Goal: Information Seeking & Learning: Learn about a topic

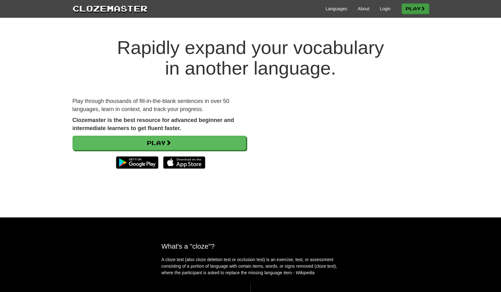
click at [419, 8] on link "Play" at bounding box center [414, 8] width 27 height 11
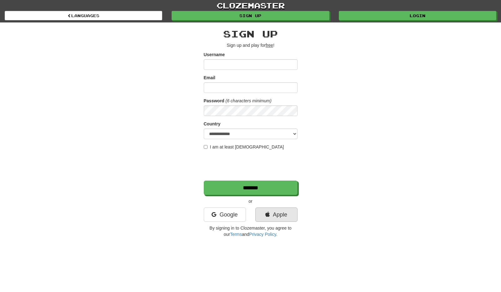
click at [288, 219] on link "Apple" at bounding box center [276, 215] width 42 height 14
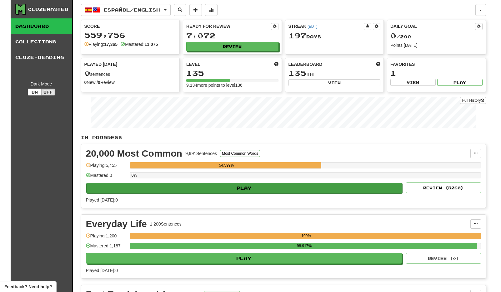
click at [241, 191] on button "Play" at bounding box center [244, 188] width 316 height 11
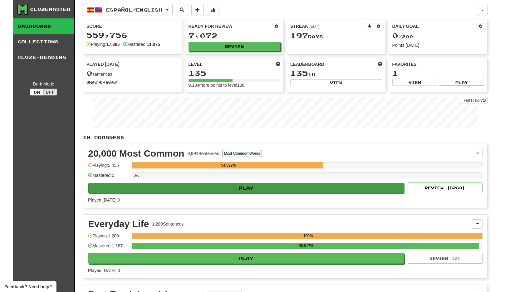
select select "**"
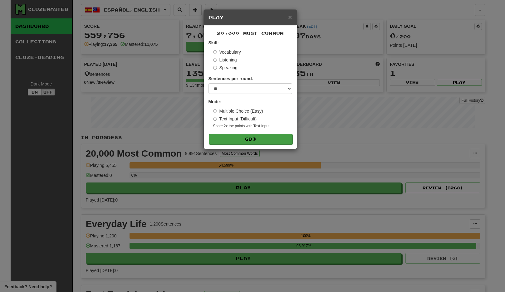
click at [254, 138] on span at bounding box center [254, 139] width 4 height 4
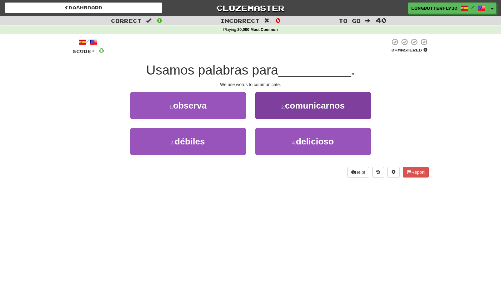
click at [284, 102] on button "2 . comunicarnos" at bounding box center [313, 105] width 116 height 27
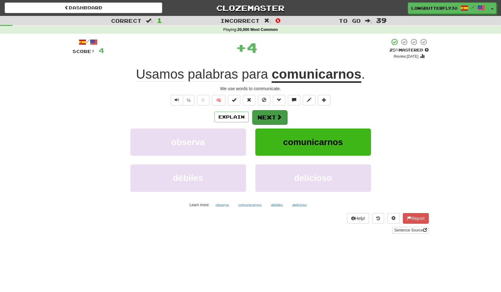
click at [273, 117] on button "Next" at bounding box center [269, 117] width 35 height 14
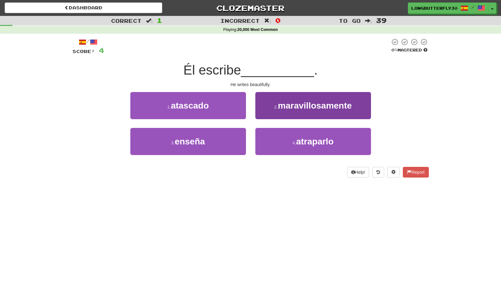
click at [281, 103] on span "maravillosamente" at bounding box center [315, 106] width 74 height 10
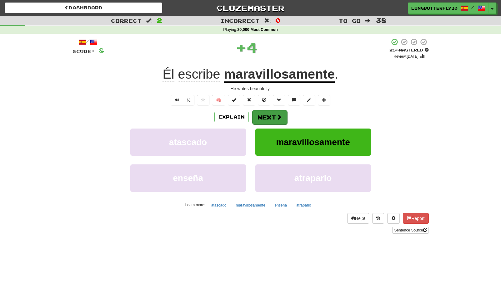
click at [266, 116] on button "Next" at bounding box center [269, 117] width 35 height 14
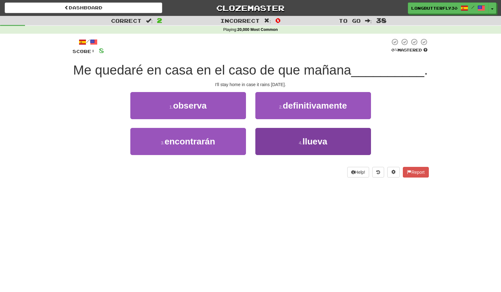
click at [283, 136] on button "4 . llueva" at bounding box center [313, 141] width 116 height 27
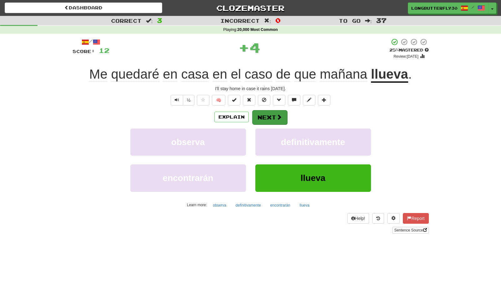
click at [279, 116] on span at bounding box center [279, 117] width 6 height 6
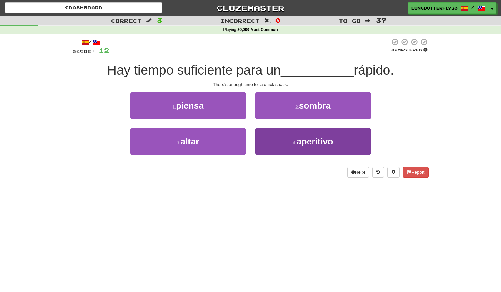
click at [267, 144] on button "4 . aperitivo" at bounding box center [313, 141] width 116 height 27
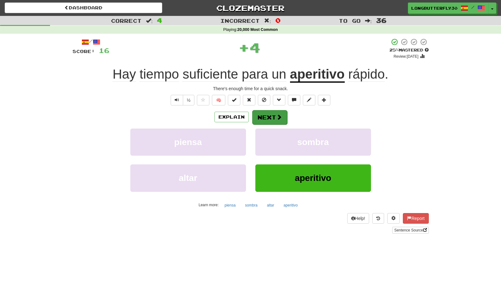
click at [268, 116] on button "Next" at bounding box center [269, 117] width 35 height 14
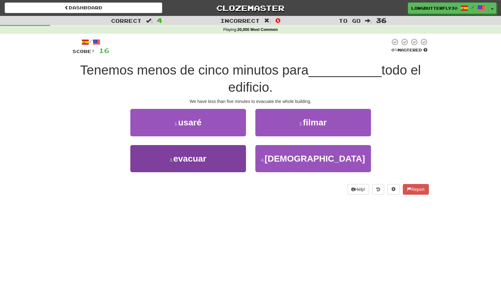
click at [228, 155] on button "3 . evacuar" at bounding box center [188, 158] width 116 height 27
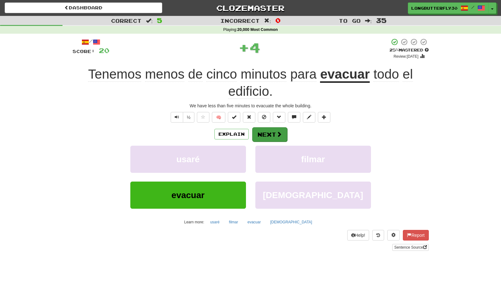
click at [265, 134] on button "Next" at bounding box center [269, 134] width 35 height 14
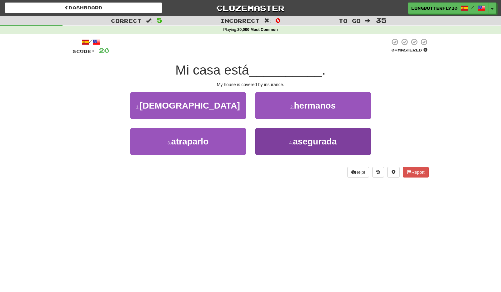
click at [284, 143] on button "4 . asegurada" at bounding box center [313, 141] width 116 height 27
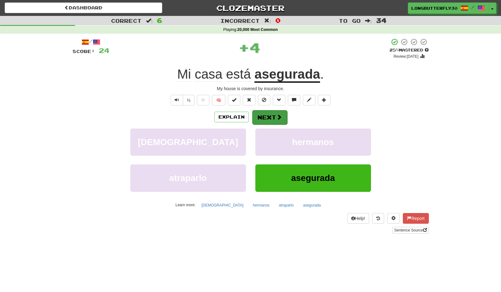
click at [277, 117] on span at bounding box center [279, 117] width 6 height 6
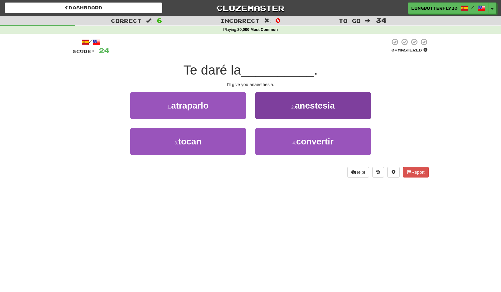
click at [287, 111] on button "2 . anestesia" at bounding box center [313, 105] width 116 height 27
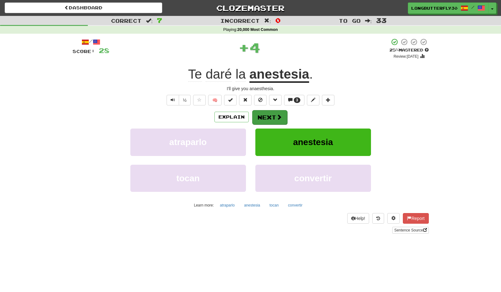
click at [276, 119] on span at bounding box center [279, 117] width 6 height 6
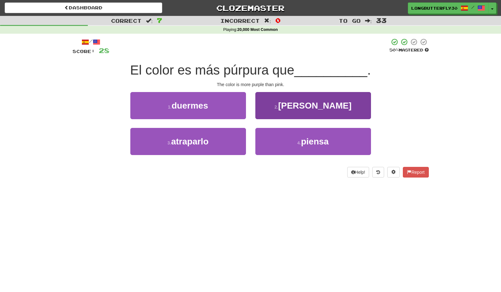
click at [289, 110] on button "2 . rosado" at bounding box center [313, 105] width 116 height 27
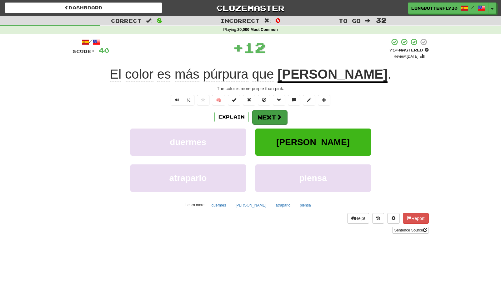
click at [274, 113] on button "Next" at bounding box center [269, 117] width 35 height 14
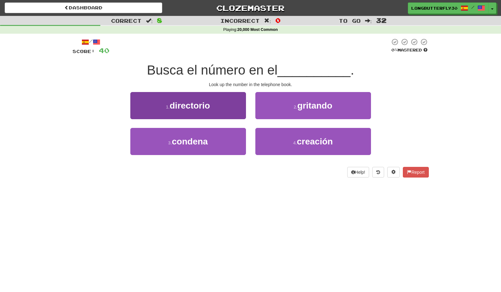
click at [225, 112] on button "1 . directorio" at bounding box center [188, 105] width 116 height 27
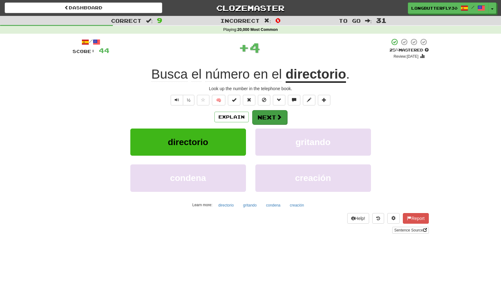
click at [267, 116] on button "Next" at bounding box center [269, 117] width 35 height 14
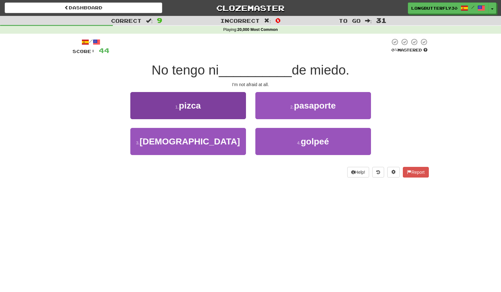
click at [238, 107] on button "1 . pizca" at bounding box center [188, 105] width 116 height 27
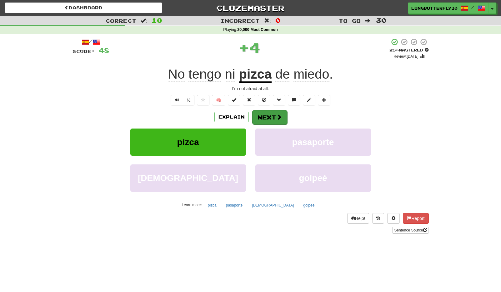
click at [268, 116] on button "Next" at bounding box center [269, 117] width 35 height 14
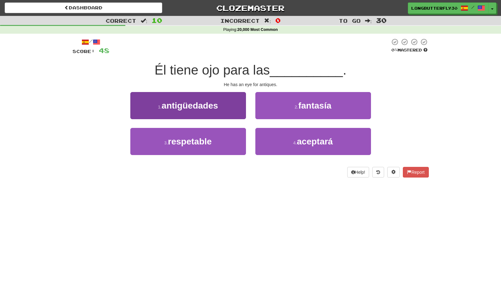
click at [219, 99] on button "1 . antigüedades" at bounding box center [188, 105] width 116 height 27
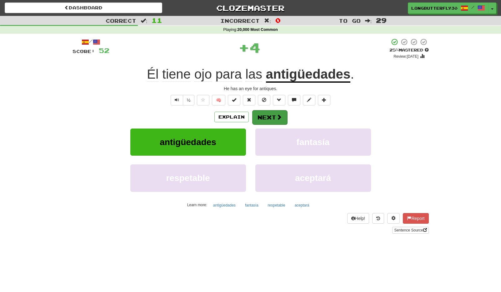
click at [258, 114] on button "Next" at bounding box center [269, 117] width 35 height 14
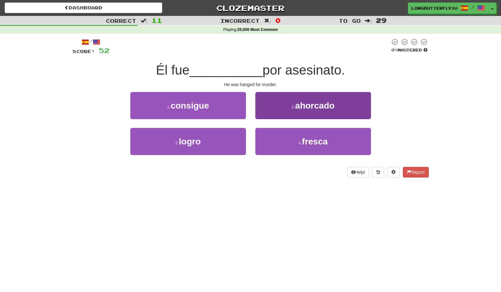
click at [293, 105] on small "2 ." at bounding box center [293, 107] width 4 height 5
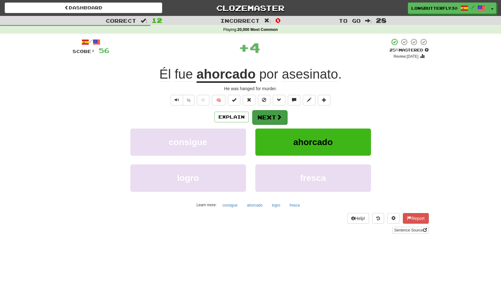
click at [272, 114] on button "Next" at bounding box center [269, 117] width 35 height 14
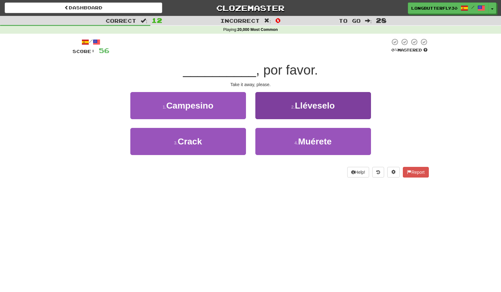
click at [302, 110] on span "Lléveselo" at bounding box center [315, 106] width 40 height 10
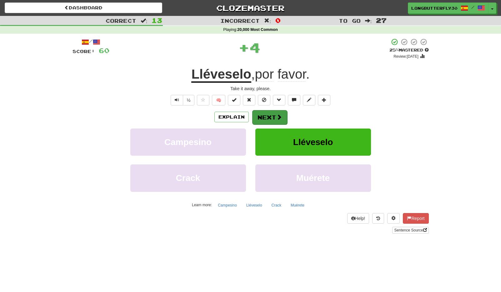
click at [279, 117] on span at bounding box center [279, 117] width 6 height 6
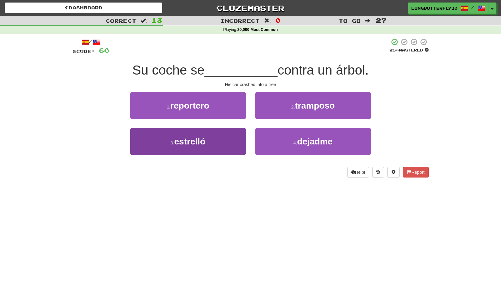
click at [203, 141] on span "estrelló" at bounding box center [189, 142] width 31 height 10
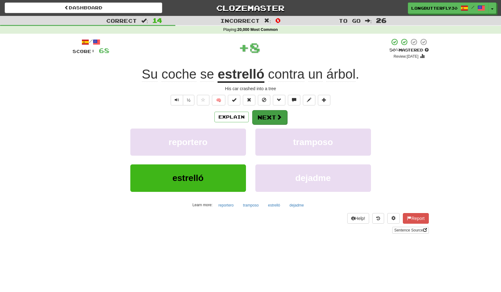
click at [270, 119] on button "Next" at bounding box center [269, 117] width 35 height 14
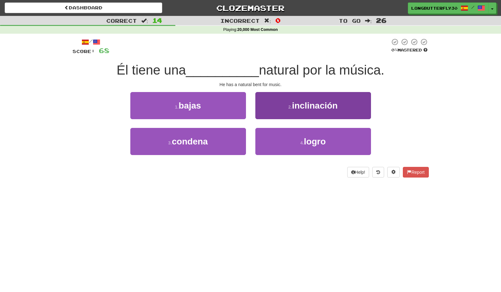
click at [281, 107] on button "2 . inclinación" at bounding box center [313, 105] width 116 height 27
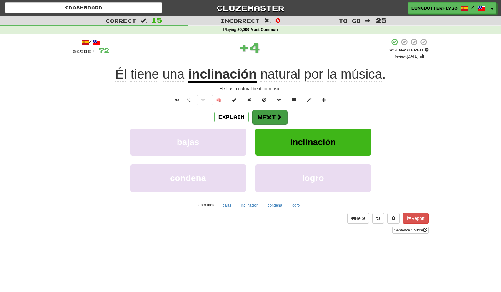
click at [274, 115] on button "Next" at bounding box center [269, 117] width 35 height 14
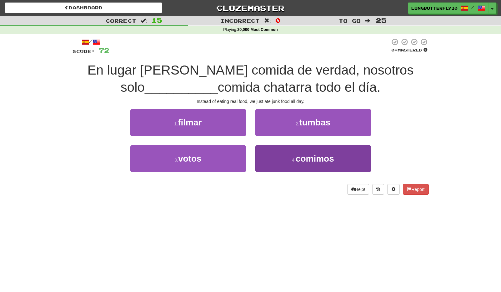
click at [286, 156] on button "4 . comimos" at bounding box center [313, 158] width 116 height 27
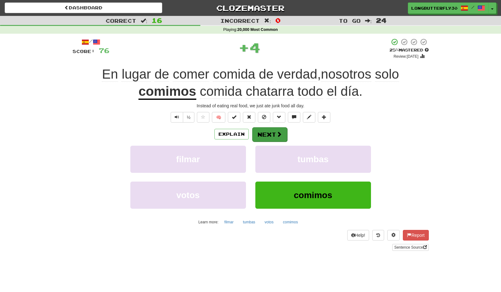
click at [277, 136] on span at bounding box center [279, 134] width 6 height 6
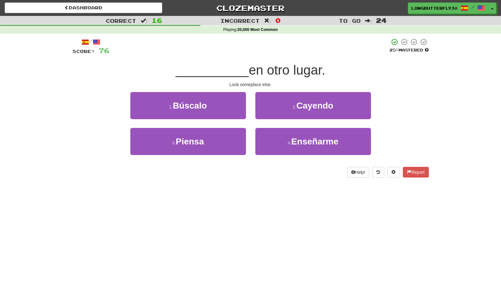
click at [221, 108] on button "1 . Búscalo" at bounding box center [188, 105] width 116 height 27
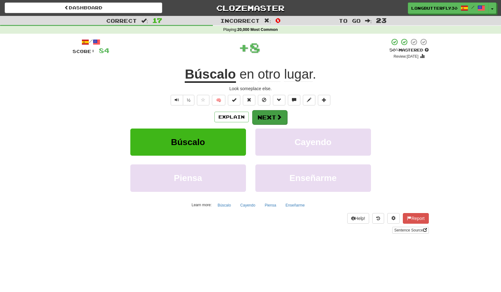
click at [269, 116] on button "Next" at bounding box center [269, 117] width 35 height 14
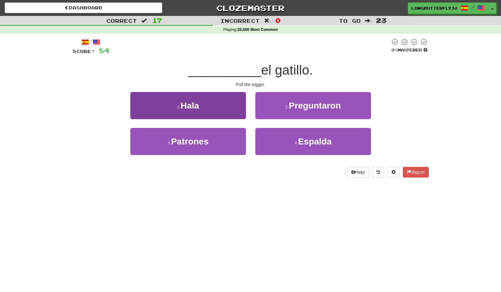
click at [229, 106] on button "1 . Hala" at bounding box center [188, 105] width 116 height 27
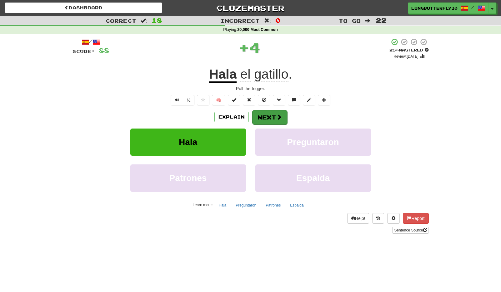
click at [268, 119] on button "Next" at bounding box center [269, 117] width 35 height 14
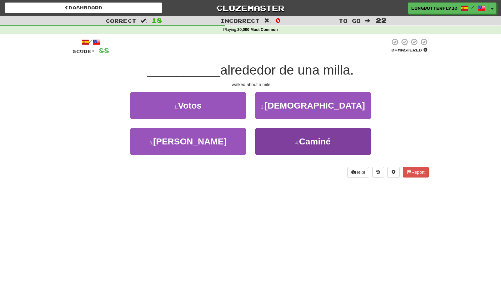
click at [306, 141] on span "Caminé" at bounding box center [315, 142] width 32 height 10
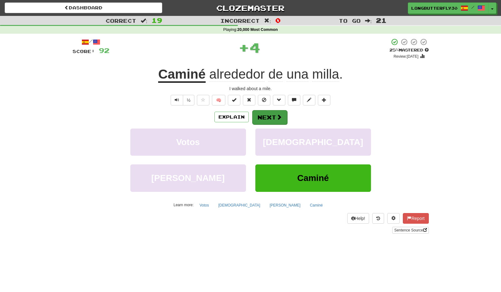
click at [280, 117] on span at bounding box center [279, 117] width 6 height 6
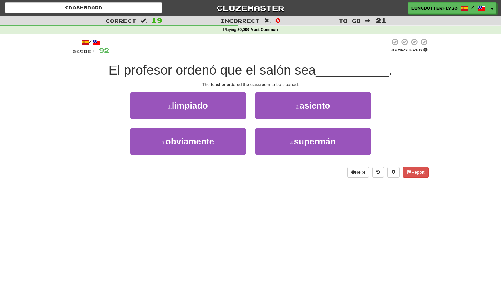
click at [218, 107] on button "1 . limpiado" at bounding box center [188, 105] width 116 height 27
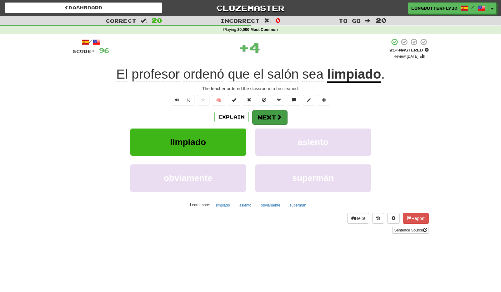
click at [265, 116] on button "Next" at bounding box center [269, 117] width 35 height 14
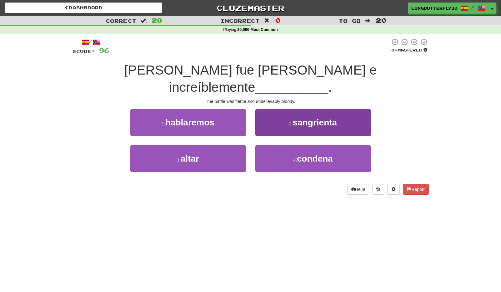
click at [300, 111] on button "2 . sangrienta" at bounding box center [313, 122] width 116 height 27
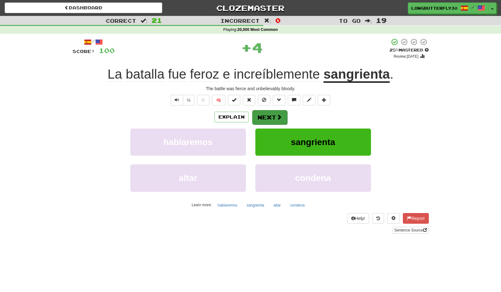
click at [279, 118] on span at bounding box center [279, 117] width 6 height 6
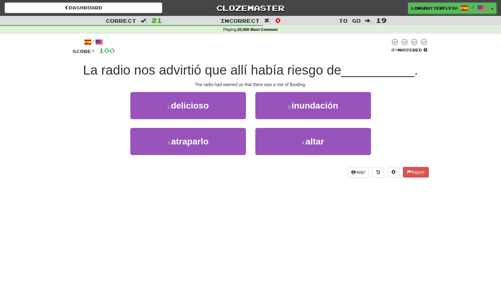
click at [295, 109] on span "inundación" at bounding box center [314, 106] width 47 height 10
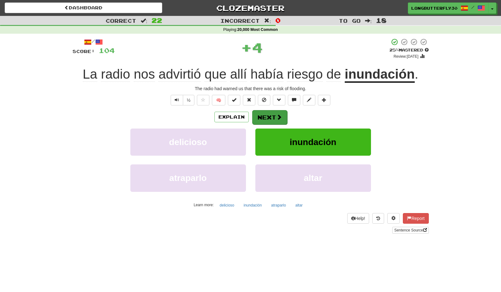
click at [267, 120] on button "Next" at bounding box center [269, 117] width 35 height 14
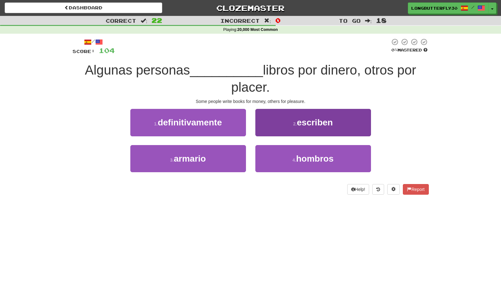
click at [276, 125] on button "2 . escriben" at bounding box center [313, 122] width 116 height 27
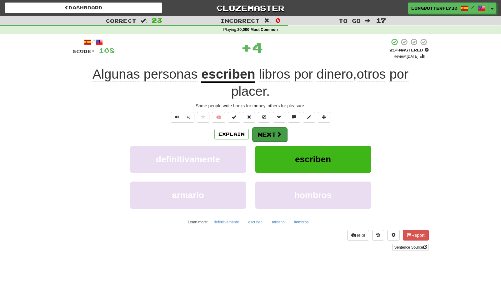
click at [268, 131] on button "Next" at bounding box center [269, 134] width 35 height 14
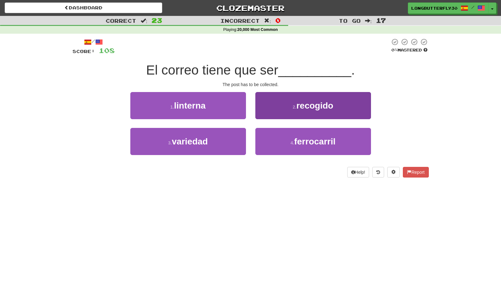
click at [312, 110] on span "recogido" at bounding box center [314, 106] width 37 height 10
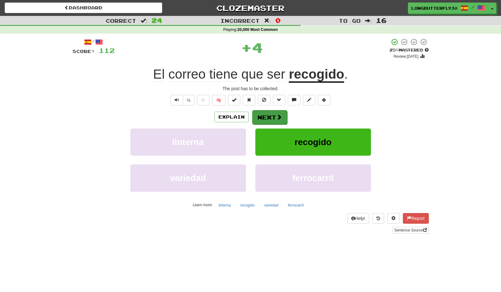
click at [275, 118] on button "Next" at bounding box center [269, 117] width 35 height 14
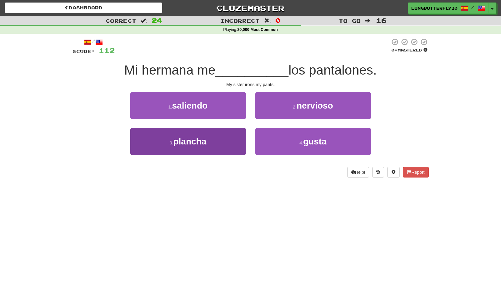
click at [224, 139] on button "3 . plancha" at bounding box center [188, 141] width 116 height 27
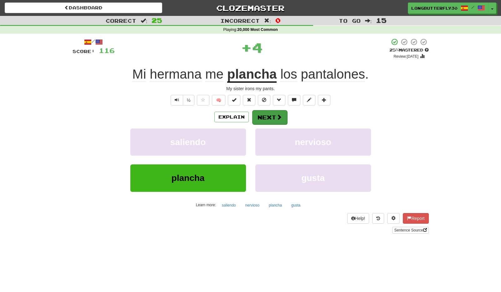
click at [271, 117] on button "Next" at bounding box center [269, 117] width 35 height 14
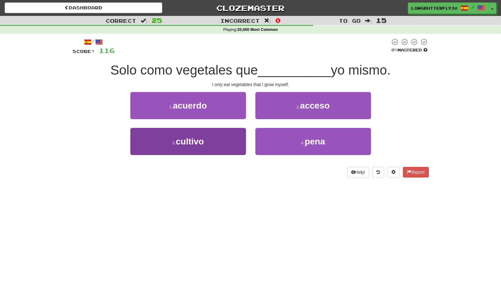
click at [221, 139] on button "3 . cultivo" at bounding box center [188, 141] width 116 height 27
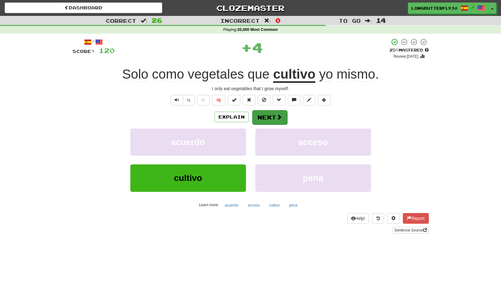
click at [284, 119] on button "Next" at bounding box center [269, 117] width 35 height 14
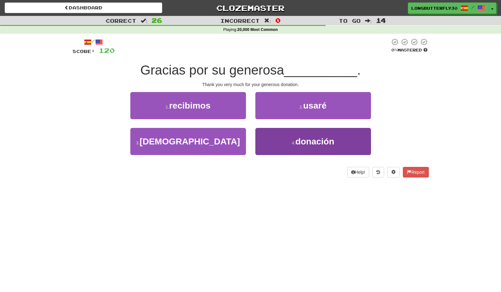
click at [285, 139] on button "4 . donación" at bounding box center [313, 141] width 116 height 27
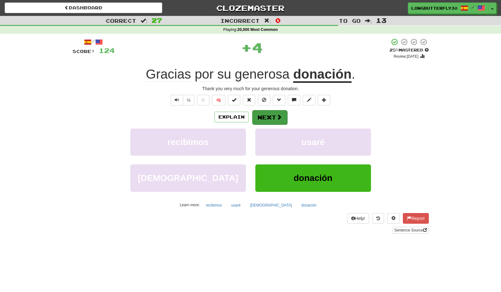
click at [279, 118] on span at bounding box center [279, 117] width 6 height 6
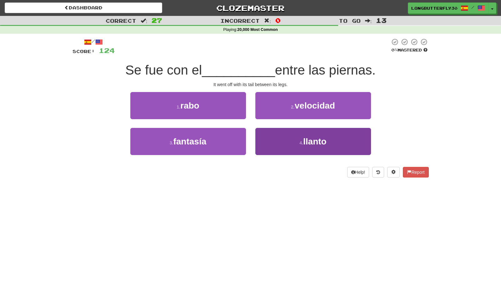
click at [292, 144] on button "4 . llanto" at bounding box center [313, 141] width 116 height 27
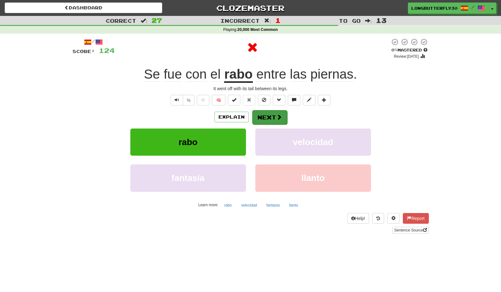
click at [275, 120] on button "Next" at bounding box center [269, 117] width 35 height 14
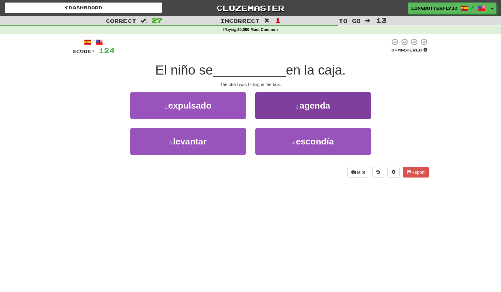
click at [333, 142] on span "escondía" at bounding box center [315, 142] width 38 height 10
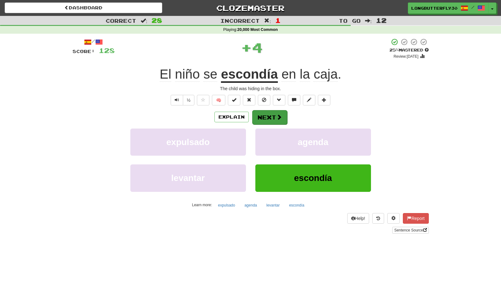
click at [280, 117] on span at bounding box center [279, 117] width 6 height 6
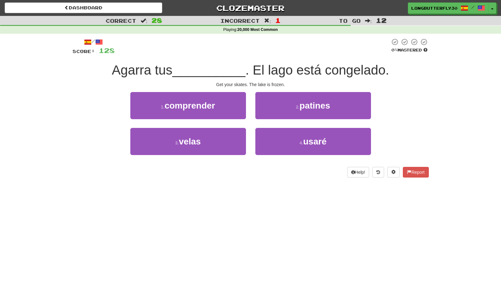
click at [284, 108] on button "2 . patines" at bounding box center [313, 105] width 116 height 27
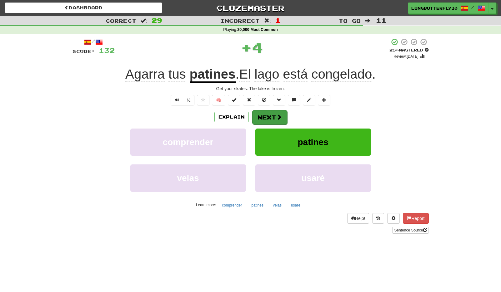
click at [279, 115] on span at bounding box center [279, 117] width 6 height 6
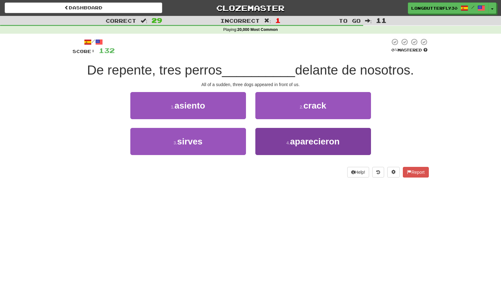
click at [282, 141] on button "4 . aparecieron" at bounding box center [313, 141] width 116 height 27
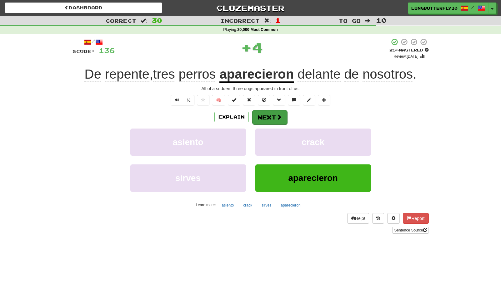
click at [277, 115] on span at bounding box center [279, 117] width 6 height 6
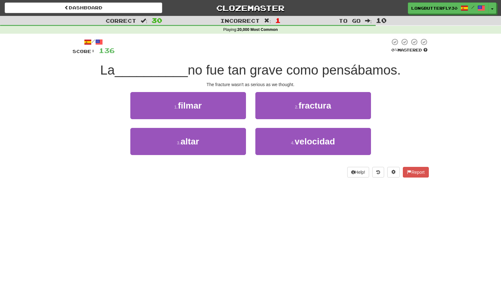
click at [277, 107] on button "2 . fractura" at bounding box center [313, 105] width 116 height 27
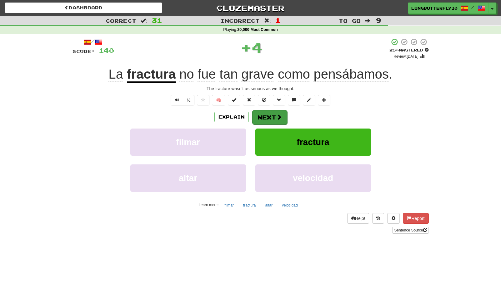
click at [274, 116] on button "Next" at bounding box center [269, 117] width 35 height 14
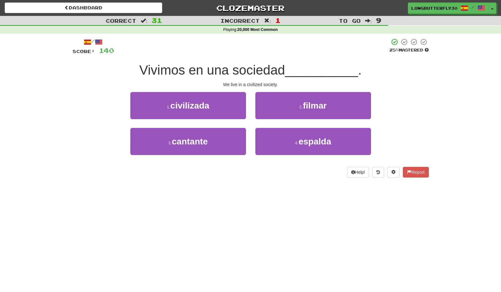
click at [224, 108] on button "1 . civilizada" at bounding box center [188, 105] width 116 height 27
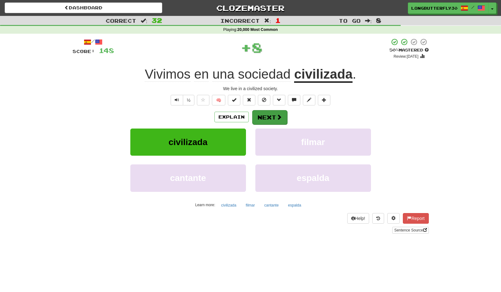
click at [271, 114] on button "Next" at bounding box center [269, 117] width 35 height 14
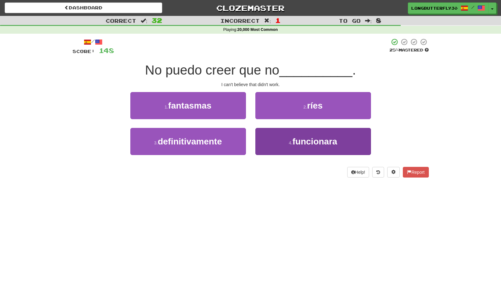
click at [306, 144] on span "funcionara" at bounding box center [314, 142] width 45 height 10
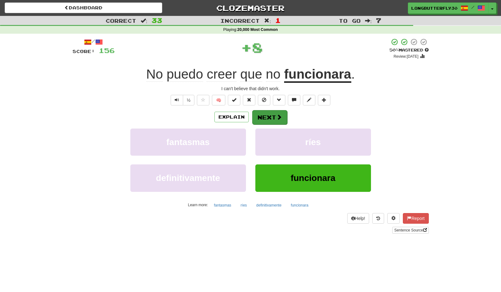
click at [272, 114] on button "Next" at bounding box center [269, 117] width 35 height 14
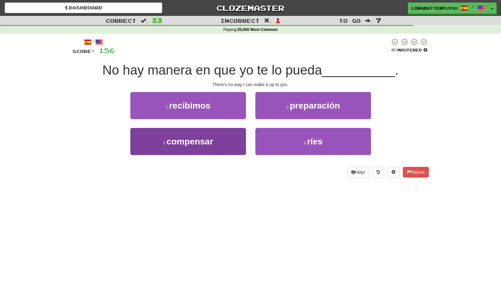
click at [220, 141] on button "3 . compensar" at bounding box center [188, 141] width 116 height 27
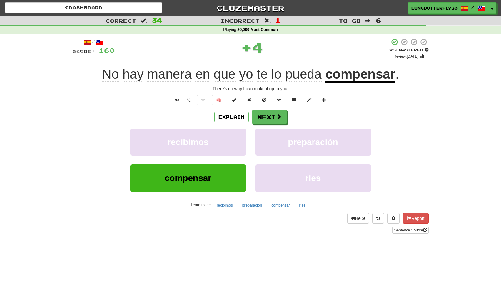
click at [281, 118] on span at bounding box center [279, 117] width 6 height 6
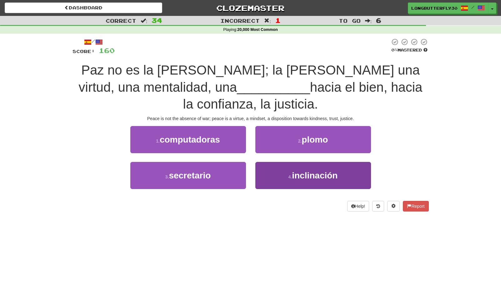
click at [286, 173] on button "4 . inclinación" at bounding box center [313, 175] width 116 height 27
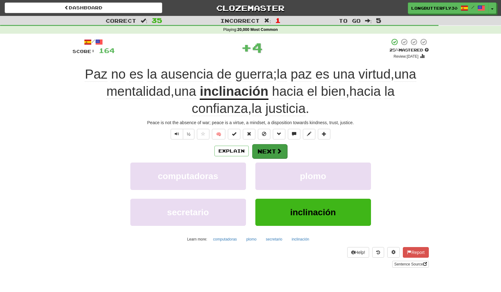
click at [269, 154] on button "Next" at bounding box center [269, 151] width 35 height 14
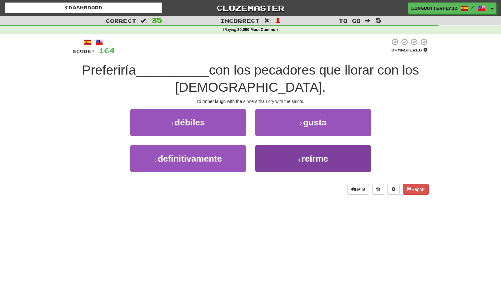
click at [295, 159] on button "4 . reírme" at bounding box center [313, 158] width 116 height 27
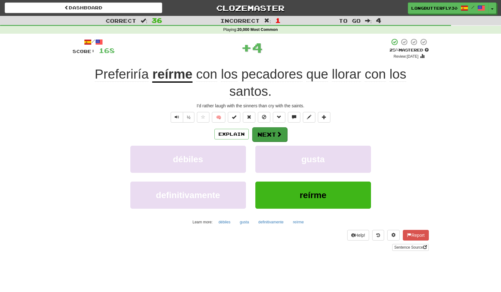
click at [271, 137] on button "Next" at bounding box center [269, 134] width 35 height 14
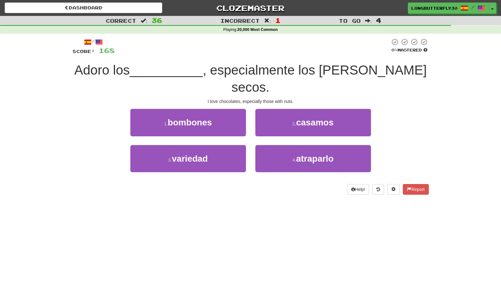
click at [230, 109] on button "1 . bombones" at bounding box center [188, 122] width 116 height 27
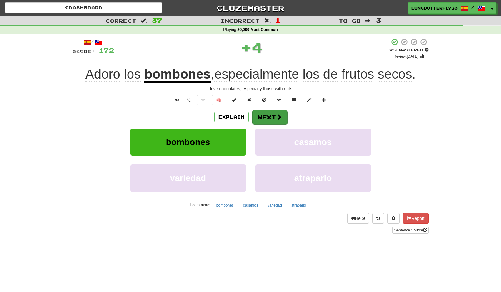
click at [273, 118] on button "Next" at bounding box center [269, 117] width 35 height 14
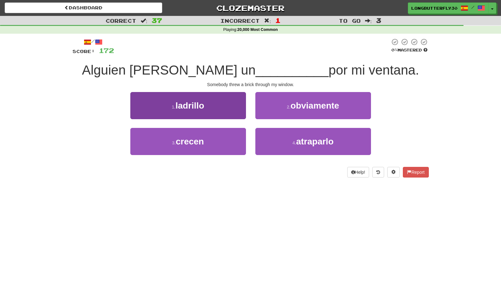
click at [211, 104] on button "1 . ladrillo" at bounding box center [188, 105] width 116 height 27
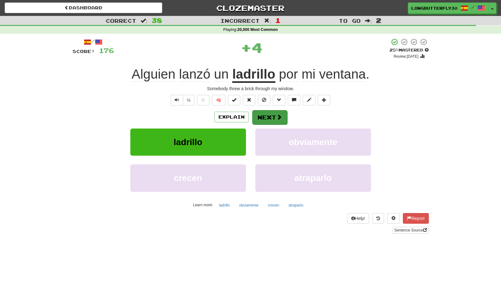
click at [271, 115] on button "Next" at bounding box center [269, 117] width 35 height 14
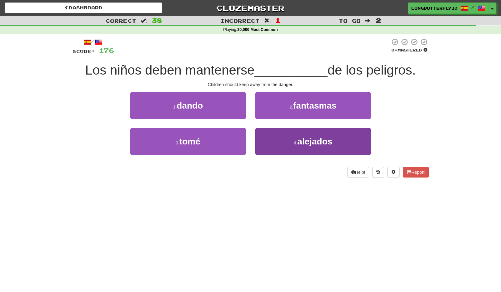
click at [291, 141] on button "4 . alejados" at bounding box center [313, 141] width 116 height 27
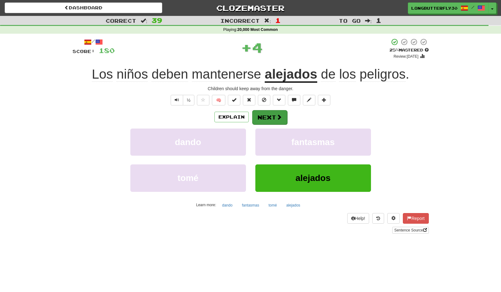
click at [277, 118] on span at bounding box center [279, 117] width 6 height 6
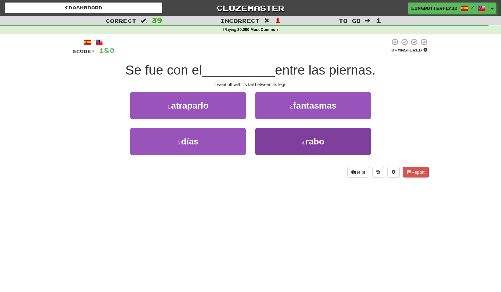
click at [278, 142] on button "4 . rabo" at bounding box center [313, 141] width 116 height 27
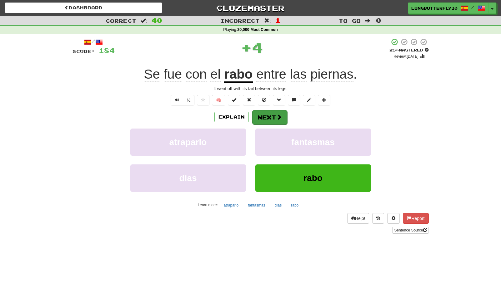
click at [262, 119] on button "Next" at bounding box center [269, 117] width 35 height 14
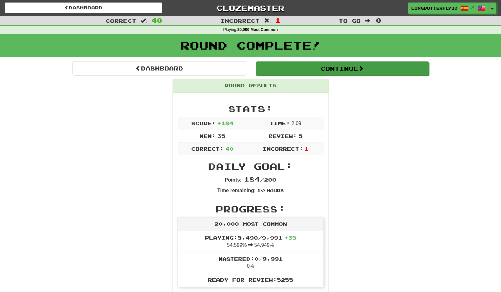
click at [304, 72] on button "Continue" at bounding box center [341, 69] width 173 height 14
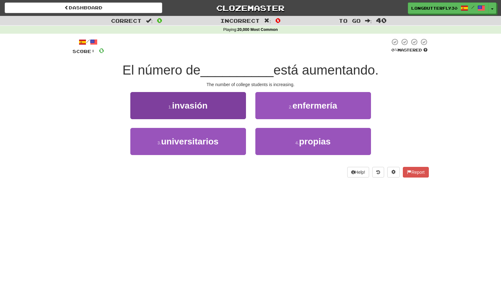
click at [225, 140] on button "3 . universitarios" at bounding box center [188, 141] width 116 height 27
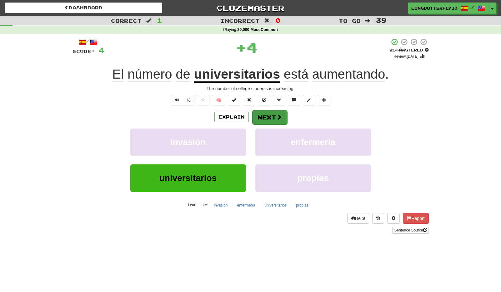
click at [279, 117] on span at bounding box center [279, 117] width 6 height 6
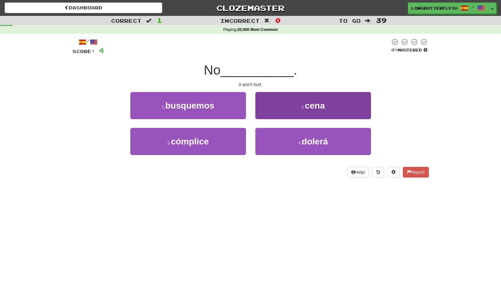
drag, startPoint x: 279, startPoint y: 140, endPoint x: 279, endPoint y: 131, distance: 8.8
click at [279, 140] on button "4 . dolerá" at bounding box center [313, 141] width 116 height 27
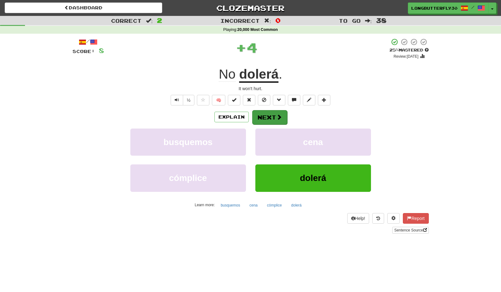
click at [279, 117] on span at bounding box center [279, 117] width 6 height 6
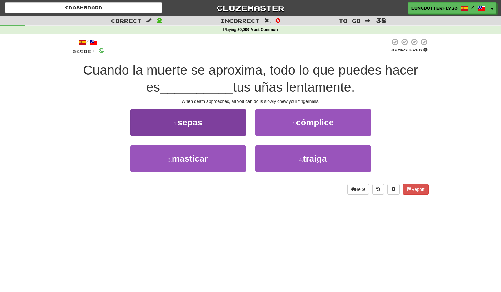
click at [212, 155] on button "3 . masticar" at bounding box center [188, 158] width 116 height 27
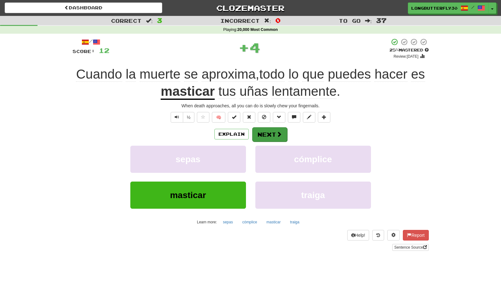
click at [264, 136] on button "Next" at bounding box center [269, 134] width 35 height 14
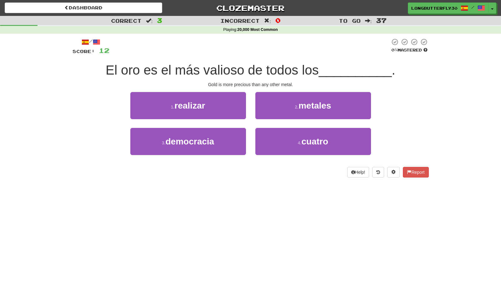
click at [295, 108] on small "2 ." at bounding box center [297, 107] width 4 height 5
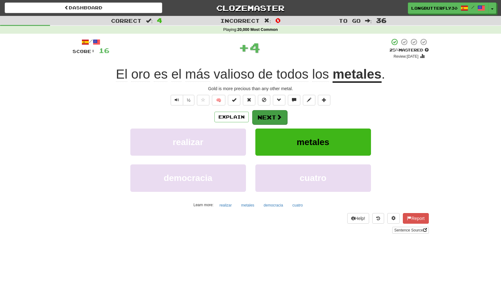
click at [272, 117] on button "Next" at bounding box center [269, 117] width 35 height 14
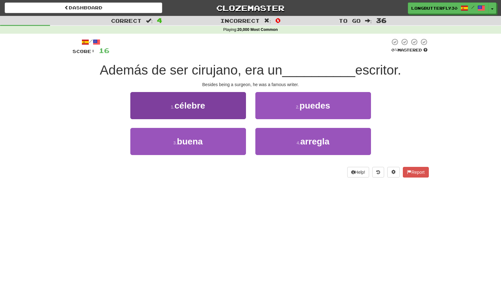
click at [225, 111] on button "1 . célebre" at bounding box center [188, 105] width 116 height 27
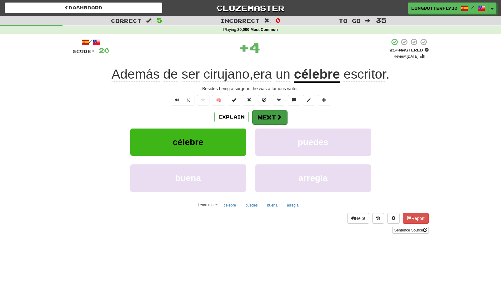
click at [271, 117] on button "Next" at bounding box center [269, 117] width 35 height 14
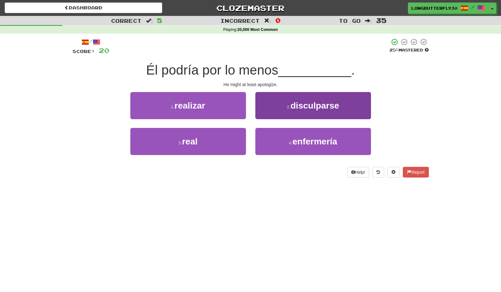
click at [296, 108] on span "disculparse" at bounding box center [314, 106] width 49 height 10
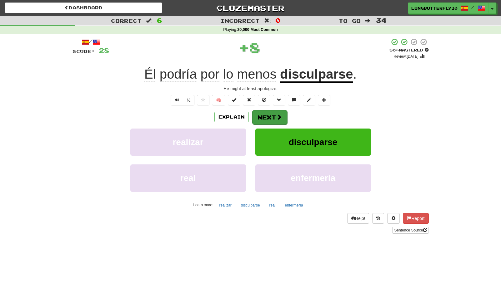
click at [279, 114] on span at bounding box center [279, 117] width 6 height 6
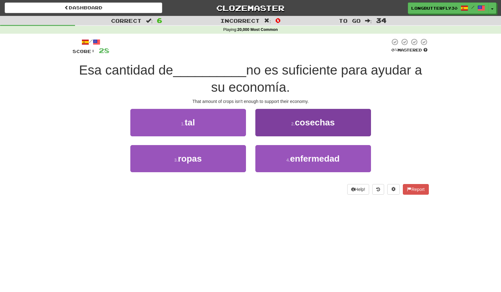
click at [308, 124] on span "cosechas" at bounding box center [315, 123] width 40 height 10
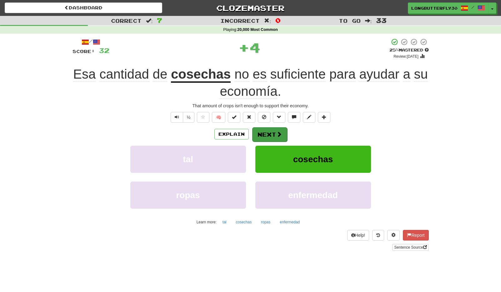
click at [273, 132] on button "Next" at bounding box center [269, 134] width 35 height 14
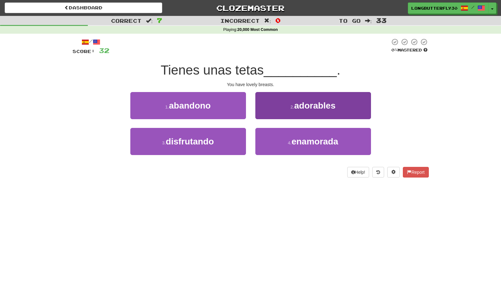
click at [302, 111] on button "2 . adorables" at bounding box center [313, 105] width 116 height 27
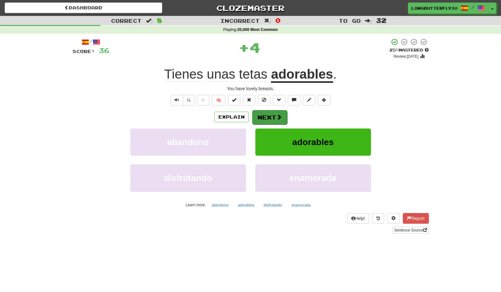
click at [281, 116] on button "Next" at bounding box center [269, 117] width 35 height 14
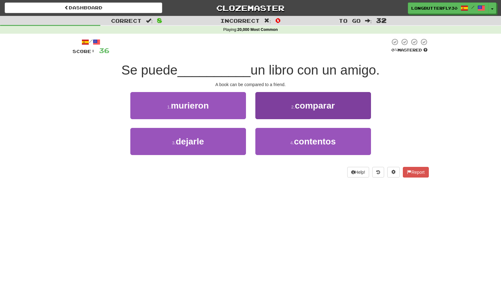
click at [308, 111] on button "2 . comparar" at bounding box center [313, 105] width 116 height 27
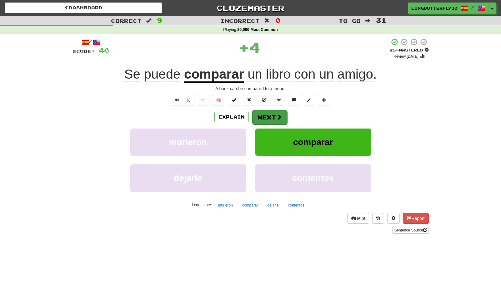
click at [261, 114] on button "Next" at bounding box center [269, 117] width 35 height 14
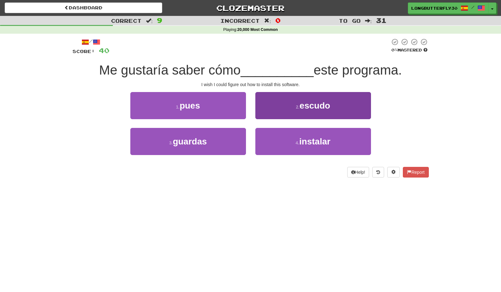
click at [278, 144] on button "4 . instalar" at bounding box center [313, 141] width 116 height 27
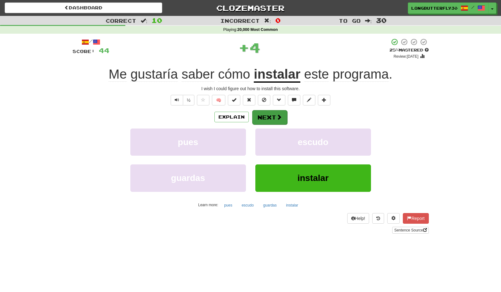
click at [281, 116] on button "Next" at bounding box center [269, 117] width 35 height 14
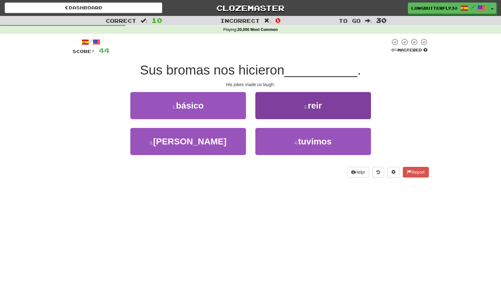
click at [287, 106] on button "2 . reir" at bounding box center [313, 105] width 116 height 27
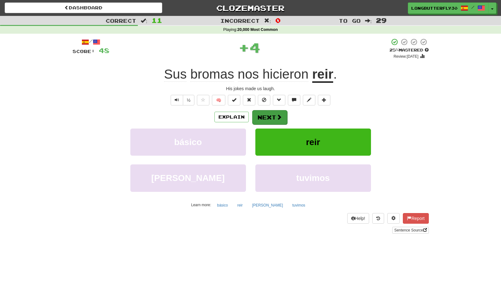
click at [269, 114] on button "Next" at bounding box center [269, 117] width 35 height 14
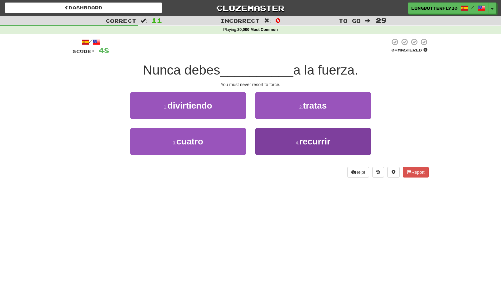
click at [292, 139] on button "4 . recurrir" at bounding box center [313, 141] width 116 height 27
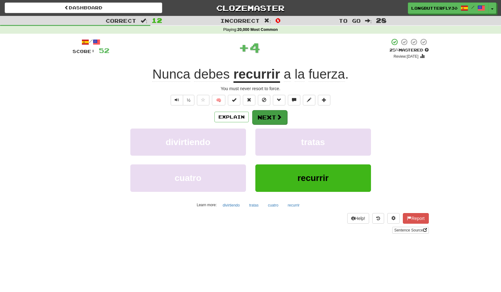
click at [285, 118] on button "Next" at bounding box center [269, 117] width 35 height 14
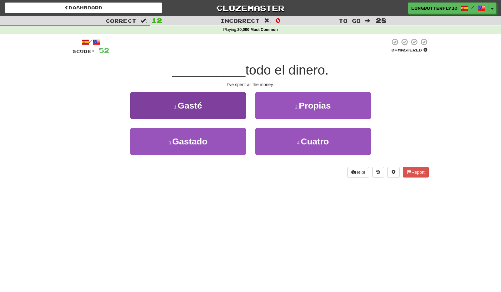
click at [206, 107] on button "1 . Gasté" at bounding box center [188, 105] width 116 height 27
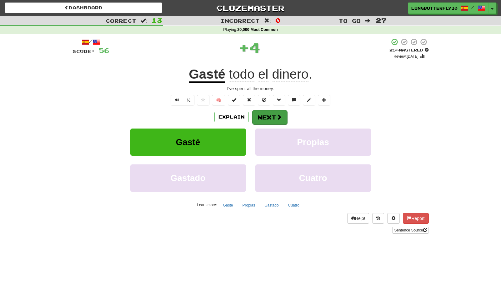
click at [271, 116] on button "Next" at bounding box center [269, 117] width 35 height 14
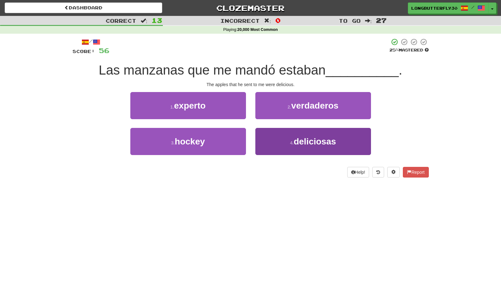
click at [300, 145] on span "deliciosas" at bounding box center [315, 142] width 42 height 10
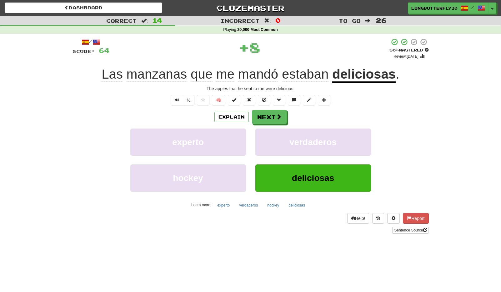
click at [272, 124] on div "Explain Next experto verdaderos hockey deliciosas Learn more: experto verdadero…" at bounding box center [250, 160] width 356 height 100
click at [275, 117] on button "Next" at bounding box center [269, 117] width 35 height 14
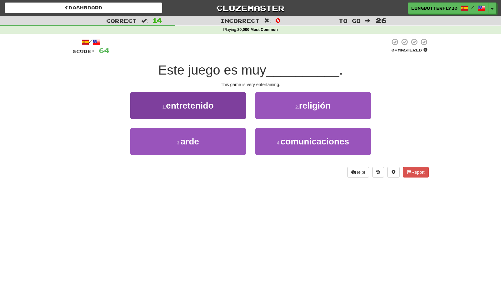
click at [227, 106] on button "1 . entretenido" at bounding box center [188, 105] width 116 height 27
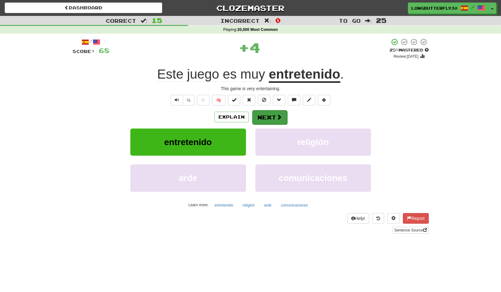
click at [270, 117] on button "Next" at bounding box center [269, 117] width 35 height 14
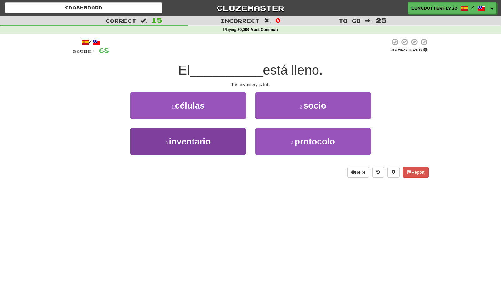
click at [200, 141] on span "inventario" at bounding box center [190, 142] width 42 height 10
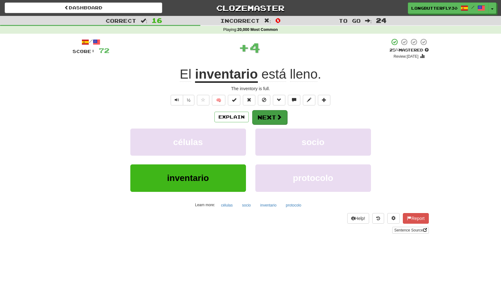
click at [272, 116] on button "Next" at bounding box center [269, 117] width 35 height 14
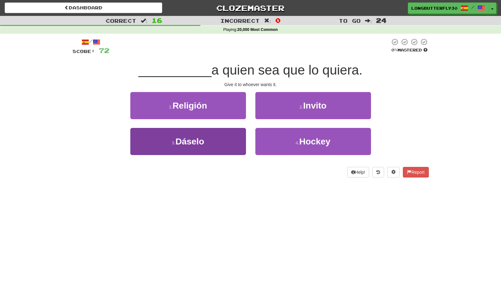
click at [218, 144] on button "3 . Dáselo" at bounding box center [188, 141] width 116 height 27
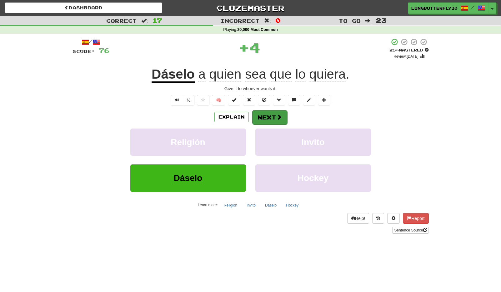
click at [280, 114] on span at bounding box center [279, 117] width 6 height 6
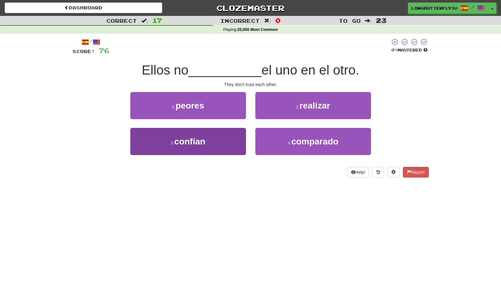
click at [205, 137] on span "confían" at bounding box center [189, 142] width 31 height 10
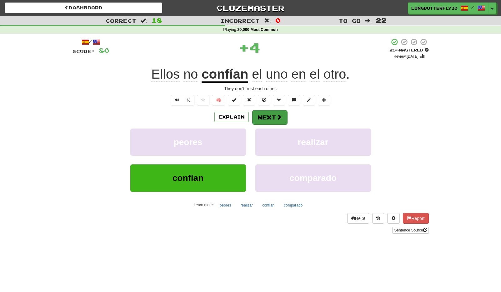
click at [263, 116] on button "Next" at bounding box center [269, 117] width 35 height 14
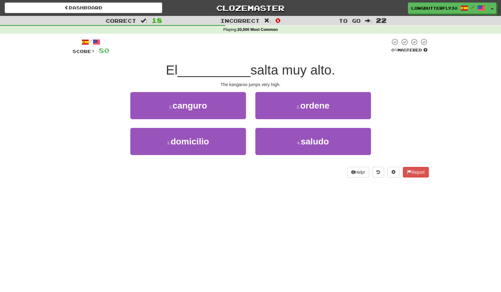
drag, startPoint x: 212, startPoint y: 108, endPoint x: 220, endPoint y: 109, distance: 7.5
click at [212, 108] on button "1 . canguro" at bounding box center [188, 105] width 116 height 27
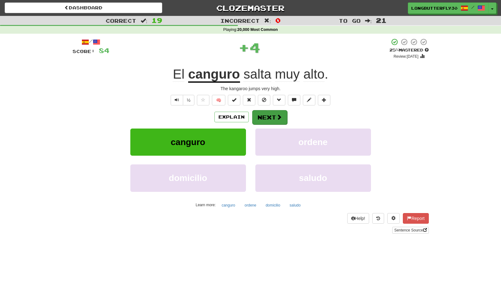
click at [273, 112] on button "Next" at bounding box center [269, 117] width 35 height 14
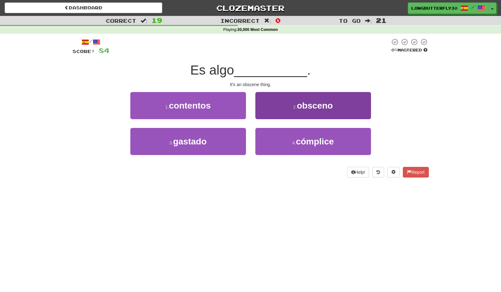
click at [306, 106] on span "obsceno" at bounding box center [315, 106] width 36 height 10
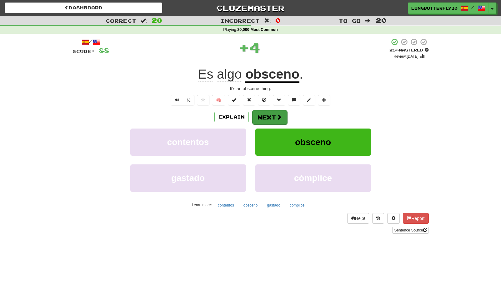
click at [274, 118] on button "Next" at bounding box center [269, 117] width 35 height 14
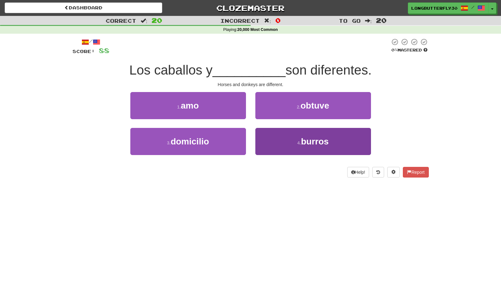
click at [268, 141] on button "4 . burros" at bounding box center [313, 141] width 116 height 27
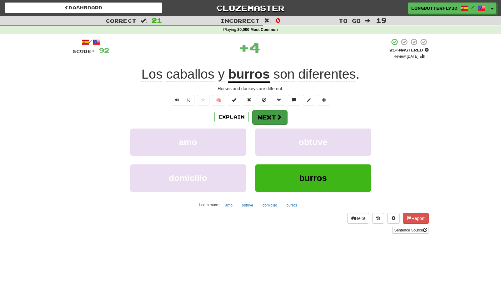
click at [266, 120] on button "Next" at bounding box center [269, 117] width 35 height 14
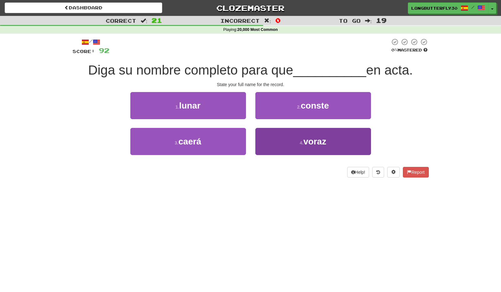
click at [302, 147] on button "4 . voraz" at bounding box center [313, 141] width 116 height 27
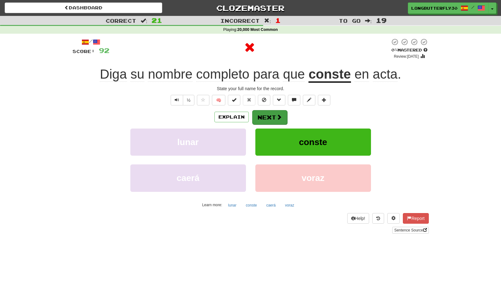
click at [280, 119] on span at bounding box center [279, 117] width 6 height 6
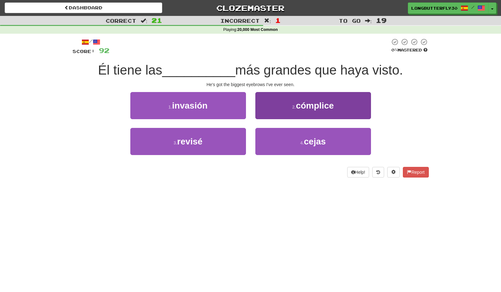
click at [294, 142] on button "4 . cejas" at bounding box center [313, 141] width 116 height 27
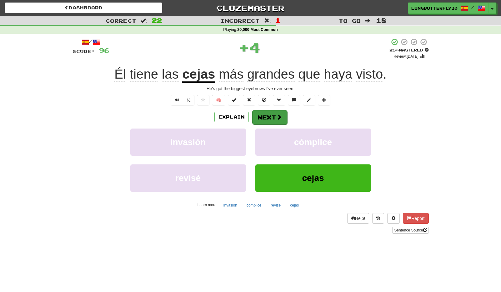
click at [277, 118] on span at bounding box center [279, 117] width 6 height 6
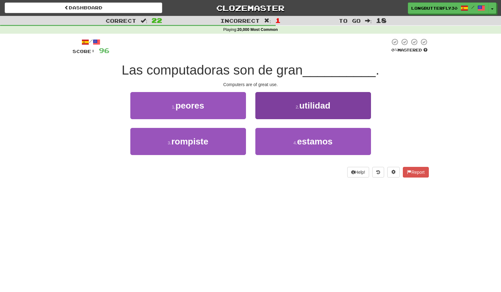
click at [272, 110] on button "2 . utilidad" at bounding box center [313, 105] width 116 height 27
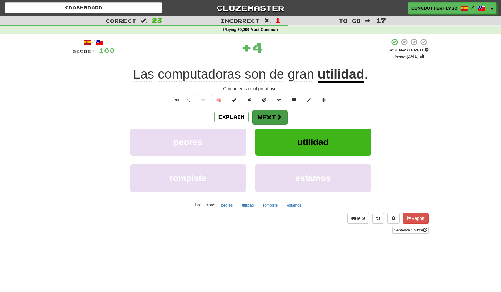
click at [269, 114] on button "Next" at bounding box center [269, 117] width 35 height 14
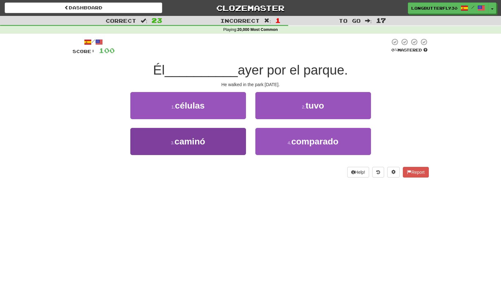
click at [229, 142] on button "3 . caminó" at bounding box center [188, 141] width 116 height 27
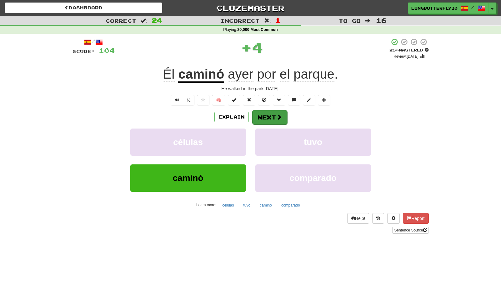
click at [271, 114] on button "Next" at bounding box center [269, 117] width 35 height 14
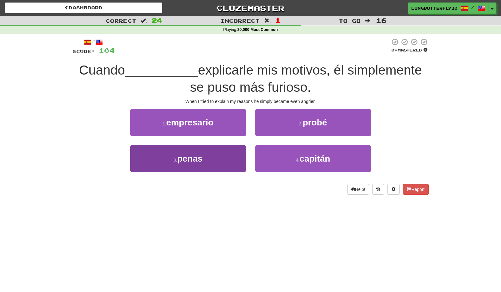
click at [221, 155] on button "3 . penas" at bounding box center [188, 158] width 116 height 27
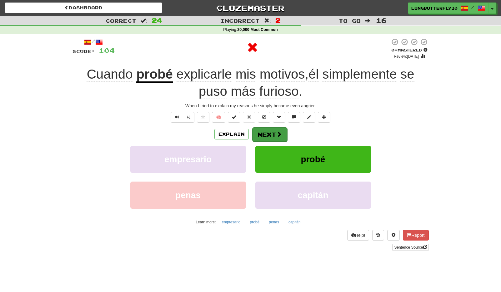
click at [273, 129] on button "Next" at bounding box center [269, 134] width 35 height 14
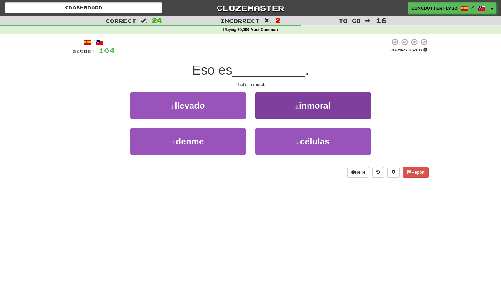
click at [298, 109] on button "2 . inmoral" at bounding box center [313, 105] width 116 height 27
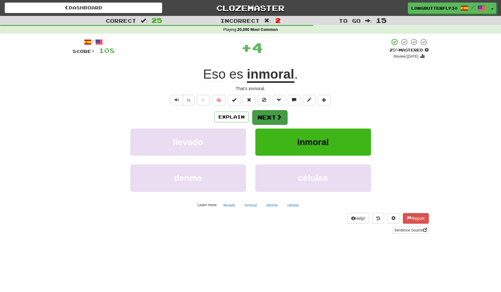
click at [276, 116] on span at bounding box center [279, 117] width 6 height 6
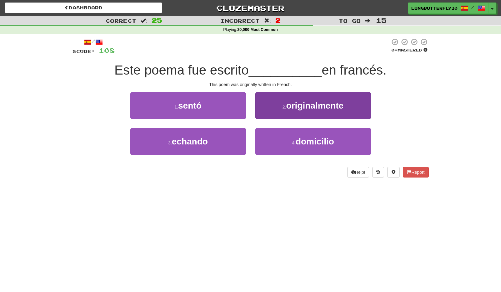
click at [299, 108] on span "originalmente" at bounding box center [314, 106] width 57 height 10
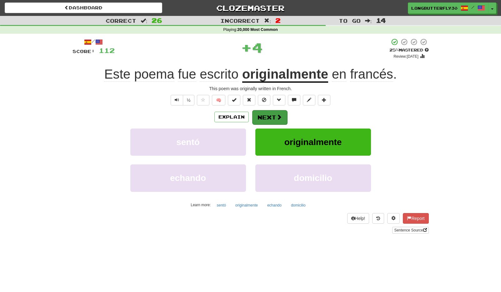
click at [269, 116] on button "Next" at bounding box center [269, 117] width 35 height 14
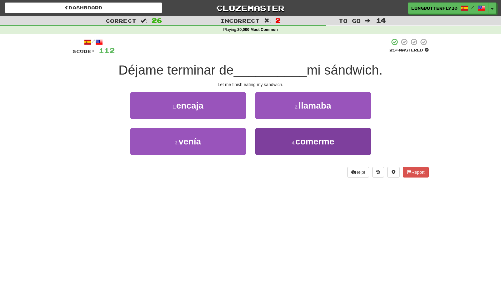
click at [268, 147] on button "4 . comerme" at bounding box center [313, 141] width 116 height 27
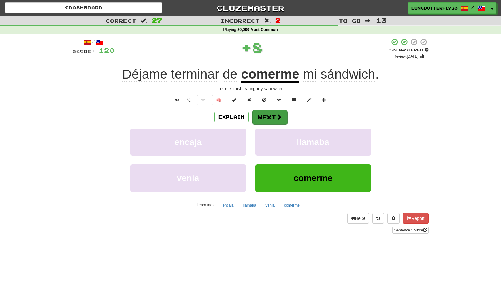
click at [277, 117] on span at bounding box center [279, 117] width 6 height 6
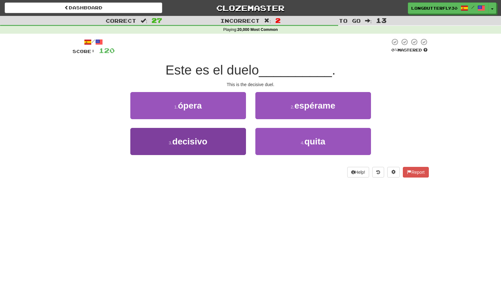
click at [231, 142] on button "3 . decisivo" at bounding box center [188, 141] width 116 height 27
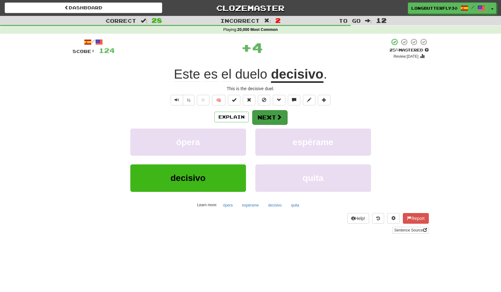
click at [279, 116] on span at bounding box center [279, 117] width 6 height 6
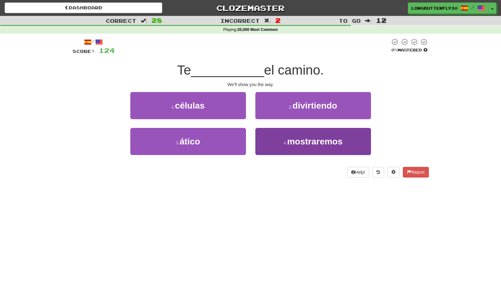
click at [307, 138] on span "mostraremos" at bounding box center [314, 142] width 55 height 10
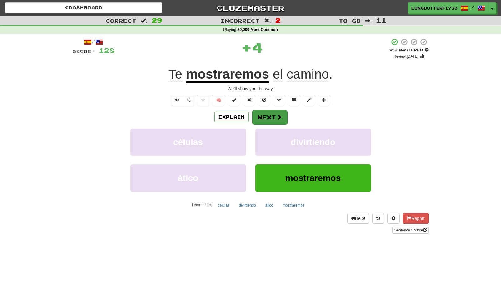
drag, startPoint x: 275, startPoint y: 123, endPoint x: 275, endPoint y: 120, distance: 3.1
click at [275, 120] on button "Next" at bounding box center [269, 117] width 35 height 14
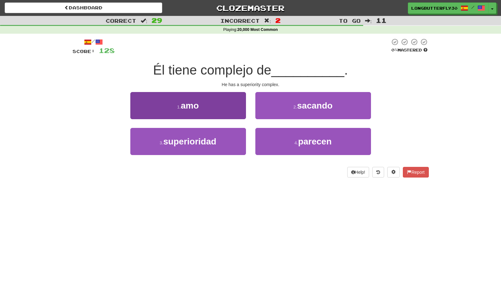
click at [222, 136] on button "3 . superioridad" at bounding box center [188, 141] width 116 height 27
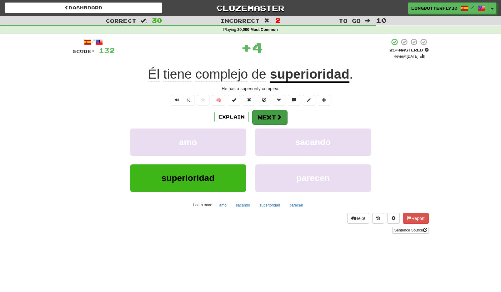
click at [278, 117] on button "Next" at bounding box center [269, 117] width 35 height 14
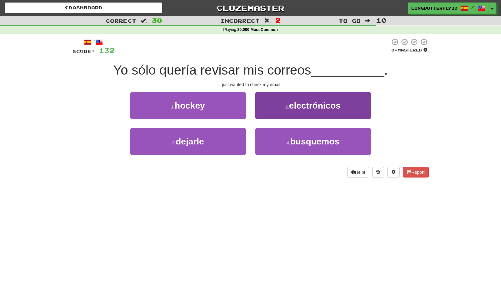
click at [295, 105] on span "electrónicos" at bounding box center [315, 106] width 52 height 10
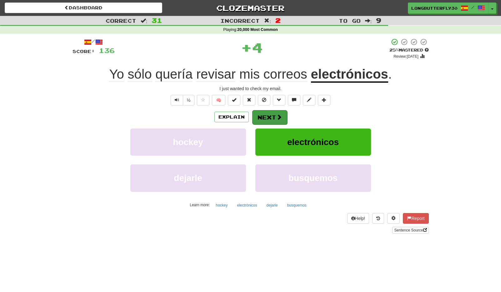
click at [272, 117] on button "Next" at bounding box center [269, 117] width 35 height 14
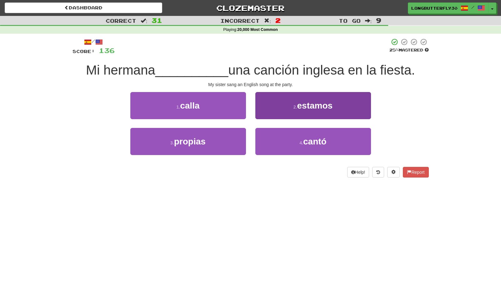
click at [288, 142] on button "4 . cantó" at bounding box center [313, 141] width 116 height 27
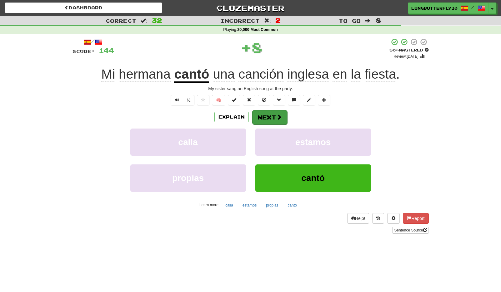
click at [276, 111] on button "Next" at bounding box center [269, 117] width 35 height 14
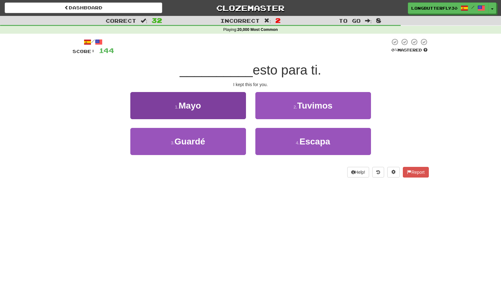
drag, startPoint x: 221, startPoint y: 135, endPoint x: 229, endPoint y: 131, distance: 9.1
click at [221, 135] on button "3 . Guardé" at bounding box center [188, 141] width 116 height 27
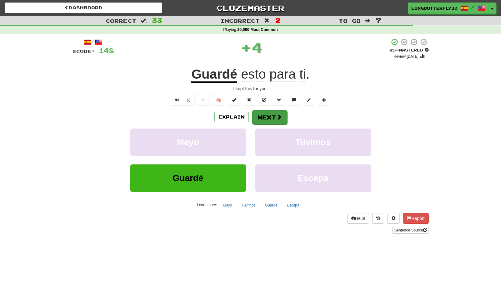
click at [275, 115] on button "Next" at bounding box center [269, 117] width 35 height 14
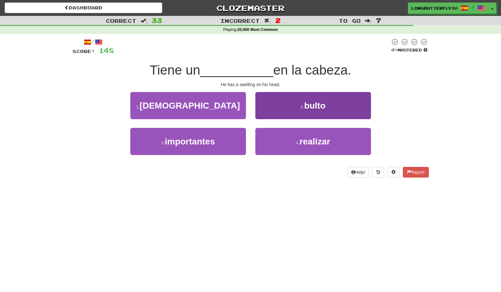
click at [313, 102] on span "bulto" at bounding box center [314, 106] width 21 height 10
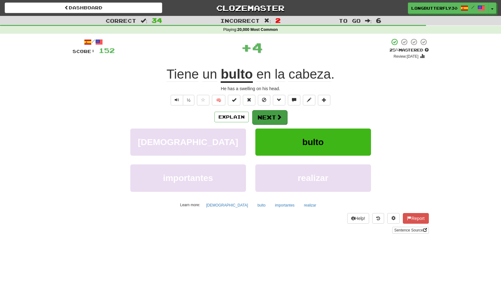
click at [270, 115] on button "Next" at bounding box center [269, 117] width 35 height 14
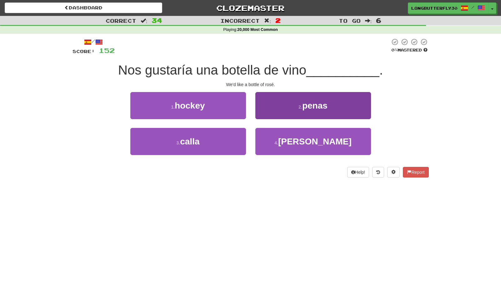
drag, startPoint x: 305, startPoint y: 135, endPoint x: 304, endPoint y: 128, distance: 7.0
click at [305, 135] on button "4 . rosado" at bounding box center [313, 141] width 116 height 27
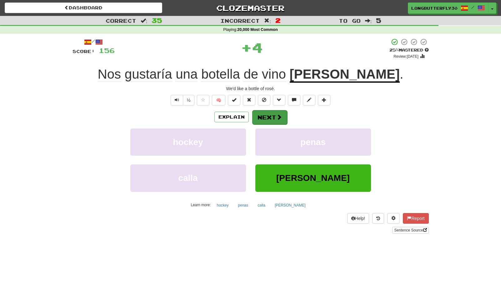
drag, startPoint x: 274, startPoint y: 112, endPoint x: 272, endPoint y: 116, distance: 4.5
click at [273, 114] on div "Explain Next" at bounding box center [250, 117] width 356 height 14
click at [272, 116] on button "Next" at bounding box center [269, 117] width 35 height 14
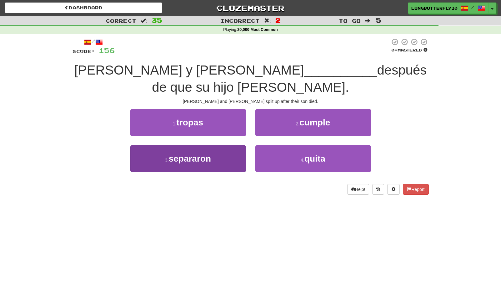
click at [232, 150] on button "3 . separaron" at bounding box center [188, 158] width 116 height 27
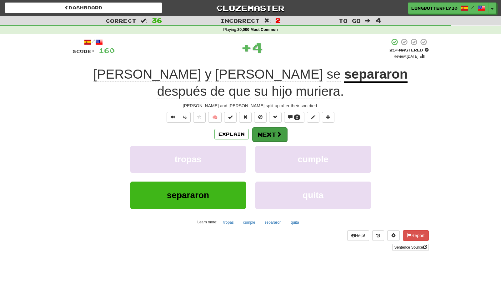
click at [279, 135] on span at bounding box center [279, 134] width 6 height 6
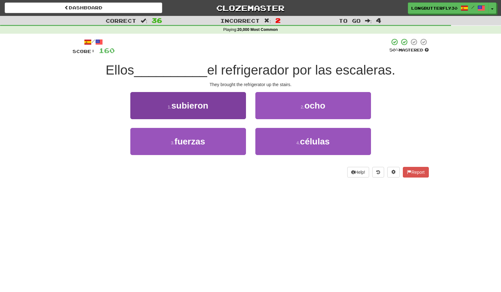
click at [224, 106] on button "1 . subieron" at bounding box center [188, 105] width 116 height 27
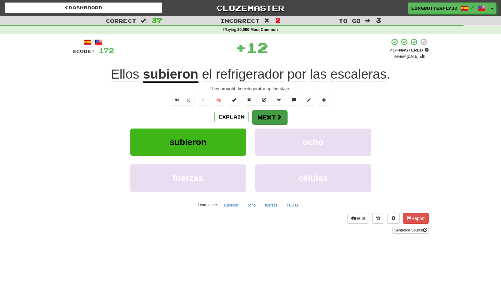
click at [275, 117] on button "Next" at bounding box center [269, 117] width 35 height 14
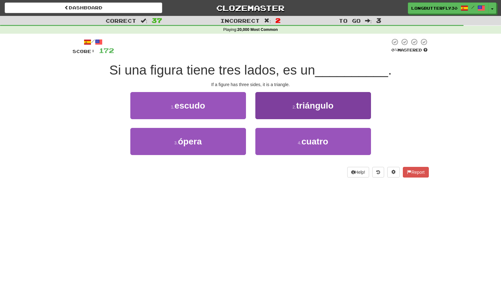
click at [302, 105] on span "triángulo" at bounding box center [314, 106] width 37 height 10
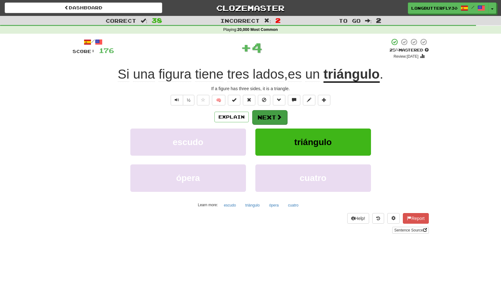
click at [271, 114] on button "Next" at bounding box center [269, 117] width 35 height 14
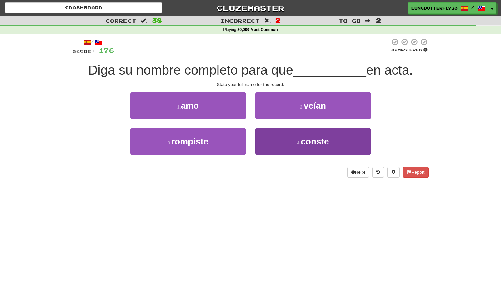
click at [281, 139] on button "4 . conste" at bounding box center [313, 141] width 116 height 27
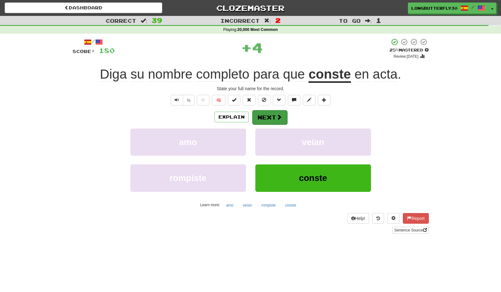
click at [264, 115] on button "Next" at bounding box center [269, 117] width 35 height 14
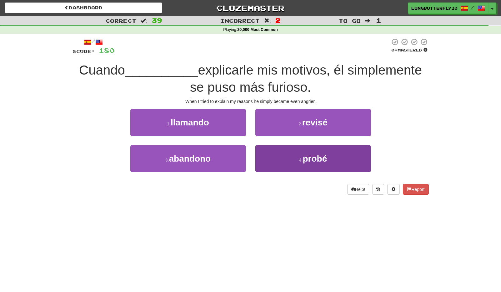
click at [297, 153] on button "4 . probé" at bounding box center [313, 158] width 116 height 27
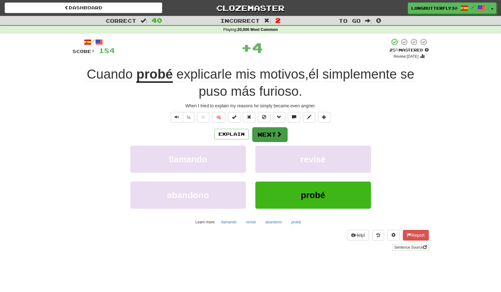
click at [272, 135] on button "Next" at bounding box center [269, 134] width 35 height 14
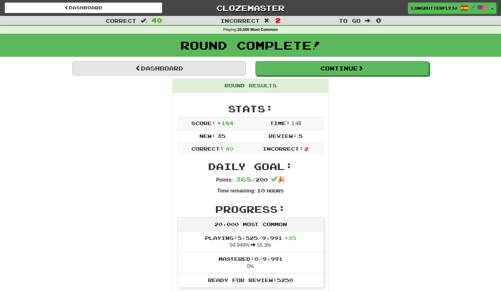
click at [214, 66] on link "Dashboard" at bounding box center [158, 68] width 173 height 14
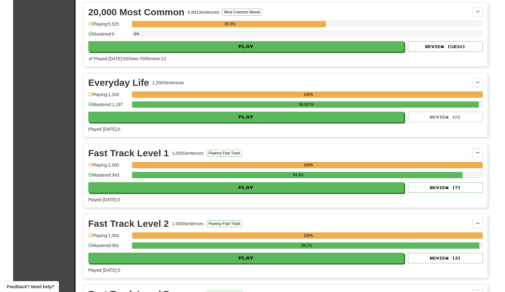
scroll to position [227, 0]
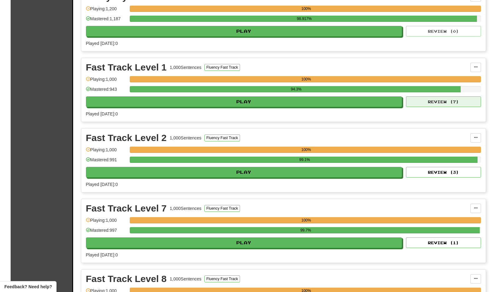
click at [447, 102] on button "Review ( 7 )" at bounding box center [443, 101] width 75 height 11
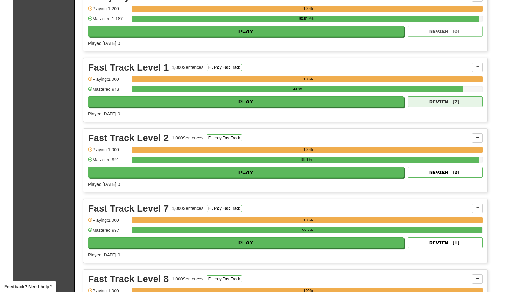
select select "**"
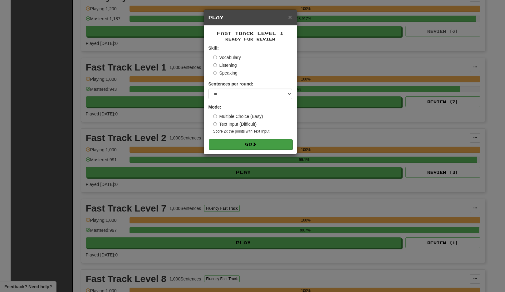
click at [278, 143] on button "Go" at bounding box center [251, 144] width 84 height 11
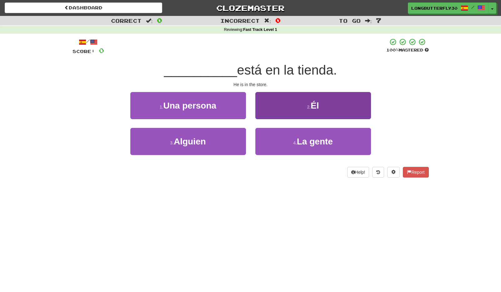
click at [307, 105] on small "2 ." at bounding box center [309, 107] width 4 height 5
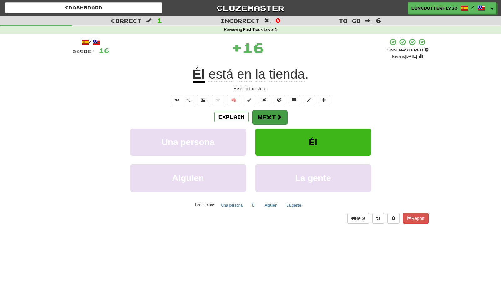
click at [268, 119] on button "Next" at bounding box center [269, 117] width 35 height 14
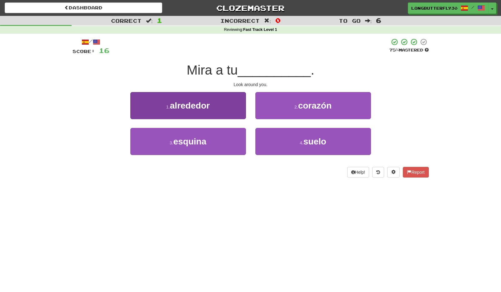
click at [230, 101] on button "1 . alrededor" at bounding box center [188, 105] width 116 height 27
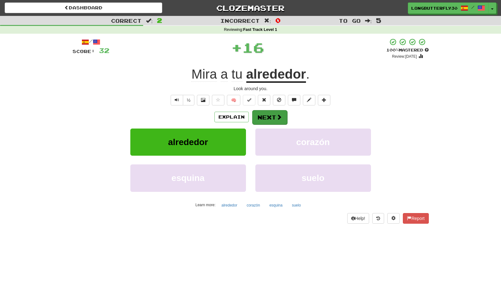
click at [271, 117] on button "Next" at bounding box center [269, 117] width 35 height 14
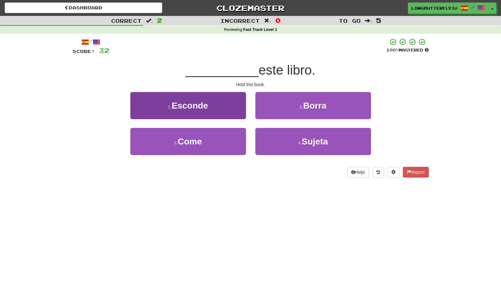
click at [209, 106] on button "1 . Esconde" at bounding box center [188, 105] width 116 height 27
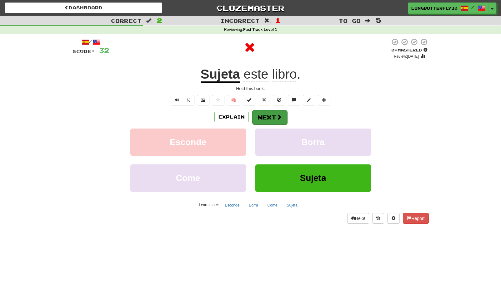
click at [262, 115] on button "Next" at bounding box center [269, 117] width 35 height 14
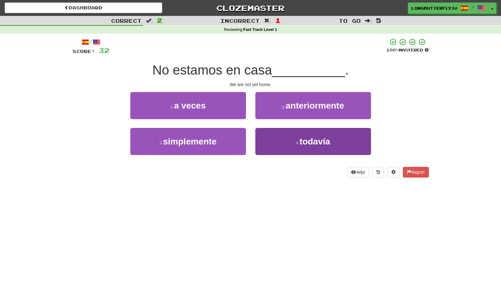
click at [292, 139] on button "4 . todavía" at bounding box center [313, 141] width 116 height 27
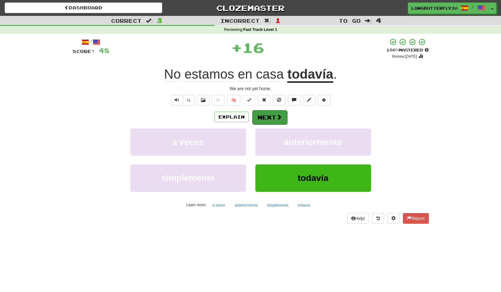
click at [265, 113] on button "Next" at bounding box center [269, 117] width 35 height 14
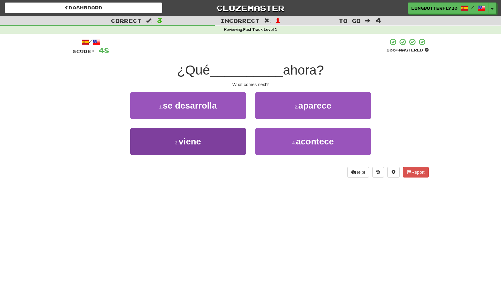
click at [228, 141] on button "3 . viene" at bounding box center [188, 141] width 116 height 27
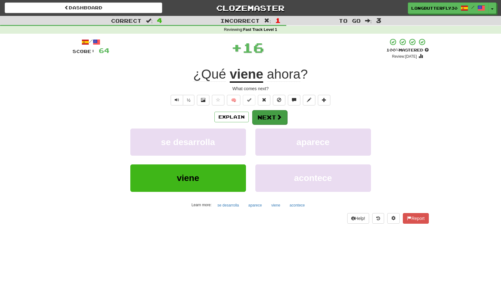
click at [276, 120] on button "Next" at bounding box center [269, 117] width 35 height 14
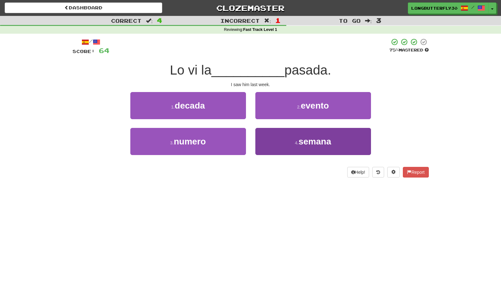
click at [291, 139] on button "4 . semana" at bounding box center [313, 141] width 116 height 27
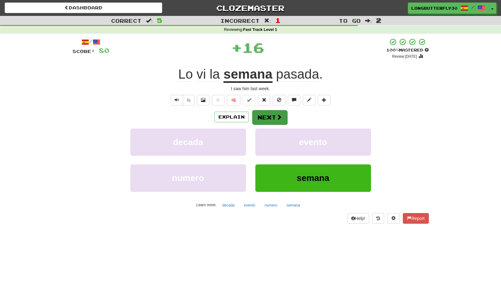
click at [274, 115] on button "Next" at bounding box center [269, 117] width 35 height 14
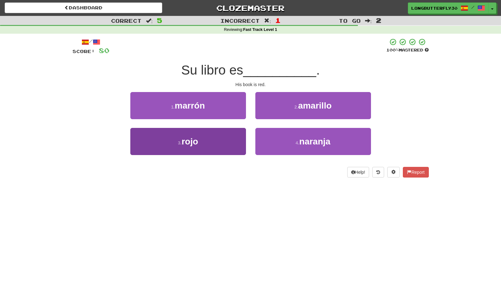
click at [216, 140] on button "3 . rojo" at bounding box center [188, 141] width 116 height 27
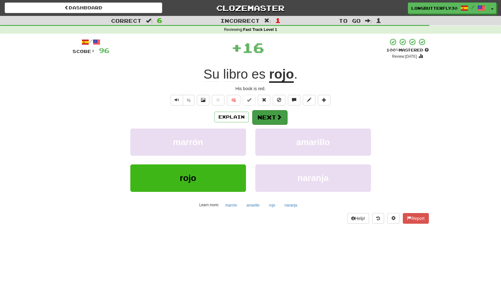
click at [276, 118] on span at bounding box center [279, 117] width 6 height 6
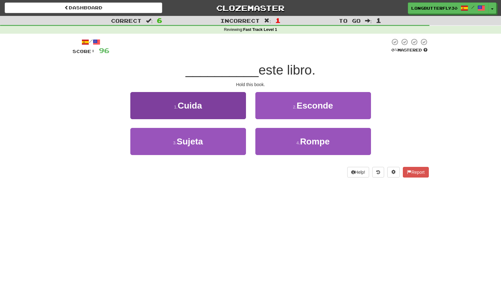
drag, startPoint x: 224, startPoint y: 138, endPoint x: 230, endPoint y: 135, distance: 7.1
click at [224, 138] on button "3 . Sujeta" at bounding box center [188, 141] width 116 height 27
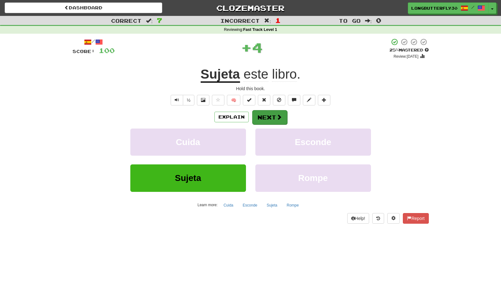
click at [271, 114] on button "Next" at bounding box center [269, 117] width 35 height 14
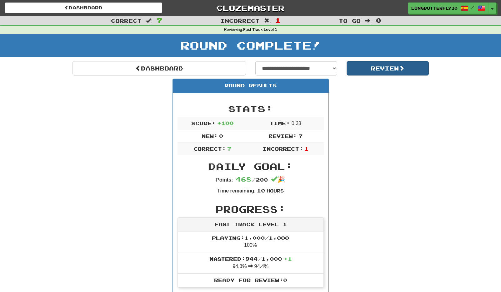
click at [382, 70] on button "Review" at bounding box center [387, 68] width 82 height 14
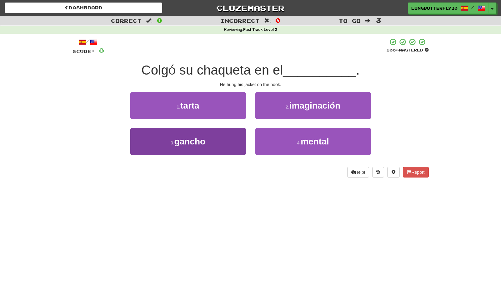
click at [222, 141] on button "3 . gancho" at bounding box center [188, 141] width 116 height 27
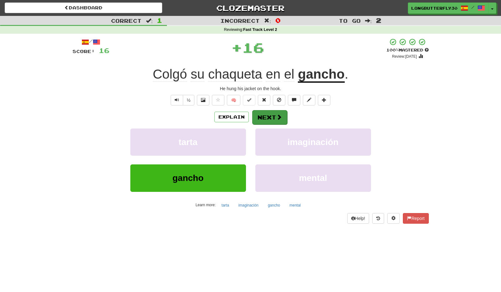
click at [278, 116] on span at bounding box center [279, 117] width 6 height 6
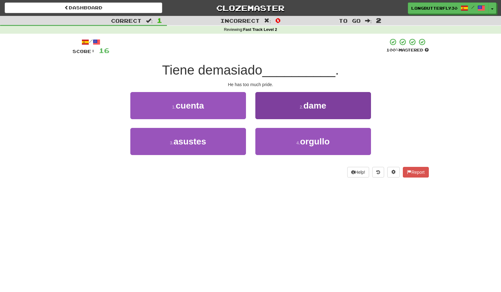
drag, startPoint x: 279, startPoint y: 144, endPoint x: 278, endPoint y: 136, distance: 8.1
click at [279, 144] on button "4 . orgullo" at bounding box center [313, 141] width 116 height 27
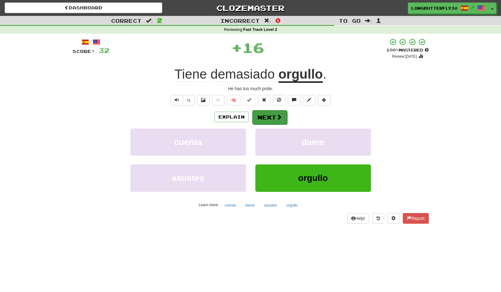
click at [268, 116] on button "Next" at bounding box center [269, 117] width 35 height 14
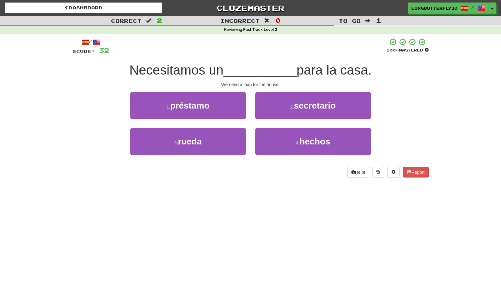
click at [230, 108] on button "1 . préstamo" at bounding box center [188, 105] width 116 height 27
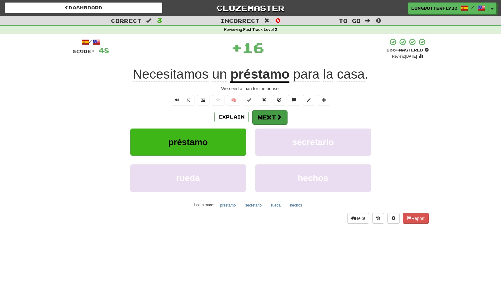
click at [267, 121] on button "Next" at bounding box center [269, 117] width 35 height 14
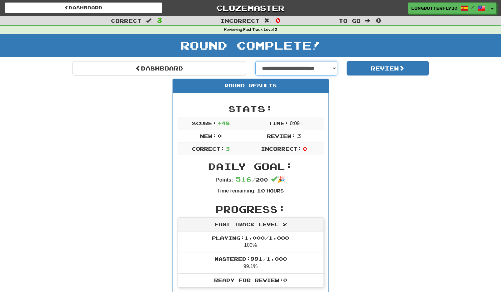
select select "**********"
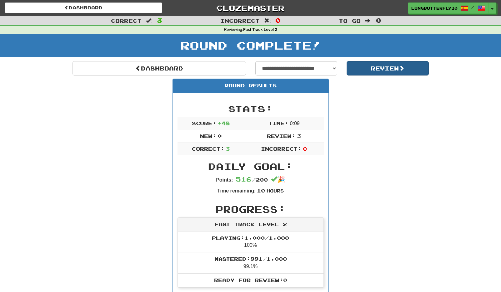
click at [374, 72] on button "Review" at bounding box center [387, 68] width 82 height 14
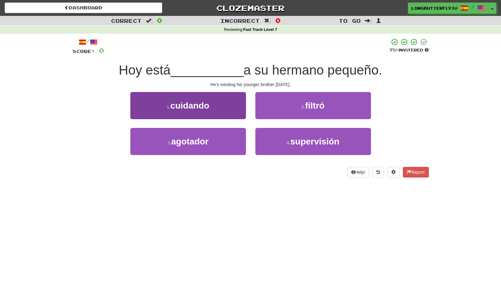
click at [232, 111] on button "1 . cuidando" at bounding box center [188, 105] width 116 height 27
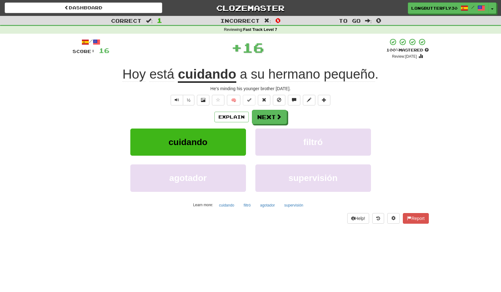
click at [272, 117] on button "Next" at bounding box center [269, 117] width 35 height 14
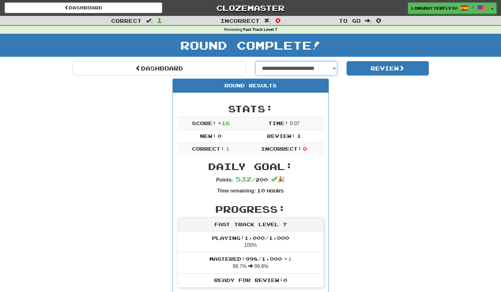
select select "**********"
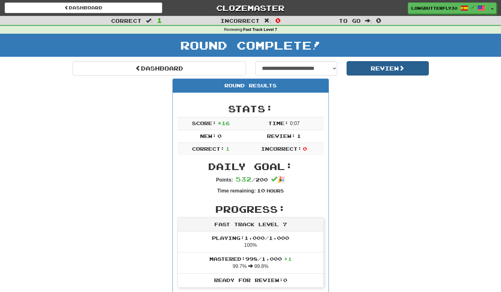
click at [393, 71] on button "Review" at bounding box center [387, 68] width 82 height 14
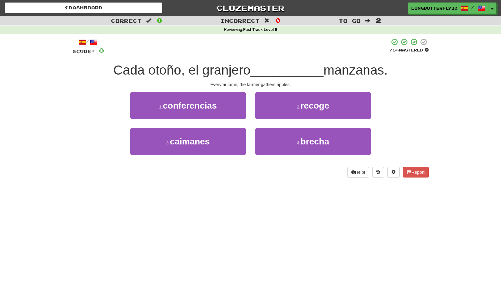
click at [292, 106] on button "2 . recoge" at bounding box center [313, 105] width 116 height 27
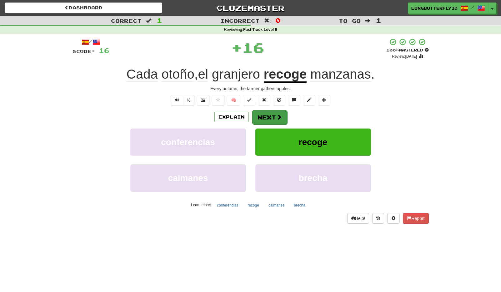
click at [273, 114] on button "Next" at bounding box center [269, 117] width 35 height 14
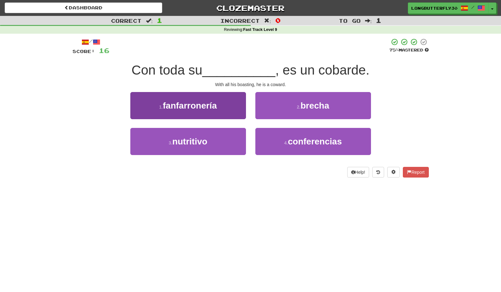
click at [225, 112] on button "1 . fanfarronería" at bounding box center [188, 105] width 116 height 27
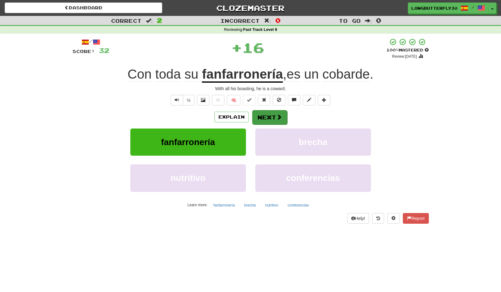
click at [270, 118] on button "Next" at bounding box center [269, 117] width 35 height 14
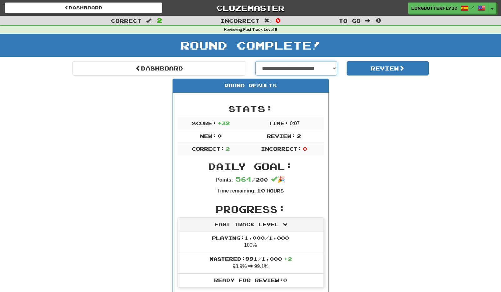
select select "**********"
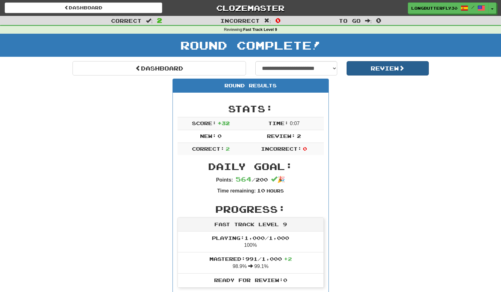
click at [391, 69] on button "Review" at bounding box center [387, 68] width 82 height 14
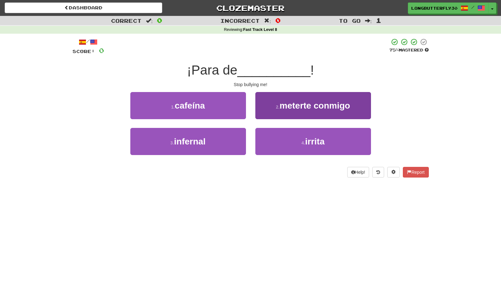
click at [313, 101] on span "meterte conmigo" at bounding box center [314, 106] width 71 height 10
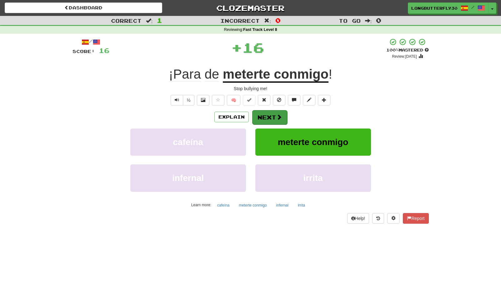
click at [272, 116] on button "Next" at bounding box center [269, 117] width 35 height 14
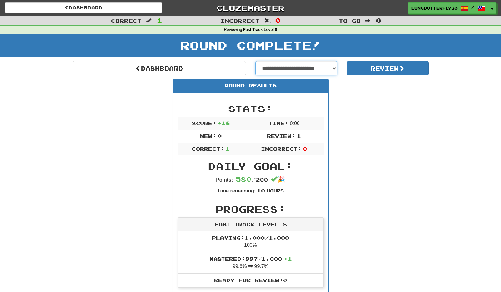
select select "**********"
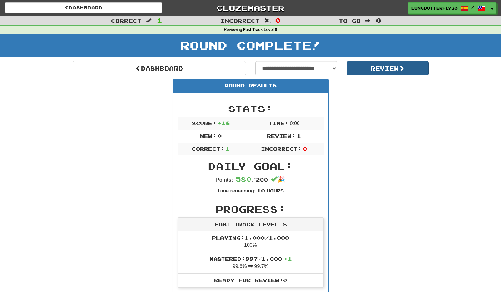
click at [374, 65] on button "Review" at bounding box center [387, 68] width 82 height 14
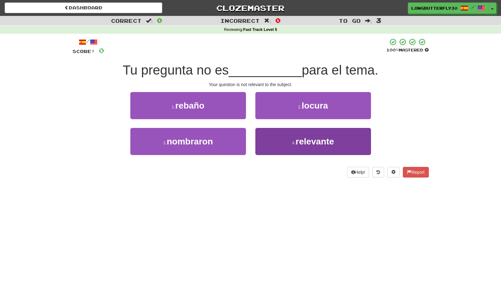
click at [264, 141] on button "4 . relevante" at bounding box center [313, 141] width 116 height 27
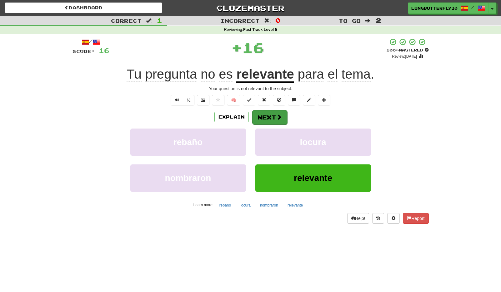
click at [272, 113] on button "Next" at bounding box center [269, 117] width 35 height 14
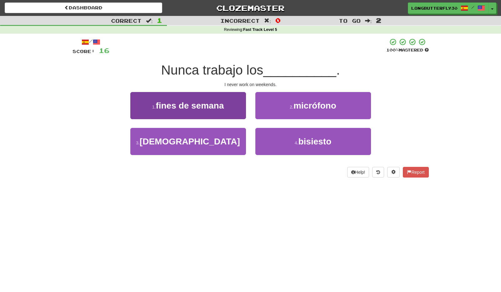
click at [233, 111] on button "1 . fines de semana" at bounding box center [188, 105] width 116 height 27
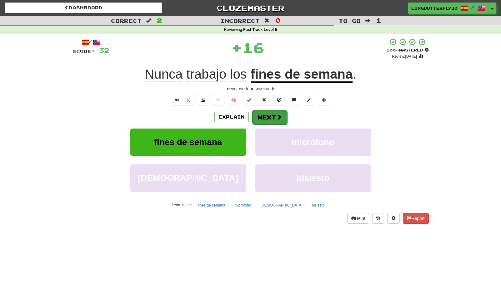
click at [282, 112] on button "Next" at bounding box center [269, 117] width 35 height 14
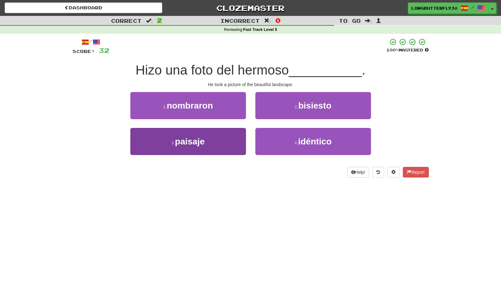
click at [216, 139] on button "3 . paisaje" at bounding box center [188, 141] width 116 height 27
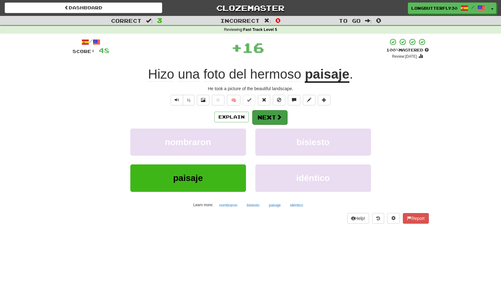
click at [277, 114] on span at bounding box center [279, 117] width 6 height 6
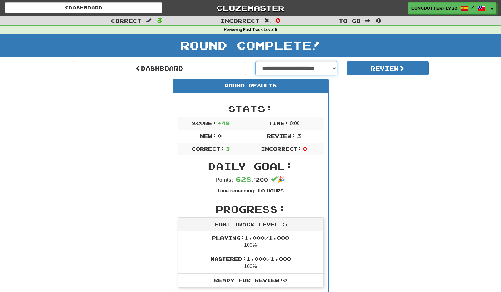
select select "**********"
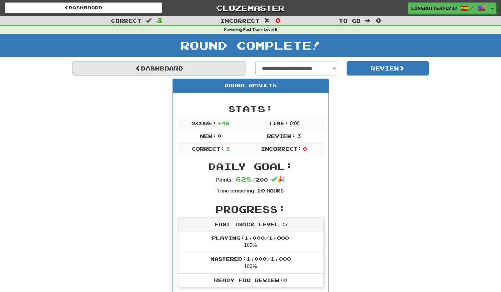
click at [201, 62] on link "Dashboard" at bounding box center [158, 68] width 173 height 14
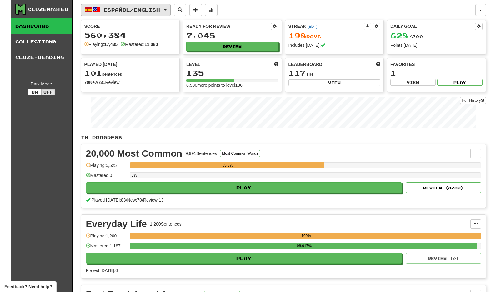
click at [161, 6] on button "Español / English" at bounding box center [126, 10] width 90 height 12
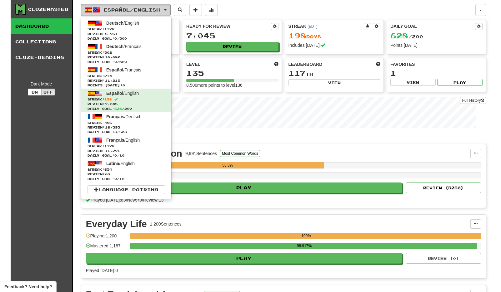
click at [160, 7] on span "Español / English" at bounding box center [132, 9] width 56 height 5
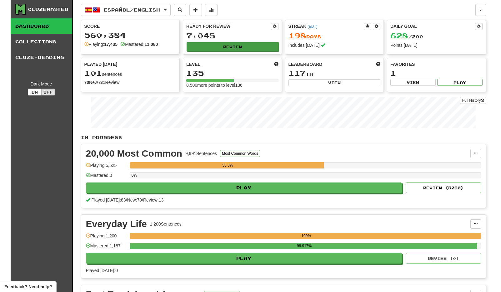
click at [228, 49] on button "Review" at bounding box center [232, 46] width 92 height 9
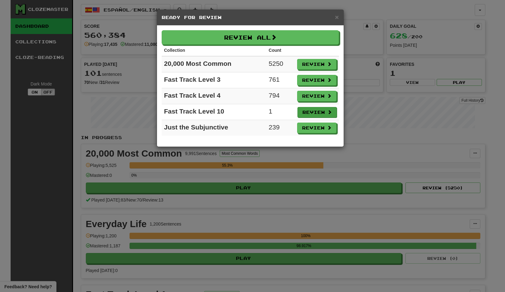
click at [316, 115] on button "Review" at bounding box center [317, 112] width 39 height 11
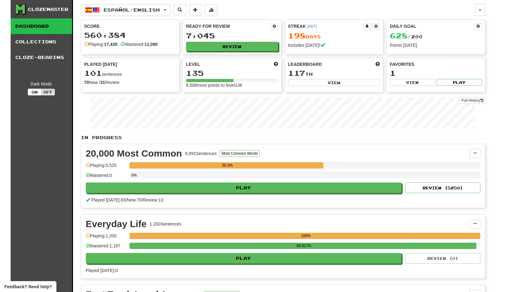
select select "**"
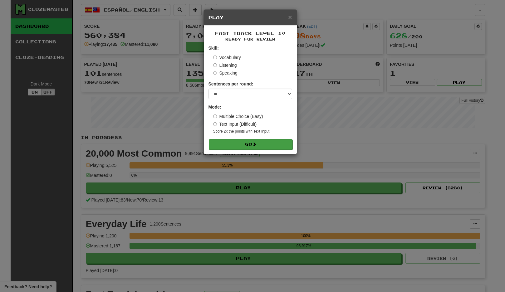
click at [275, 144] on button "Go" at bounding box center [251, 144] width 84 height 11
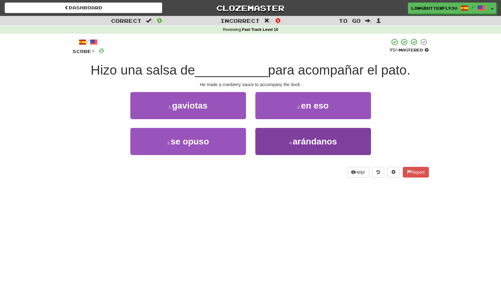
click at [301, 150] on button "4 . arándanos" at bounding box center [313, 141] width 116 height 27
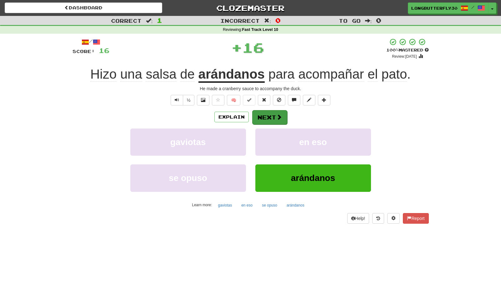
click at [282, 117] on button "Next" at bounding box center [269, 117] width 35 height 14
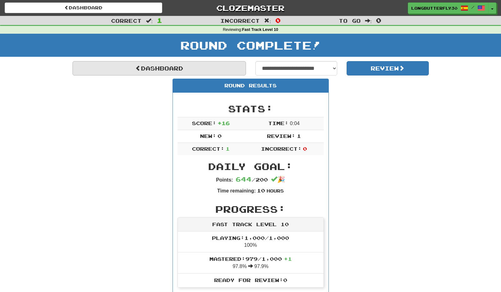
click at [149, 67] on link "Dashboard" at bounding box center [158, 68] width 173 height 14
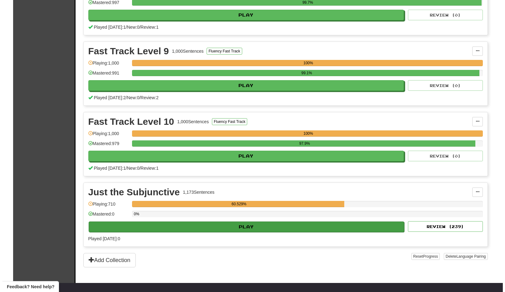
scroll to position [527, 0]
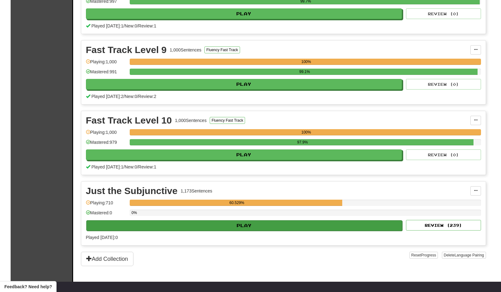
click at [331, 223] on button "Play" at bounding box center [244, 225] width 316 height 11
select select "**"
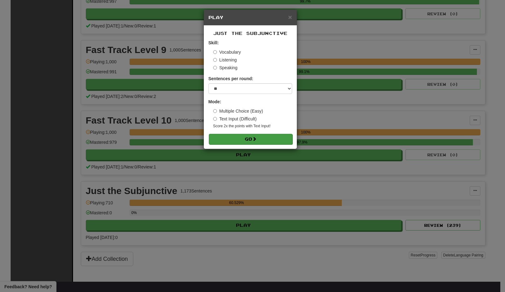
click at [283, 139] on button "Go" at bounding box center [251, 139] width 84 height 11
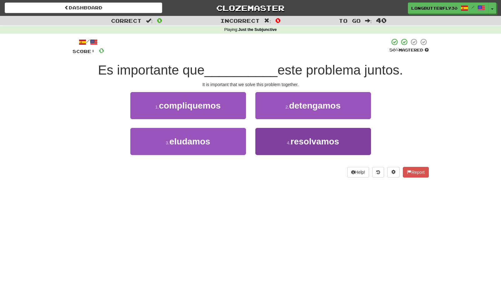
click at [296, 141] on span "resolvamos" at bounding box center [314, 142] width 49 height 10
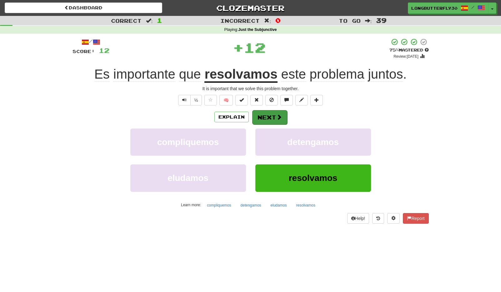
click at [269, 115] on button "Next" at bounding box center [269, 117] width 35 height 14
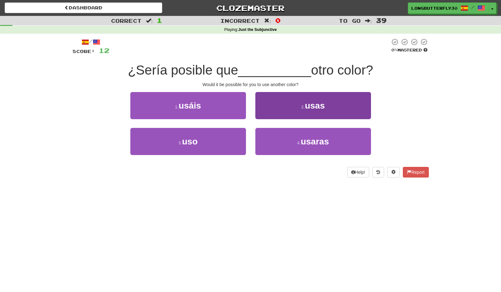
click at [286, 105] on button "2 . [GEOGRAPHIC_DATA]" at bounding box center [313, 105] width 116 height 27
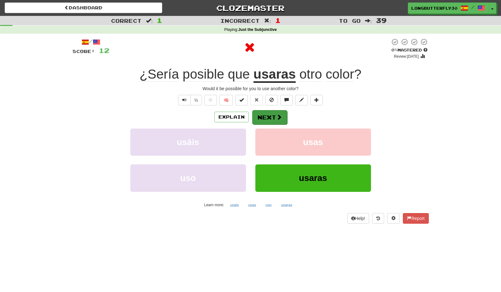
click at [274, 114] on button "Next" at bounding box center [269, 117] width 35 height 14
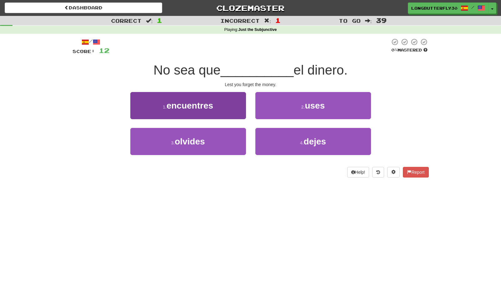
click at [208, 137] on button "3 . olvides" at bounding box center [188, 141] width 116 height 27
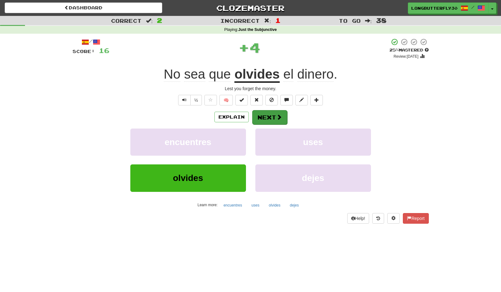
click at [272, 116] on button "Next" at bounding box center [269, 117] width 35 height 14
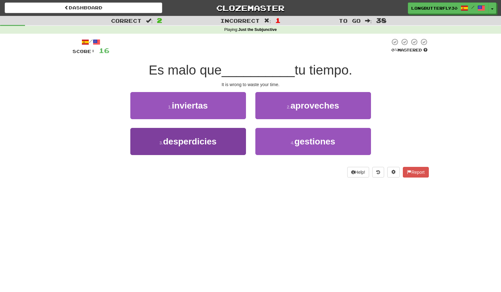
click at [230, 142] on button "3 . desperdicies" at bounding box center [188, 141] width 116 height 27
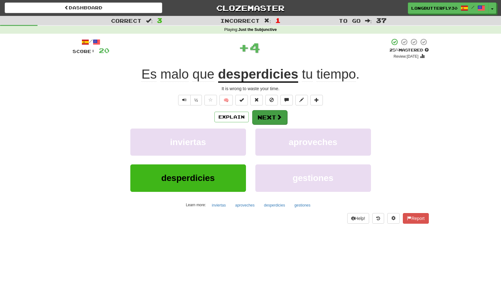
click at [279, 119] on span at bounding box center [279, 117] width 6 height 6
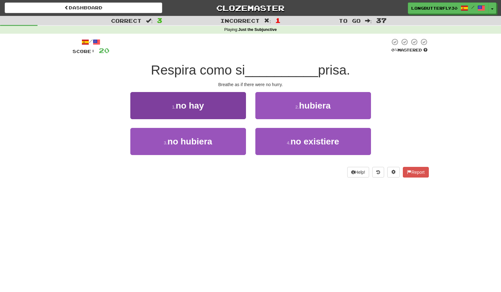
click at [226, 141] on button "3 . no hubiera" at bounding box center [188, 141] width 116 height 27
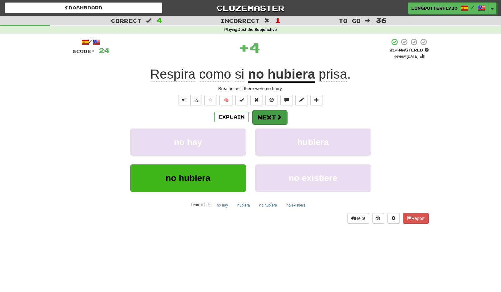
click at [277, 116] on span at bounding box center [279, 117] width 6 height 6
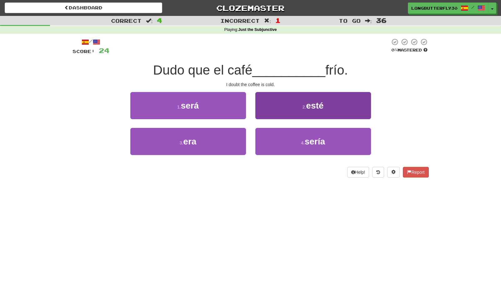
click at [289, 106] on button "2 . esté" at bounding box center [313, 105] width 116 height 27
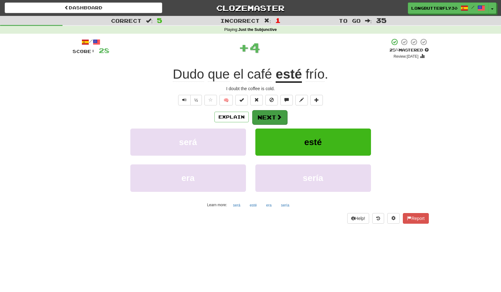
click at [271, 112] on button "Next" at bounding box center [269, 117] width 35 height 14
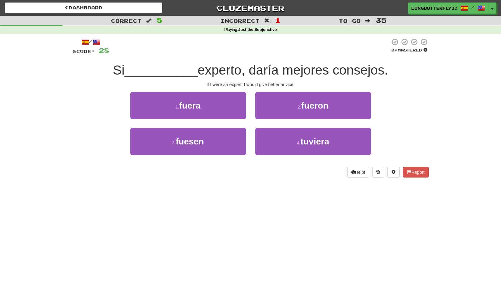
click at [248, 112] on div "1 . fuera" at bounding box center [188, 110] width 125 height 36
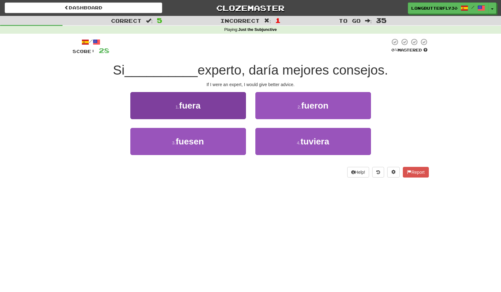
click at [239, 111] on button "1 . fuera" at bounding box center [188, 105] width 116 height 27
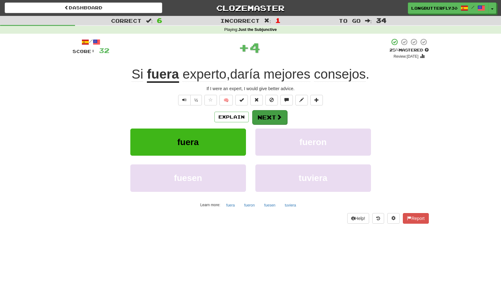
click at [275, 116] on button "Next" at bounding box center [269, 117] width 35 height 14
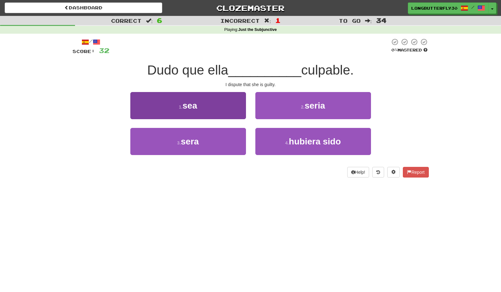
click at [235, 107] on button "1 . sea" at bounding box center [188, 105] width 116 height 27
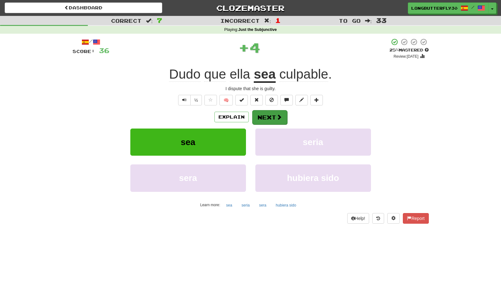
click at [272, 116] on button "Next" at bounding box center [269, 117] width 35 height 14
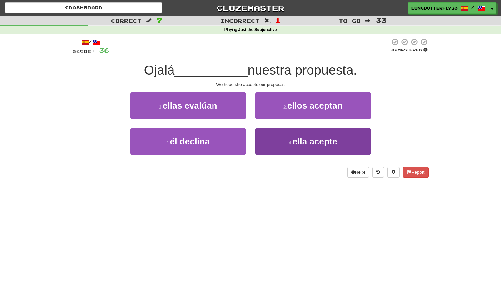
click at [325, 142] on span "ella acepte" at bounding box center [314, 142] width 45 height 10
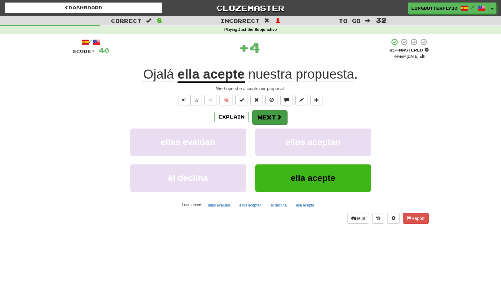
click at [276, 116] on span at bounding box center [279, 117] width 6 height 6
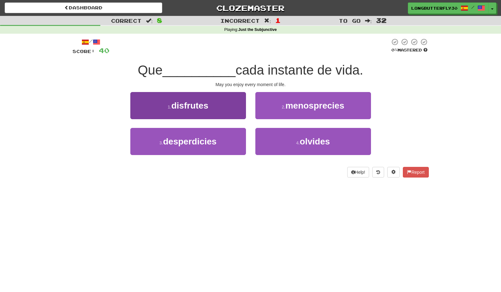
click at [228, 108] on button "1 . disfrutes" at bounding box center [188, 105] width 116 height 27
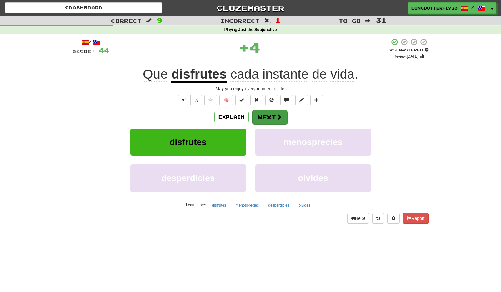
click at [274, 115] on button "Next" at bounding box center [269, 117] width 35 height 14
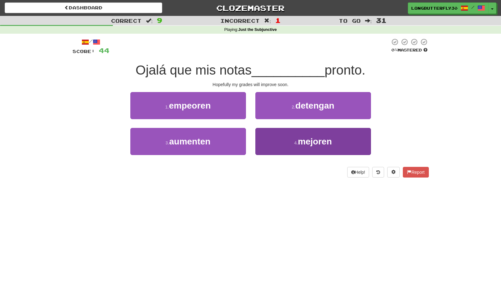
click at [286, 145] on button "4 . mejoren" at bounding box center [313, 141] width 116 height 27
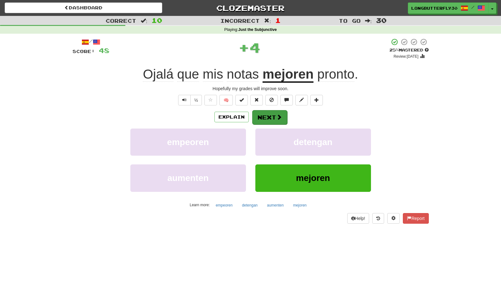
click at [281, 116] on span at bounding box center [279, 117] width 6 height 6
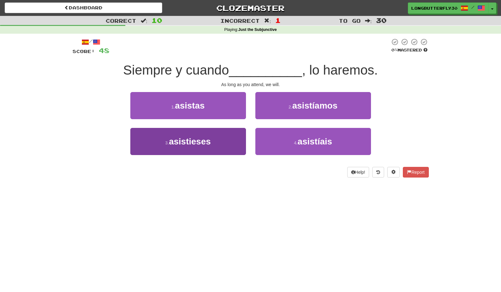
click at [223, 138] on button "3 . asistieses" at bounding box center [188, 141] width 116 height 27
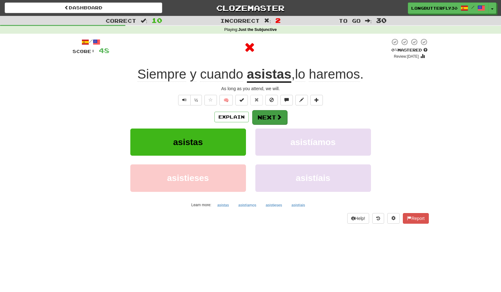
click at [278, 119] on span at bounding box center [279, 117] width 6 height 6
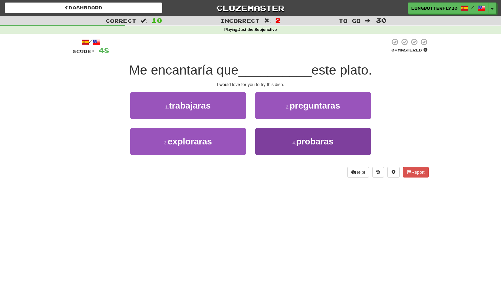
click at [278, 145] on button "4 . probaras" at bounding box center [313, 141] width 116 height 27
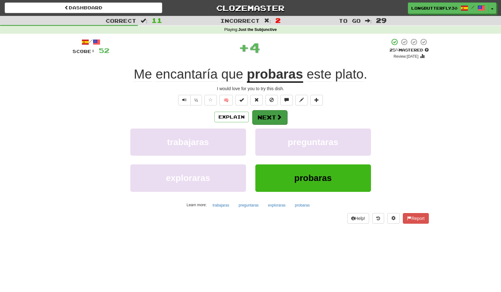
click at [267, 113] on button "Next" at bounding box center [269, 117] width 35 height 14
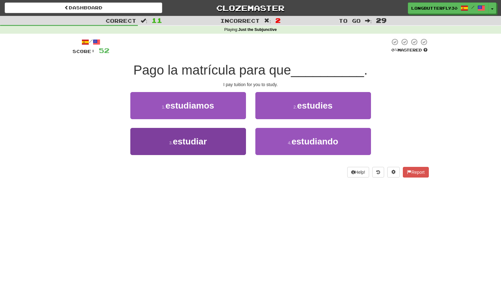
click at [234, 143] on button "3 . estudiar" at bounding box center [188, 141] width 116 height 27
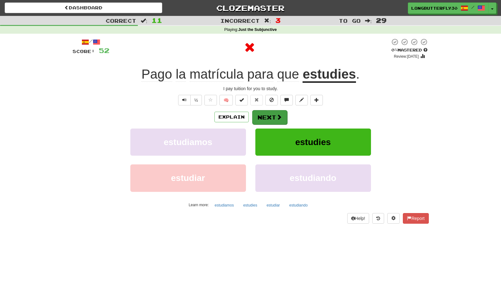
click at [278, 117] on span at bounding box center [279, 117] width 6 height 6
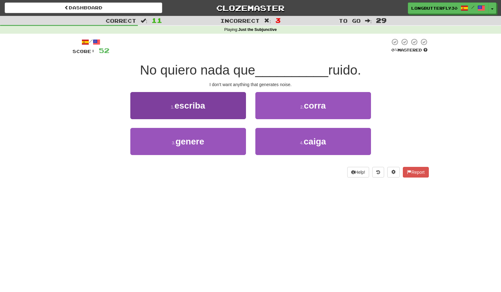
drag, startPoint x: 192, startPoint y: 147, endPoint x: 202, endPoint y: 141, distance: 11.4
click at [192, 146] on button "3 . genere" at bounding box center [188, 141] width 116 height 27
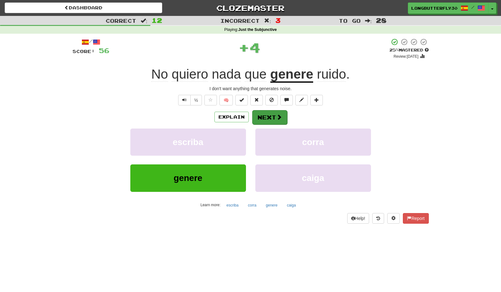
click at [274, 116] on button "Next" at bounding box center [269, 117] width 35 height 14
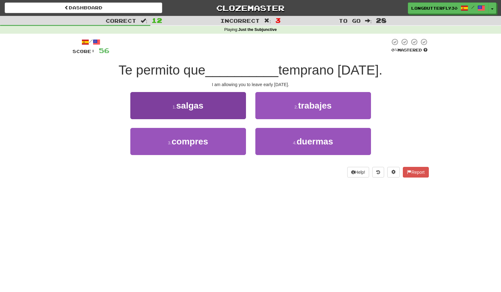
click at [220, 109] on button "1 . salgas" at bounding box center [188, 105] width 116 height 27
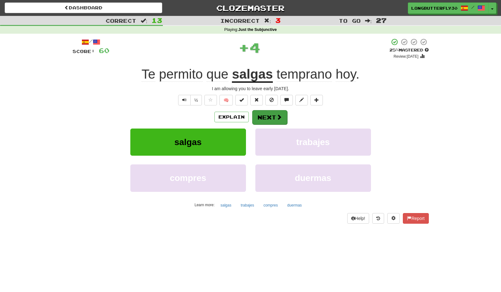
click at [269, 120] on button "Next" at bounding box center [269, 117] width 35 height 14
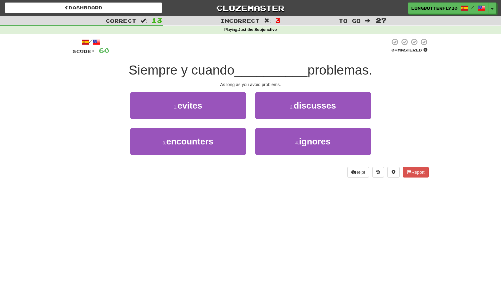
click at [210, 106] on button "1 . evites" at bounding box center [188, 105] width 116 height 27
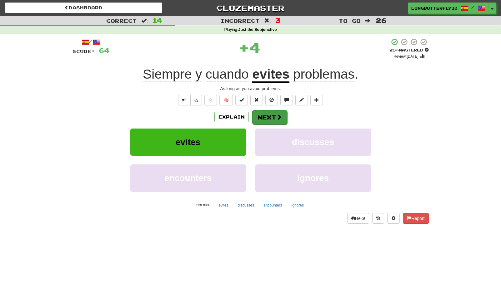
click at [280, 118] on span at bounding box center [279, 117] width 6 height 6
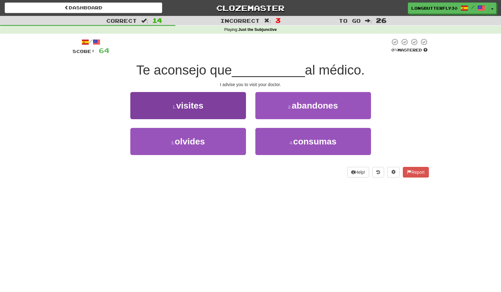
click at [228, 104] on button "1 . visites" at bounding box center [188, 105] width 116 height 27
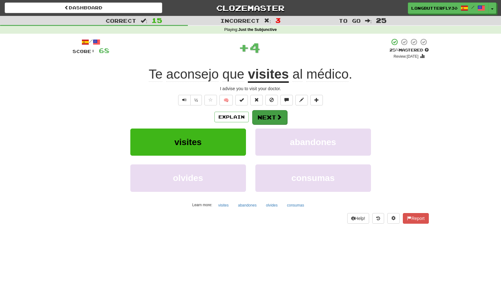
click at [275, 120] on button "Next" at bounding box center [269, 117] width 35 height 14
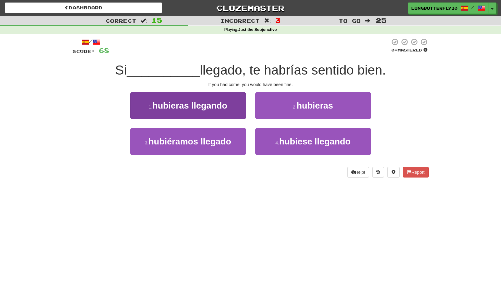
click at [224, 105] on span "hubieras llegando" at bounding box center [189, 106] width 75 height 10
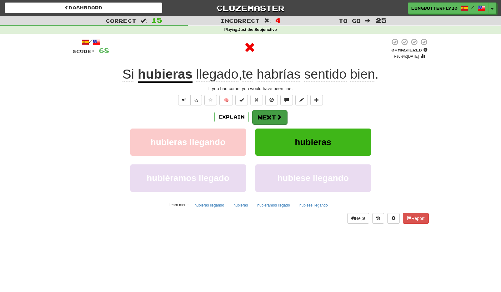
click at [272, 117] on button "Next" at bounding box center [269, 117] width 35 height 14
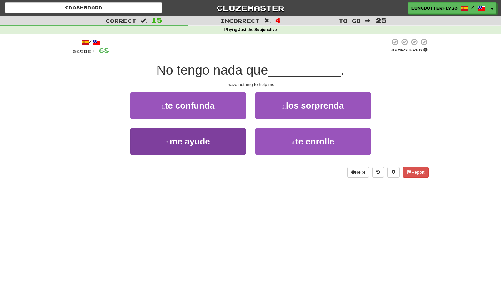
click at [188, 150] on button "3 . me ayude" at bounding box center [188, 141] width 116 height 27
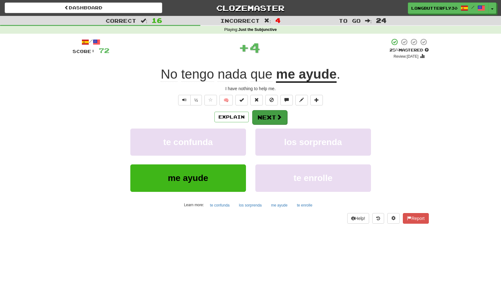
click at [264, 117] on button "Next" at bounding box center [269, 117] width 35 height 14
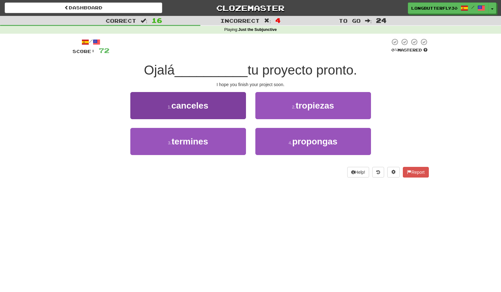
click at [205, 138] on span "termines" at bounding box center [189, 142] width 37 height 10
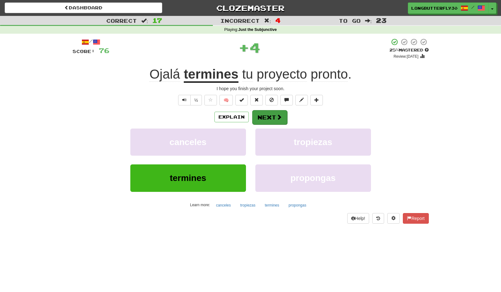
click at [266, 118] on button "Next" at bounding box center [269, 117] width 35 height 14
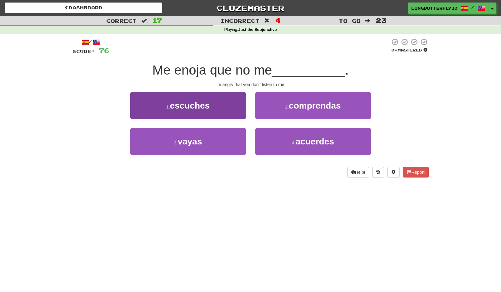
click at [222, 113] on button "1 . escuches" at bounding box center [188, 105] width 116 height 27
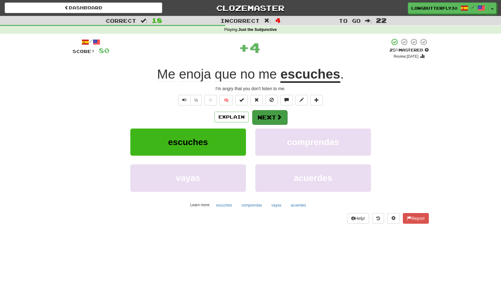
click at [263, 118] on button "Next" at bounding box center [269, 117] width 35 height 14
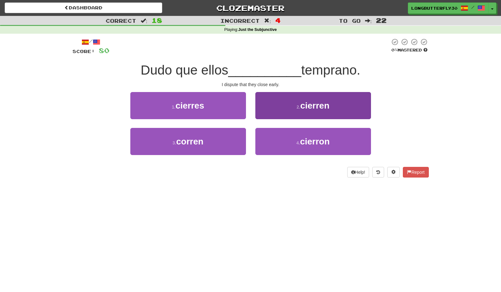
click at [289, 106] on button "2 . cierren" at bounding box center [313, 105] width 116 height 27
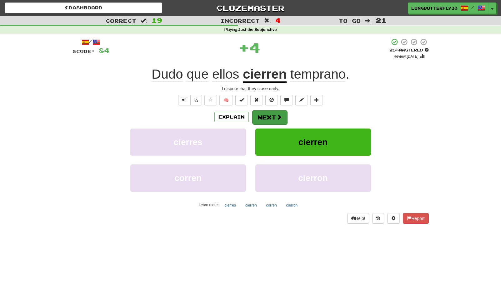
click at [279, 115] on span at bounding box center [279, 117] width 6 height 6
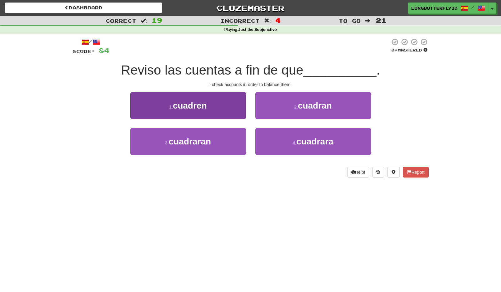
click at [215, 103] on button "1 . cuadren" at bounding box center [188, 105] width 116 height 27
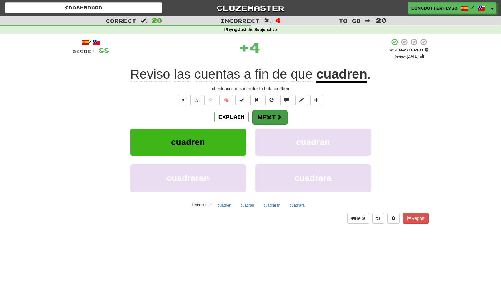
click at [268, 117] on button "Next" at bounding box center [269, 117] width 35 height 14
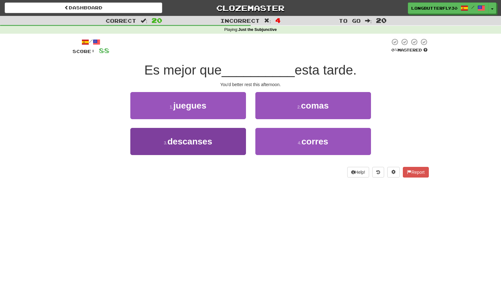
click at [230, 141] on button "3 . descanses" at bounding box center [188, 141] width 116 height 27
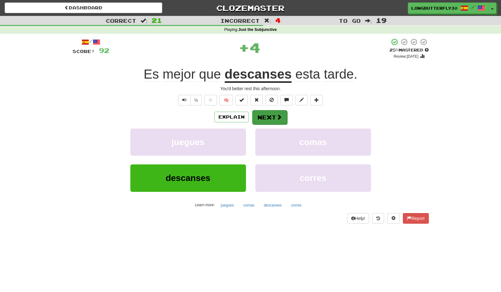
click at [276, 121] on button "Next" at bounding box center [269, 117] width 35 height 14
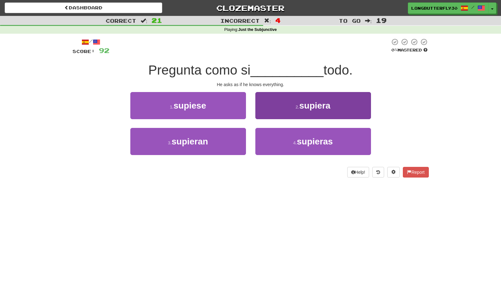
click at [304, 107] on span "supiera" at bounding box center [314, 106] width 31 height 10
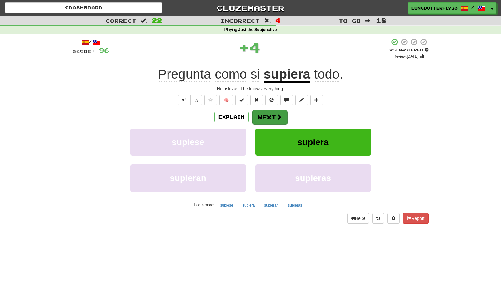
click at [264, 118] on button "Next" at bounding box center [269, 117] width 35 height 14
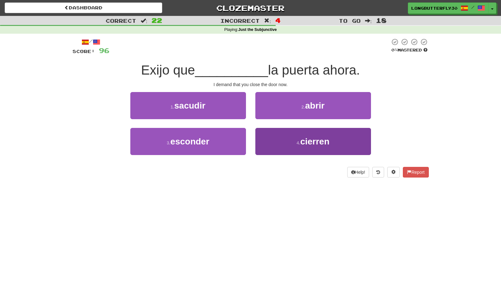
click at [284, 142] on button "4 . cierren" at bounding box center [313, 141] width 116 height 27
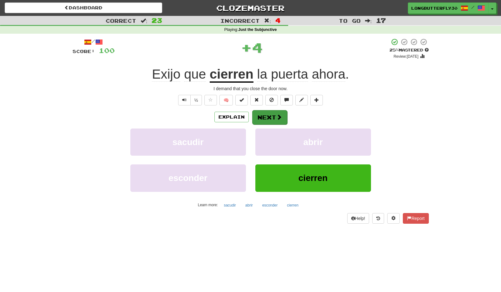
click at [275, 116] on button "Next" at bounding box center [269, 117] width 35 height 14
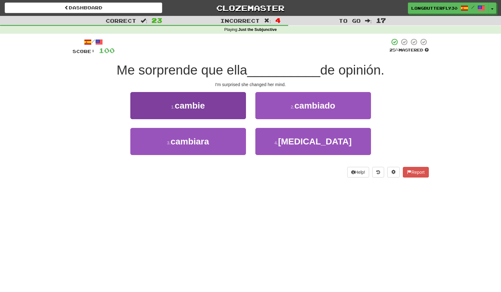
click at [225, 106] on button "1 . cambie" at bounding box center [188, 105] width 116 height 27
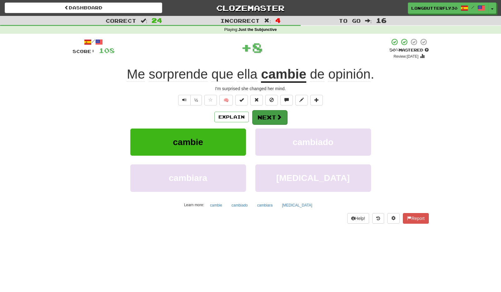
click at [270, 118] on button "Next" at bounding box center [269, 117] width 35 height 14
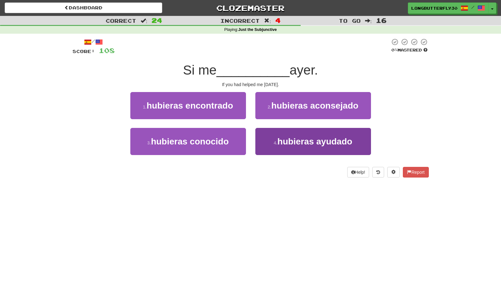
click at [324, 146] on span "hubieras ayudado" at bounding box center [314, 142] width 75 height 10
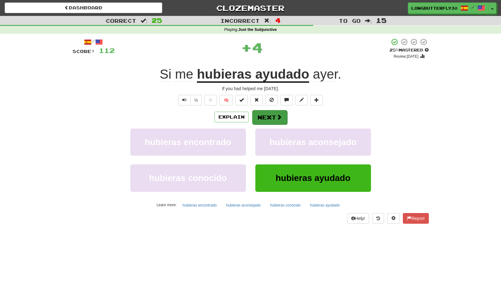
click at [276, 118] on span at bounding box center [279, 117] width 6 height 6
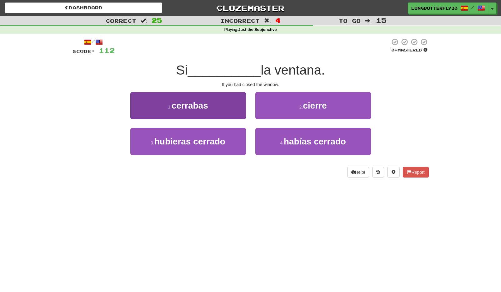
drag, startPoint x: 226, startPoint y: 138, endPoint x: 232, endPoint y: 137, distance: 5.4
click at [226, 138] on button "3 . hubieras cerrado" at bounding box center [188, 141] width 116 height 27
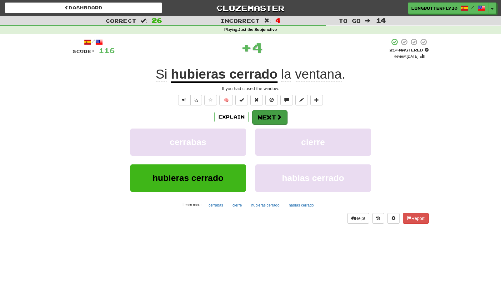
click at [273, 113] on button "Next" at bounding box center [269, 117] width 35 height 14
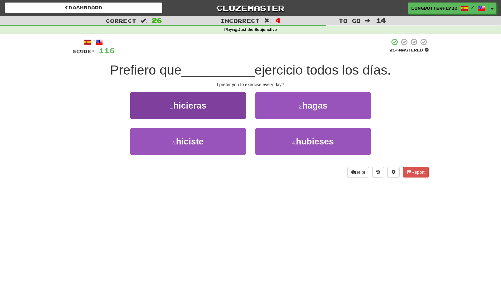
click at [225, 108] on button "1 . hicieras" at bounding box center [188, 105] width 116 height 27
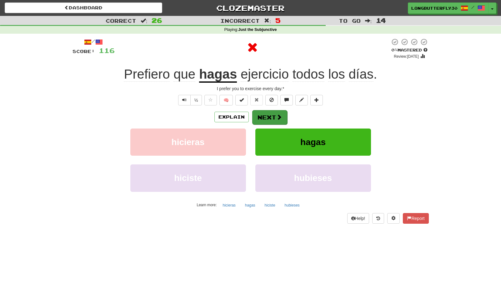
click at [269, 115] on button "Next" at bounding box center [269, 117] width 35 height 14
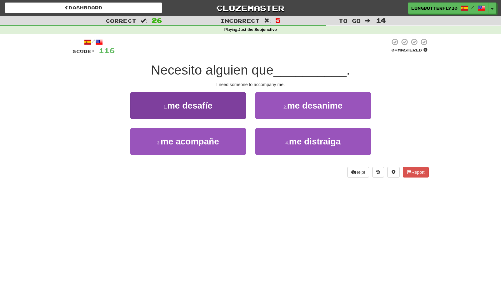
click at [224, 133] on button "3 . me acompañe" at bounding box center [188, 141] width 116 height 27
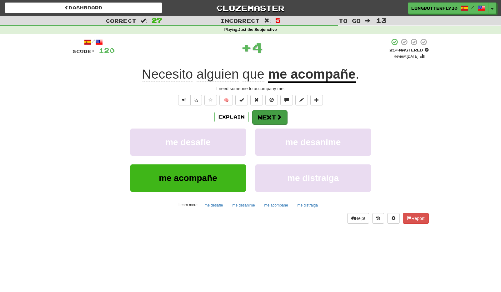
click at [281, 113] on button "Next" at bounding box center [269, 117] width 35 height 14
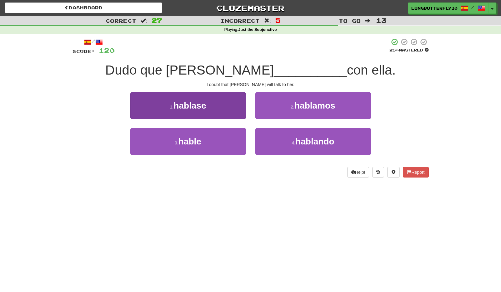
click at [228, 113] on button "1 . hablase" at bounding box center [188, 105] width 116 height 27
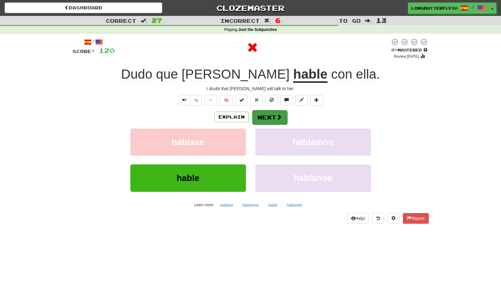
click at [252, 116] on div "Explain Next" at bounding box center [250, 117] width 356 height 14
click at [259, 116] on button "Next" at bounding box center [269, 117] width 35 height 14
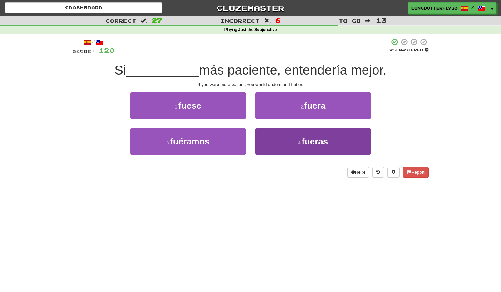
click at [285, 142] on button "4 . fueras" at bounding box center [313, 141] width 116 height 27
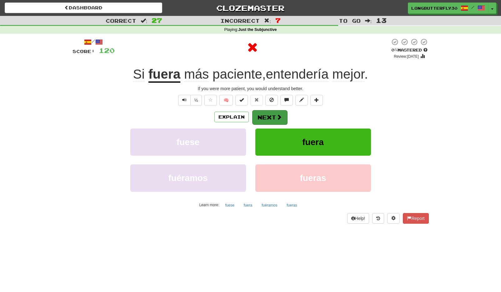
click at [276, 118] on span at bounding box center [279, 117] width 6 height 6
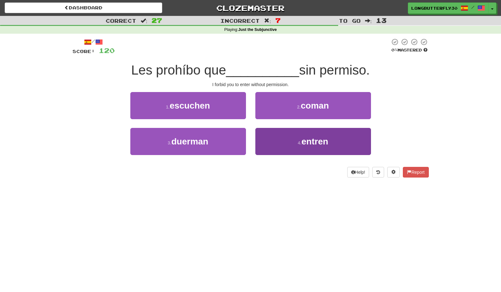
click at [282, 138] on button "4 . entren" at bounding box center [313, 141] width 116 height 27
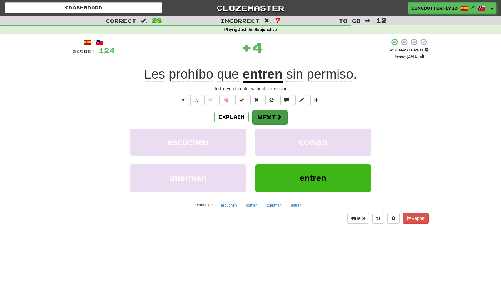
click at [266, 117] on button "Next" at bounding box center [269, 117] width 35 height 14
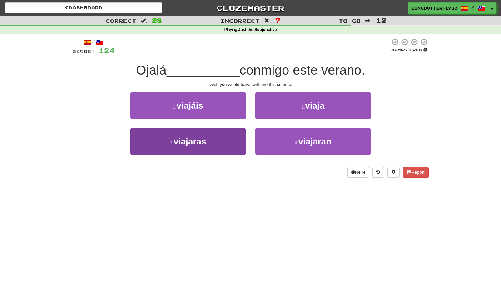
click at [222, 141] on button "3 . viajaras" at bounding box center [188, 141] width 116 height 27
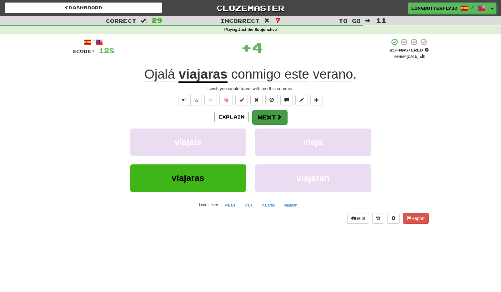
click at [267, 121] on button "Next" at bounding box center [269, 117] width 35 height 14
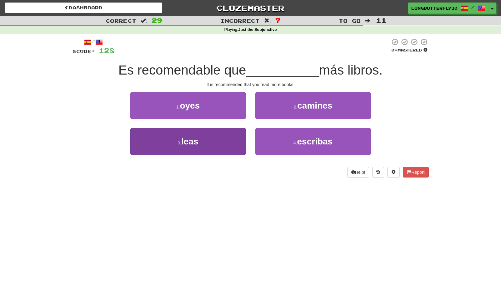
click at [205, 140] on button "3 . leas" at bounding box center [188, 141] width 116 height 27
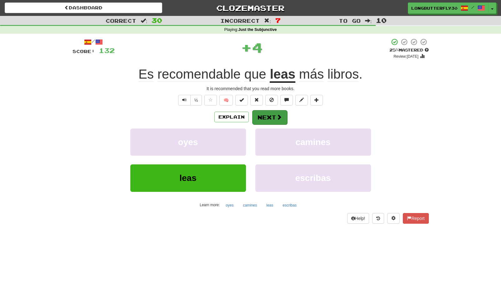
click at [272, 116] on button "Next" at bounding box center [269, 117] width 35 height 14
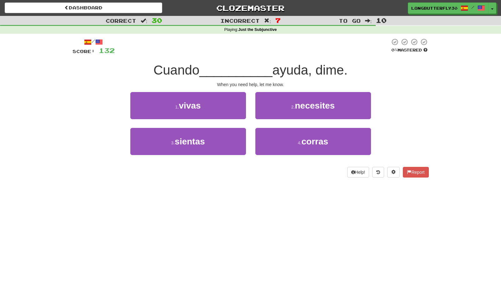
click at [276, 107] on button "2 . necesites" at bounding box center [313, 105] width 116 height 27
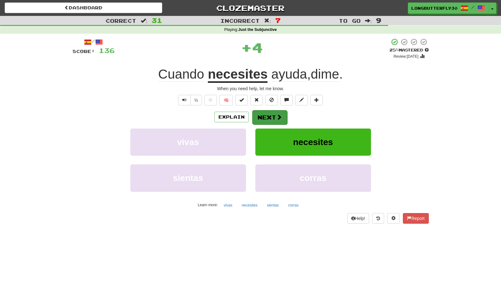
click at [267, 114] on button "Next" at bounding box center [269, 117] width 35 height 14
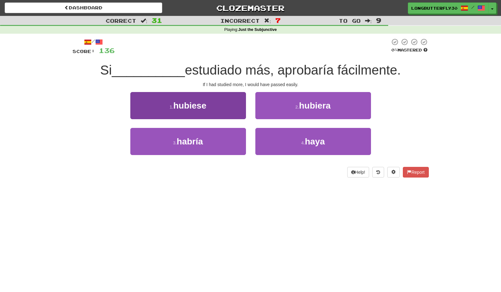
click at [219, 141] on button "3 . habría" at bounding box center [188, 141] width 116 height 27
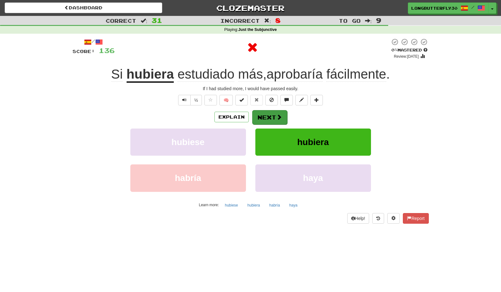
click at [265, 117] on button "Next" at bounding box center [269, 117] width 35 height 14
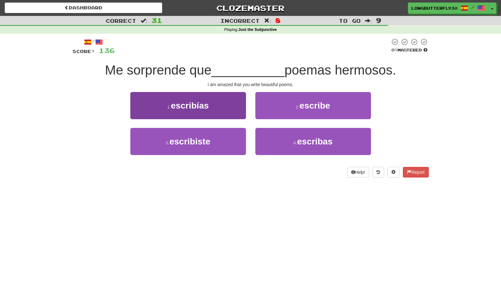
click at [223, 107] on button "1 . escribías" at bounding box center [188, 105] width 116 height 27
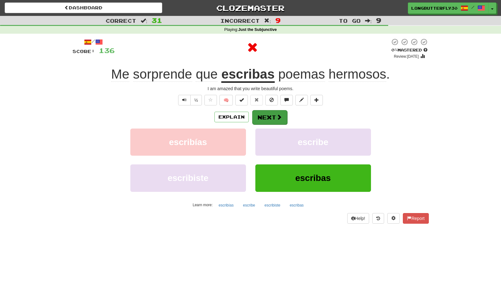
click at [265, 119] on button "Next" at bounding box center [269, 117] width 35 height 14
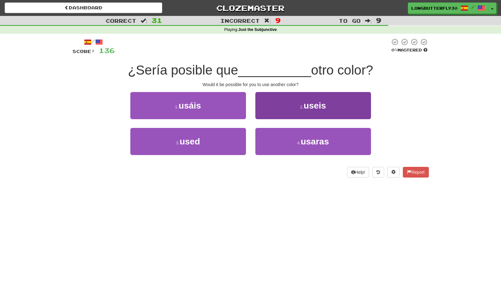
click at [279, 106] on button "2 . useis" at bounding box center [313, 105] width 116 height 27
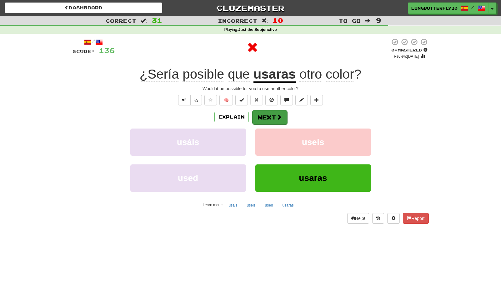
click at [266, 113] on button "Next" at bounding box center [269, 117] width 35 height 14
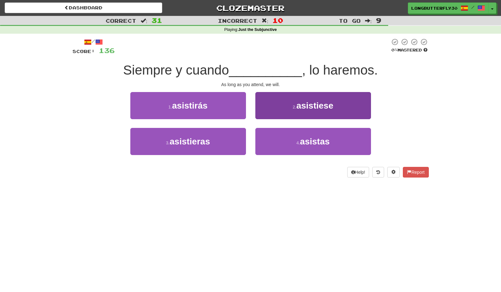
click at [272, 103] on button "2 . asistiese" at bounding box center [313, 105] width 116 height 27
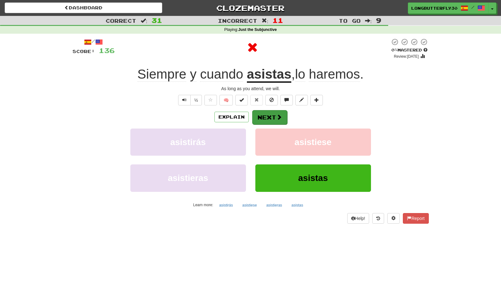
click at [267, 118] on button "Next" at bounding box center [269, 117] width 35 height 14
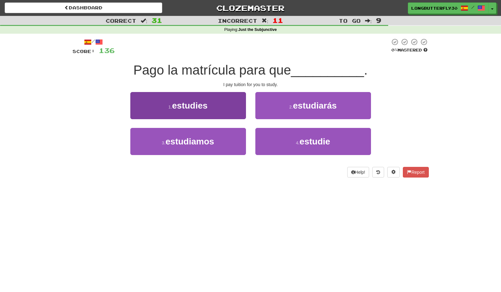
click at [235, 115] on button "1 . estudies" at bounding box center [188, 105] width 116 height 27
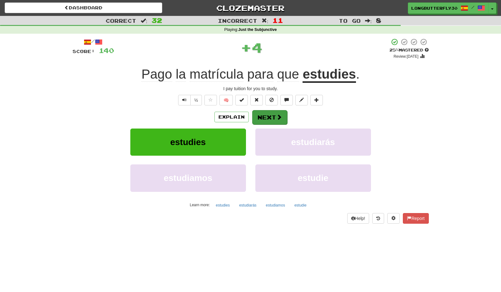
click at [274, 117] on button "Next" at bounding box center [269, 117] width 35 height 14
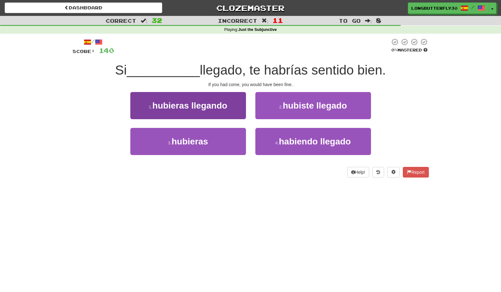
click at [238, 106] on button "1 . hubieras llegando" at bounding box center [188, 105] width 116 height 27
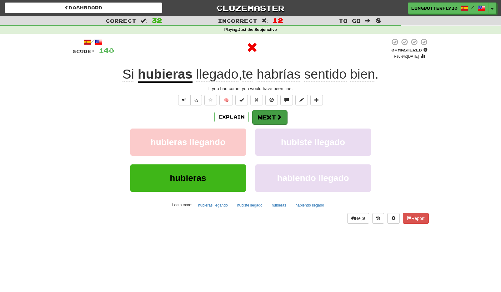
click at [265, 112] on button "Next" at bounding box center [269, 117] width 35 height 14
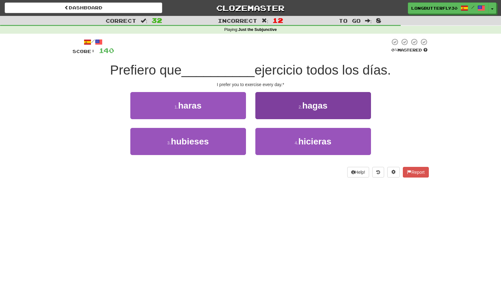
click at [295, 110] on button "2 . hagas" at bounding box center [313, 105] width 116 height 27
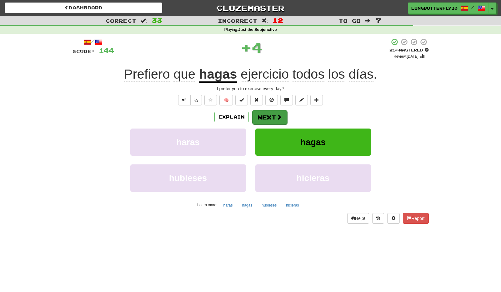
click at [277, 115] on span at bounding box center [279, 117] width 6 height 6
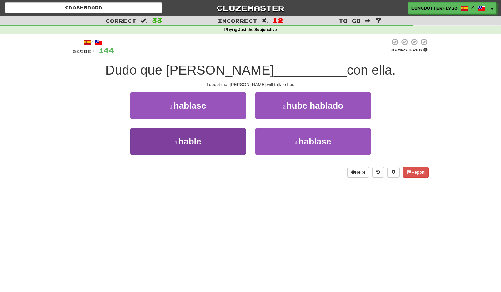
click at [210, 139] on button "3 . hable" at bounding box center [188, 141] width 116 height 27
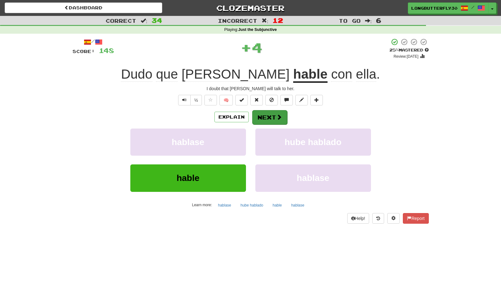
click at [267, 116] on button "Next" at bounding box center [269, 117] width 35 height 14
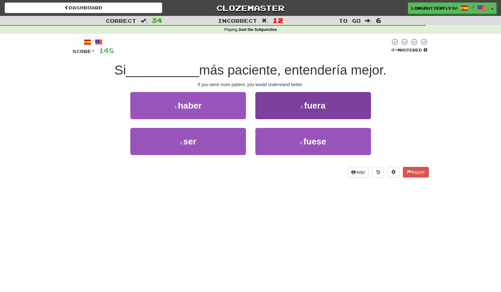
drag, startPoint x: 306, startPoint y: 138, endPoint x: 305, endPoint y: 134, distance: 4.2
click at [306, 138] on span "fuese" at bounding box center [314, 142] width 23 height 10
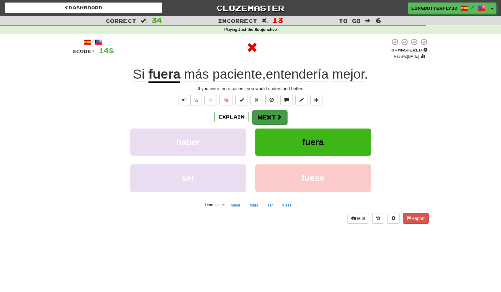
click at [276, 111] on button "Next" at bounding box center [269, 117] width 35 height 14
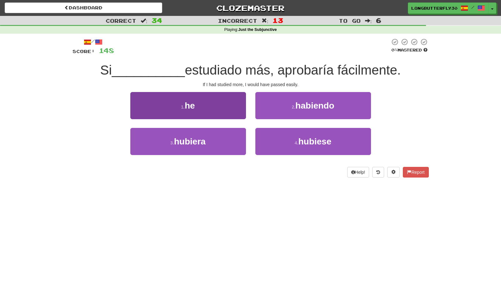
click at [220, 146] on button "3 . hubiera" at bounding box center [188, 141] width 116 height 27
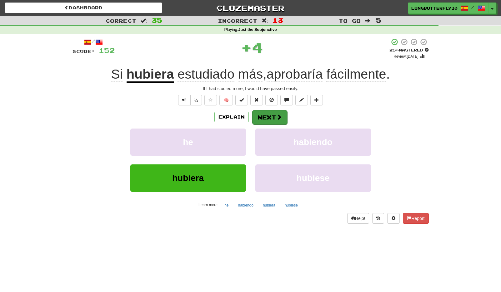
click at [266, 114] on button "Next" at bounding box center [269, 117] width 35 height 14
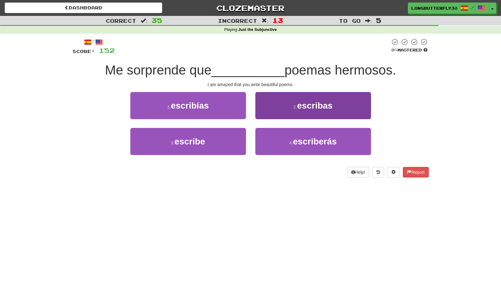
click at [322, 103] on span "escribas" at bounding box center [315, 106] width 36 height 10
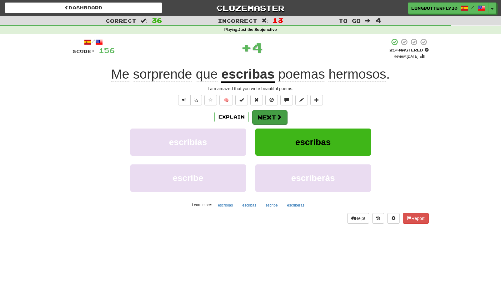
click at [276, 113] on button "Next" at bounding box center [269, 117] width 35 height 14
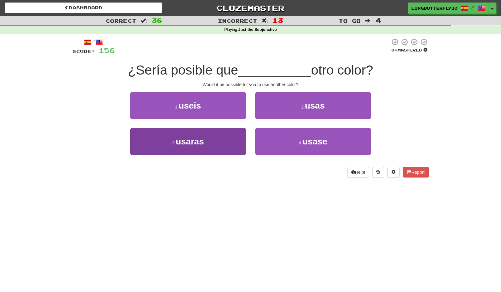
click at [217, 142] on button "3 . usaras" at bounding box center [188, 141] width 116 height 27
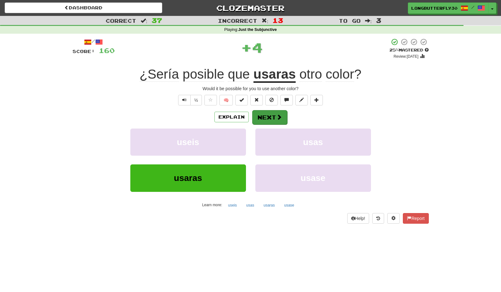
click at [272, 114] on button "Next" at bounding box center [269, 117] width 35 height 14
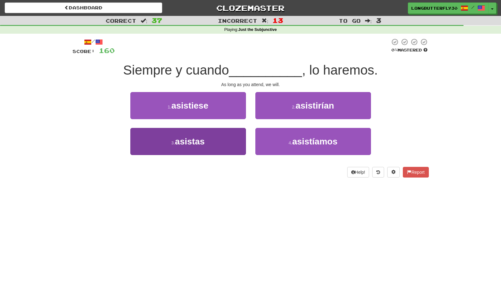
click at [193, 138] on span "asistas" at bounding box center [190, 142] width 30 height 10
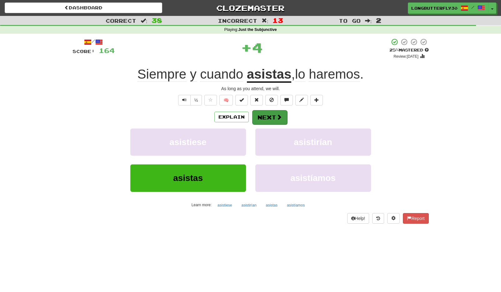
click at [270, 115] on button "Next" at bounding box center [269, 117] width 35 height 14
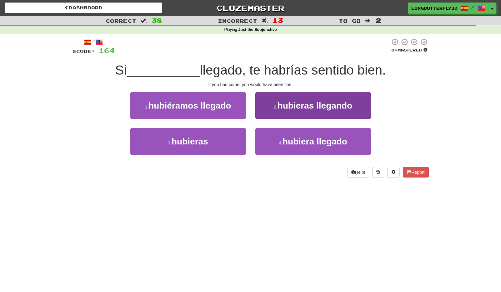
click at [294, 111] on button "2 . hubieras llegando" at bounding box center [313, 105] width 116 height 27
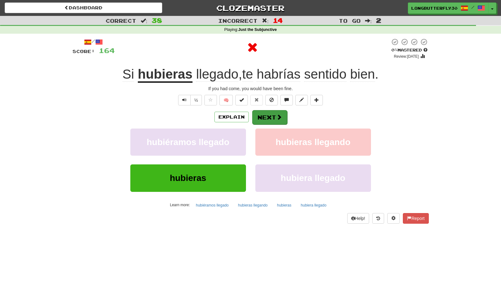
click at [269, 119] on button "Next" at bounding box center [269, 117] width 35 height 14
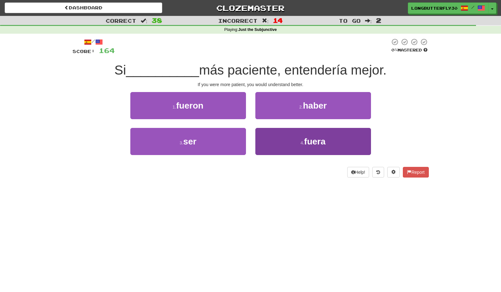
click at [298, 139] on button "4 . fuera" at bounding box center [313, 141] width 116 height 27
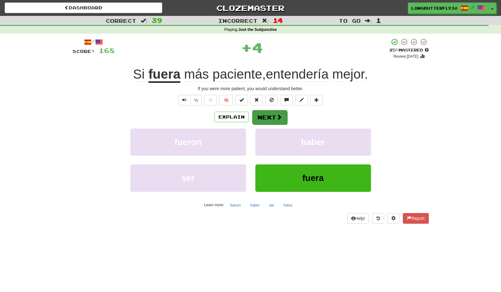
click at [274, 115] on button "Next" at bounding box center [269, 117] width 35 height 14
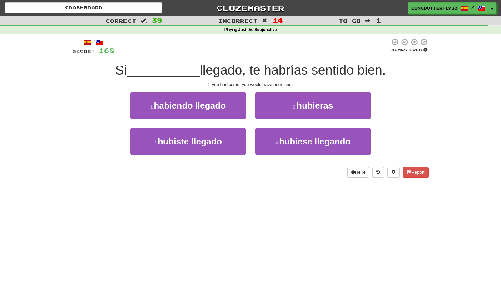
click at [278, 108] on button "2 . hubieras" at bounding box center [313, 105] width 116 height 27
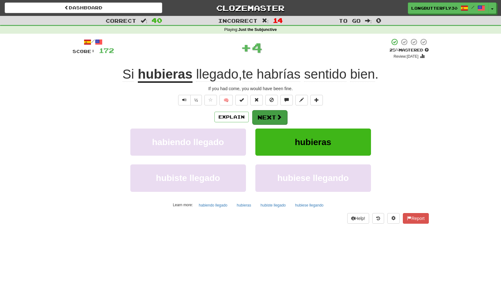
click at [263, 116] on button "Next" at bounding box center [269, 117] width 35 height 14
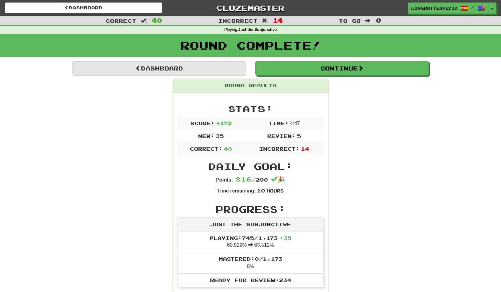
scroll to position [1, 0]
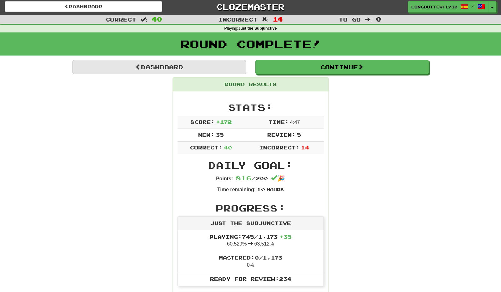
click at [214, 70] on link "Dashboard" at bounding box center [158, 67] width 173 height 14
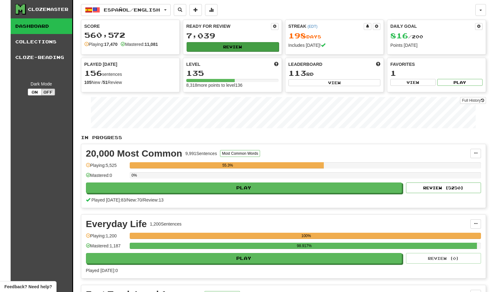
scroll to position [1, 0]
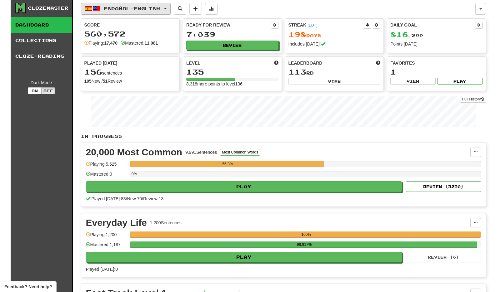
click at [154, 5] on button "Español / English" at bounding box center [126, 9] width 90 height 12
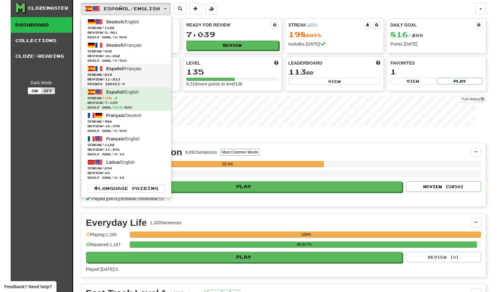
click at [149, 75] on span "Streak: 214" at bounding box center [125, 74] width 77 height 5
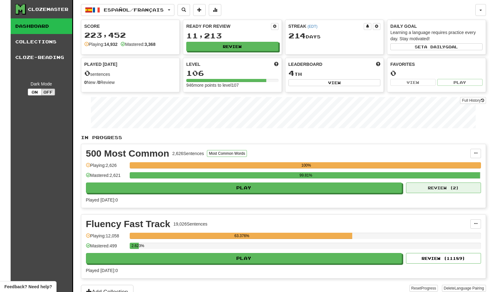
click at [424, 185] on button "Review ( 2 )" at bounding box center [443, 188] width 75 height 11
select select "**"
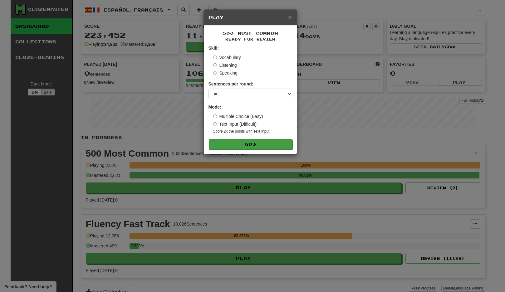
click at [261, 144] on button "Go" at bounding box center [251, 144] width 84 height 11
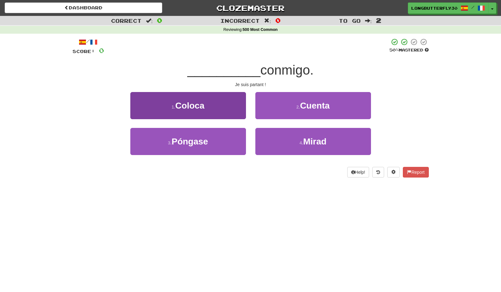
click at [238, 105] on button "1 . [GEOGRAPHIC_DATA]" at bounding box center [188, 105] width 116 height 27
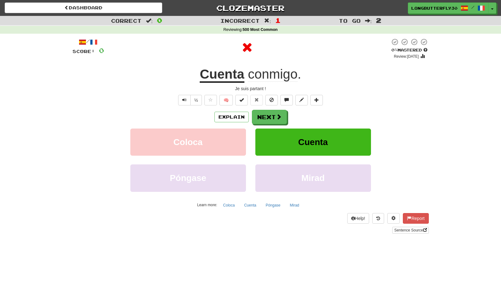
click at [263, 109] on div "/ Score: 0 0 % Mastered Review: [DATE] Cuenta conmigo . Je suis partant ! ½ 🧠 E…" at bounding box center [250, 136] width 356 height 196
click at [260, 115] on button "Next" at bounding box center [269, 117] width 35 height 14
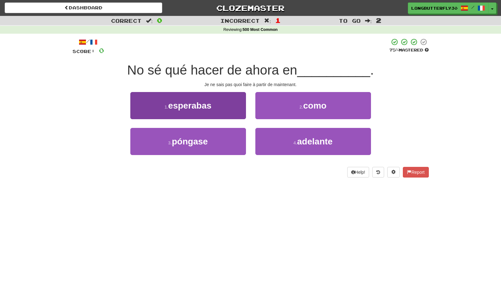
click at [230, 109] on button "1 . esperabas" at bounding box center [188, 105] width 116 height 27
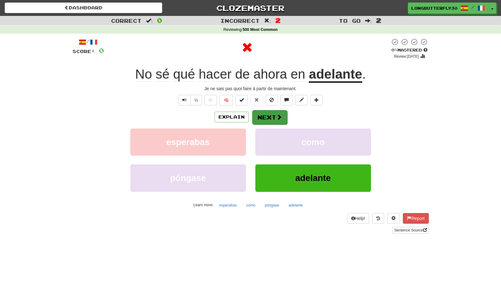
click at [257, 116] on button "Next" at bounding box center [269, 117] width 35 height 14
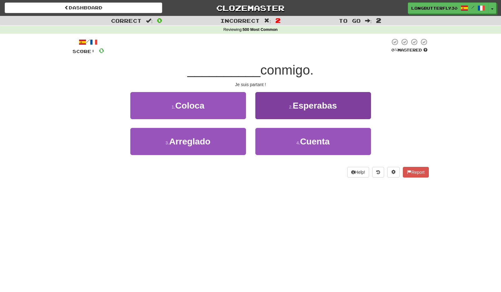
drag, startPoint x: 290, startPoint y: 142, endPoint x: 290, endPoint y: 139, distance: 3.4
click at [290, 142] on button "4 . Cuenta" at bounding box center [313, 141] width 116 height 27
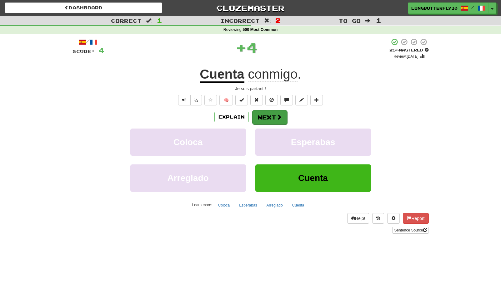
click at [275, 118] on button "Next" at bounding box center [269, 117] width 35 height 14
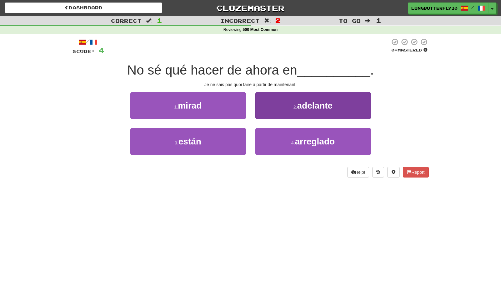
click at [287, 110] on button "2 . adelante" at bounding box center [313, 105] width 116 height 27
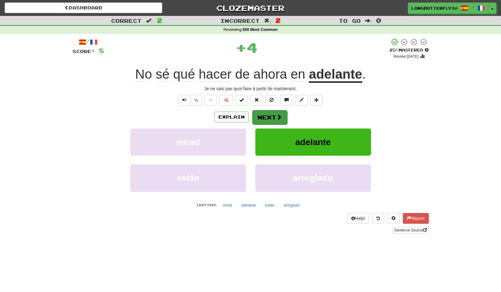
click at [266, 114] on button "Next" at bounding box center [269, 117] width 35 height 14
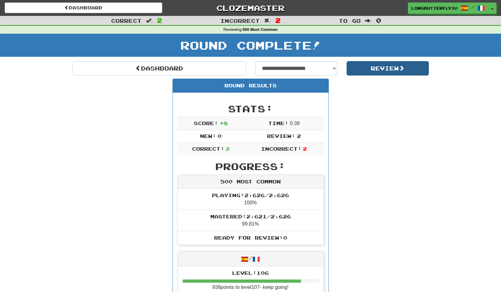
click at [372, 65] on button "Review" at bounding box center [387, 68] width 82 height 14
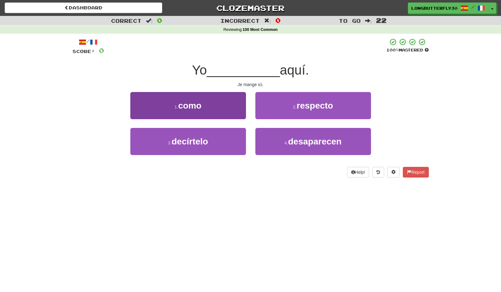
click at [224, 98] on button "1 . como" at bounding box center [188, 105] width 116 height 27
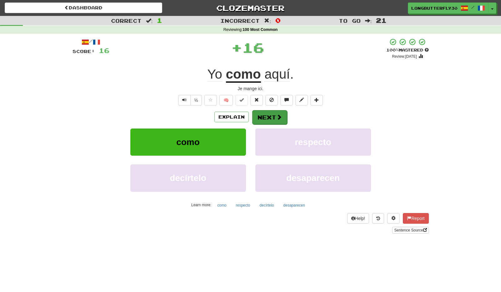
click at [269, 114] on button "Next" at bounding box center [269, 117] width 35 height 14
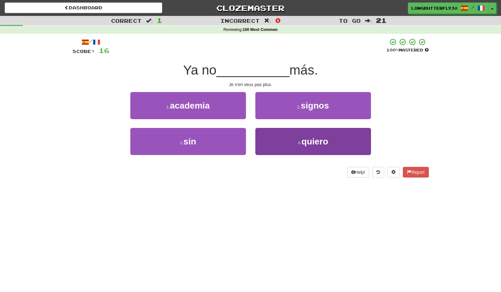
click at [297, 136] on button "4 . quiero" at bounding box center [313, 141] width 116 height 27
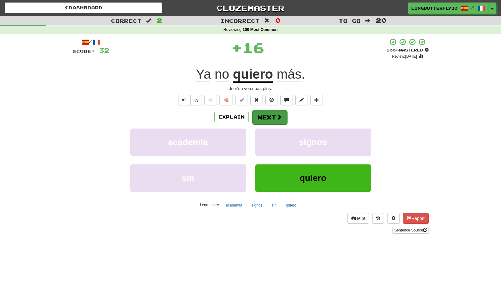
click at [276, 118] on span at bounding box center [279, 117] width 6 height 6
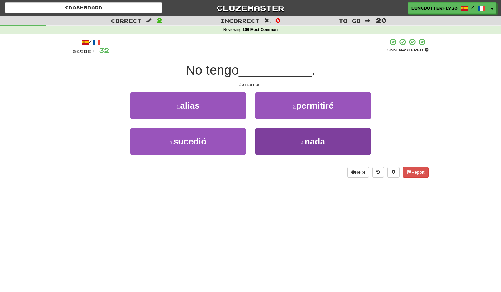
click at [289, 138] on button "4 . nada" at bounding box center [313, 141] width 116 height 27
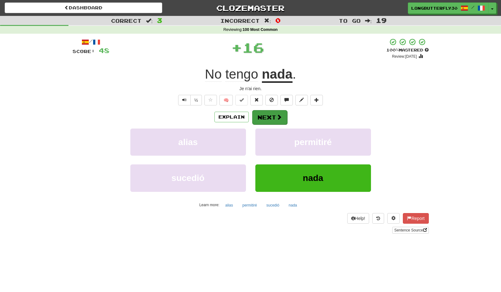
click at [271, 113] on button "Next" at bounding box center [269, 117] width 35 height 14
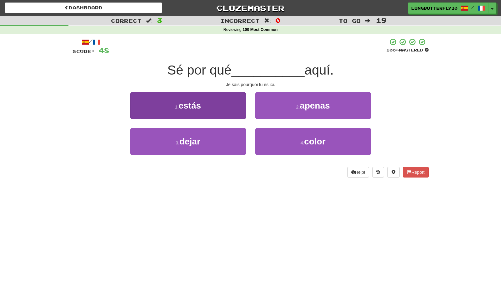
click at [236, 108] on button "1 . estás" at bounding box center [188, 105] width 116 height 27
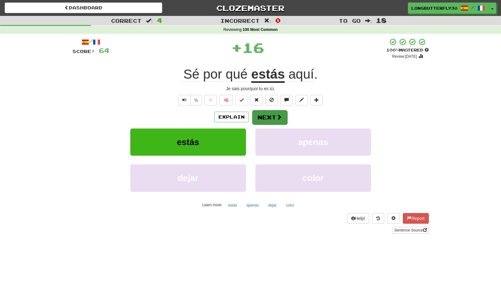
click at [265, 113] on button "Next" at bounding box center [269, 117] width 35 height 14
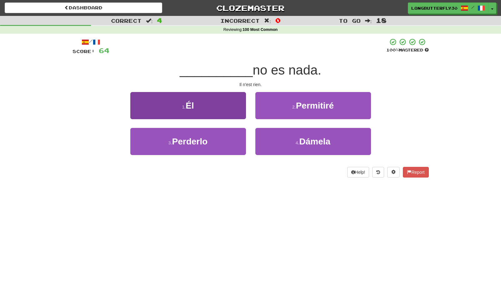
click at [218, 111] on button "1 . Él" at bounding box center [188, 105] width 116 height 27
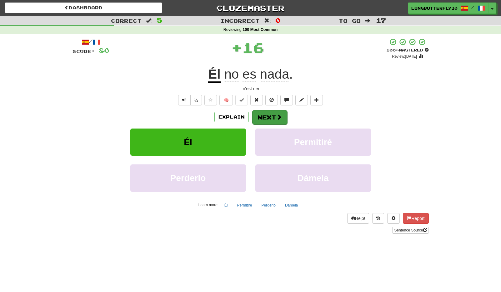
click at [266, 121] on button "Next" at bounding box center [269, 117] width 35 height 14
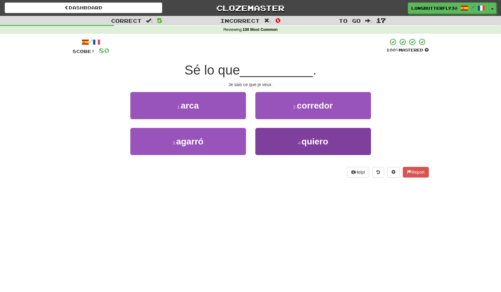
click at [283, 140] on button "4 . quiero" at bounding box center [313, 141] width 116 height 27
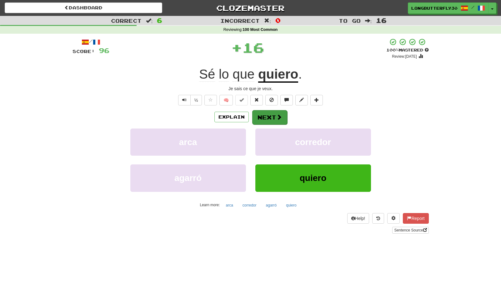
click at [272, 116] on button "Next" at bounding box center [269, 117] width 35 height 14
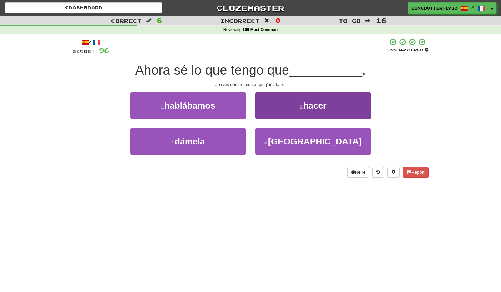
click at [276, 109] on button "2 . hacer" at bounding box center [313, 105] width 116 height 27
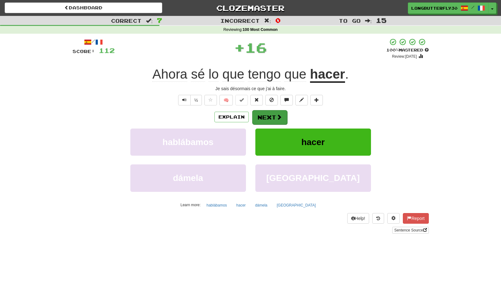
click at [270, 115] on button "Next" at bounding box center [269, 117] width 35 height 14
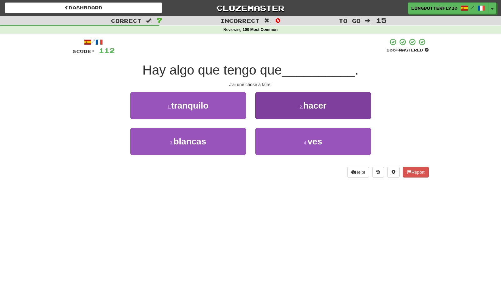
click at [293, 111] on button "2 . hacer" at bounding box center [313, 105] width 116 height 27
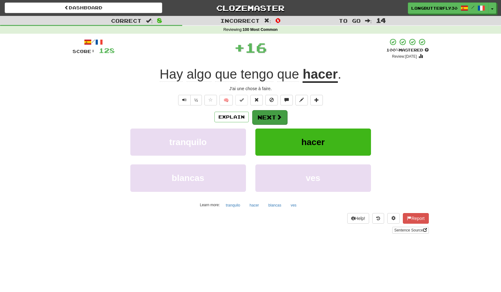
click at [272, 115] on button "Next" at bounding box center [269, 117] width 35 height 14
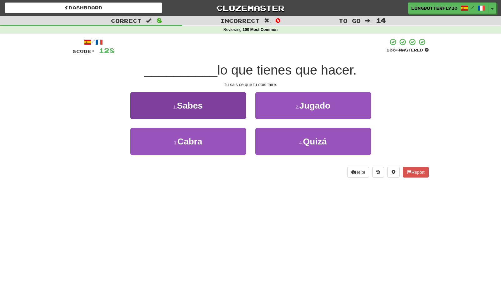
click at [236, 111] on button "1 . Sabes" at bounding box center [188, 105] width 116 height 27
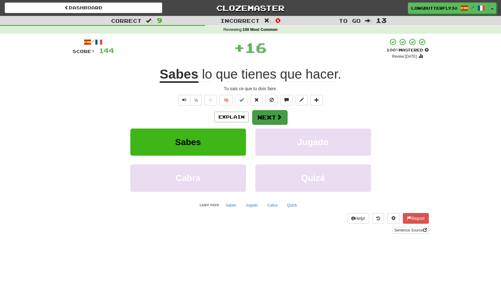
click at [268, 117] on button "Next" at bounding box center [269, 117] width 35 height 14
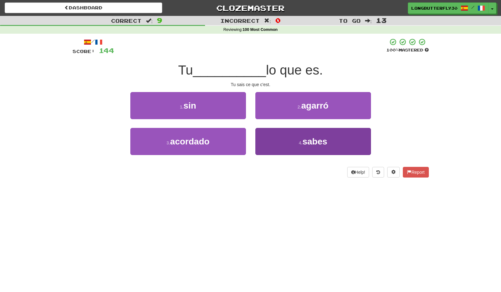
click at [290, 142] on button "4 . sabes" at bounding box center [313, 141] width 116 height 27
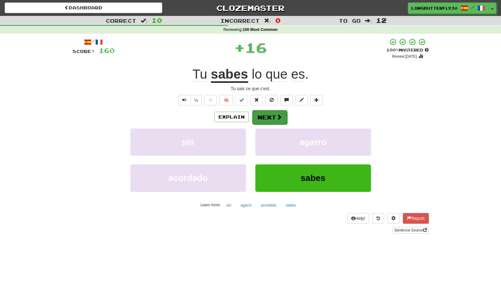
click at [274, 116] on button "Next" at bounding box center [269, 117] width 35 height 14
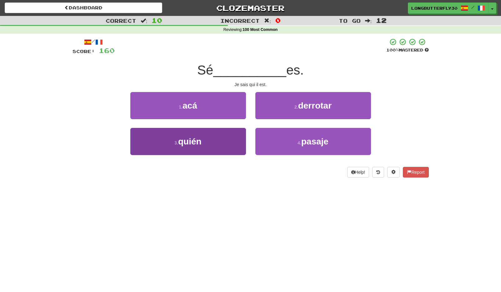
click at [233, 134] on button "3 . quién" at bounding box center [188, 141] width 116 height 27
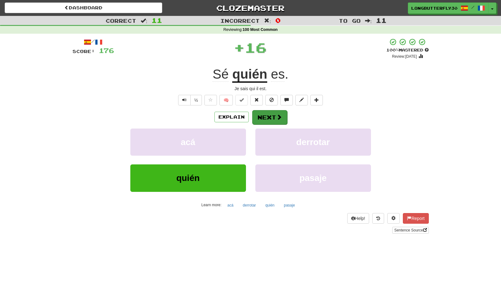
click at [265, 116] on button "Next" at bounding box center [269, 117] width 35 height 14
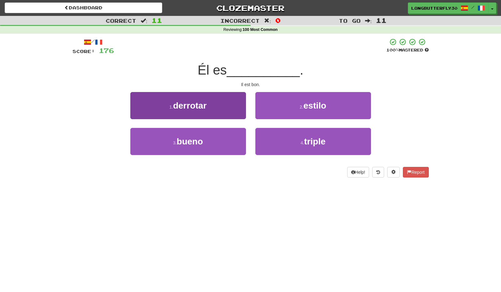
drag, startPoint x: 223, startPoint y: 137, endPoint x: 235, endPoint y: 133, distance: 12.9
click at [223, 137] on button "3 . bueno" at bounding box center [188, 141] width 116 height 27
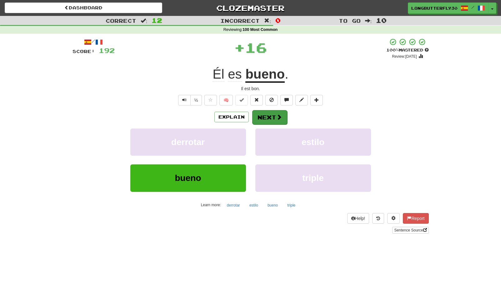
click at [275, 116] on button "Next" at bounding box center [269, 117] width 35 height 14
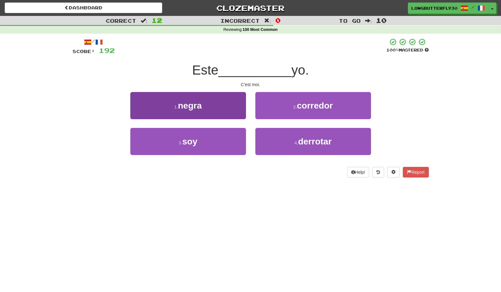
drag, startPoint x: 221, startPoint y: 136, endPoint x: 226, endPoint y: 135, distance: 5.3
click at [221, 136] on button "3 . soy" at bounding box center [188, 141] width 116 height 27
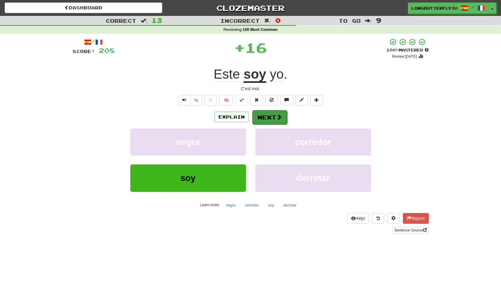
click at [270, 115] on button "Next" at bounding box center [269, 117] width 35 height 14
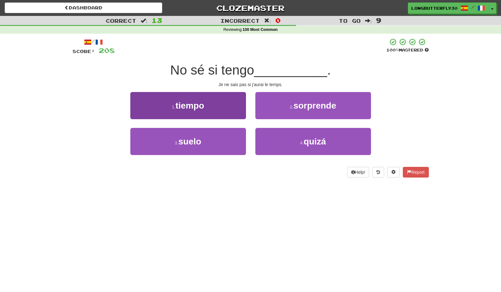
click at [221, 105] on button "1 . tiempo" at bounding box center [188, 105] width 116 height 27
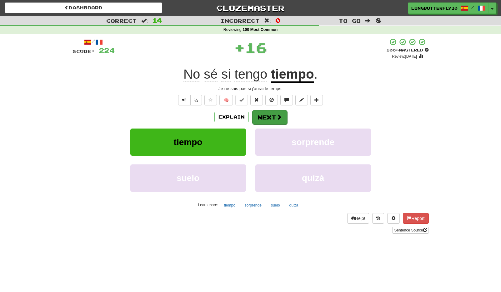
click at [266, 112] on button "Next" at bounding box center [269, 117] width 35 height 14
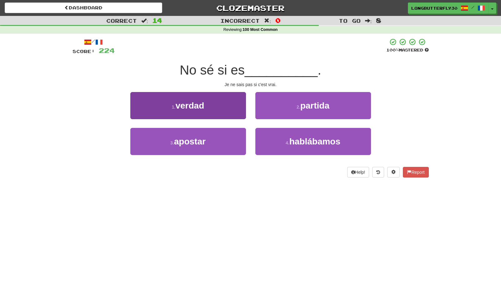
click at [214, 111] on button "1 . verdad" at bounding box center [188, 105] width 116 height 27
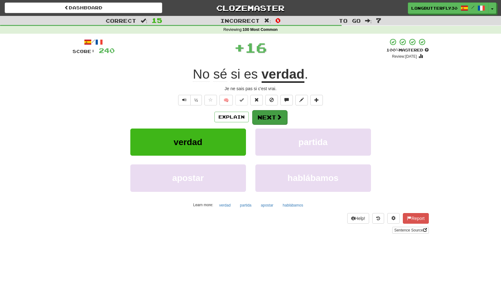
click at [273, 120] on button "Next" at bounding box center [269, 117] width 35 height 14
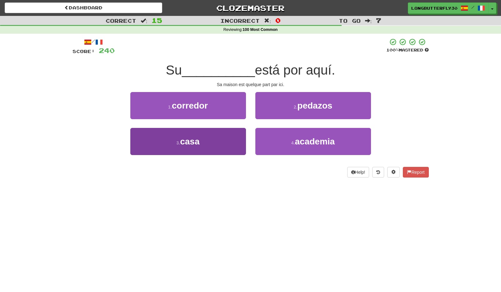
click at [228, 142] on button "3 . casa" at bounding box center [188, 141] width 116 height 27
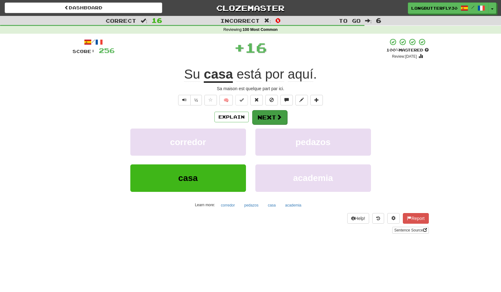
click at [268, 114] on button "Next" at bounding box center [269, 117] width 35 height 14
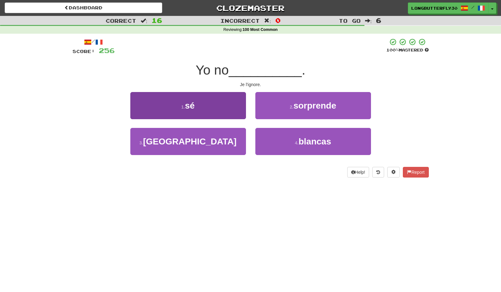
click at [228, 97] on button "1 . sé" at bounding box center [188, 105] width 116 height 27
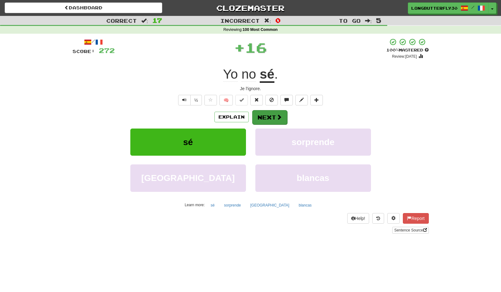
click at [273, 121] on button "Next" at bounding box center [269, 117] width 35 height 14
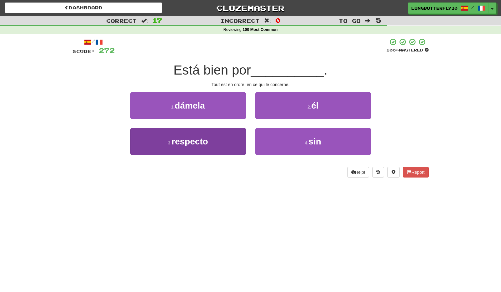
click at [224, 141] on button "3 . respecto" at bounding box center [188, 141] width 116 height 27
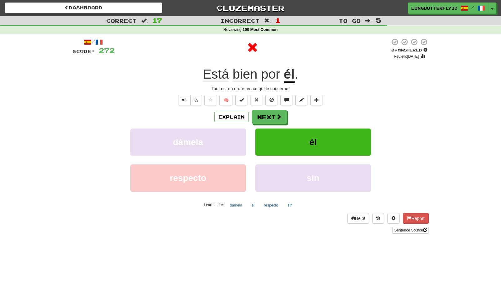
click at [260, 127] on div "Explain Next dámela él respecto sin Learn more: dámela él respecto sin" at bounding box center [250, 160] width 356 height 100
click at [269, 114] on button "Next" at bounding box center [269, 117] width 35 height 14
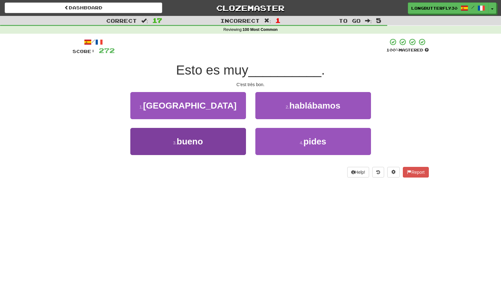
click at [227, 139] on button "3 . bueno" at bounding box center [188, 141] width 116 height 27
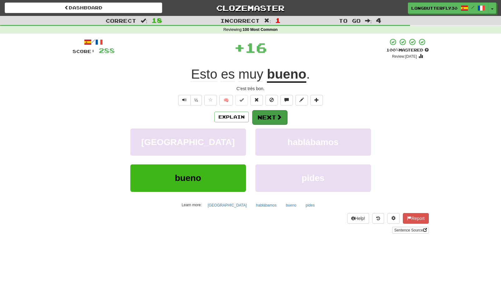
click at [273, 117] on button "Next" at bounding box center [269, 117] width 35 height 14
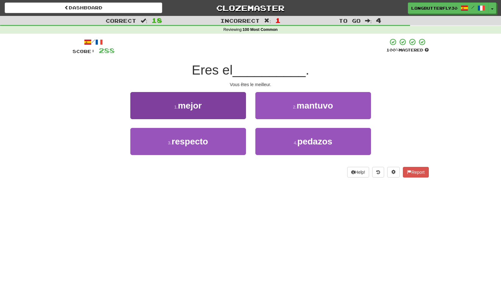
click at [217, 103] on button "1 . mejor" at bounding box center [188, 105] width 116 height 27
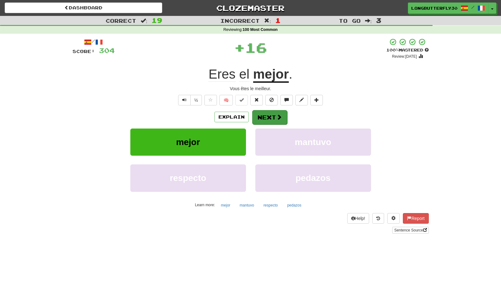
click at [284, 118] on button "Next" at bounding box center [269, 117] width 35 height 14
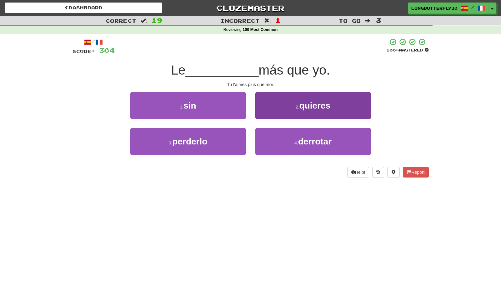
click at [303, 108] on span "quieres" at bounding box center [314, 106] width 31 height 10
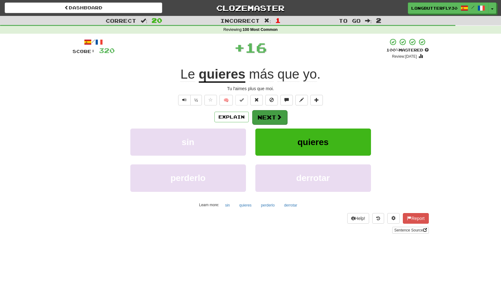
click at [267, 117] on button "Next" at bounding box center [269, 117] width 35 height 14
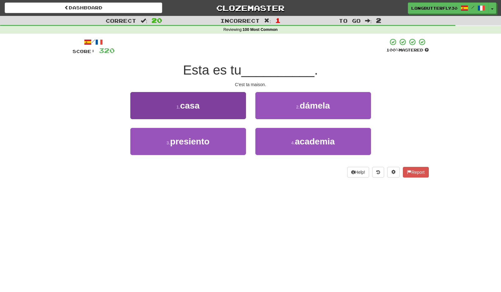
click at [201, 110] on button "1 . casa" at bounding box center [188, 105] width 116 height 27
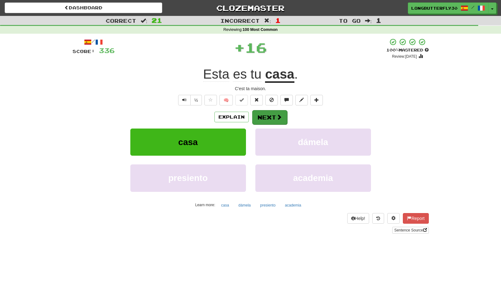
click at [271, 115] on button "Next" at bounding box center [269, 117] width 35 height 14
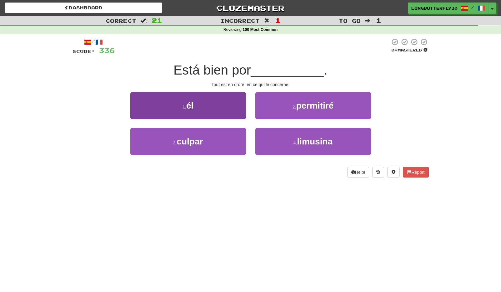
click at [223, 113] on button "1 . él" at bounding box center [188, 105] width 116 height 27
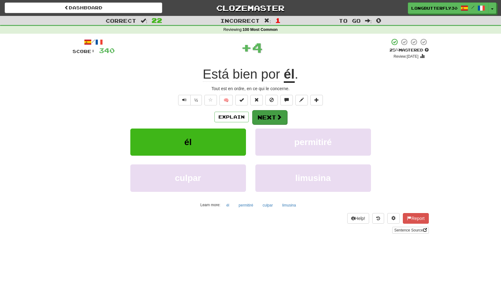
click at [274, 116] on button "Next" at bounding box center [269, 117] width 35 height 14
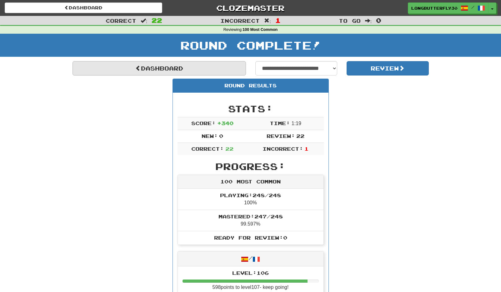
click at [180, 63] on link "Dashboard" at bounding box center [158, 68] width 173 height 14
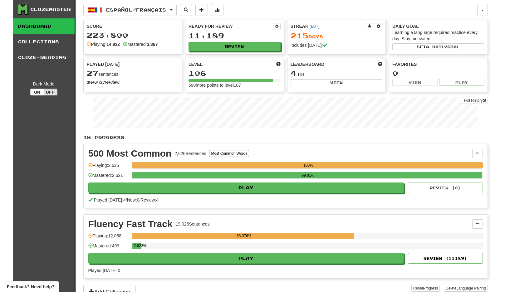
scroll to position [101, 0]
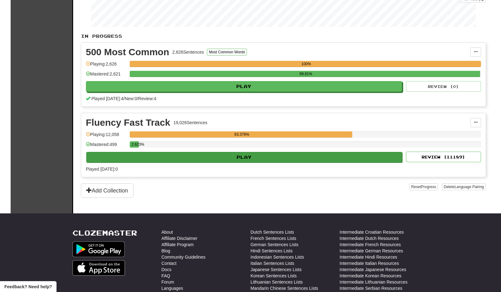
click at [276, 159] on button "Play" at bounding box center [244, 157] width 316 height 11
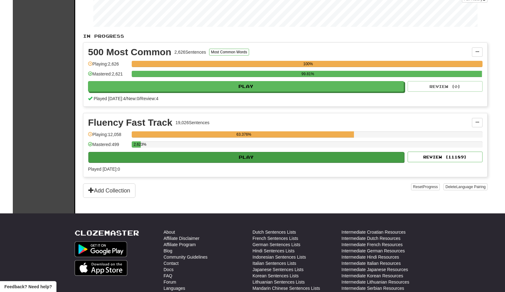
select select "**"
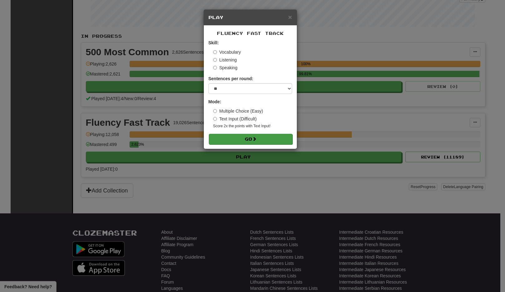
click at [256, 138] on span at bounding box center [254, 139] width 4 height 4
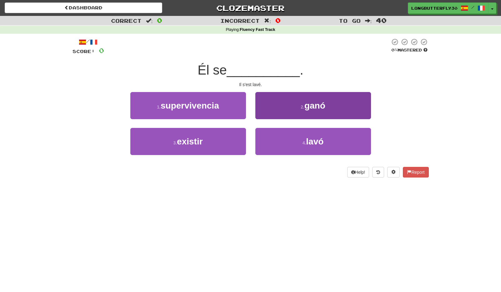
click at [267, 139] on button "4 . lavó" at bounding box center [313, 141] width 116 height 27
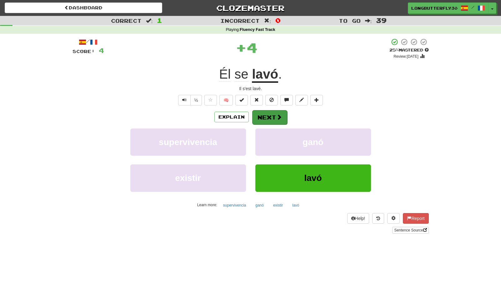
click at [267, 121] on button "Next" at bounding box center [269, 117] width 35 height 14
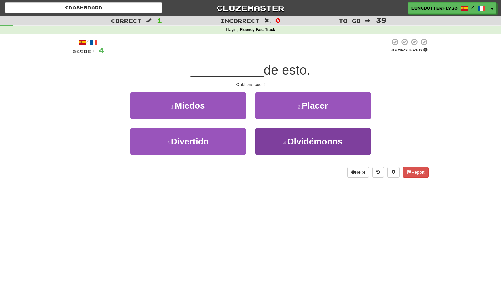
click at [302, 144] on span "Olvidémonos" at bounding box center [314, 142] width 55 height 10
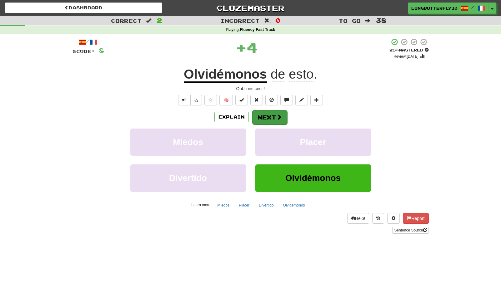
click at [274, 120] on button "Next" at bounding box center [269, 117] width 35 height 14
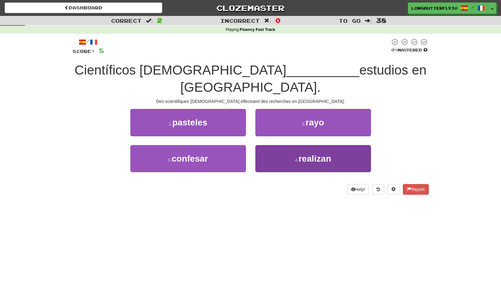
click at [289, 147] on button "4 . realizan" at bounding box center [313, 158] width 116 height 27
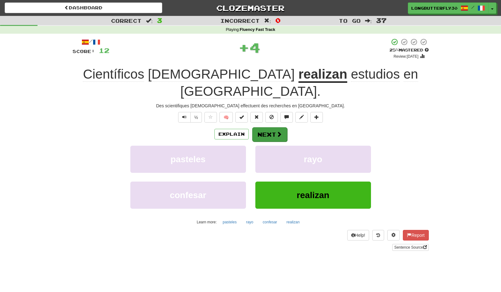
click at [276, 131] on span at bounding box center [279, 134] width 6 height 6
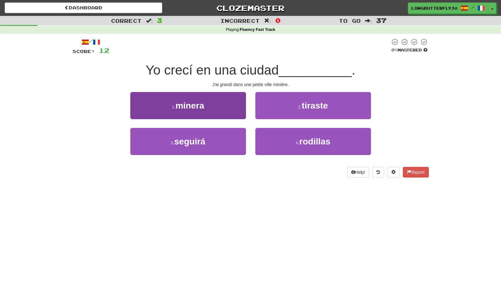
click at [225, 106] on button "1 . minera" at bounding box center [188, 105] width 116 height 27
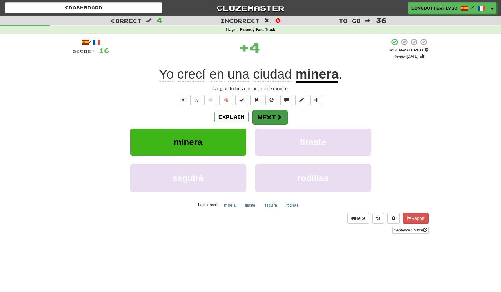
click at [279, 116] on span at bounding box center [279, 117] width 6 height 6
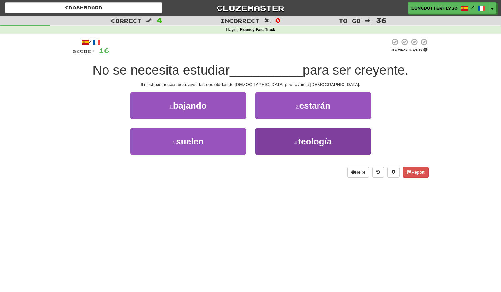
click at [296, 134] on button "4 . teología" at bounding box center [313, 141] width 116 height 27
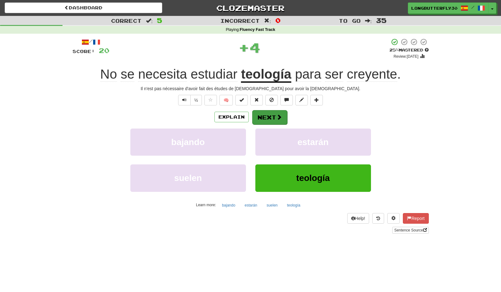
click at [279, 119] on span at bounding box center [279, 117] width 6 height 6
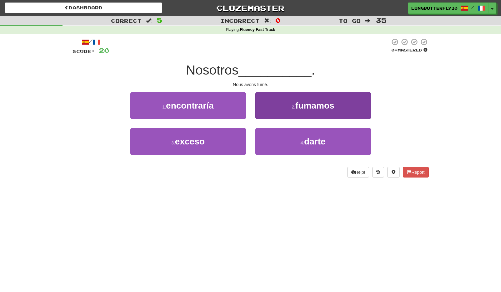
click at [302, 107] on span "fumamos" at bounding box center [314, 106] width 39 height 10
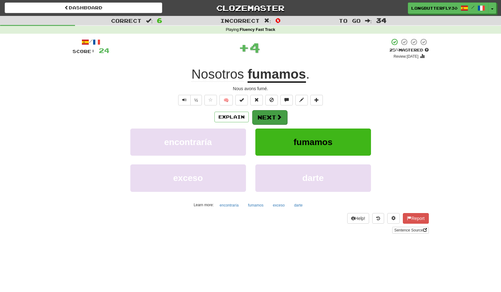
click at [266, 118] on button "Next" at bounding box center [269, 117] width 35 height 14
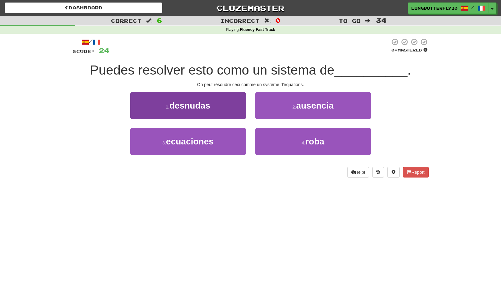
click at [196, 139] on span "ecuaciones" at bounding box center [190, 142] width 48 height 10
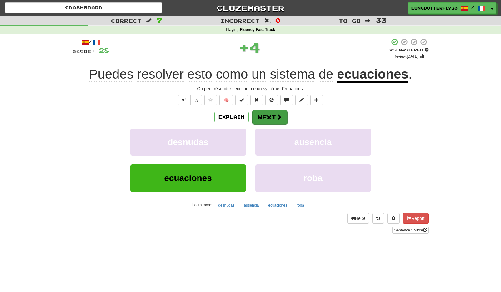
click at [267, 116] on button "Next" at bounding box center [269, 117] width 35 height 14
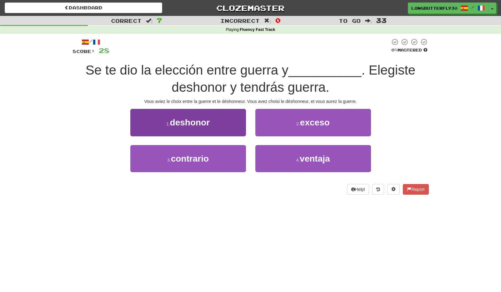
click at [223, 126] on button "1 . deshonor" at bounding box center [188, 122] width 116 height 27
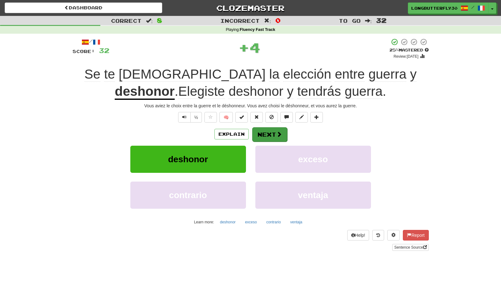
click at [275, 136] on button "Next" at bounding box center [269, 134] width 35 height 14
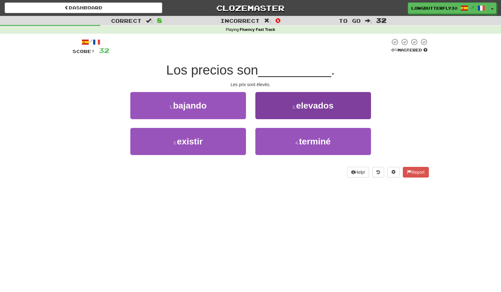
click at [294, 107] on small "2 ." at bounding box center [294, 107] width 4 height 5
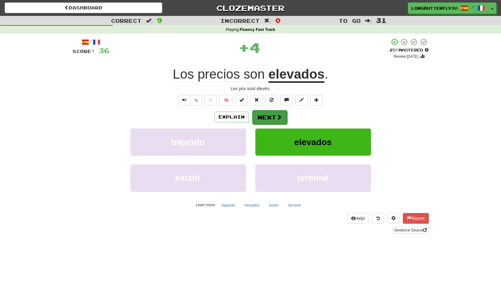
click at [280, 111] on button "Next" at bounding box center [269, 117] width 35 height 14
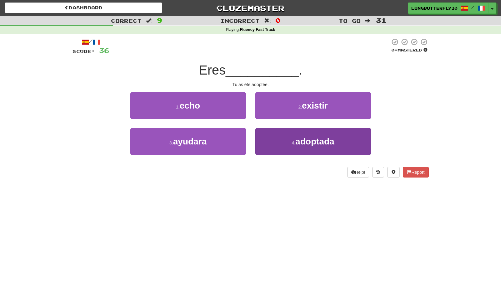
click at [290, 143] on button "4 . adoptada" at bounding box center [313, 141] width 116 height 27
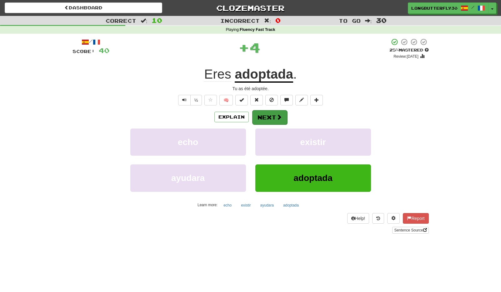
click at [271, 119] on button "Next" at bounding box center [269, 117] width 35 height 14
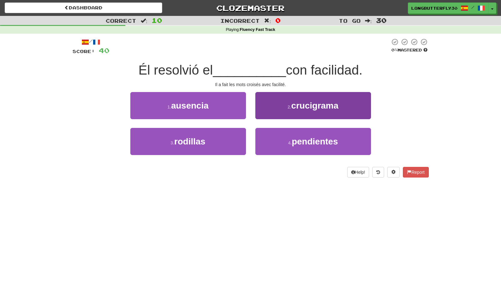
click at [282, 109] on button "2 . crucigrama" at bounding box center [313, 105] width 116 height 27
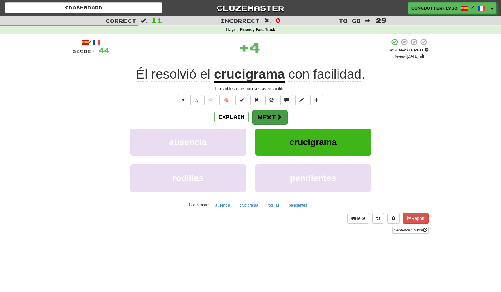
click at [272, 113] on button "Next" at bounding box center [269, 117] width 35 height 14
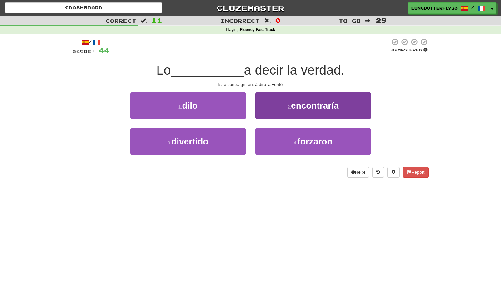
click at [296, 102] on span "encontraría" at bounding box center [315, 106] width 48 height 10
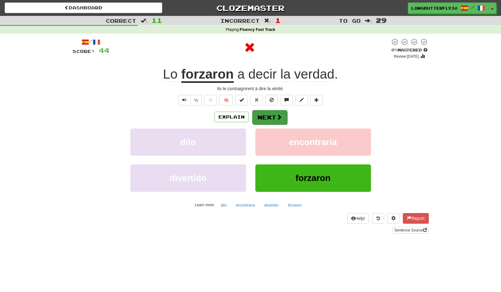
click at [269, 116] on button "Next" at bounding box center [269, 117] width 35 height 14
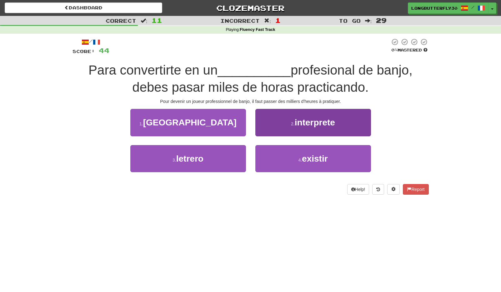
click at [291, 125] on small "2 ." at bounding box center [293, 123] width 4 height 5
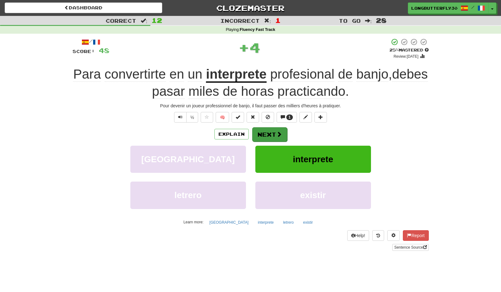
click at [282, 131] on button "Next" at bounding box center [269, 134] width 35 height 14
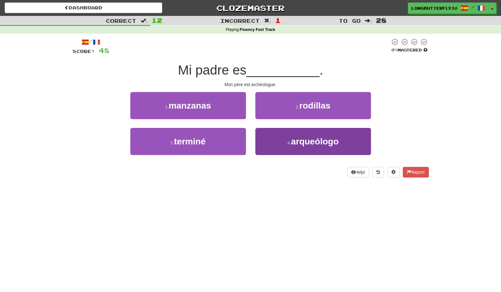
click at [278, 139] on button "4 . arqueólogo" at bounding box center [313, 141] width 116 height 27
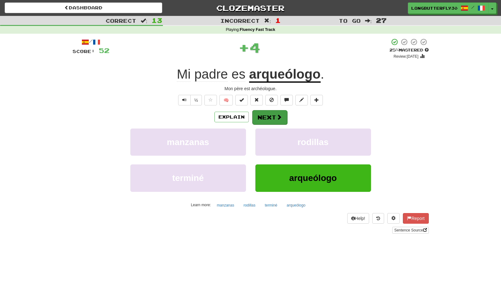
click at [277, 121] on button "Next" at bounding box center [269, 117] width 35 height 14
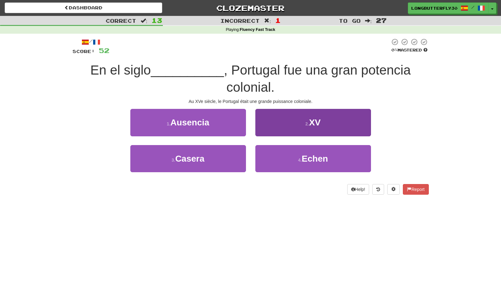
click at [294, 119] on button "2 . XV" at bounding box center [313, 122] width 116 height 27
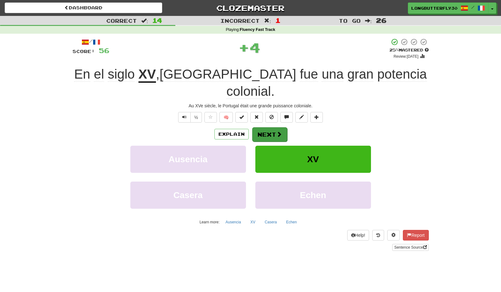
click at [271, 127] on button "Next" at bounding box center [269, 134] width 35 height 14
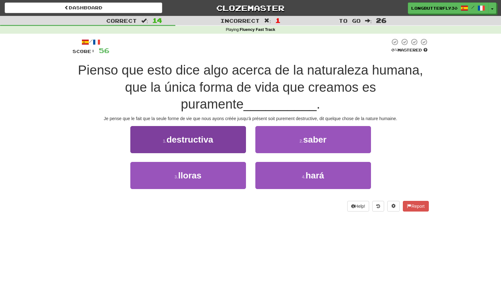
click at [232, 145] on button "1 . destructiva" at bounding box center [188, 139] width 116 height 27
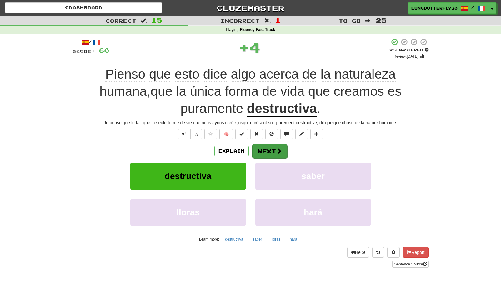
click at [274, 151] on button "Next" at bounding box center [269, 151] width 35 height 14
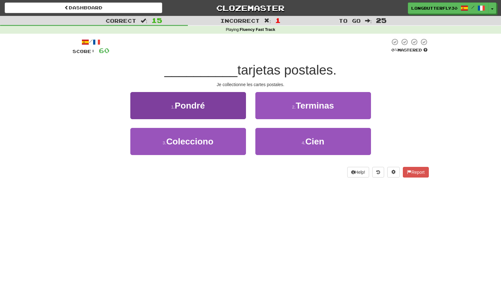
click at [234, 144] on button "3 . Colecciono" at bounding box center [188, 141] width 116 height 27
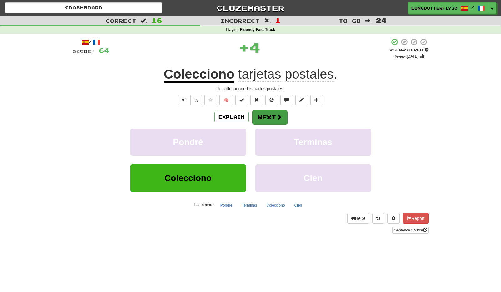
click at [275, 111] on button "Next" at bounding box center [269, 117] width 35 height 14
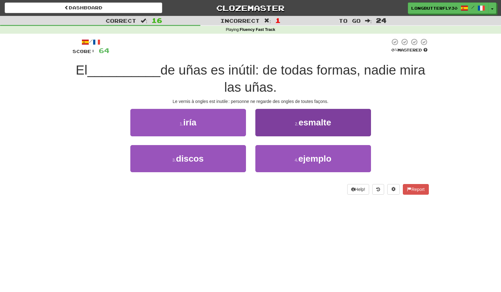
click at [274, 125] on button "2 . esmalte" at bounding box center [313, 122] width 116 height 27
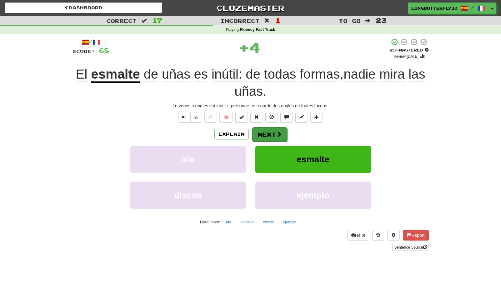
click at [270, 129] on button "Next" at bounding box center [269, 134] width 35 height 14
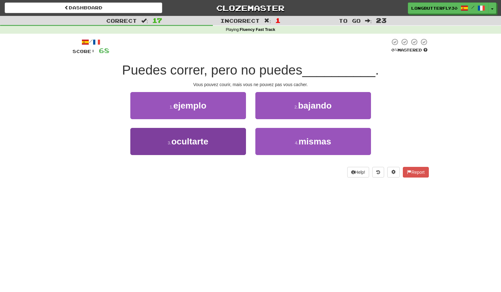
click at [225, 141] on button "3 . ocultarte" at bounding box center [188, 141] width 116 height 27
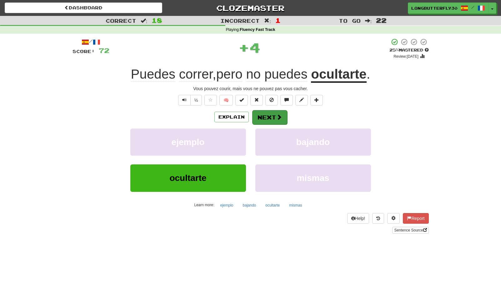
click at [282, 116] on button "Next" at bounding box center [269, 117] width 35 height 14
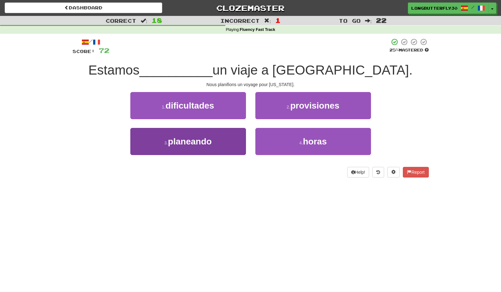
click at [233, 138] on button "3 . planeando" at bounding box center [188, 141] width 116 height 27
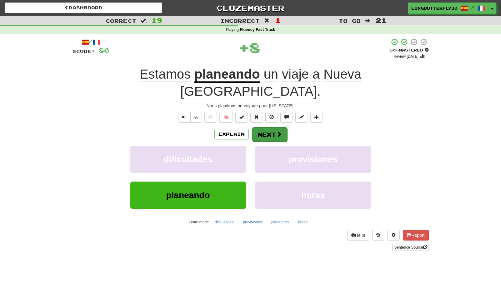
click at [277, 131] on span at bounding box center [279, 134] width 6 height 6
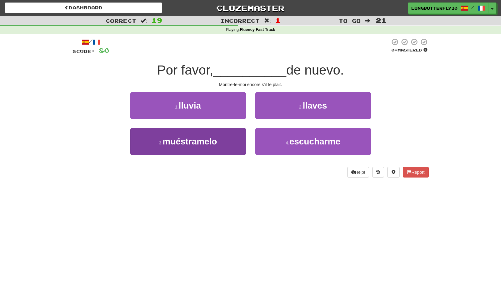
click at [232, 138] on button "3 . muéstramelo" at bounding box center [188, 141] width 116 height 27
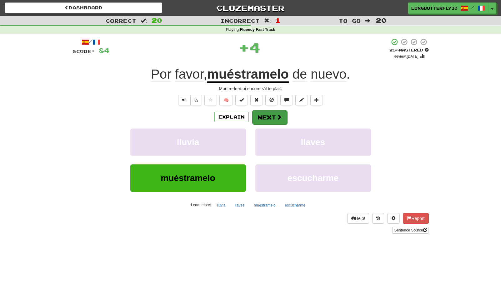
click at [270, 117] on button "Next" at bounding box center [269, 117] width 35 height 14
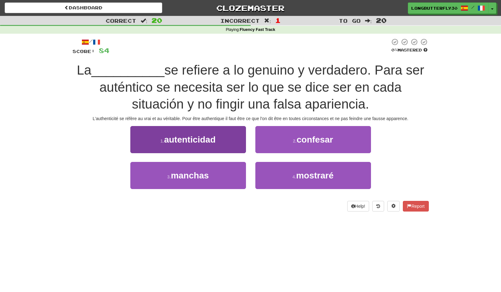
click at [215, 144] on button "1 . autenticidad" at bounding box center [188, 139] width 116 height 27
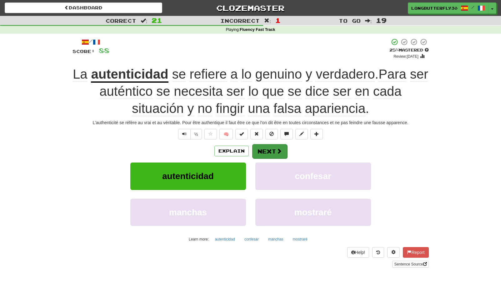
click at [254, 146] on button "Next" at bounding box center [269, 151] width 35 height 14
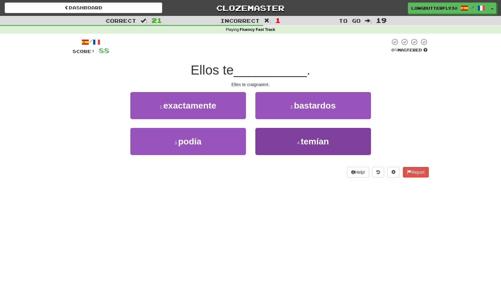
click at [293, 137] on button "4 . temían" at bounding box center [313, 141] width 116 height 27
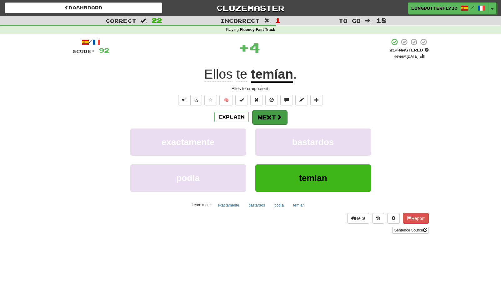
click at [279, 118] on span at bounding box center [279, 117] width 6 height 6
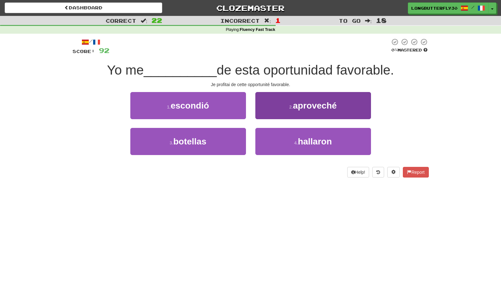
click at [282, 110] on button "2 . aproveché" at bounding box center [313, 105] width 116 height 27
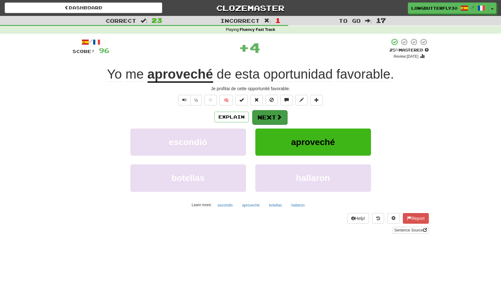
click at [264, 115] on button "Next" at bounding box center [269, 117] width 35 height 14
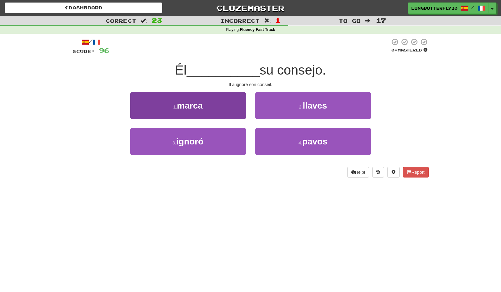
click at [205, 144] on button "3 . ignoró" at bounding box center [188, 141] width 116 height 27
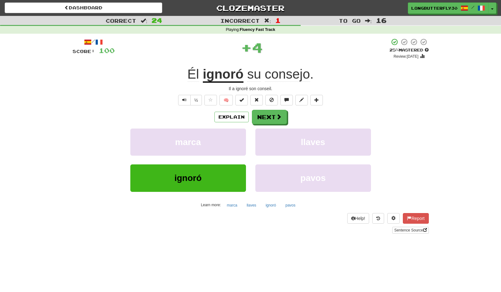
click at [273, 107] on div "/ Score: 100 + 4 25 % Mastered Review: 2025-09-19 Él ignoró su consejo . Il a i…" at bounding box center [250, 136] width 356 height 196
click at [270, 117] on button "Next" at bounding box center [269, 117] width 35 height 14
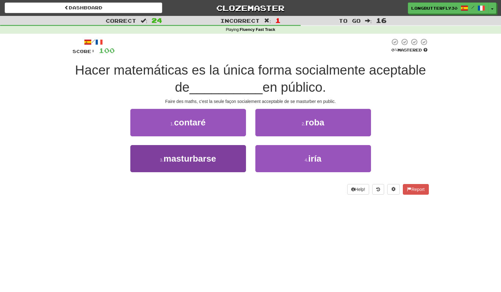
drag, startPoint x: 230, startPoint y: 144, endPoint x: 225, endPoint y: 149, distance: 7.3
click at [227, 147] on div "1 . contaré 2 . roba 3 . masturbarse 4 . iría" at bounding box center [250, 145] width 365 height 72
click at [224, 151] on button "3 . masturbarse" at bounding box center [188, 158] width 116 height 27
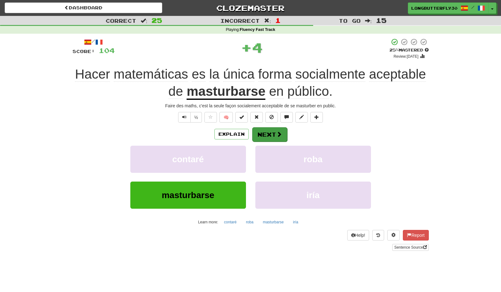
click at [266, 133] on button "Next" at bounding box center [269, 134] width 35 height 14
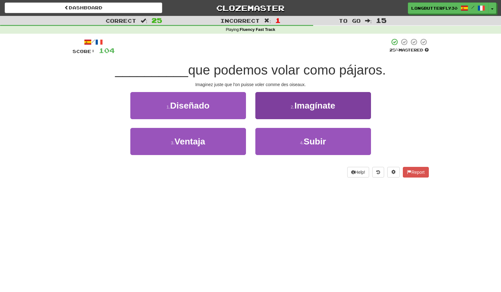
click at [294, 111] on button "2 . Imagínate" at bounding box center [313, 105] width 116 height 27
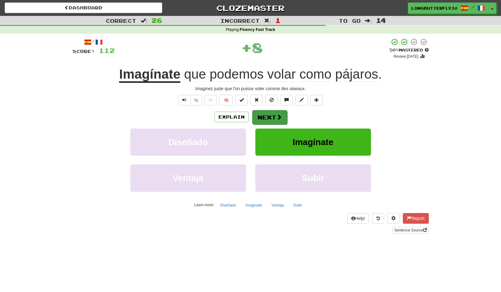
click at [276, 115] on span at bounding box center [279, 117] width 6 height 6
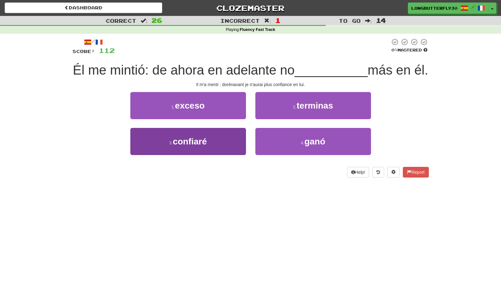
click at [215, 137] on button "3 . confiaré" at bounding box center [188, 141] width 116 height 27
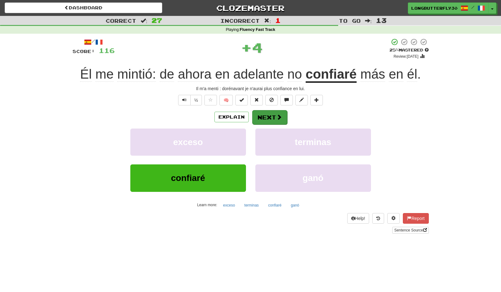
click at [267, 121] on button "Next" at bounding box center [269, 117] width 35 height 14
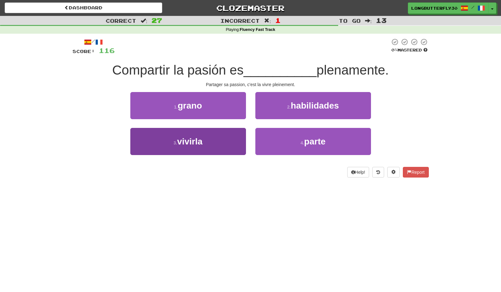
click at [229, 138] on button "3 . vivirla" at bounding box center [188, 141] width 116 height 27
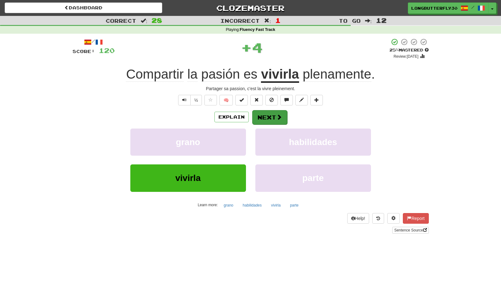
click at [269, 112] on button "Next" at bounding box center [269, 117] width 35 height 14
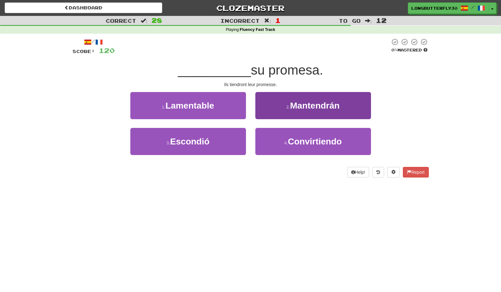
click at [292, 109] on span "Mantendrán" at bounding box center [315, 106] width 50 height 10
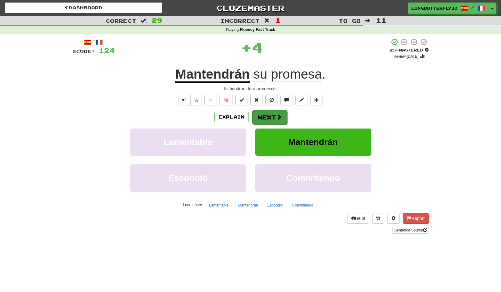
click at [272, 116] on button "Next" at bounding box center [269, 117] width 35 height 14
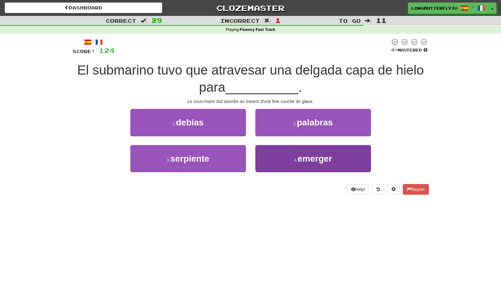
click at [283, 156] on button "4 . emerger" at bounding box center [313, 158] width 116 height 27
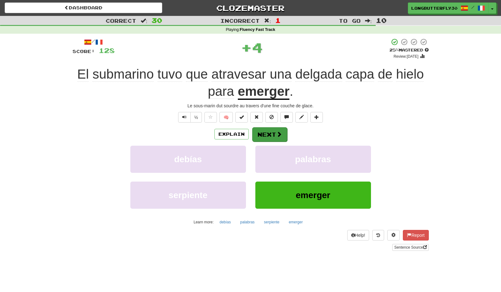
click at [269, 136] on button "Next" at bounding box center [269, 134] width 35 height 14
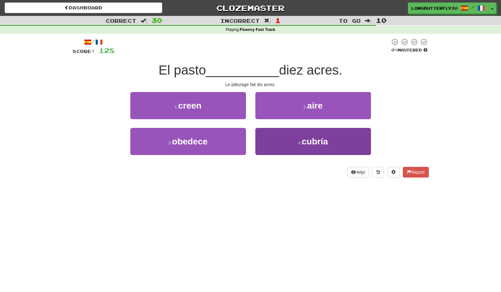
click at [284, 150] on button "4 . cubría" at bounding box center [313, 141] width 116 height 27
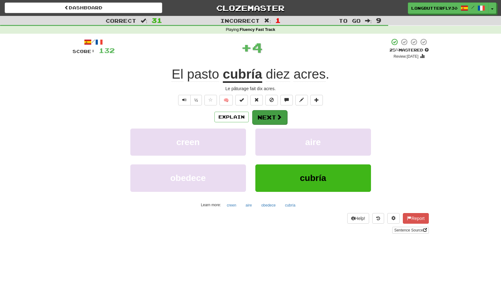
click at [269, 114] on button "Next" at bounding box center [269, 117] width 35 height 14
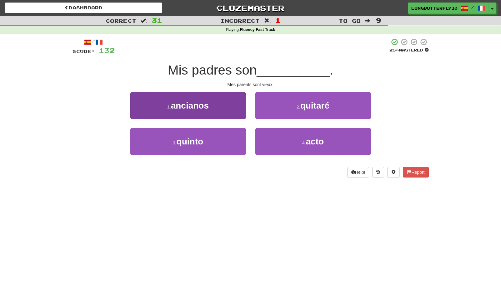
click at [224, 115] on button "1 . ancianos" at bounding box center [188, 105] width 116 height 27
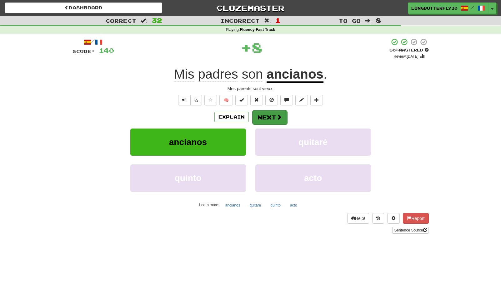
click at [268, 116] on button "Next" at bounding box center [269, 117] width 35 height 14
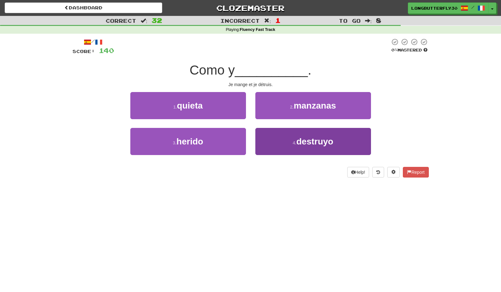
click at [277, 144] on button "4 . destruyo" at bounding box center [313, 141] width 116 height 27
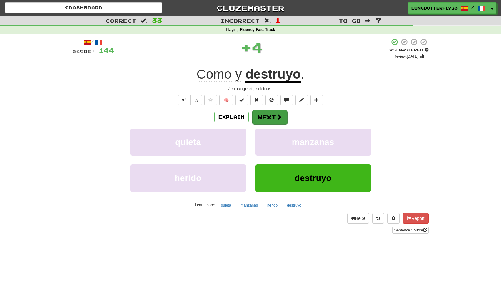
click at [276, 121] on button "Next" at bounding box center [269, 117] width 35 height 14
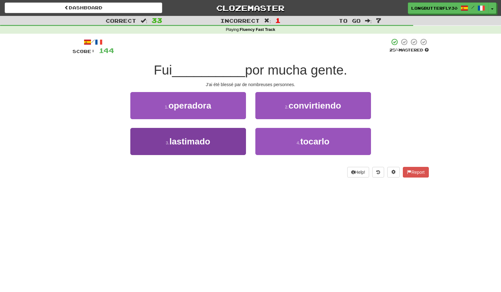
click at [230, 144] on button "3 . lastimado" at bounding box center [188, 141] width 116 height 27
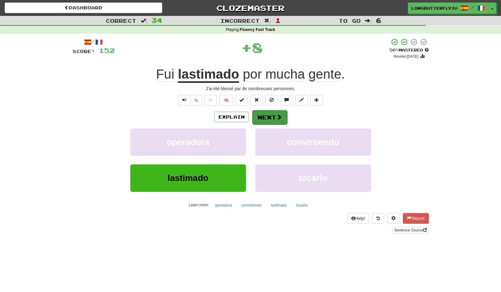
click at [269, 116] on button "Next" at bounding box center [269, 117] width 35 height 14
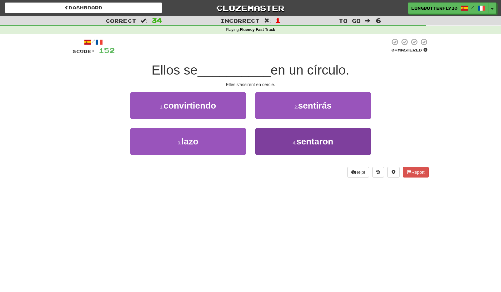
click at [293, 142] on small "4 ." at bounding box center [295, 143] width 4 height 5
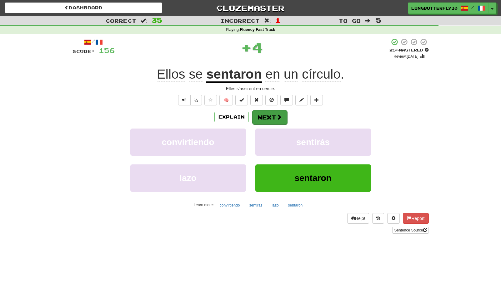
click at [279, 121] on button "Next" at bounding box center [269, 117] width 35 height 14
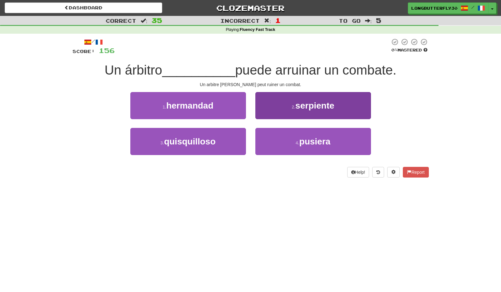
click at [289, 111] on button "2 . serpiente" at bounding box center [313, 105] width 116 height 27
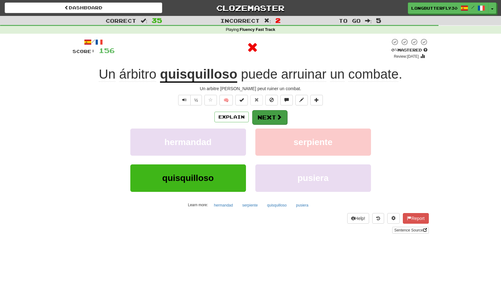
click at [277, 114] on span at bounding box center [279, 117] width 6 height 6
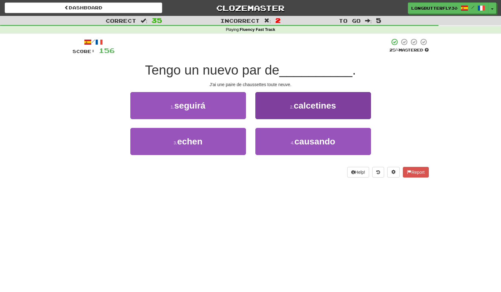
click at [285, 110] on button "2 . calcetines" at bounding box center [313, 105] width 116 height 27
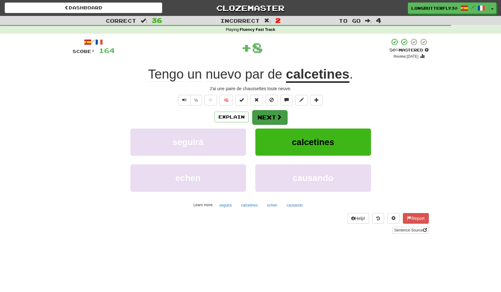
click at [261, 117] on button "Next" at bounding box center [269, 117] width 35 height 14
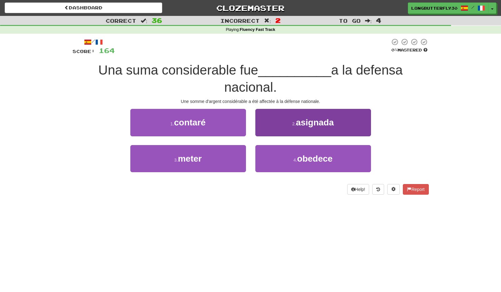
click at [305, 123] on span "asignada" at bounding box center [315, 123] width 38 height 10
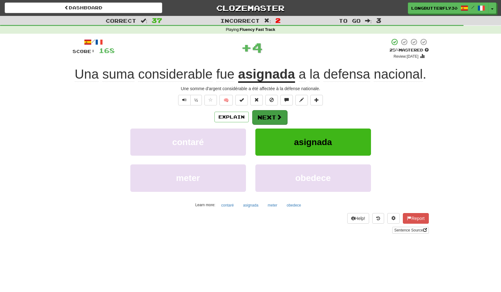
click at [270, 114] on button "Next" at bounding box center [269, 117] width 35 height 14
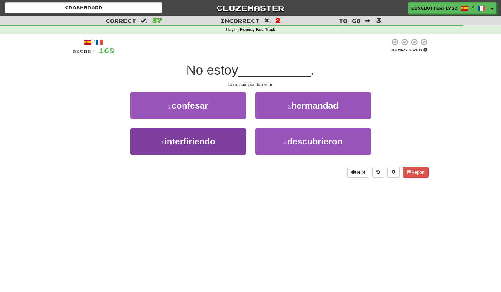
click at [241, 140] on button "3 . interfiriendo" at bounding box center [188, 141] width 116 height 27
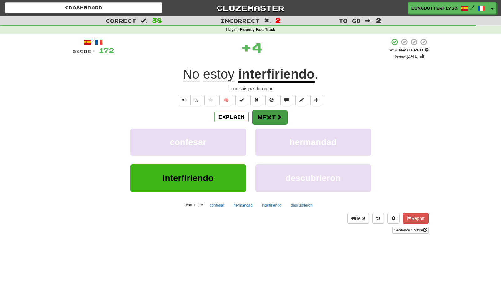
click at [268, 115] on button "Next" at bounding box center [269, 117] width 35 height 14
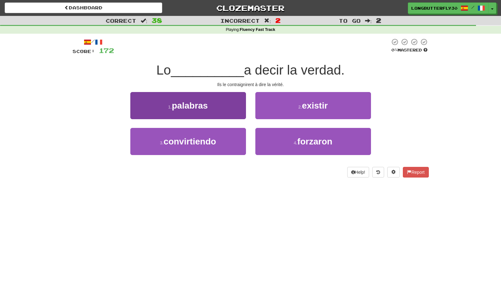
click at [230, 139] on button "3 . convirtiendo" at bounding box center [188, 141] width 116 height 27
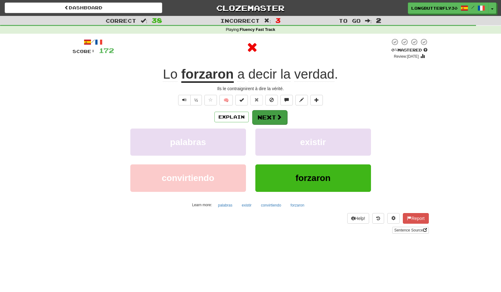
click at [270, 117] on button "Next" at bounding box center [269, 117] width 35 height 14
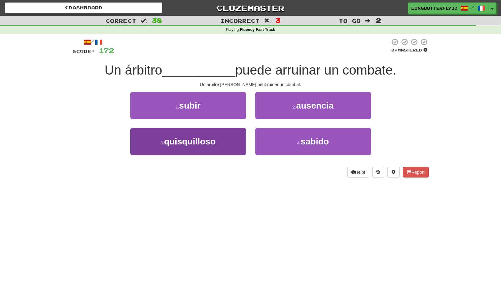
click at [241, 141] on button "3 . quisquilloso" at bounding box center [188, 141] width 116 height 27
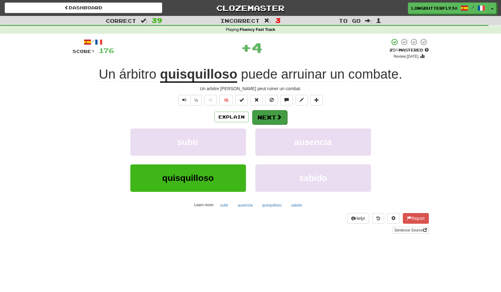
click at [274, 115] on button "Next" at bounding box center [269, 117] width 35 height 14
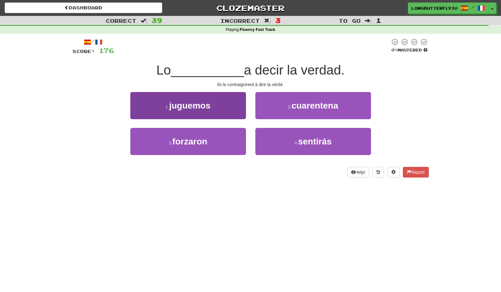
click at [226, 140] on button "3 . forzaron" at bounding box center [188, 141] width 116 height 27
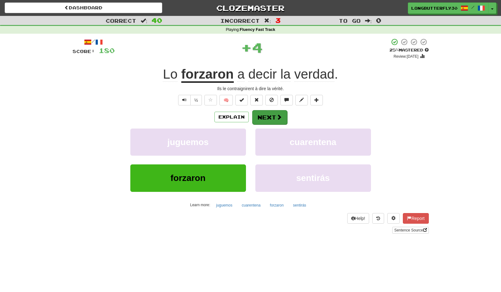
click at [273, 113] on button "Next" at bounding box center [269, 117] width 35 height 14
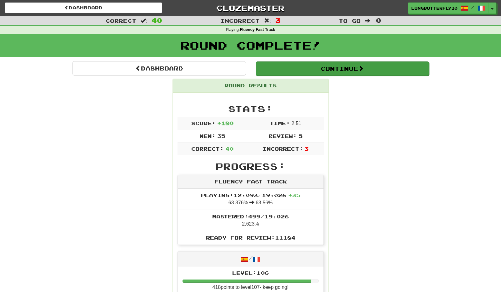
click at [344, 68] on button "Continue" at bounding box center [341, 69] width 173 height 14
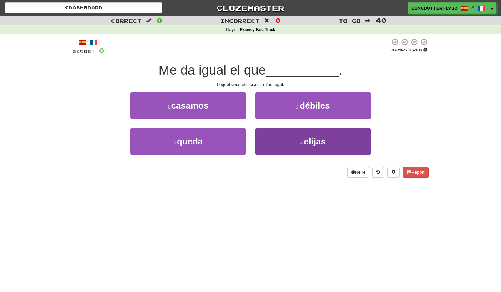
click at [324, 141] on span "elijas" at bounding box center [315, 142] width 22 height 10
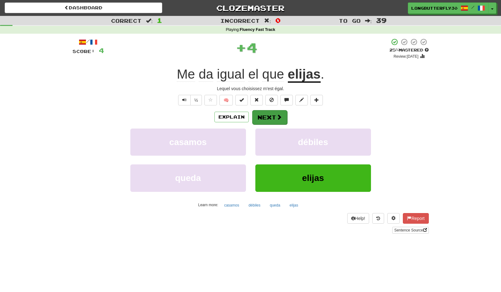
click at [274, 114] on button "Next" at bounding box center [269, 117] width 35 height 14
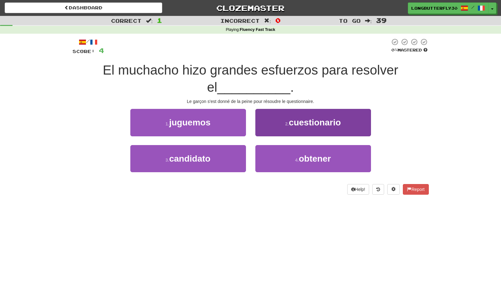
click at [294, 123] on span "cuestionario" at bounding box center [315, 123] width 52 height 10
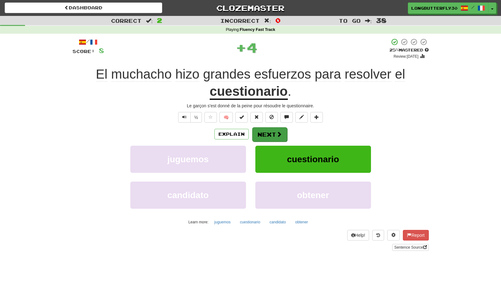
click at [273, 133] on button "Next" at bounding box center [269, 134] width 35 height 14
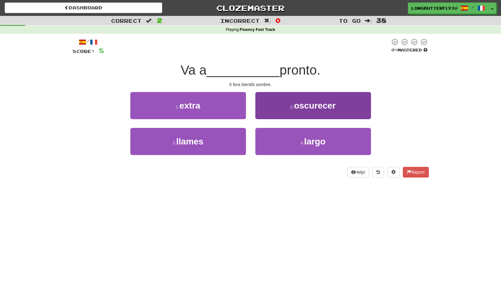
click at [293, 107] on small "2 ." at bounding box center [292, 107] width 4 height 5
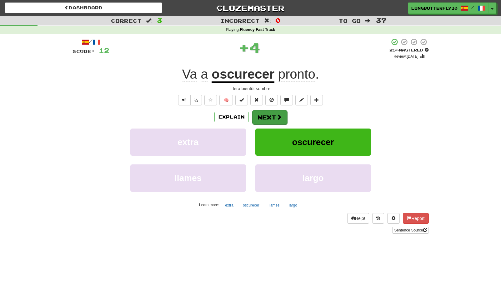
click at [276, 118] on span at bounding box center [279, 117] width 6 height 6
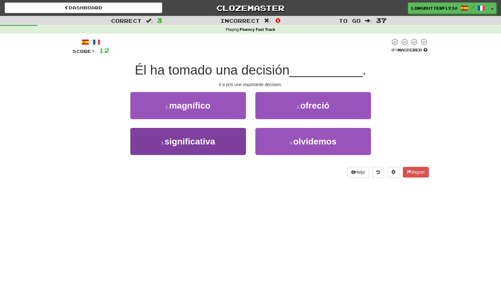
click at [220, 136] on button "3 . significativa" at bounding box center [188, 141] width 116 height 27
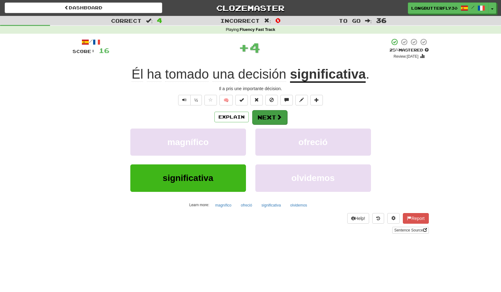
click at [276, 113] on button "Next" at bounding box center [269, 117] width 35 height 14
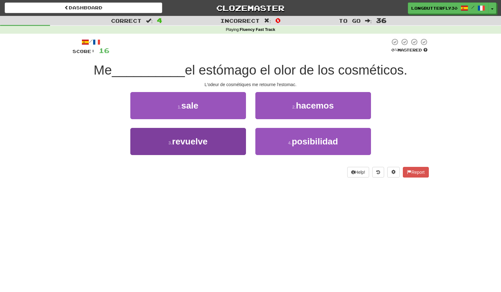
click at [222, 143] on button "3 . revuelve" at bounding box center [188, 141] width 116 height 27
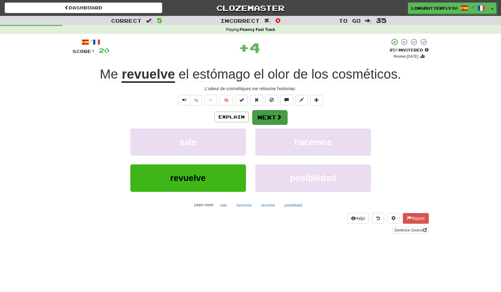
click at [263, 113] on button "Next" at bounding box center [269, 117] width 35 height 14
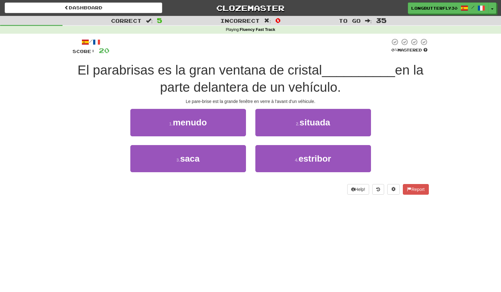
click at [293, 124] on button "2 . situada" at bounding box center [313, 122] width 116 height 27
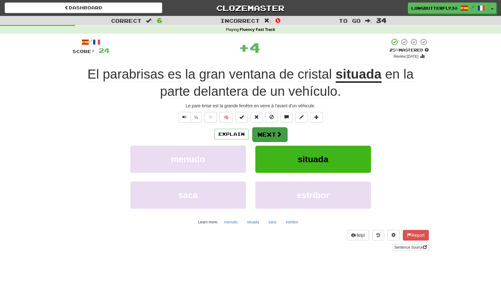
click at [255, 131] on button "Next" at bounding box center [269, 134] width 35 height 14
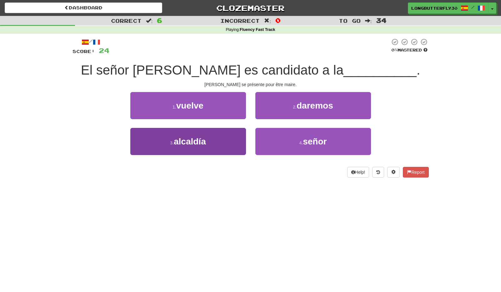
click at [217, 142] on button "3 . alcaldía" at bounding box center [188, 141] width 116 height 27
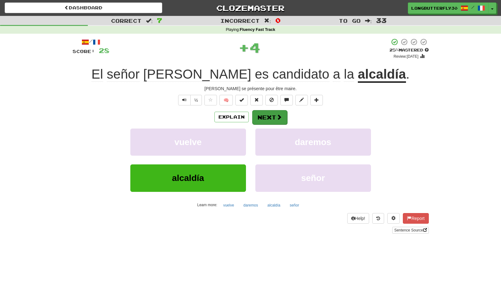
click at [268, 115] on button "Next" at bounding box center [269, 117] width 35 height 14
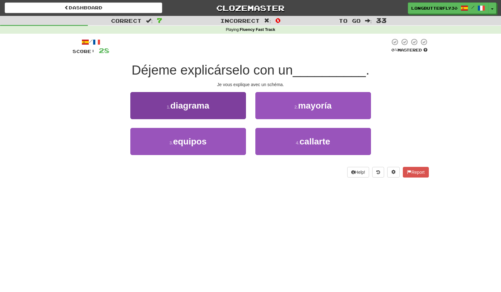
click at [209, 101] on span "diagrama" at bounding box center [189, 106] width 39 height 10
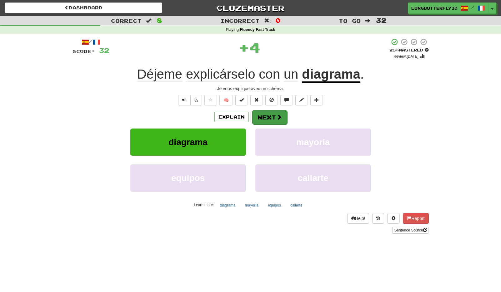
click at [258, 112] on button "Next" at bounding box center [269, 117] width 35 height 14
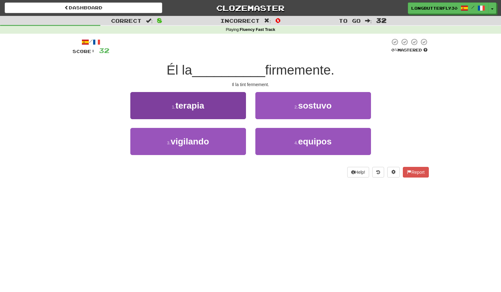
click at [224, 107] on button "1 . terapia" at bounding box center [188, 105] width 116 height 27
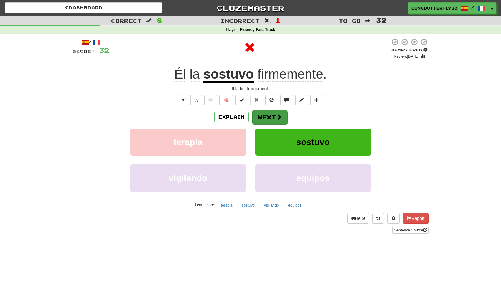
click at [256, 111] on button "Next" at bounding box center [269, 117] width 35 height 14
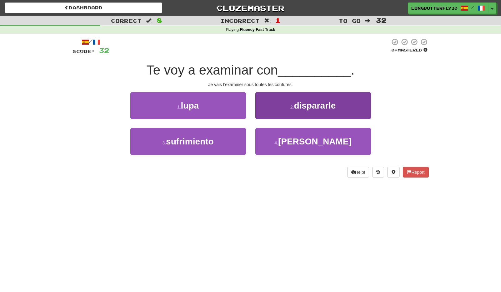
click at [308, 102] on span "dispararle" at bounding box center [315, 106] width 42 height 10
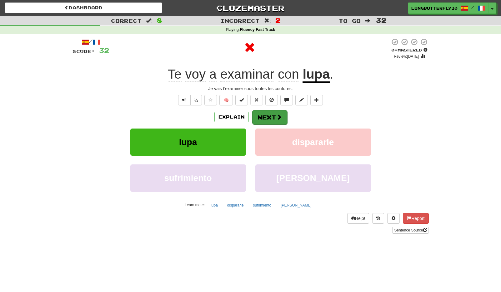
click at [275, 110] on button "Next" at bounding box center [269, 117] width 35 height 14
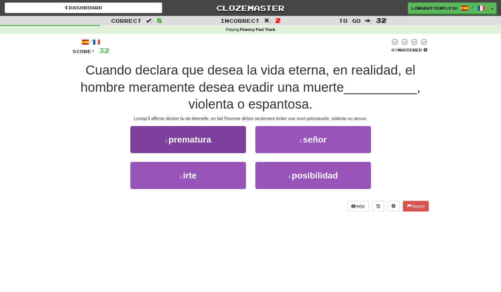
click at [231, 144] on button "1 . prematura" at bounding box center [188, 139] width 116 height 27
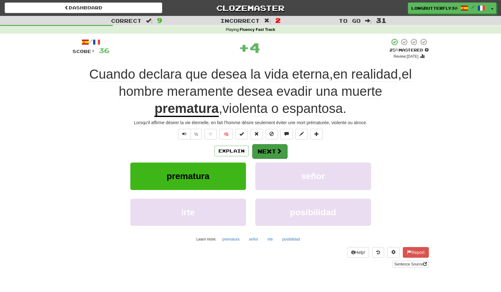
click at [281, 152] on button "Next" at bounding box center [269, 151] width 35 height 14
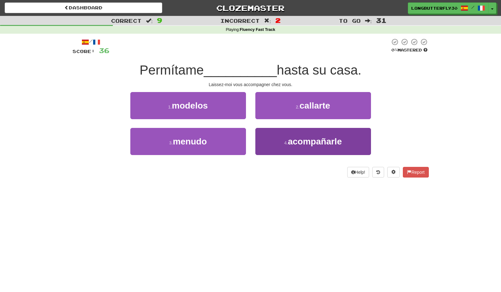
click at [288, 142] on span "acompañarle" at bounding box center [315, 142] width 54 height 10
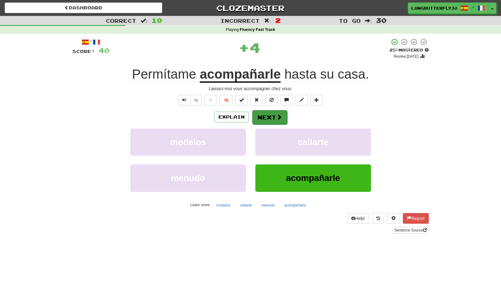
click at [276, 116] on span at bounding box center [279, 117] width 6 height 6
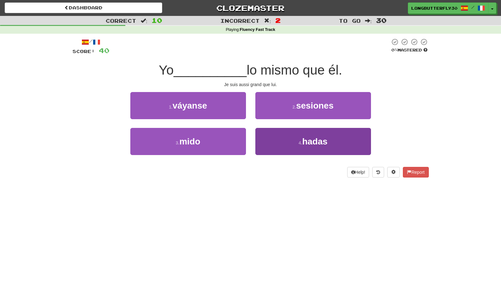
click at [293, 140] on button "4 . hadas" at bounding box center [313, 141] width 116 height 27
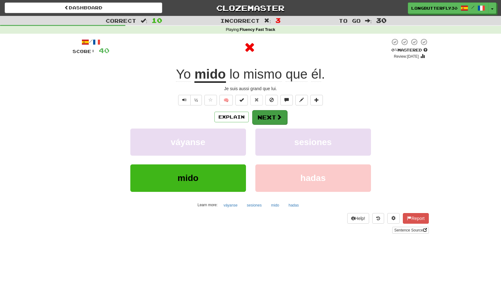
click at [275, 113] on button "Next" at bounding box center [269, 117] width 35 height 14
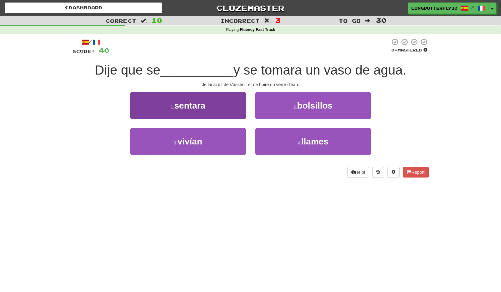
click at [229, 110] on button "1 . sentara" at bounding box center [188, 105] width 116 height 27
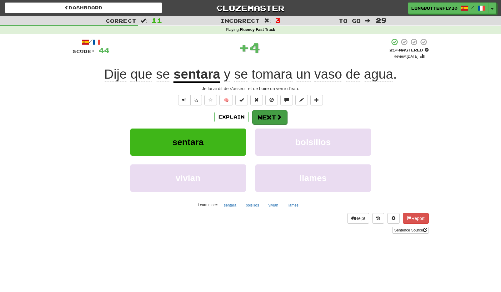
click at [263, 114] on button "Next" at bounding box center [269, 117] width 35 height 14
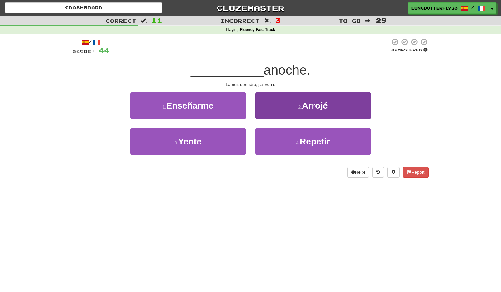
click at [301, 105] on small "2 ." at bounding box center [300, 107] width 4 height 5
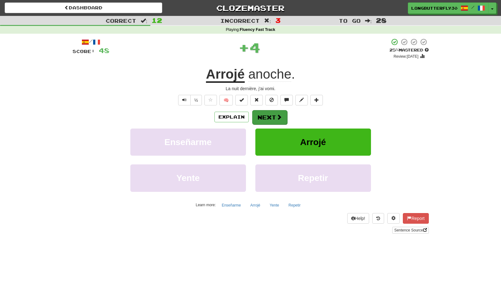
click at [270, 112] on button "Next" at bounding box center [269, 117] width 35 height 14
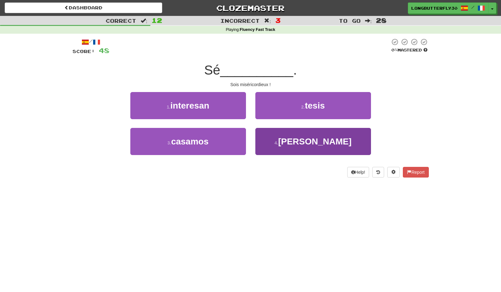
click at [290, 142] on button "4 . clemente" at bounding box center [313, 141] width 116 height 27
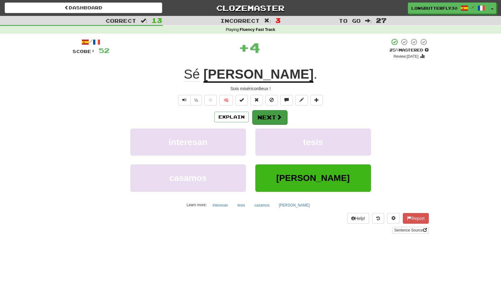
click at [267, 116] on button "Next" at bounding box center [269, 117] width 35 height 14
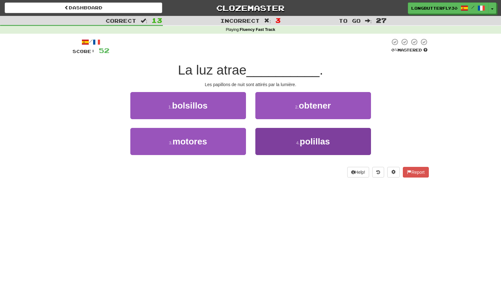
click at [280, 141] on button "4 . polillas" at bounding box center [313, 141] width 116 height 27
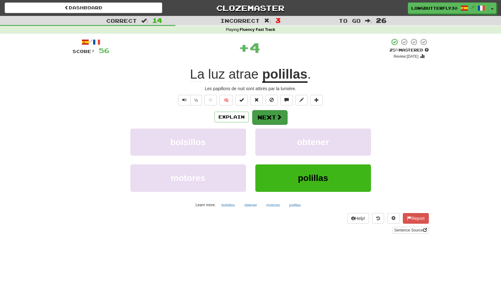
click at [270, 115] on button "Next" at bounding box center [269, 117] width 35 height 14
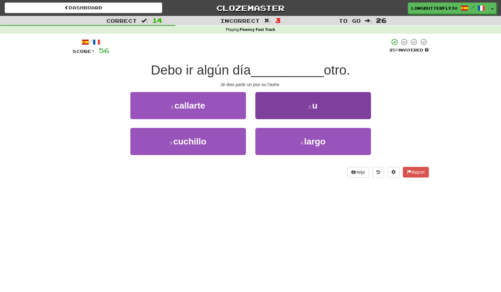
click at [300, 104] on button "2 . u" at bounding box center [313, 105] width 116 height 27
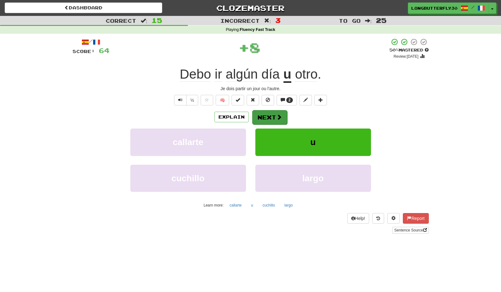
click at [271, 116] on button "Next" at bounding box center [269, 117] width 35 height 14
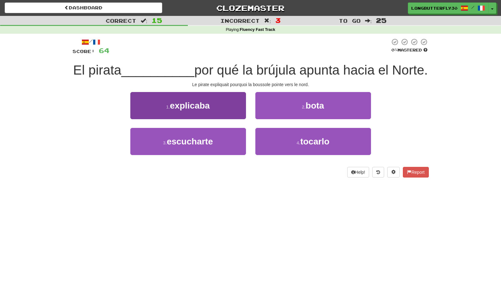
click at [227, 106] on button "1 . explicaba" at bounding box center [188, 105] width 116 height 27
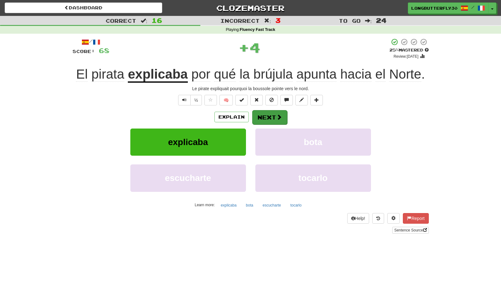
click at [272, 112] on button "Next" at bounding box center [269, 117] width 35 height 14
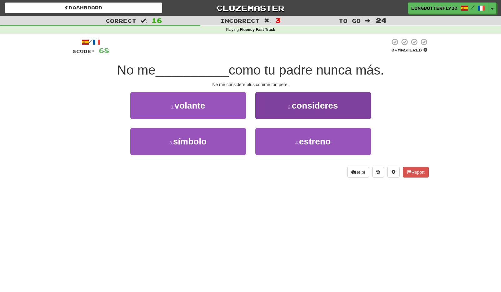
click at [290, 107] on small "2 ." at bounding box center [290, 107] width 4 height 5
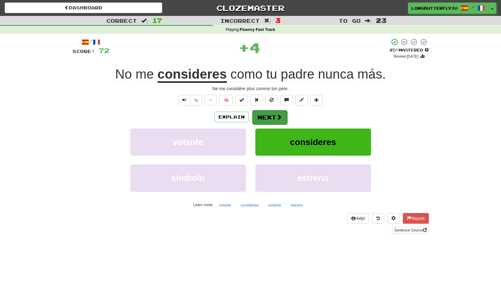
click at [271, 115] on button "Next" at bounding box center [269, 117] width 35 height 14
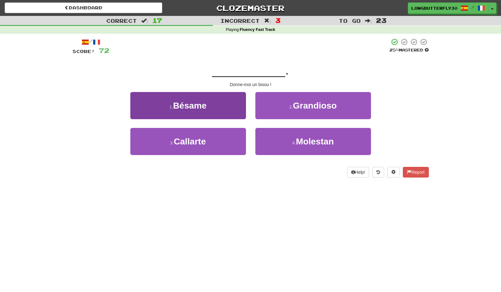
click at [223, 104] on button "1 . Bésame" at bounding box center [188, 105] width 116 height 27
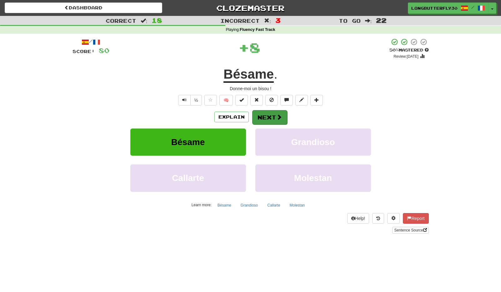
click at [268, 114] on button "Next" at bounding box center [269, 117] width 35 height 14
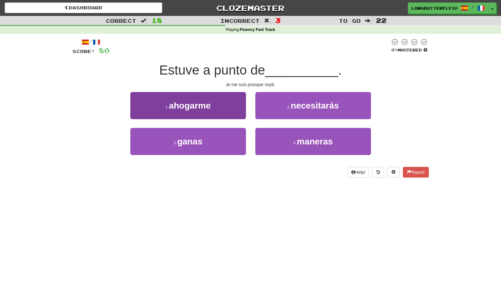
click at [230, 110] on button "1 . ahogarme" at bounding box center [188, 105] width 116 height 27
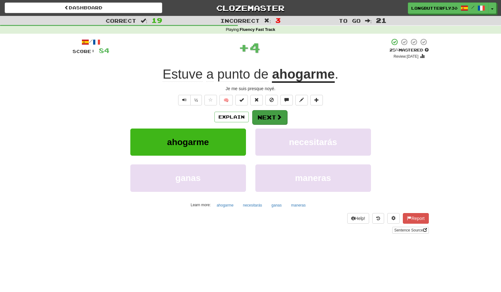
click at [274, 116] on button "Next" at bounding box center [269, 117] width 35 height 14
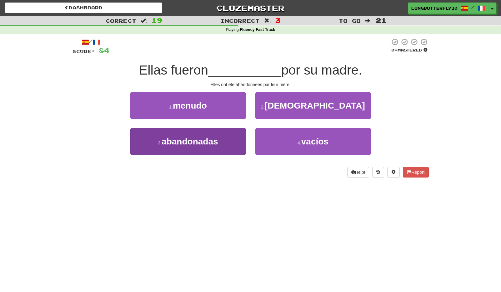
click at [222, 136] on button "3 . abandonadas" at bounding box center [188, 141] width 116 height 27
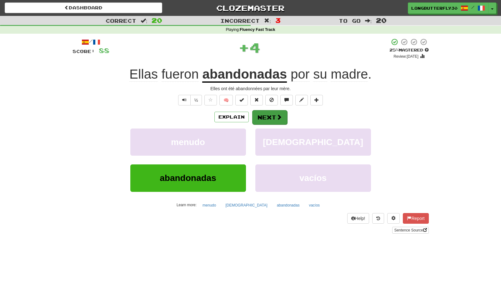
click at [269, 115] on button "Next" at bounding box center [269, 117] width 35 height 14
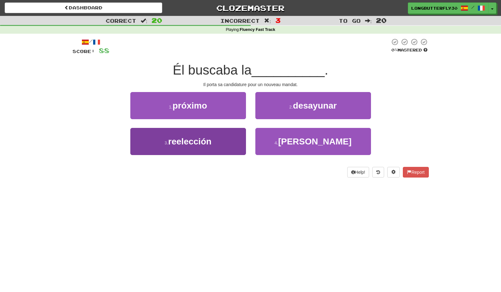
click at [230, 140] on button "3 . reelección" at bounding box center [188, 141] width 116 height 27
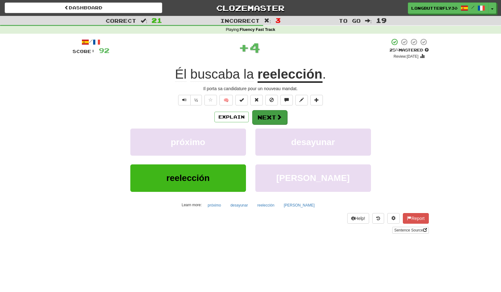
click at [272, 113] on button "Next" at bounding box center [269, 117] width 35 height 14
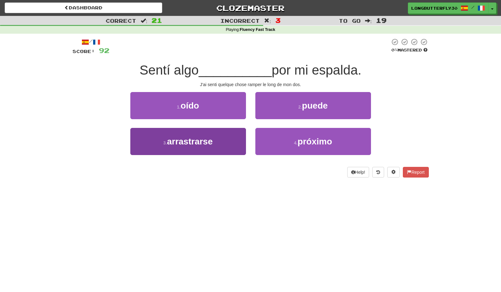
click at [226, 139] on button "3 . arrastrarse" at bounding box center [188, 141] width 116 height 27
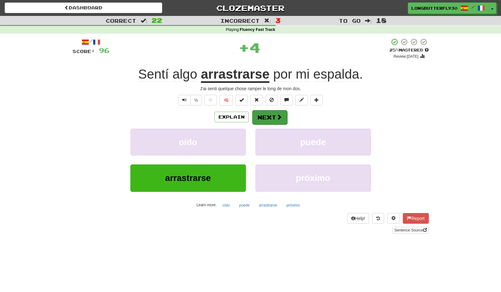
click at [276, 119] on span at bounding box center [279, 117] width 6 height 6
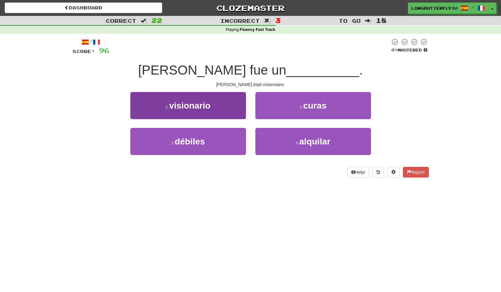
click at [212, 102] on button "1 . visionario" at bounding box center [188, 105] width 116 height 27
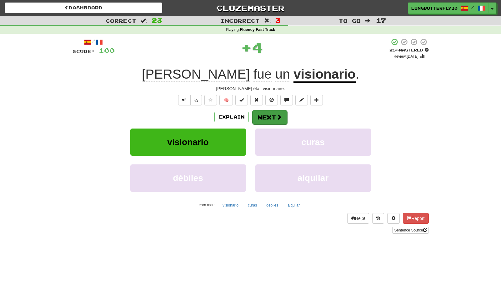
click at [271, 116] on button "Next" at bounding box center [269, 117] width 35 height 14
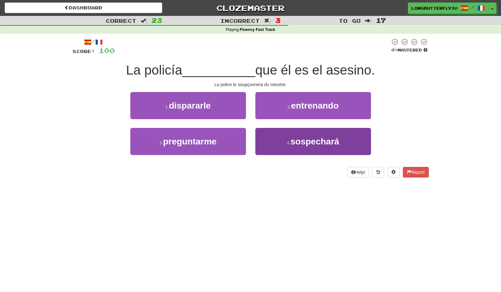
click at [285, 142] on button "4 . sospechará" at bounding box center [313, 141] width 116 height 27
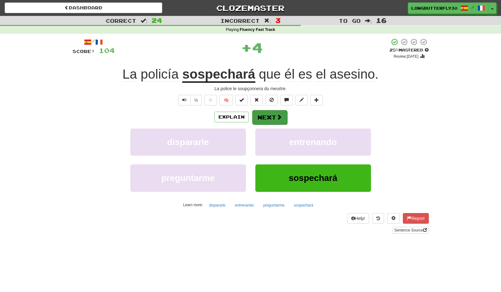
click at [265, 122] on button "Next" at bounding box center [269, 117] width 35 height 14
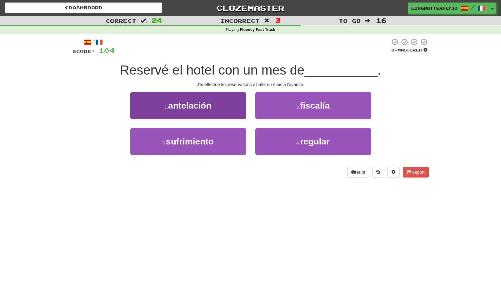
click at [232, 112] on button "1 . antelación" at bounding box center [188, 105] width 116 height 27
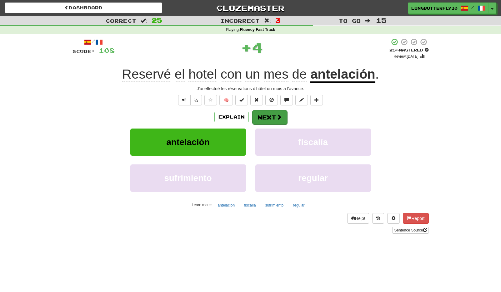
click at [271, 117] on button "Next" at bounding box center [269, 117] width 35 height 14
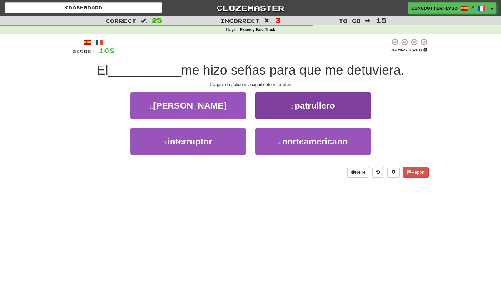
click at [317, 101] on span "patrullero" at bounding box center [314, 106] width 40 height 10
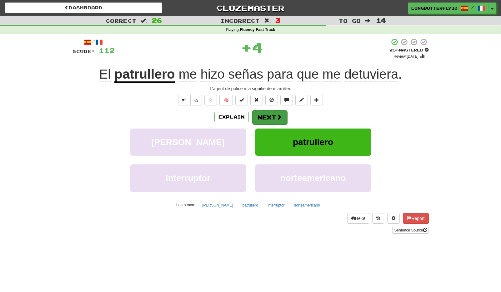
click at [284, 116] on button "Next" at bounding box center [269, 117] width 35 height 14
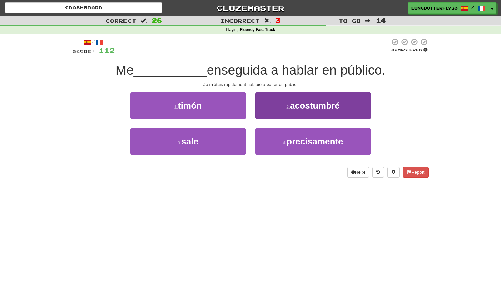
click at [290, 106] on span "acostumbré" at bounding box center [315, 106] width 50 height 10
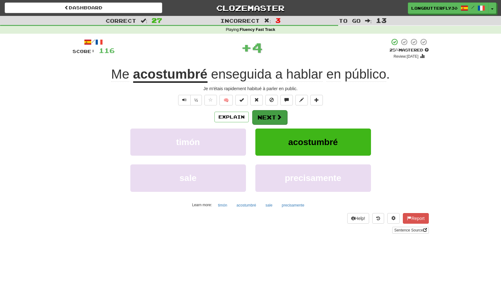
click at [272, 118] on button "Next" at bounding box center [269, 117] width 35 height 14
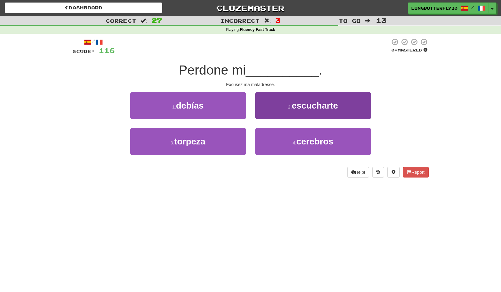
click at [309, 103] on span "escucharte" at bounding box center [314, 106] width 46 height 10
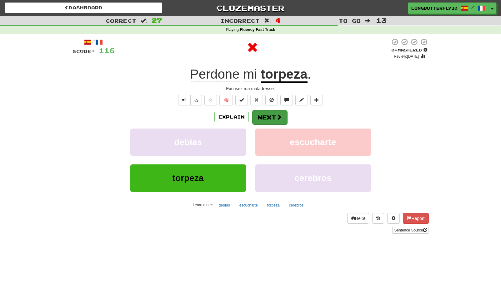
click at [278, 115] on span at bounding box center [279, 117] width 6 height 6
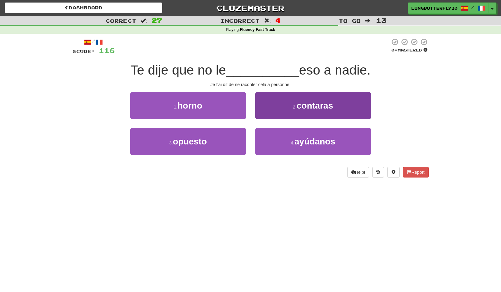
click at [304, 101] on span "contaras" at bounding box center [314, 106] width 37 height 10
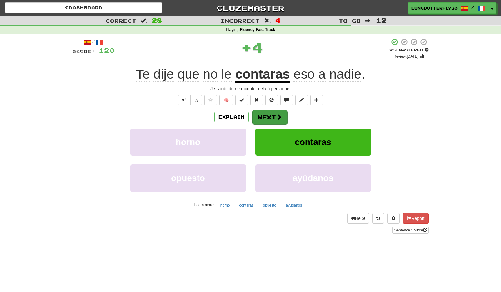
click at [274, 113] on button "Next" at bounding box center [269, 117] width 35 height 14
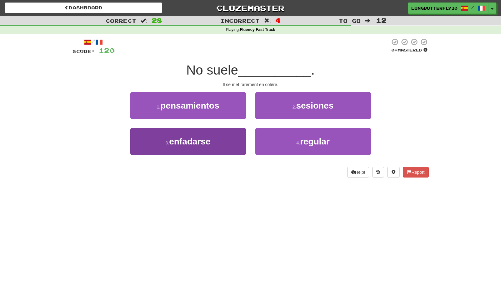
click at [235, 137] on button "3 . enfadarse" at bounding box center [188, 141] width 116 height 27
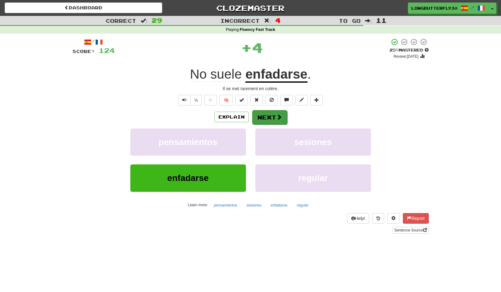
click at [267, 116] on button "Next" at bounding box center [269, 117] width 35 height 14
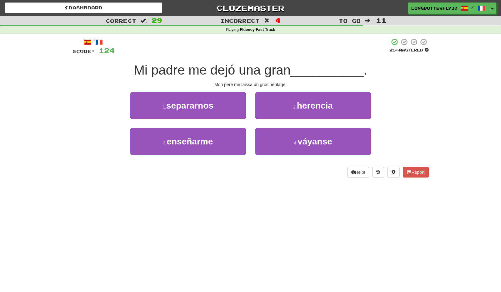
click at [295, 102] on button "2 . herencia" at bounding box center [313, 105] width 116 height 27
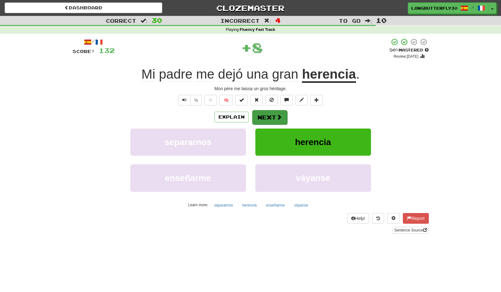
click at [269, 116] on button "Next" at bounding box center [269, 117] width 35 height 14
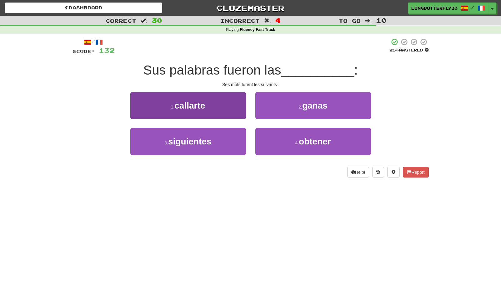
click at [230, 141] on button "3 . siguientes" at bounding box center [188, 141] width 116 height 27
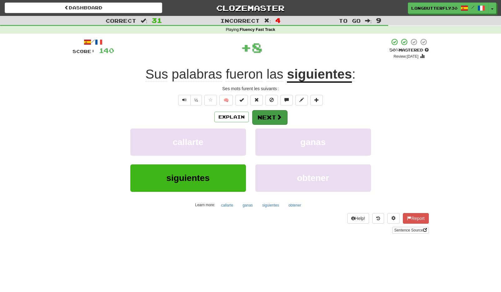
click at [269, 119] on button "Next" at bounding box center [269, 117] width 35 height 14
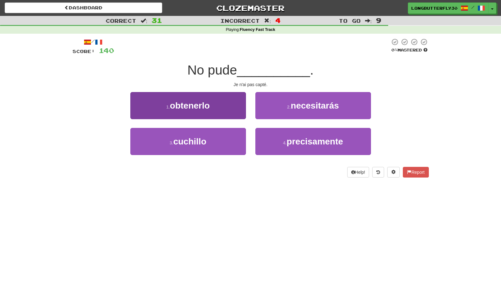
click at [230, 111] on button "1 . obtenerlo" at bounding box center [188, 105] width 116 height 27
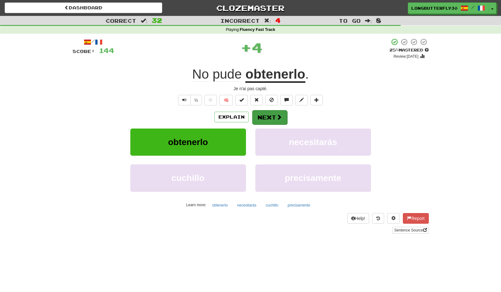
click at [265, 115] on button "Next" at bounding box center [269, 117] width 35 height 14
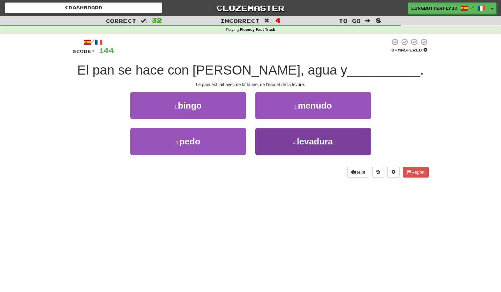
click at [285, 135] on button "4 . levadura" at bounding box center [313, 141] width 116 height 27
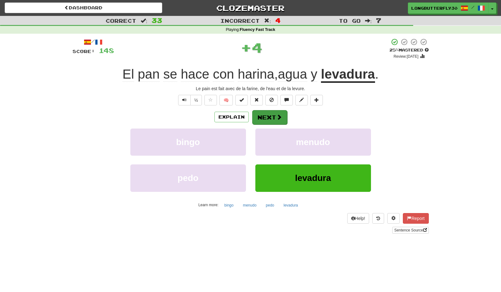
click at [273, 115] on button "Next" at bounding box center [269, 117] width 35 height 14
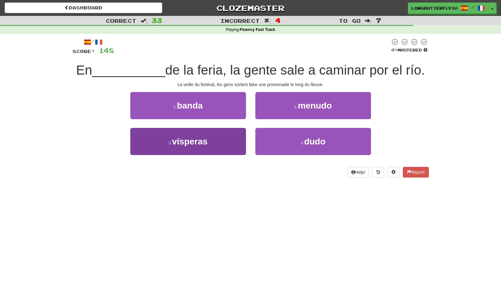
click at [225, 148] on button "3 . vísperas" at bounding box center [188, 141] width 116 height 27
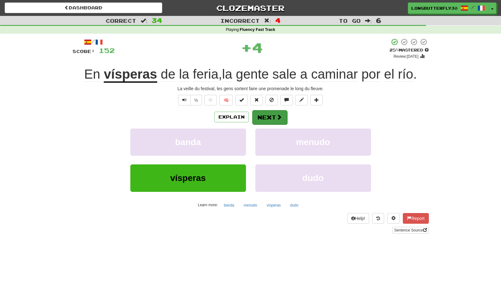
click at [261, 115] on button "Next" at bounding box center [269, 117] width 35 height 14
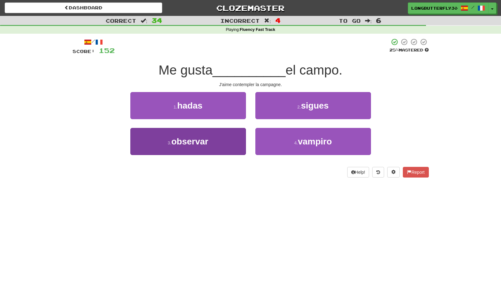
click at [228, 142] on button "3 . observar" at bounding box center [188, 141] width 116 height 27
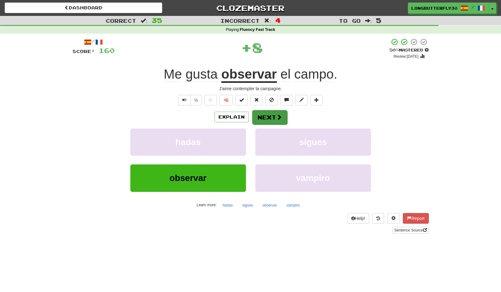
click at [267, 114] on button "Next" at bounding box center [269, 117] width 35 height 14
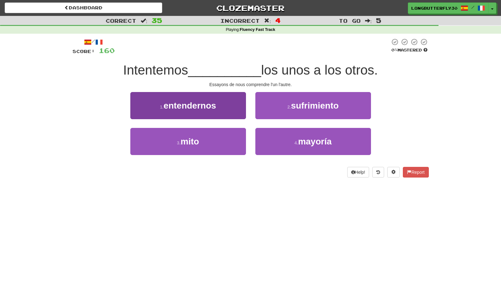
click at [223, 104] on button "1 . entendernos" at bounding box center [188, 105] width 116 height 27
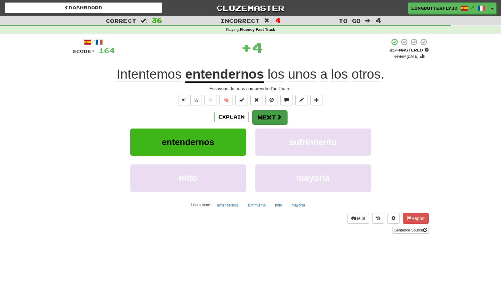
click at [268, 115] on button "Next" at bounding box center [269, 117] width 35 height 14
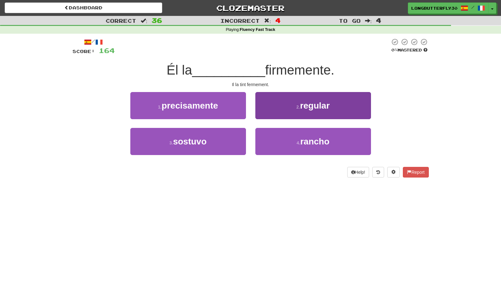
click at [327, 103] on span "regular" at bounding box center [315, 106] width 30 height 10
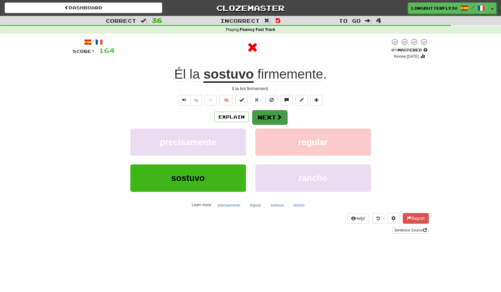
click at [279, 114] on span at bounding box center [279, 117] width 6 height 6
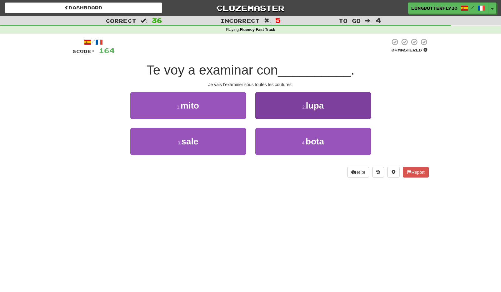
click at [313, 105] on span "lupa" at bounding box center [315, 106] width 18 height 10
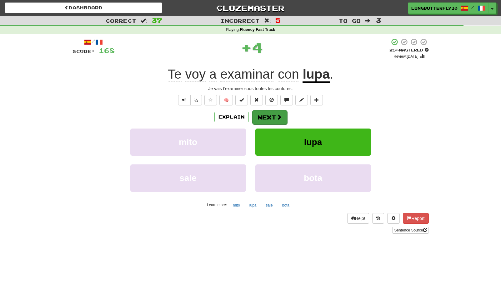
click at [278, 116] on span at bounding box center [279, 117] width 6 height 6
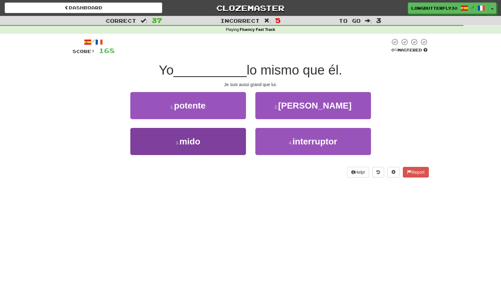
click at [231, 136] on button "3 . mido" at bounding box center [188, 141] width 116 height 27
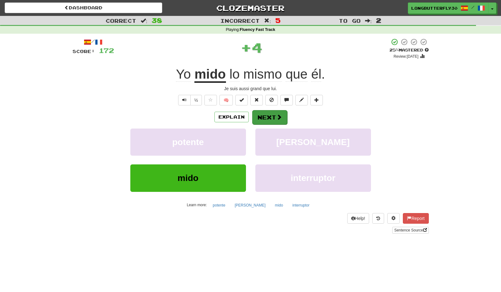
click at [276, 118] on span at bounding box center [279, 117] width 6 height 6
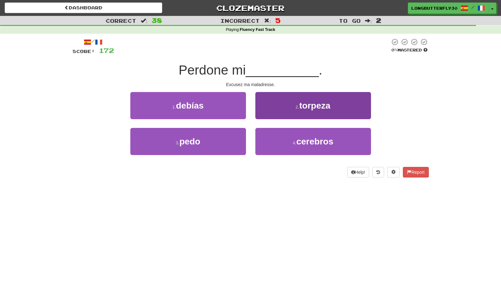
click at [279, 108] on button "2 . torpeza" at bounding box center [313, 105] width 116 height 27
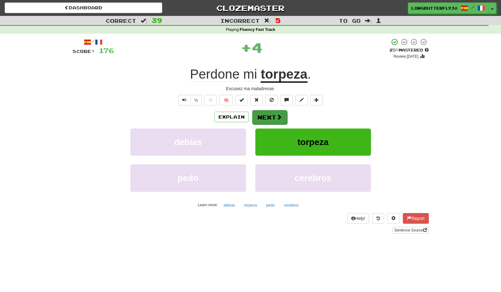
click at [272, 111] on button "Next" at bounding box center [269, 117] width 35 height 14
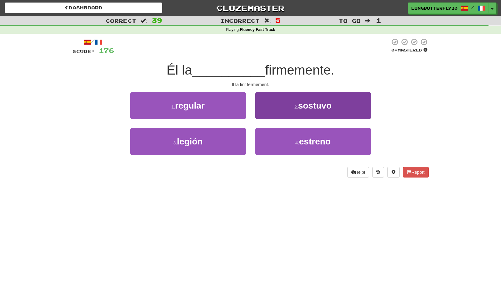
click at [293, 110] on button "2 . sostuvo" at bounding box center [313, 105] width 116 height 27
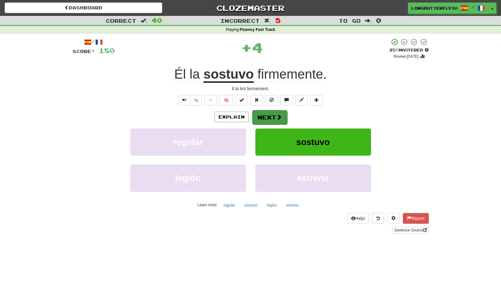
click at [271, 114] on button "Next" at bounding box center [269, 117] width 35 height 14
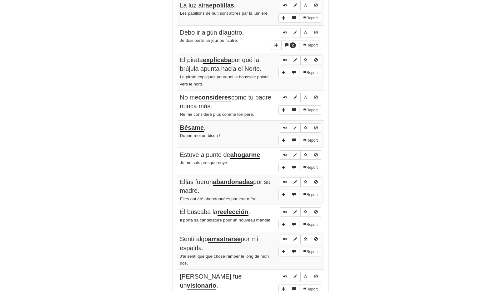
scroll to position [842, 0]
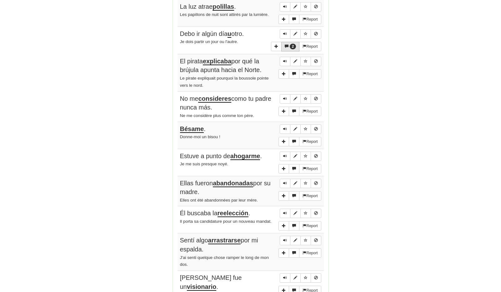
click at [295, 42] on button "2" at bounding box center [290, 47] width 18 height 10
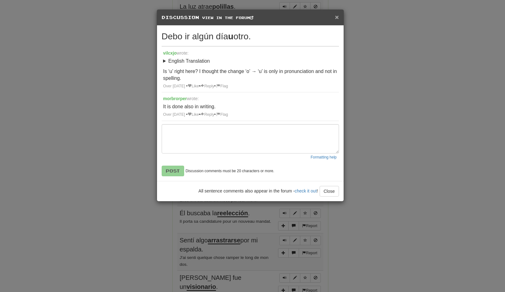
click at [337, 16] on span "×" at bounding box center [337, 16] width 4 height 7
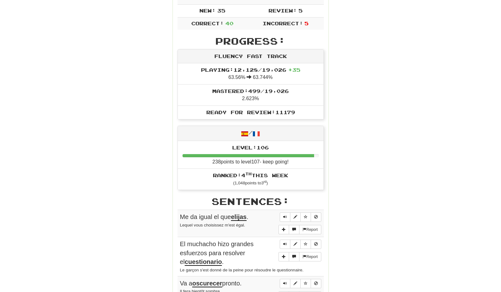
scroll to position [0, 0]
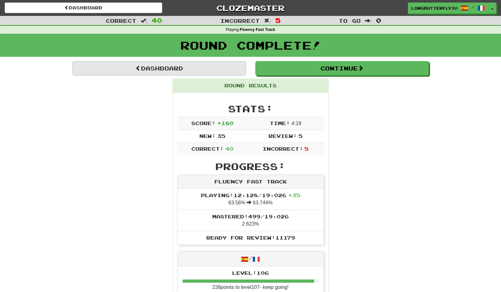
click at [202, 69] on link "Dashboard" at bounding box center [158, 68] width 173 height 14
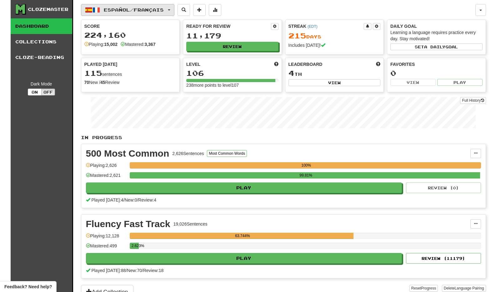
click at [164, 11] on span "Español / Français" at bounding box center [134, 9] width 60 height 5
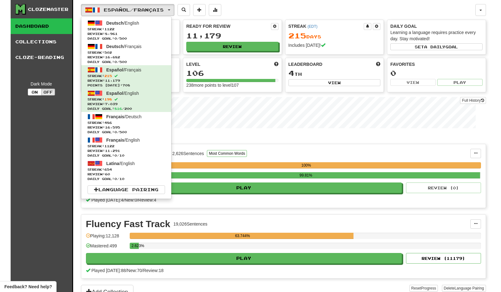
click at [158, 46] on link "Deutsch / Français Streak: 502 Review: 16,682 Daily Goal: 0 / 500" at bounding box center [126, 53] width 90 height 23
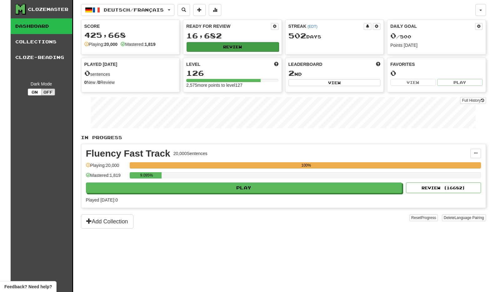
click at [238, 44] on button "Review" at bounding box center [232, 46] width 92 height 9
select select "**"
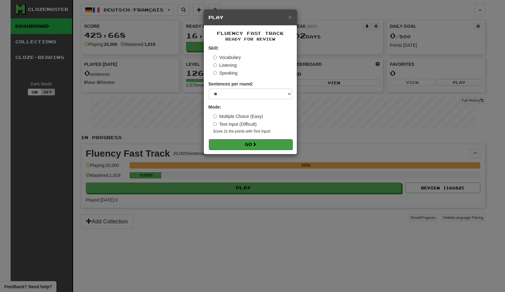
click at [235, 141] on button "Go" at bounding box center [251, 144] width 84 height 11
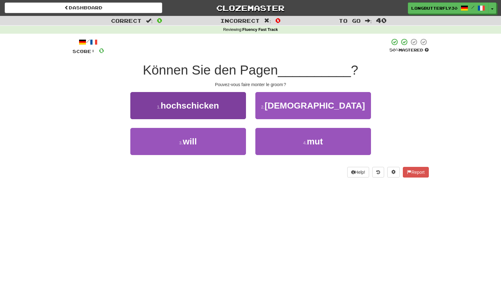
click at [239, 106] on button "1 . hochschicken" at bounding box center [188, 105] width 116 height 27
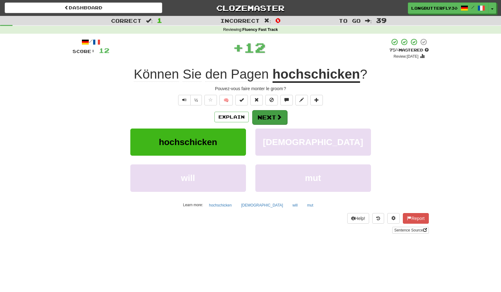
click at [271, 115] on button "Next" at bounding box center [269, 117] width 35 height 14
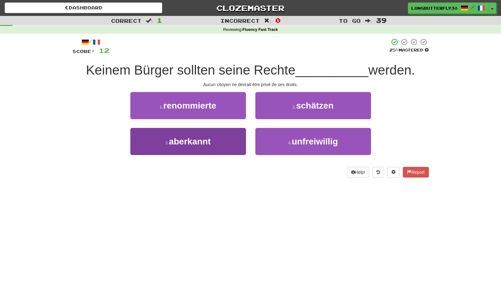
click at [216, 140] on button "3 . aberkannt" at bounding box center [188, 141] width 116 height 27
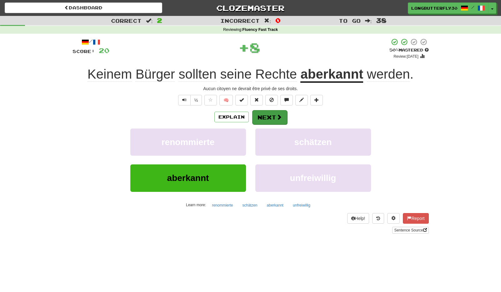
click at [261, 118] on button "Next" at bounding box center [269, 117] width 35 height 14
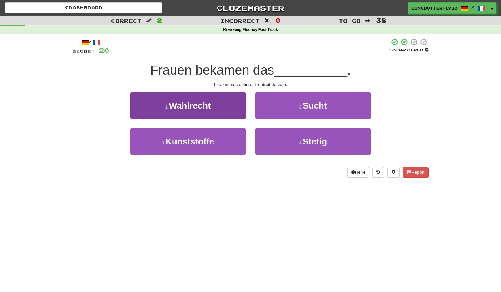
click at [224, 105] on button "1 . Wahlrecht" at bounding box center [188, 105] width 116 height 27
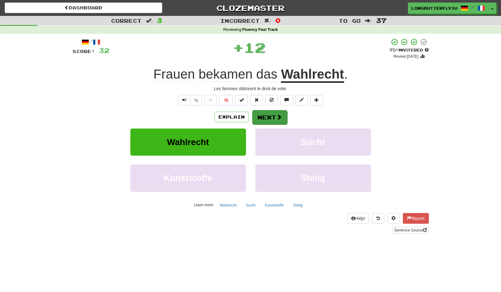
click at [271, 116] on button "Next" at bounding box center [269, 117] width 35 height 14
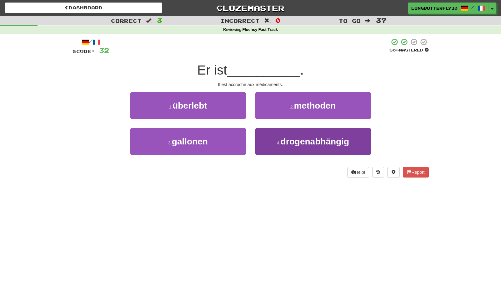
click at [296, 138] on span "drogenabhängig" at bounding box center [314, 142] width 68 height 10
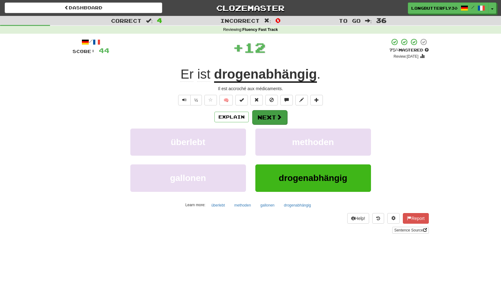
click at [271, 121] on button "Next" at bounding box center [269, 117] width 35 height 14
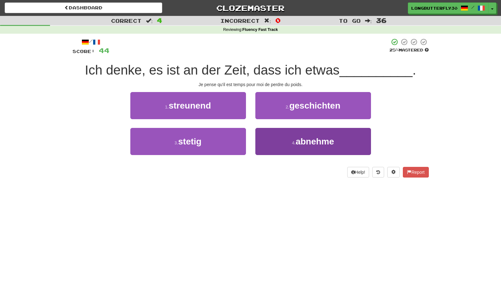
click at [282, 139] on button "4 . abnehme" at bounding box center [313, 141] width 116 height 27
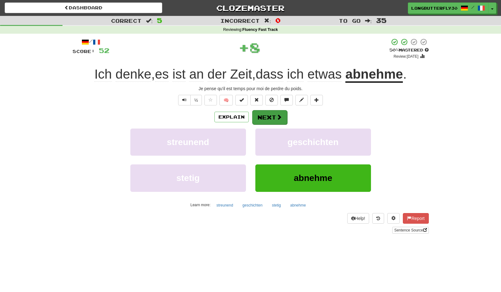
click at [269, 117] on button "Next" at bounding box center [269, 117] width 35 height 14
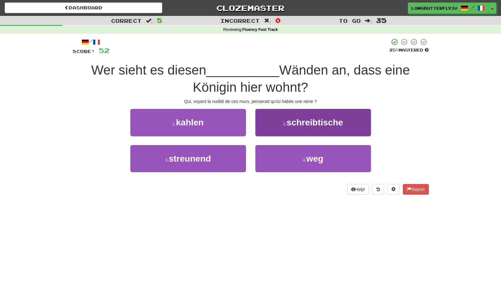
click at [290, 121] on span "schreibtische" at bounding box center [314, 123] width 57 height 10
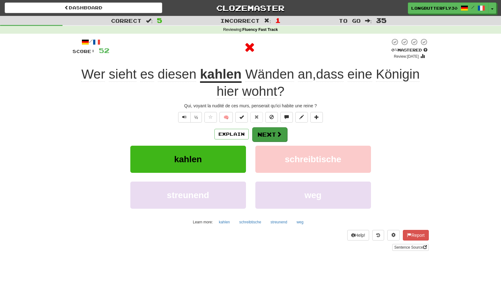
click at [259, 133] on button "Next" at bounding box center [269, 134] width 35 height 14
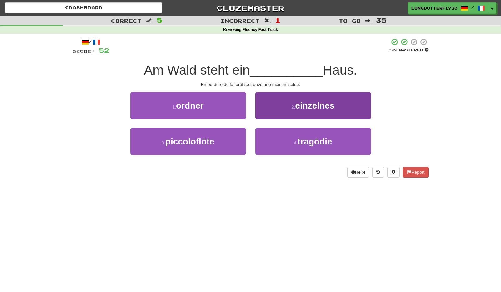
click at [307, 107] on span "einzelnes" at bounding box center [314, 106] width 39 height 10
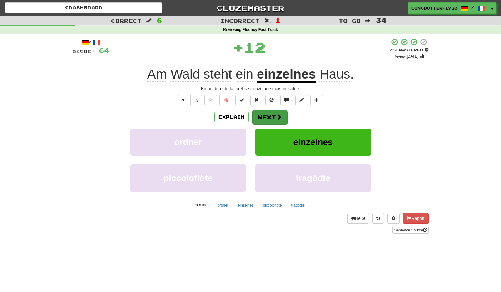
click at [269, 120] on button "Next" at bounding box center [269, 117] width 35 height 14
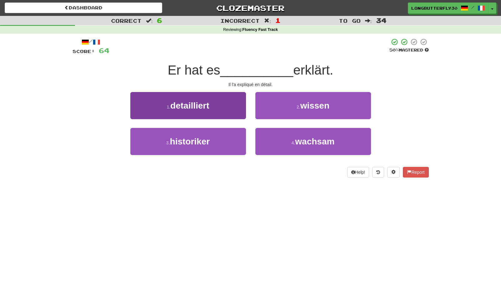
click at [229, 100] on button "1 . detailliert" at bounding box center [188, 105] width 116 height 27
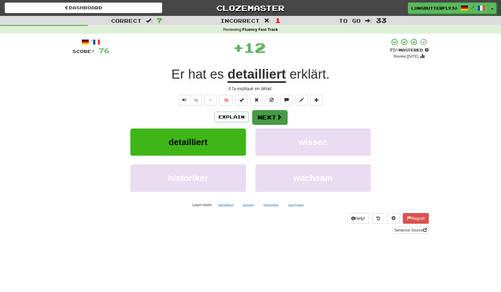
click at [266, 120] on button "Next" at bounding box center [269, 117] width 35 height 14
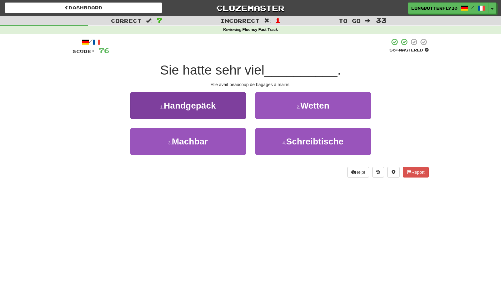
click at [226, 106] on button "1 . Handgepäck" at bounding box center [188, 105] width 116 height 27
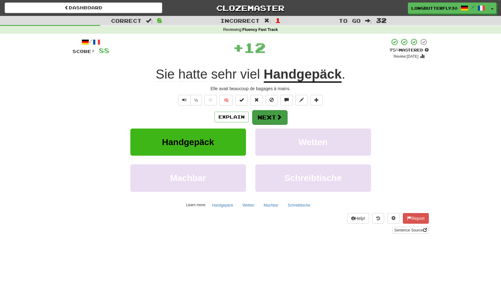
click at [276, 117] on span at bounding box center [279, 117] width 6 height 6
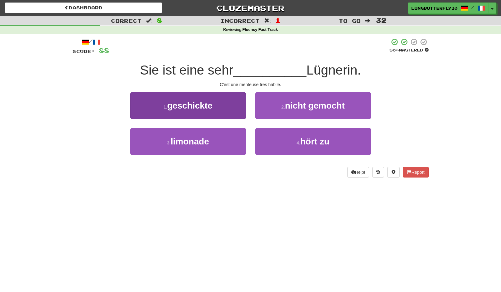
click at [230, 113] on button "1 . geschickte" at bounding box center [188, 105] width 116 height 27
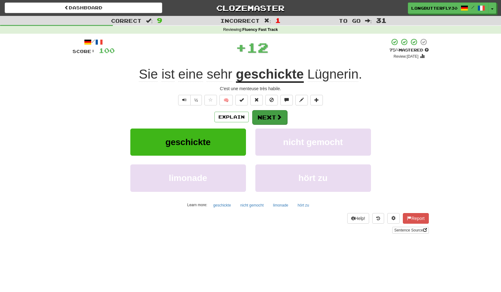
click at [269, 119] on button "Next" at bounding box center [269, 117] width 35 height 14
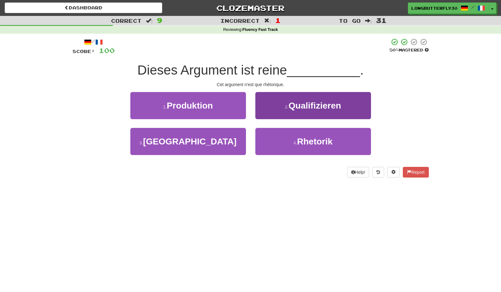
click at [281, 140] on button "4 . Rhetorik" at bounding box center [313, 141] width 116 height 27
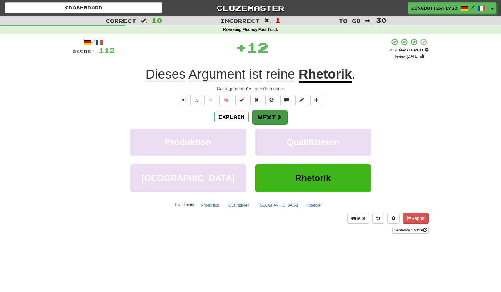
click at [269, 117] on button "Next" at bounding box center [269, 117] width 35 height 14
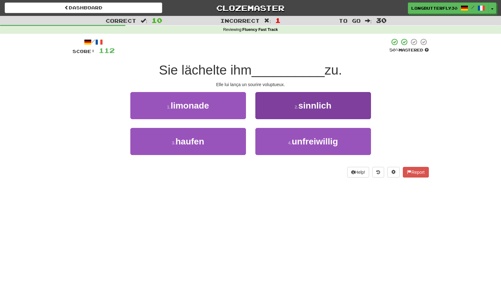
click at [280, 105] on button "2 . sinnlich" at bounding box center [313, 105] width 116 height 27
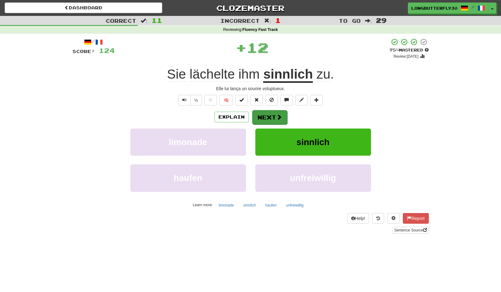
click at [267, 117] on button "Next" at bounding box center [269, 117] width 35 height 14
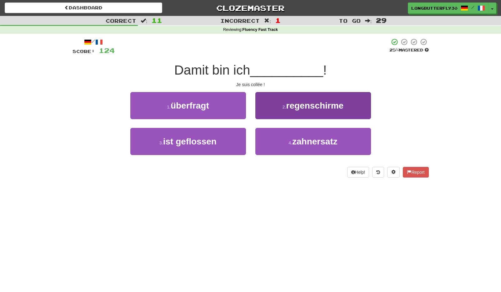
click at [322, 106] on span "regenschirme" at bounding box center [314, 106] width 57 height 10
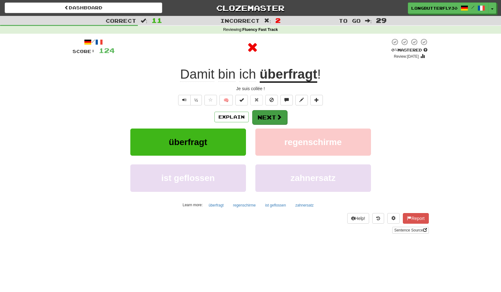
click at [273, 112] on button "Next" at bounding box center [269, 117] width 35 height 14
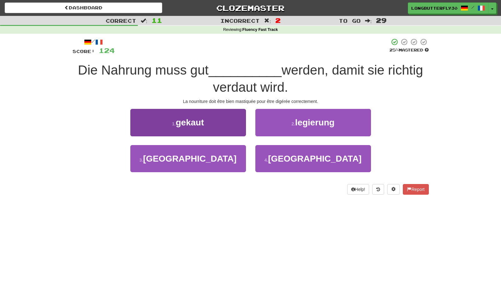
click at [237, 126] on button "1 . gekaut" at bounding box center [188, 122] width 116 height 27
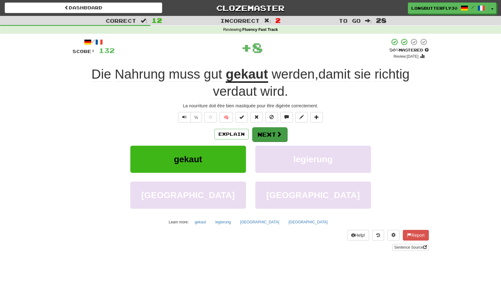
click at [283, 131] on button "Next" at bounding box center [269, 134] width 35 height 14
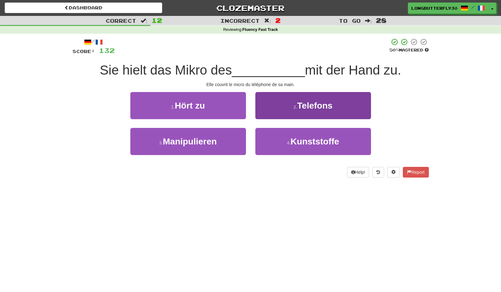
click at [297, 103] on button "2 . Telefons" at bounding box center [313, 105] width 116 height 27
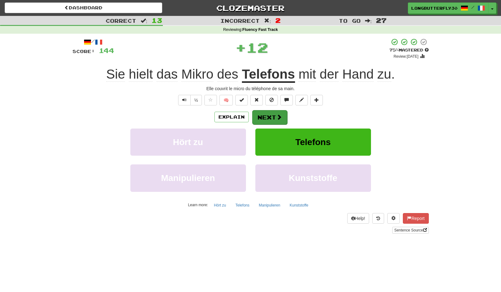
click at [270, 114] on button "Next" at bounding box center [269, 117] width 35 height 14
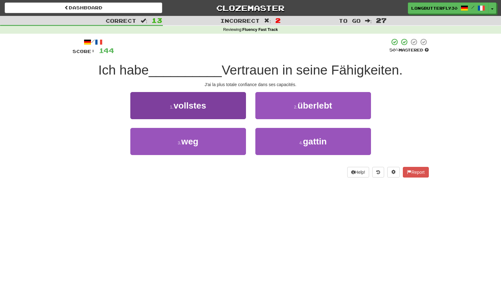
click at [221, 105] on button "1 . vollstes" at bounding box center [188, 105] width 116 height 27
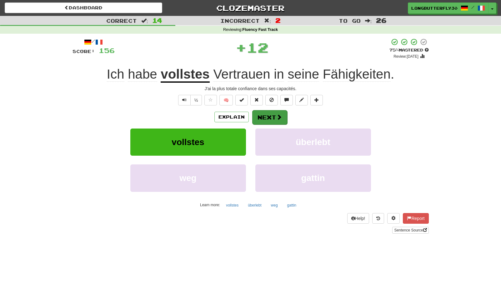
click at [269, 117] on button "Next" at bounding box center [269, 117] width 35 height 14
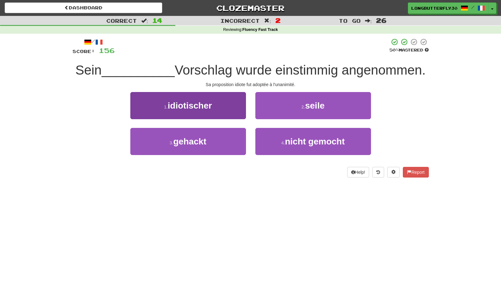
click at [242, 111] on button "1 . idiotischer" at bounding box center [188, 105] width 116 height 27
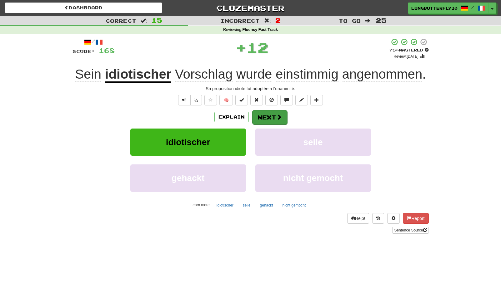
click at [282, 115] on button "Next" at bounding box center [269, 117] width 35 height 14
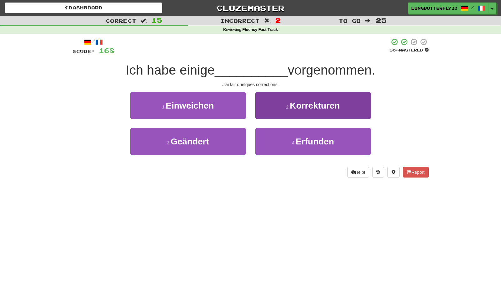
click at [299, 104] on span "Korrekturen" at bounding box center [314, 106] width 50 height 10
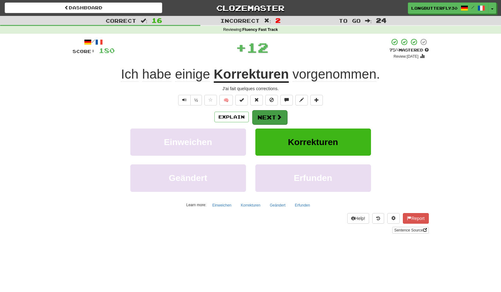
click at [260, 118] on button "Next" at bounding box center [269, 117] width 35 height 14
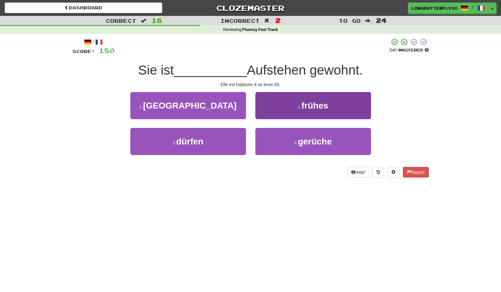
click at [299, 105] on small "2 ." at bounding box center [300, 107] width 4 height 5
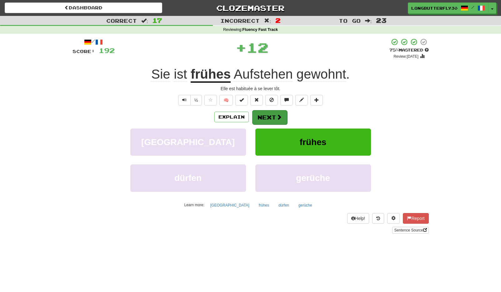
click at [279, 116] on span at bounding box center [279, 117] width 6 height 6
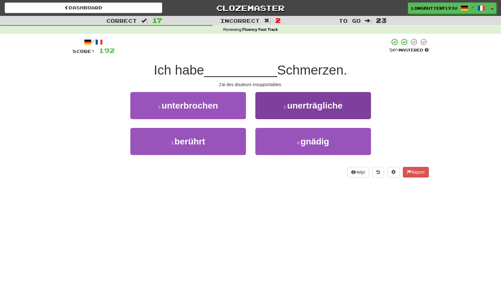
click at [288, 105] on span "unerträgliche" at bounding box center [314, 106] width 55 height 10
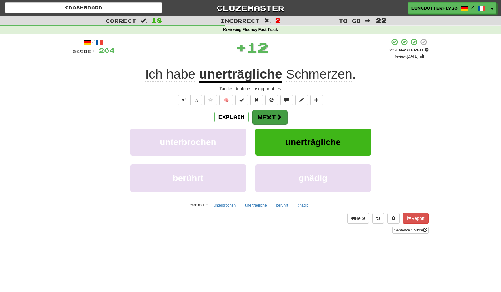
click at [276, 114] on span at bounding box center [279, 117] width 6 height 6
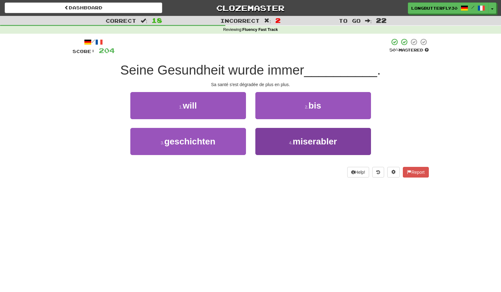
click at [289, 144] on small "4 ." at bounding box center [291, 143] width 4 height 5
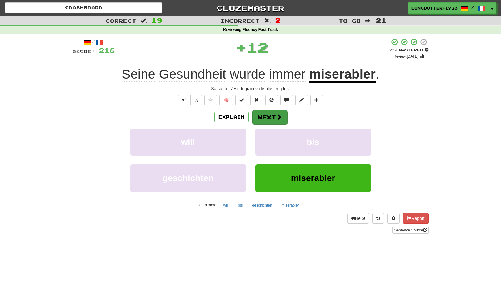
click at [271, 115] on button "Next" at bounding box center [269, 117] width 35 height 14
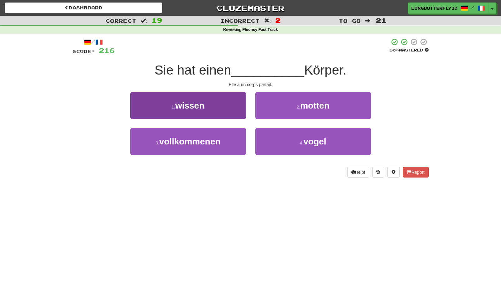
drag, startPoint x: 201, startPoint y: 138, endPoint x: 205, endPoint y: 137, distance: 4.3
click at [201, 138] on span "vollkommenen" at bounding box center [189, 142] width 61 height 10
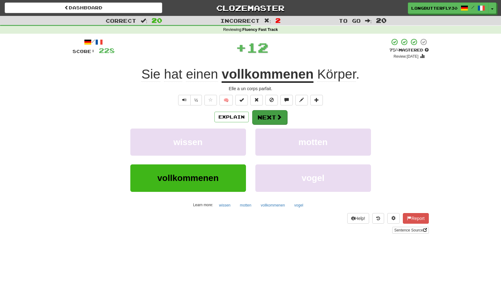
click at [278, 114] on span at bounding box center [279, 117] width 6 height 6
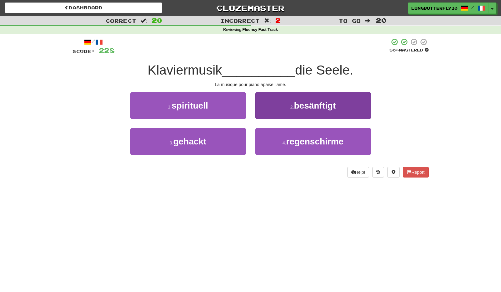
click at [307, 108] on span "besänftigt" at bounding box center [315, 106] width 42 height 10
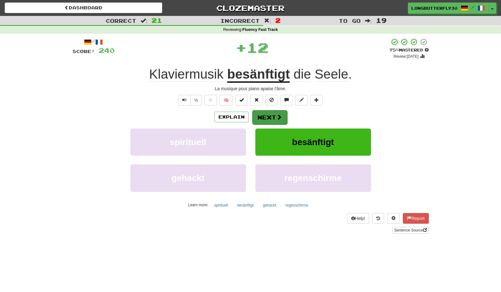
click at [276, 120] on button "Next" at bounding box center [269, 117] width 35 height 14
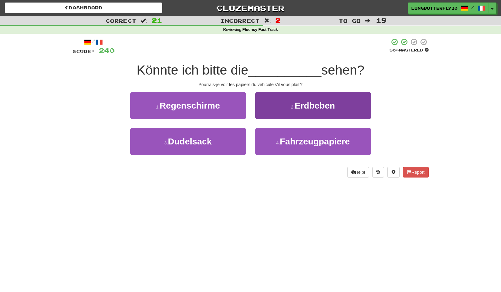
drag, startPoint x: 310, startPoint y: 144, endPoint x: 299, endPoint y: 128, distance: 18.8
click at [310, 144] on span "Fahrzeugpapiere" at bounding box center [314, 142] width 70 height 10
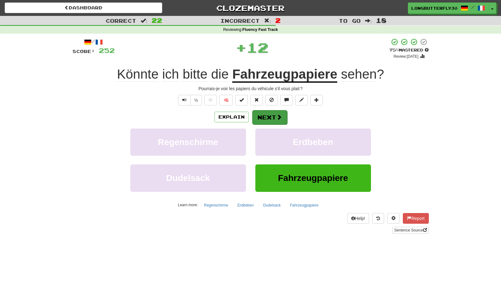
click at [279, 120] on button "Next" at bounding box center [269, 117] width 35 height 14
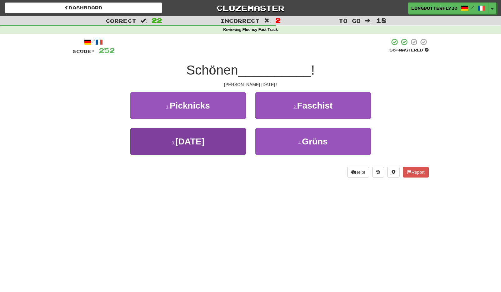
click at [221, 135] on button "3 . Muttertag" at bounding box center [188, 141] width 116 height 27
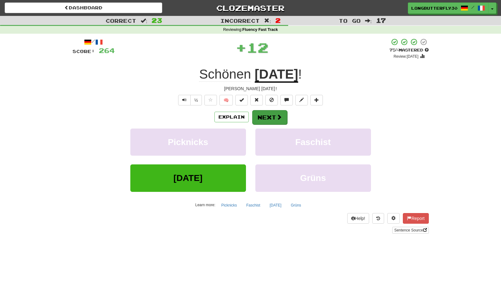
click at [281, 115] on button "Next" at bounding box center [269, 117] width 35 height 14
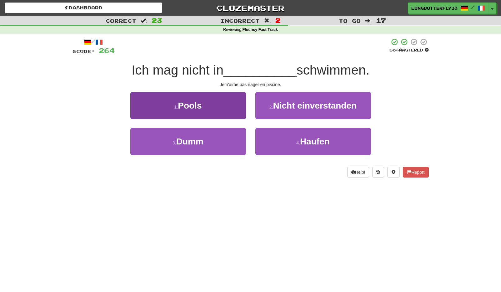
click at [212, 101] on button "1 . Pools" at bounding box center [188, 105] width 116 height 27
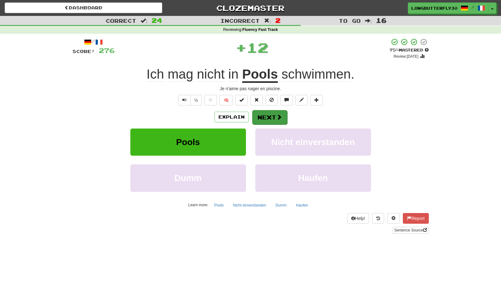
click at [271, 115] on button "Next" at bounding box center [269, 117] width 35 height 14
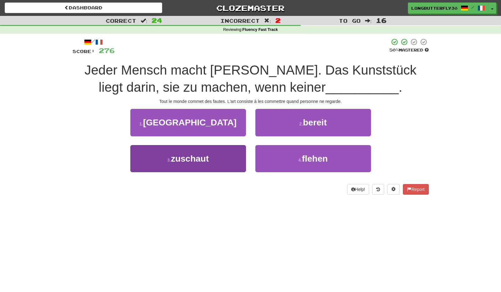
click at [226, 153] on button "3 . zuschaut" at bounding box center [188, 158] width 116 height 27
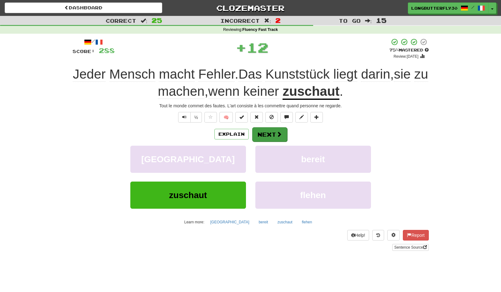
click at [274, 127] on button "Next" at bounding box center [269, 134] width 35 height 14
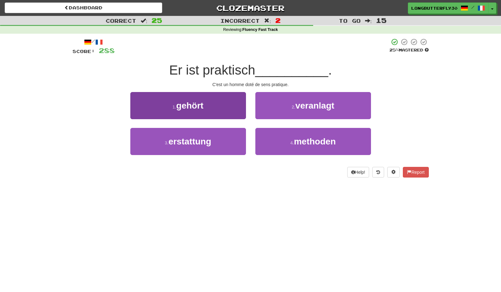
click at [226, 110] on button "1 . gehört" at bounding box center [188, 105] width 116 height 27
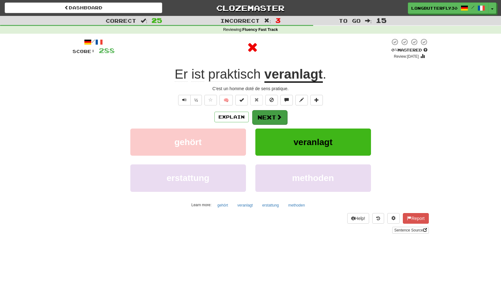
click at [276, 114] on span at bounding box center [279, 117] width 6 height 6
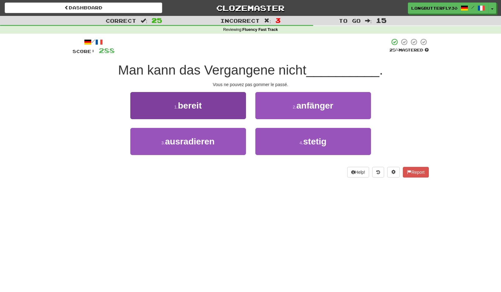
click at [226, 137] on button "3 . ausradieren" at bounding box center [188, 141] width 116 height 27
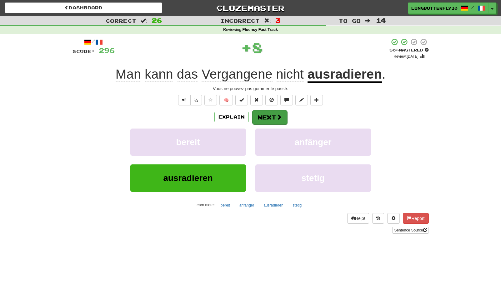
click at [269, 113] on button "Next" at bounding box center [269, 117] width 35 height 14
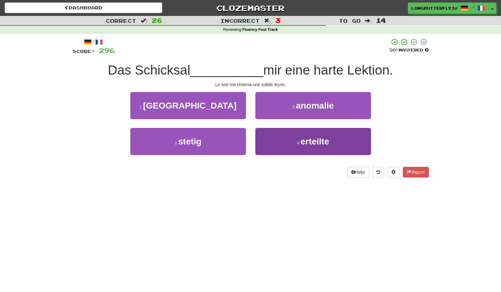
click at [267, 134] on button "4 . erteilte" at bounding box center [313, 141] width 116 height 27
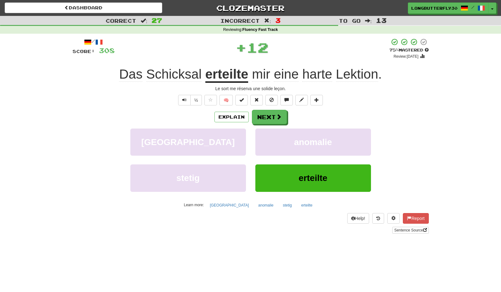
click at [270, 109] on div "/ Score: 308 + 12 75 % Mastered Review: 2025-10-18 Das Schicksal erteilte mir e…" at bounding box center [250, 136] width 356 height 196
click at [269, 115] on button "Next" at bounding box center [269, 117] width 35 height 14
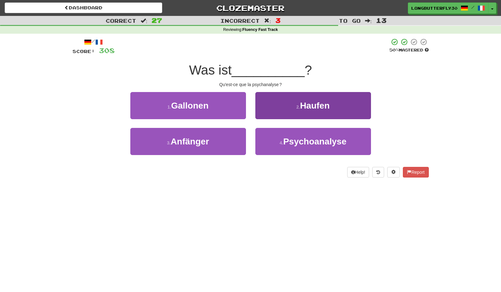
drag, startPoint x: 274, startPoint y: 136, endPoint x: 275, endPoint y: 133, distance: 3.8
click at [274, 136] on button "4 . Psychoanalyse" at bounding box center [313, 141] width 116 height 27
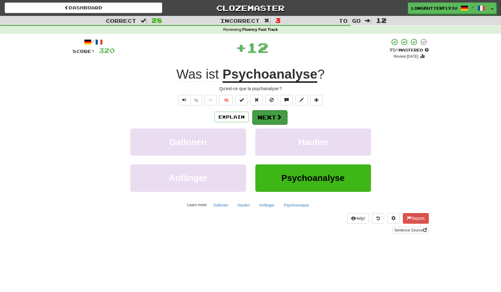
click at [270, 112] on button "Next" at bounding box center [269, 117] width 35 height 14
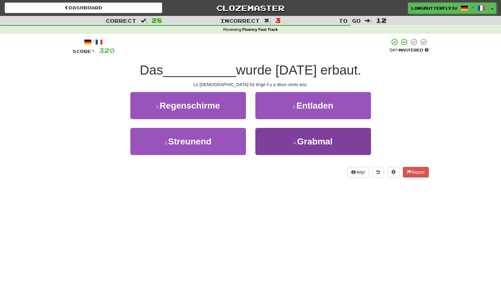
click at [292, 137] on button "4 . Grabmal" at bounding box center [313, 141] width 116 height 27
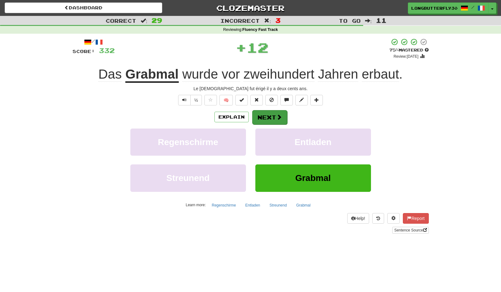
click at [277, 112] on button "Next" at bounding box center [269, 117] width 35 height 14
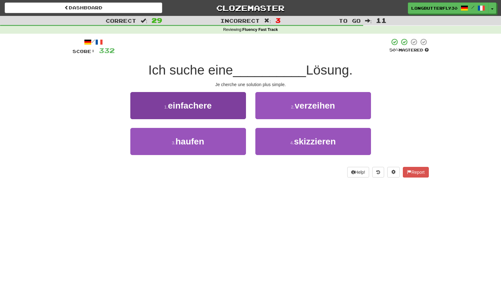
click at [225, 105] on button "1 . einfachere" at bounding box center [188, 105] width 116 height 27
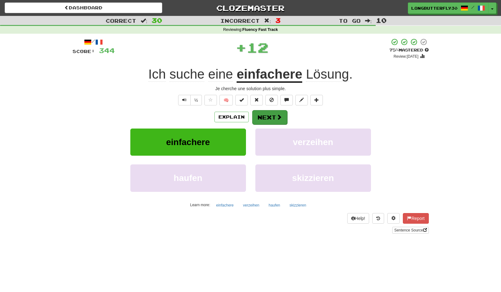
click at [284, 118] on button "Next" at bounding box center [269, 117] width 35 height 14
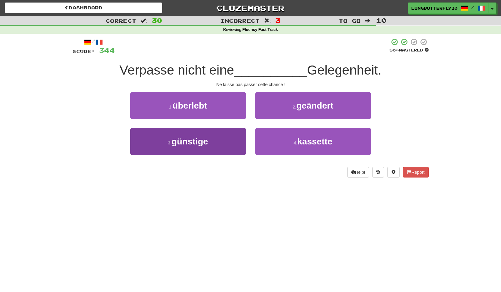
click at [239, 132] on button "3 . günstige" at bounding box center [188, 141] width 116 height 27
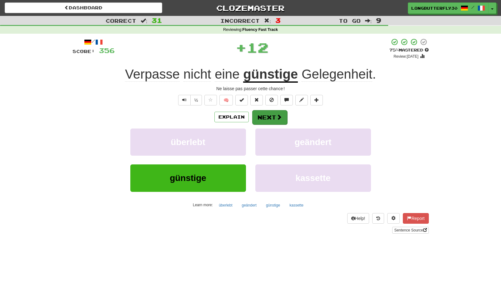
click at [267, 111] on button "Next" at bounding box center [269, 117] width 35 height 14
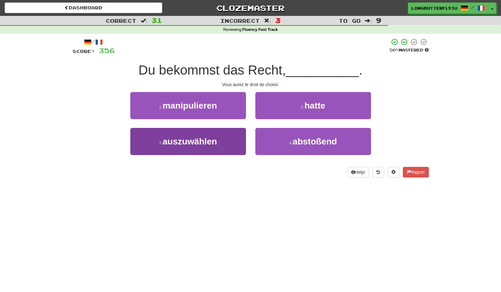
click at [220, 136] on button "3 . auszuwählen" at bounding box center [188, 141] width 116 height 27
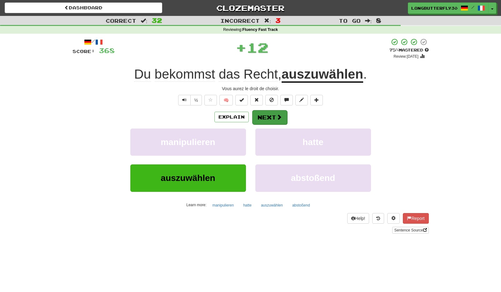
click at [264, 113] on button "Next" at bounding box center [269, 117] width 35 height 14
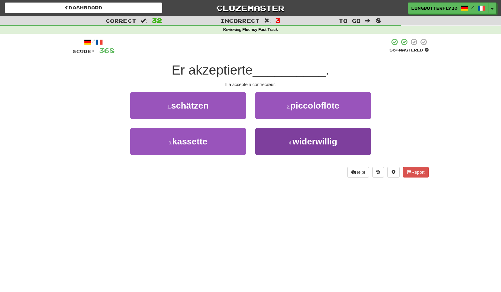
click at [271, 133] on button "4 . widerwillig" at bounding box center [313, 141] width 116 height 27
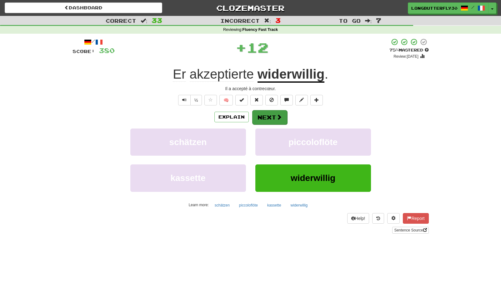
click at [270, 115] on button "Next" at bounding box center [269, 117] width 35 height 14
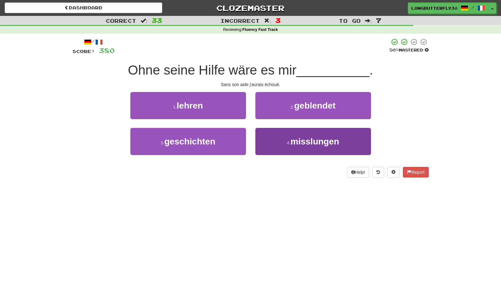
click at [282, 144] on button "4 . misslungen" at bounding box center [313, 141] width 116 height 27
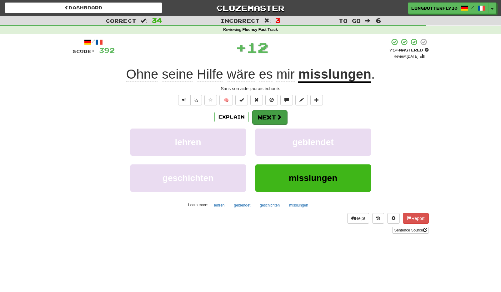
click at [270, 112] on button "Next" at bounding box center [269, 117] width 35 height 14
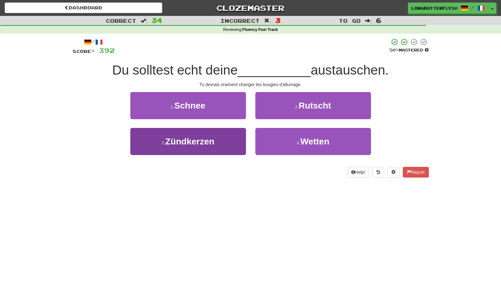
click at [231, 141] on button "3 . Zündkerzen" at bounding box center [188, 141] width 116 height 27
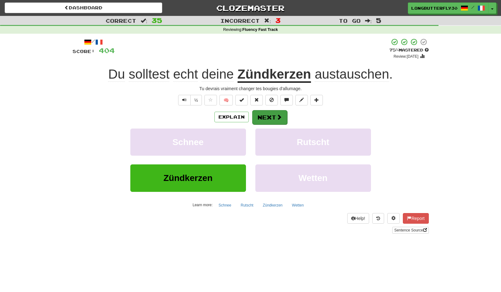
click at [272, 117] on button "Next" at bounding box center [269, 117] width 35 height 14
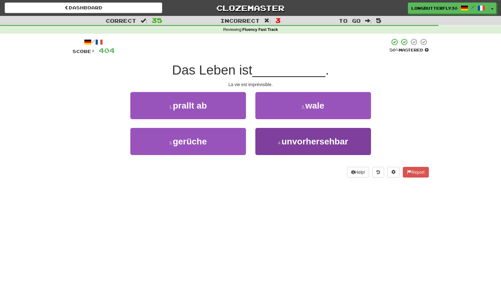
scroll to position [1, 0]
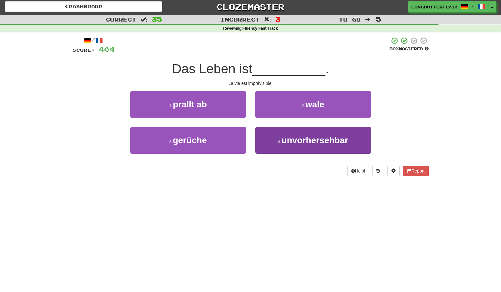
click at [267, 141] on button "4 . unvorhersehbar" at bounding box center [313, 140] width 116 height 27
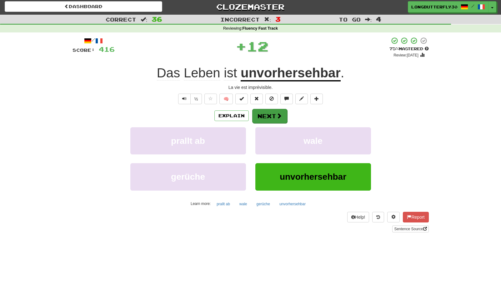
click at [273, 115] on button "Next" at bounding box center [269, 116] width 35 height 14
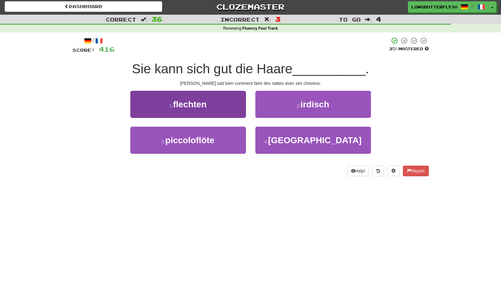
click at [221, 107] on button "1 . flechten" at bounding box center [188, 104] width 116 height 27
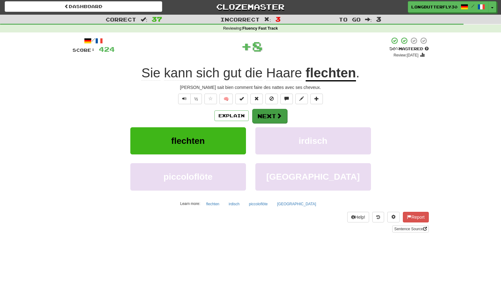
click at [274, 114] on button "Next" at bounding box center [269, 116] width 35 height 14
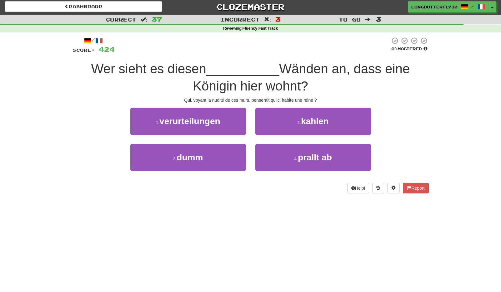
scroll to position [2, 0]
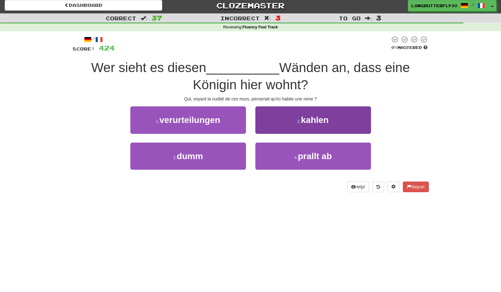
click at [301, 119] on span "kahlen" at bounding box center [315, 120] width 28 height 10
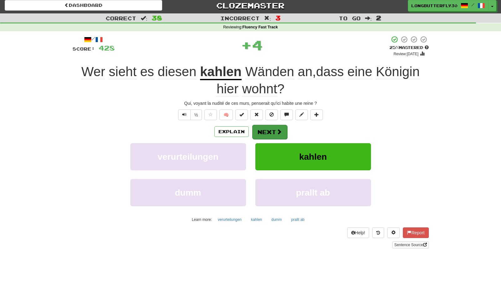
click at [266, 128] on button "Next" at bounding box center [269, 132] width 35 height 14
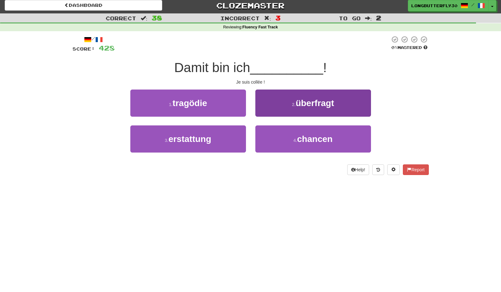
click at [296, 107] on span "überfragt" at bounding box center [314, 103] width 38 height 10
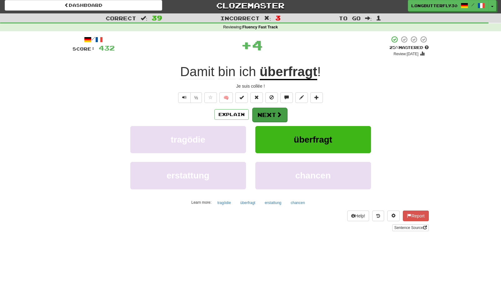
click at [265, 114] on button "Next" at bounding box center [269, 115] width 35 height 14
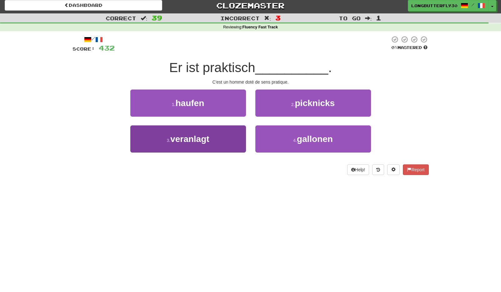
click at [215, 142] on button "3 . veranlagt" at bounding box center [188, 139] width 116 height 27
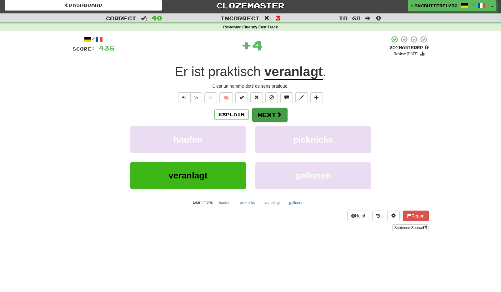
click at [268, 114] on button "Next" at bounding box center [269, 115] width 35 height 14
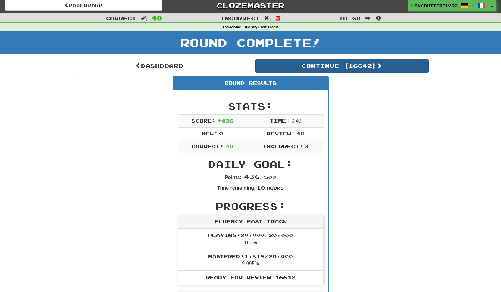
click at [327, 67] on button "Continue ( 16642 )" at bounding box center [341, 66] width 173 height 14
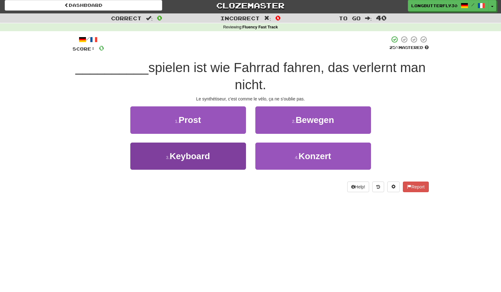
click at [235, 154] on button "3 . Keyboard" at bounding box center [188, 156] width 116 height 27
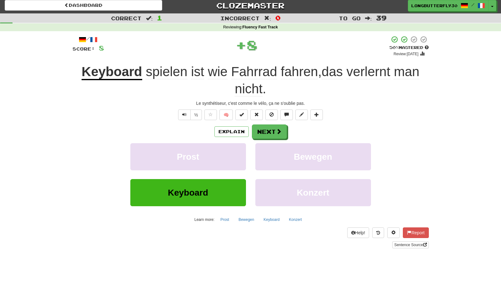
click at [278, 121] on div "/ Score: 8 + 8 50 % Mastered Review: 2025-09-28 Keyboard spielen ist wie Fahrra…" at bounding box center [250, 142] width 356 height 213
click at [274, 129] on button "Next" at bounding box center [269, 132] width 35 height 14
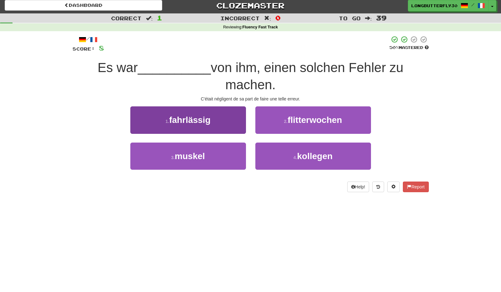
click at [234, 122] on button "1 . fahrlässig" at bounding box center [188, 119] width 116 height 27
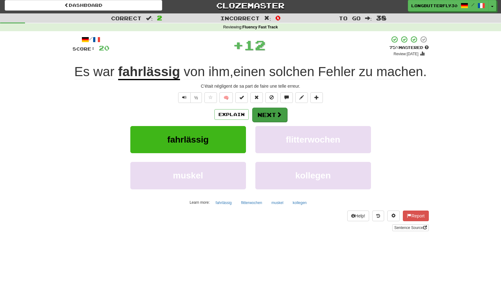
click at [275, 111] on button "Next" at bounding box center [269, 115] width 35 height 14
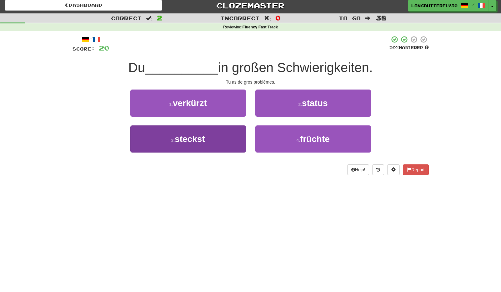
click at [218, 136] on button "3 . steckst" at bounding box center [188, 139] width 116 height 27
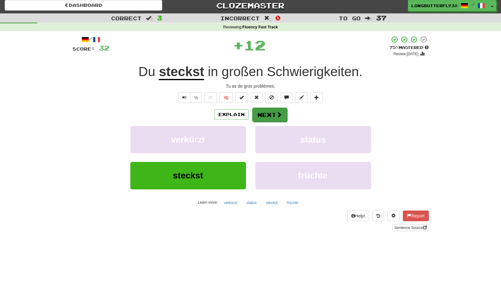
click at [277, 112] on span at bounding box center [279, 115] width 6 height 6
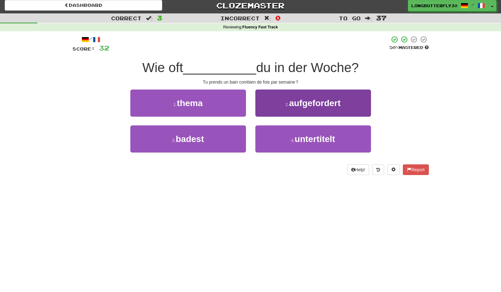
click at [296, 109] on button "2 . aufgefordert" at bounding box center [313, 103] width 116 height 27
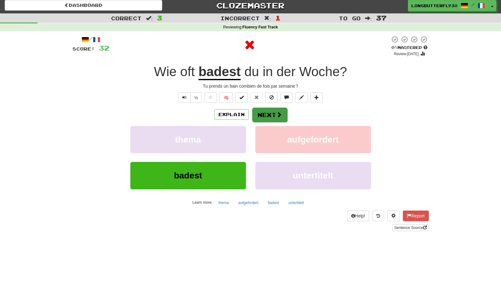
click at [264, 116] on button "Next" at bounding box center [269, 115] width 35 height 14
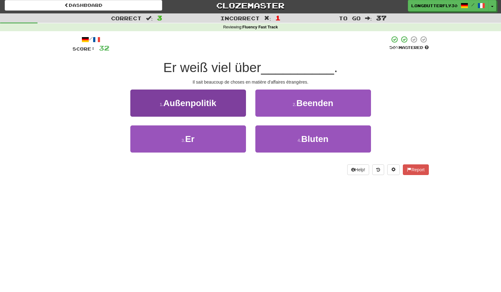
click at [228, 104] on button "1 . Außenpolitik" at bounding box center [188, 103] width 116 height 27
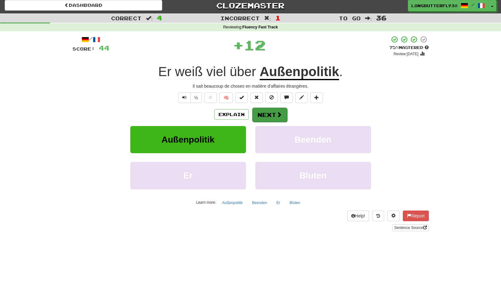
click at [277, 113] on span at bounding box center [279, 115] width 6 height 6
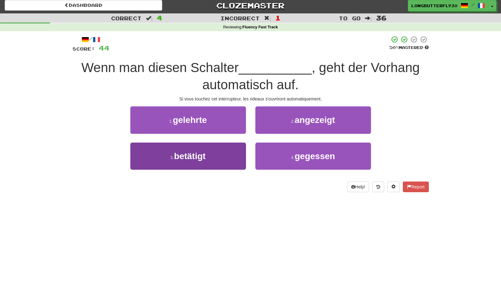
click at [225, 150] on button "3 . betätigt" at bounding box center [188, 156] width 116 height 27
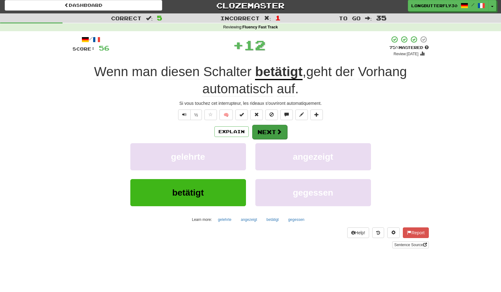
click at [273, 129] on button "Next" at bounding box center [269, 132] width 35 height 14
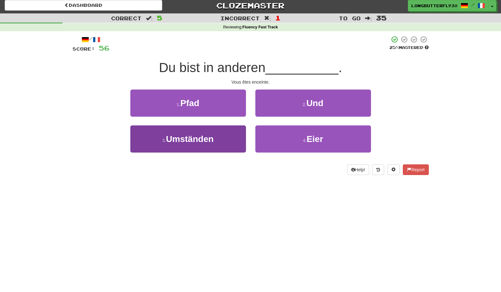
click at [234, 140] on button "3 . Umständen" at bounding box center [188, 139] width 116 height 27
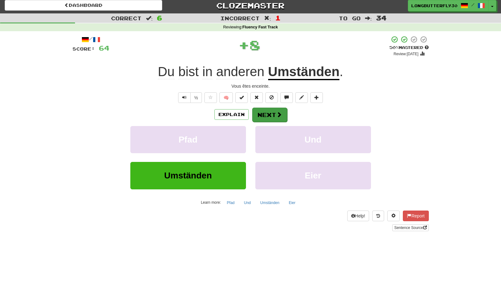
click at [274, 116] on button "Next" at bounding box center [269, 115] width 35 height 14
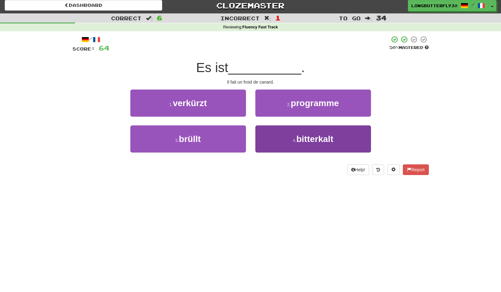
click at [267, 137] on button "4 . bitterkalt" at bounding box center [313, 139] width 116 height 27
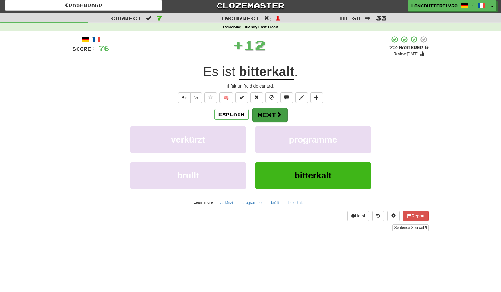
click at [266, 116] on button "Next" at bounding box center [269, 115] width 35 height 14
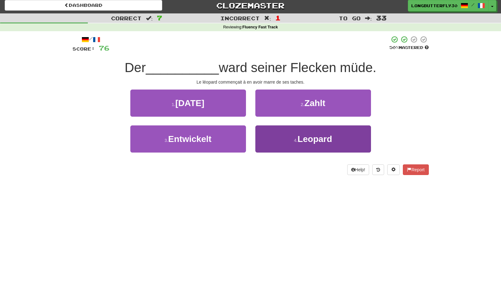
click at [269, 135] on button "4 . Leopard" at bounding box center [313, 139] width 116 height 27
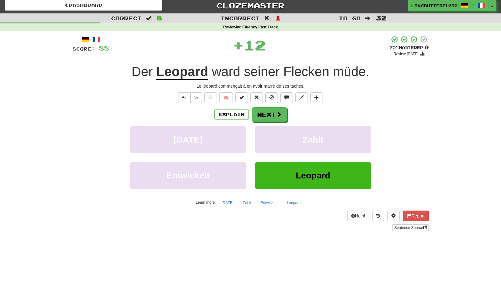
click at [267, 107] on div "Explain Next" at bounding box center [250, 114] width 356 height 14
click at [263, 116] on button "Next" at bounding box center [269, 115] width 35 height 14
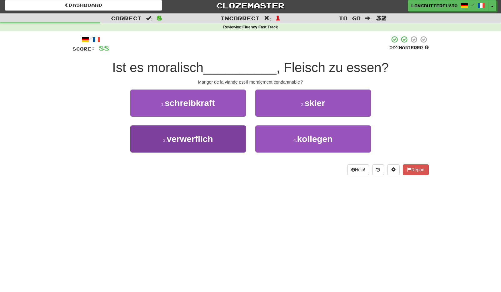
click at [225, 139] on button "3 . verwerflich" at bounding box center [188, 139] width 116 height 27
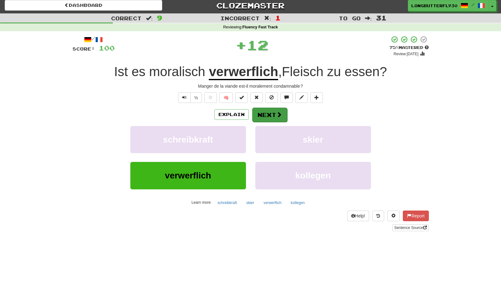
click at [263, 112] on button "Next" at bounding box center [269, 115] width 35 height 14
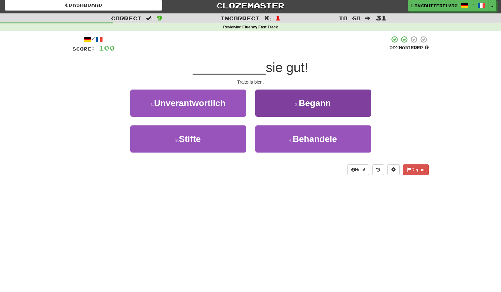
click at [266, 136] on button "4 . Behandele" at bounding box center [313, 139] width 116 height 27
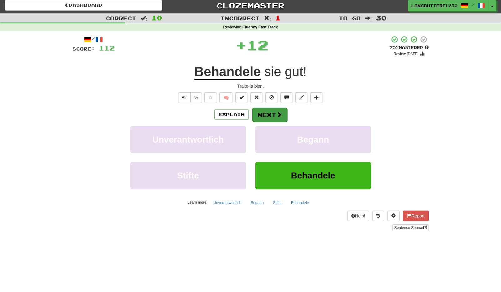
click at [262, 114] on button "Next" at bounding box center [269, 115] width 35 height 14
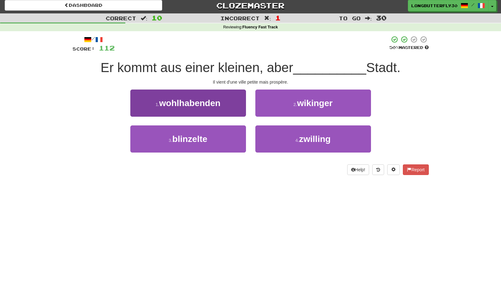
click at [227, 106] on button "1 . wohlhabenden" at bounding box center [188, 103] width 116 height 27
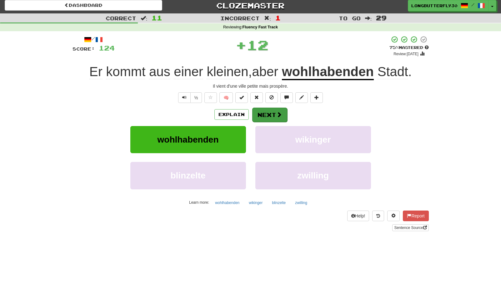
click at [284, 114] on button "Next" at bounding box center [269, 115] width 35 height 14
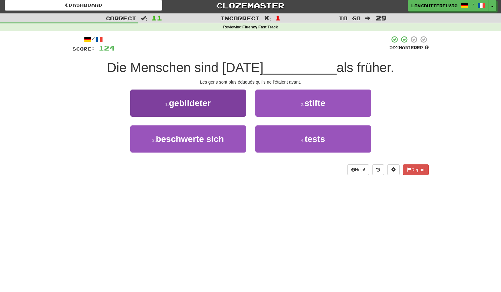
click at [238, 107] on button "1 . gebildeter" at bounding box center [188, 103] width 116 height 27
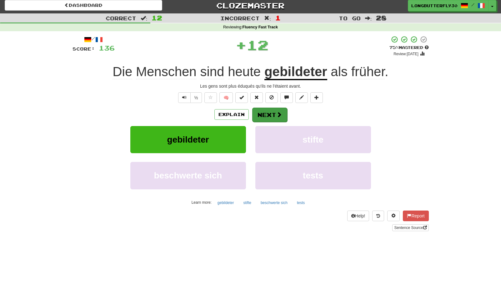
click at [268, 116] on button "Next" at bounding box center [269, 115] width 35 height 14
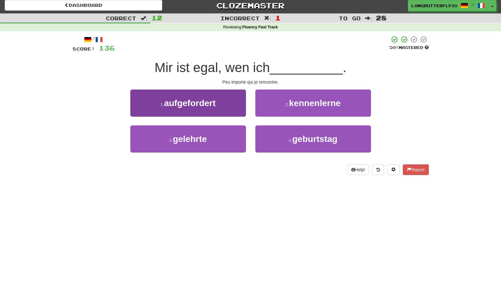
click at [239, 111] on button "1 . aufgefordert" at bounding box center [188, 103] width 116 height 27
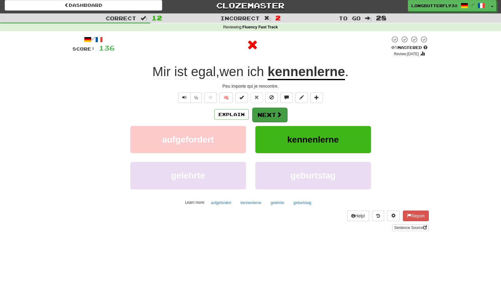
click at [269, 113] on button "Next" at bounding box center [269, 115] width 35 height 14
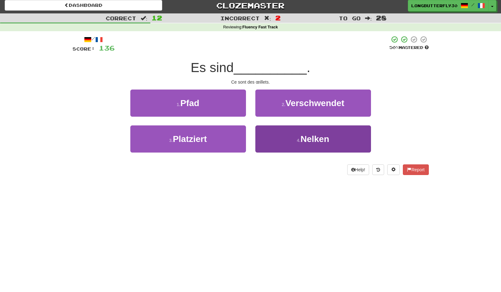
click at [286, 135] on button "4 . Nelken" at bounding box center [313, 139] width 116 height 27
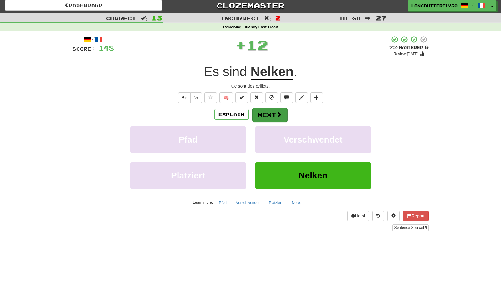
click at [282, 111] on button "Next" at bounding box center [269, 115] width 35 height 14
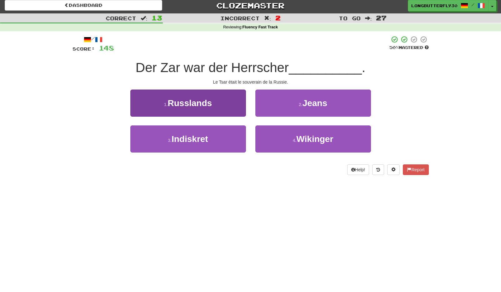
click at [232, 102] on button "1 . Russlands" at bounding box center [188, 103] width 116 height 27
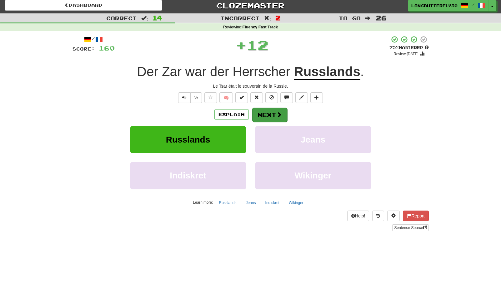
click at [282, 113] on button "Next" at bounding box center [269, 115] width 35 height 14
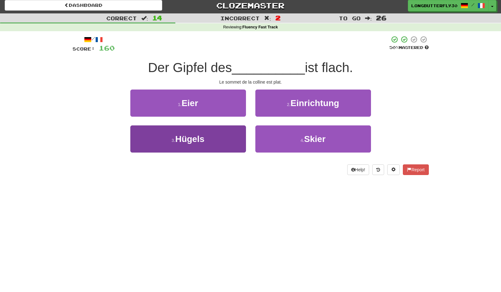
click at [230, 137] on button "3 . Hügels" at bounding box center [188, 139] width 116 height 27
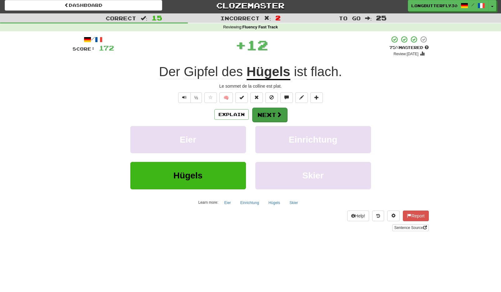
click at [277, 113] on span at bounding box center [279, 115] width 6 height 6
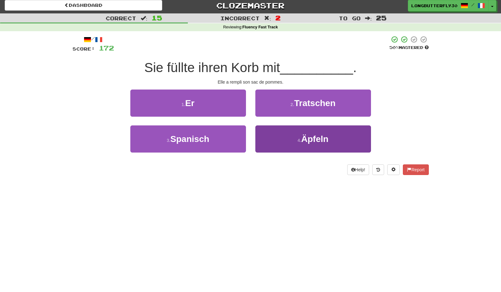
click at [291, 142] on button "4 . Äpfeln" at bounding box center [313, 139] width 116 height 27
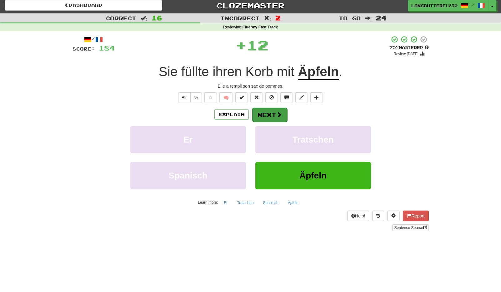
click at [280, 118] on button "Next" at bounding box center [269, 115] width 35 height 14
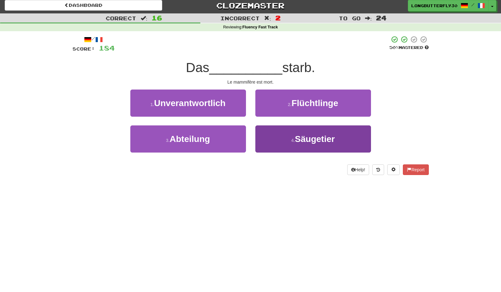
click at [287, 137] on button "4 . Säugetier" at bounding box center [313, 139] width 116 height 27
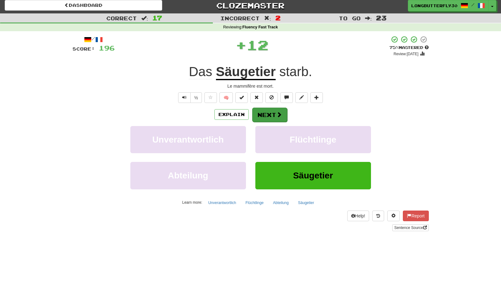
click at [272, 114] on button "Next" at bounding box center [269, 115] width 35 height 14
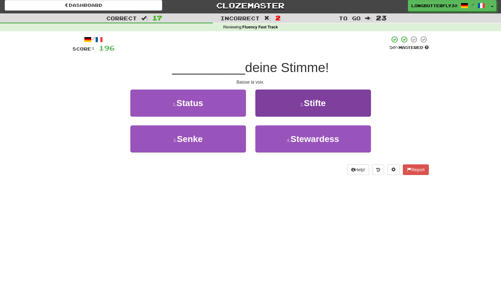
click at [286, 106] on button "2 . Stifte" at bounding box center [313, 103] width 116 height 27
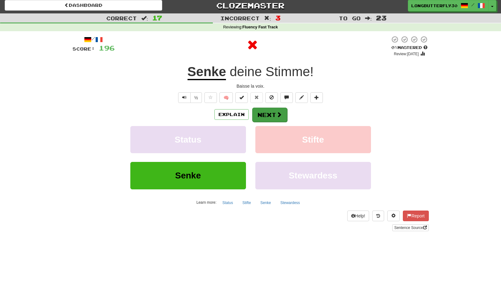
click at [271, 112] on button "Next" at bounding box center [269, 115] width 35 height 14
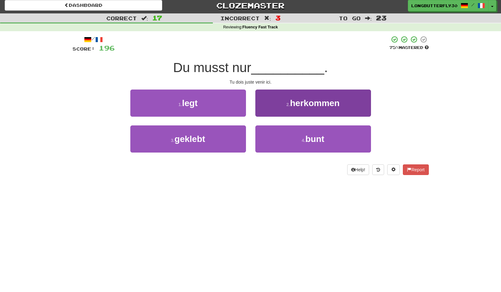
click at [324, 107] on span "herkommen" at bounding box center [315, 103] width 50 height 10
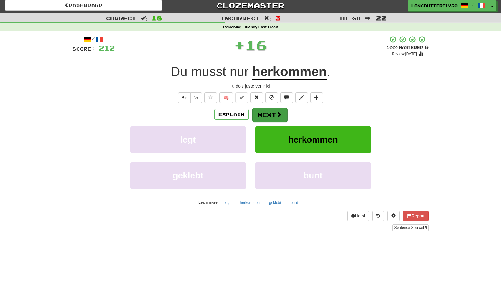
click at [280, 116] on span at bounding box center [279, 115] width 6 height 6
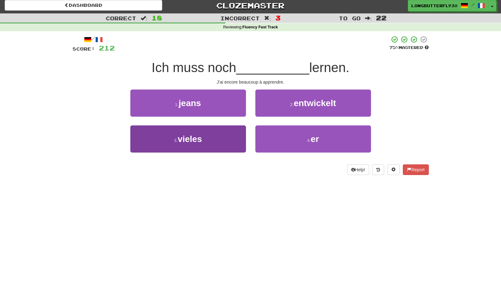
click at [220, 134] on button "3 . vieles" at bounding box center [188, 139] width 116 height 27
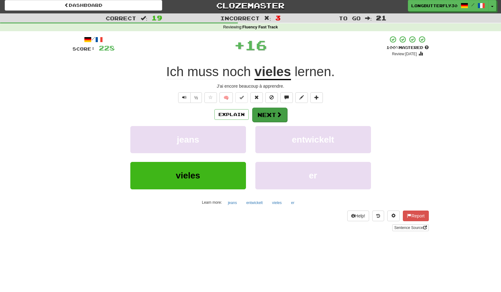
click at [275, 116] on button "Next" at bounding box center [269, 115] width 35 height 14
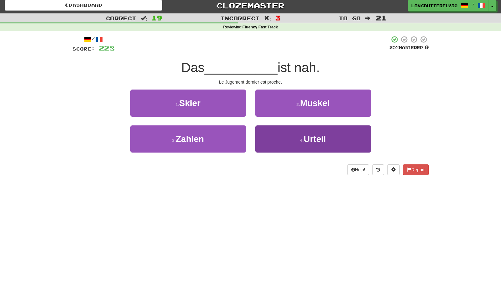
click at [290, 136] on button "4 . Urteil" at bounding box center [313, 139] width 116 height 27
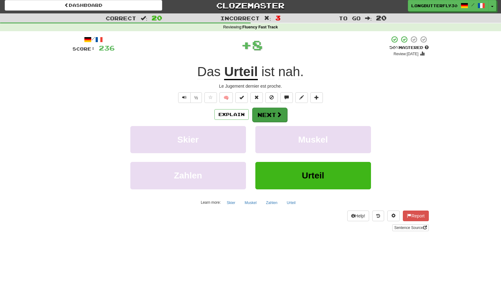
click at [274, 118] on button "Next" at bounding box center [269, 115] width 35 height 14
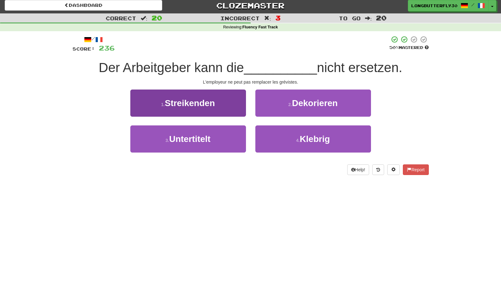
click at [239, 106] on button "1 . Streikenden" at bounding box center [188, 103] width 116 height 27
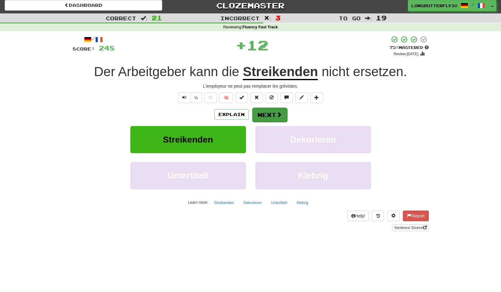
click at [276, 114] on span at bounding box center [279, 115] width 6 height 6
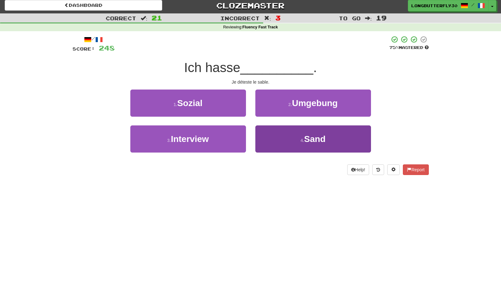
click at [290, 136] on button "4 . Sand" at bounding box center [313, 139] width 116 height 27
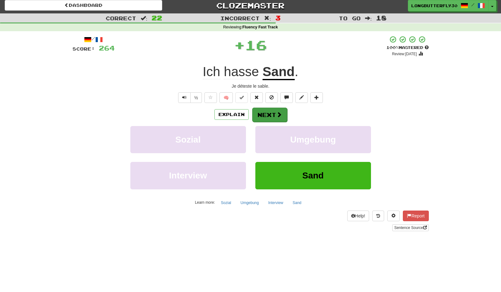
click at [274, 117] on button "Next" at bounding box center [269, 115] width 35 height 14
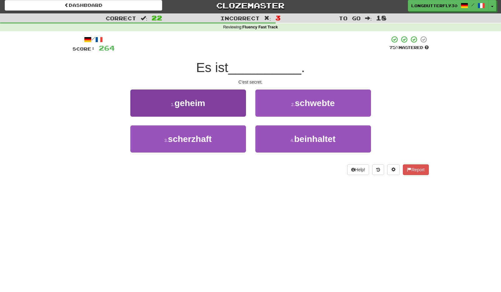
click at [230, 100] on button "1 . geheim" at bounding box center [188, 103] width 116 height 27
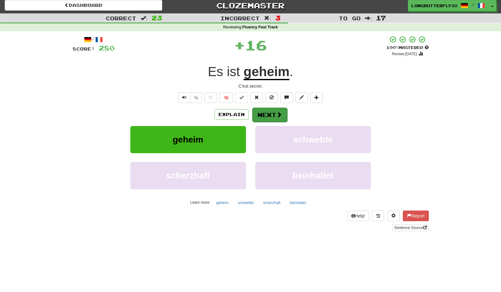
click at [269, 113] on button "Next" at bounding box center [269, 115] width 35 height 14
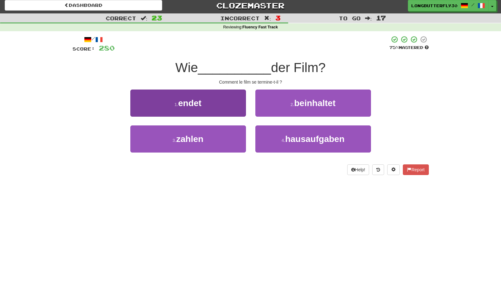
click at [228, 102] on button "1 . endet" at bounding box center [188, 103] width 116 height 27
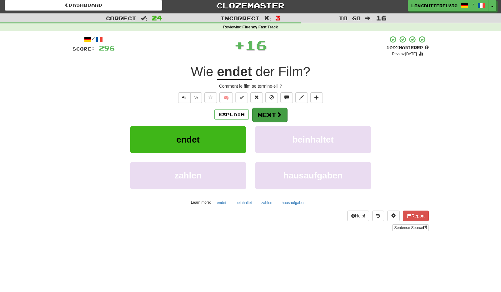
click at [271, 113] on button "Next" at bounding box center [269, 115] width 35 height 14
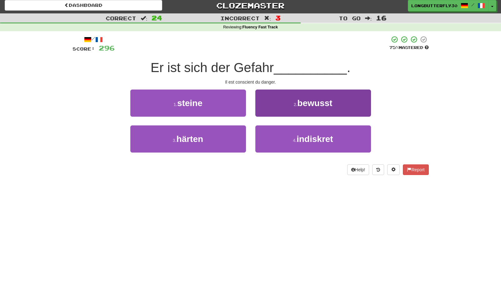
click at [308, 105] on span "bewusst" at bounding box center [314, 103] width 35 height 10
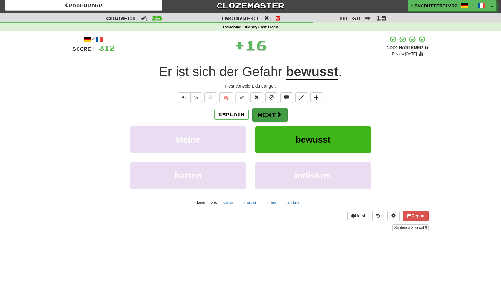
click at [260, 116] on button "Next" at bounding box center [269, 115] width 35 height 14
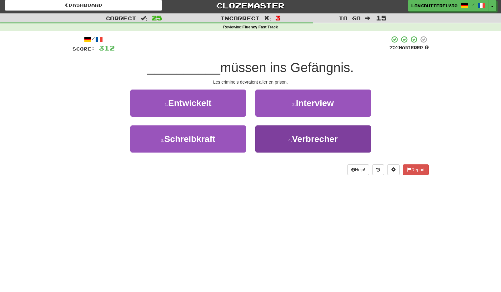
click at [285, 135] on button "4 . Verbrecher" at bounding box center [313, 139] width 116 height 27
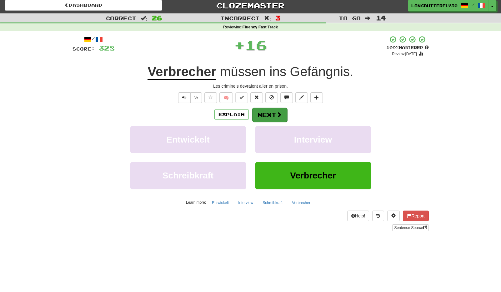
click at [279, 112] on span at bounding box center [279, 115] width 6 height 6
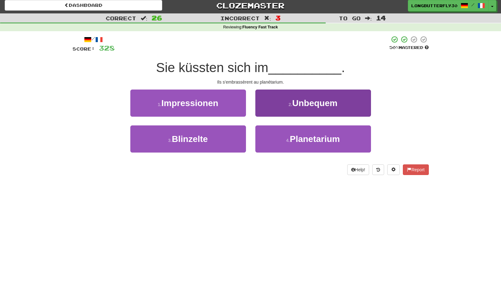
click at [280, 138] on button "4 . Planetarium" at bounding box center [313, 139] width 116 height 27
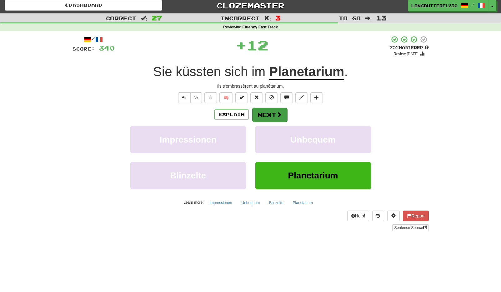
click at [278, 112] on span at bounding box center [279, 115] width 6 height 6
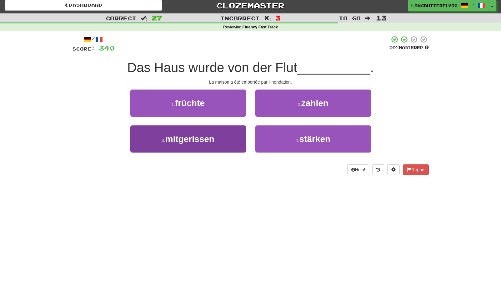
click at [203, 137] on span "mitgerissen" at bounding box center [189, 139] width 49 height 10
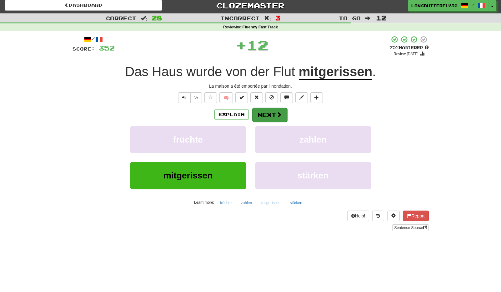
click at [273, 119] on button "Next" at bounding box center [269, 115] width 35 height 14
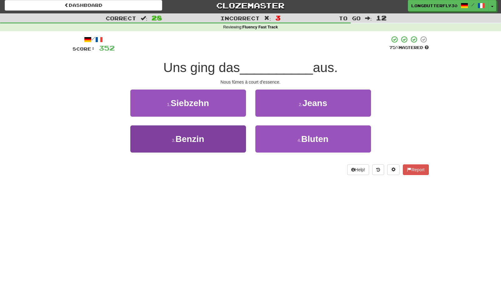
click at [228, 136] on button "3 . Benzin" at bounding box center [188, 139] width 116 height 27
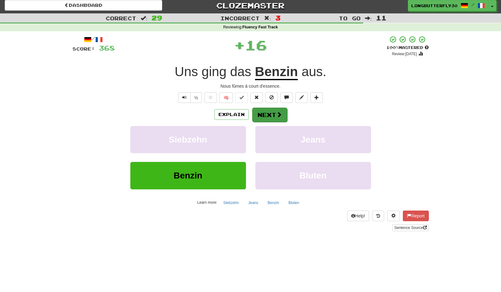
click at [283, 111] on button "Next" at bounding box center [269, 115] width 35 height 14
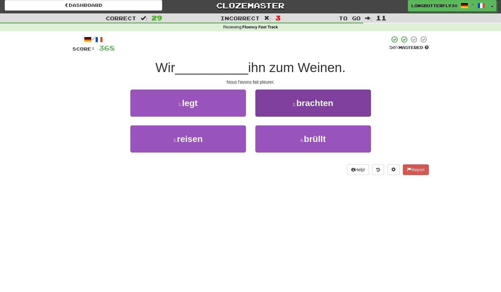
click at [283, 102] on button "2 . brachten" at bounding box center [313, 103] width 116 height 27
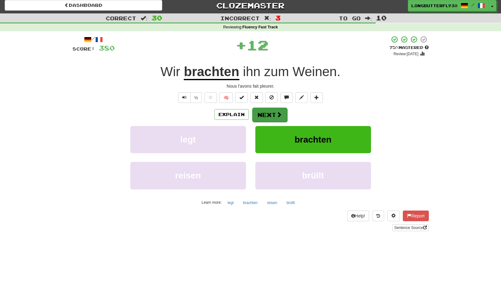
click at [260, 117] on button "Next" at bounding box center [269, 115] width 35 height 14
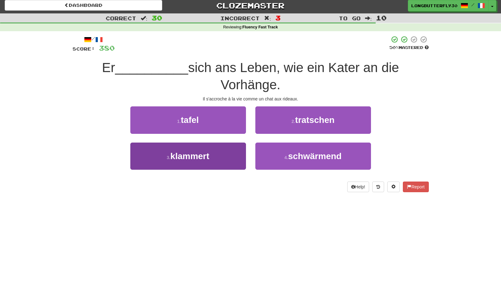
click at [222, 158] on button "3 . klammert" at bounding box center [188, 156] width 116 height 27
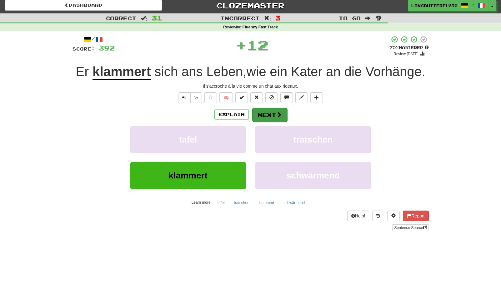
click at [272, 115] on button "Next" at bounding box center [269, 115] width 35 height 14
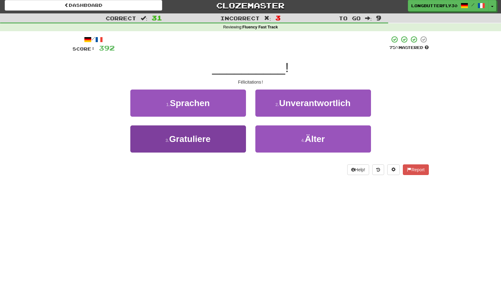
click at [215, 140] on button "3 . Gratuliere" at bounding box center [188, 139] width 116 height 27
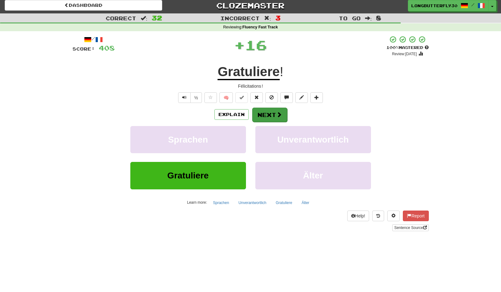
click at [272, 109] on button "Next" at bounding box center [269, 115] width 35 height 14
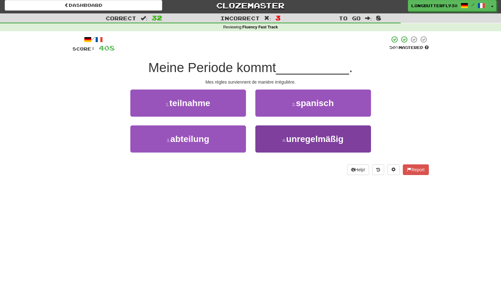
click at [275, 135] on button "4 . unregelmäßig" at bounding box center [313, 139] width 116 height 27
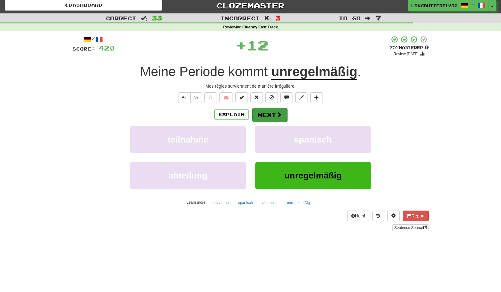
click at [271, 112] on button "Next" at bounding box center [269, 115] width 35 height 14
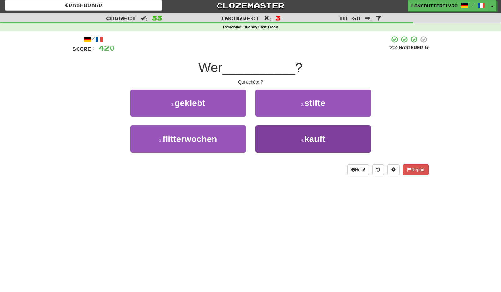
click at [272, 137] on button "4 . kauft" at bounding box center [313, 139] width 116 height 27
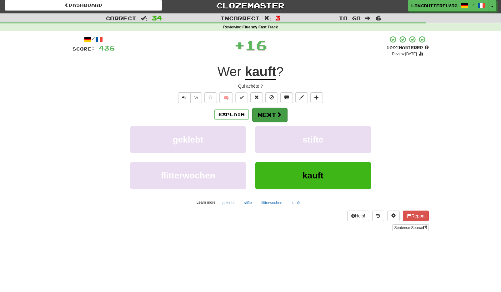
click at [273, 115] on button "Next" at bounding box center [269, 115] width 35 height 14
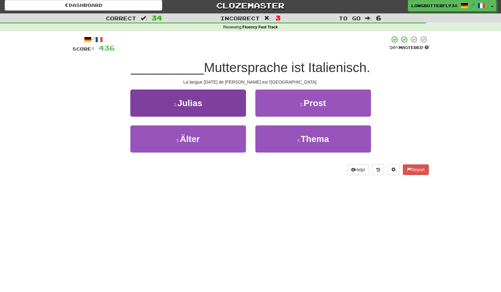
click at [230, 107] on button "1 . Julias" at bounding box center [188, 103] width 116 height 27
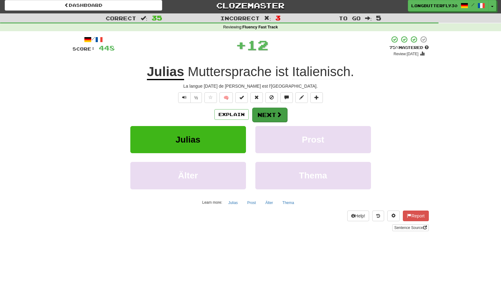
click at [269, 111] on button "Next" at bounding box center [269, 115] width 35 height 14
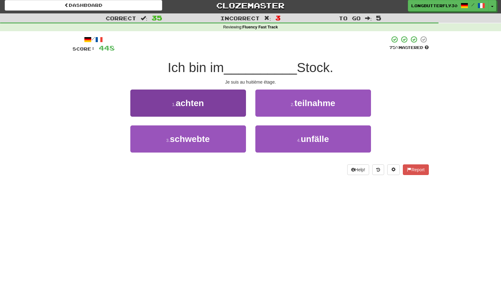
click at [238, 109] on button "1 . achten" at bounding box center [188, 103] width 116 height 27
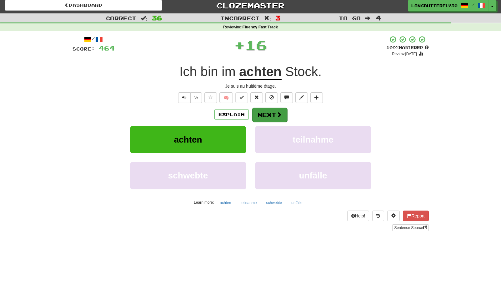
click at [282, 117] on button "Next" at bounding box center [269, 115] width 35 height 14
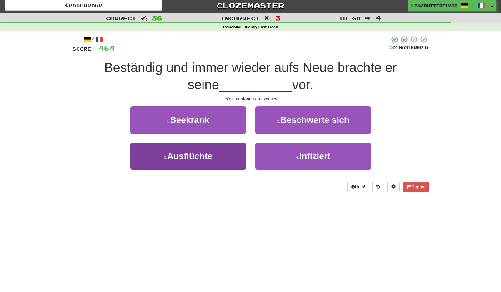
click at [219, 153] on button "3 . Ausflüchte" at bounding box center [188, 156] width 116 height 27
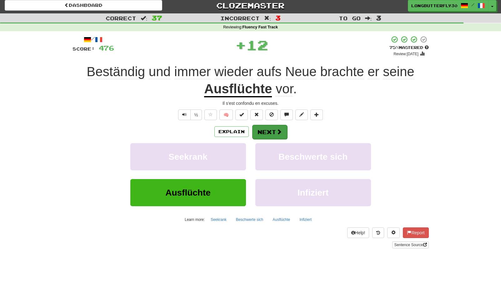
click at [264, 129] on button "Next" at bounding box center [269, 132] width 35 height 14
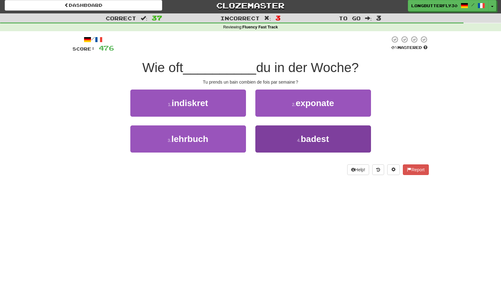
click at [290, 140] on button "4 . badest" at bounding box center [313, 139] width 116 height 27
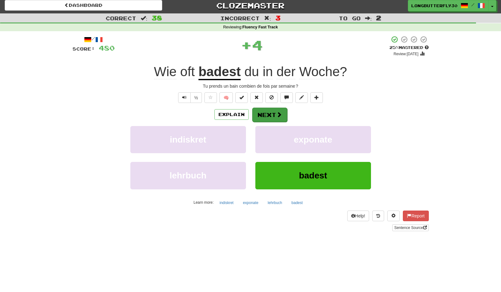
click at [271, 110] on button "Next" at bounding box center [269, 115] width 35 height 14
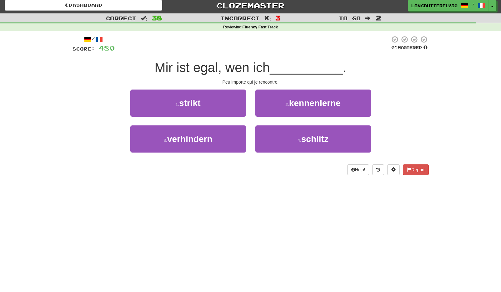
click at [271, 110] on button "2 . kennenlerne" at bounding box center [313, 103] width 116 height 27
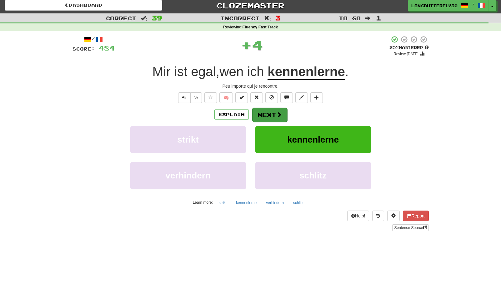
click at [268, 112] on button "Next" at bounding box center [269, 115] width 35 height 14
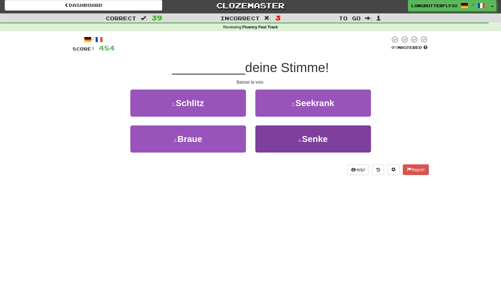
click at [266, 140] on button "4 . Senke" at bounding box center [313, 139] width 116 height 27
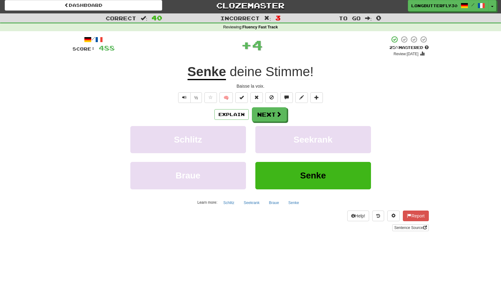
click at [258, 106] on div "/ Score: 488 + 4 25 % Mastered Review: 2025-09-19 Senke deine Stimme ! Baisse l…" at bounding box center [250, 134] width 356 height 196
click at [259, 114] on button "Next" at bounding box center [269, 115] width 35 height 14
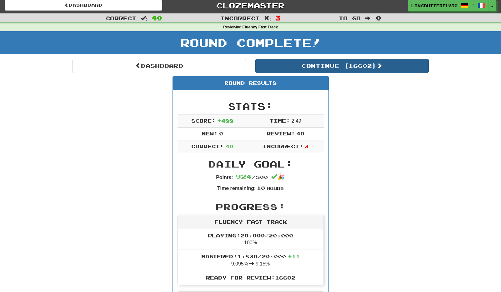
click at [342, 68] on button "Continue ( 16602 )" at bounding box center [341, 66] width 173 height 14
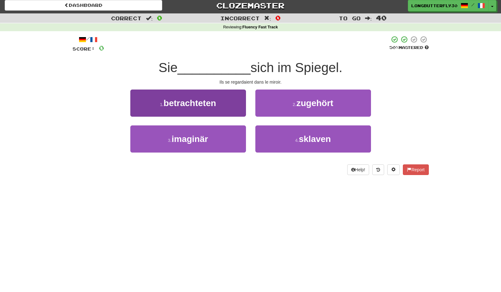
click at [243, 104] on button "1 . betrachteten" at bounding box center [188, 103] width 116 height 27
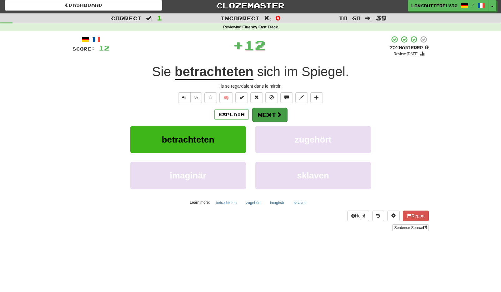
click at [271, 111] on button "Next" at bounding box center [269, 115] width 35 height 14
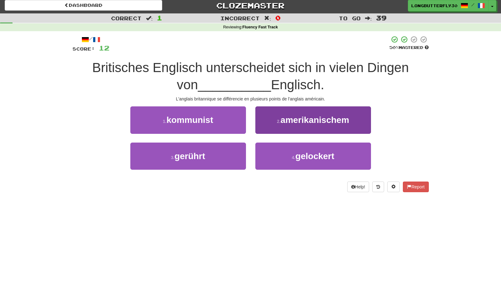
click at [277, 124] on button "2 . amerikanischem" at bounding box center [313, 119] width 116 height 27
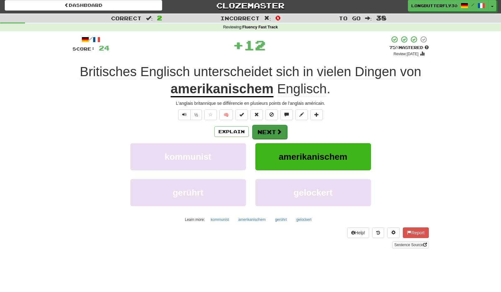
click at [259, 132] on button "Next" at bounding box center [269, 132] width 35 height 14
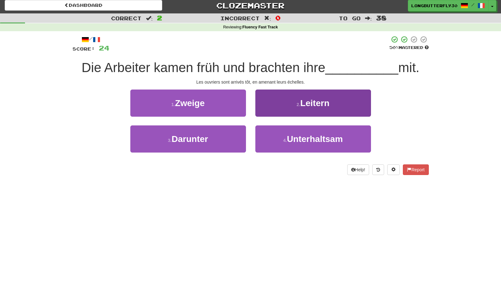
click at [286, 110] on button "2 . Leitern" at bounding box center [313, 103] width 116 height 27
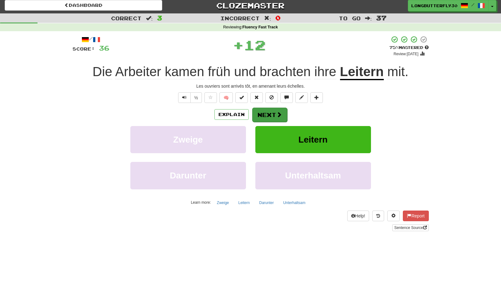
click at [264, 116] on button "Next" at bounding box center [269, 115] width 35 height 14
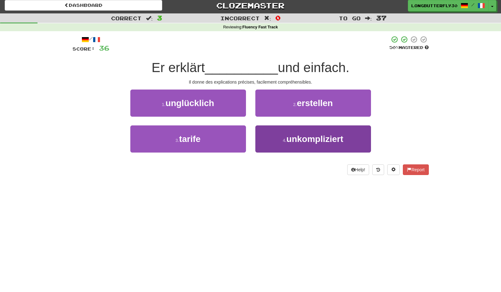
click at [279, 141] on button "4 . unkompliziert" at bounding box center [313, 139] width 116 height 27
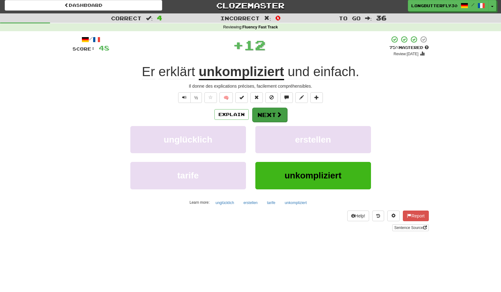
click at [274, 120] on button "Next" at bounding box center [269, 115] width 35 height 14
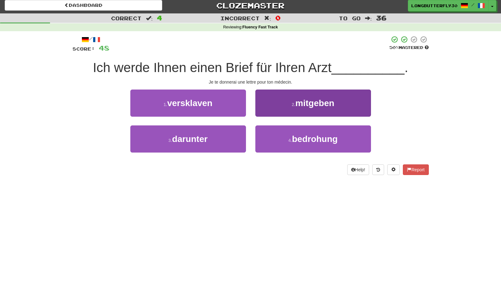
click at [303, 102] on span "mitgeben" at bounding box center [314, 103] width 39 height 10
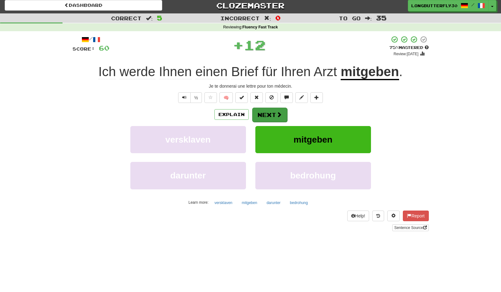
click at [269, 113] on button "Next" at bounding box center [269, 115] width 35 height 14
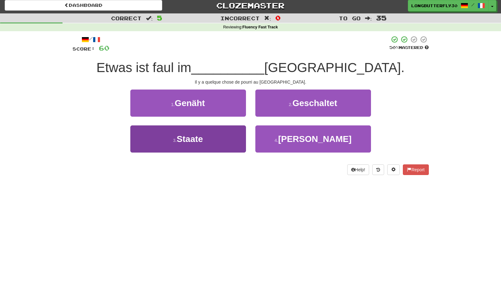
click at [226, 139] on button "3 . Staate" at bounding box center [188, 139] width 116 height 27
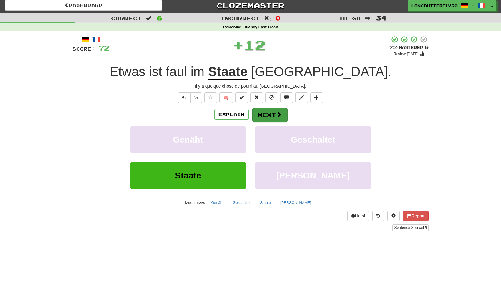
click at [275, 113] on button "Next" at bounding box center [269, 115] width 35 height 14
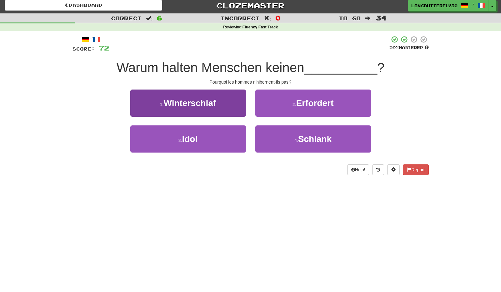
click at [227, 103] on button "1 . Winterschlaf" at bounding box center [188, 103] width 116 height 27
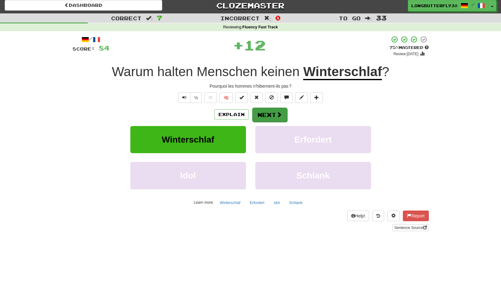
click at [272, 109] on button "Next" at bounding box center [269, 115] width 35 height 14
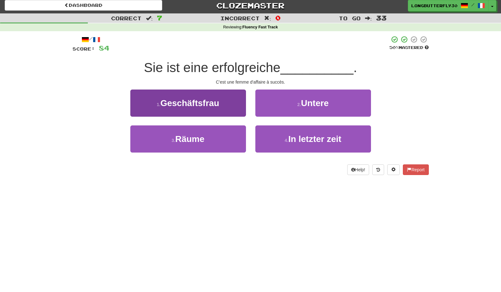
click at [229, 108] on button "1 . Geschäftsfrau" at bounding box center [188, 103] width 116 height 27
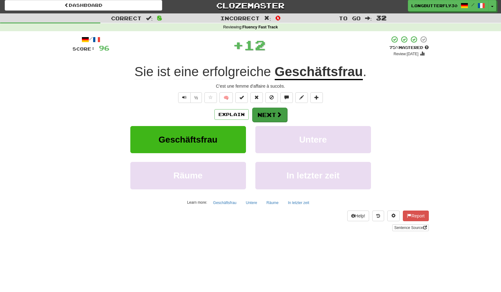
click at [268, 115] on button "Next" at bounding box center [269, 115] width 35 height 14
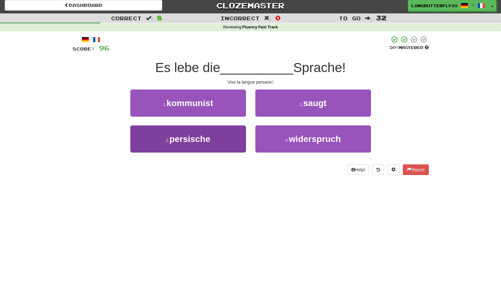
click at [244, 141] on button "3 . persische" at bounding box center [188, 139] width 116 height 27
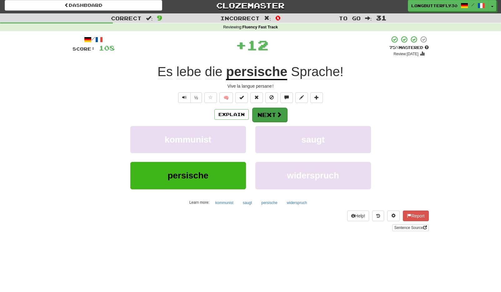
click at [279, 114] on span at bounding box center [279, 115] width 6 height 6
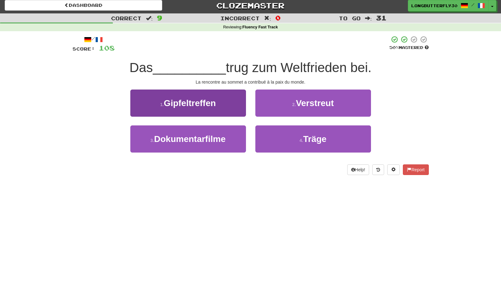
click at [234, 106] on button "1 . Gipfeltreffen" at bounding box center [188, 103] width 116 height 27
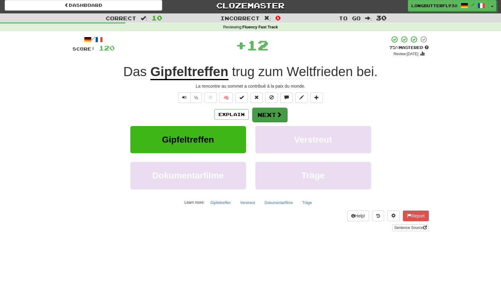
click at [272, 111] on button "Next" at bounding box center [269, 115] width 35 height 14
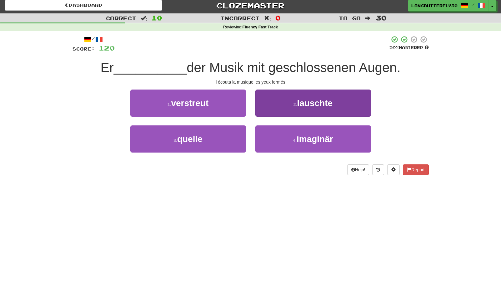
click at [306, 102] on span "lauschte" at bounding box center [315, 103] width 36 height 10
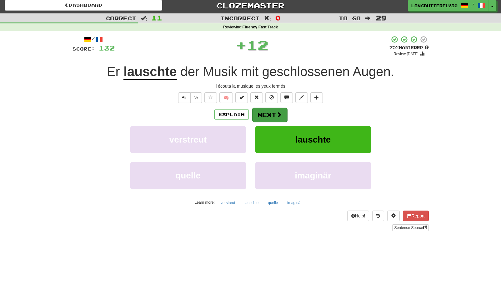
click at [273, 111] on button "Next" at bounding box center [269, 115] width 35 height 14
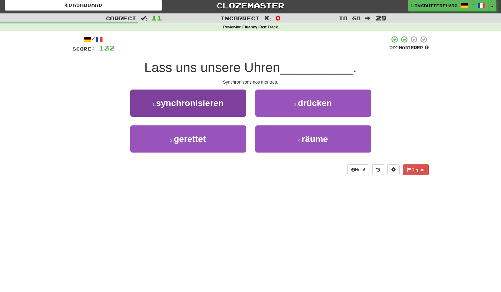
click at [231, 101] on button "1 . synchronisieren" at bounding box center [188, 103] width 116 height 27
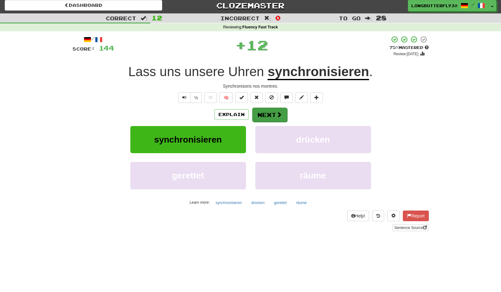
click at [276, 109] on button "Next" at bounding box center [269, 115] width 35 height 14
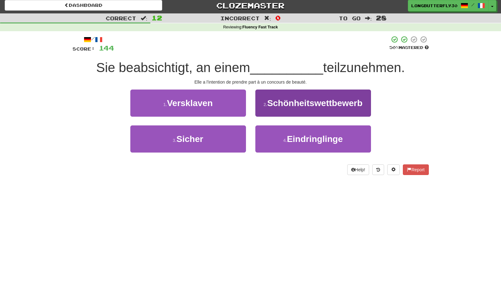
click at [314, 105] on span "Schönheitswettbewerb" at bounding box center [314, 103] width 95 height 10
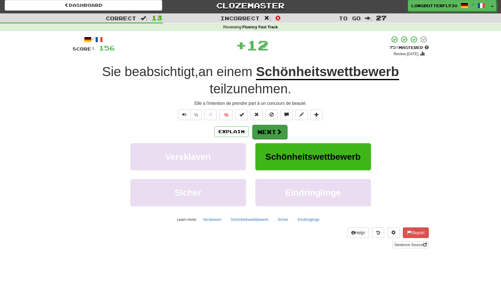
click at [267, 133] on button "Next" at bounding box center [269, 132] width 35 height 14
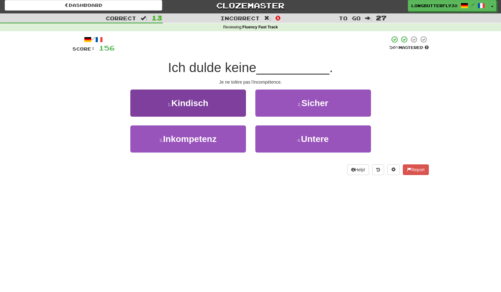
drag, startPoint x: 233, startPoint y: 148, endPoint x: 240, endPoint y: 140, distance: 11.5
click at [233, 148] on button "3 . Inkompetenz" at bounding box center [188, 139] width 116 height 27
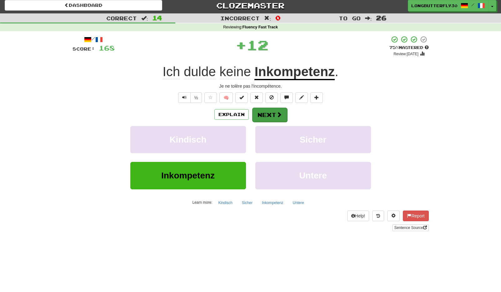
click at [275, 115] on button "Next" at bounding box center [269, 115] width 35 height 14
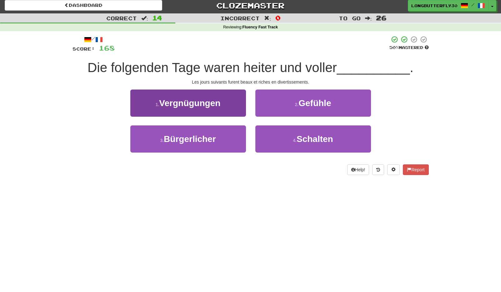
click at [219, 104] on span "Vergnügungen" at bounding box center [189, 103] width 61 height 10
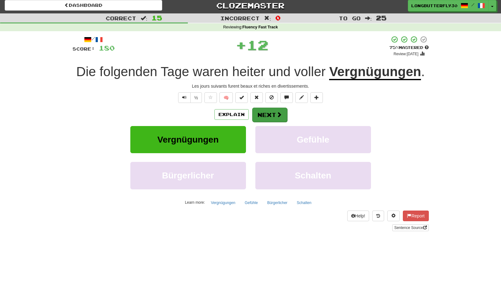
click at [271, 111] on button "Next" at bounding box center [269, 115] width 35 height 14
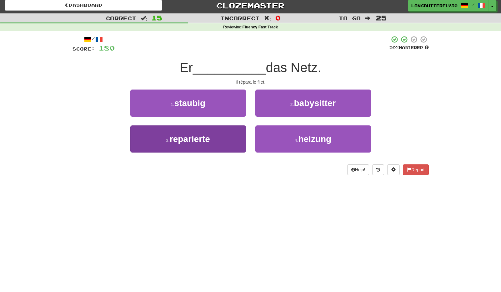
click at [224, 143] on button "3 . reparierte" at bounding box center [188, 139] width 116 height 27
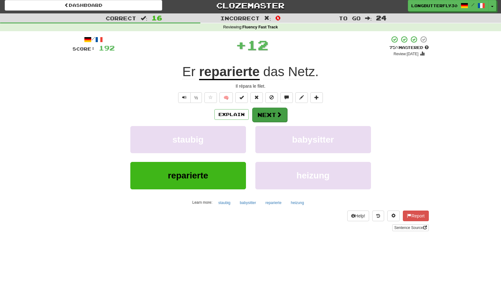
click at [267, 115] on button "Next" at bounding box center [269, 115] width 35 height 14
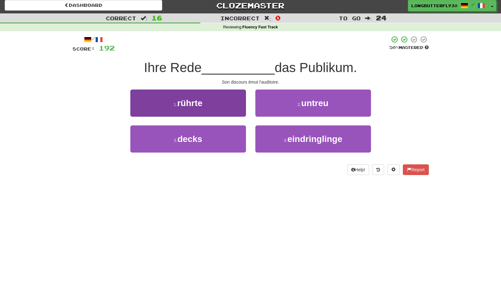
click at [236, 109] on button "1 . rührte" at bounding box center [188, 103] width 116 height 27
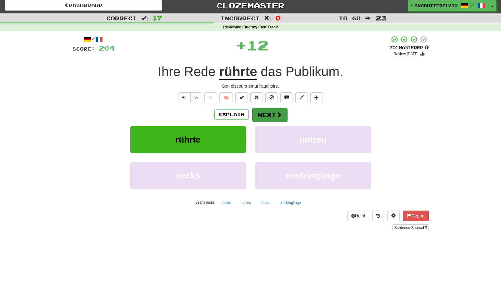
click at [278, 114] on span at bounding box center [279, 115] width 6 height 6
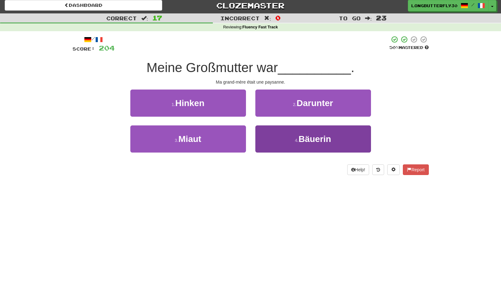
click at [288, 138] on button "4 . Bäuerin" at bounding box center [313, 139] width 116 height 27
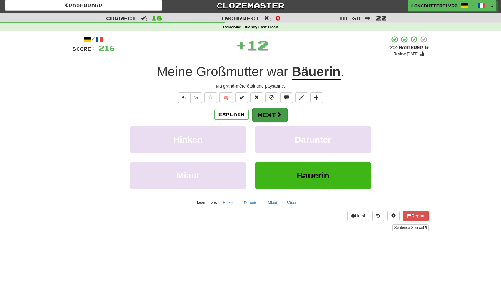
click at [277, 114] on span at bounding box center [279, 115] width 6 height 6
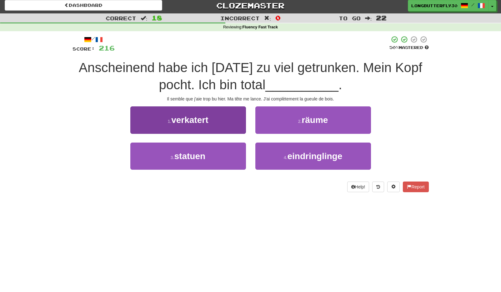
click at [241, 120] on button "1 . verkatert" at bounding box center [188, 119] width 116 height 27
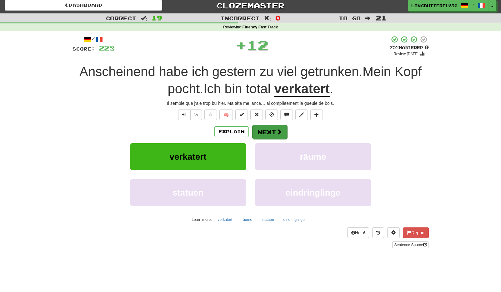
click at [274, 128] on button "Next" at bounding box center [269, 132] width 35 height 14
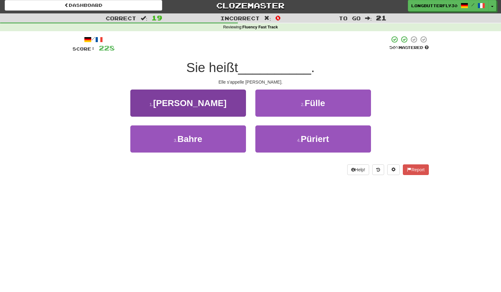
click at [224, 106] on button "1 . Irina" at bounding box center [188, 103] width 116 height 27
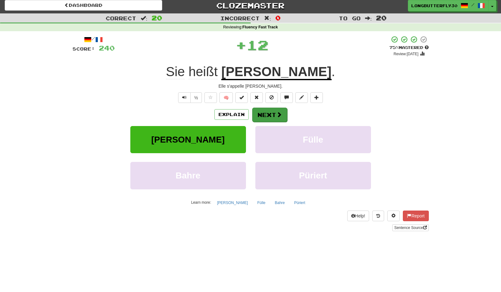
click at [278, 118] on button "Next" at bounding box center [269, 115] width 35 height 14
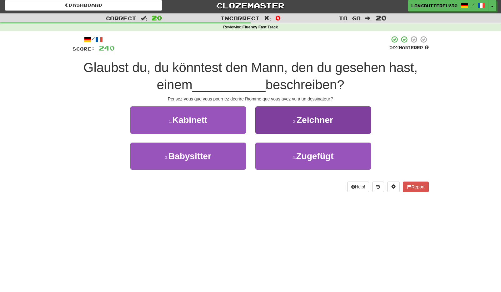
click at [290, 121] on button "2 . Zeichner" at bounding box center [313, 119] width 116 height 27
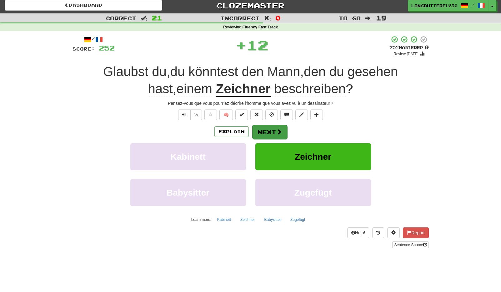
click at [274, 130] on button "Next" at bounding box center [269, 132] width 35 height 14
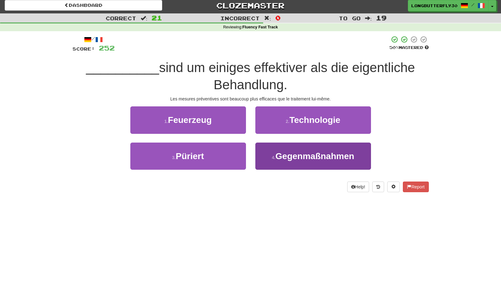
click at [291, 151] on span "Gegenmaßnahmen" at bounding box center [314, 156] width 79 height 10
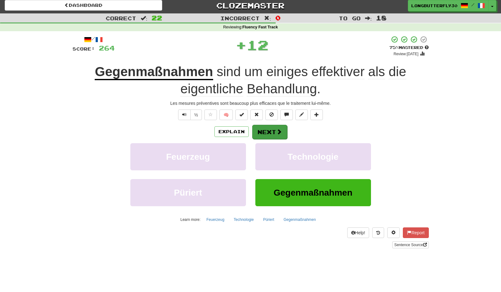
click at [263, 134] on button "Next" at bounding box center [269, 132] width 35 height 14
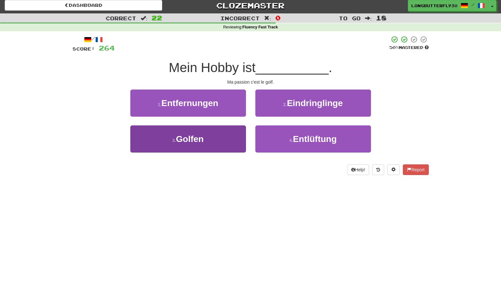
click at [227, 134] on button "3 . Golfen" at bounding box center [188, 139] width 116 height 27
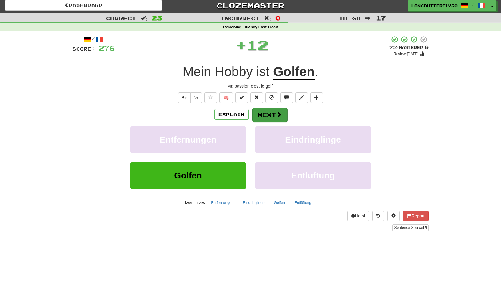
click at [283, 115] on button "Next" at bounding box center [269, 115] width 35 height 14
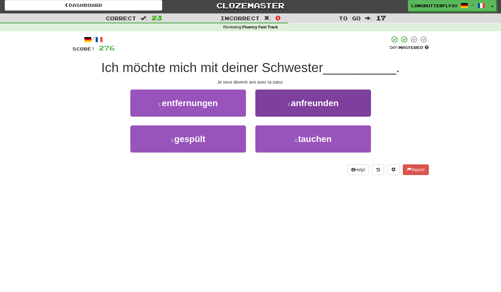
click at [304, 106] on span "anfreunden" at bounding box center [314, 103] width 47 height 10
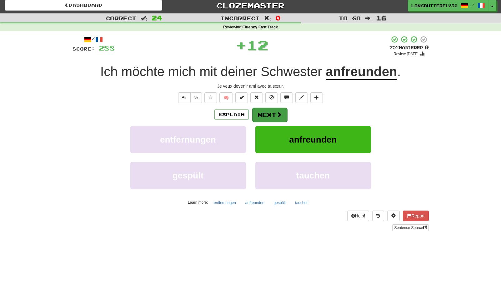
click at [272, 113] on button "Next" at bounding box center [269, 115] width 35 height 14
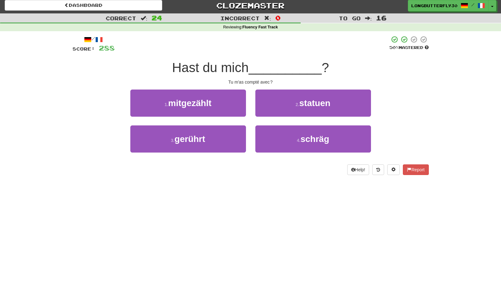
click at [246, 105] on div "1 . mitgezählt" at bounding box center [188, 108] width 125 height 36
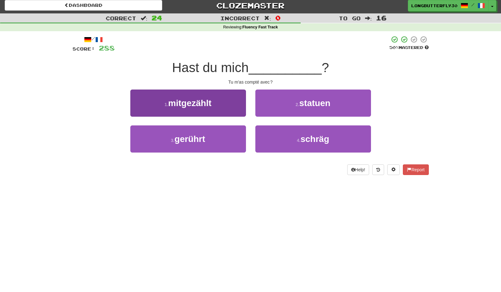
click at [234, 99] on button "1 . mitgezählt" at bounding box center [188, 103] width 116 height 27
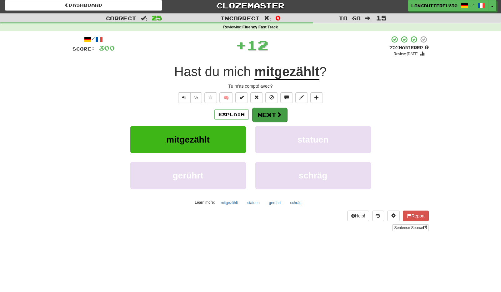
click at [272, 114] on button "Next" at bounding box center [269, 115] width 35 height 14
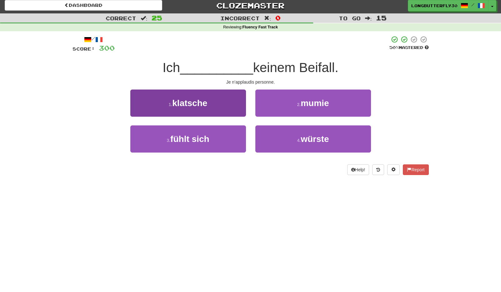
click at [239, 109] on button "1 . klatsche" at bounding box center [188, 103] width 116 height 27
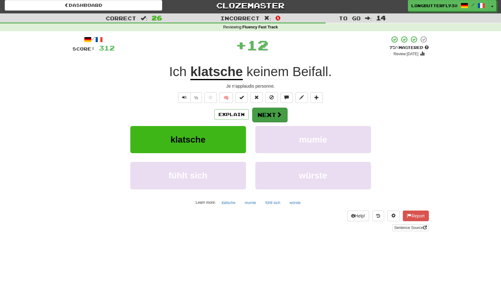
click at [280, 114] on span at bounding box center [279, 115] width 6 height 6
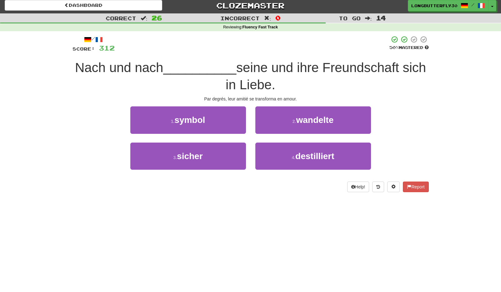
click at [309, 120] on span "wandelte" at bounding box center [314, 120] width 37 height 10
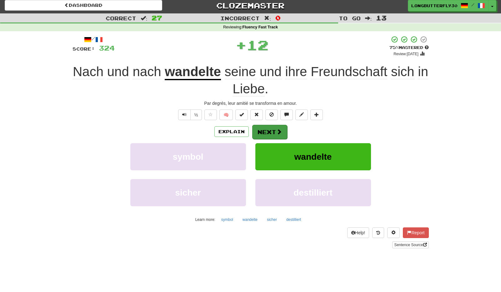
click at [279, 129] on span at bounding box center [279, 132] width 6 height 6
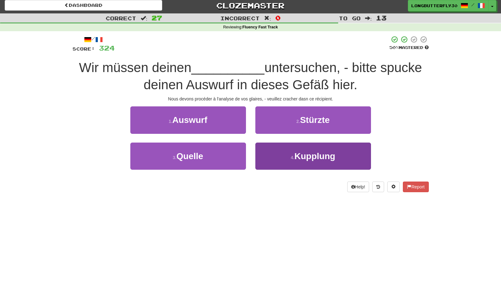
click at [308, 157] on span "Kupplung" at bounding box center [314, 156] width 41 height 10
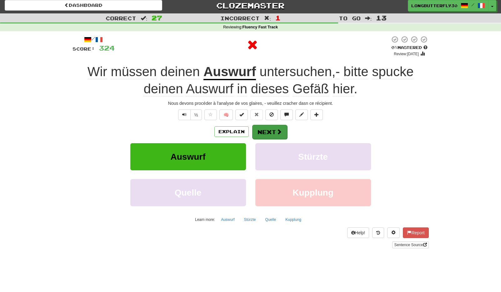
click at [281, 132] on span at bounding box center [279, 132] width 6 height 6
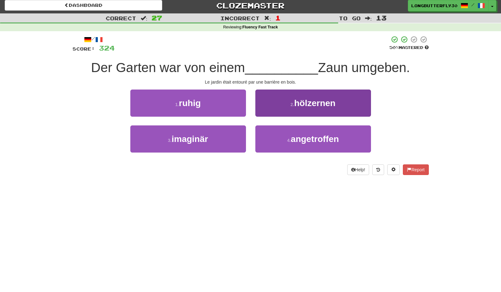
click at [300, 111] on button "2 . hölzernen" at bounding box center [313, 103] width 116 height 27
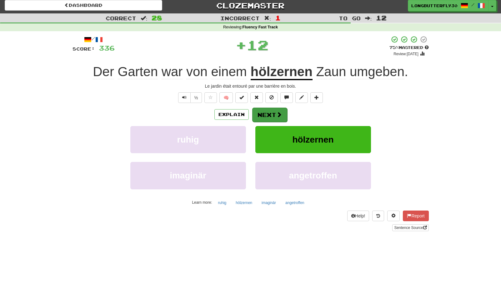
click at [271, 117] on button "Next" at bounding box center [269, 115] width 35 height 14
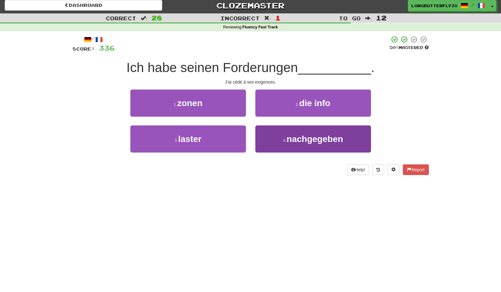
click at [289, 139] on span "nachgegeben" at bounding box center [314, 139] width 56 height 10
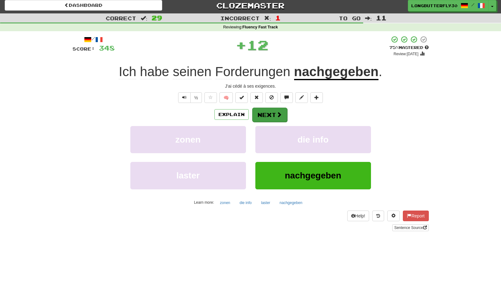
click at [270, 117] on button "Next" at bounding box center [269, 115] width 35 height 14
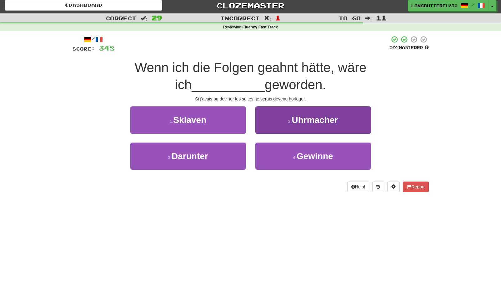
click at [293, 122] on span "Uhrmacher" at bounding box center [314, 120] width 46 height 10
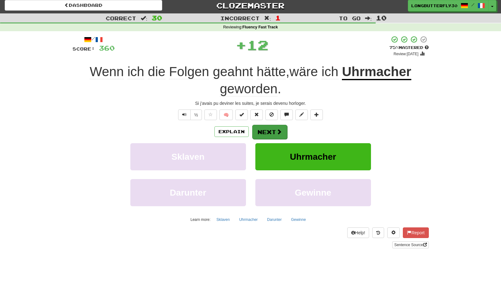
click at [270, 130] on button "Next" at bounding box center [269, 132] width 35 height 14
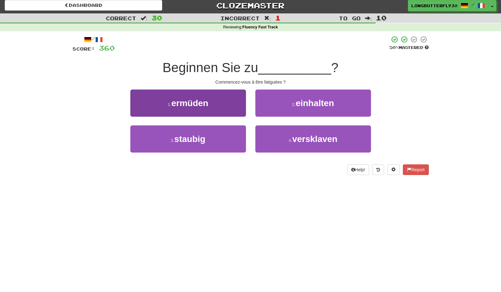
click at [227, 107] on button "1 . ermüden" at bounding box center [188, 103] width 116 height 27
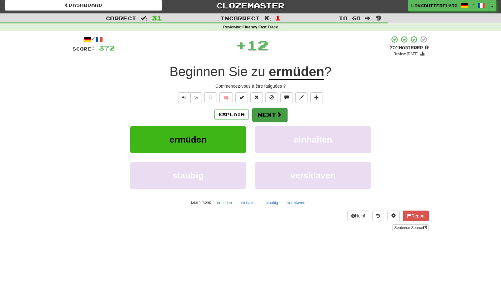
click at [274, 114] on button "Next" at bounding box center [269, 115] width 35 height 14
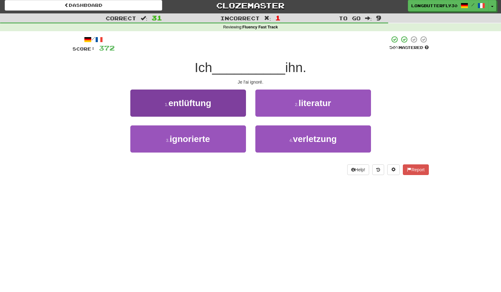
click at [235, 138] on button "3 . ignorierte" at bounding box center [188, 139] width 116 height 27
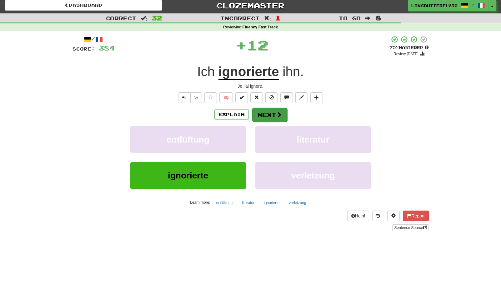
click at [266, 113] on button "Next" at bounding box center [269, 115] width 35 height 14
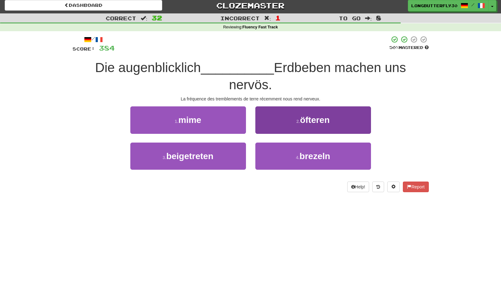
click at [292, 124] on button "2 . öfteren" at bounding box center [313, 119] width 116 height 27
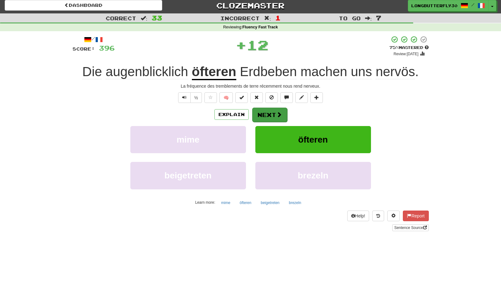
click at [276, 114] on span at bounding box center [279, 115] width 6 height 6
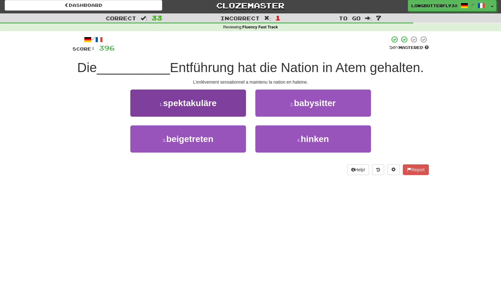
click at [243, 110] on button "1 . spektakuläre" at bounding box center [188, 103] width 116 height 27
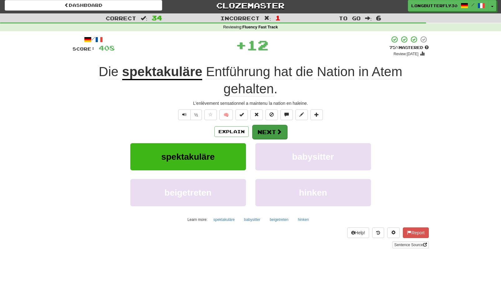
click at [273, 130] on button "Next" at bounding box center [269, 132] width 35 height 14
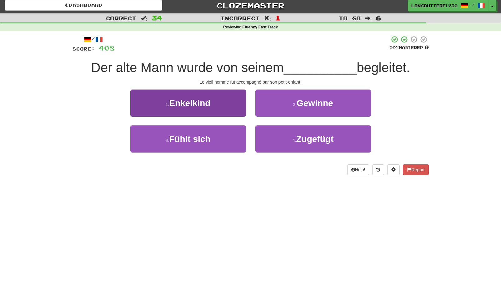
click at [241, 113] on button "1 . Enkelkind" at bounding box center [188, 103] width 116 height 27
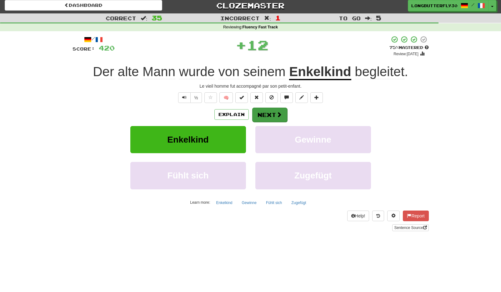
click at [276, 115] on span at bounding box center [279, 115] width 6 height 6
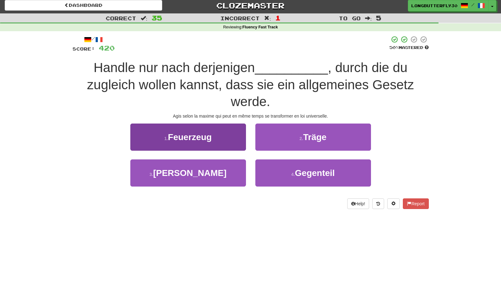
drag, startPoint x: 235, startPoint y: 171, endPoint x: 240, endPoint y: 169, distance: 5.6
click at [235, 171] on button "3 . Maxime" at bounding box center [188, 173] width 116 height 27
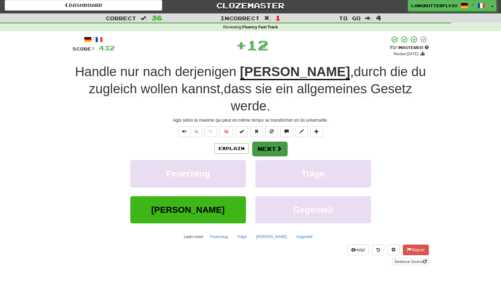
click at [272, 142] on button "Next" at bounding box center [269, 149] width 35 height 14
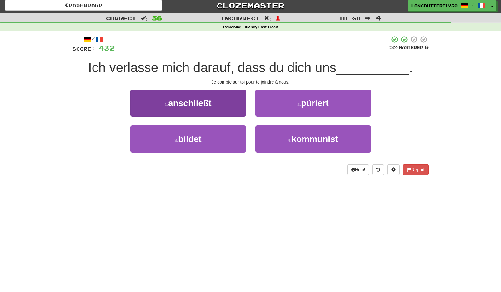
click at [231, 110] on button "1 . anschließt" at bounding box center [188, 103] width 116 height 27
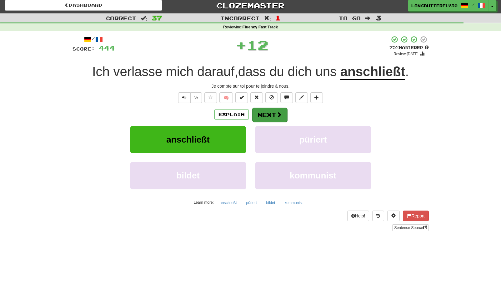
click at [266, 116] on button "Next" at bounding box center [269, 115] width 35 height 14
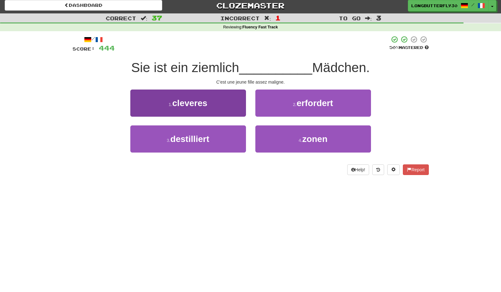
click at [231, 109] on button "1 . cleveres" at bounding box center [188, 103] width 116 height 27
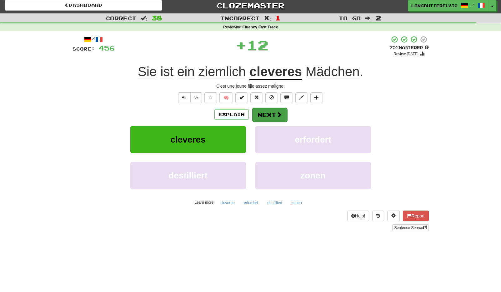
click at [264, 114] on button "Next" at bounding box center [269, 115] width 35 height 14
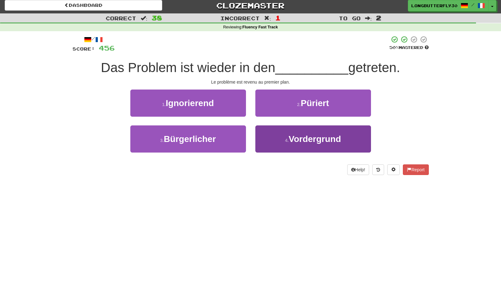
click at [293, 132] on button "4 . Vordergrund" at bounding box center [313, 139] width 116 height 27
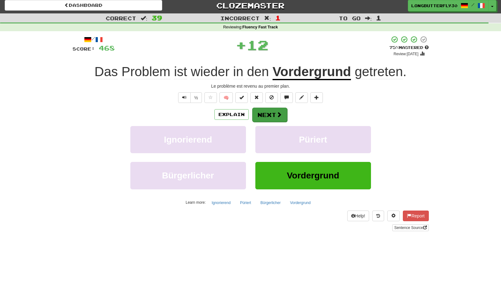
click at [282, 113] on button "Next" at bounding box center [269, 115] width 35 height 14
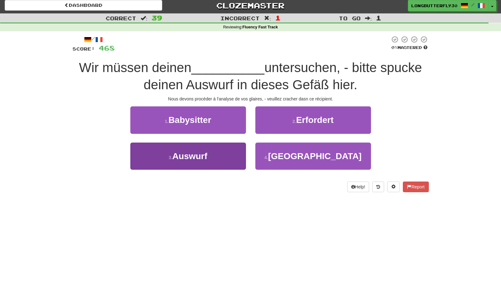
click at [228, 151] on button "3 . Auswurf" at bounding box center [188, 156] width 116 height 27
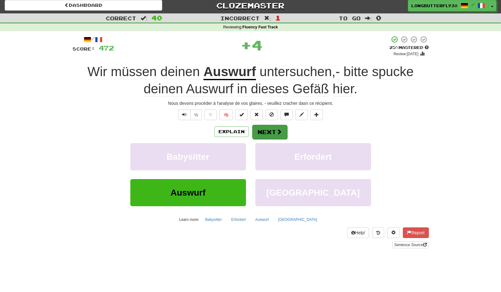
click at [275, 128] on button "Next" at bounding box center [269, 132] width 35 height 14
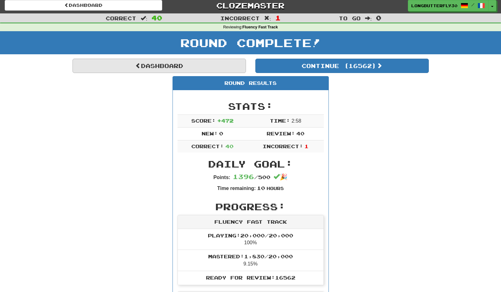
click at [227, 63] on link "Dashboard" at bounding box center [158, 66] width 173 height 14
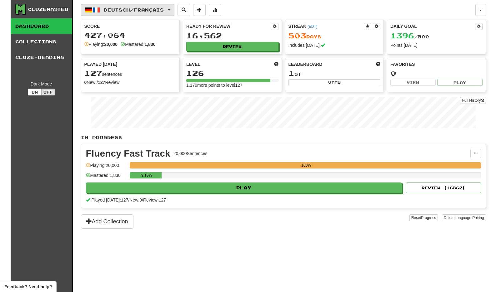
click at [179, 10] on div "Deutsch / Français Deutsch / English Streak: 1122 Review: 8,961 Daily Goal: 0 /…" at bounding box center [278, 10] width 394 height 12
click at [174, 11] on button "Deutsch / Français" at bounding box center [127, 10] width 93 height 12
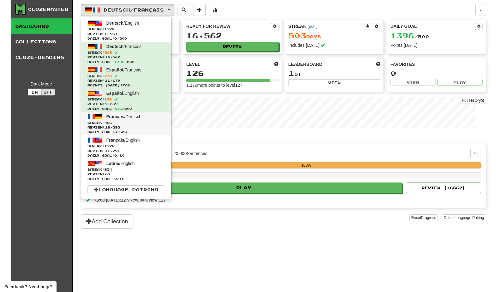
click at [146, 123] on span "Streak: 486" at bounding box center [125, 123] width 77 height 5
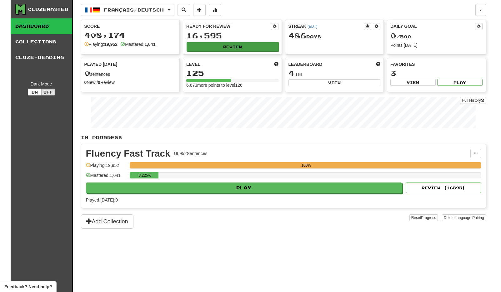
click at [232, 45] on button "Review" at bounding box center [232, 46] width 92 height 9
select select "**"
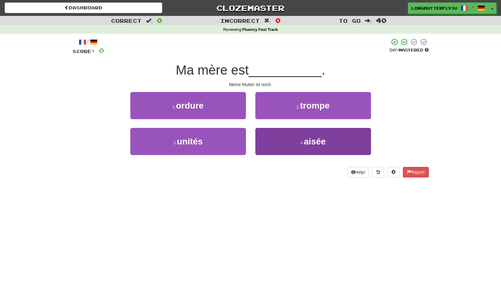
click at [287, 138] on button "4 . aisée" at bounding box center [313, 141] width 116 height 27
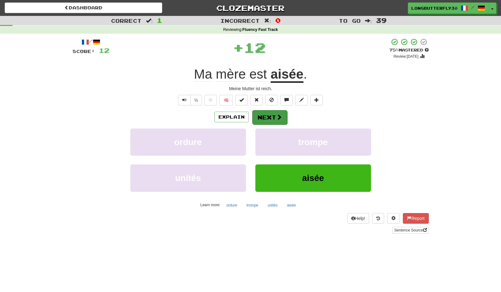
click at [275, 114] on button "Next" at bounding box center [269, 117] width 35 height 14
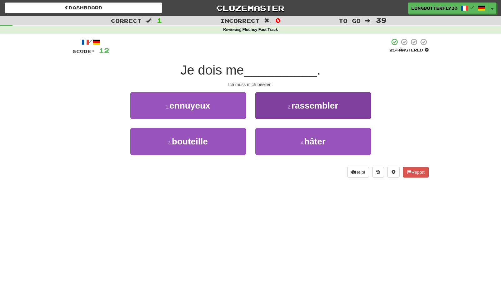
click at [290, 110] on button "2 . rassembler" at bounding box center [313, 105] width 116 height 27
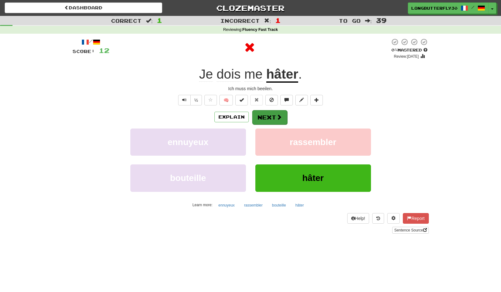
click at [278, 117] on span at bounding box center [279, 117] width 6 height 6
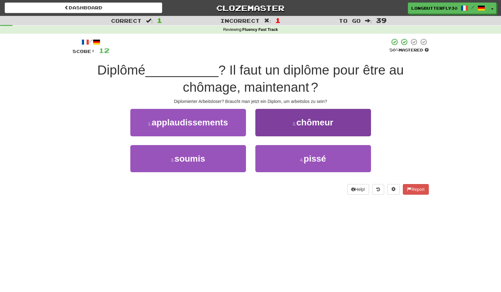
click at [291, 122] on button "2 . chômeur" at bounding box center [313, 122] width 116 height 27
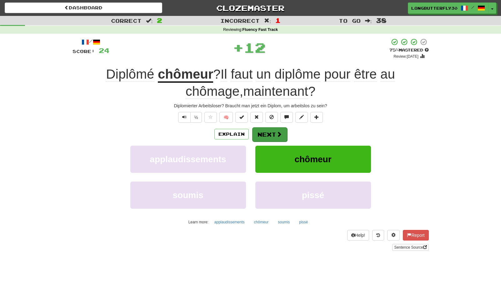
click at [271, 135] on button "Next" at bounding box center [269, 134] width 35 height 14
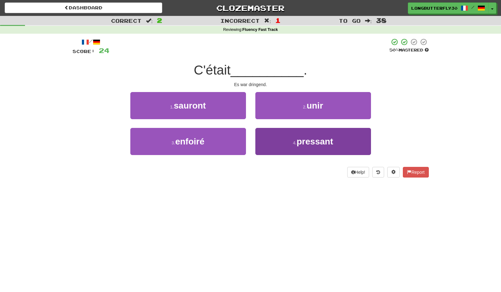
click at [278, 141] on button "4 . pressant" at bounding box center [313, 141] width 116 height 27
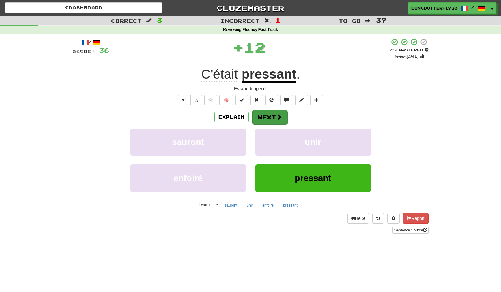
click at [271, 119] on button "Next" at bounding box center [269, 117] width 35 height 14
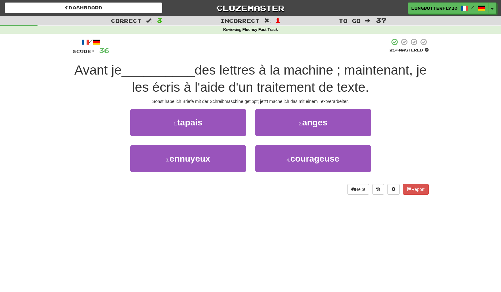
click at [233, 121] on button "1 . tapais" at bounding box center [188, 122] width 116 height 27
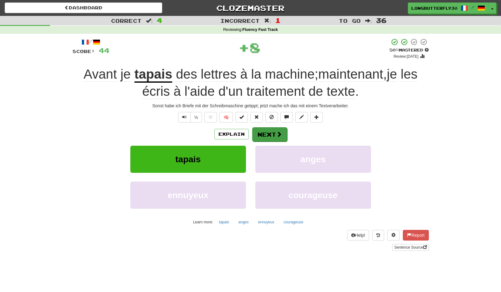
click at [267, 128] on button "Next" at bounding box center [269, 134] width 35 height 14
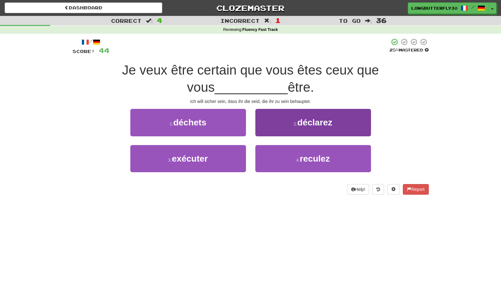
click at [286, 126] on button "2 . déclarez" at bounding box center [313, 122] width 116 height 27
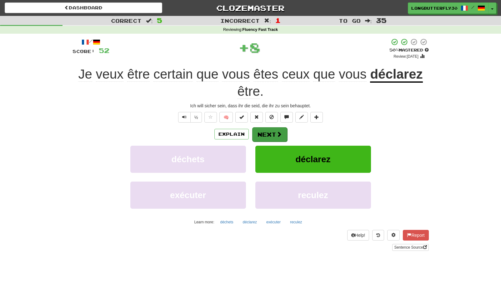
click at [270, 130] on button "Next" at bounding box center [269, 134] width 35 height 14
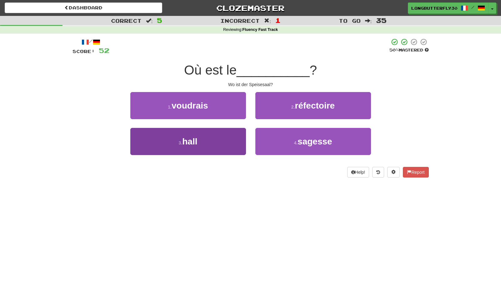
click at [233, 139] on button "3 . hall" at bounding box center [188, 141] width 116 height 27
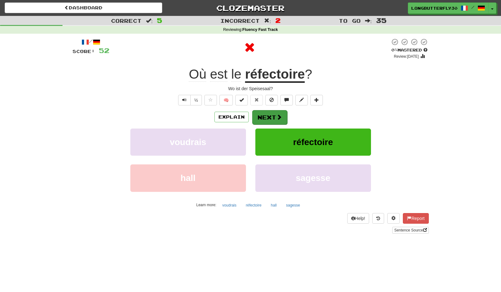
click at [267, 118] on button "Next" at bounding box center [269, 117] width 35 height 14
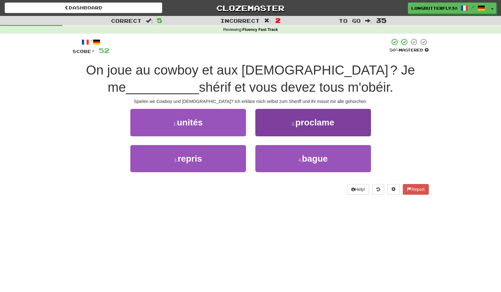
click at [302, 118] on span "proclame" at bounding box center [314, 123] width 39 height 10
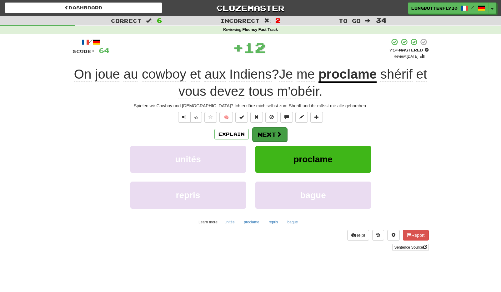
click at [273, 130] on button "Next" at bounding box center [269, 134] width 35 height 14
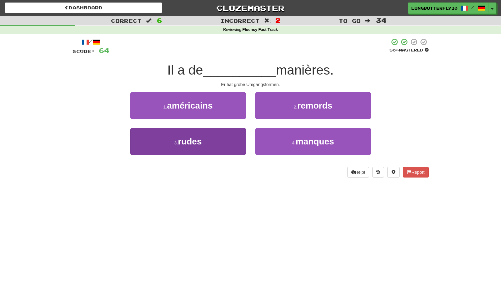
click at [230, 141] on button "3 . rudes" at bounding box center [188, 141] width 116 height 27
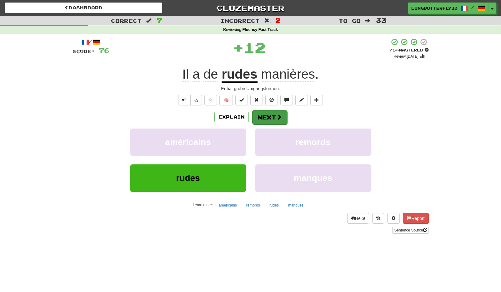
click at [281, 118] on span at bounding box center [279, 117] width 6 height 6
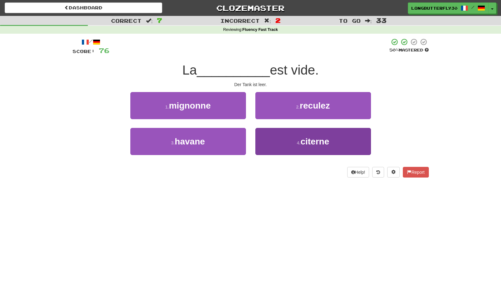
click at [296, 139] on button "4 . citerne" at bounding box center [313, 141] width 116 height 27
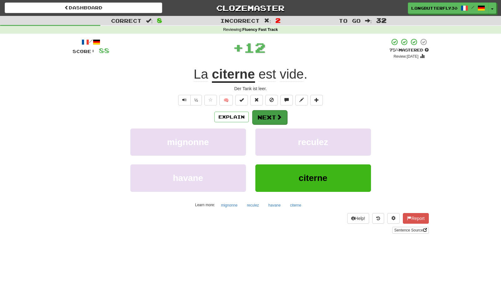
click at [274, 120] on button "Next" at bounding box center [269, 117] width 35 height 14
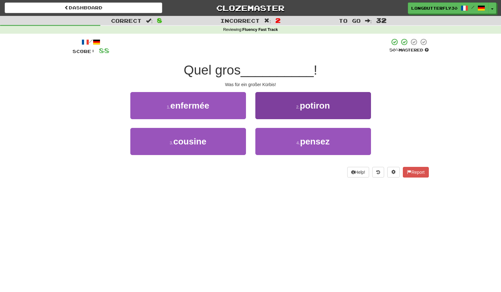
click at [305, 110] on button "2 . potiron" at bounding box center [313, 105] width 116 height 27
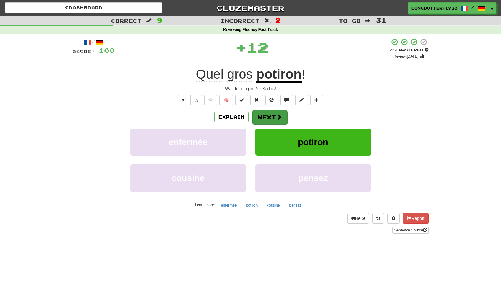
click at [271, 116] on button "Next" at bounding box center [269, 117] width 35 height 14
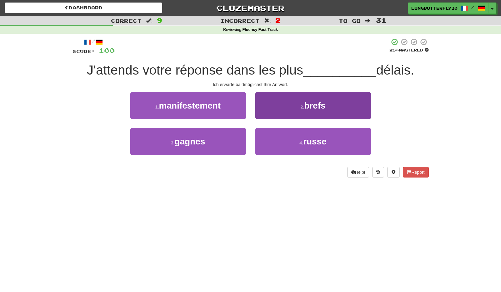
click at [280, 105] on button "2 . brefs" at bounding box center [313, 105] width 116 height 27
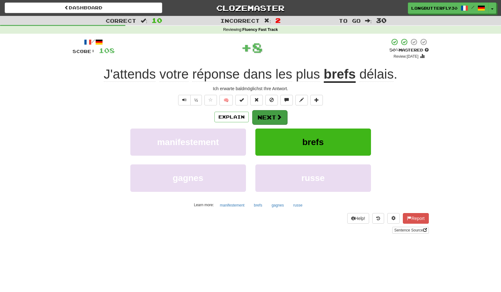
click at [262, 113] on button "Next" at bounding box center [269, 117] width 35 height 14
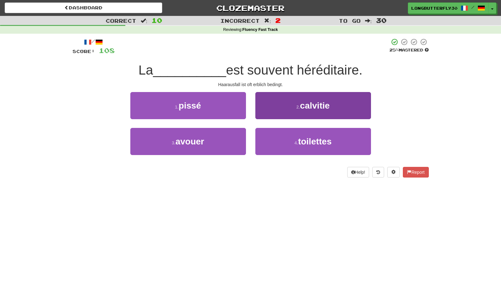
click at [301, 112] on button "2 . calvitie" at bounding box center [313, 105] width 116 height 27
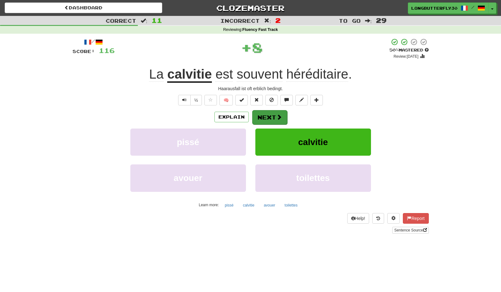
click at [273, 115] on button "Next" at bounding box center [269, 117] width 35 height 14
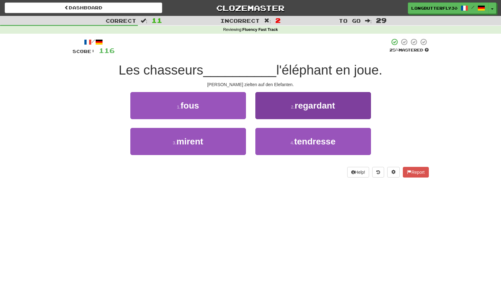
click at [285, 108] on button "2 . regardant" at bounding box center [313, 105] width 116 height 27
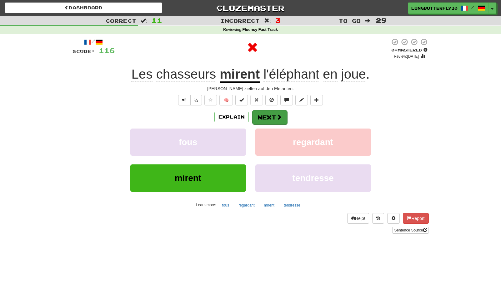
click at [268, 113] on button "Next" at bounding box center [269, 117] width 35 height 14
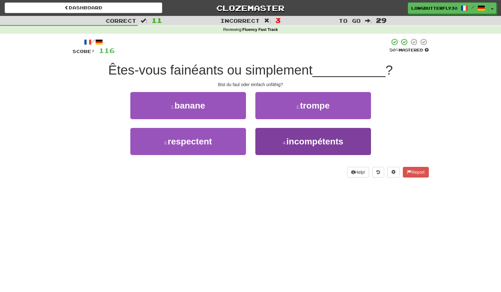
click at [284, 139] on button "4 . incompétents" at bounding box center [313, 141] width 116 height 27
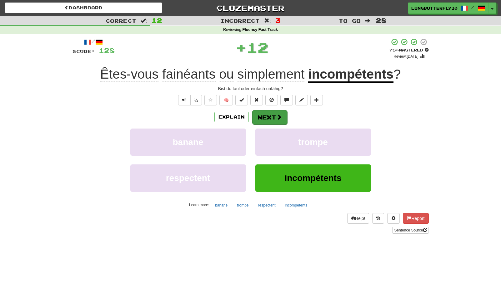
click at [270, 117] on button "Next" at bounding box center [269, 117] width 35 height 14
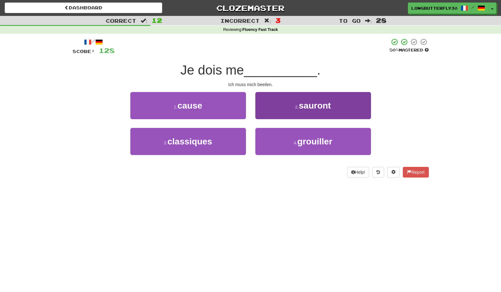
click at [278, 110] on button "2 . sauront" at bounding box center [313, 105] width 116 height 27
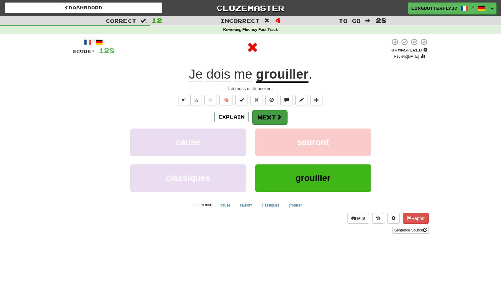
click at [266, 115] on button "Next" at bounding box center [269, 117] width 35 height 14
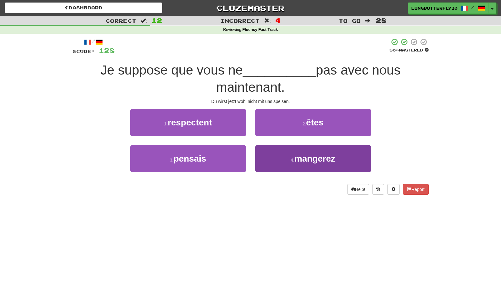
click at [274, 153] on button "4 . mangerez" at bounding box center [313, 158] width 116 height 27
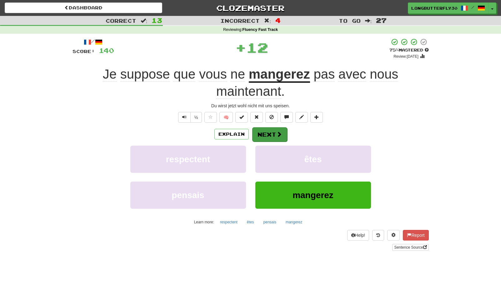
click at [268, 129] on button "Next" at bounding box center [269, 134] width 35 height 14
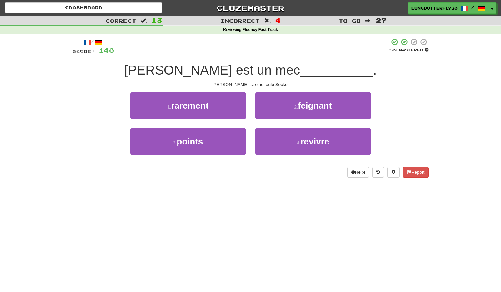
scroll to position [1, 0]
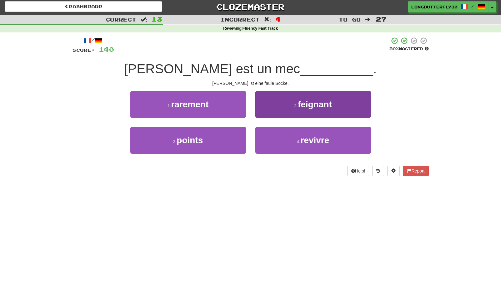
click at [316, 106] on span "feignant" at bounding box center [315, 105] width 34 height 10
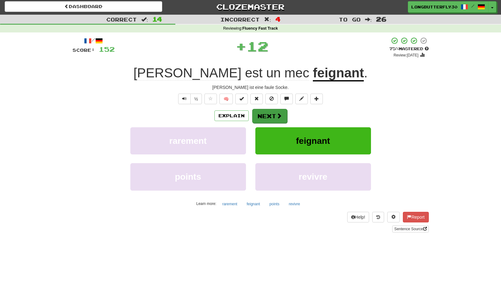
click at [282, 111] on button "Next" at bounding box center [269, 116] width 35 height 14
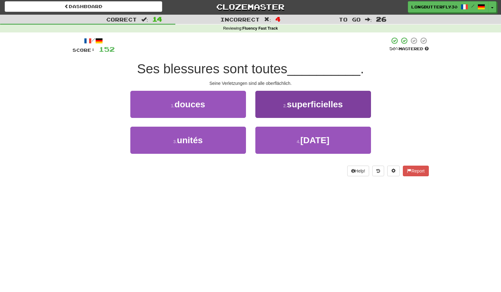
click at [282, 112] on button "2 . superficielles" at bounding box center [313, 104] width 116 height 27
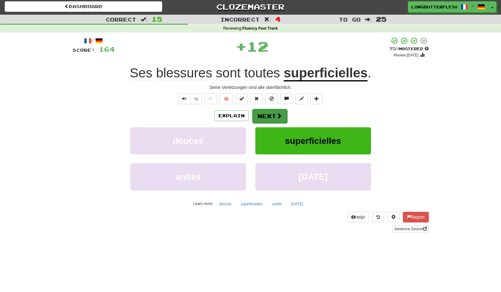
drag, startPoint x: 265, startPoint y: 107, endPoint x: 265, endPoint y: 111, distance: 4.1
click at [265, 108] on div "/ Score: 164 + 12 75 % Mastered Review: 2025-10-18 Ses blessures sont toutes su…" at bounding box center [250, 135] width 356 height 196
click at [266, 112] on button "Next" at bounding box center [269, 116] width 35 height 14
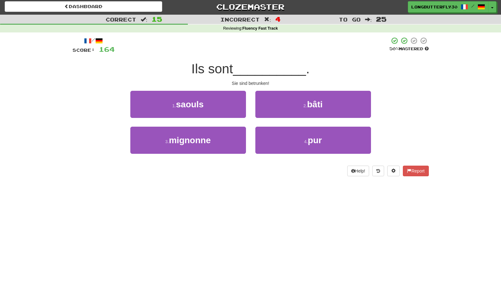
drag, startPoint x: 207, startPoint y: 109, endPoint x: 92, endPoint y: 105, distance: 115.3
click at [206, 109] on button "1 . saouls" at bounding box center [188, 104] width 116 height 27
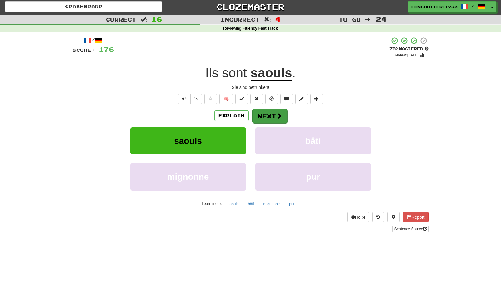
click at [262, 115] on button "Next" at bounding box center [269, 116] width 35 height 14
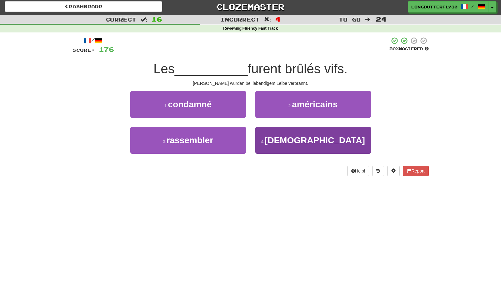
click at [273, 128] on button "4 . hérétiques" at bounding box center [313, 140] width 116 height 27
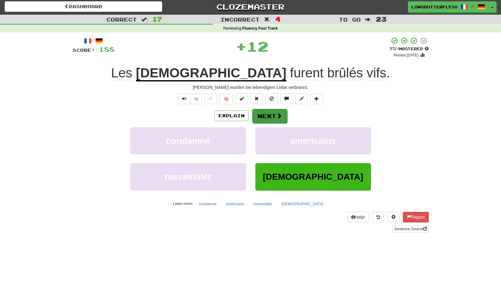
click at [264, 112] on button "Next" at bounding box center [269, 116] width 35 height 14
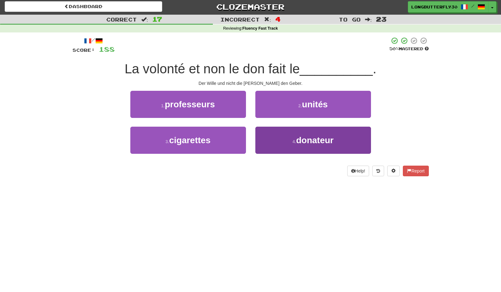
click at [299, 144] on span "donateur" at bounding box center [314, 141] width 37 height 10
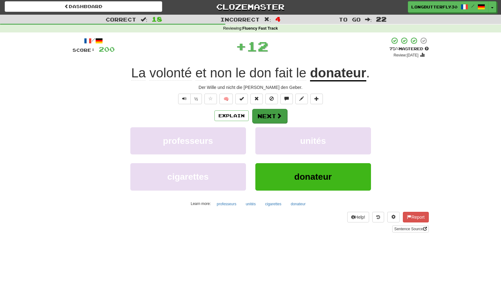
click at [280, 115] on span at bounding box center [279, 116] width 6 height 6
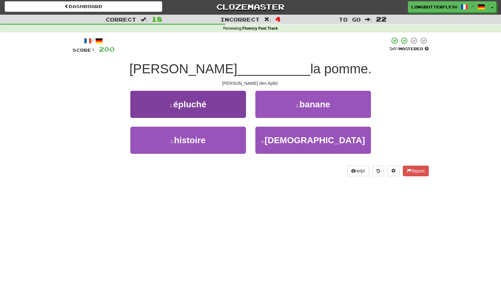
click at [222, 108] on button "1 . épluché" at bounding box center [188, 104] width 116 height 27
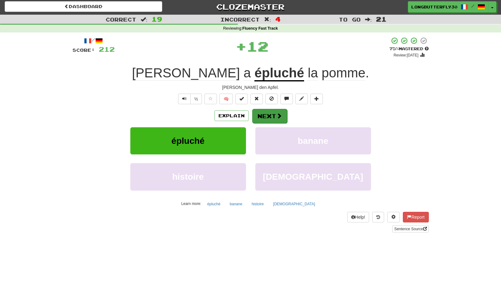
click at [286, 117] on button "Next" at bounding box center [269, 116] width 35 height 14
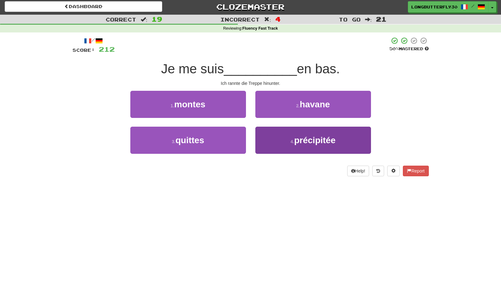
click at [272, 138] on button "4 . précipitée" at bounding box center [313, 140] width 116 height 27
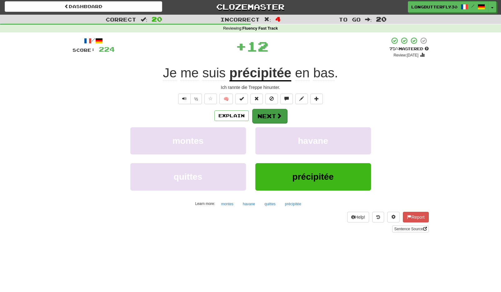
click at [265, 112] on button "Next" at bounding box center [269, 116] width 35 height 14
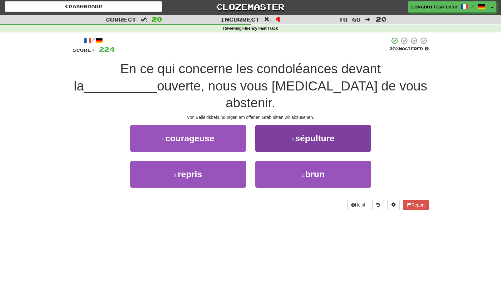
click at [303, 125] on button "2 . sépulture" at bounding box center [313, 138] width 116 height 27
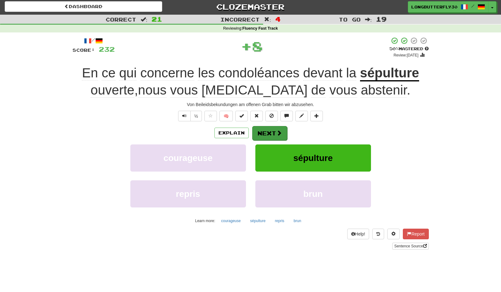
click at [262, 128] on button "Next" at bounding box center [269, 133] width 35 height 14
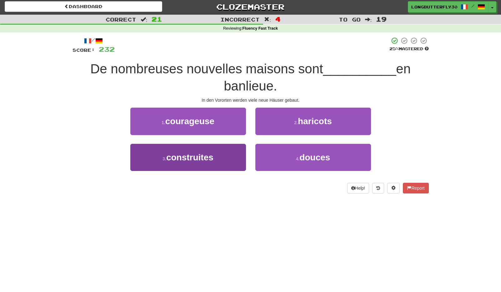
click at [203, 150] on button "3 . construites" at bounding box center [188, 157] width 116 height 27
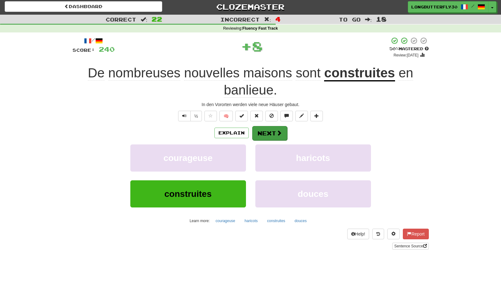
click at [268, 131] on button "Next" at bounding box center [269, 133] width 35 height 14
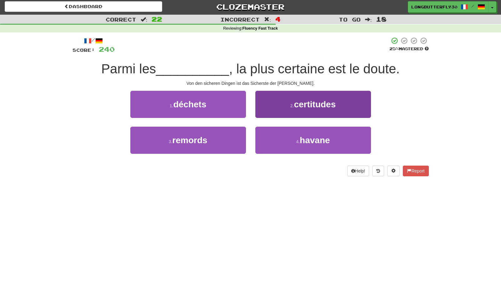
click at [302, 105] on span "certitudes" at bounding box center [315, 105] width 42 height 10
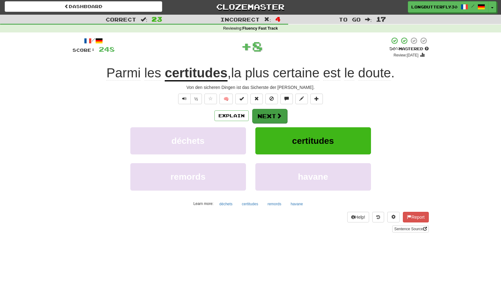
click at [286, 110] on div "Explain Next" at bounding box center [250, 116] width 356 height 14
click at [277, 115] on span at bounding box center [279, 116] width 6 height 6
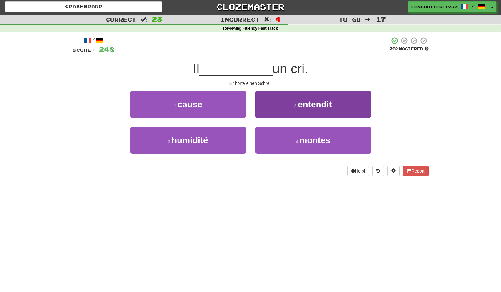
click at [286, 100] on button "2 . entendit" at bounding box center [313, 104] width 116 height 27
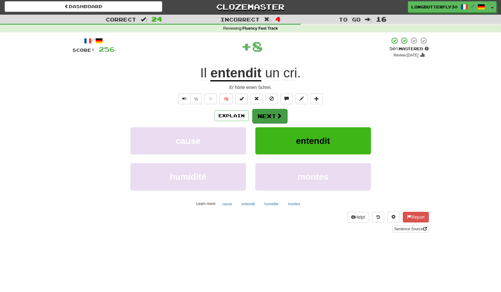
click at [263, 118] on button "Next" at bounding box center [269, 116] width 35 height 14
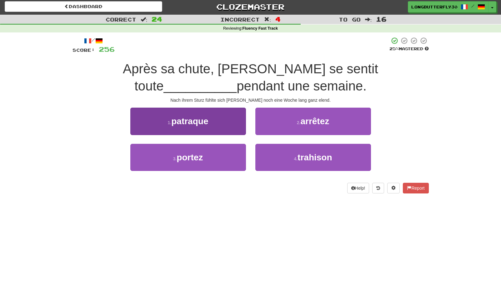
click at [227, 126] on button "1 . patraque" at bounding box center [188, 121] width 116 height 27
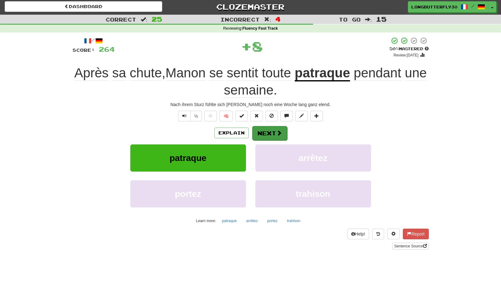
click at [276, 131] on span at bounding box center [279, 133] width 6 height 6
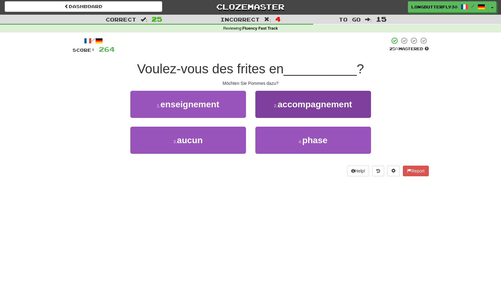
click at [292, 109] on button "2 . accompagnement" at bounding box center [313, 104] width 116 height 27
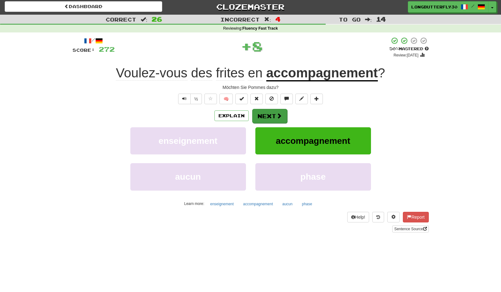
click at [271, 114] on button "Next" at bounding box center [269, 116] width 35 height 14
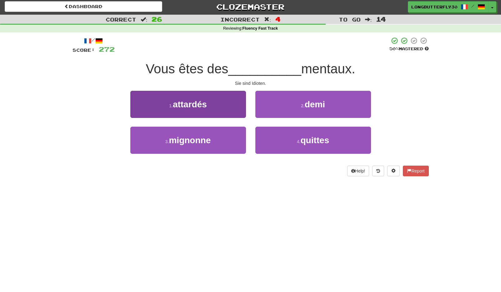
click at [233, 103] on button "1 . attardés" at bounding box center [188, 104] width 116 height 27
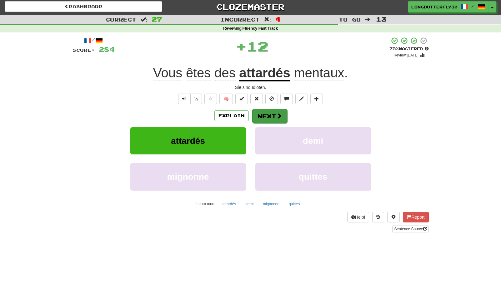
click at [265, 113] on button "Next" at bounding box center [269, 116] width 35 height 14
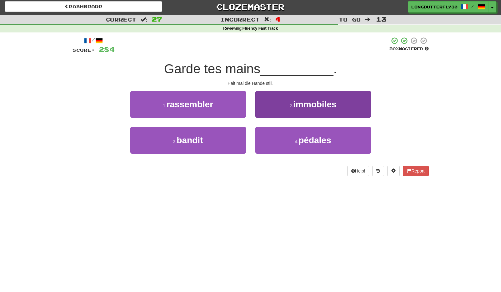
click at [302, 101] on span "immobiles" at bounding box center [314, 105] width 43 height 10
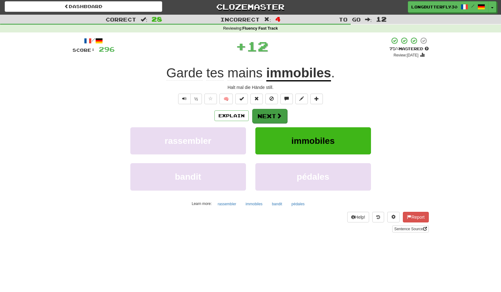
click at [277, 118] on span at bounding box center [279, 116] width 6 height 6
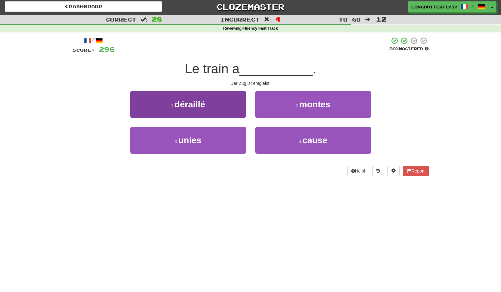
click at [225, 102] on button "1 . déraillé" at bounding box center [188, 104] width 116 height 27
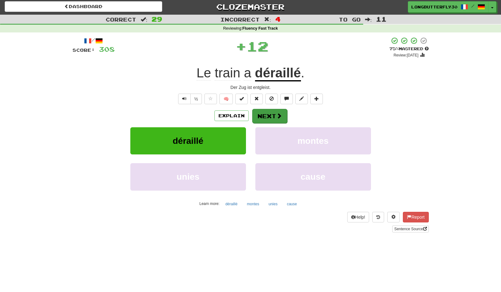
click at [272, 113] on button "Next" at bounding box center [269, 116] width 35 height 14
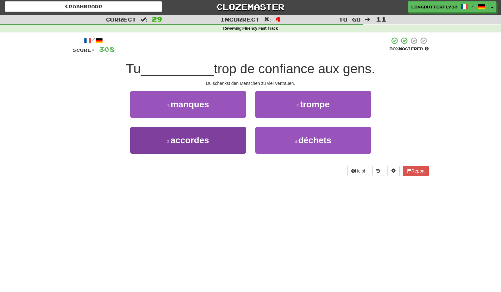
click at [217, 133] on button "3 . accordes" at bounding box center [188, 140] width 116 height 27
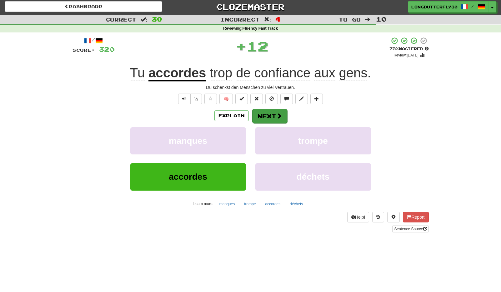
click at [255, 109] on button "Next" at bounding box center [269, 116] width 35 height 14
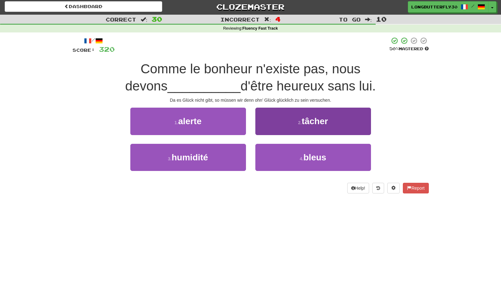
click at [298, 121] on small "2 ." at bounding box center [300, 122] width 4 height 5
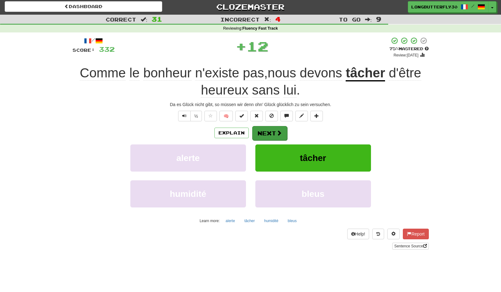
click at [272, 132] on button "Next" at bounding box center [269, 133] width 35 height 14
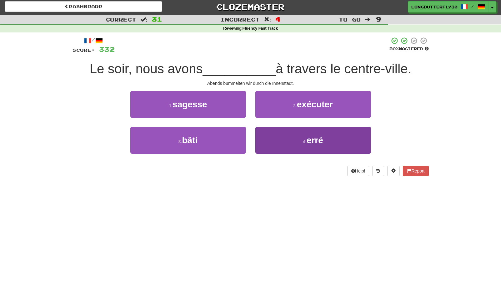
click at [279, 139] on button "4 . erré" at bounding box center [313, 140] width 116 height 27
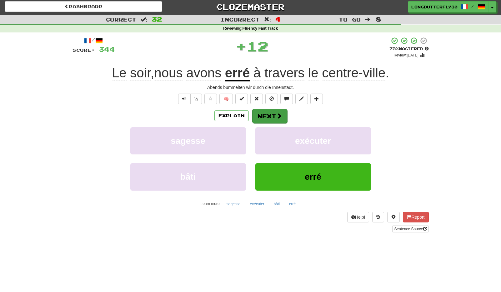
click at [277, 115] on span at bounding box center [279, 116] width 6 height 6
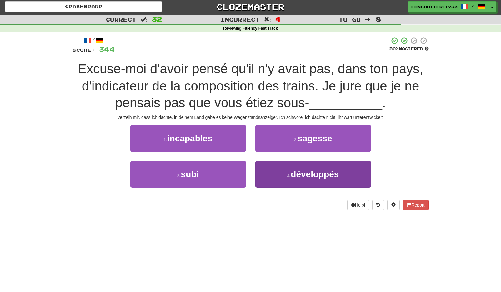
click at [307, 170] on span "développés" at bounding box center [314, 175] width 48 height 10
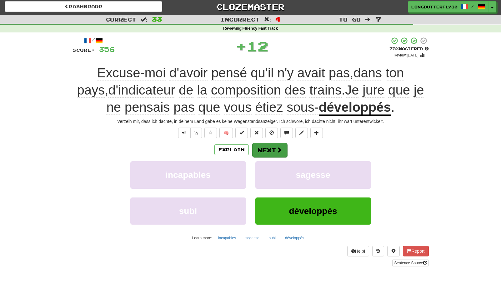
click at [273, 150] on button "Next" at bounding box center [269, 150] width 35 height 14
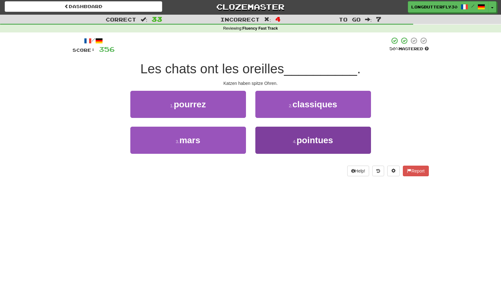
click at [269, 137] on button "4 . pointues" at bounding box center [313, 140] width 116 height 27
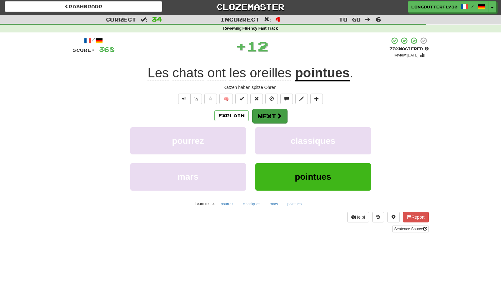
click at [269, 114] on button "Next" at bounding box center [269, 116] width 35 height 14
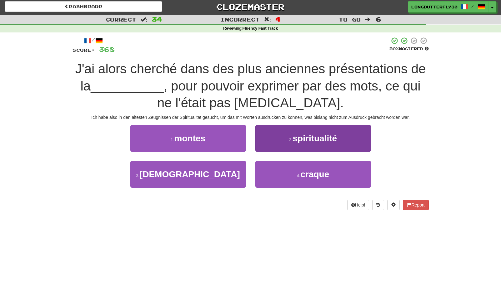
click at [297, 141] on span "spiritualité" at bounding box center [315, 139] width 44 height 10
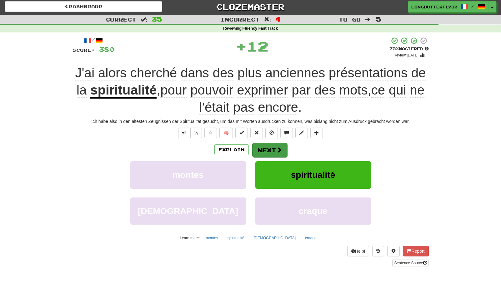
click at [267, 148] on button "Next" at bounding box center [269, 150] width 35 height 14
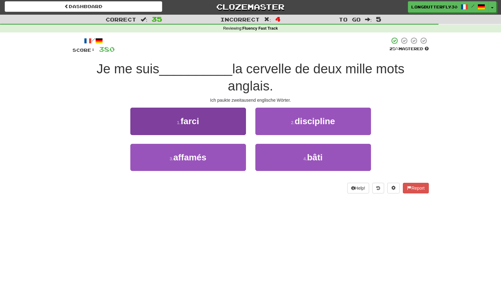
click at [232, 120] on button "1 . farci" at bounding box center [188, 121] width 116 height 27
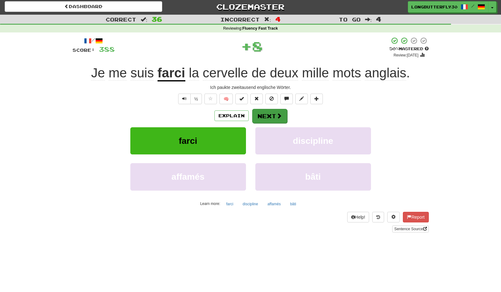
click at [264, 120] on button "Next" at bounding box center [269, 116] width 35 height 14
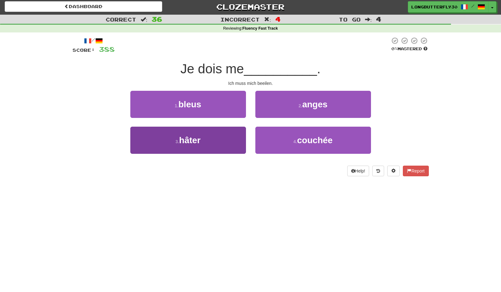
click at [222, 144] on button "3 . hâter" at bounding box center [188, 140] width 116 height 27
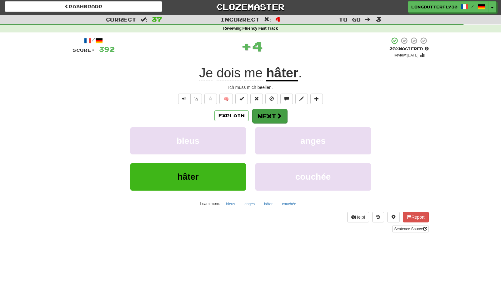
click at [266, 120] on button "Next" at bounding box center [269, 116] width 35 height 14
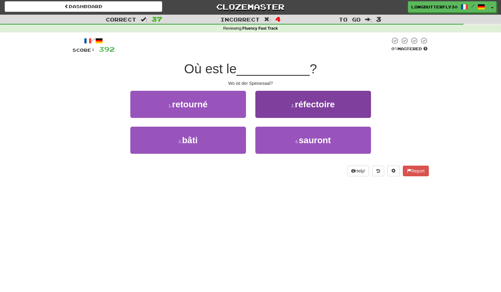
click at [278, 107] on button "2 . réfectoire" at bounding box center [313, 104] width 116 height 27
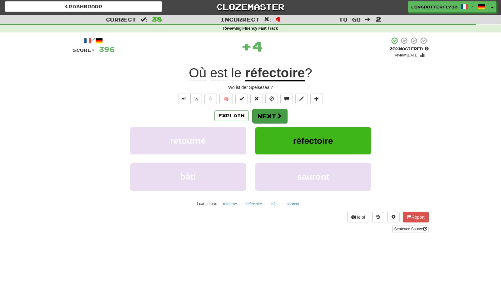
click at [275, 109] on button "Next" at bounding box center [269, 116] width 35 height 14
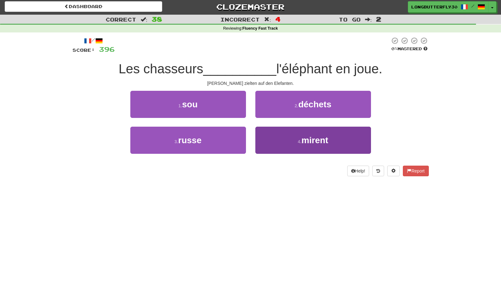
click at [275, 138] on button "4 . mirent" at bounding box center [313, 140] width 116 height 27
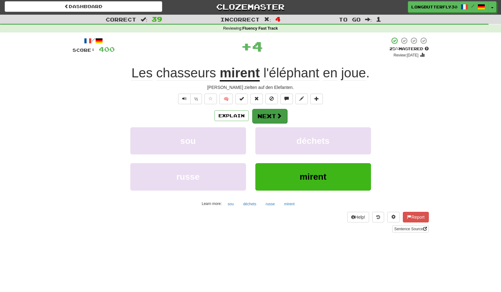
click at [274, 117] on button "Next" at bounding box center [269, 116] width 35 height 14
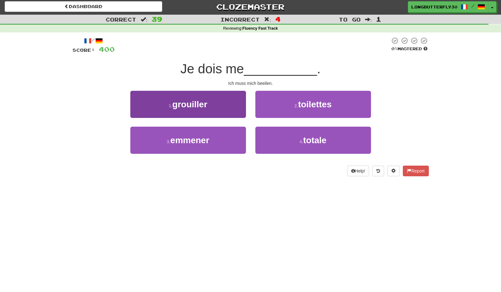
drag, startPoint x: 241, startPoint y: 139, endPoint x: 235, endPoint y: 101, distance: 38.5
click at [235, 101] on div "1 . grouiller 2 . toilettes 3 . emmener 4 . totale" at bounding box center [250, 127] width 365 height 72
click at [235, 101] on button "1 . grouiller" at bounding box center [188, 104] width 116 height 27
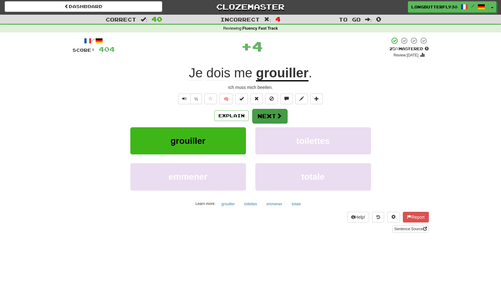
click at [264, 115] on button "Next" at bounding box center [269, 116] width 35 height 14
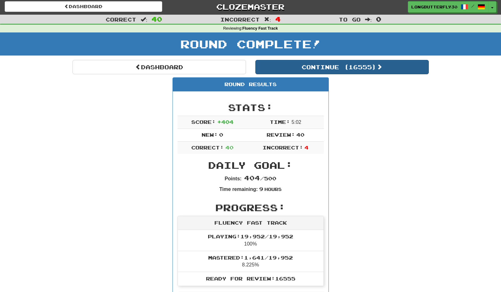
click at [304, 71] on button "Continue ( 16555 )" at bounding box center [341, 67] width 173 height 14
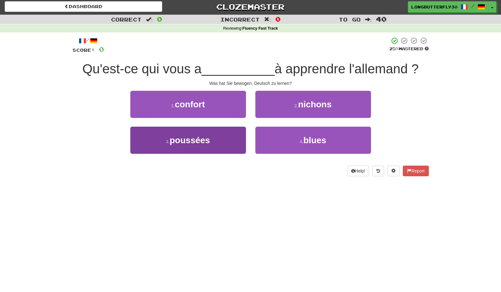
click at [227, 133] on button "3 . poussées" at bounding box center [188, 140] width 116 height 27
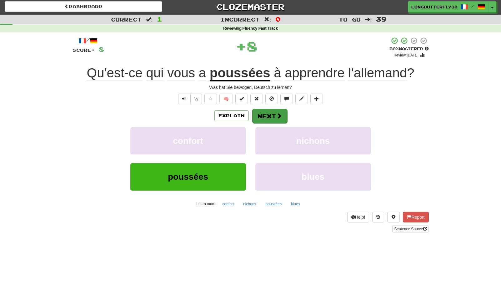
click at [267, 110] on button "Next" at bounding box center [269, 116] width 35 height 14
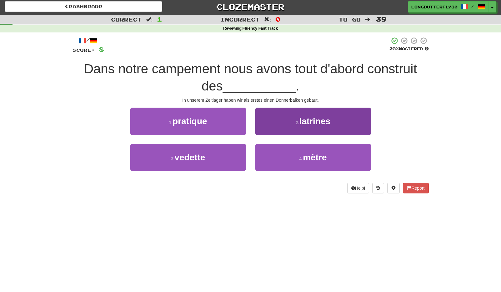
click at [295, 126] on button "2 . latrines" at bounding box center [313, 121] width 116 height 27
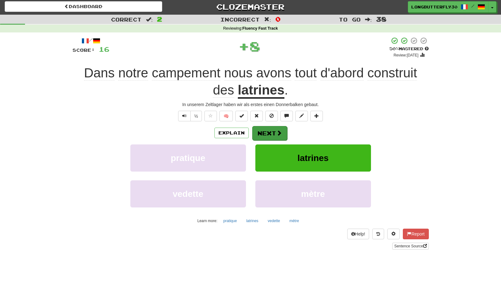
click at [269, 135] on button "Next" at bounding box center [269, 133] width 35 height 14
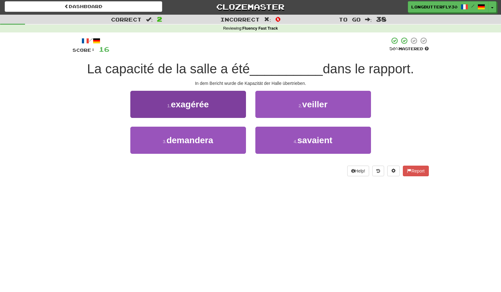
click at [217, 109] on button "1 . exagérée" at bounding box center [188, 104] width 116 height 27
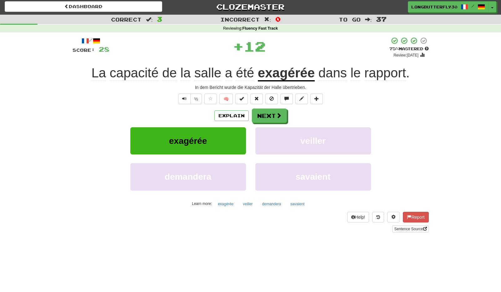
click at [254, 108] on div "/ Score: 28 + 12 75 % Mastered Review: 2025-10-18 La capacité de la salle a été…" at bounding box center [250, 135] width 356 height 196
click at [255, 111] on button "Next" at bounding box center [269, 116] width 35 height 14
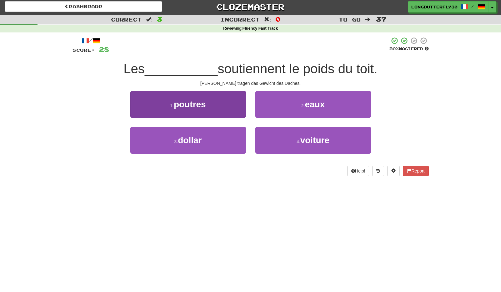
click at [225, 102] on button "1 . poutres" at bounding box center [188, 104] width 116 height 27
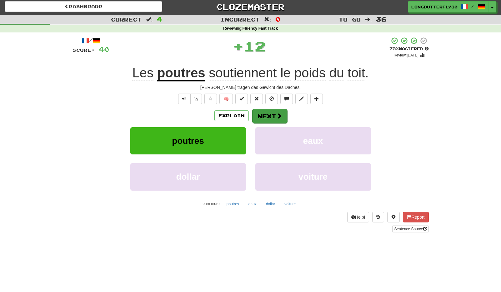
click at [259, 111] on button "Next" at bounding box center [269, 116] width 35 height 14
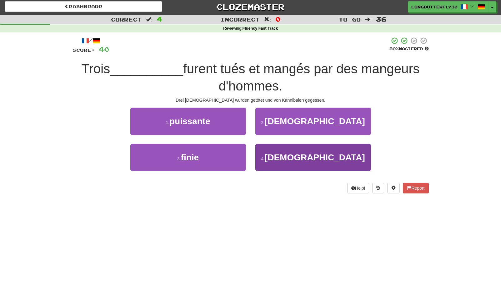
click at [291, 157] on span "missionnaires" at bounding box center [314, 158] width 100 height 10
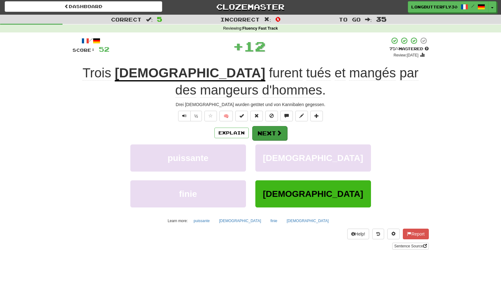
click at [273, 135] on button "Next" at bounding box center [269, 133] width 35 height 14
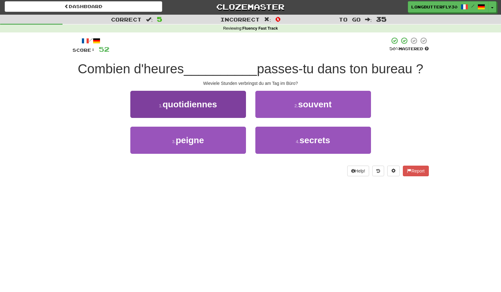
click at [243, 111] on button "1 . quotidiennes" at bounding box center [188, 104] width 116 height 27
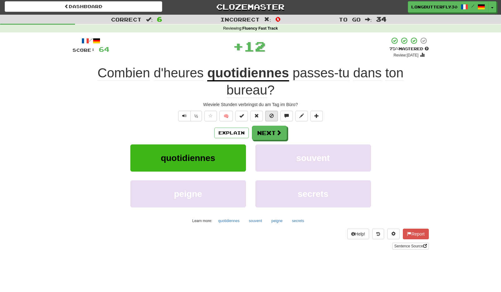
click at [267, 117] on button at bounding box center [271, 116] width 12 height 11
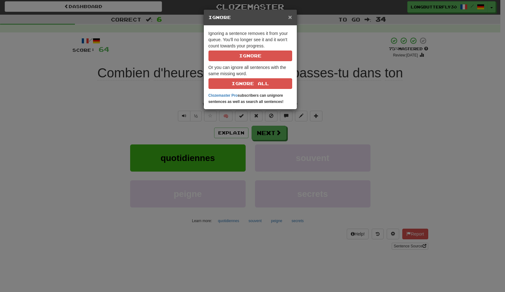
click at [291, 20] on span "×" at bounding box center [290, 16] width 4 height 7
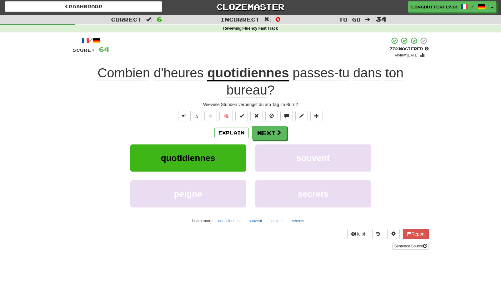
click at [348, 122] on div "/ Score: 64 + 12 75 % Mastered Review: 2025-10-18 Combien d'heures quotidiennes…" at bounding box center [250, 143] width 356 height 213
click at [277, 132] on span at bounding box center [279, 133] width 6 height 6
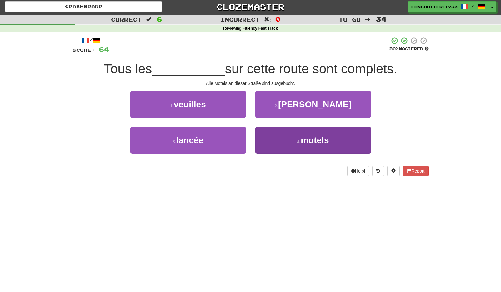
click at [267, 140] on button "4 . motels" at bounding box center [313, 140] width 116 height 27
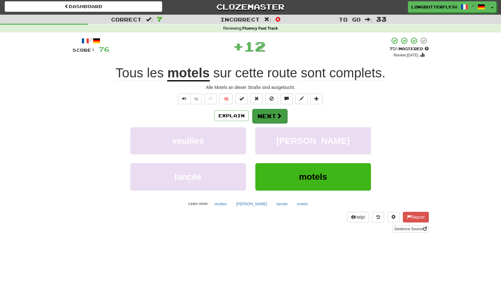
click at [270, 115] on button "Next" at bounding box center [269, 116] width 35 height 14
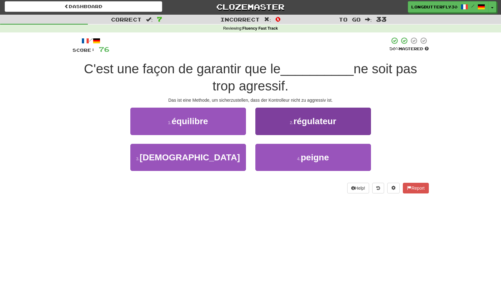
click at [264, 128] on button "2 . régulateur" at bounding box center [313, 121] width 116 height 27
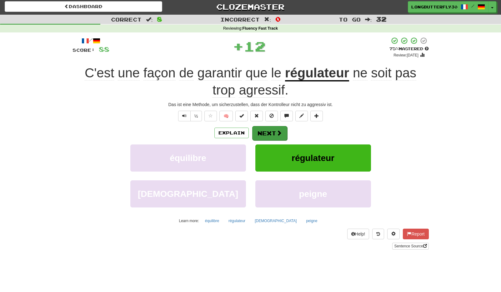
click at [257, 131] on button "Next" at bounding box center [269, 133] width 35 height 14
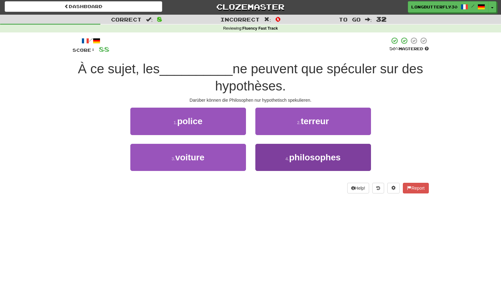
click at [277, 151] on button "4 . philosophes" at bounding box center [313, 157] width 116 height 27
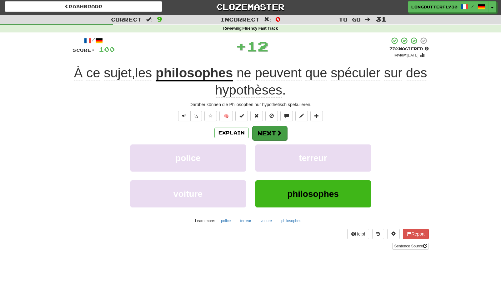
click at [270, 128] on button "Next" at bounding box center [269, 133] width 35 height 14
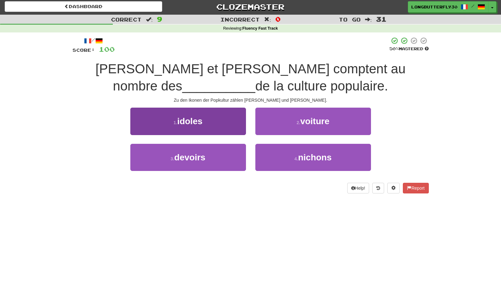
click at [222, 127] on button "1 . idoles" at bounding box center [188, 121] width 116 height 27
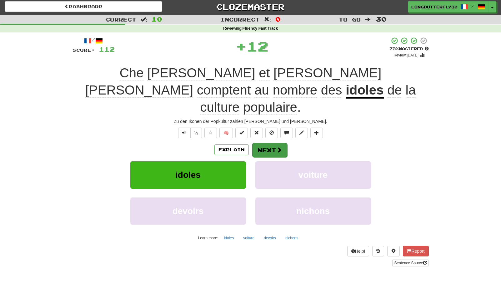
click at [268, 143] on button "Next" at bounding box center [269, 150] width 35 height 14
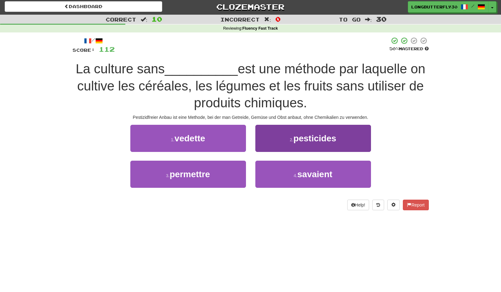
click at [307, 139] on span "pesticides" at bounding box center [314, 139] width 43 height 10
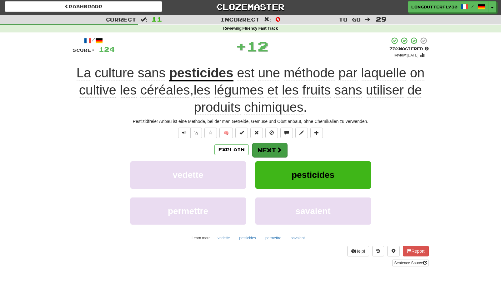
click at [270, 148] on button "Next" at bounding box center [269, 150] width 35 height 14
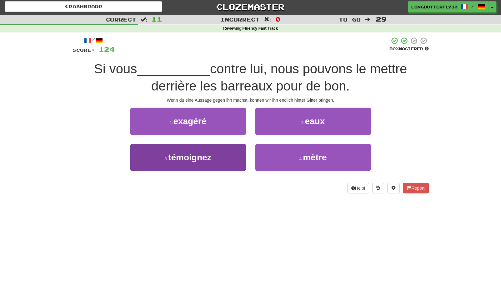
click at [218, 158] on button "3 . témoignez" at bounding box center [188, 157] width 116 height 27
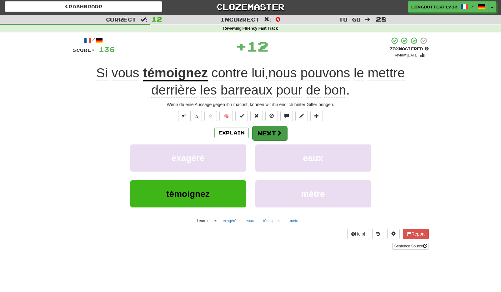
click at [270, 132] on button "Next" at bounding box center [269, 133] width 35 height 14
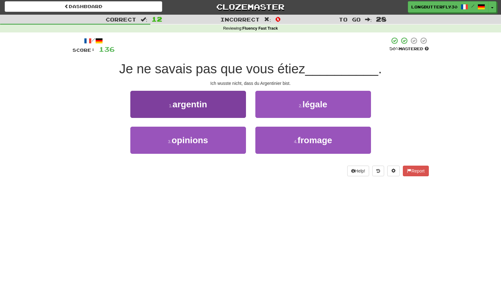
click at [226, 104] on button "1 . argentin" at bounding box center [188, 104] width 116 height 27
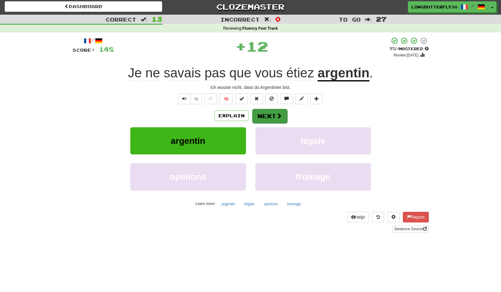
click at [265, 114] on button "Next" at bounding box center [269, 116] width 35 height 14
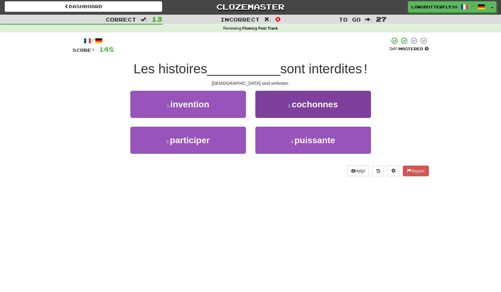
click at [294, 114] on button "2 . cochonnes" at bounding box center [313, 104] width 116 height 27
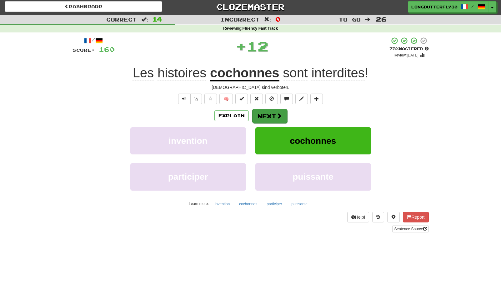
click at [268, 118] on button "Next" at bounding box center [269, 116] width 35 height 14
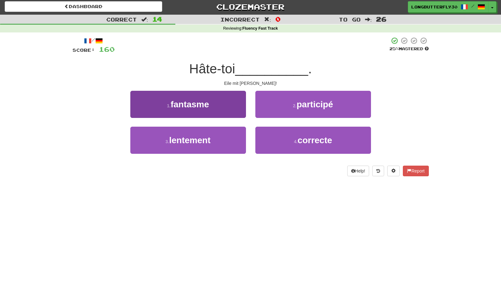
click at [224, 140] on button "3 . lentement" at bounding box center [188, 140] width 116 height 27
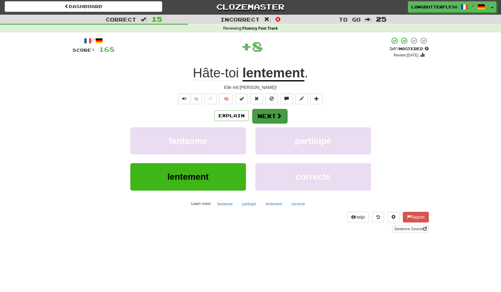
click at [267, 116] on button "Next" at bounding box center [269, 116] width 35 height 14
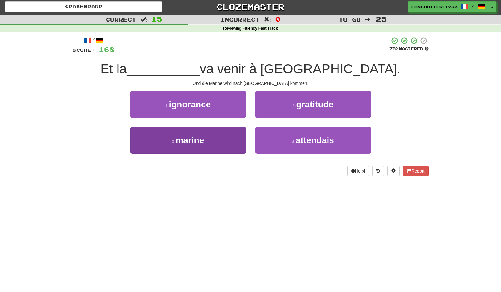
click at [222, 138] on button "3 . marine" at bounding box center [188, 140] width 116 height 27
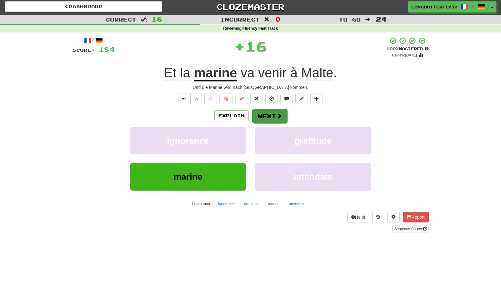
click at [276, 116] on span at bounding box center [279, 116] width 6 height 6
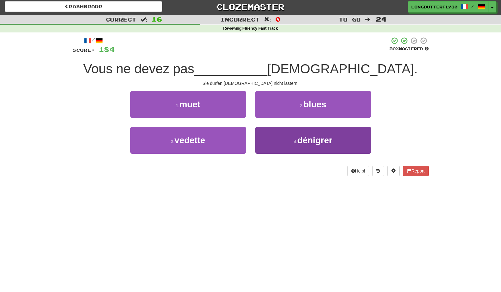
click at [268, 146] on button "4 . dénigrer" at bounding box center [313, 140] width 116 height 27
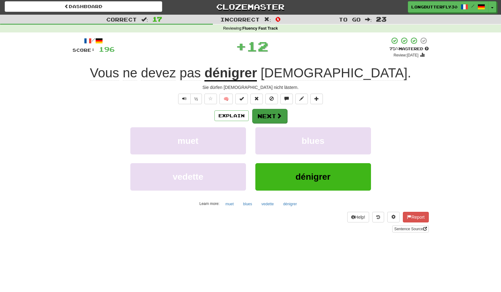
click at [269, 116] on button "Next" at bounding box center [269, 116] width 35 height 14
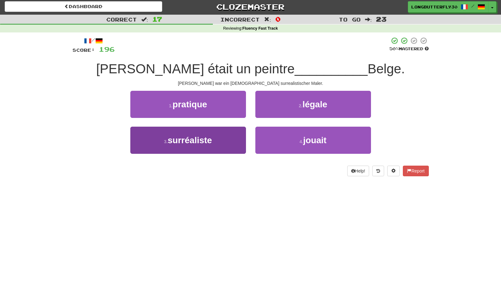
click at [223, 140] on button "3 . surréaliste" at bounding box center [188, 140] width 116 height 27
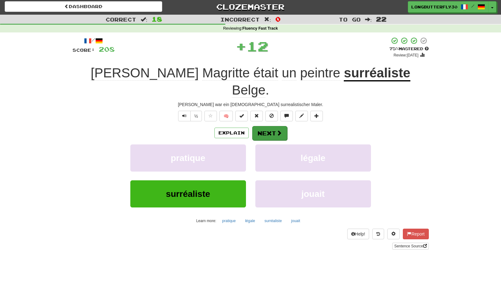
click at [267, 126] on button "Next" at bounding box center [269, 133] width 35 height 14
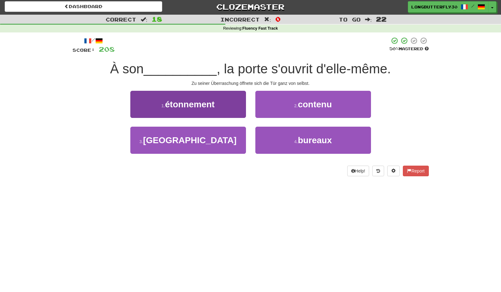
click at [232, 109] on button "1 . étonnement" at bounding box center [188, 104] width 116 height 27
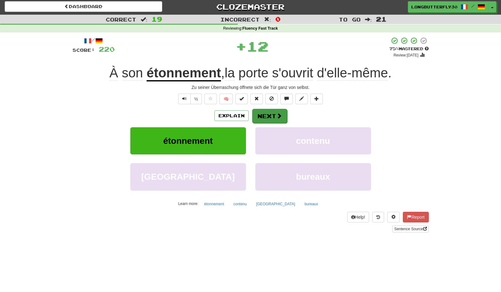
click at [263, 115] on button "Next" at bounding box center [269, 116] width 35 height 14
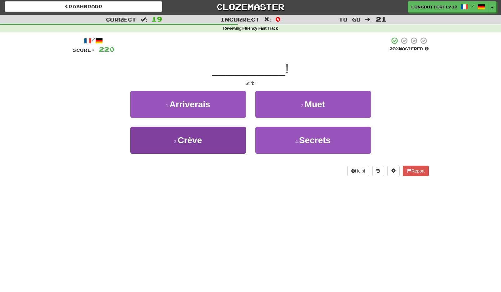
click at [213, 138] on button "3 . Crève" at bounding box center [188, 140] width 116 height 27
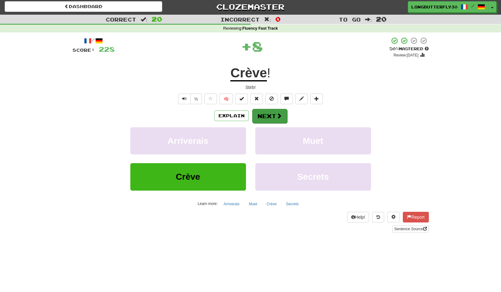
click at [274, 118] on button "Next" at bounding box center [269, 116] width 35 height 14
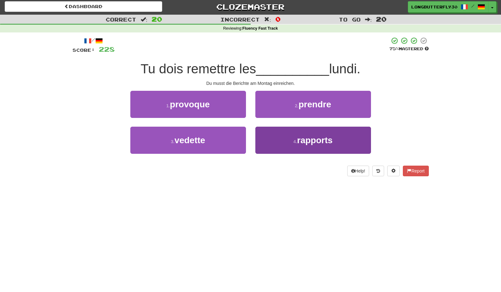
click at [296, 139] on small "4 ." at bounding box center [295, 141] width 4 height 5
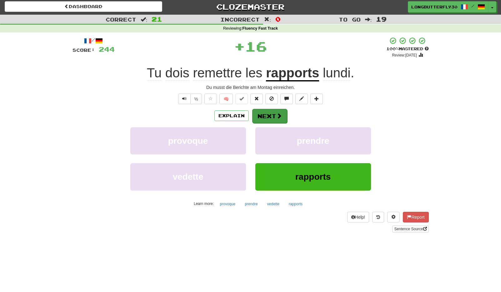
click at [278, 118] on span at bounding box center [279, 116] width 6 height 6
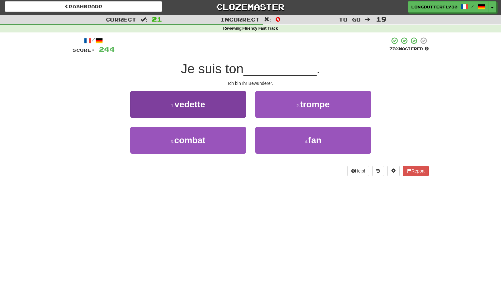
click at [217, 114] on button "1 . vedette" at bounding box center [188, 104] width 116 height 27
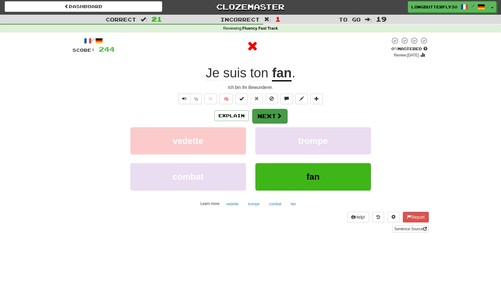
click at [262, 112] on button "Next" at bounding box center [269, 116] width 35 height 14
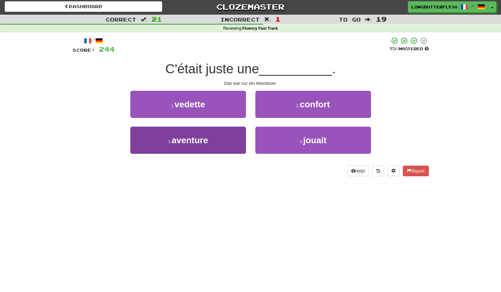
click at [219, 138] on button "3 . aventure" at bounding box center [188, 140] width 116 height 27
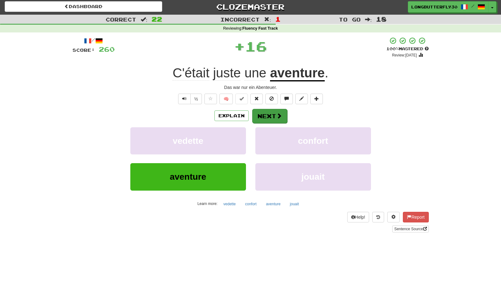
click at [276, 113] on span at bounding box center [279, 116] width 6 height 6
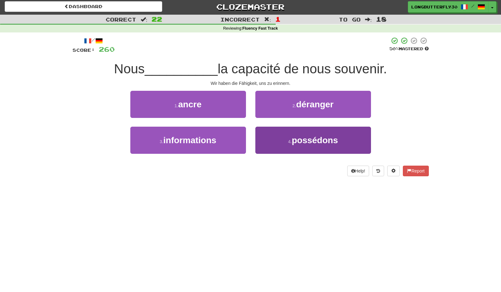
click at [277, 138] on button "4 . possédons" at bounding box center [313, 140] width 116 height 27
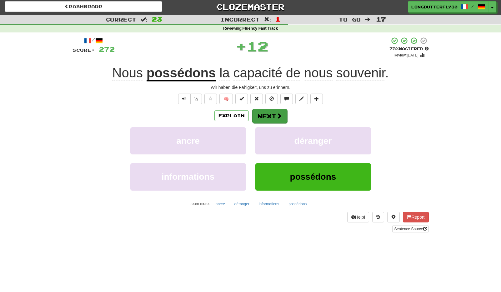
click at [276, 113] on span at bounding box center [279, 116] width 6 height 6
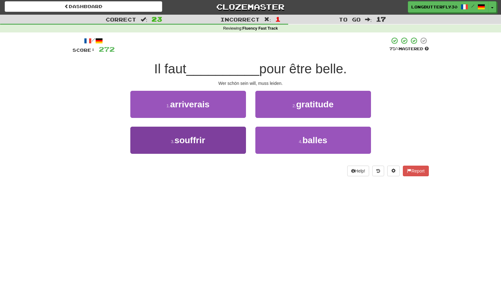
click at [217, 135] on button "3 . souffrir" at bounding box center [188, 140] width 116 height 27
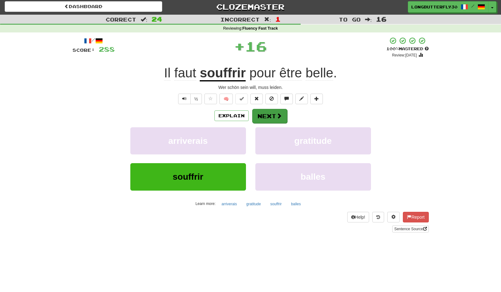
click at [274, 117] on button "Next" at bounding box center [269, 116] width 35 height 14
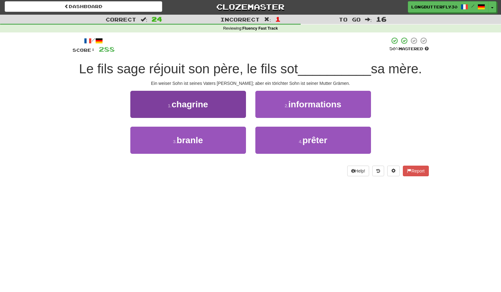
click at [227, 106] on button "1 . chagrine" at bounding box center [188, 104] width 116 height 27
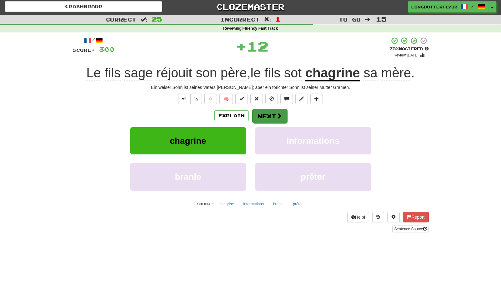
click at [266, 111] on button "Next" at bounding box center [269, 116] width 35 height 14
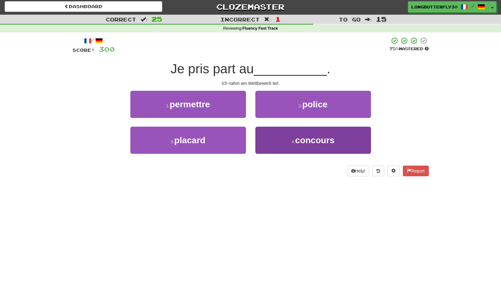
click at [270, 138] on button "4 . concours" at bounding box center [313, 140] width 116 height 27
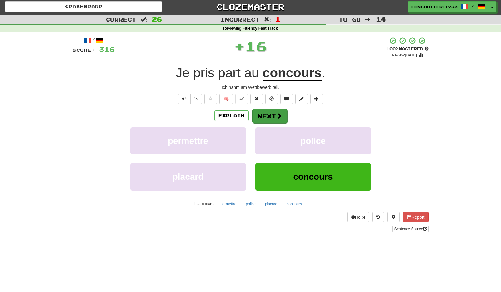
click at [268, 117] on button "Next" at bounding box center [269, 116] width 35 height 14
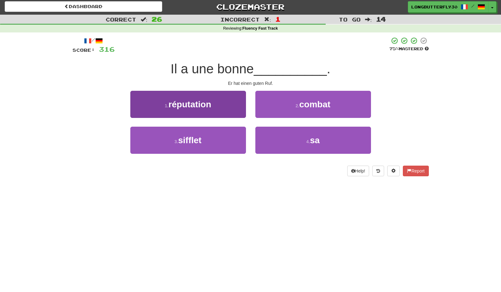
click at [233, 106] on button "1 . réputation" at bounding box center [188, 104] width 116 height 27
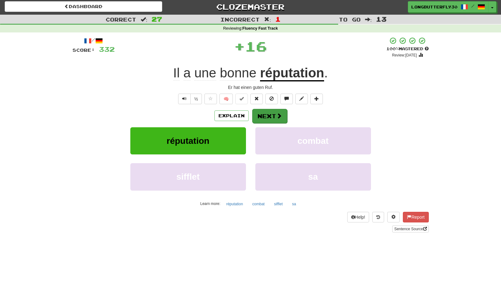
click at [269, 111] on button "Next" at bounding box center [269, 116] width 35 height 14
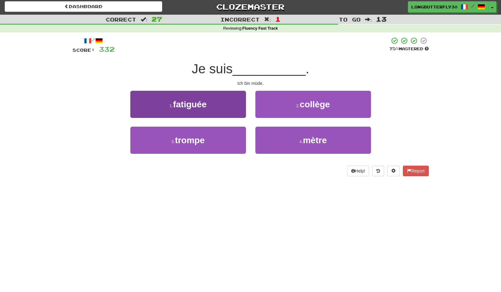
click at [224, 104] on button "1 . fatiguée" at bounding box center [188, 104] width 116 height 27
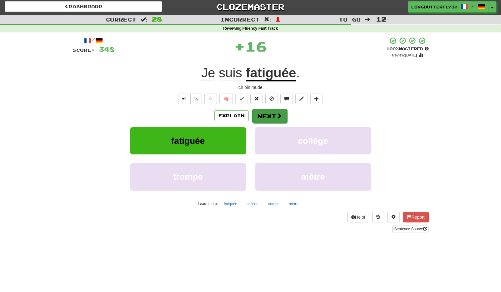
click at [261, 113] on button "Next" at bounding box center [269, 116] width 35 height 14
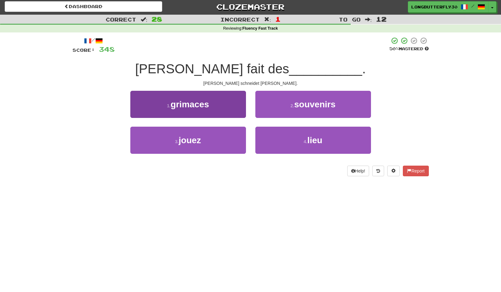
click at [235, 109] on button "1 . grimaces" at bounding box center [188, 104] width 116 height 27
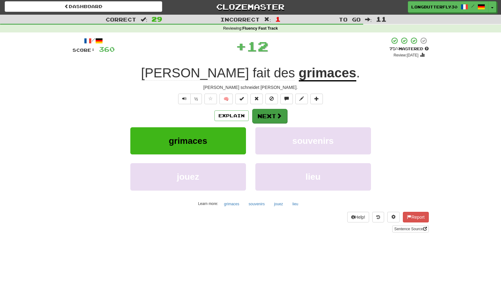
click at [269, 114] on button "Next" at bounding box center [269, 116] width 35 height 14
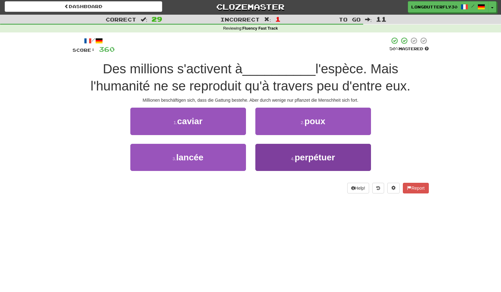
click at [288, 153] on button "4 . perpétuer" at bounding box center [313, 157] width 116 height 27
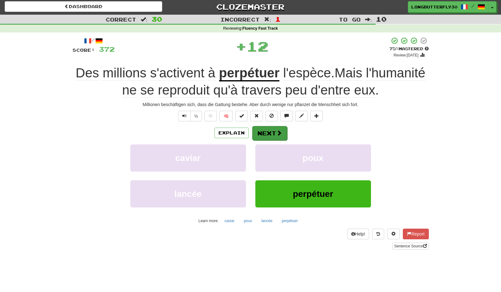
click at [278, 135] on span at bounding box center [279, 133] width 6 height 6
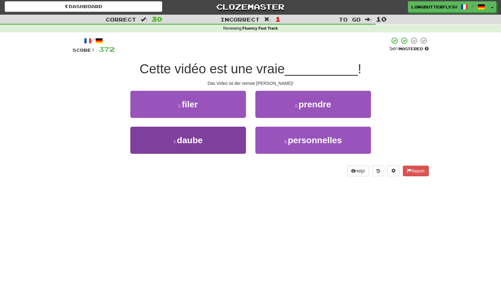
click at [222, 141] on button "3 . daube" at bounding box center [188, 140] width 116 height 27
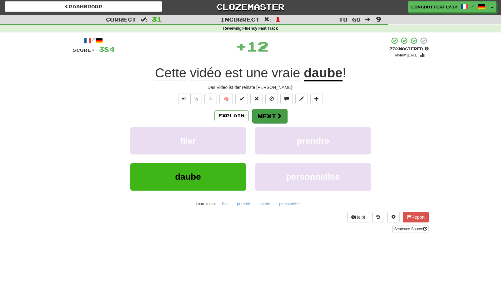
click at [261, 117] on button "Next" at bounding box center [269, 116] width 35 height 14
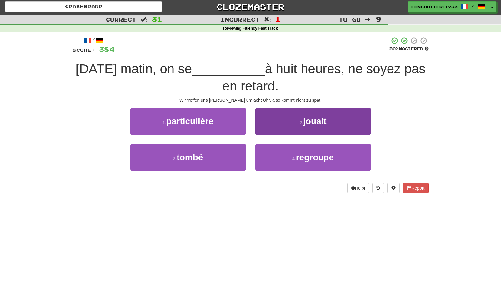
drag, startPoint x: 268, startPoint y: 163, endPoint x: 268, endPoint y: 159, distance: 3.7
click at [268, 163] on button "4 . regroupe" at bounding box center [313, 157] width 116 height 27
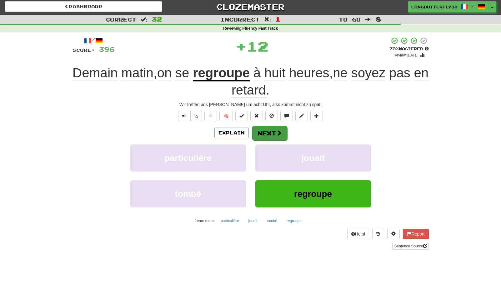
click at [261, 135] on button "Next" at bounding box center [269, 133] width 35 height 14
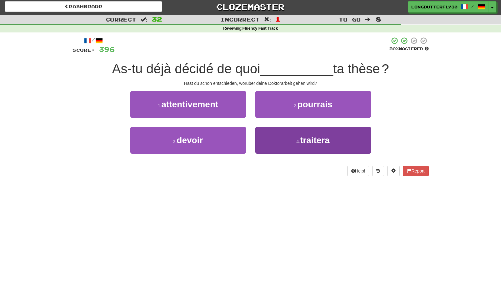
click at [271, 131] on button "4 . traitera" at bounding box center [313, 140] width 116 height 27
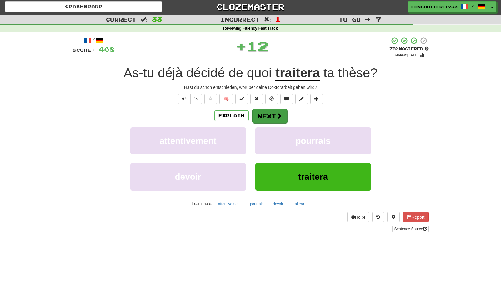
click at [265, 114] on button "Next" at bounding box center [269, 116] width 35 height 14
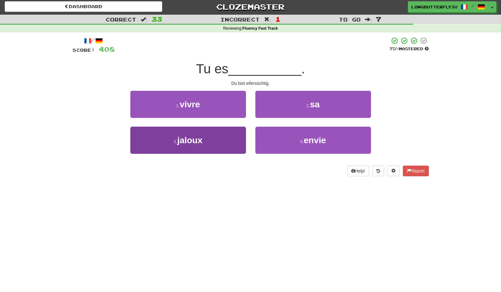
click at [213, 137] on button "3 . jaloux" at bounding box center [188, 140] width 116 height 27
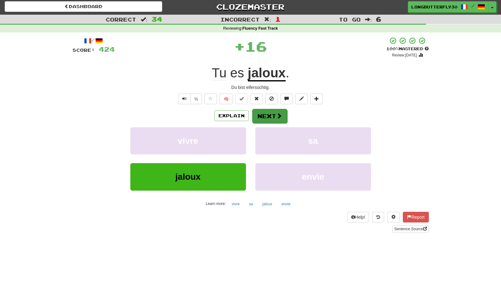
click at [264, 116] on button "Next" at bounding box center [269, 116] width 35 height 14
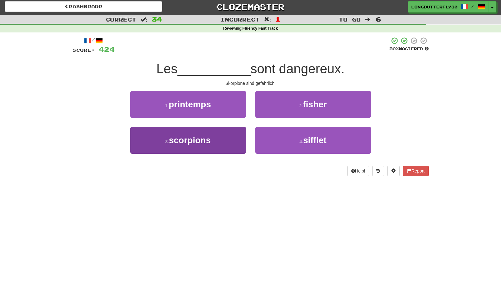
click at [212, 137] on button "3 . scorpions" at bounding box center [188, 140] width 116 height 27
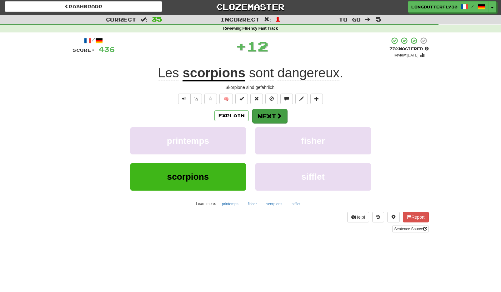
click at [268, 116] on button "Next" at bounding box center [269, 116] width 35 height 14
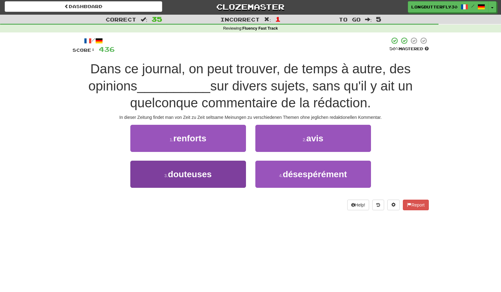
click at [236, 169] on button "3 . douteuses" at bounding box center [188, 174] width 116 height 27
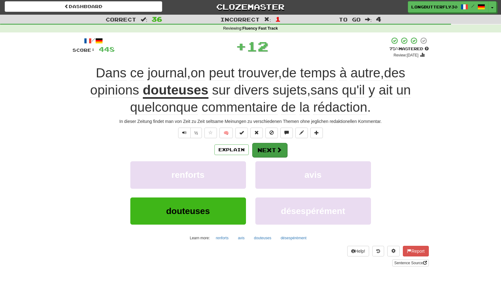
click at [274, 147] on button "Next" at bounding box center [269, 150] width 35 height 14
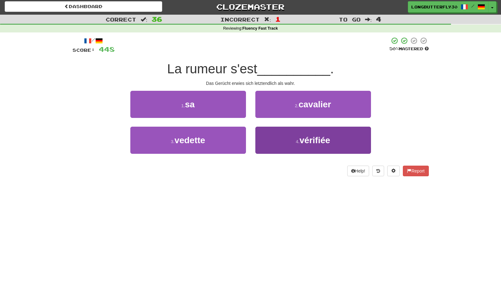
click at [288, 144] on button "4 . vérifiée" at bounding box center [313, 140] width 116 height 27
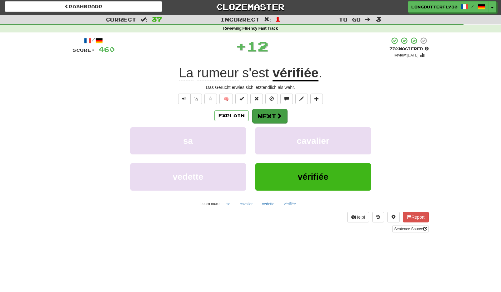
click at [270, 120] on button "Next" at bounding box center [269, 116] width 35 height 14
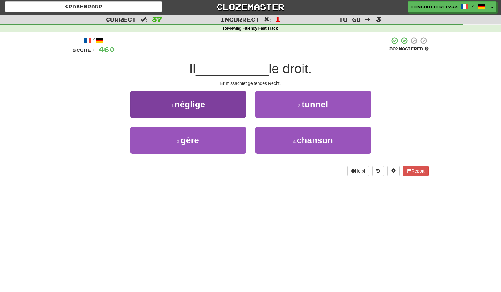
click at [205, 109] on button "1 . néglige" at bounding box center [188, 104] width 116 height 27
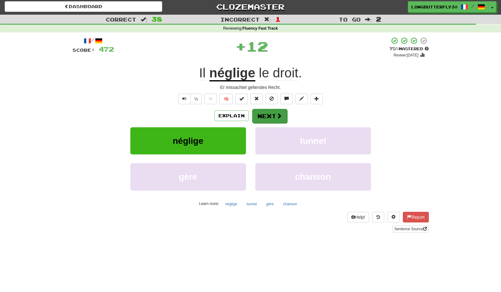
click at [272, 111] on button "Next" at bounding box center [269, 116] width 35 height 14
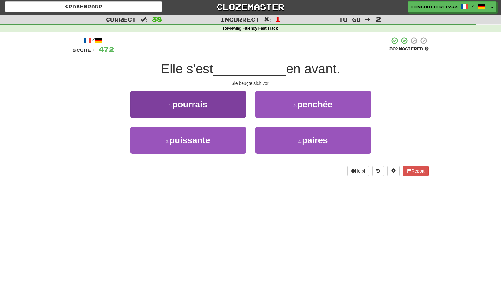
click at [237, 100] on button "1 . pourrais" at bounding box center [188, 104] width 116 height 27
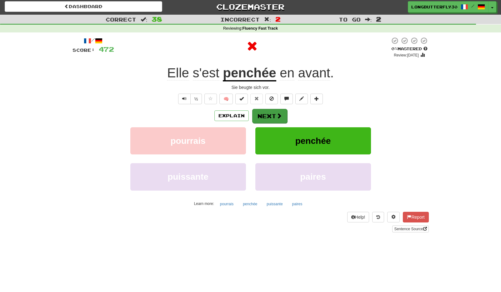
click at [269, 112] on button "Next" at bounding box center [269, 116] width 35 height 14
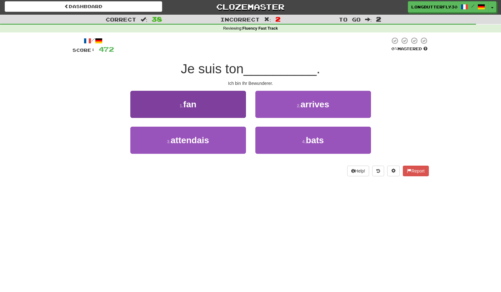
click at [215, 101] on button "1 . fan" at bounding box center [188, 104] width 116 height 27
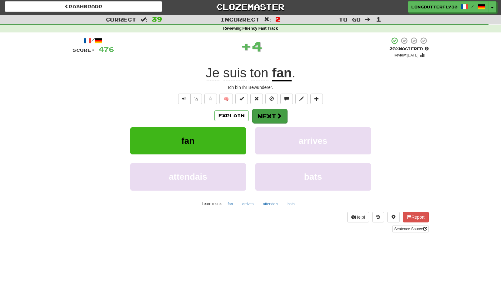
click at [268, 118] on button "Next" at bounding box center [269, 116] width 35 height 14
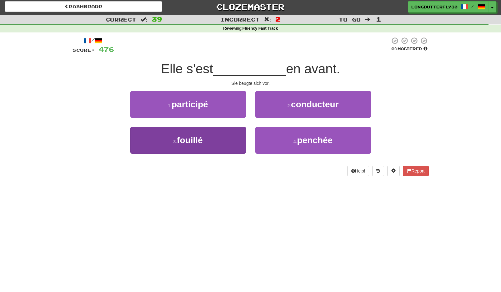
click at [224, 136] on button "3 . fouillé" at bounding box center [188, 140] width 116 height 27
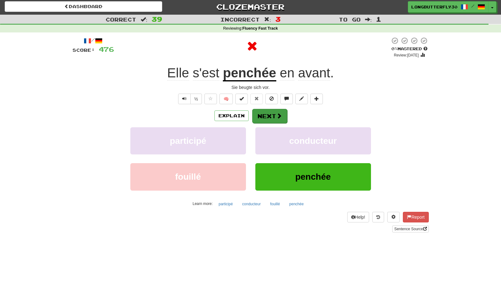
click at [262, 114] on button "Next" at bounding box center [269, 116] width 35 height 14
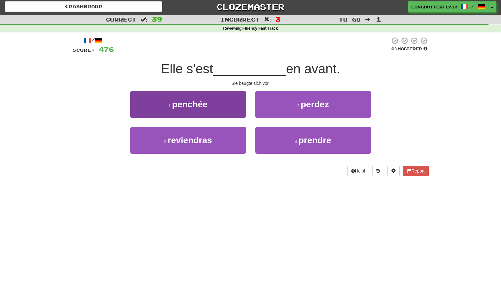
click at [223, 111] on button "1 . penchée" at bounding box center [188, 104] width 116 height 27
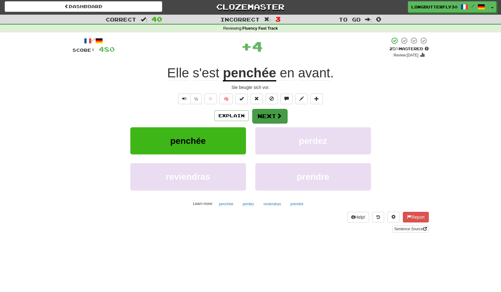
click at [272, 117] on button "Next" at bounding box center [269, 116] width 35 height 14
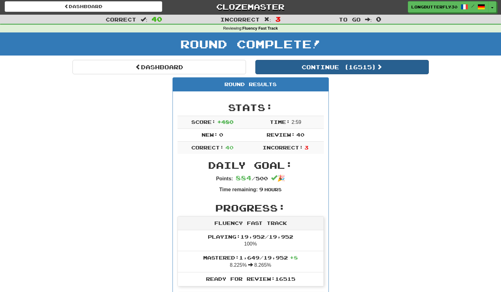
click at [335, 67] on button "Continue ( 16515 )" at bounding box center [341, 67] width 173 height 14
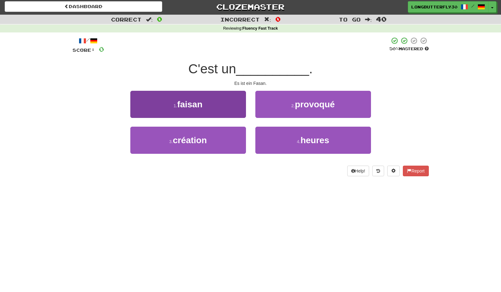
click at [231, 108] on button "1 . faisan" at bounding box center [188, 104] width 116 height 27
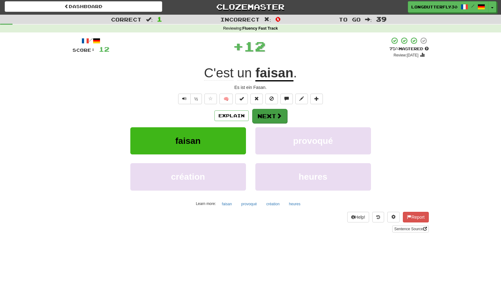
click at [265, 115] on button "Next" at bounding box center [269, 116] width 35 height 14
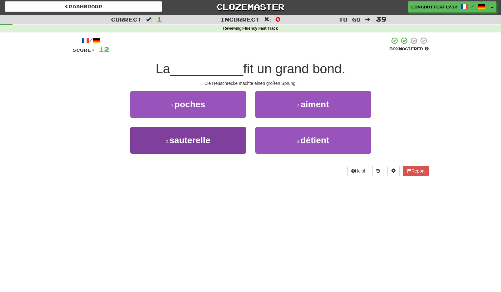
click at [230, 127] on button "3 . sauterelle" at bounding box center [188, 140] width 116 height 27
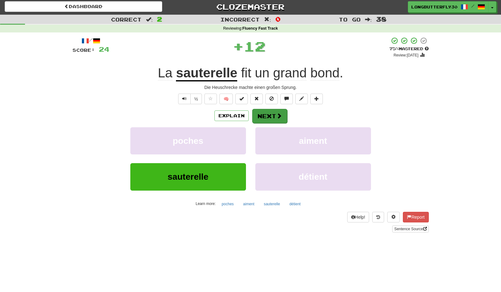
click at [267, 112] on button "Next" at bounding box center [269, 116] width 35 height 14
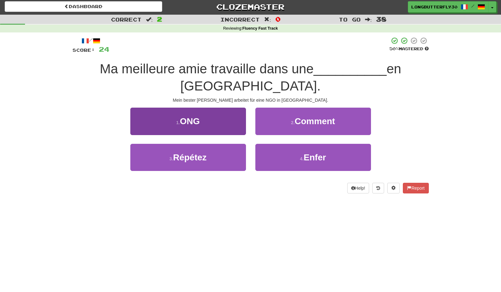
click at [219, 121] on button "1 . ONG" at bounding box center [188, 121] width 116 height 27
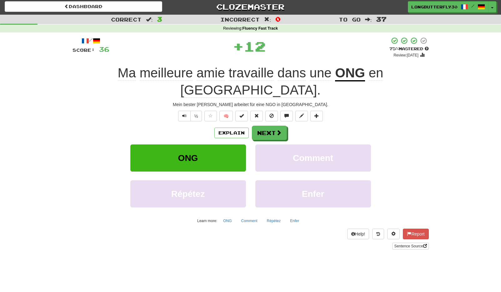
click at [264, 126] on div "Explain Next ONG Comment Répétez Enfer Learn more: ONG Comment Répétez Enfer" at bounding box center [250, 176] width 356 height 100
click at [268, 126] on button "Next" at bounding box center [269, 133] width 35 height 14
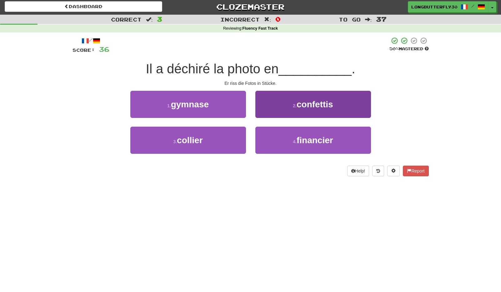
click at [294, 104] on small "2 ." at bounding box center [295, 105] width 4 height 5
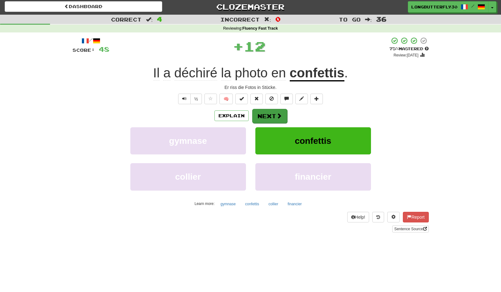
click at [261, 115] on button "Next" at bounding box center [269, 116] width 35 height 14
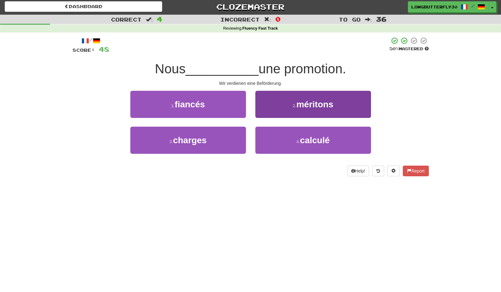
click at [275, 109] on button "2 . méritons" at bounding box center [313, 104] width 116 height 27
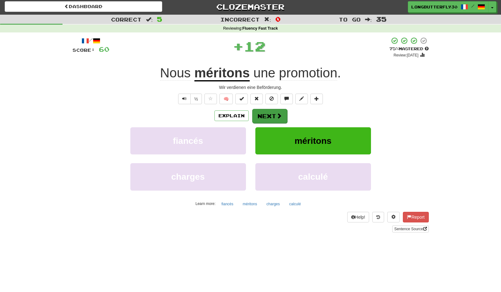
click at [271, 111] on button "Next" at bounding box center [269, 116] width 35 height 14
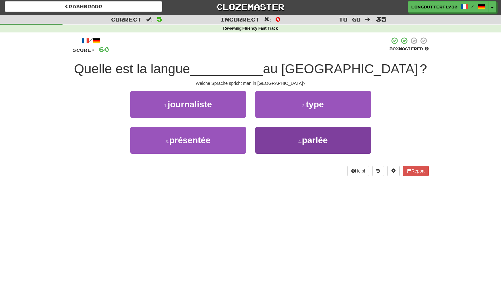
click at [288, 139] on button "4 . parlée" at bounding box center [313, 140] width 116 height 27
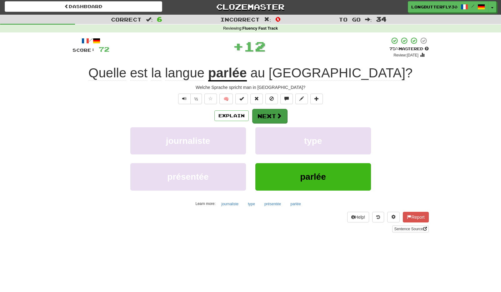
click at [266, 116] on button "Next" at bounding box center [269, 116] width 35 height 14
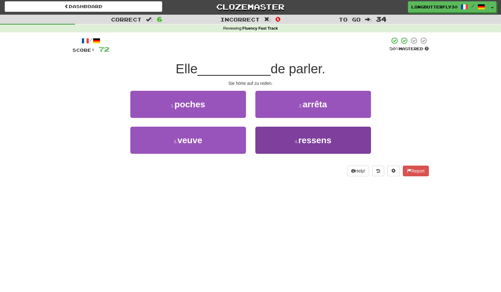
click at [282, 141] on button "4 . ressens" at bounding box center [313, 140] width 116 height 27
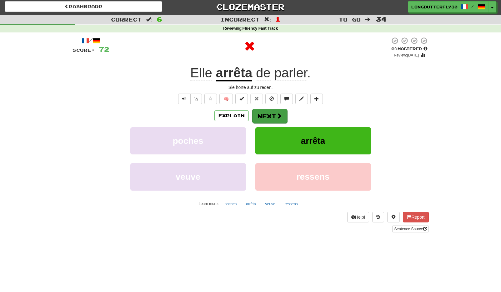
click at [269, 114] on button "Next" at bounding box center [269, 116] width 35 height 14
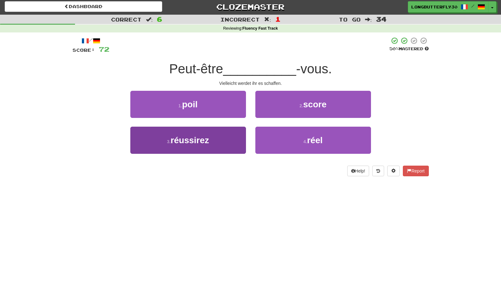
click at [207, 139] on span "réussirez" at bounding box center [189, 141] width 38 height 10
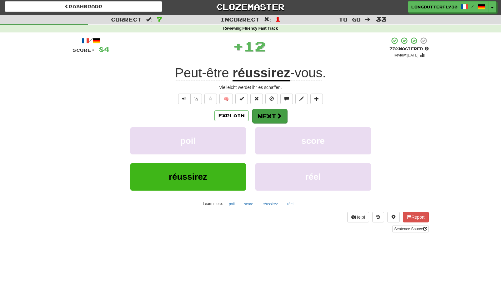
click at [262, 117] on button "Next" at bounding box center [269, 116] width 35 height 14
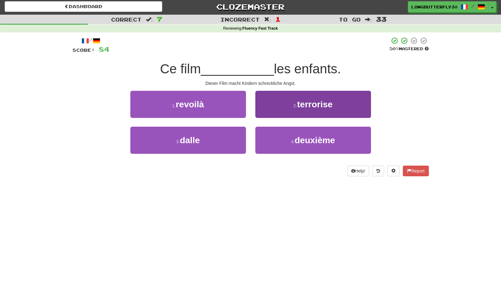
click at [281, 108] on button "2 . terrorise" at bounding box center [313, 104] width 116 height 27
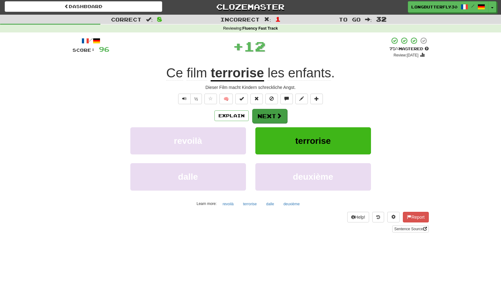
click at [274, 111] on button "Next" at bounding box center [269, 116] width 35 height 14
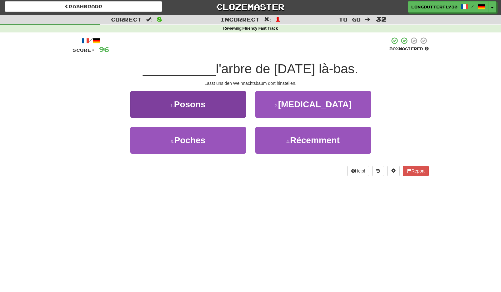
click at [232, 105] on button "1 . Posons" at bounding box center [188, 104] width 116 height 27
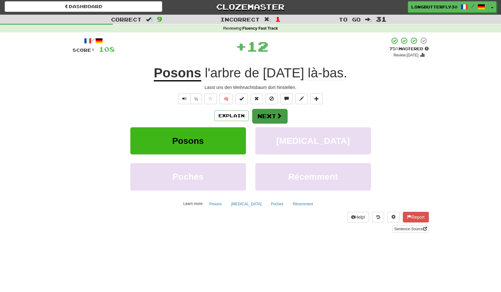
click at [266, 111] on button "Next" at bounding box center [269, 116] width 35 height 14
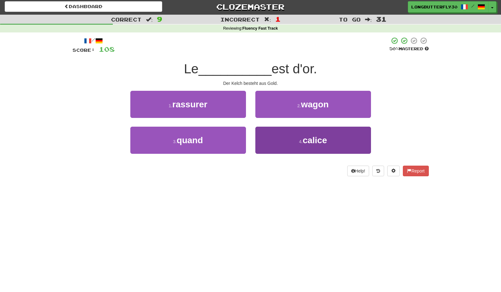
click at [279, 136] on button "4 . calice" at bounding box center [313, 140] width 116 height 27
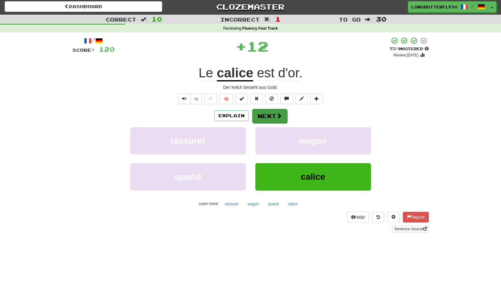
click at [282, 112] on button "Next" at bounding box center [269, 116] width 35 height 14
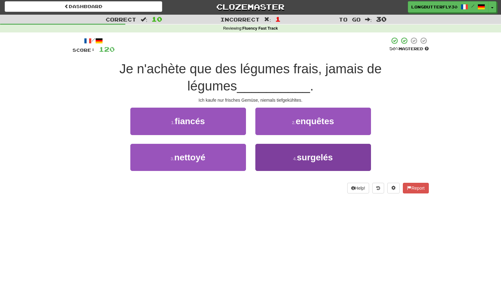
click at [294, 156] on small "4 ." at bounding box center [295, 158] width 4 height 5
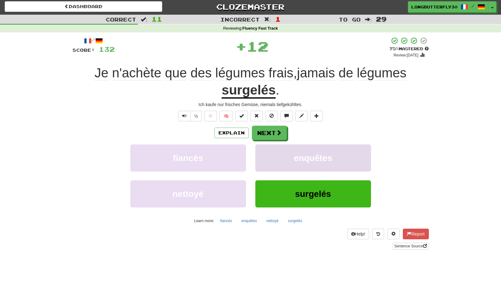
click at [295, 153] on span "enquêtes" at bounding box center [313, 158] width 38 height 10
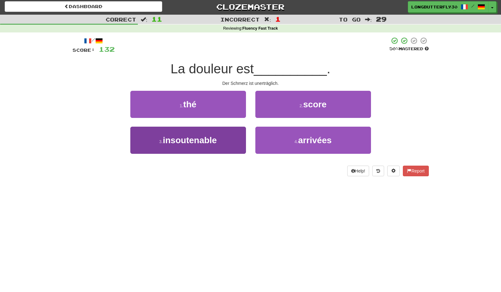
click at [239, 136] on button "3 . insoutenable" at bounding box center [188, 140] width 116 height 27
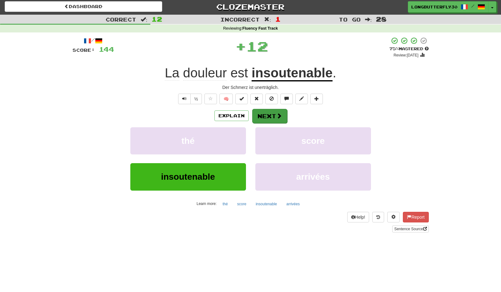
click at [253, 116] on button "Next" at bounding box center [269, 116] width 35 height 14
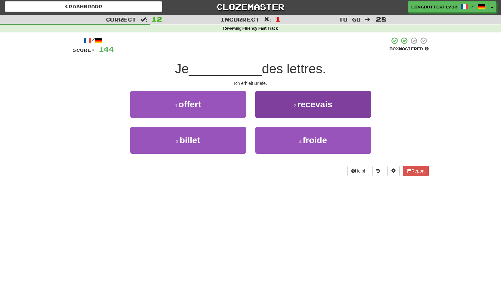
click at [279, 105] on button "2 . recevais" at bounding box center [313, 104] width 116 height 27
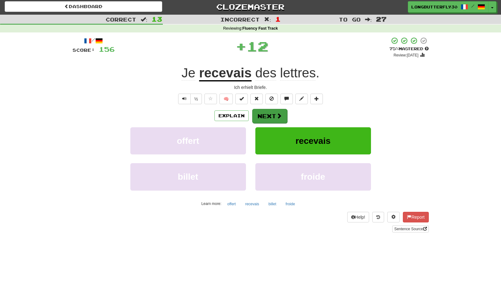
click at [276, 113] on span at bounding box center [279, 116] width 6 height 6
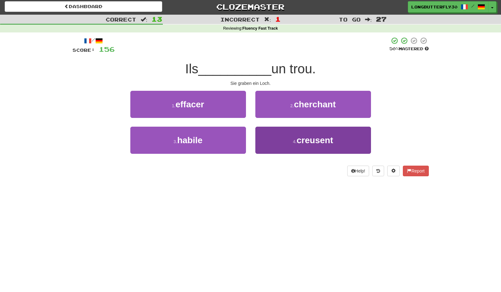
click at [291, 137] on button "4 . creusent" at bounding box center [313, 140] width 116 height 27
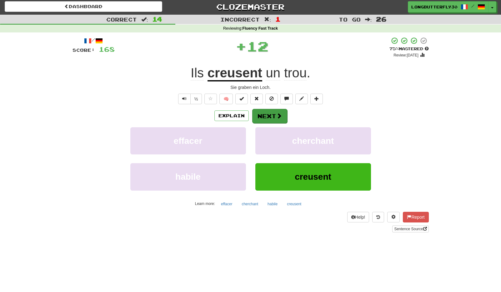
click at [274, 121] on button "Next" at bounding box center [269, 116] width 35 height 14
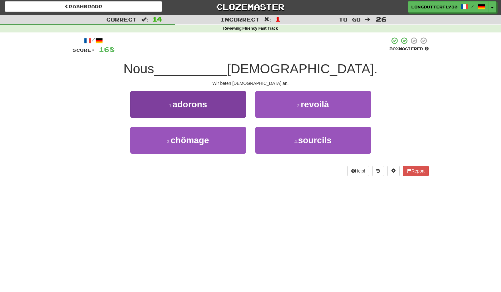
click at [230, 102] on button "1 . adorons" at bounding box center [188, 104] width 116 height 27
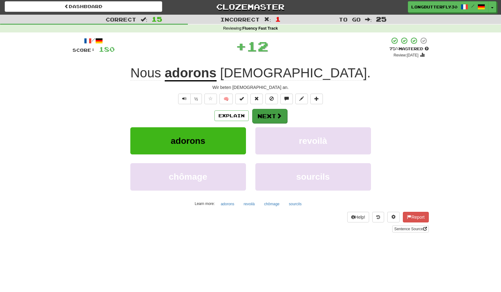
click at [276, 114] on span at bounding box center [279, 116] width 6 height 6
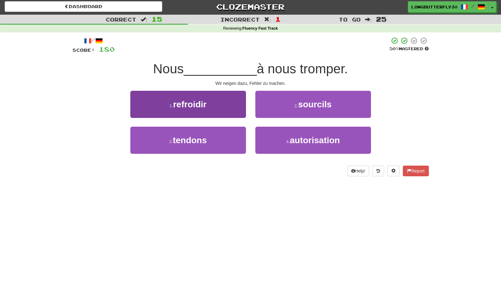
click at [240, 136] on button "3 . tendons" at bounding box center [188, 140] width 116 height 27
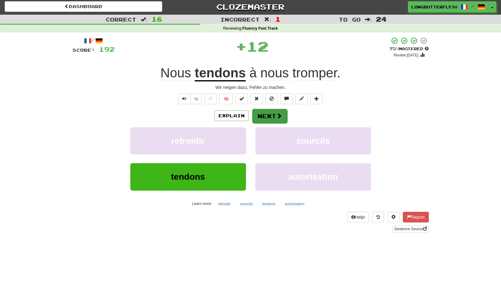
click at [277, 114] on span at bounding box center [279, 116] width 6 height 6
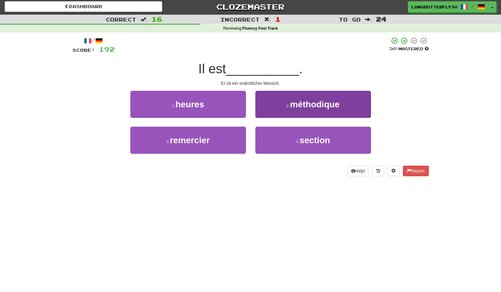
click at [281, 111] on button "2 . méthodique" at bounding box center [313, 104] width 116 height 27
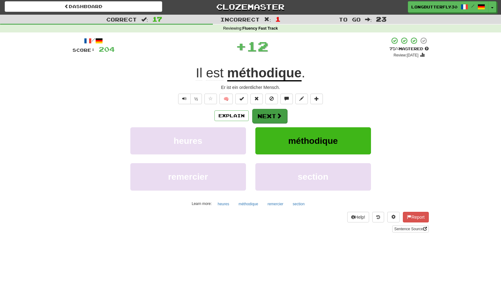
click at [281, 111] on button "Next" at bounding box center [269, 116] width 35 height 14
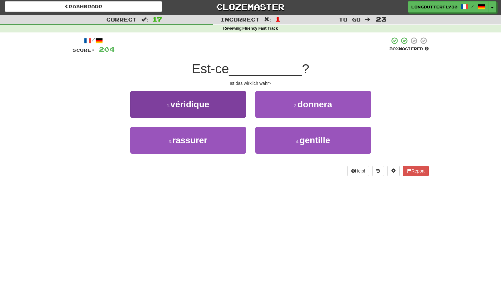
click at [235, 110] on button "1 . véridique" at bounding box center [188, 104] width 116 height 27
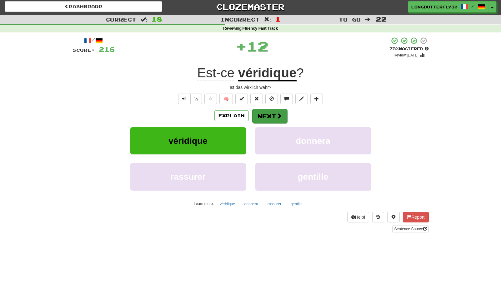
click at [262, 115] on button "Next" at bounding box center [269, 116] width 35 height 14
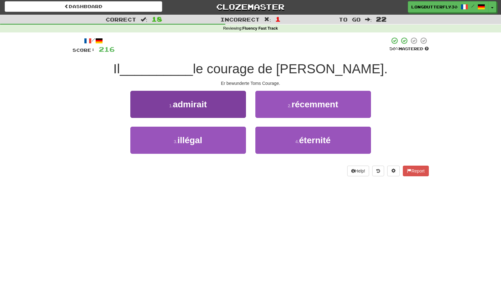
click at [215, 106] on button "1 . admirait" at bounding box center [188, 104] width 116 height 27
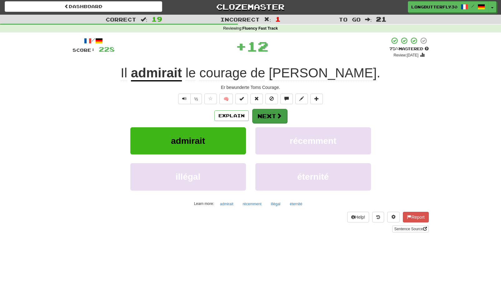
click at [277, 115] on span at bounding box center [279, 116] width 6 height 6
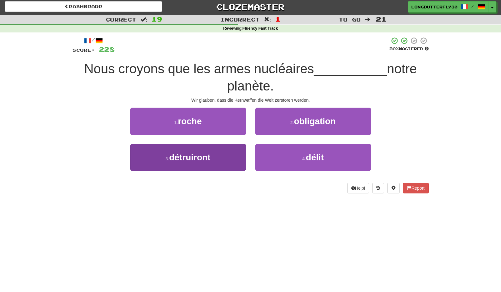
click at [214, 156] on button "3 . détruiront" at bounding box center [188, 157] width 116 height 27
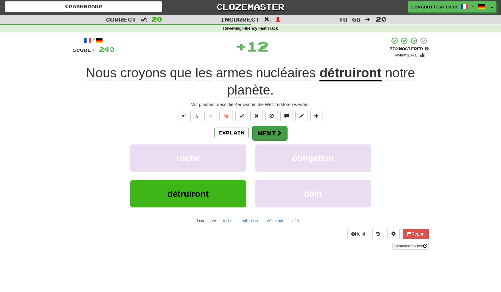
click at [269, 131] on button "Next" at bounding box center [269, 133] width 35 height 14
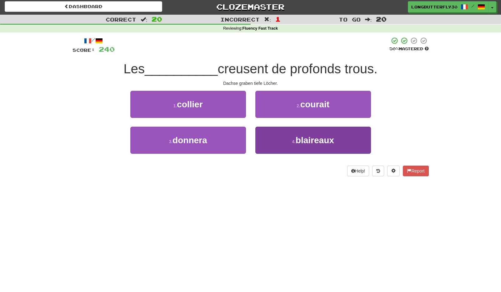
click at [285, 141] on button "4 . blaireaux" at bounding box center [313, 140] width 116 height 27
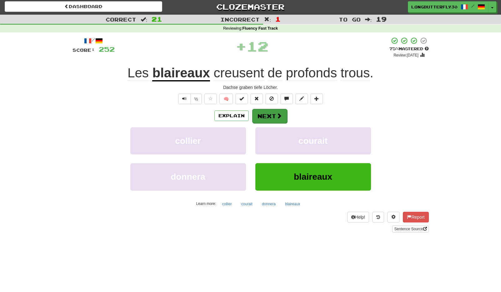
click at [284, 117] on button "Next" at bounding box center [269, 116] width 35 height 14
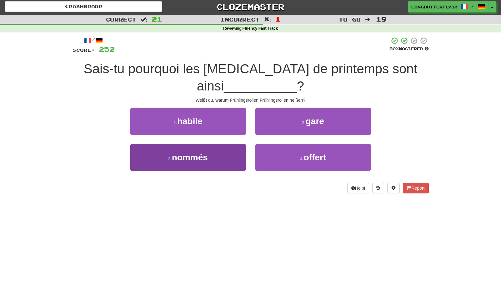
click at [223, 152] on button "3 . nommés" at bounding box center [188, 157] width 116 height 27
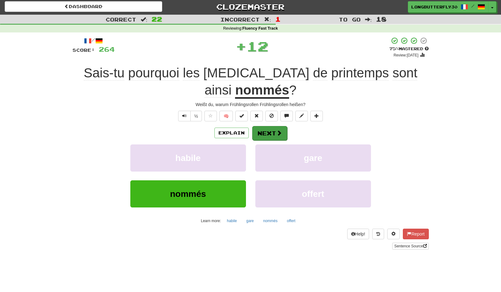
click at [260, 128] on button "Next" at bounding box center [269, 133] width 35 height 14
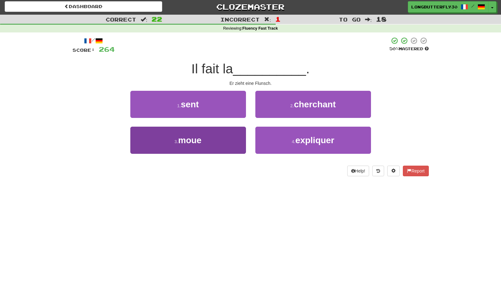
click at [223, 136] on button "3 . moue" at bounding box center [188, 140] width 116 height 27
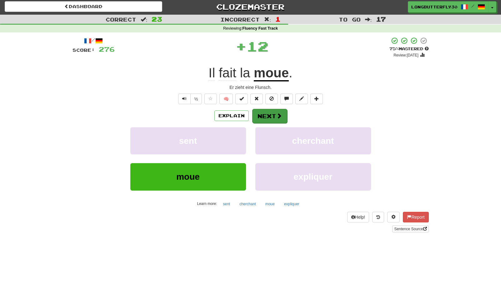
click at [265, 112] on button "Next" at bounding box center [269, 116] width 35 height 14
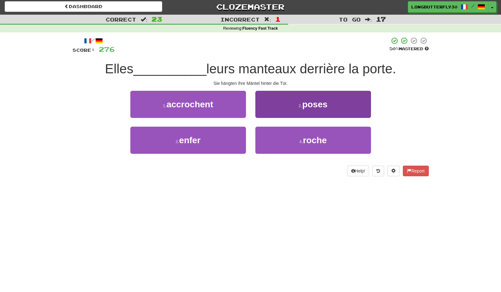
click at [293, 109] on button "2 . poses" at bounding box center [313, 104] width 116 height 27
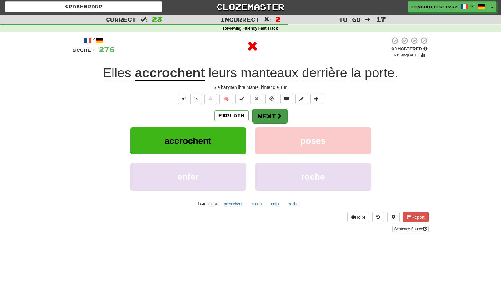
click at [270, 111] on button "Next" at bounding box center [269, 116] width 35 height 14
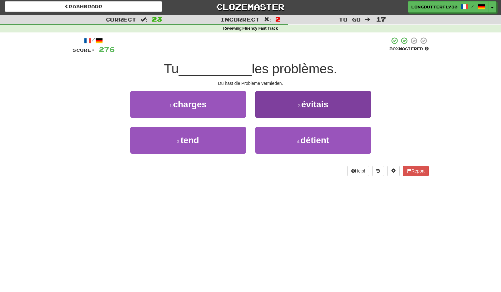
click at [290, 104] on button "2 . évitais" at bounding box center [313, 104] width 116 height 27
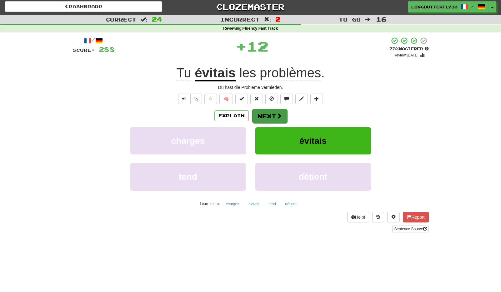
click at [269, 114] on button "Next" at bounding box center [269, 116] width 35 height 14
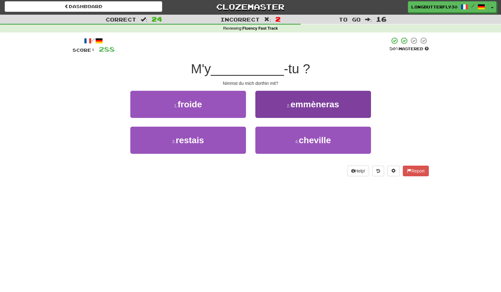
click at [278, 108] on button "2 . emmèneras" at bounding box center [313, 104] width 116 height 27
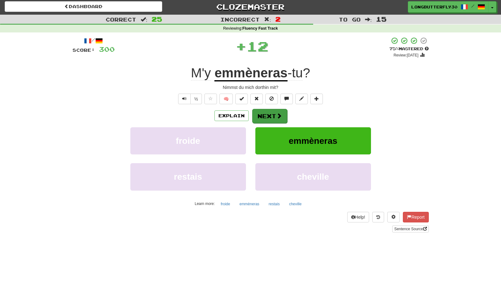
click at [268, 113] on button "Next" at bounding box center [269, 116] width 35 height 14
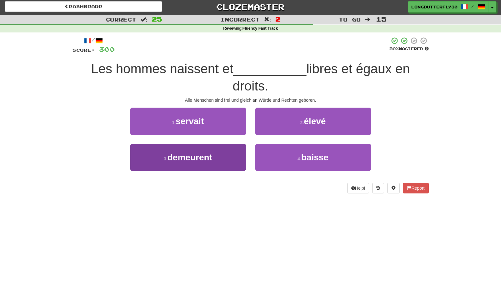
click at [218, 158] on button "3 . demeurent" at bounding box center [188, 157] width 116 height 27
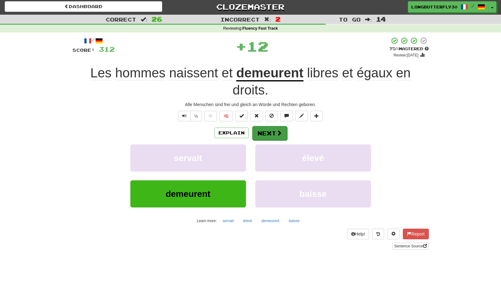
click at [276, 133] on span at bounding box center [279, 133] width 6 height 6
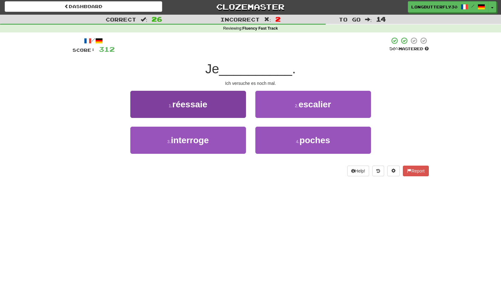
click at [224, 109] on button "1 . réessaie" at bounding box center [188, 104] width 116 height 27
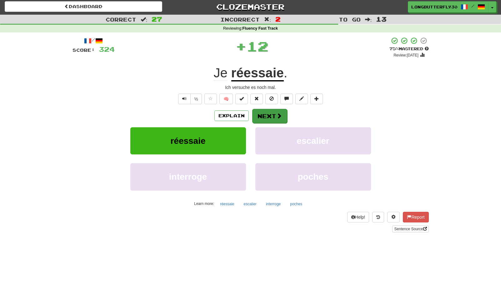
click at [279, 116] on span at bounding box center [279, 116] width 6 height 6
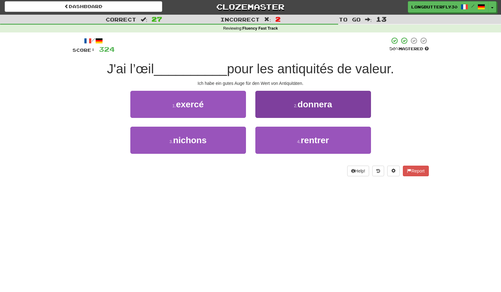
click at [287, 103] on button "2 . donnera" at bounding box center [313, 104] width 116 height 27
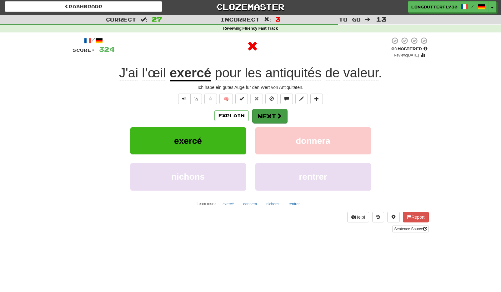
click at [268, 113] on button "Next" at bounding box center [269, 116] width 35 height 14
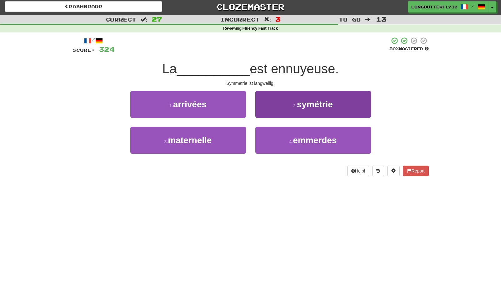
click at [285, 113] on button "2 . symétrie" at bounding box center [313, 104] width 116 height 27
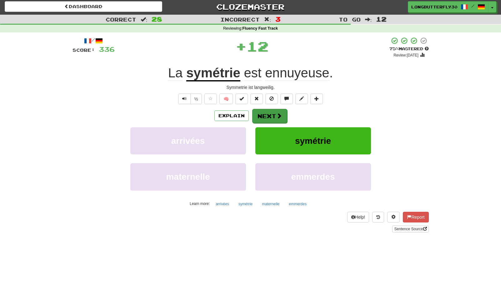
click at [271, 120] on button "Next" at bounding box center [269, 116] width 35 height 14
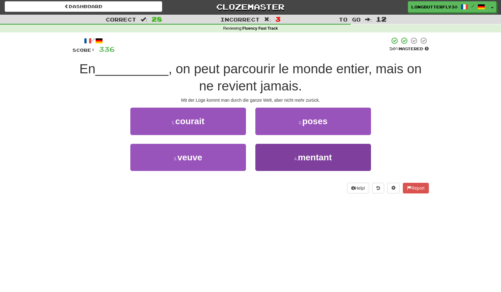
click at [273, 158] on button "4 . mentant" at bounding box center [313, 157] width 116 height 27
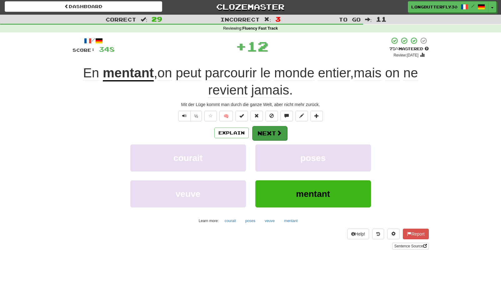
click at [268, 135] on button "Next" at bounding box center [269, 133] width 35 height 14
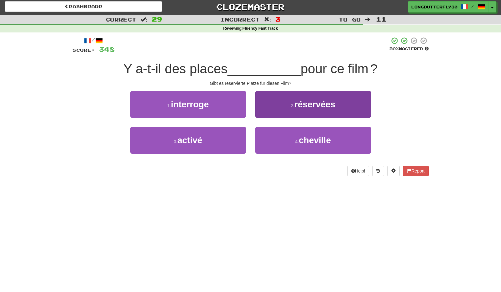
click at [298, 111] on button "2 . réservées" at bounding box center [313, 104] width 116 height 27
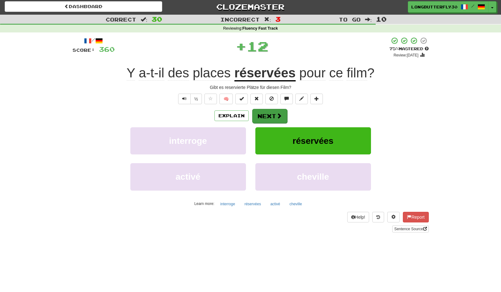
click at [276, 118] on span at bounding box center [279, 116] width 6 height 6
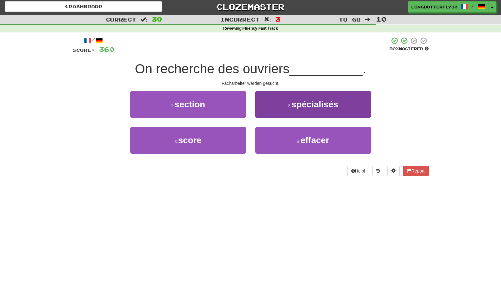
click at [274, 106] on button "2 . spécialisés" at bounding box center [313, 104] width 116 height 27
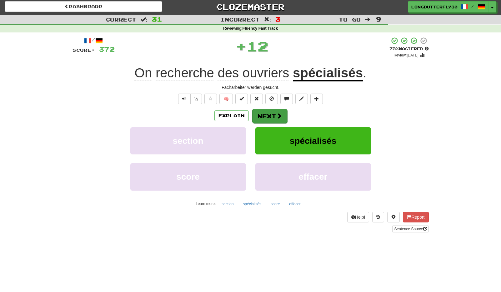
click at [269, 110] on button "Next" at bounding box center [269, 116] width 35 height 14
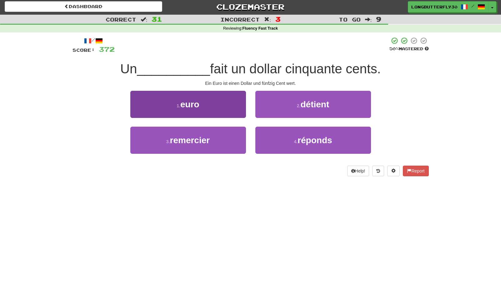
click at [227, 115] on button "1 . euro" at bounding box center [188, 104] width 116 height 27
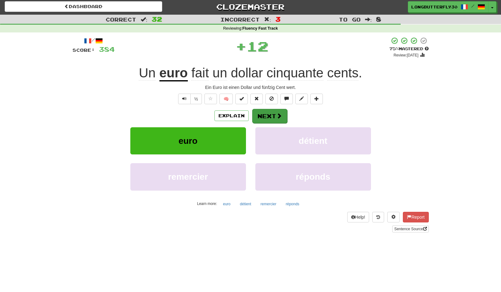
click at [270, 118] on button "Next" at bounding box center [269, 116] width 35 height 14
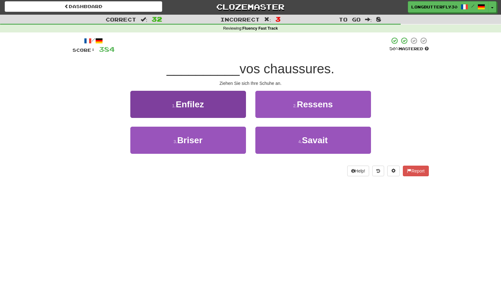
click at [229, 111] on button "1 . Enfilez" at bounding box center [188, 104] width 116 height 27
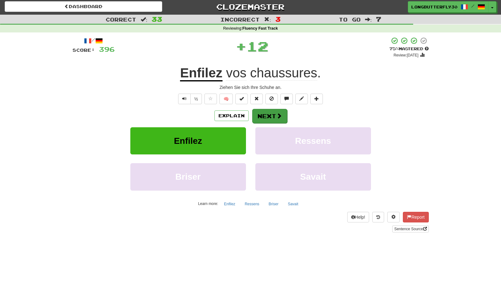
click at [256, 111] on button "Next" at bounding box center [269, 116] width 35 height 14
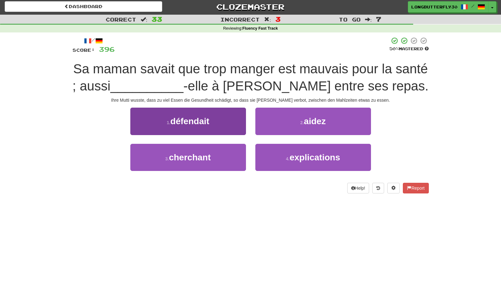
click at [241, 129] on button "1 . défendait" at bounding box center [188, 121] width 116 height 27
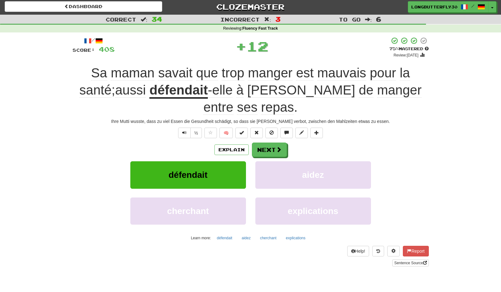
click at [289, 143] on div "Explain Next" at bounding box center [250, 150] width 356 height 14
click at [281, 147] on span at bounding box center [279, 150] width 6 height 6
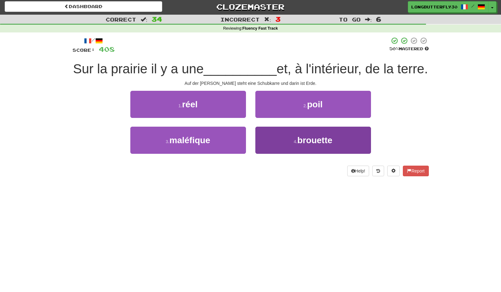
click at [280, 139] on button "4 . brouette" at bounding box center [313, 140] width 116 height 27
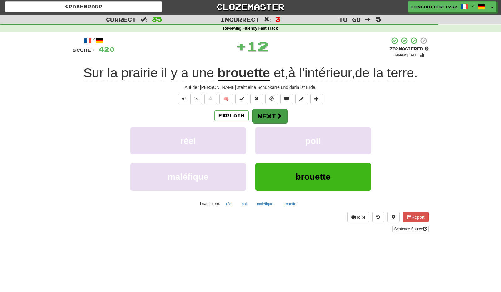
click at [278, 117] on span at bounding box center [279, 116] width 6 height 6
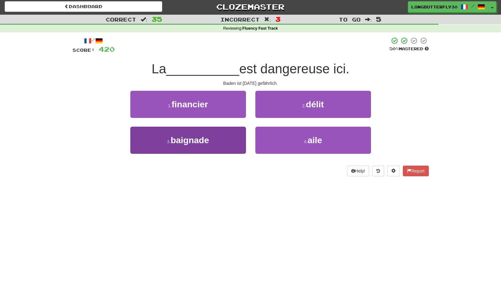
click at [205, 137] on span "baignade" at bounding box center [189, 141] width 38 height 10
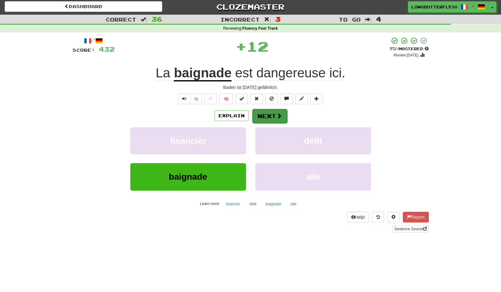
click at [254, 119] on button "Next" at bounding box center [269, 116] width 35 height 14
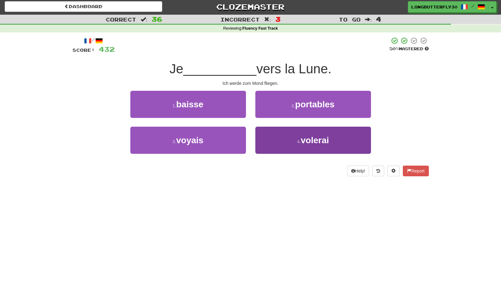
click at [286, 136] on button "4 . volerai" at bounding box center [313, 140] width 116 height 27
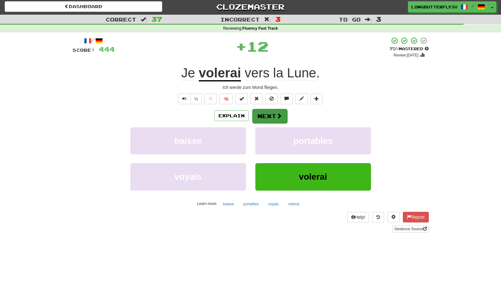
click at [276, 116] on span at bounding box center [279, 116] width 6 height 6
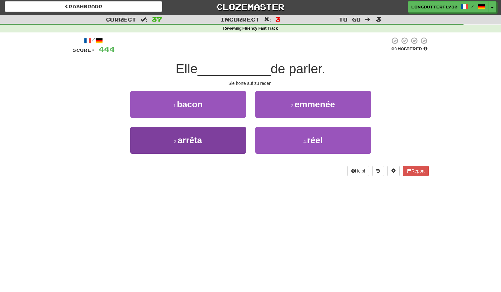
click at [239, 136] on button "3 . arrêta" at bounding box center [188, 140] width 116 height 27
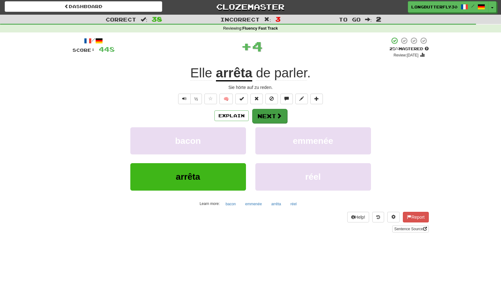
click at [274, 114] on button "Next" at bounding box center [269, 116] width 35 height 14
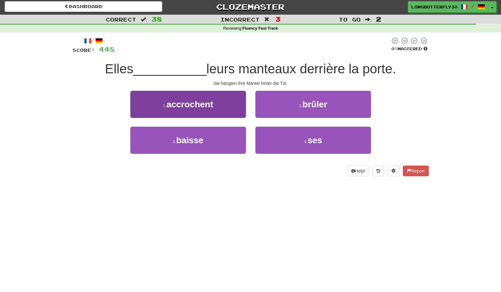
click at [235, 107] on button "1 . accrochent" at bounding box center [188, 104] width 116 height 27
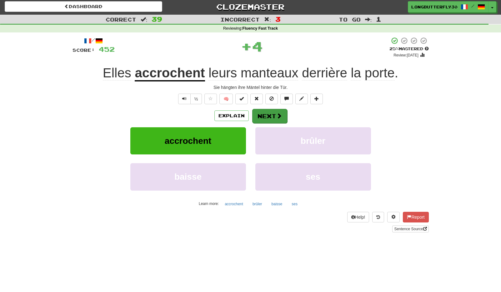
click at [272, 113] on button "Next" at bounding box center [269, 116] width 35 height 14
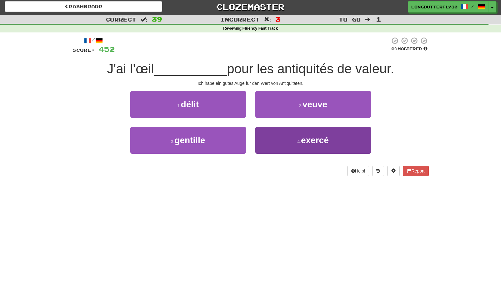
click at [265, 131] on button "4 . exercé" at bounding box center [313, 140] width 116 height 27
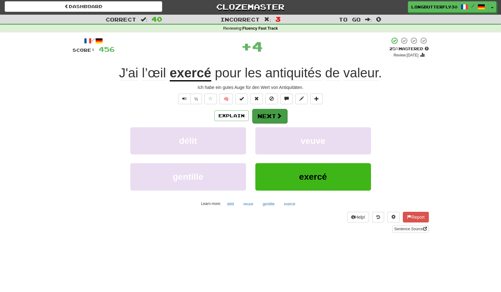
click at [265, 111] on button "Next" at bounding box center [269, 116] width 35 height 14
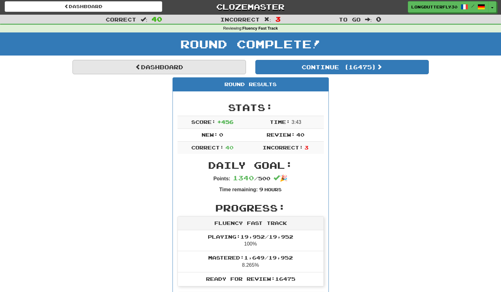
click at [193, 67] on link "Dashboard" at bounding box center [158, 67] width 173 height 14
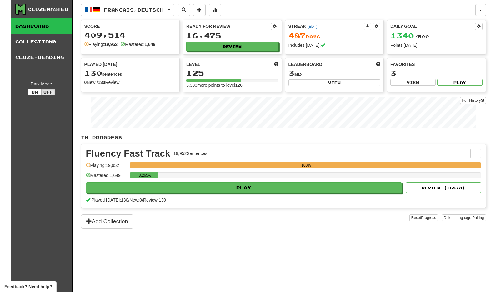
click at [143, 17] on div "Français / Deutsch Deutsch / English Streak: 1122 Review: 8,961 Daily Goal: 0 /…" at bounding box center [283, 154] width 405 height 308
click at [155, 13] on button "Français / Deutsch" at bounding box center [127, 10] width 93 height 12
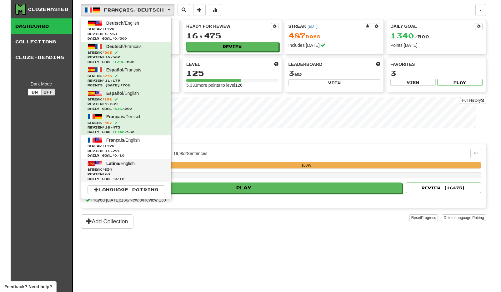
click at [118, 172] on span "Review: 60" at bounding box center [125, 174] width 77 height 5
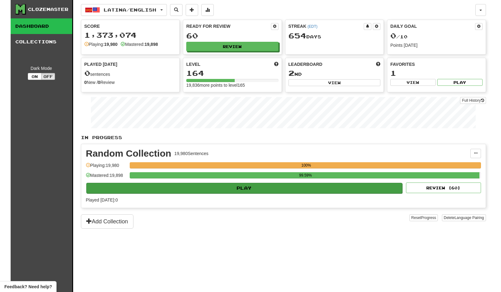
click at [254, 188] on button "Play" at bounding box center [244, 188] width 316 height 11
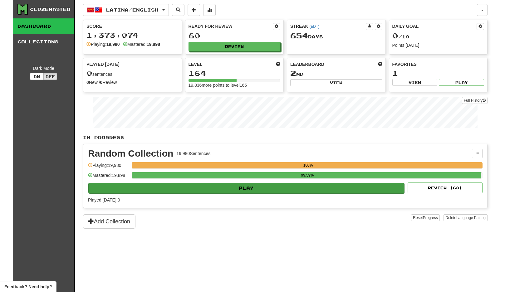
select select "**"
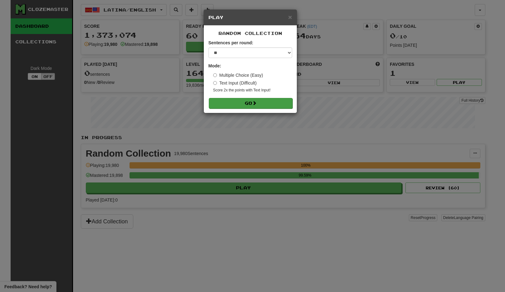
click at [242, 101] on button "Go" at bounding box center [251, 103] width 84 height 11
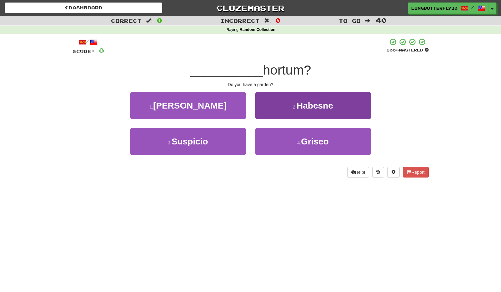
click at [284, 102] on button "2 . [GEOGRAPHIC_DATA]" at bounding box center [313, 105] width 116 height 27
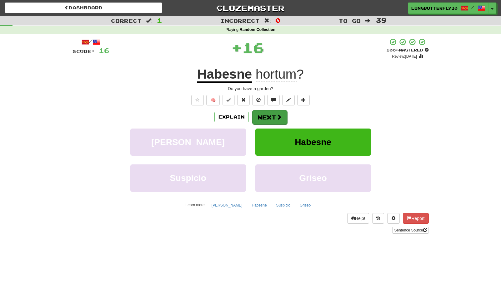
click at [268, 116] on button "Next" at bounding box center [269, 117] width 35 height 14
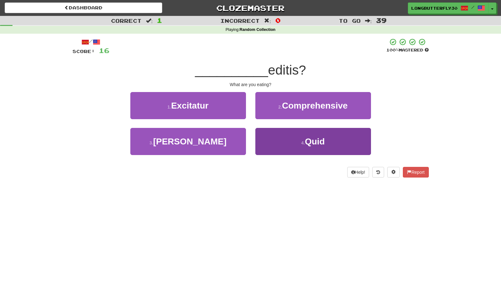
click at [263, 139] on button "4 . Quid" at bounding box center [313, 141] width 116 height 27
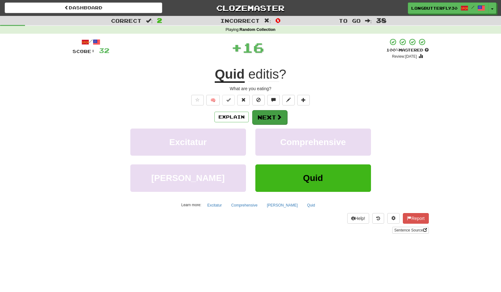
click at [261, 116] on button "Next" at bounding box center [269, 117] width 35 height 14
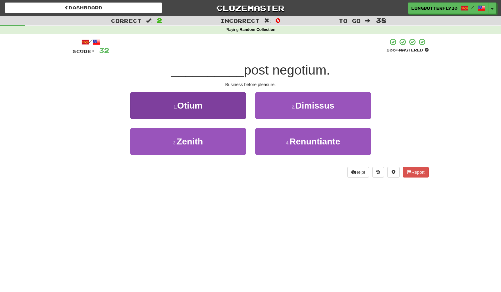
click at [224, 104] on button "1 . [GEOGRAPHIC_DATA]" at bounding box center [188, 105] width 116 height 27
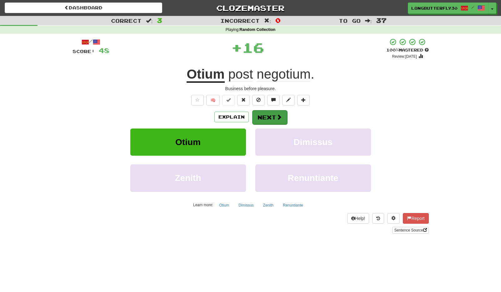
click at [258, 110] on div "Explain Next" at bounding box center [250, 117] width 356 height 14
click at [257, 116] on button "Next" at bounding box center [269, 117] width 35 height 14
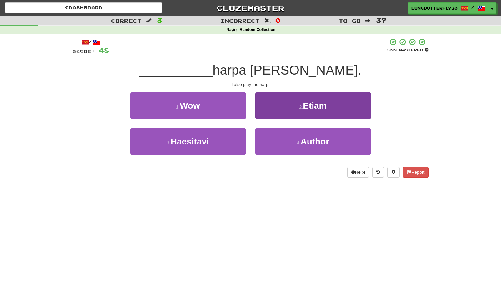
click at [280, 106] on button "2 . Etiam" at bounding box center [313, 105] width 116 height 27
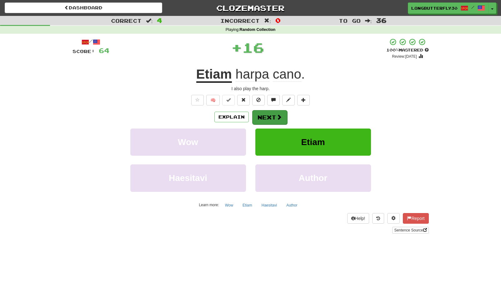
click at [268, 111] on button "Next" at bounding box center [269, 117] width 35 height 14
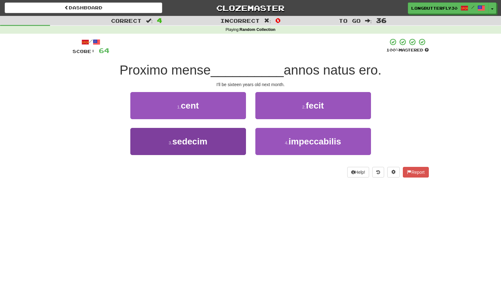
click at [220, 144] on button "3 . sedecim" at bounding box center [188, 141] width 116 height 27
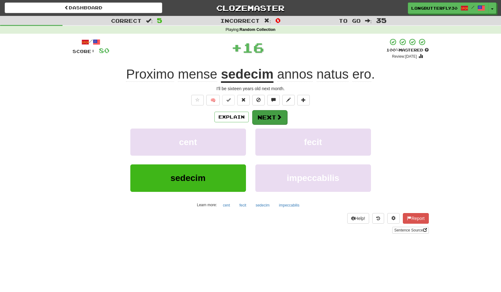
click at [266, 111] on button "Next" at bounding box center [269, 117] width 35 height 14
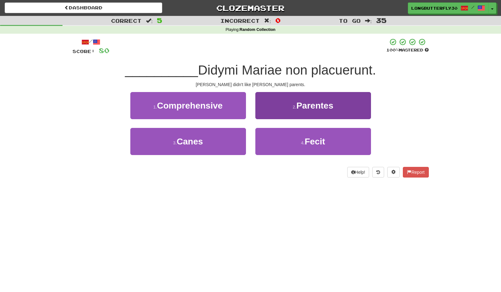
click at [293, 103] on button "2 . Parentes" at bounding box center [313, 105] width 116 height 27
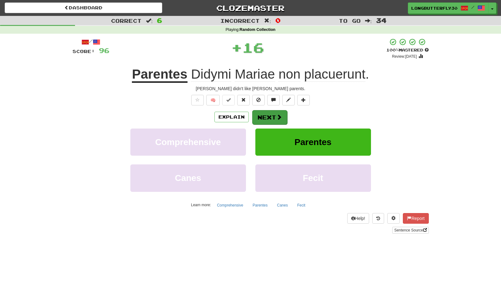
click at [272, 118] on button "Next" at bounding box center [269, 117] width 35 height 14
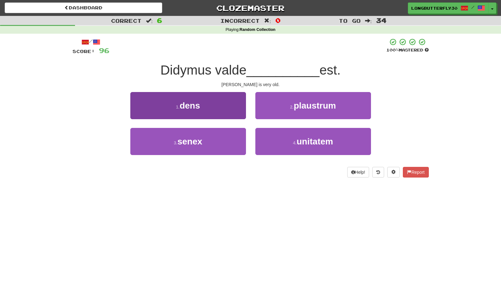
click at [228, 147] on button "3 . senex" at bounding box center [188, 141] width 116 height 27
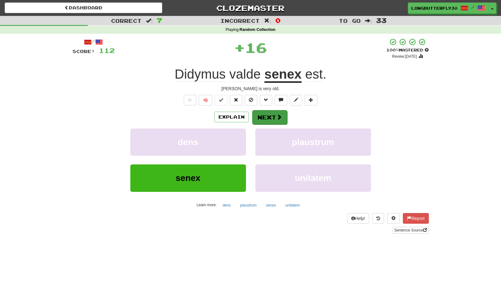
click at [267, 113] on button "Next" at bounding box center [269, 117] width 35 height 14
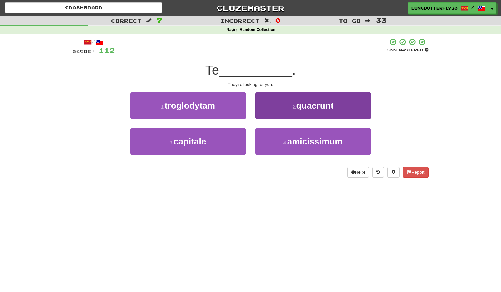
drag, startPoint x: 294, startPoint y: 105, endPoint x: 290, endPoint y: 109, distance: 6.2
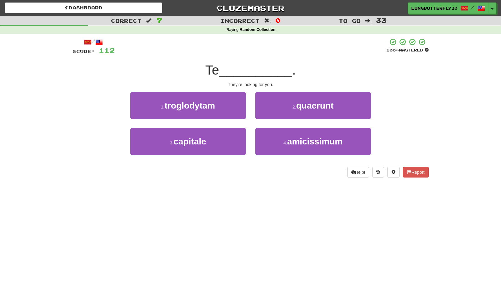
click at [294, 105] on small "2 ." at bounding box center [294, 107] width 4 height 5
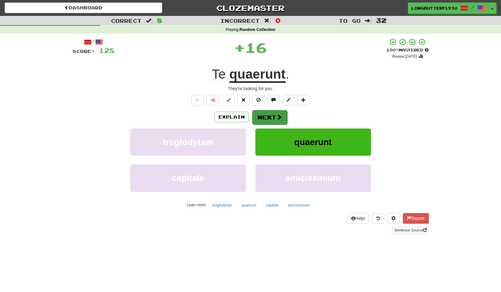
click at [269, 119] on button "Next" at bounding box center [269, 117] width 35 height 14
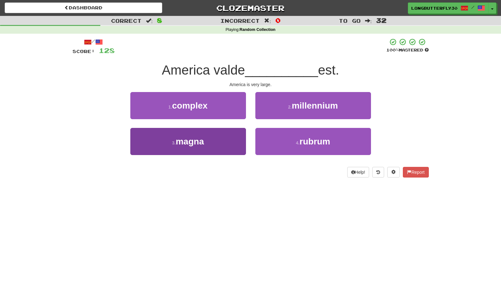
click at [226, 145] on button "3 . magna" at bounding box center [188, 141] width 116 height 27
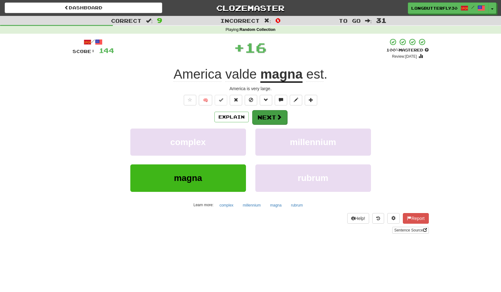
click at [267, 114] on button "Next" at bounding box center [269, 117] width 35 height 14
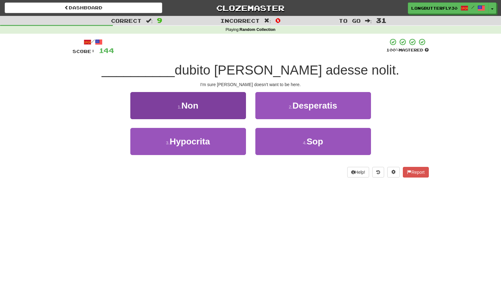
click at [226, 112] on button "1 . Non" at bounding box center [188, 105] width 116 height 27
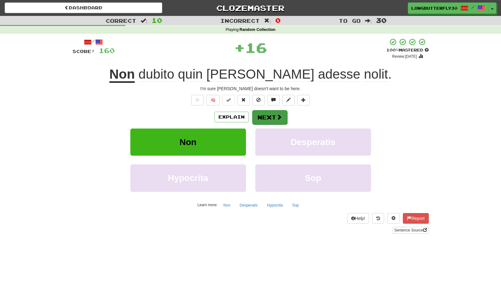
click at [269, 120] on button "Next" at bounding box center [269, 117] width 35 height 14
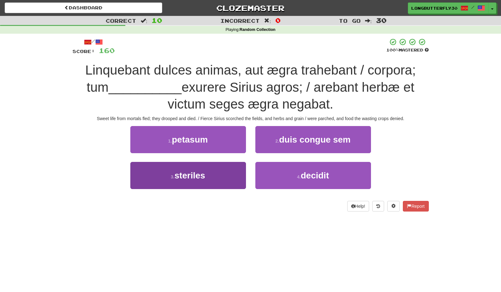
click at [214, 169] on button "3 . steriles" at bounding box center [188, 175] width 116 height 27
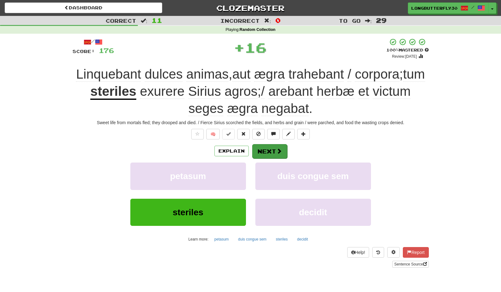
click at [263, 145] on button "Next" at bounding box center [269, 151] width 35 height 14
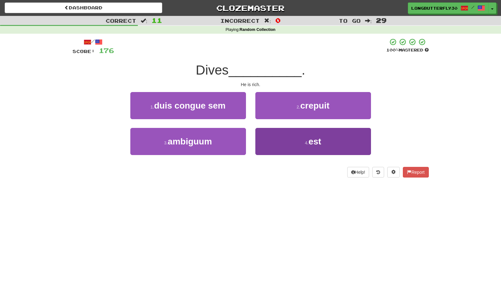
click at [279, 142] on button "4 . est" at bounding box center [313, 141] width 116 height 27
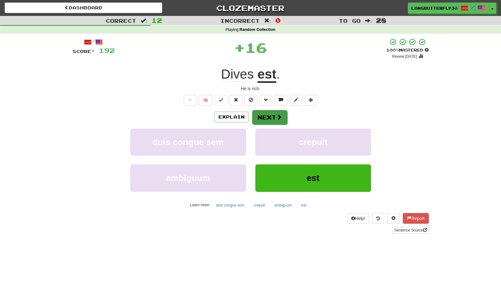
click at [277, 117] on span at bounding box center [279, 117] width 6 height 6
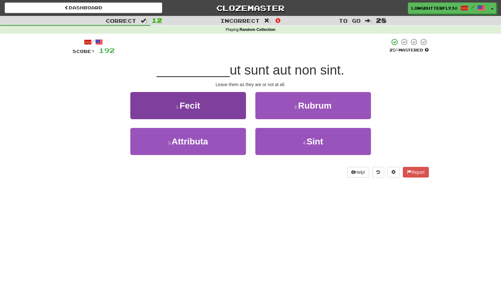
click at [224, 109] on button "1 . Fecit" at bounding box center [188, 105] width 116 height 27
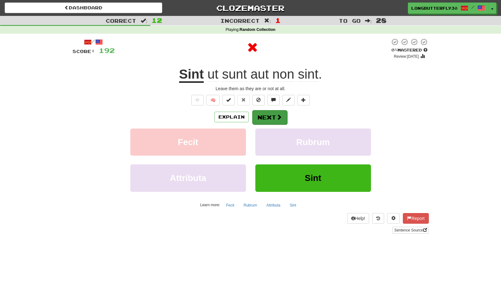
click at [254, 114] on button "Next" at bounding box center [269, 117] width 35 height 14
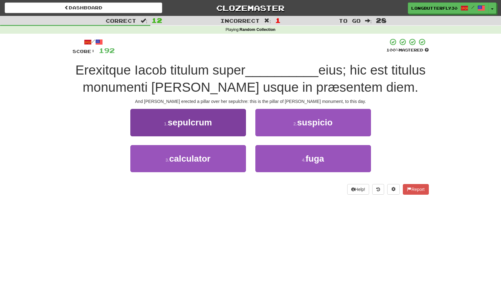
click at [216, 125] on button "1 . sepulcrum" at bounding box center [188, 122] width 116 height 27
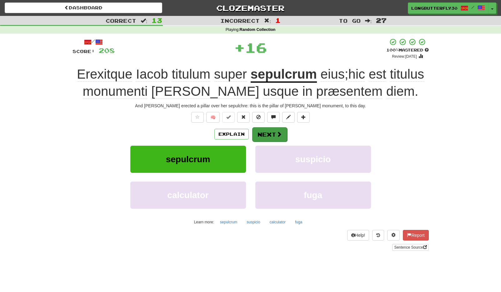
click at [265, 131] on button "Next" at bounding box center [269, 134] width 35 height 14
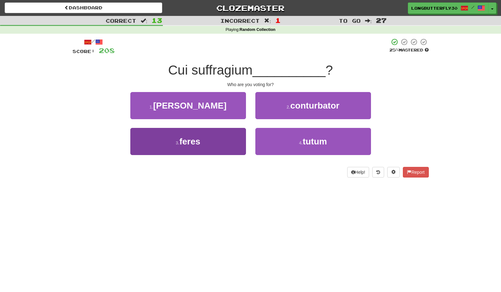
click at [230, 142] on button "3 . feres" at bounding box center [188, 141] width 116 height 27
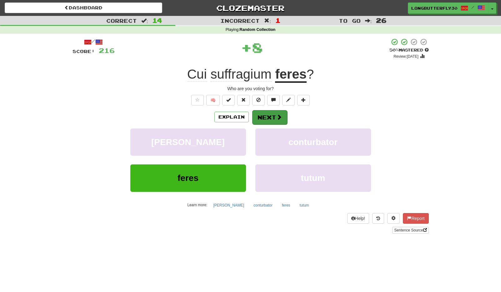
click at [276, 111] on button "Next" at bounding box center [269, 117] width 35 height 14
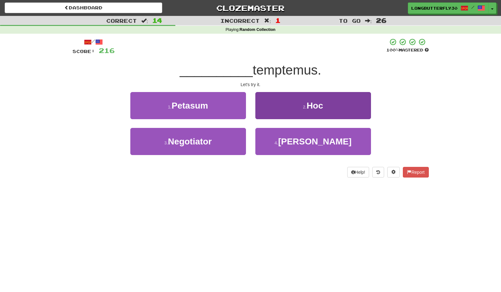
click at [275, 104] on button "2 . Hoc" at bounding box center [313, 105] width 116 height 27
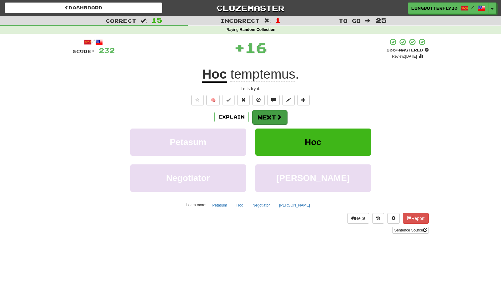
click at [265, 120] on button "Next" at bounding box center [269, 117] width 35 height 14
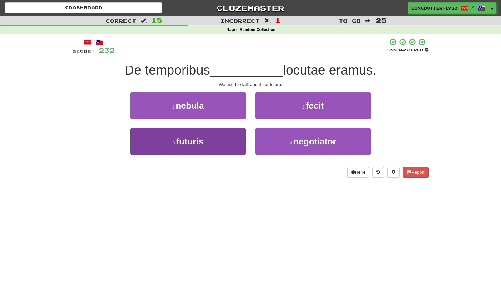
click at [222, 141] on button "3 . futuris" at bounding box center [188, 141] width 116 height 27
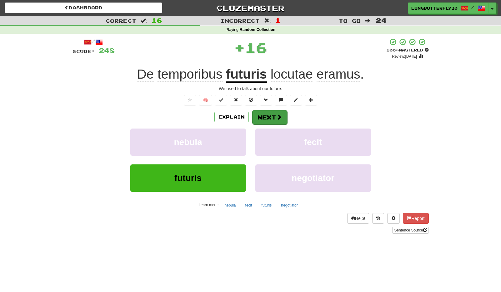
click at [280, 119] on span at bounding box center [279, 117] width 6 height 6
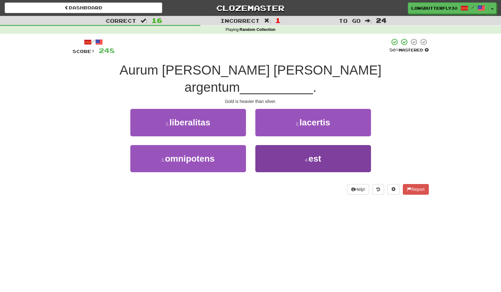
click at [281, 145] on button "4 . est" at bounding box center [313, 158] width 116 height 27
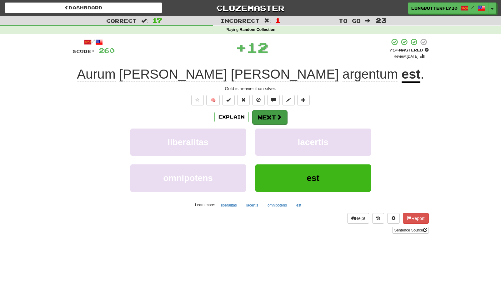
click at [270, 116] on button "Next" at bounding box center [269, 117] width 35 height 14
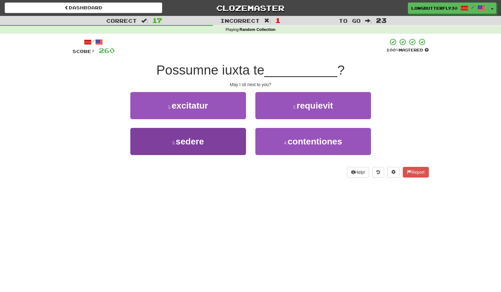
click at [236, 142] on button "3 . sedere" at bounding box center [188, 141] width 116 height 27
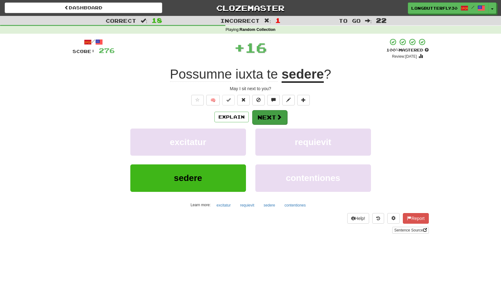
click at [267, 121] on button "Next" at bounding box center [269, 117] width 35 height 14
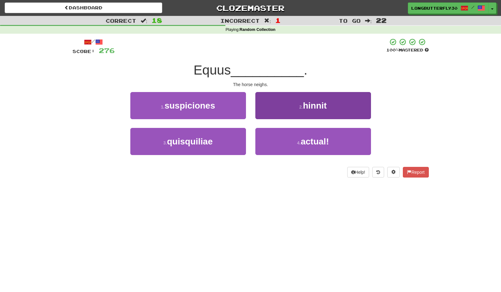
click at [294, 109] on button "2 . hinnit" at bounding box center [313, 105] width 116 height 27
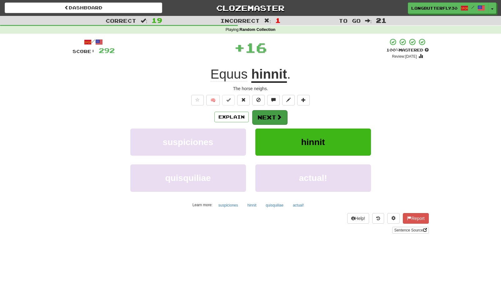
click at [274, 114] on button "Next" at bounding box center [269, 117] width 35 height 14
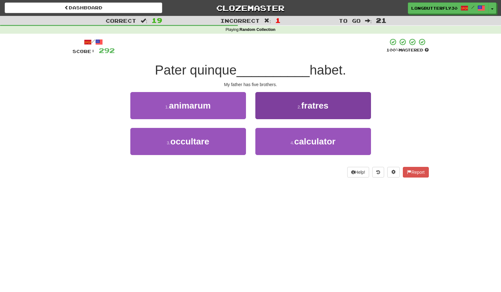
click at [292, 110] on button "2 . fratres" at bounding box center [313, 105] width 116 height 27
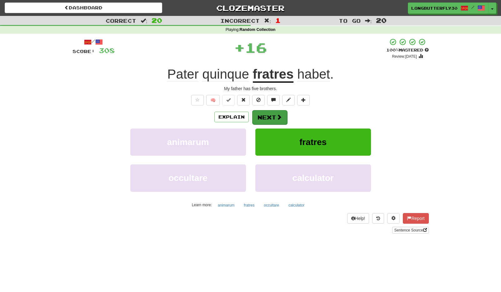
click at [276, 116] on span at bounding box center [279, 117] width 6 height 6
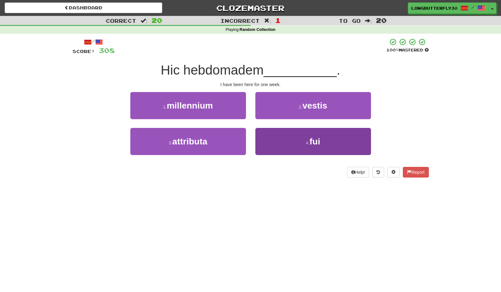
click at [284, 135] on button "4 . fui" at bounding box center [313, 141] width 116 height 27
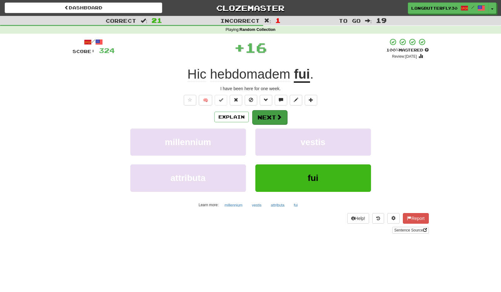
click at [269, 112] on button "Next" at bounding box center [269, 117] width 35 height 14
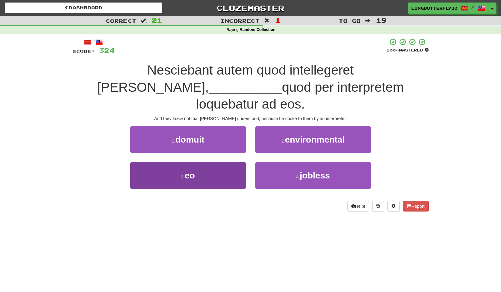
click at [217, 162] on button "3 . eo" at bounding box center [188, 175] width 116 height 27
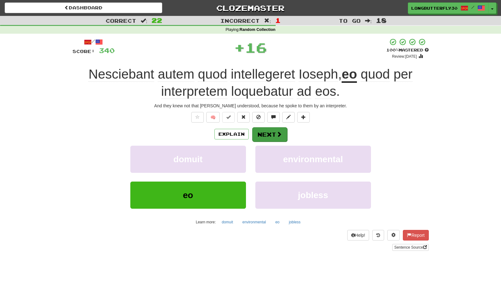
click at [262, 127] on button "Next" at bounding box center [269, 134] width 35 height 14
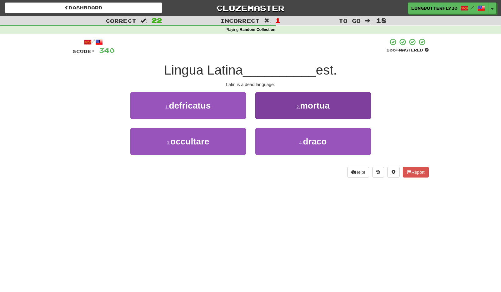
click at [312, 103] on span "mortua" at bounding box center [315, 106] width 30 height 10
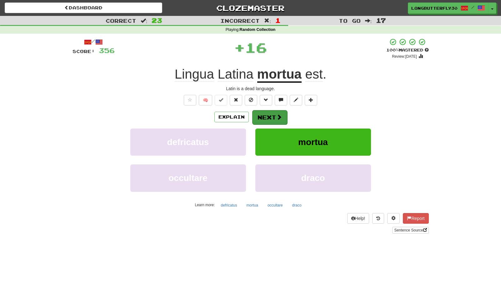
click at [274, 116] on button "Next" at bounding box center [269, 117] width 35 height 14
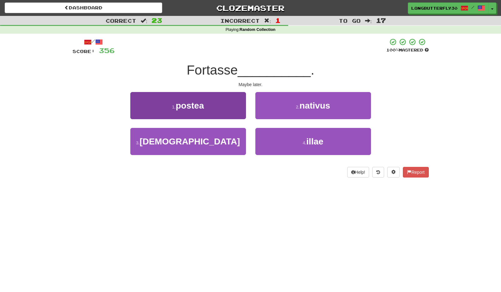
click at [223, 110] on button "1 . postea" at bounding box center [188, 105] width 116 height 27
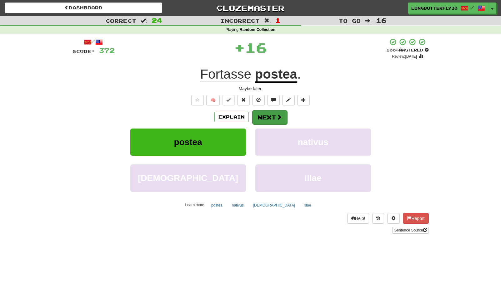
click at [269, 116] on button "Next" at bounding box center [269, 117] width 35 height 14
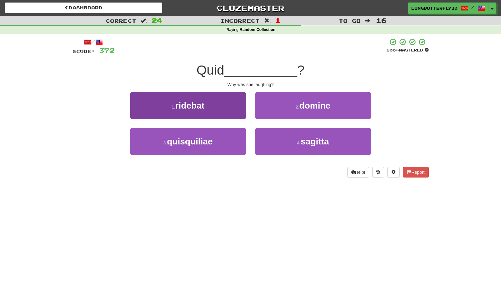
click at [222, 107] on button "1 . ridebat" at bounding box center [188, 105] width 116 height 27
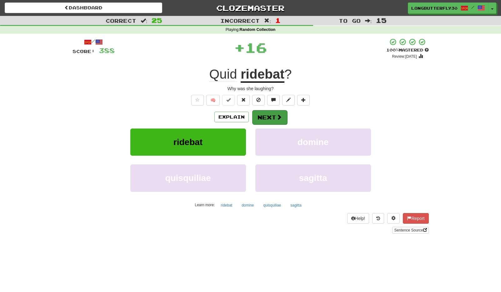
click at [265, 114] on button "Next" at bounding box center [269, 117] width 35 height 14
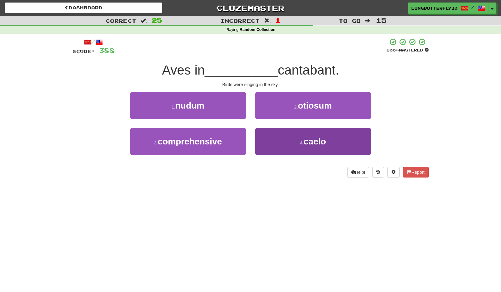
click at [277, 132] on button "4 . caelo" at bounding box center [313, 141] width 116 height 27
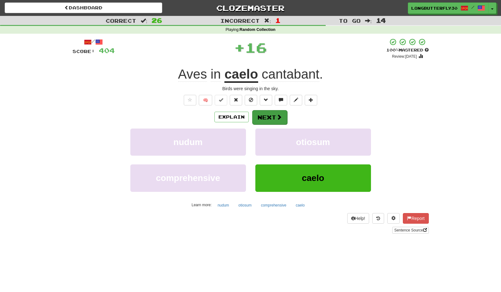
click at [269, 113] on button "Next" at bounding box center [269, 117] width 35 height 14
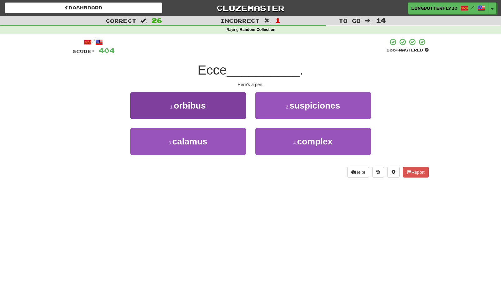
drag, startPoint x: 223, startPoint y: 136, endPoint x: 233, endPoint y: 132, distance: 10.7
click at [223, 136] on button "3 . calamus" at bounding box center [188, 141] width 116 height 27
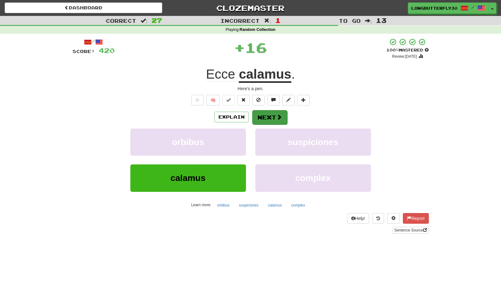
click at [273, 118] on button "Next" at bounding box center [269, 117] width 35 height 14
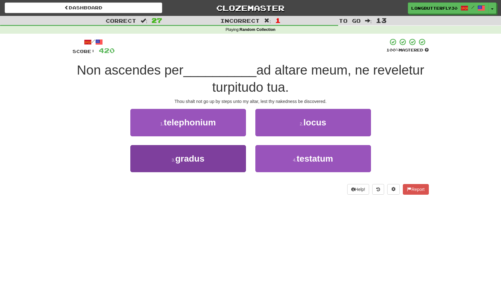
click at [230, 154] on button "3 . gradus" at bounding box center [188, 158] width 116 height 27
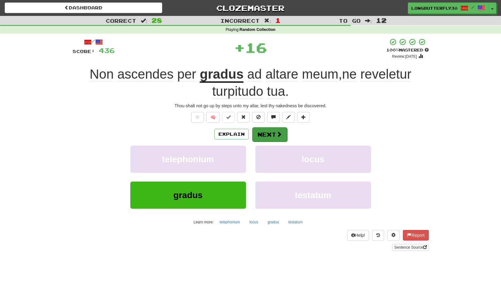
click at [266, 130] on button "Next" at bounding box center [269, 134] width 35 height 14
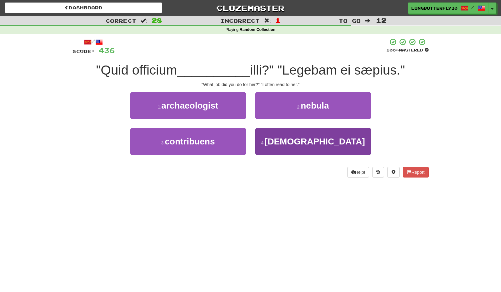
click at [283, 139] on button "4 . præstabas" at bounding box center [313, 141] width 116 height 27
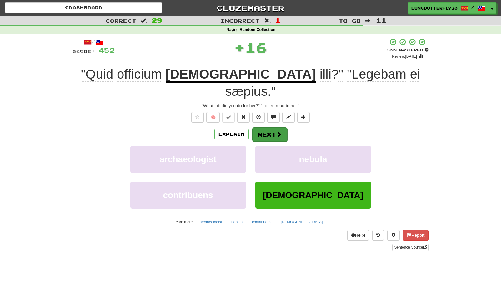
click at [274, 127] on button "Next" at bounding box center [269, 134] width 35 height 14
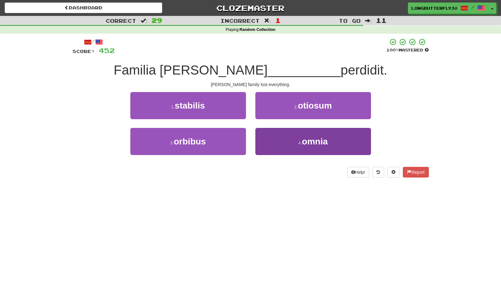
click at [272, 138] on button "4 . omnia" at bounding box center [313, 141] width 116 height 27
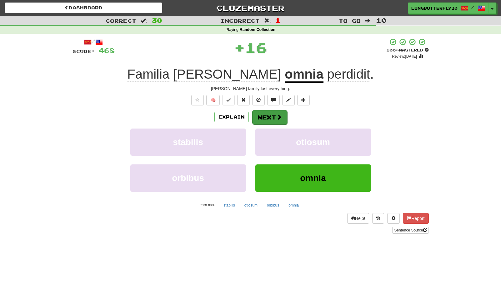
click at [277, 120] on span at bounding box center [279, 117] width 6 height 6
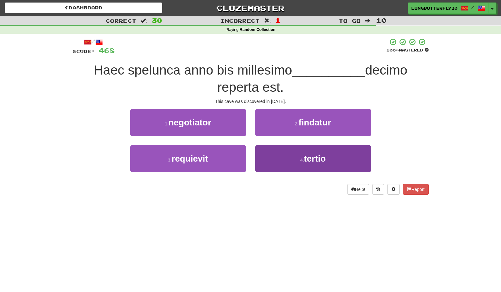
click at [287, 157] on button "4 . tertio" at bounding box center [313, 158] width 116 height 27
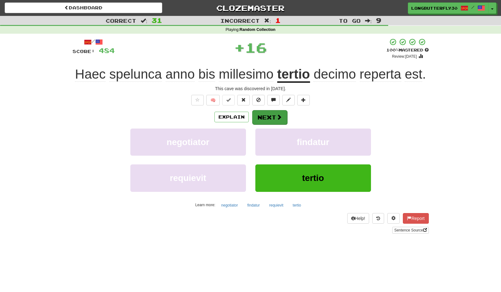
click at [277, 118] on span at bounding box center [279, 117] width 6 height 6
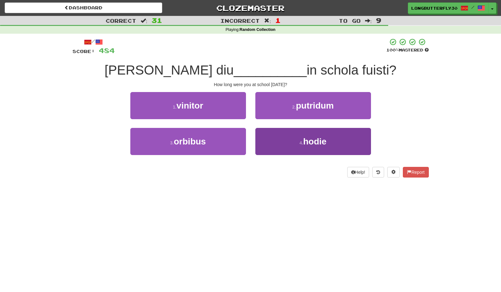
click at [288, 142] on button "4 . hodie" at bounding box center [313, 141] width 116 height 27
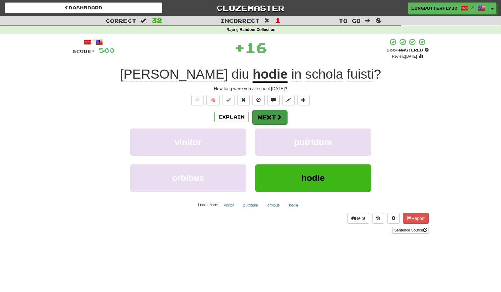
click at [274, 117] on button "Next" at bounding box center [269, 117] width 35 height 14
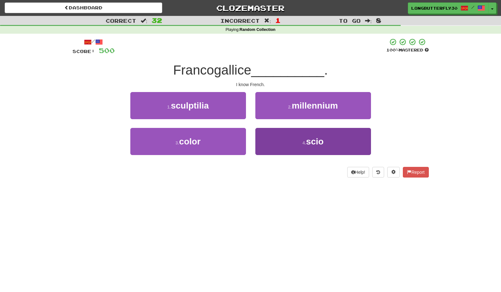
click at [277, 141] on button "4 . scio" at bounding box center [313, 141] width 116 height 27
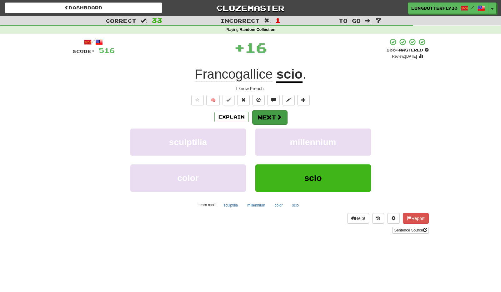
click at [274, 119] on button "Next" at bounding box center [269, 117] width 35 height 14
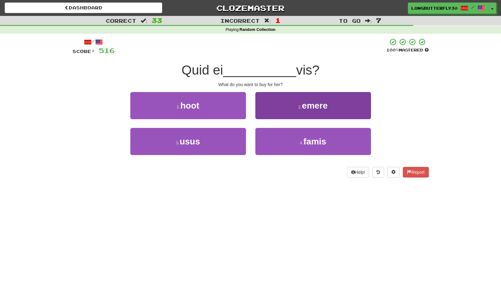
click at [301, 101] on button "2 . emere" at bounding box center [313, 105] width 116 height 27
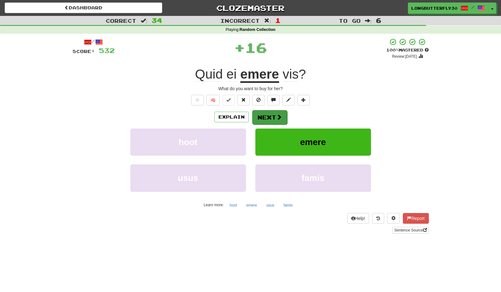
click at [274, 115] on button "Next" at bounding box center [269, 117] width 35 height 14
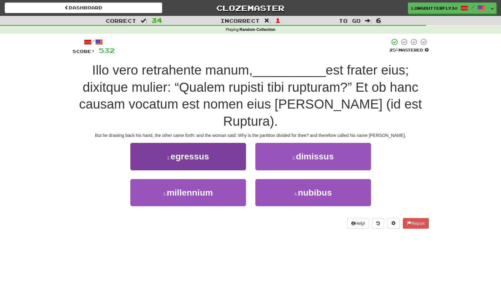
click at [227, 143] on button "1 . egressus" at bounding box center [188, 156] width 116 height 27
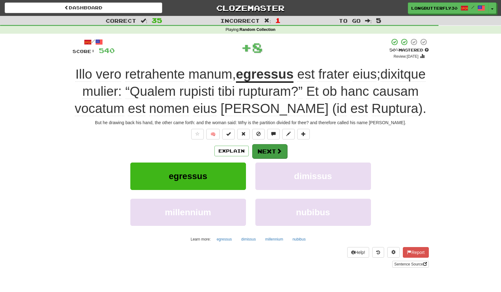
click at [279, 146] on button "Next" at bounding box center [269, 151] width 35 height 14
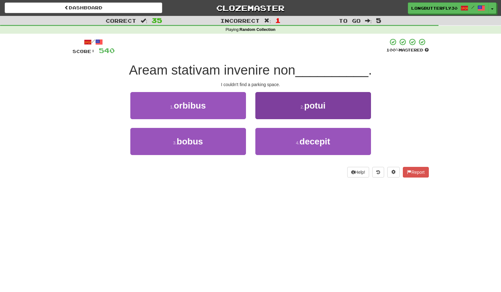
click at [311, 103] on span "potui" at bounding box center [314, 106] width 21 height 10
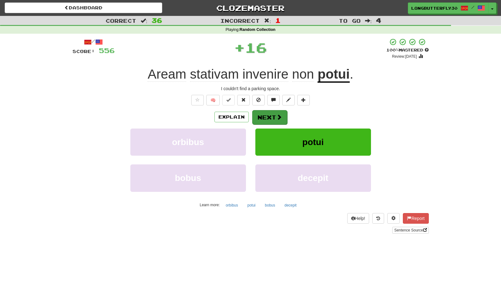
click at [264, 121] on button "Next" at bounding box center [269, 117] width 35 height 14
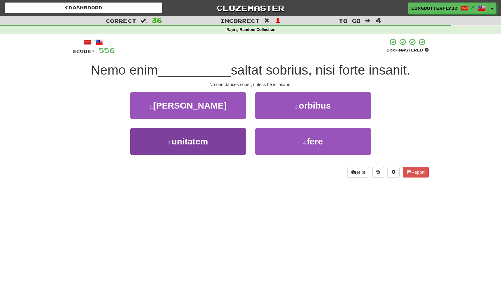
click at [221, 142] on button "3 . unitatem" at bounding box center [188, 141] width 116 height 27
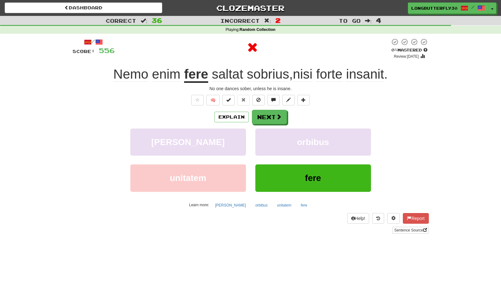
click at [268, 125] on div "Explain Next [PERSON_NAME] orbibus unitatem fere Learn more: [PERSON_NAME] orbi…" at bounding box center [250, 160] width 356 height 100
click at [274, 114] on button "Next" at bounding box center [269, 117] width 35 height 14
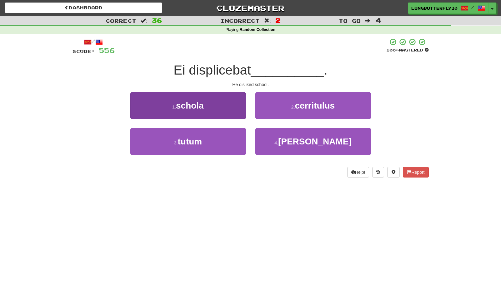
click at [224, 106] on button "1 . schola" at bounding box center [188, 105] width 116 height 27
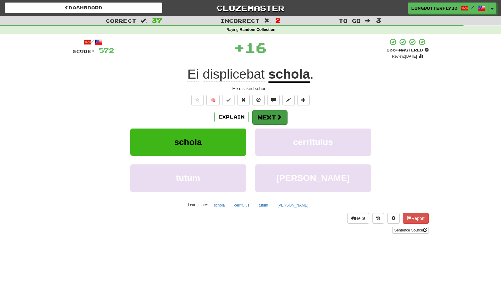
click at [265, 114] on button "Next" at bounding box center [269, 117] width 35 height 14
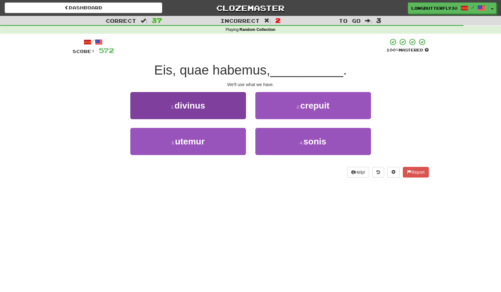
click at [221, 141] on button "3 . utemur" at bounding box center [188, 141] width 116 height 27
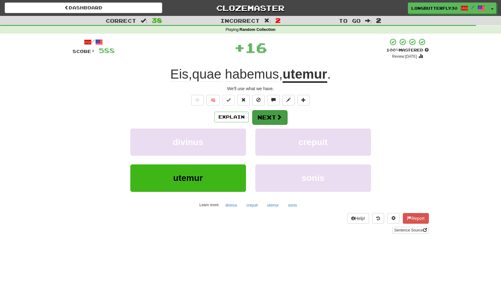
click at [266, 121] on button "Next" at bounding box center [269, 117] width 35 height 14
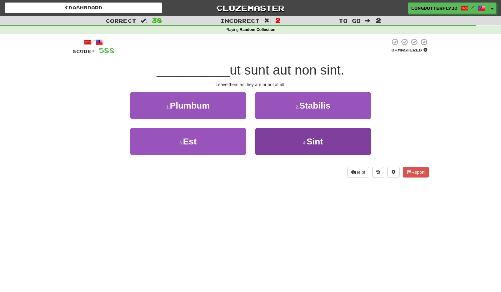
click at [276, 136] on button "4 . Sint" at bounding box center [313, 141] width 116 height 27
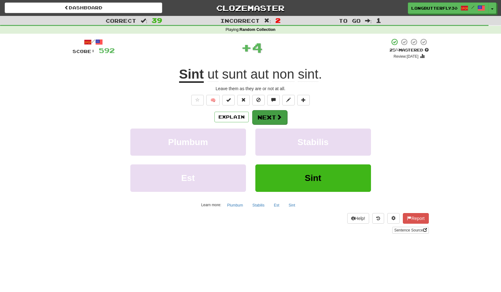
click at [276, 111] on button "Next" at bounding box center [269, 117] width 35 height 14
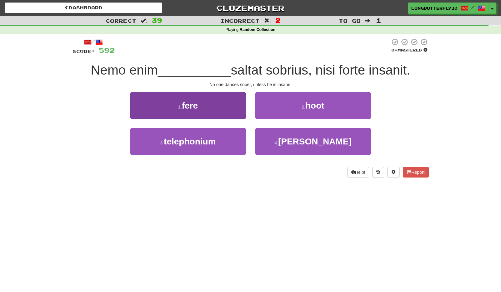
click at [215, 110] on button "1 . fere" at bounding box center [188, 105] width 116 height 27
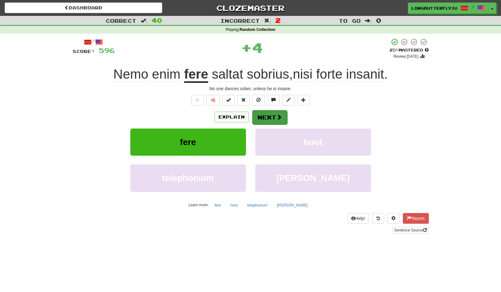
click at [272, 117] on button "Next" at bounding box center [269, 117] width 35 height 14
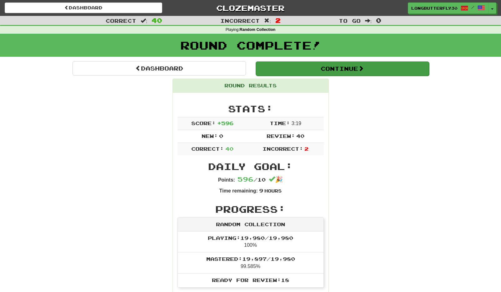
click at [330, 68] on button "Continue" at bounding box center [341, 69] width 173 height 14
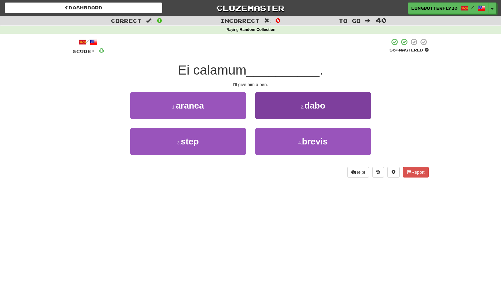
click at [285, 106] on button "2 . dabo" at bounding box center [313, 105] width 116 height 27
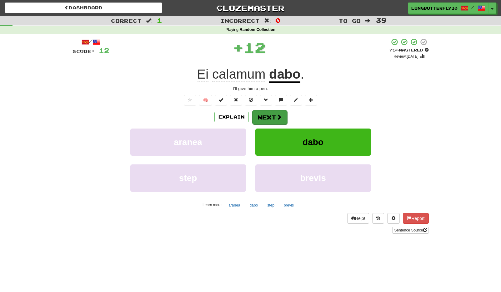
click at [271, 113] on button "Next" at bounding box center [269, 117] width 35 height 14
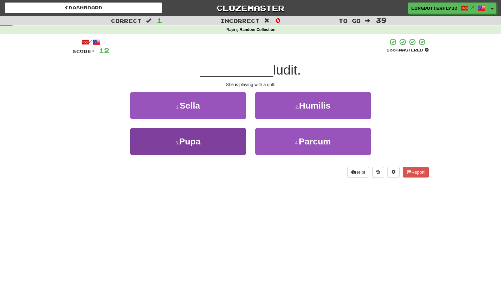
click at [224, 147] on button "3 . [GEOGRAPHIC_DATA]" at bounding box center [188, 141] width 116 height 27
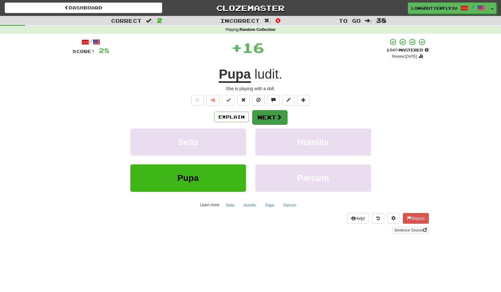
click at [273, 118] on button "Next" at bounding box center [269, 117] width 35 height 14
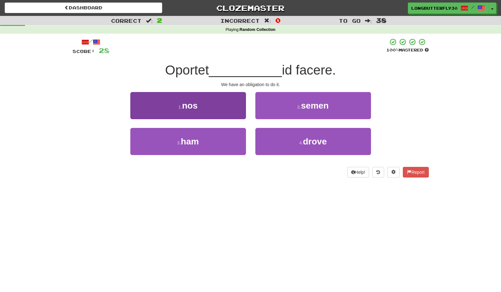
click at [220, 110] on button "1 . nos" at bounding box center [188, 105] width 116 height 27
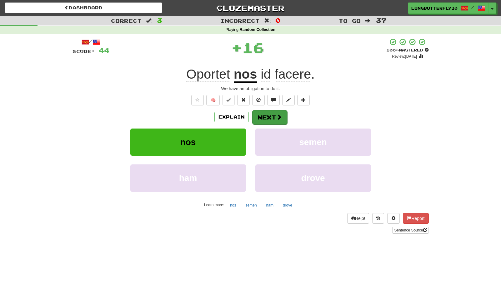
click at [260, 114] on button "Next" at bounding box center [269, 117] width 35 height 14
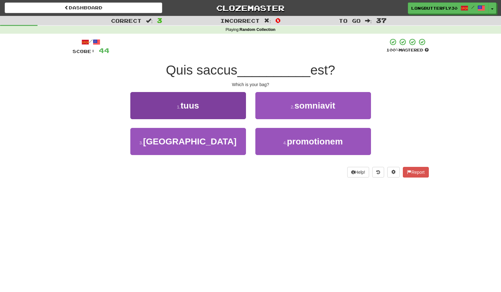
click at [227, 106] on button "1 . tuus" at bounding box center [188, 105] width 116 height 27
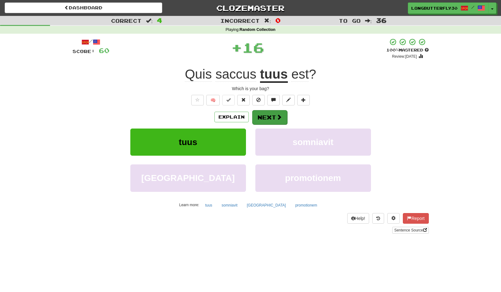
click at [273, 115] on button "Next" at bounding box center [269, 117] width 35 height 14
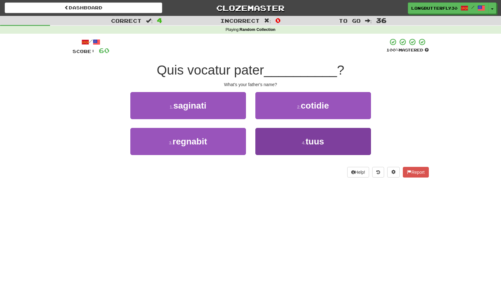
click at [288, 143] on button "4 . tuus" at bounding box center [313, 141] width 116 height 27
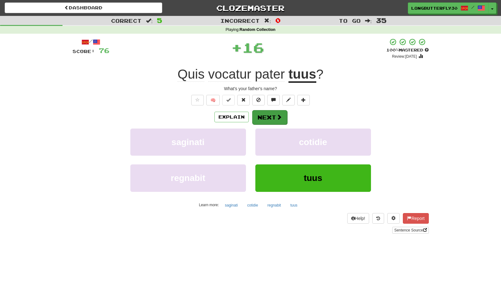
click at [274, 117] on button "Next" at bounding box center [269, 117] width 35 height 14
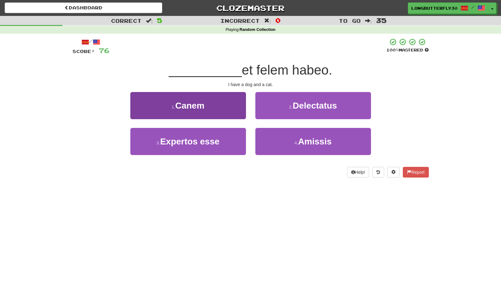
click at [220, 104] on button "1 . Canem" at bounding box center [188, 105] width 116 height 27
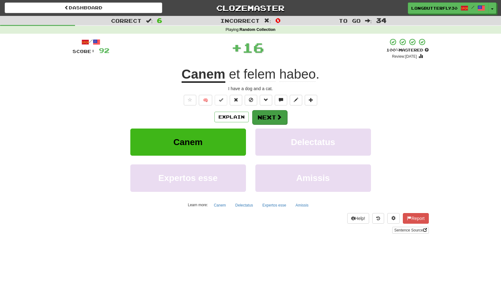
click at [272, 117] on button "Next" at bounding box center [269, 117] width 35 height 14
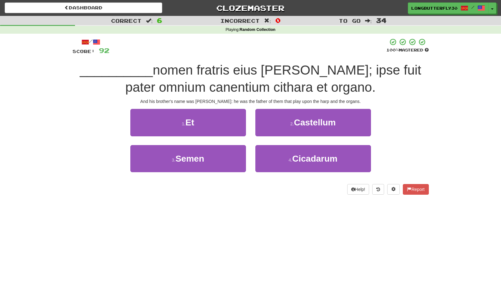
click at [246, 119] on div "1 . Et" at bounding box center [188, 127] width 125 height 36
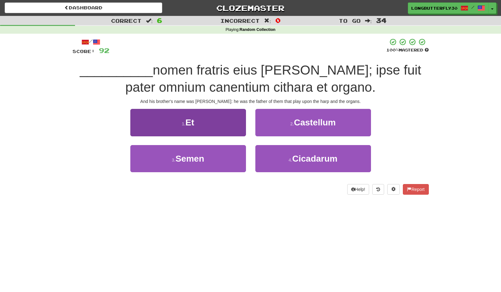
click at [225, 127] on button "1 . Et" at bounding box center [188, 122] width 116 height 27
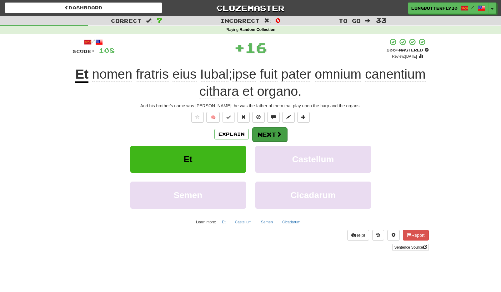
click at [270, 132] on button "Next" at bounding box center [269, 134] width 35 height 14
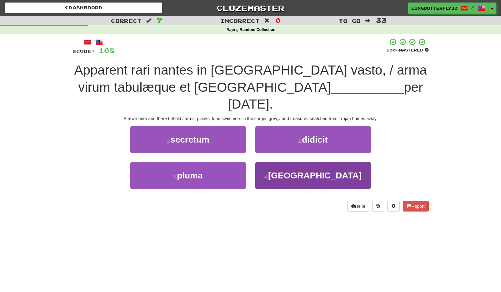
click at [286, 162] on button "4 . [GEOGRAPHIC_DATA]" at bounding box center [313, 175] width 116 height 27
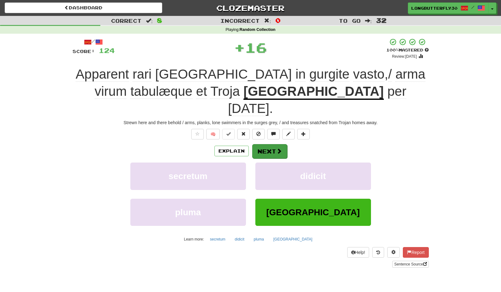
click at [275, 144] on button "Next" at bounding box center [269, 151] width 35 height 14
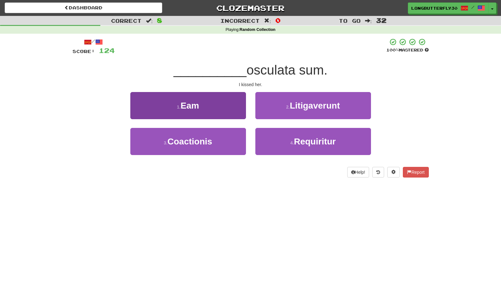
click at [220, 112] on button "1 . Eam" at bounding box center [188, 105] width 116 height 27
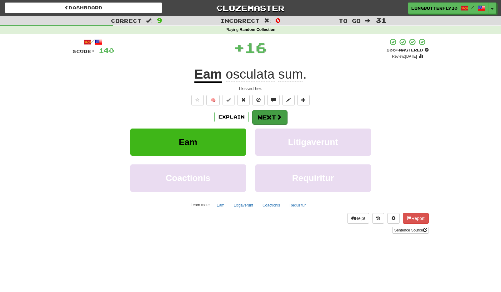
click at [260, 119] on button "Next" at bounding box center [269, 117] width 35 height 14
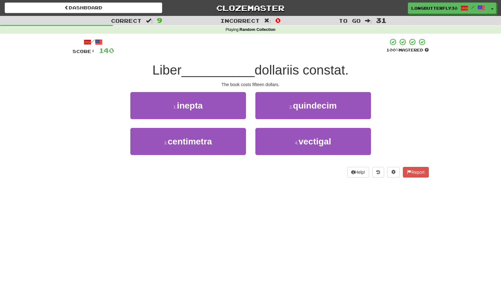
click at [308, 107] on span "quindecim" at bounding box center [315, 106] width 44 height 10
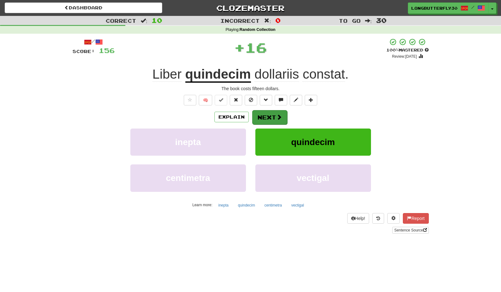
click at [273, 119] on button "Next" at bounding box center [269, 117] width 35 height 14
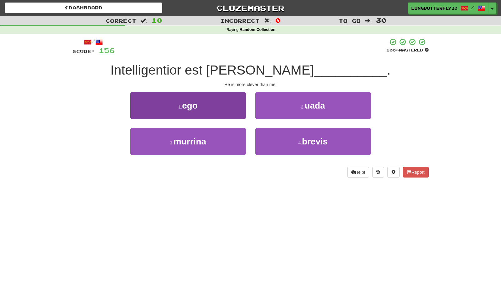
click at [216, 107] on button "1 . ego" at bounding box center [188, 105] width 116 height 27
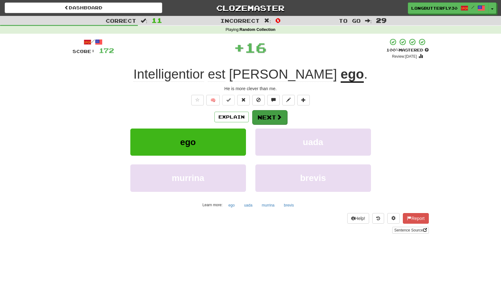
click at [267, 117] on button "Next" at bounding box center [269, 117] width 35 height 14
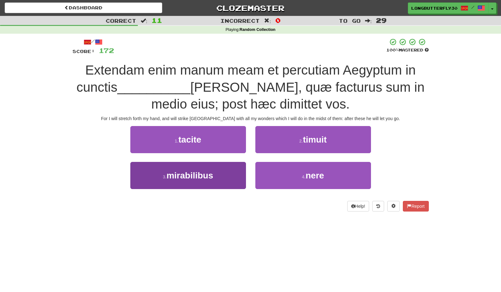
click at [215, 176] on button "3 . mirabilibus" at bounding box center [188, 175] width 116 height 27
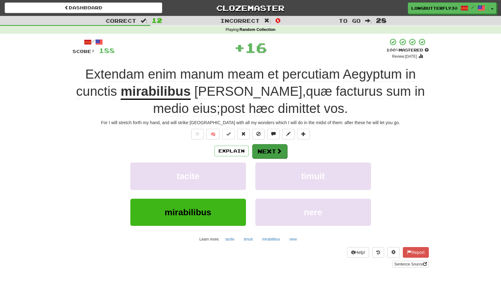
click at [264, 152] on button "Next" at bounding box center [269, 151] width 35 height 14
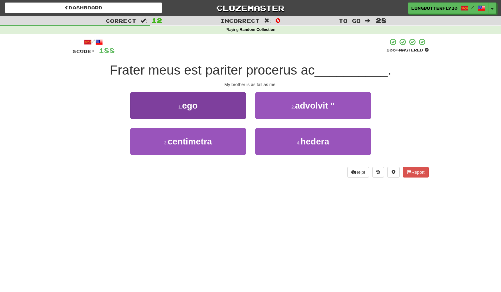
click at [225, 111] on button "1 . ego" at bounding box center [188, 105] width 116 height 27
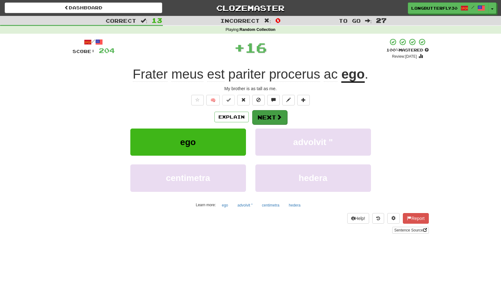
click at [268, 116] on button "Next" at bounding box center [269, 117] width 35 height 14
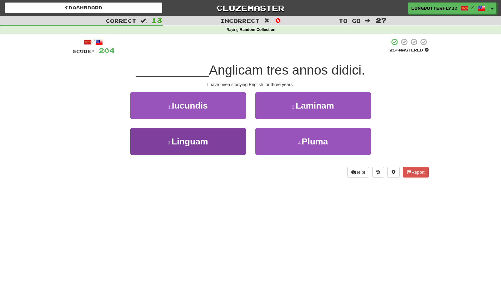
click at [230, 141] on button "3 . Linguam" at bounding box center [188, 141] width 116 height 27
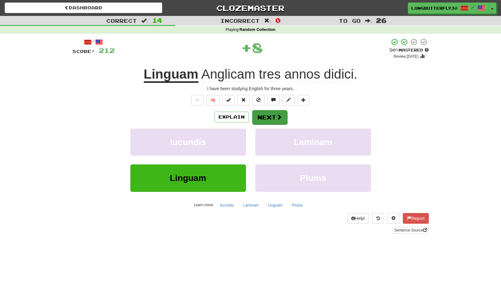
click at [271, 115] on button "Next" at bounding box center [269, 117] width 35 height 14
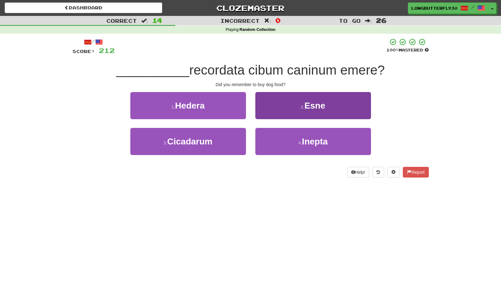
click at [298, 107] on button "2 . Esne" at bounding box center [313, 105] width 116 height 27
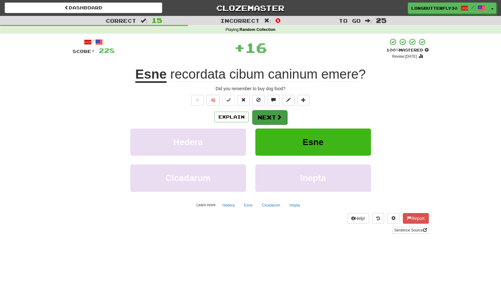
click at [280, 114] on span at bounding box center [279, 117] width 6 height 6
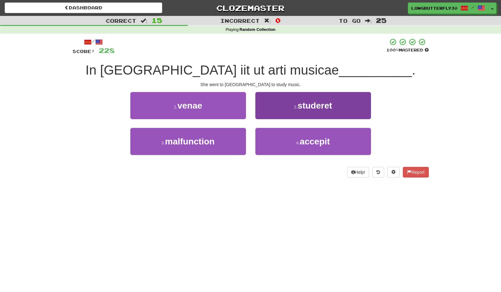
click at [290, 107] on button "2 . studeret" at bounding box center [313, 105] width 116 height 27
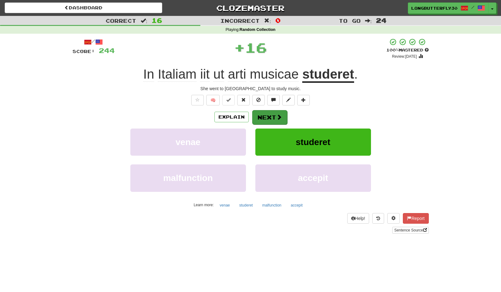
click at [278, 114] on span at bounding box center [279, 117] width 6 height 6
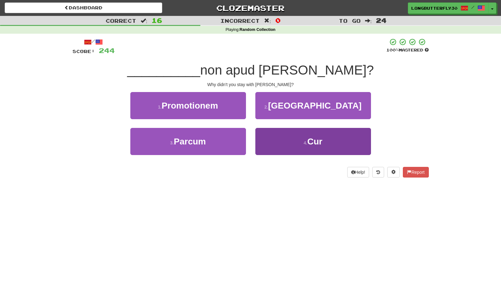
click at [289, 143] on button "4 . Cur" at bounding box center [313, 141] width 116 height 27
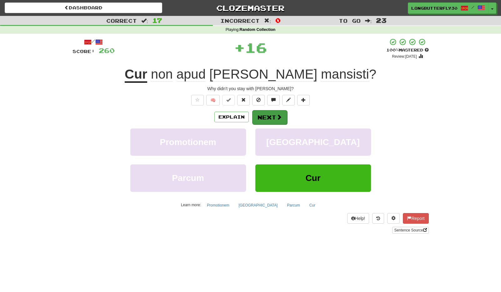
click at [274, 118] on button "Next" at bounding box center [269, 117] width 35 height 14
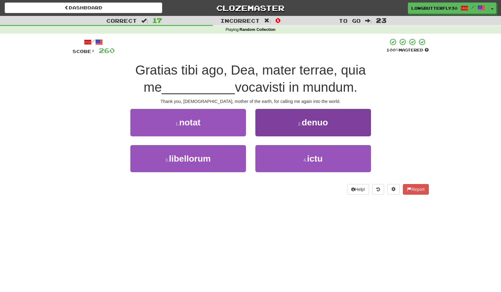
click at [279, 119] on button "2 . denuo" at bounding box center [313, 122] width 116 height 27
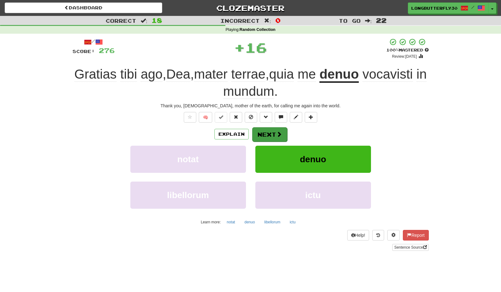
click at [262, 131] on button "Next" at bounding box center [269, 134] width 35 height 14
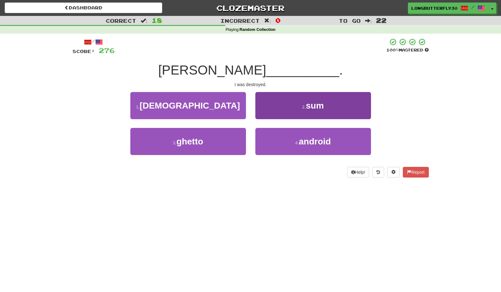
click at [282, 112] on button "2 . sum" at bounding box center [313, 105] width 116 height 27
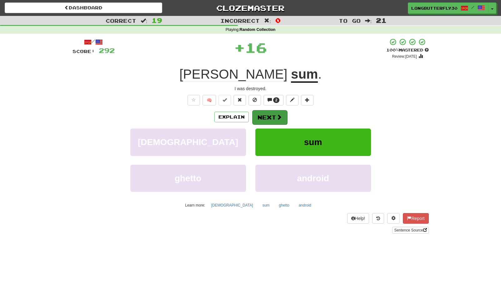
click at [273, 117] on button "Next" at bounding box center [269, 117] width 35 height 14
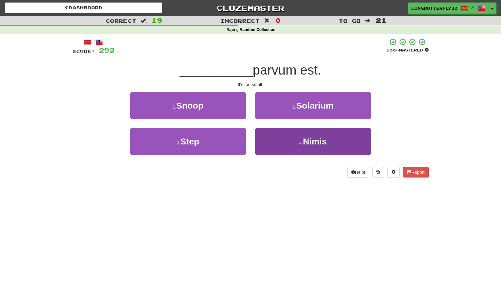
click at [287, 139] on button "4 . [GEOGRAPHIC_DATA]" at bounding box center [313, 141] width 116 height 27
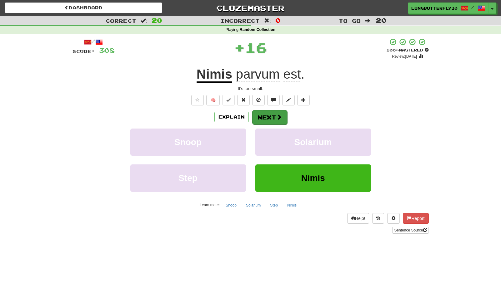
click at [276, 119] on span at bounding box center [279, 117] width 6 height 6
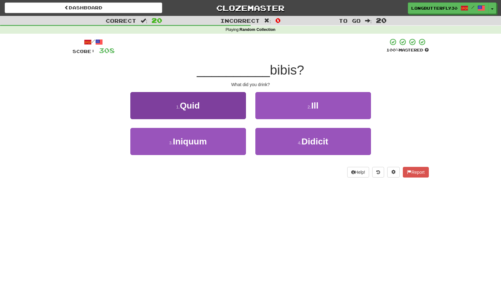
click at [218, 112] on button "1 . Quid" at bounding box center [188, 105] width 116 height 27
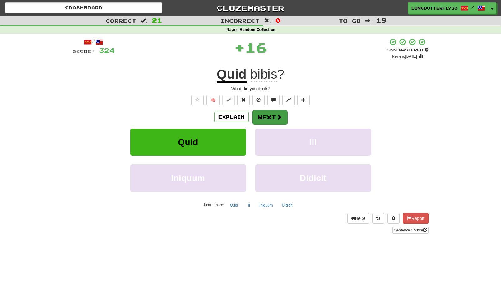
click at [262, 115] on button "Next" at bounding box center [269, 117] width 35 height 14
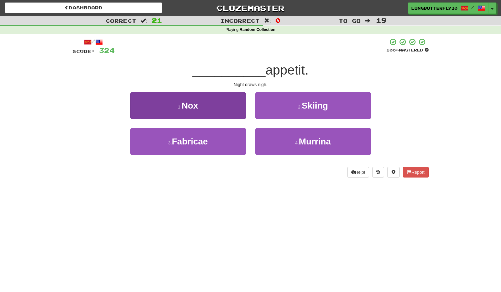
click at [242, 111] on button "1 . Nox" at bounding box center [188, 105] width 116 height 27
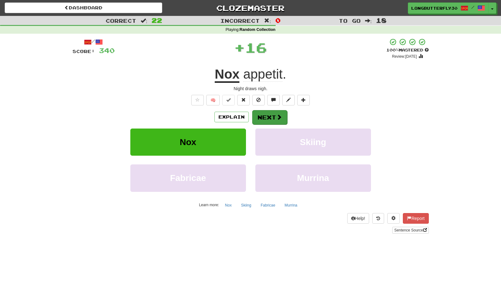
click at [272, 117] on button "Next" at bounding box center [269, 117] width 35 height 14
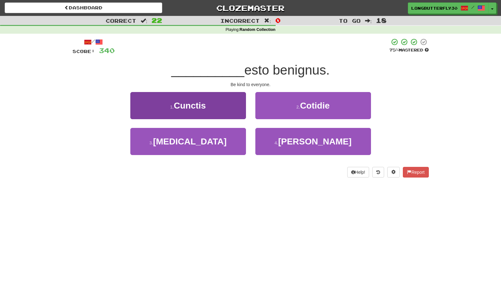
click at [236, 110] on button "1 . Cunctis" at bounding box center [188, 105] width 116 height 27
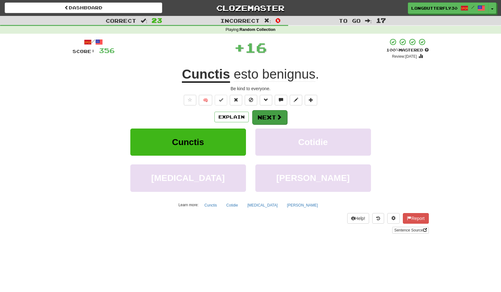
click at [265, 115] on button "Next" at bounding box center [269, 117] width 35 height 14
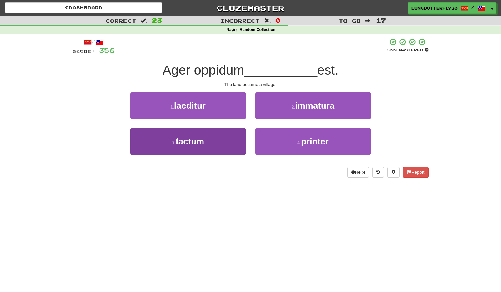
click at [227, 143] on button "3 . factum" at bounding box center [188, 141] width 116 height 27
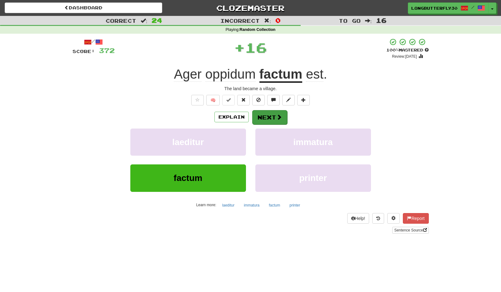
click at [270, 119] on button "Next" at bounding box center [269, 117] width 35 height 14
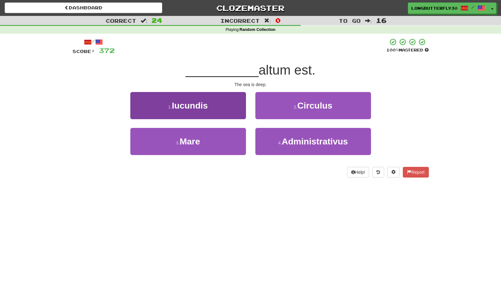
drag, startPoint x: 219, startPoint y: 138, endPoint x: 225, endPoint y: 137, distance: 5.5
click at [219, 139] on button "3 . Mare" at bounding box center [188, 141] width 116 height 27
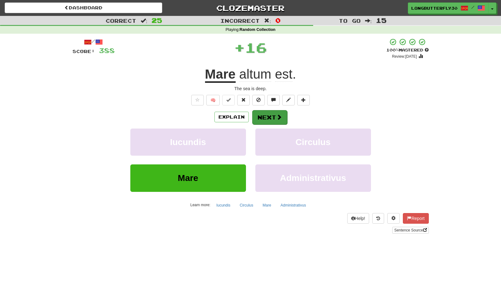
click at [265, 118] on button "Next" at bounding box center [269, 117] width 35 height 14
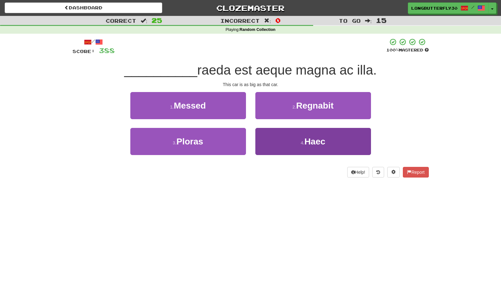
click at [273, 136] on button "4 . Haec" at bounding box center [313, 141] width 116 height 27
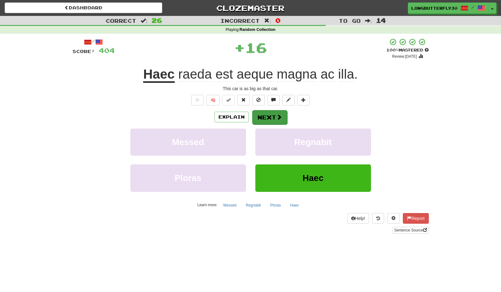
click at [268, 118] on button "Next" at bounding box center [269, 117] width 35 height 14
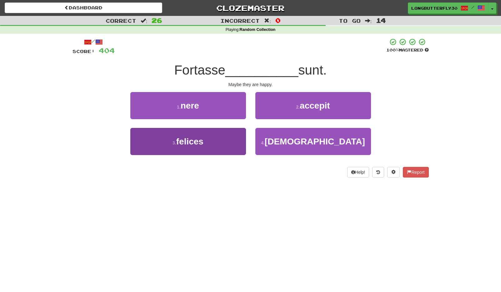
click at [218, 142] on button "3 . felices" at bounding box center [188, 141] width 116 height 27
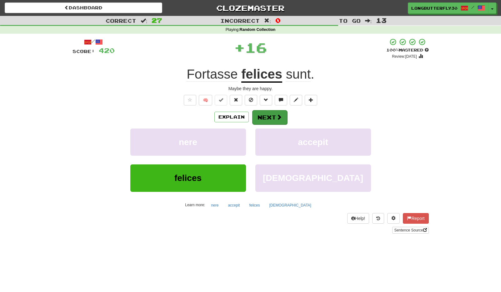
click at [268, 121] on button "Next" at bounding box center [269, 117] width 35 height 14
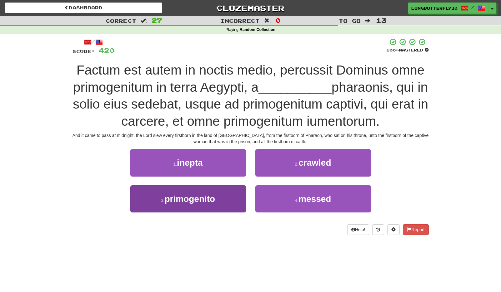
click at [220, 192] on button "3 . primogenito" at bounding box center [188, 198] width 116 height 27
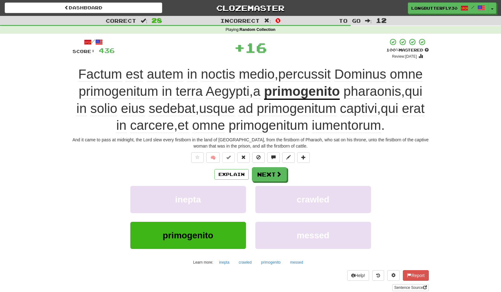
click at [254, 167] on div "Explain Next" at bounding box center [250, 174] width 356 height 14
click at [253, 170] on button "Next" at bounding box center [269, 175] width 35 height 14
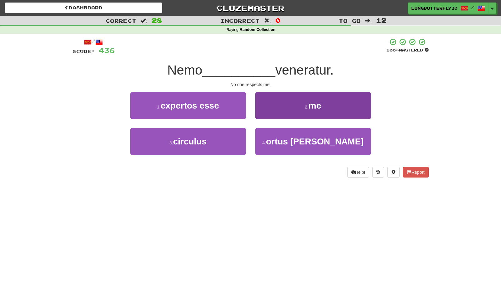
click at [314, 111] on button "2 . me" at bounding box center [313, 105] width 116 height 27
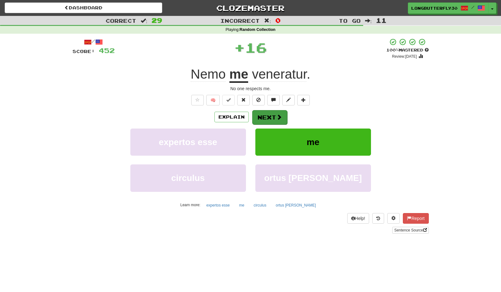
click at [277, 116] on span at bounding box center [279, 117] width 6 height 6
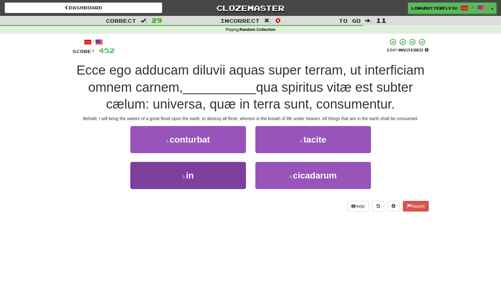
click at [228, 177] on button "3 . in" at bounding box center [188, 175] width 116 height 27
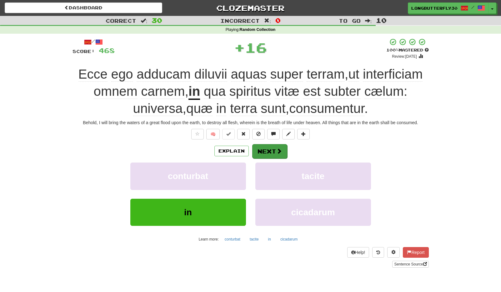
click at [273, 150] on button "Next" at bounding box center [269, 151] width 35 height 14
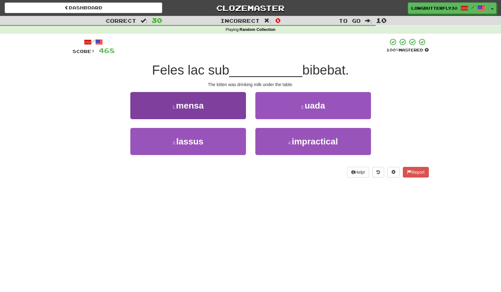
click at [223, 106] on button "1 . mensa" at bounding box center [188, 105] width 116 height 27
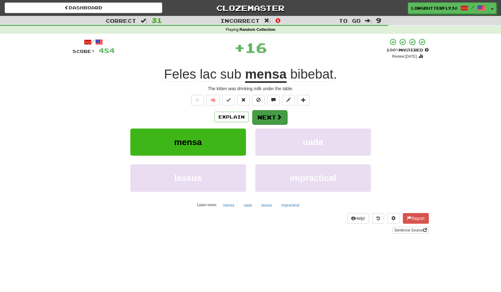
click at [262, 114] on button "Next" at bounding box center [269, 117] width 35 height 14
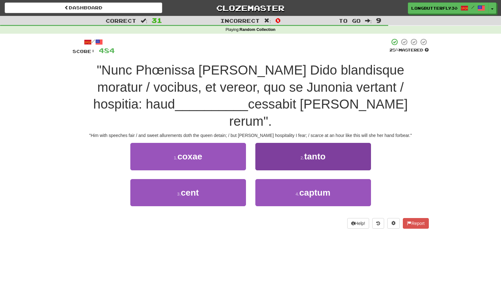
click at [302, 156] on small "2 ." at bounding box center [302, 158] width 4 height 5
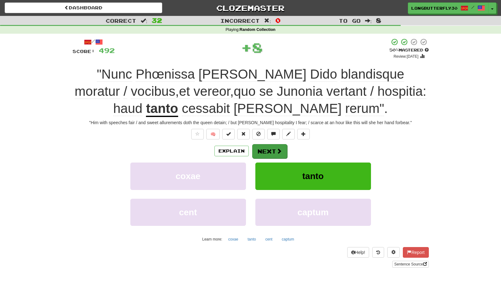
click at [273, 153] on button "Next" at bounding box center [269, 151] width 35 height 14
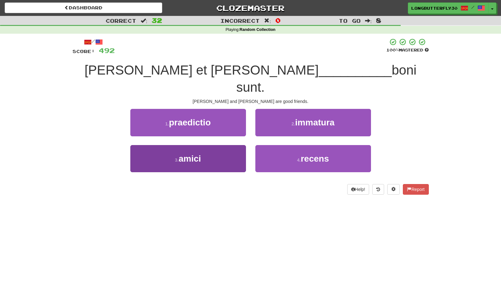
drag, startPoint x: 213, startPoint y: 159, endPoint x: 220, endPoint y: 154, distance: 8.0
click at [214, 158] on div "3 . amici" at bounding box center [188, 163] width 125 height 36
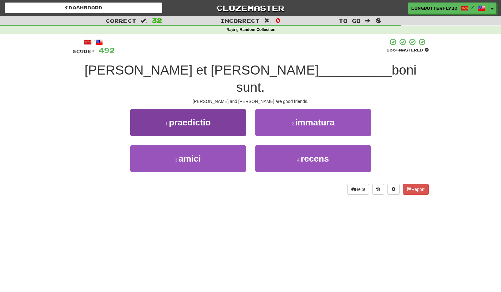
click at [236, 145] on button "3 . amici" at bounding box center [188, 158] width 116 height 27
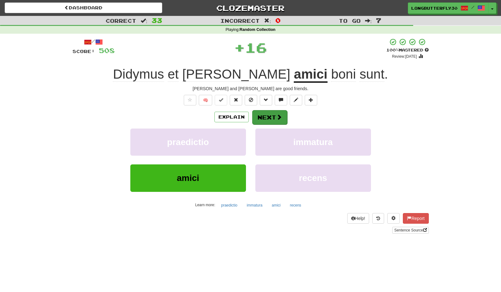
click at [277, 119] on span at bounding box center [279, 117] width 6 height 6
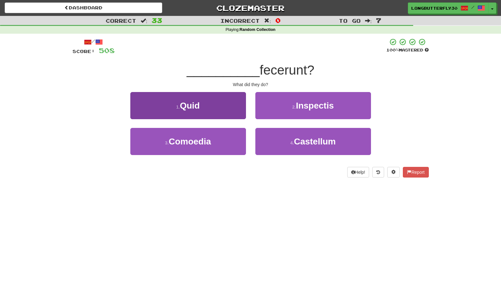
click at [215, 112] on button "1 . Quid" at bounding box center [188, 105] width 116 height 27
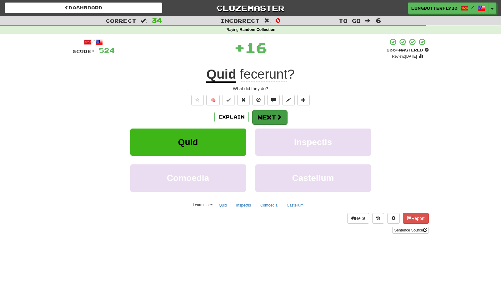
click at [270, 116] on button "Next" at bounding box center [269, 117] width 35 height 14
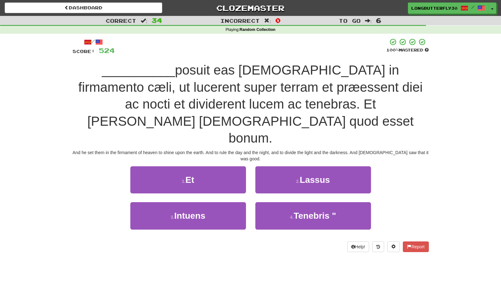
drag, startPoint x: 203, startPoint y: 140, endPoint x: 207, endPoint y: 139, distance: 3.6
click at [203, 166] on button "1 . Et" at bounding box center [188, 179] width 116 height 27
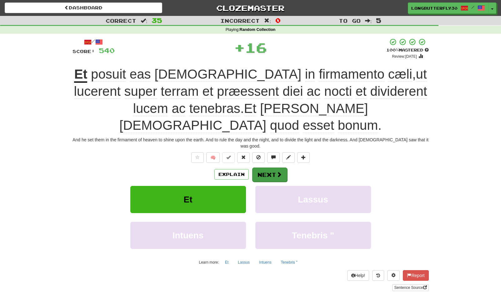
click at [264, 168] on button "Next" at bounding box center [269, 175] width 35 height 14
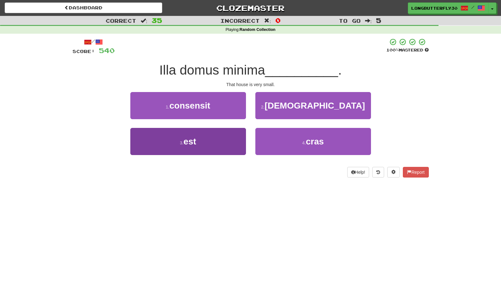
click at [222, 145] on button "3 . est" at bounding box center [188, 141] width 116 height 27
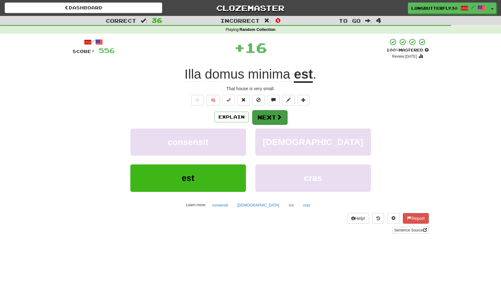
click at [262, 121] on button "Next" at bounding box center [269, 117] width 35 height 14
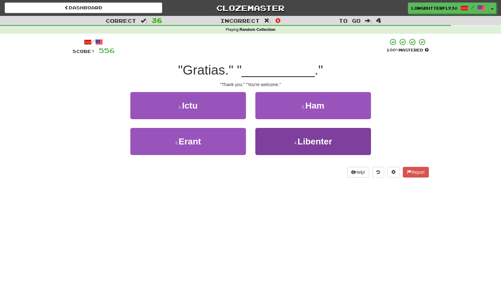
click at [281, 147] on button "4 . Libenter" at bounding box center [313, 141] width 116 height 27
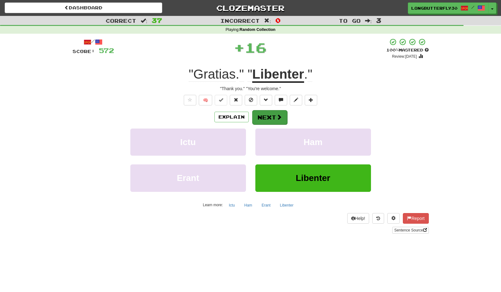
click at [268, 117] on button "Next" at bounding box center [269, 117] width 35 height 14
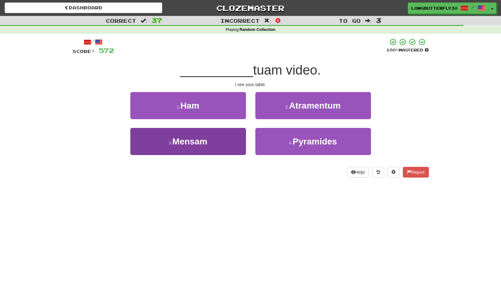
click at [217, 141] on button "3 . Mensam" at bounding box center [188, 141] width 116 height 27
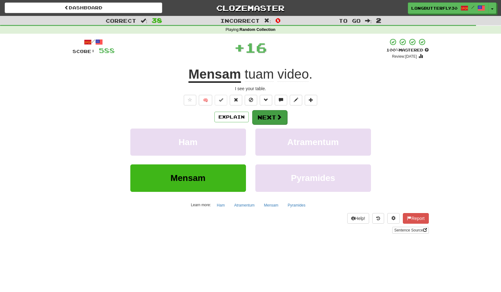
click at [279, 115] on span at bounding box center [279, 117] width 6 height 6
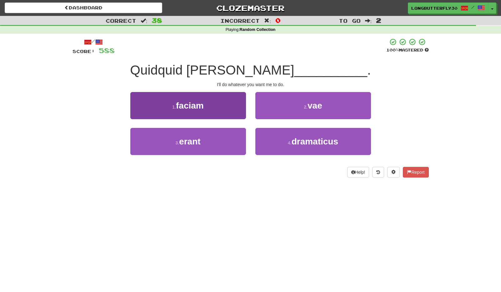
click at [233, 107] on button "1 . faciam" at bounding box center [188, 105] width 116 height 27
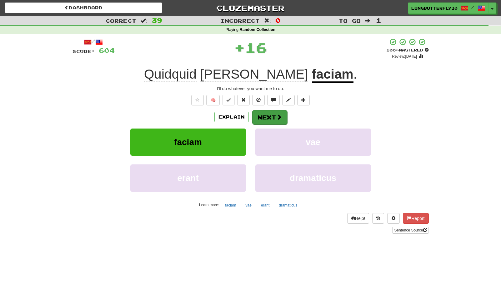
click at [269, 117] on button "Next" at bounding box center [269, 117] width 35 height 14
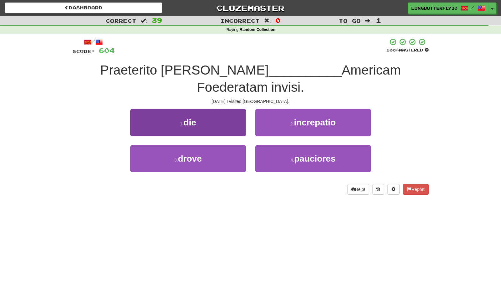
click at [219, 109] on button "1 . die" at bounding box center [188, 122] width 116 height 27
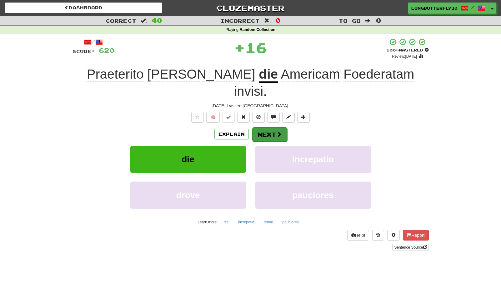
click at [264, 127] on button "Next" at bounding box center [269, 134] width 35 height 14
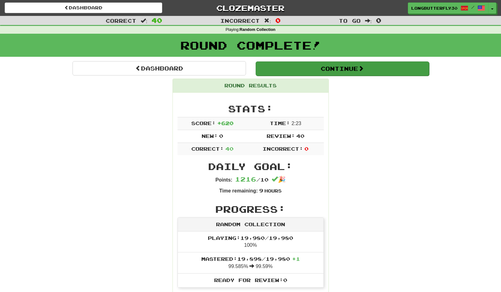
click at [322, 69] on button "Continue" at bounding box center [341, 69] width 173 height 14
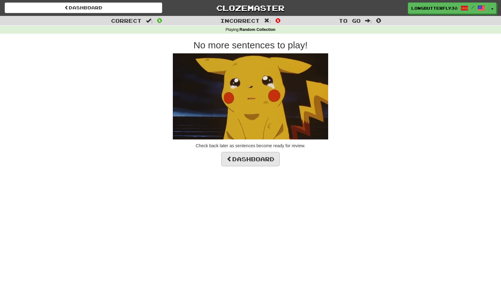
click at [242, 163] on link "Dashboard" at bounding box center [250, 159] width 58 height 14
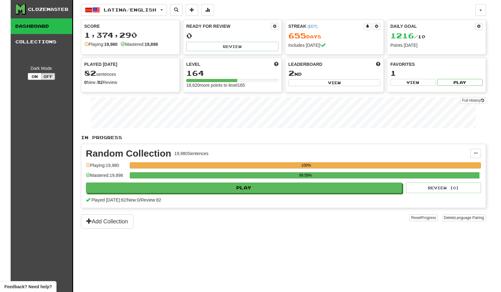
scroll to position [1, 0]
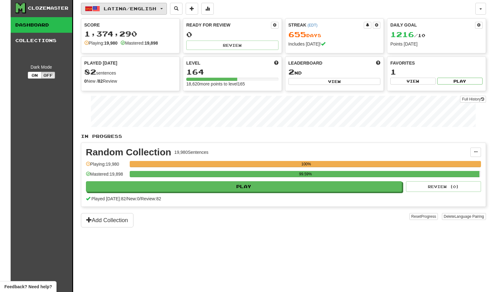
click at [159, 13] on button "Latina / English" at bounding box center [124, 9] width 86 height 12
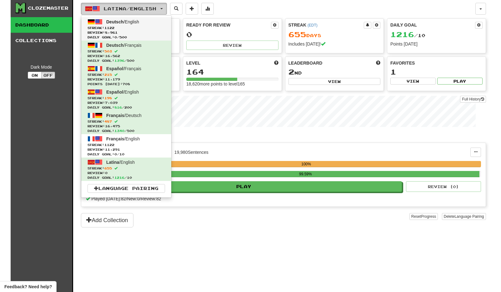
scroll to position [2, 0]
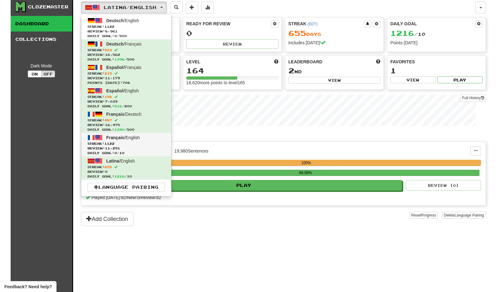
click at [155, 142] on span "Streak: 1122" at bounding box center [125, 143] width 77 height 5
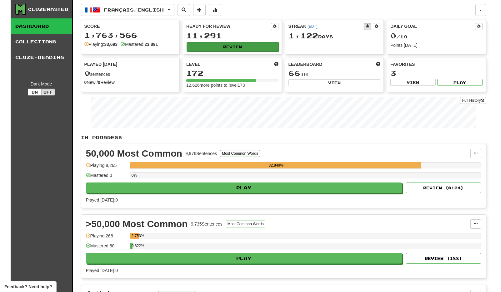
click at [242, 45] on button "Review" at bounding box center [232, 46] width 92 height 9
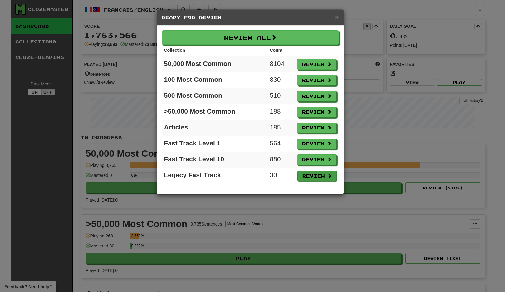
click at [317, 176] on button "Review" at bounding box center [317, 176] width 39 height 11
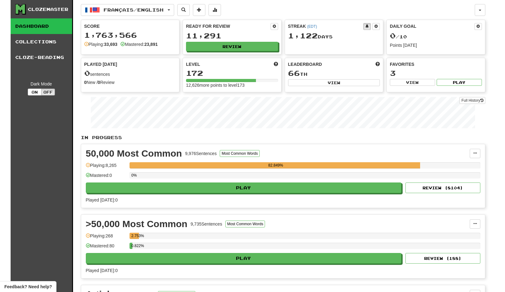
select select "**"
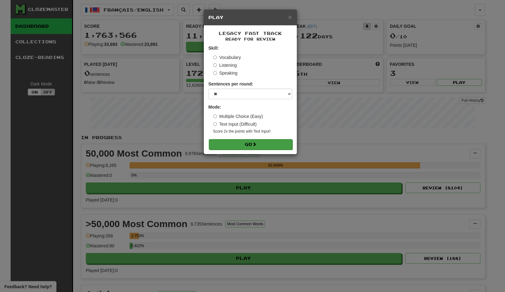
click at [281, 145] on button "Go" at bounding box center [251, 144] width 84 height 11
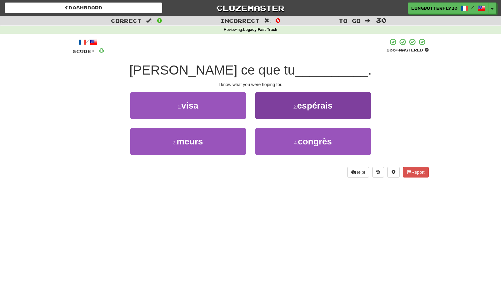
click at [292, 113] on button "2 . espérais" at bounding box center [313, 105] width 116 height 27
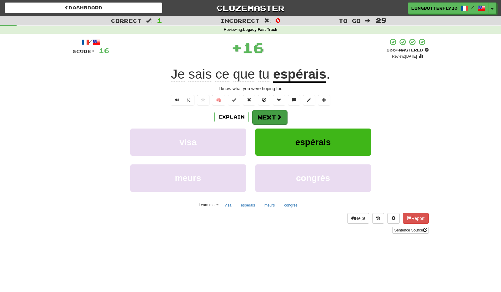
click at [279, 117] on span at bounding box center [279, 117] width 6 height 6
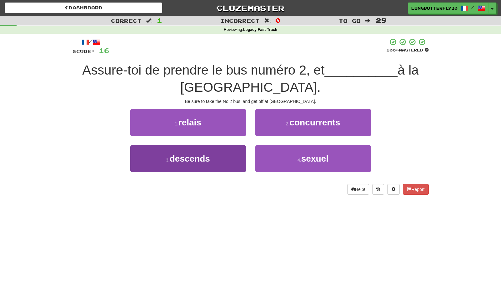
click at [216, 159] on button "3 . descends" at bounding box center [188, 158] width 116 height 27
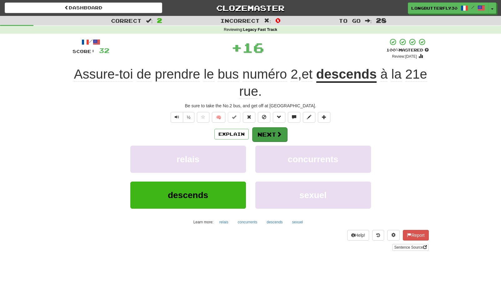
click at [269, 129] on button "Next" at bounding box center [269, 134] width 35 height 14
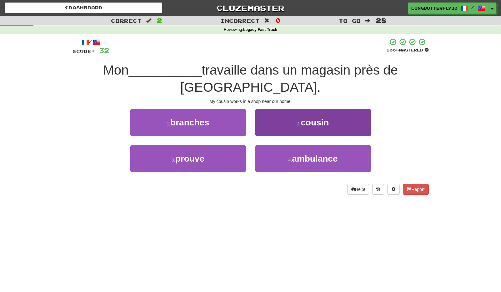
click at [278, 122] on button "2 . cousin" at bounding box center [313, 122] width 116 height 27
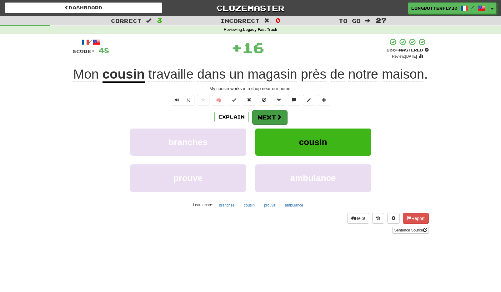
click at [272, 116] on button "Next" at bounding box center [269, 117] width 35 height 14
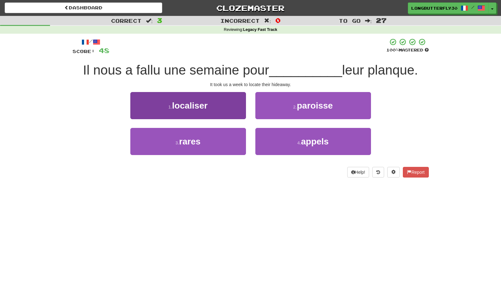
click at [228, 109] on button "1 . localiser" at bounding box center [188, 105] width 116 height 27
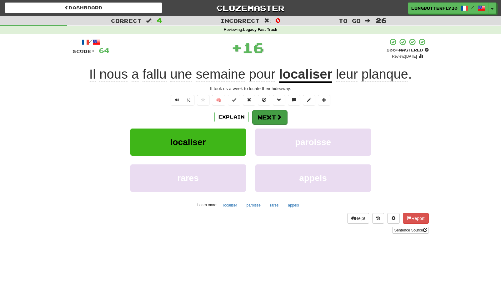
click at [267, 116] on button "Next" at bounding box center [269, 117] width 35 height 14
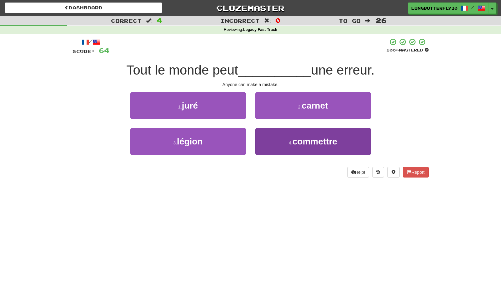
click at [277, 140] on button "4 . commettre" at bounding box center [313, 141] width 116 height 27
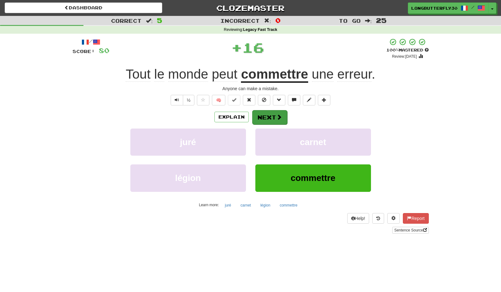
click at [269, 122] on button "Next" at bounding box center [269, 117] width 35 height 14
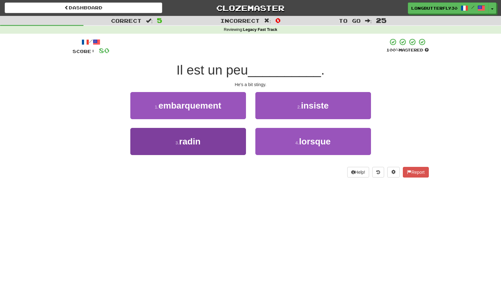
click at [220, 141] on button "3 . radin" at bounding box center [188, 141] width 116 height 27
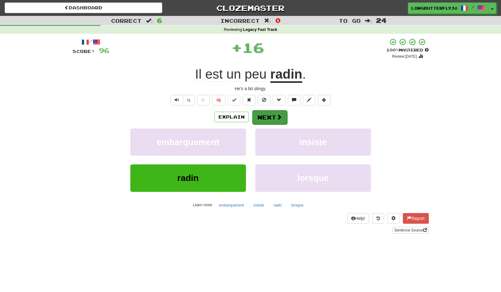
click at [271, 113] on button "Next" at bounding box center [269, 117] width 35 height 14
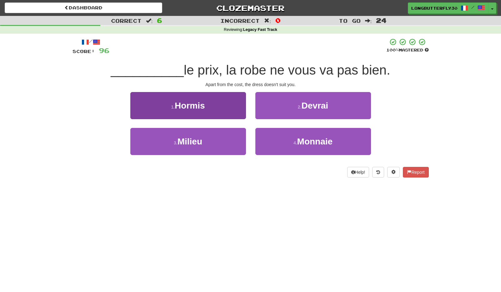
click at [231, 109] on button "1 . Hormis" at bounding box center [188, 105] width 116 height 27
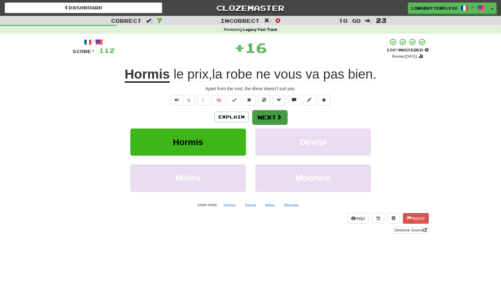
click at [267, 115] on button "Next" at bounding box center [269, 117] width 35 height 14
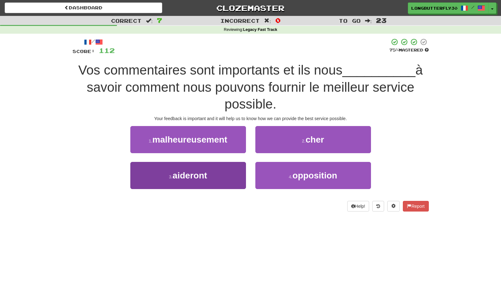
click at [227, 177] on button "3 . aideront" at bounding box center [188, 175] width 116 height 27
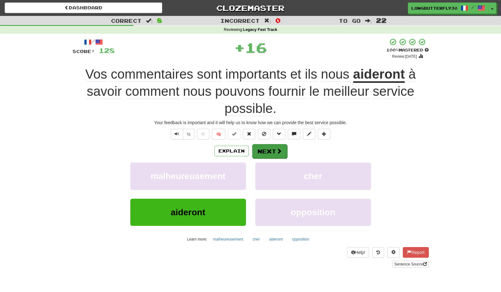
click at [273, 150] on button "Next" at bounding box center [269, 151] width 35 height 14
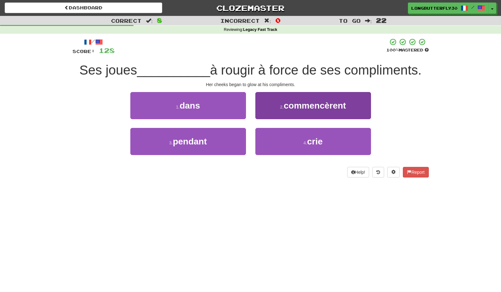
click at [296, 108] on span "commencèrent" at bounding box center [315, 106] width 62 height 10
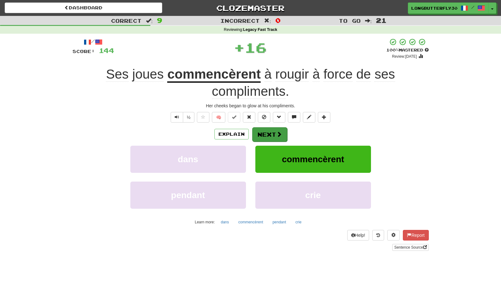
click at [266, 131] on button "Next" at bounding box center [269, 134] width 35 height 14
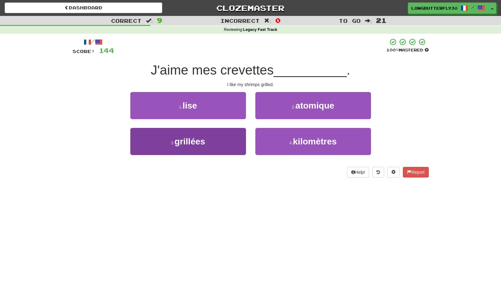
click at [235, 139] on button "3 . grillées" at bounding box center [188, 141] width 116 height 27
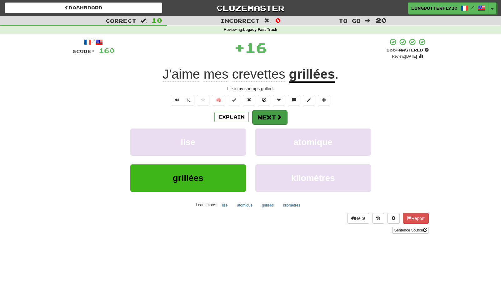
click at [267, 116] on button "Next" at bounding box center [269, 117] width 35 height 14
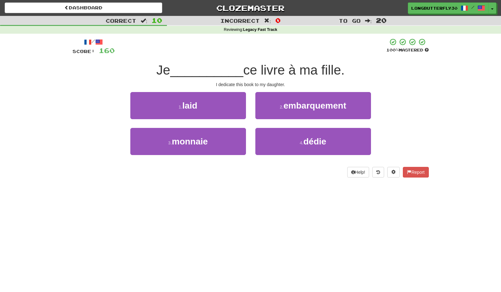
drag, startPoint x: 287, startPoint y: 141, endPoint x: 281, endPoint y: 127, distance: 14.6
click at [287, 141] on button "4 . dédie" at bounding box center [313, 141] width 116 height 27
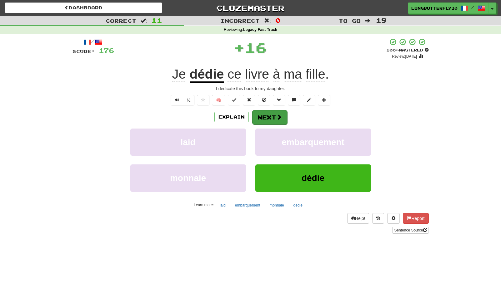
click at [277, 117] on span at bounding box center [279, 117] width 6 height 6
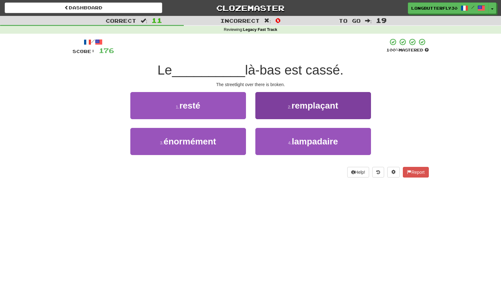
drag, startPoint x: 305, startPoint y: 144, endPoint x: 297, endPoint y: 132, distance: 14.4
click at [305, 143] on span "lampadaire" at bounding box center [314, 142] width 46 height 10
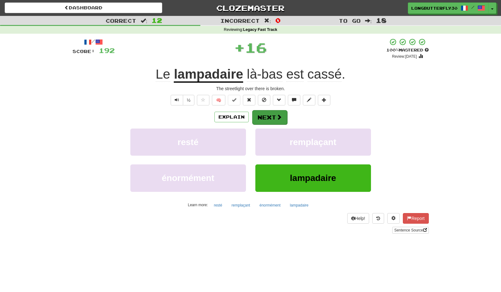
click at [279, 119] on span at bounding box center [279, 117] width 6 height 6
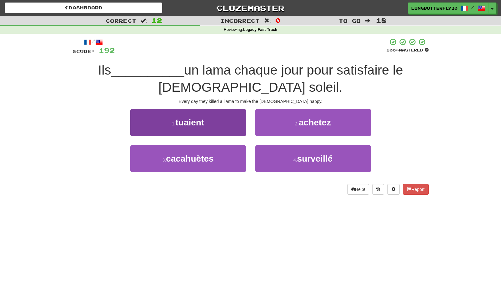
click at [225, 126] on button "1 . tuaient" at bounding box center [188, 122] width 116 height 27
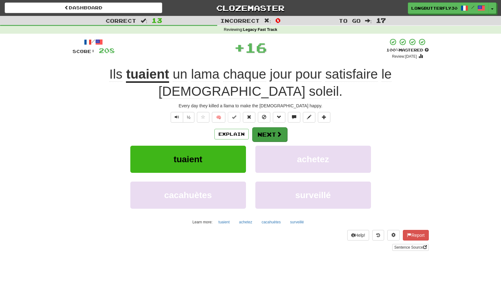
click at [263, 127] on button "Next" at bounding box center [269, 134] width 35 height 14
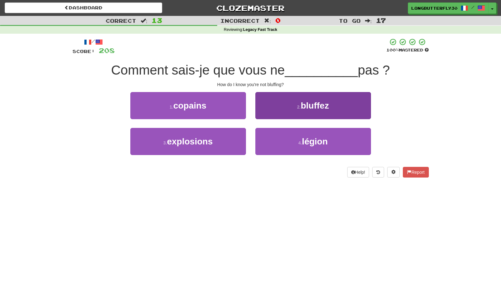
click at [292, 103] on button "2 . [GEOGRAPHIC_DATA]" at bounding box center [313, 105] width 116 height 27
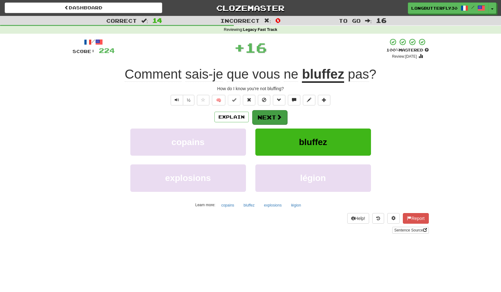
click at [272, 116] on button "Next" at bounding box center [269, 117] width 35 height 14
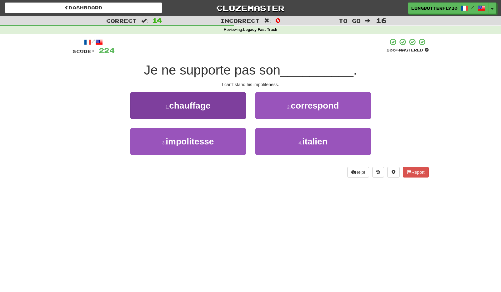
drag, startPoint x: 223, startPoint y: 144, endPoint x: 230, endPoint y: 140, distance: 8.1
click at [223, 144] on button "3 . impolitesse" at bounding box center [188, 141] width 116 height 27
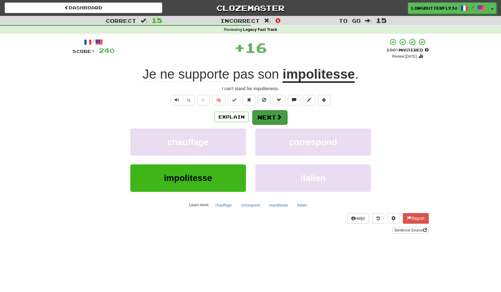
click at [269, 110] on button "Next" at bounding box center [269, 117] width 35 height 14
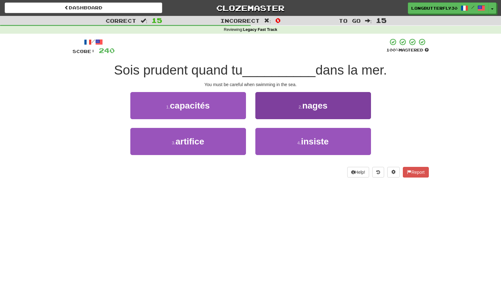
click at [280, 106] on button "2 . nages" at bounding box center [313, 105] width 116 height 27
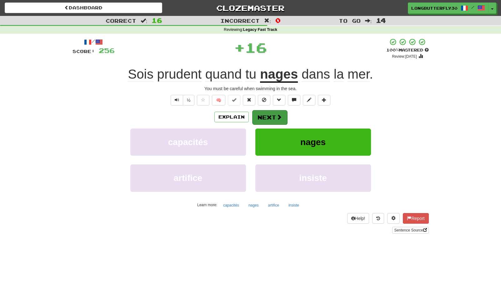
click at [267, 116] on button "Next" at bounding box center [269, 117] width 35 height 14
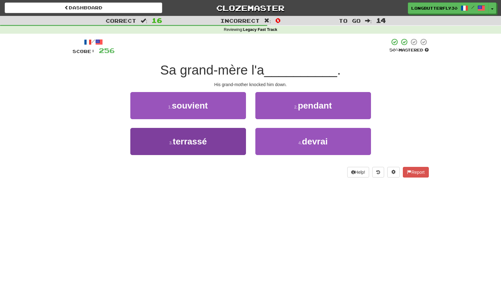
click at [223, 142] on button "3 . [GEOGRAPHIC_DATA]" at bounding box center [188, 141] width 116 height 27
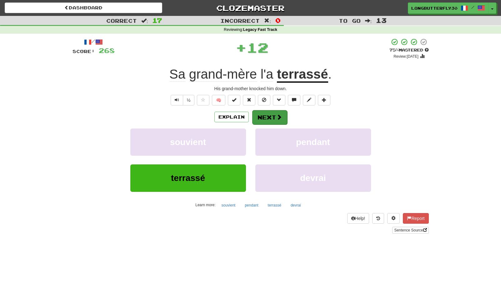
click at [272, 114] on button "Next" at bounding box center [269, 117] width 35 height 14
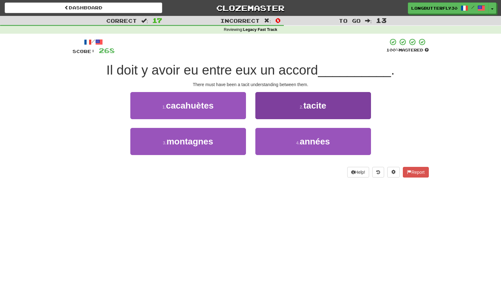
click at [284, 107] on button "2 . tacite" at bounding box center [313, 105] width 116 height 27
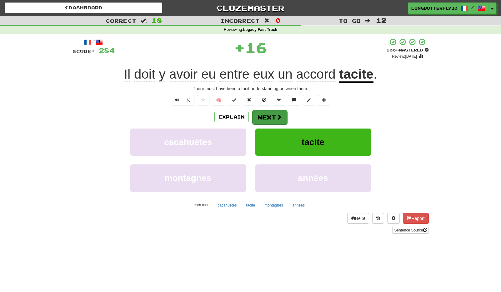
click at [274, 113] on button "Next" at bounding box center [269, 117] width 35 height 14
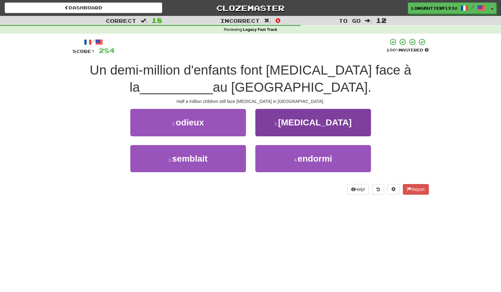
click at [273, 120] on button "2 . malnutrition" at bounding box center [313, 122] width 116 height 27
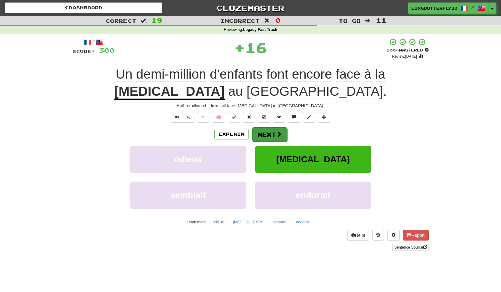
click at [269, 134] on button "Next" at bounding box center [269, 134] width 35 height 14
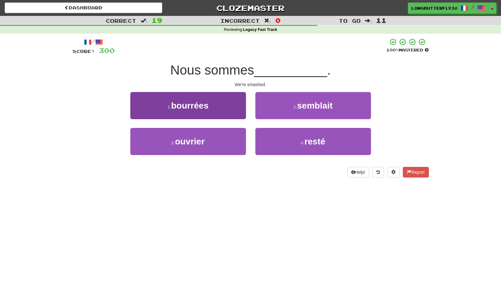
click at [230, 108] on button "1 . bourrées" at bounding box center [188, 105] width 116 height 27
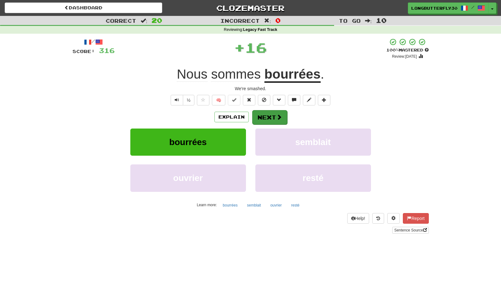
click at [264, 114] on button "Next" at bounding box center [269, 117] width 35 height 14
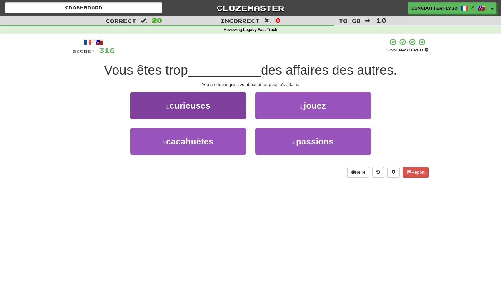
click at [232, 111] on button "1 . curieuses" at bounding box center [188, 105] width 116 height 27
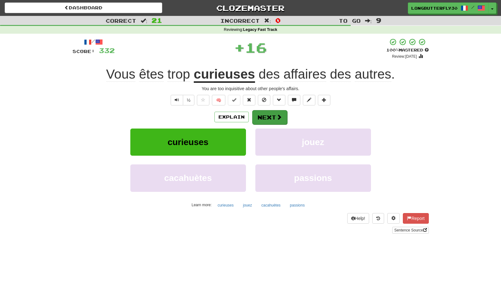
click at [261, 114] on button "Next" at bounding box center [269, 117] width 35 height 14
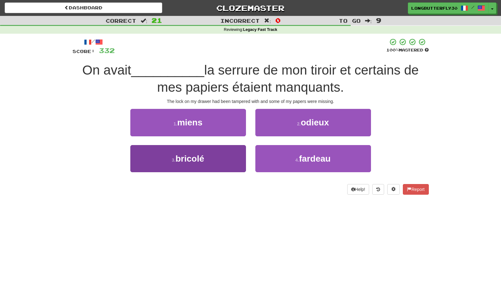
click at [236, 161] on button "3 . bricolé" at bounding box center [188, 158] width 116 height 27
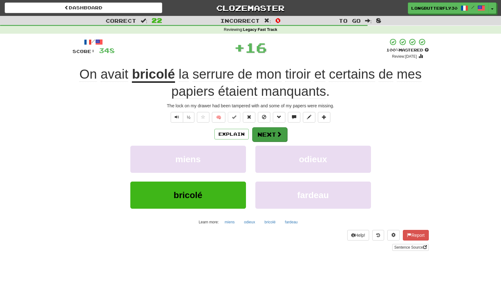
click at [273, 131] on button "Next" at bounding box center [269, 134] width 35 height 14
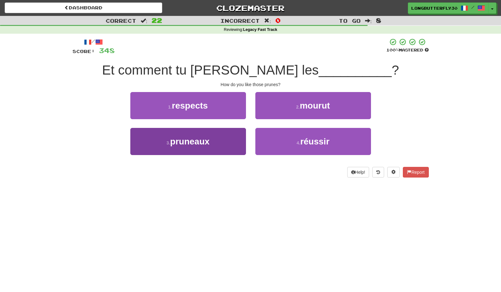
click at [229, 139] on button "3 . pruneaux" at bounding box center [188, 141] width 116 height 27
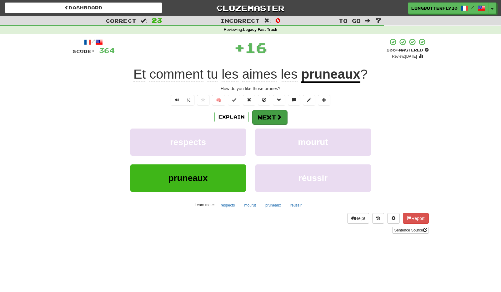
click at [258, 122] on button "Next" at bounding box center [269, 117] width 35 height 14
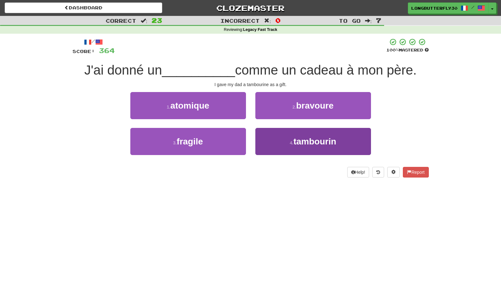
click at [277, 131] on button "4 . tambourin" at bounding box center [313, 141] width 116 height 27
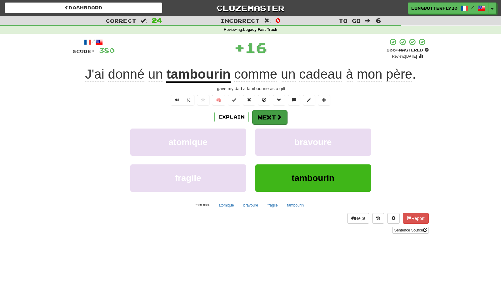
click at [270, 115] on button "Next" at bounding box center [269, 117] width 35 height 14
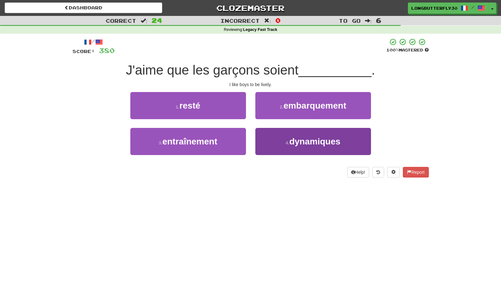
click at [272, 139] on button "4 . dynamiques" at bounding box center [313, 141] width 116 height 27
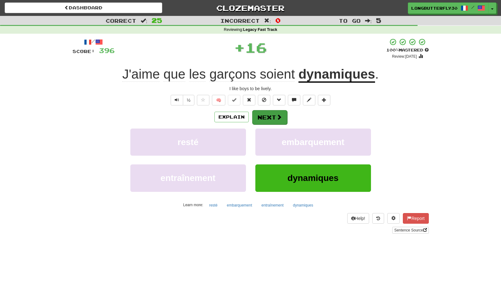
click at [266, 119] on button "Next" at bounding box center [269, 117] width 35 height 14
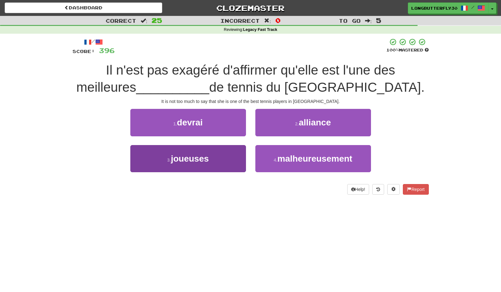
click at [235, 154] on button "3 . joueuses" at bounding box center [188, 158] width 116 height 27
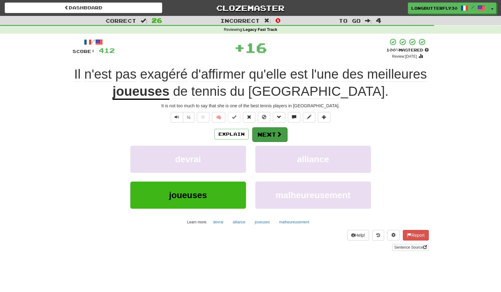
click at [263, 135] on button "Next" at bounding box center [269, 134] width 35 height 14
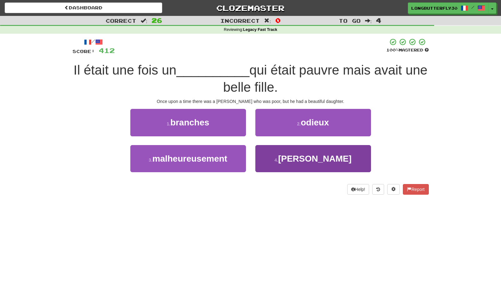
click at [286, 159] on button "4 . meunier" at bounding box center [313, 158] width 116 height 27
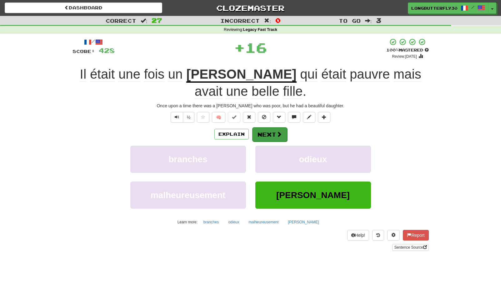
click at [271, 133] on button "Next" at bounding box center [269, 134] width 35 height 14
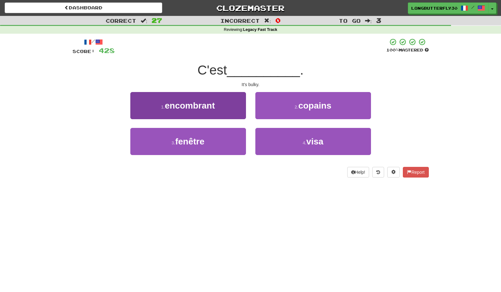
click at [230, 110] on button "1 . encombrant" at bounding box center [188, 105] width 116 height 27
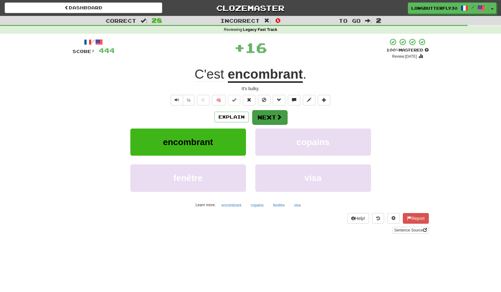
click at [260, 115] on button "Next" at bounding box center [269, 117] width 35 height 14
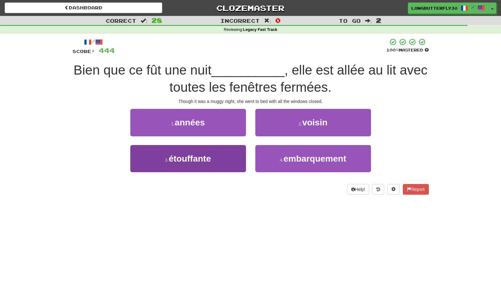
click at [231, 159] on button "3 . étouffante" at bounding box center [188, 158] width 116 height 27
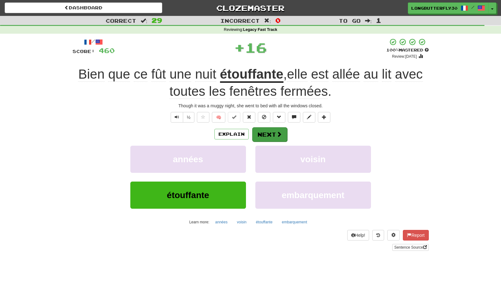
click at [261, 134] on button "Next" at bounding box center [269, 134] width 35 height 14
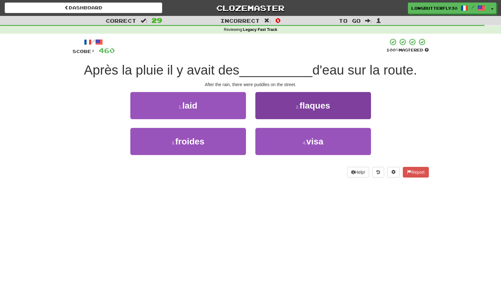
click at [286, 112] on button "2 . flaques" at bounding box center [313, 105] width 116 height 27
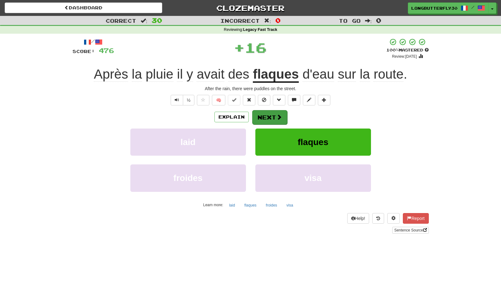
click at [271, 114] on button "Next" at bounding box center [269, 117] width 35 height 14
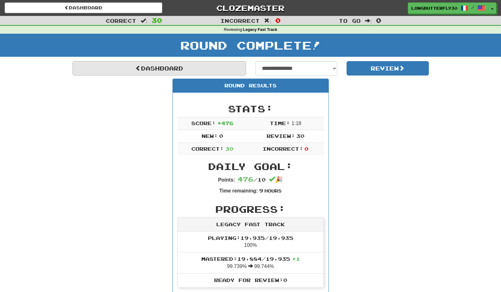
click at [210, 72] on link "Dashboard" at bounding box center [158, 68] width 173 height 14
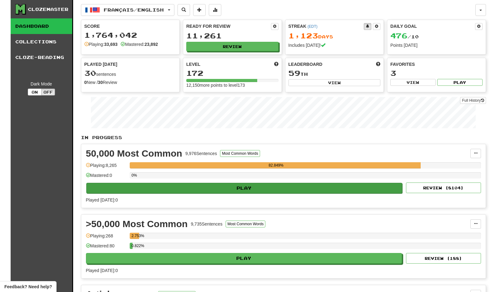
click at [363, 187] on button "Play" at bounding box center [244, 188] width 316 height 11
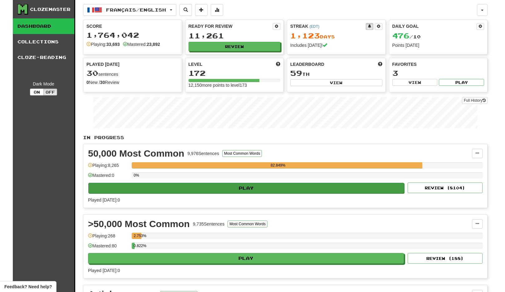
select select "**"
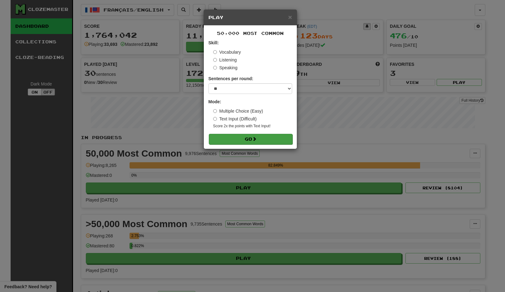
click at [280, 143] on button "Go" at bounding box center [251, 139] width 84 height 11
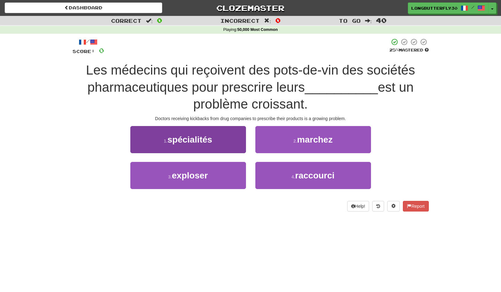
click at [216, 140] on button "1 . spécialités" at bounding box center [188, 139] width 116 height 27
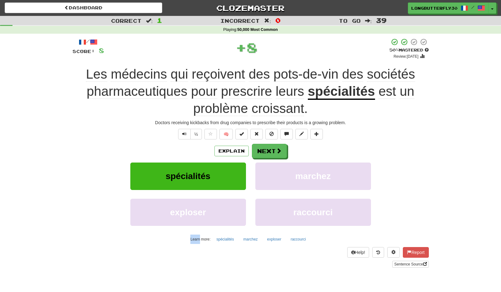
click at [216, 140] on div "/ Score: 8 + 8 50 % Mastered Review: 2025-09-28 Les médecins qui reçoivent des …" at bounding box center [250, 153] width 356 height 230
click at [263, 146] on button "Next" at bounding box center [269, 151] width 35 height 14
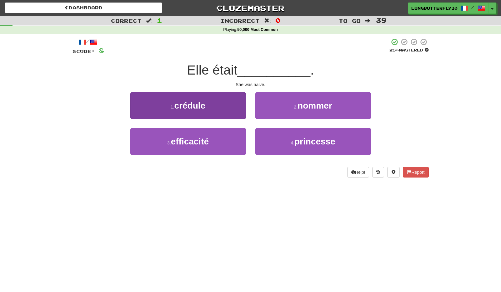
click at [223, 108] on button "1 . crédule" at bounding box center [188, 105] width 116 height 27
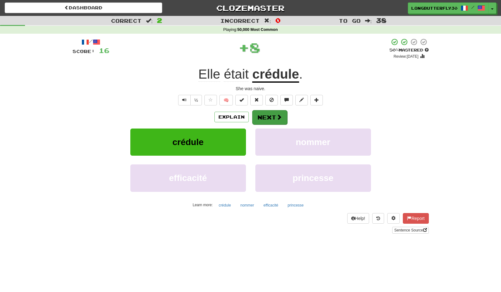
click at [267, 120] on button "Next" at bounding box center [269, 117] width 35 height 14
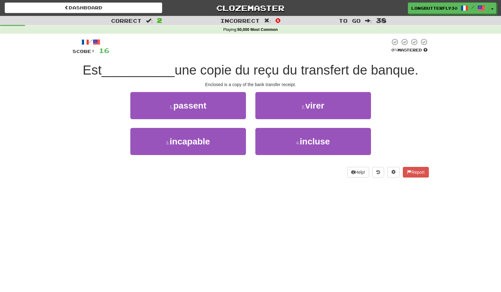
drag, startPoint x: 281, startPoint y: 135, endPoint x: 274, endPoint y: 124, distance: 13.6
click at [280, 135] on button "4 . incluse" at bounding box center [313, 141] width 116 height 27
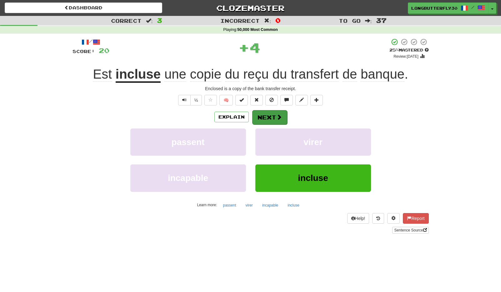
click at [261, 118] on button "Next" at bounding box center [269, 117] width 35 height 14
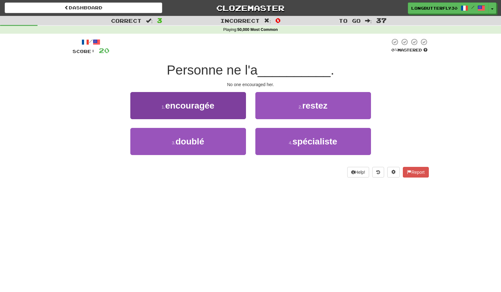
click at [232, 108] on button "1 . encouragée" at bounding box center [188, 105] width 116 height 27
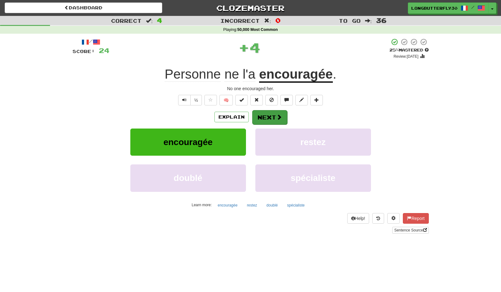
click at [261, 114] on button "Next" at bounding box center [269, 117] width 35 height 14
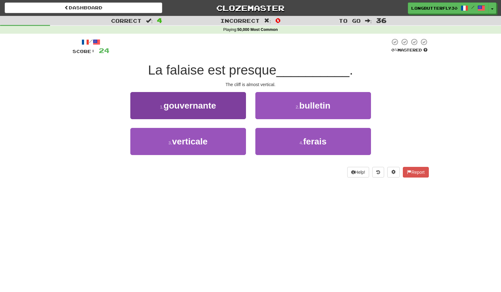
drag, startPoint x: 224, startPoint y: 139, endPoint x: 236, endPoint y: 130, distance: 14.9
click at [224, 139] on button "3 . verticale" at bounding box center [188, 141] width 116 height 27
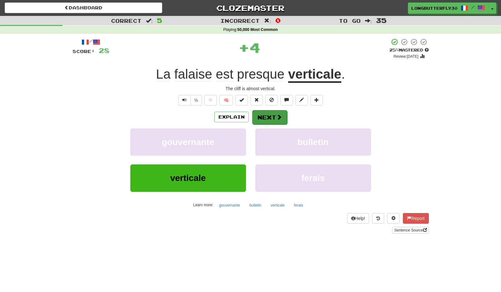
click at [256, 121] on button "Next" at bounding box center [269, 117] width 35 height 14
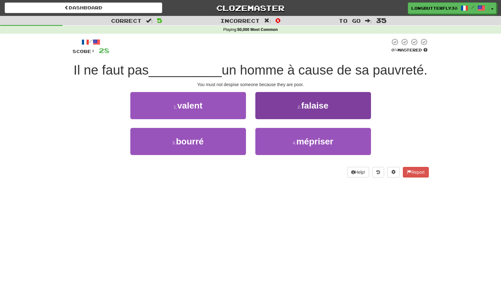
drag, startPoint x: 267, startPoint y: 135, endPoint x: 269, endPoint y: 129, distance: 6.1
click at [267, 134] on button "4 . mépriser" at bounding box center [313, 141] width 116 height 27
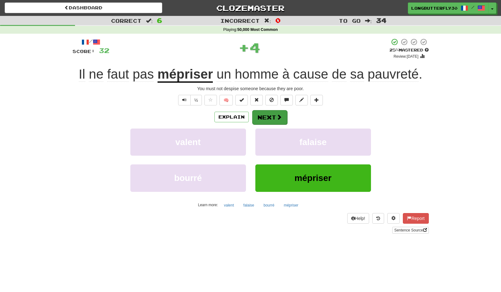
click at [263, 116] on button "Next" at bounding box center [269, 117] width 35 height 14
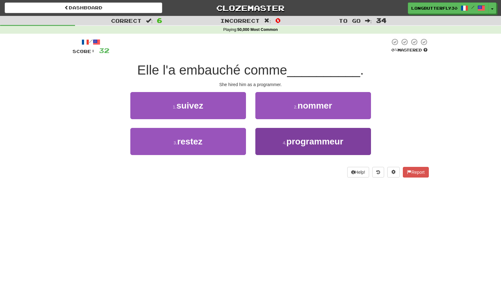
click at [275, 136] on button "4 . programmeur" at bounding box center [313, 141] width 116 height 27
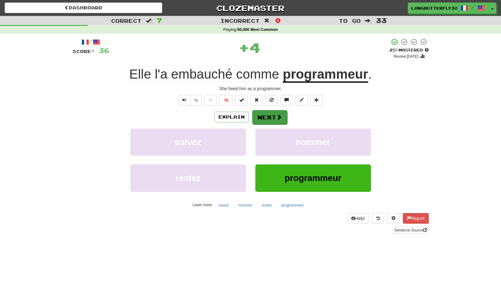
click at [265, 118] on button "Next" at bounding box center [269, 117] width 35 height 14
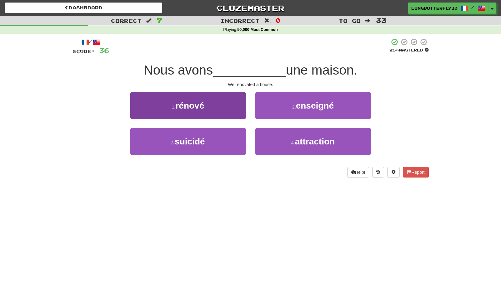
click at [225, 110] on button "1 . rénové" at bounding box center [188, 105] width 116 height 27
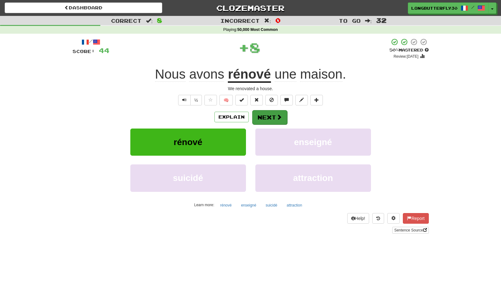
click at [266, 113] on button "Next" at bounding box center [269, 117] width 35 height 14
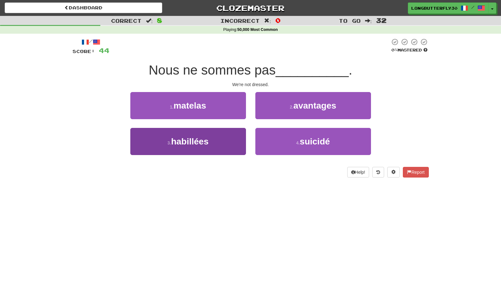
click at [238, 138] on button "3 . habillées" at bounding box center [188, 141] width 116 height 27
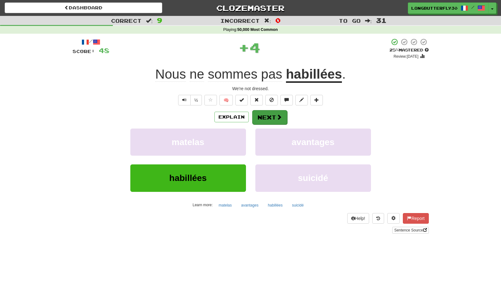
click at [271, 118] on button "Next" at bounding box center [269, 117] width 35 height 14
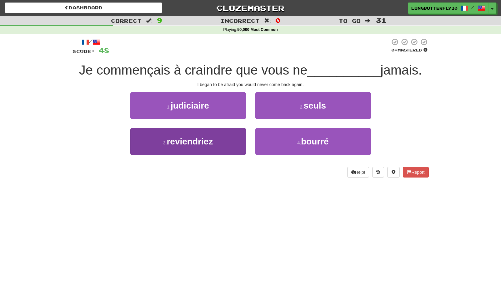
click at [222, 139] on button "3 . reviendriez" at bounding box center [188, 141] width 116 height 27
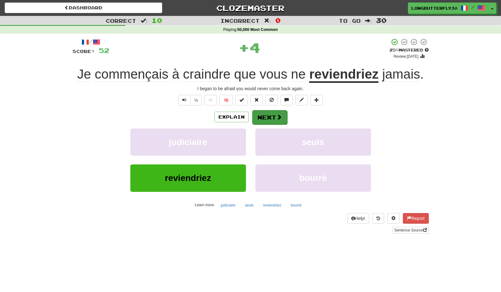
click at [264, 119] on button "Next" at bounding box center [269, 117] width 35 height 14
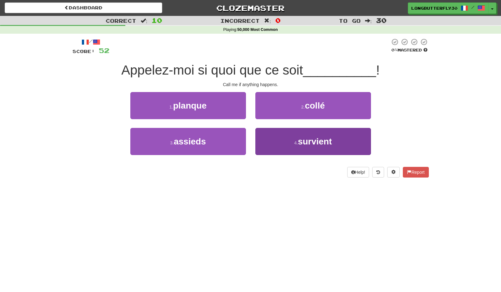
click at [303, 135] on button "4 . survient" at bounding box center [313, 141] width 116 height 27
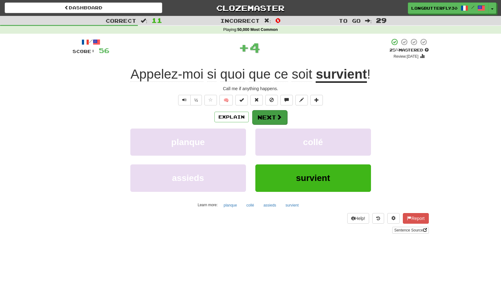
click at [281, 121] on button "Next" at bounding box center [269, 117] width 35 height 14
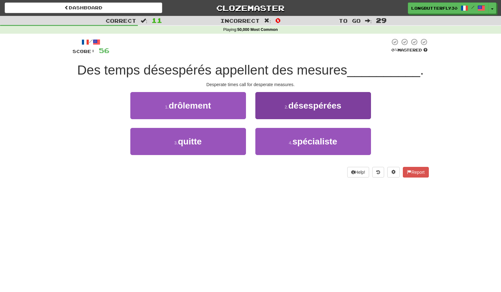
click at [296, 110] on button "2 . désespérées" at bounding box center [313, 105] width 116 height 27
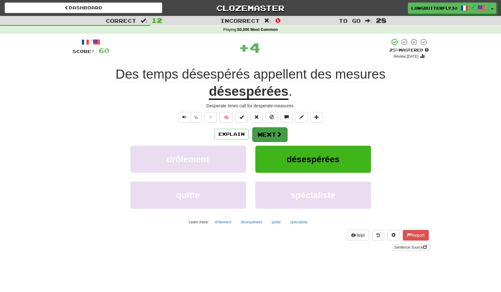
click at [279, 128] on button "Next" at bounding box center [269, 134] width 35 height 14
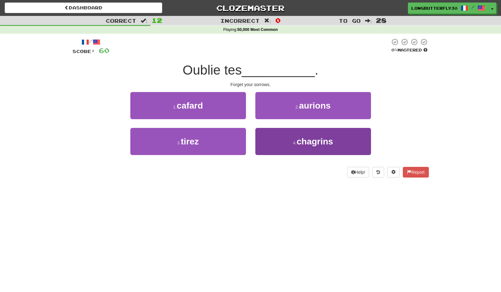
click at [307, 141] on span "chagrins" at bounding box center [314, 142] width 37 height 10
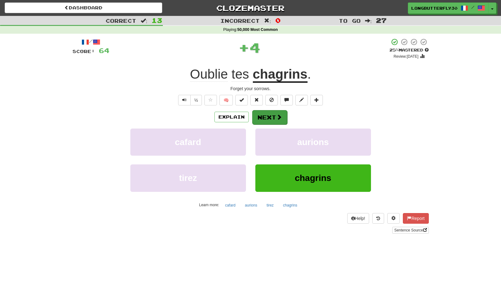
click at [281, 122] on button "Next" at bounding box center [269, 117] width 35 height 14
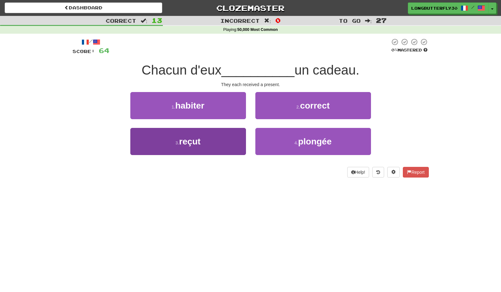
click at [225, 140] on button "3 . reçut" at bounding box center [188, 141] width 116 height 27
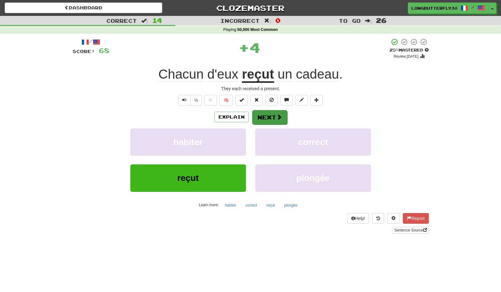
click at [261, 123] on button "Next" at bounding box center [269, 117] width 35 height 14
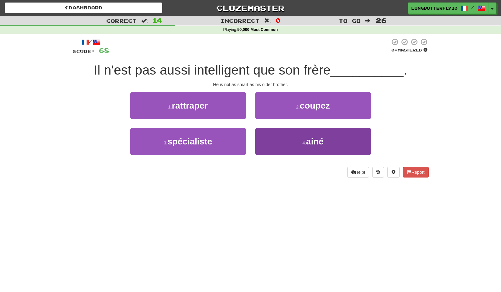
click at [284, 139] on button "4 . ainé" at bounding box center [313, 141] width 116 height 27
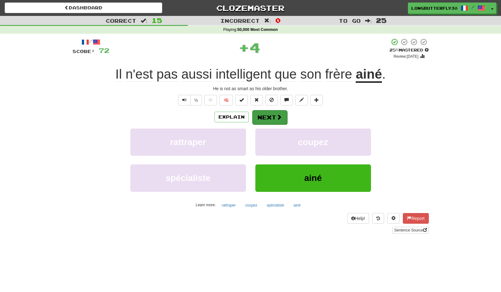
click at [275, 120] on button "Next" at bounding box center [269, 117] width 35 height 14
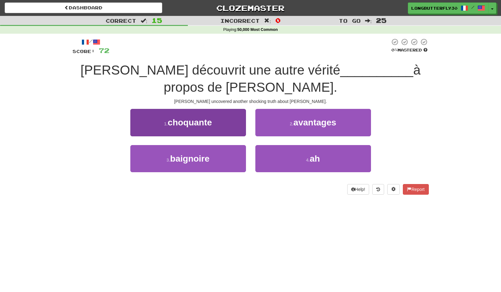
click at [227, 124] on button "1 . choquante" at bounding box center [188, 122] width 116 height 27
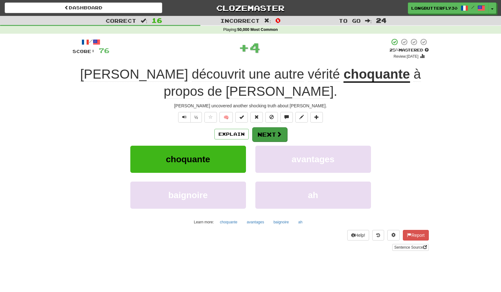
click at [269, 132] on button "Next" at bounding box center [269, 134] width 35 height 14
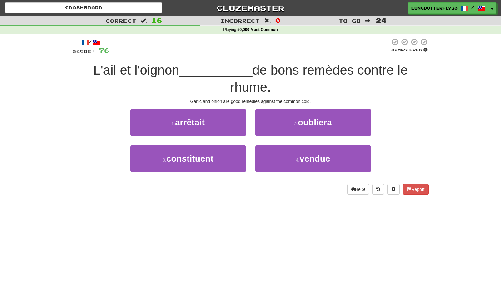
drag, startPoint x: 236, startPoint y: 159, endPoint x: 248, endPoint y: 149, distance: 15.3
click at [236, 159] on button "3 . constituent" at bounding box center [188, 158] width 116 height 27
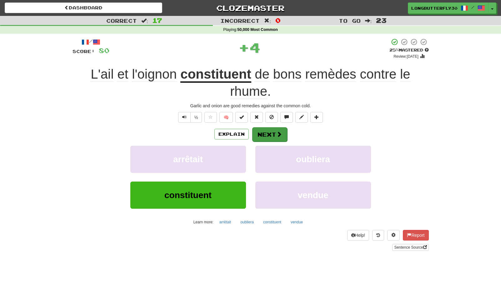
click at [272, 136] on button "Next" at bounding box center [269, 134] width 35 height 14
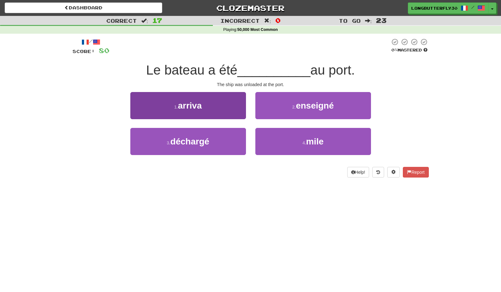
click at [219, 146] on button "3 . déchargé" at bounding box center [188, 141] width 116 height 27
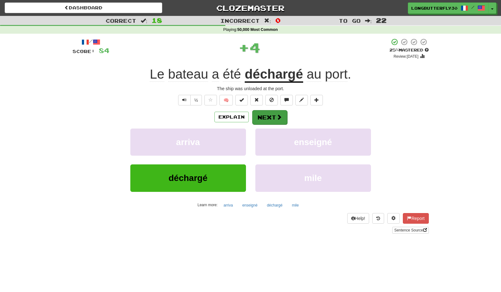
click at [270, 119] on button "Next" at bounding box center [269, 117] width 35 height 14
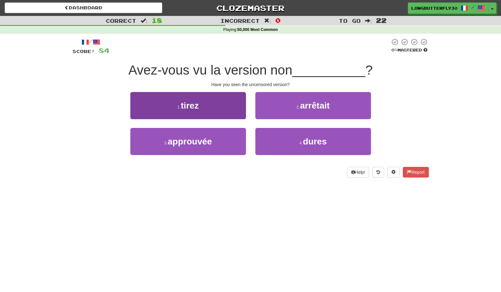
drag, startPoint x: 221, startPoint y: 141, endPoint x: 239, endPoint y: 128, distance: 21.5
click at [221, 141] on button "3 . approuvée" at bounding box center [188, 141] width 116 height 27
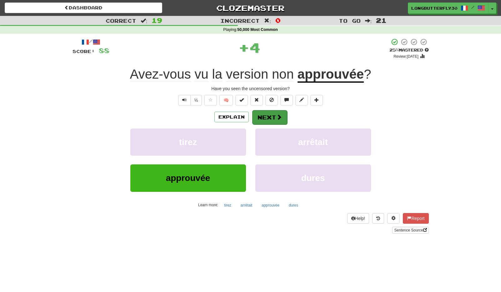
click at [265, 118] on button "Next" at bounding box center [269, 117] width 35 height 14
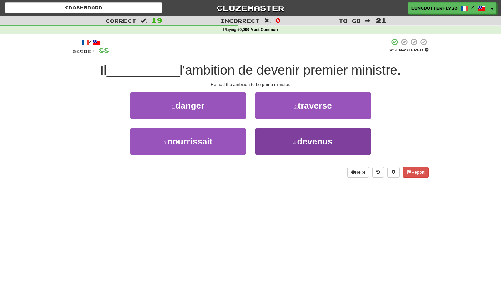
click at [277, 131] on button "4 . devenus" at bounding box center [313, 141] width 116 height 27
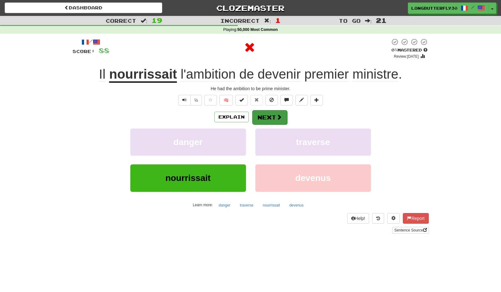
click at [270, 115] on button "Next" at bounding box center [269, 117] width 35 height 14
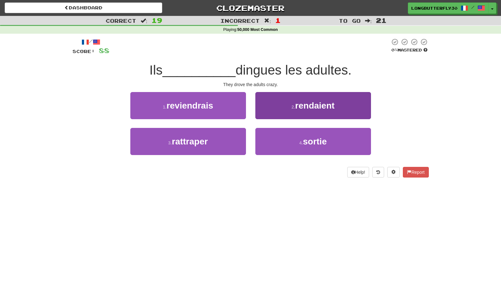
click at [274, 112] on button "2 . rendaient" at bounding box center [313, 105] width 116 height 27
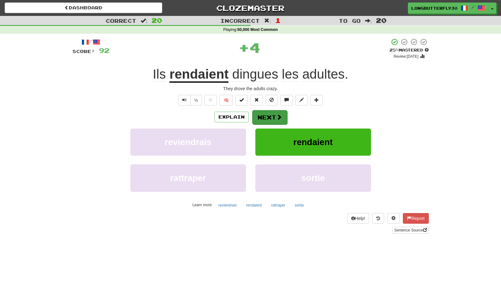
click at [266, 116] on button "Next" at bounding box center [269, 117] width 35 height 14
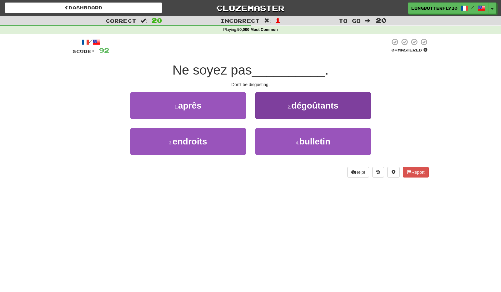
click at [283, 112] on button "2 . dégoûtants" at bounding box center [313, 105] width 116 height 27
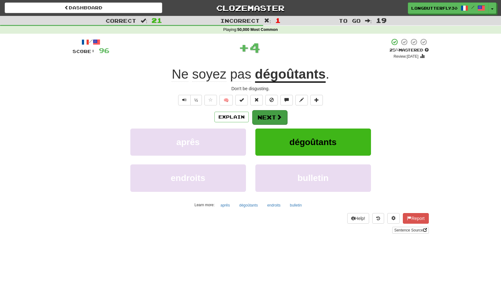
click at [269, 117] on button "Next" at bounding box center [269, 117] width 35 height 14
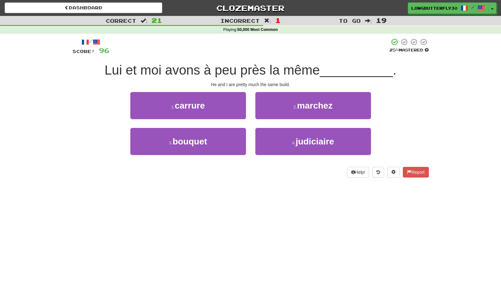
click at [229, 108] on button "1 . carrure" at bounding box center [188, 105] width 116 height 27
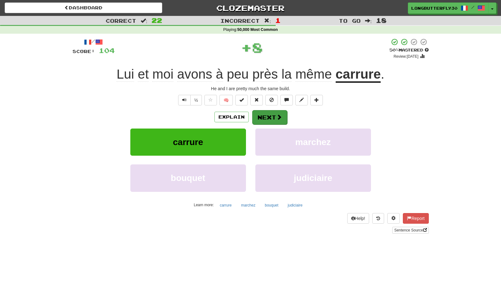
click at [263, 118] on button "Next" at bounding box center [269, 117] width 35 height 14
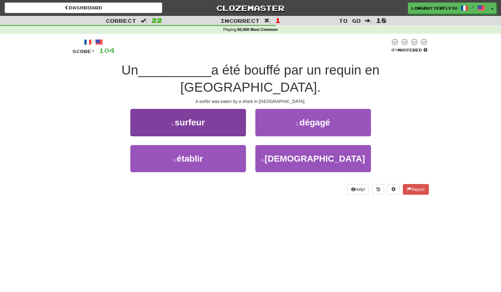
click at [239, 111] on button "1 . surfeur" at bounding box center [188, 122] width 116 height 27
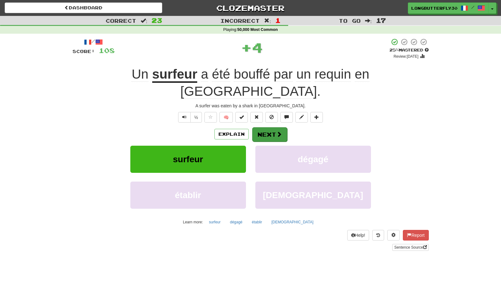
click at [270, 127] on button "Next" at bounding box center [269, 134] width 35 height 14
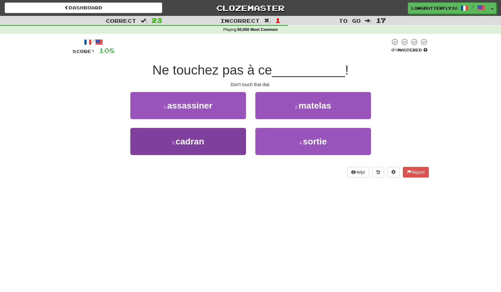
click at [230, 139] on button "3 . cadran" at bounding box center [188, 141] width 116 height 27
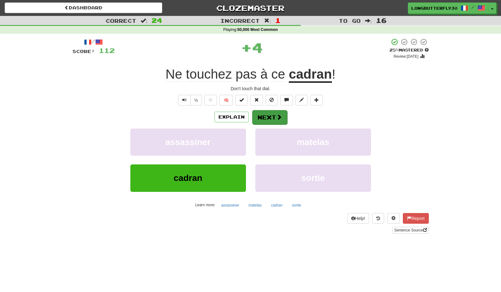
click at [272, 119] on button "Next" at bounding box center [269, 117] width 35 height 14
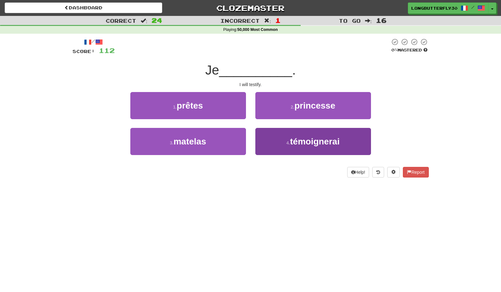
click at [277, 136] on button "4 . témoignerai" at bounding box center [313, 141] width 116 height 27
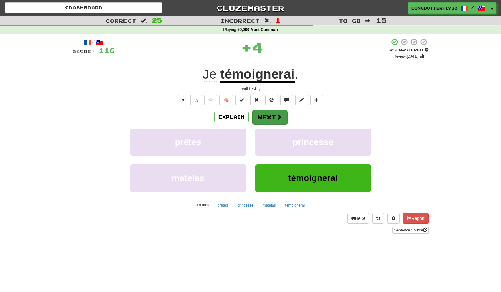
click at [266, 116] on button "Next" at bounding box center [269, 117] width 35 height 14
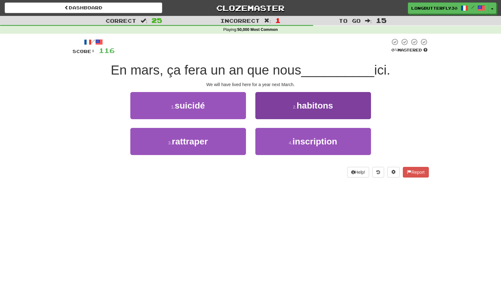
click at [280, 111] on button "2 . habitons" at bounding box center [313, 105] width 116 height 27
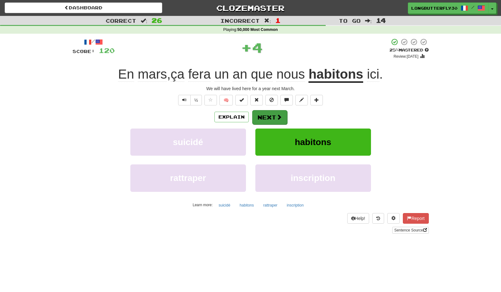
click at [266, 117] on button "Next" at bounding box center [269, 117] width 35 height 14
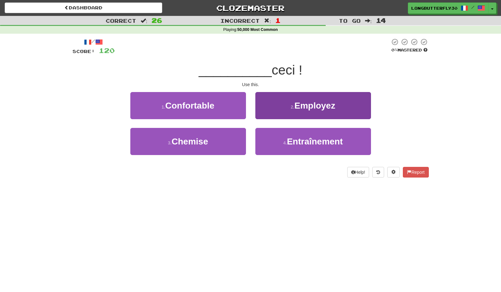
click at [272, 111] on button "2 . Employez" at bounding box center [313, 105] width 116 height 27
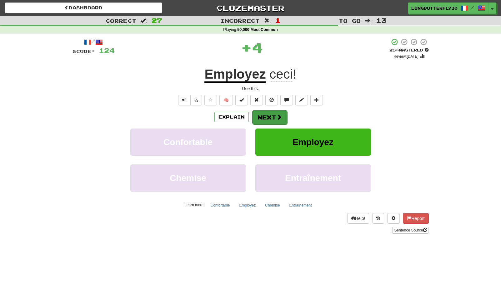
click at [262, 116] on button "Next" at bounding box center [269, 117] width 35 height 14
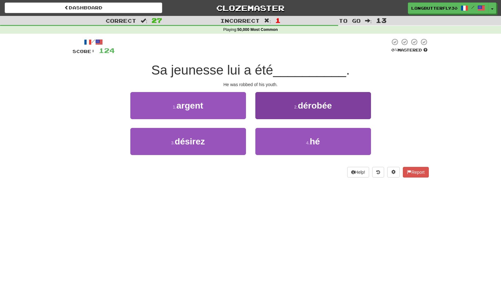
click at [271, 112] on button "2 . dérobée" at bounding box center [313, 105] width 116 height 27
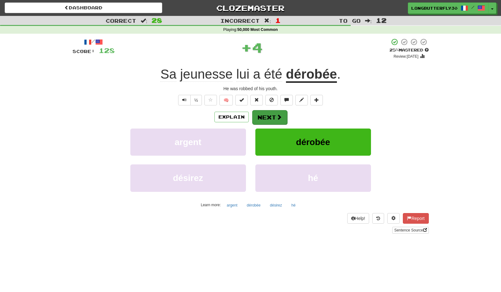
click at [265, 114] on button "Next" at bounding box center [269, 117] width 35 height 14
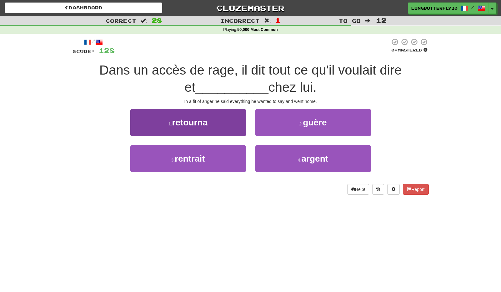
click at [230, 129] on button "1 . retourna" at bounding box center [188, 122] width 116 height 27
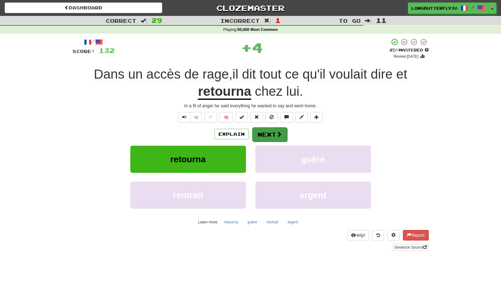
click at [265, 135] on button "Next" at bounding box center [269, 134] width 35 height 14
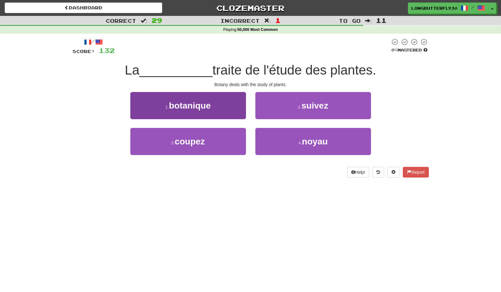
click at [240, 112] on button "1 . botanique" at bounding box center [188, 105] width 116 height 27
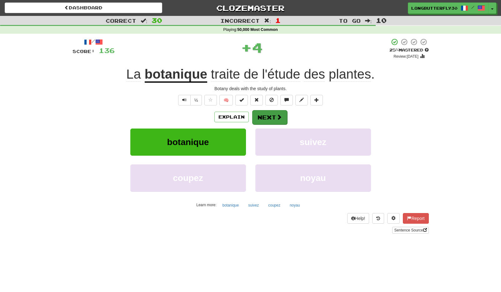
click at [269, 118] on button "Next" at bounding box center [269, 117] width 35 height 14
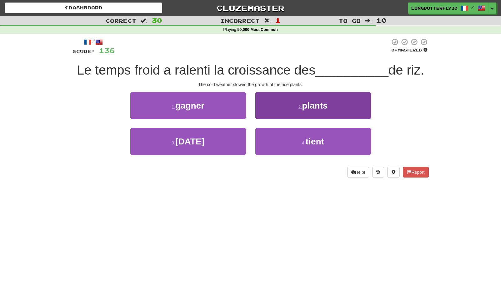
click at [278, 111] on button "2 . plants" at bounding box center [313, 105] width 116 height 27
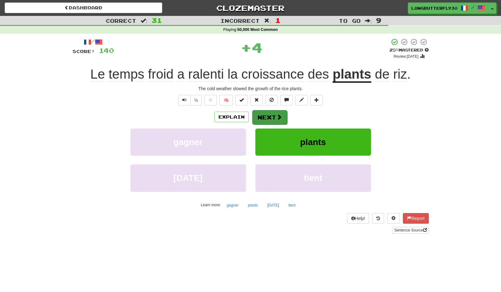
click at [269, 118] on button "Next" at bounding box center [269, 117] width 35 height 14
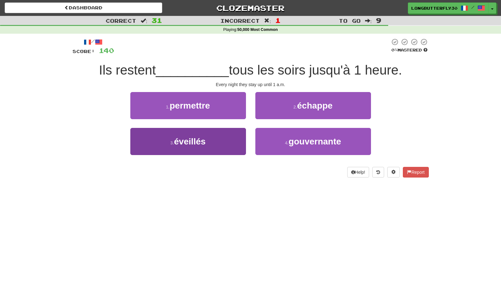
click at [239, 140] on button "3 . éveillés" at bounding box center [188, 141] width 116 height 27
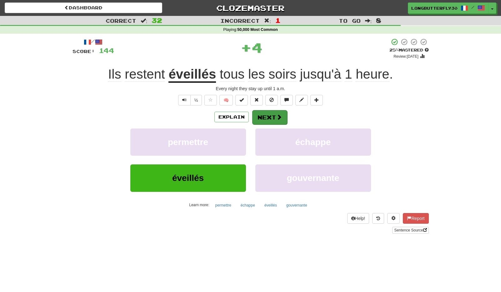
click at [271, 117] on button "Next" at bounding box center [269, 117] width 35 height 14
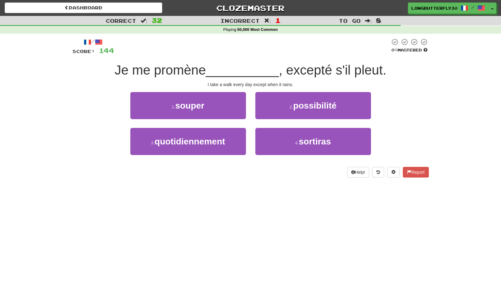
drag, startPoint x: 238, startPoint y: 134, endPoint x: 256, endPoint y: 125, distance: 20.2
click at [238, 134] on button "3 . quotidiennement" at bounding box center [188, 141] width 116 height 27
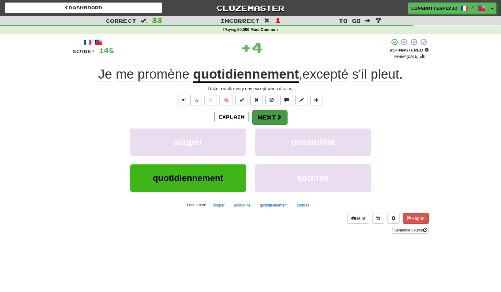
click at [265, 120] on button "Next" at bounding box center [269, 117] width 35 height 14
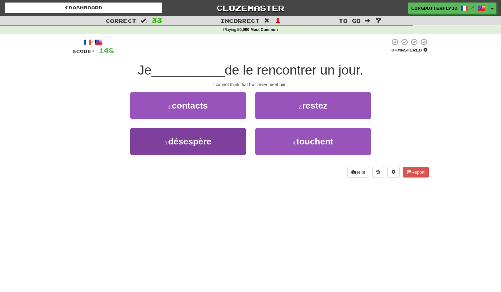
click at [238, 142] on button "3 . désespère" at bounding box center [188, 141] width 116 height 27
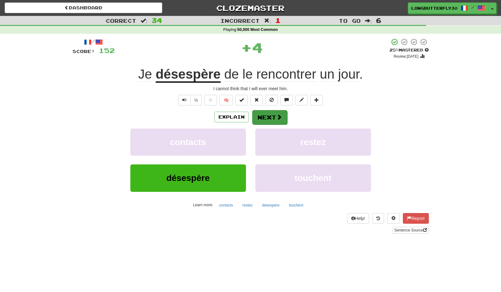
click at [268, 117] on button "Next" at bounding box center [269, 117] width 35 height 14
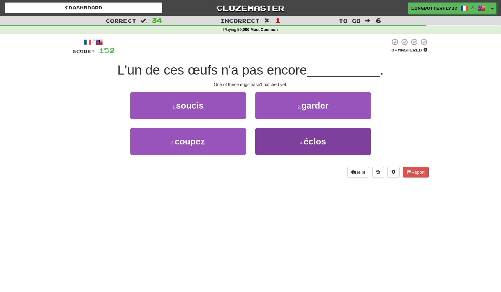
click at [267, 135] on button "4 . éclos" at bounding box center [313, 141] width 116 height 27
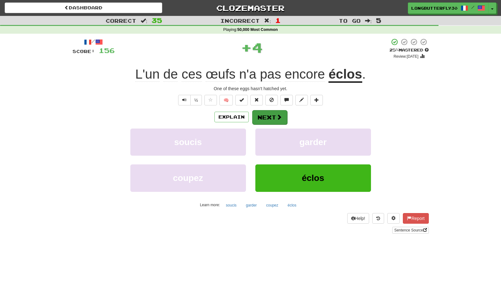
click at [263, 116] on button "Next" at bounding box center [269, 117] width 35 height 14
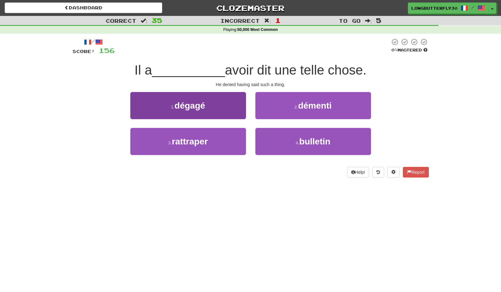
click at [239, 111] on button "1 . dégagé" at bounding box center [188, 105] width 116 height 27
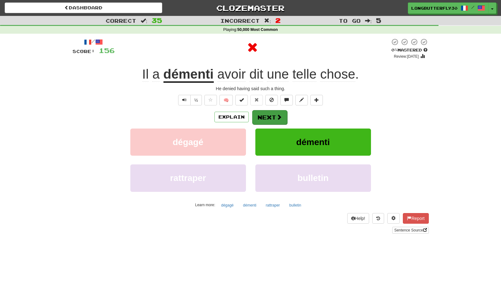
click at [264, 118] on button "Next" at bounding box center [269, 117] width 35 height 14
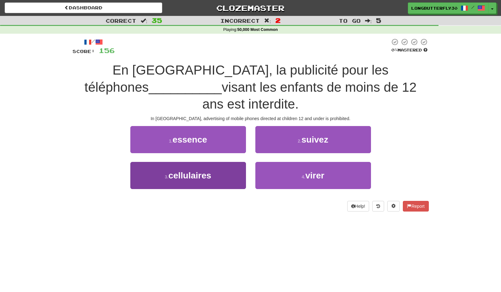
click at [244, 162] on button "3 . cellulaires" at bounding box center [188, 175] width 116 height 27
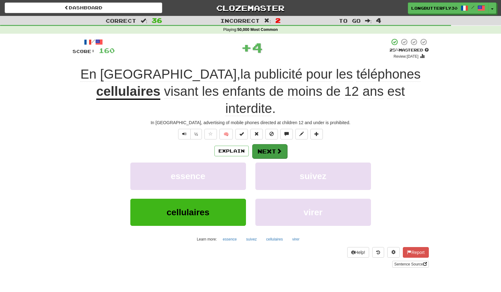
click at [274, 144] on button "Next" at bounding box center [269, 151] width 35 height 14
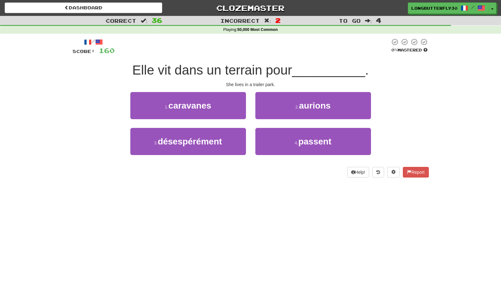
click at [227, 109] on button "1 . caravanes" at bounding box center [188, 105] width 116 height 27
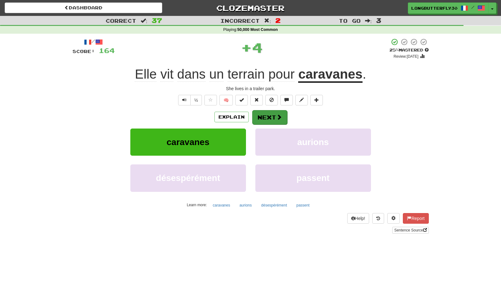
click at [255, 116] on button "Next" at bounding box center [269, 117] width 35 height 14
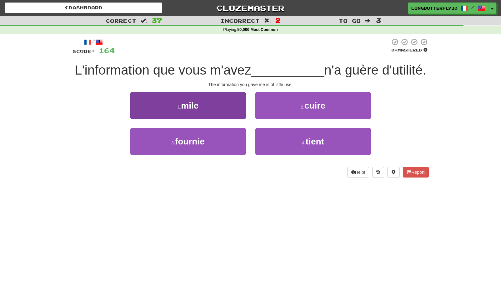
drag, startPoint x: 227, startPoint y: 157, endPoint x: 243, endPoint y: 150, distance: 16.8
click at [227, 155] on button "3 . fournie" at bounding box center [188, 141] width 116 height 27
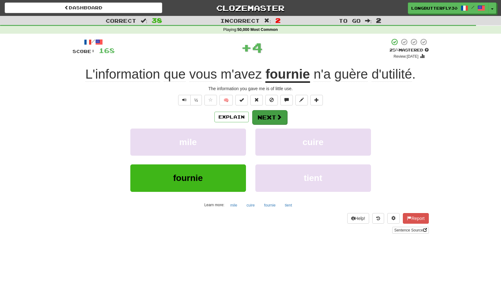
click at [270, 114] on button "Next" at bounding box center [269, 117] width 35 height 14
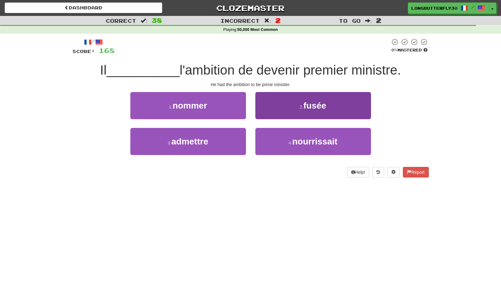
drag, startPoint x: 267, startPoint y: 133, endPoint x: 265, endPoint y: 128, distance: 5.5
click at [267, 134] on button "4 . nourrissait" at bounding box center [313, 141] width 116 height 27
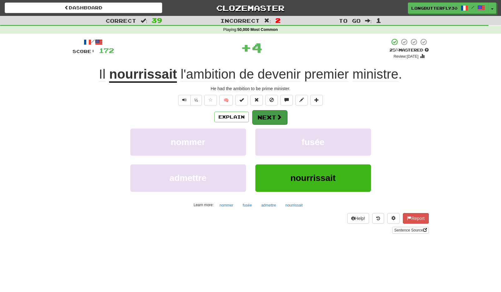
click at [263, 115] on button "Next" at bounding box center [269, 117] width 35 height 14
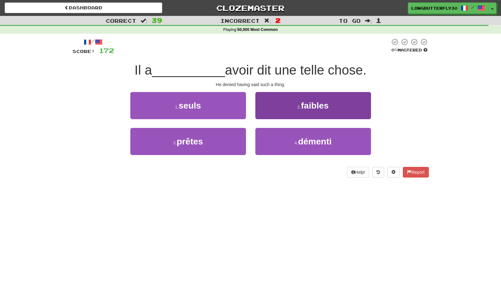
drag, startPoint x: 273, startPoint y: 139, endPoint x: 272, endPoint y: 134, distance: 5.0
click at [273, 138] on button "4 . démenti" at bounding box center [313, 141] width 116 height 27
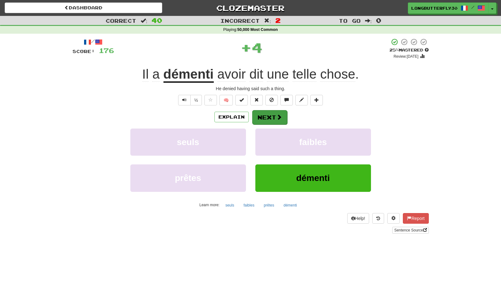
click at [267, 122] on button "Next" at bounding box center [269, 117] width 35 height 14
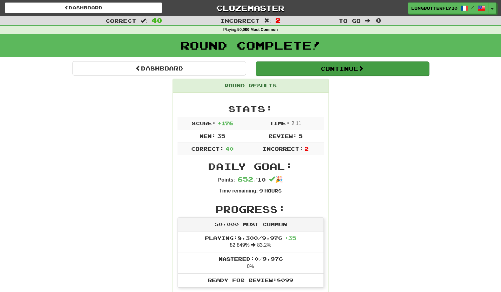
click at [318, 75] on button "Continue" at bounding box center [341, 69] width 173 height 14
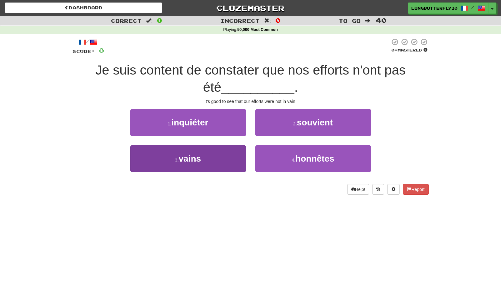
click at [234, 160] on button "3 . vains" at bounding box center [188, 158] width 116 height 27
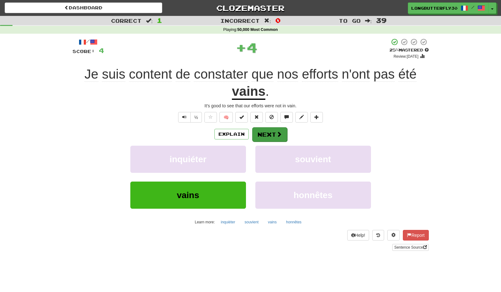
click at [270, 138] on button "Next" at bounding box center [269, 134] width 35 height 14
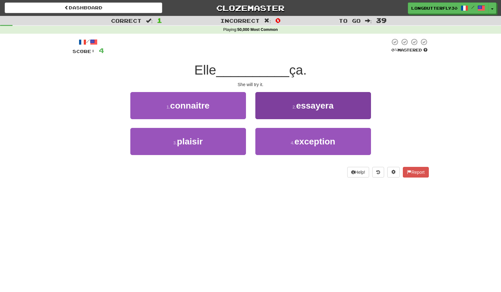
click at [287, 111] on button "2 . essayera" at bounding box center [313, 105] width 116 height 27
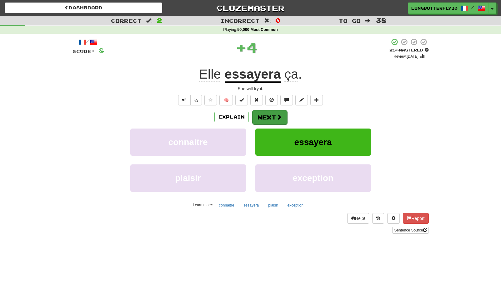
click at [276, 116] on span at bounding box center [279, 117] width 6 height 6
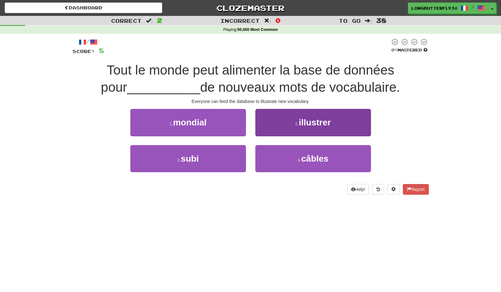
click at [284, 126] on button "2 . illustrer" at bounding box center [313, 122] width 116 height 27
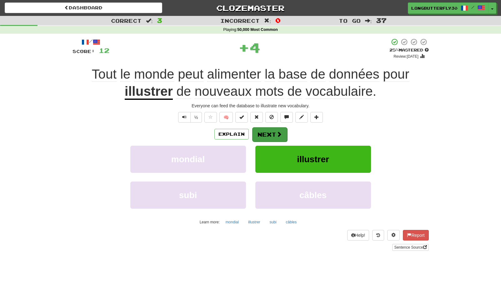
click at [274, 132] on button "Next" at bounding box center [269, 134] width 35 height 14
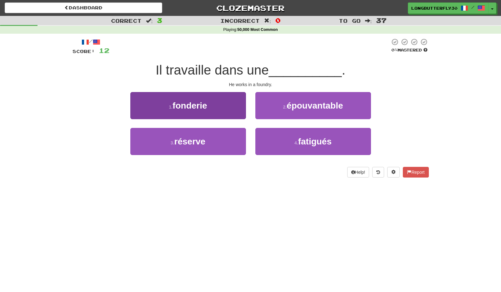
drag, startPoint x: 230, startPoint y: 111, endPoint x: 235, endPoint y: 110, distance: 4.2
click at [235, 110] on button "1 . fonderie" at bounding box center [188, 105] width 116 height 27
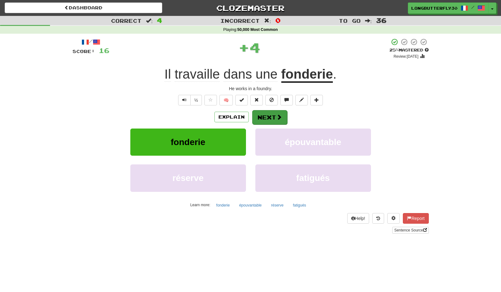
click at [267, 117] on button "Next" at bounding box center [269, 117] width 35 height 14
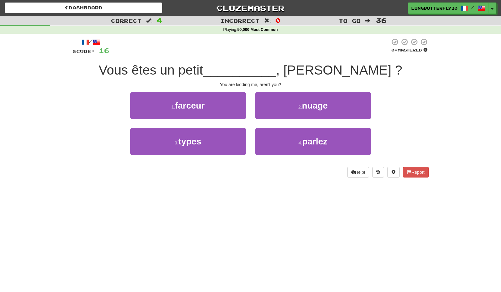
click at [246, 107] on div "1 . farceur" at bounding box center [188, 110] width 125 height 36
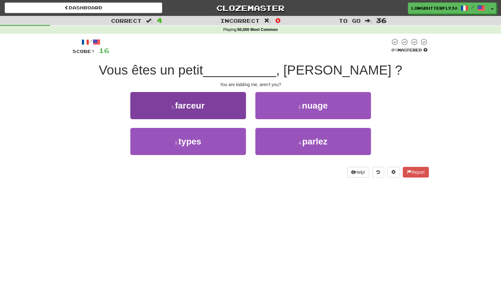
click at [242, 110] on button "1 . farceur" at bounding box center [188, 105] width 116 height 27
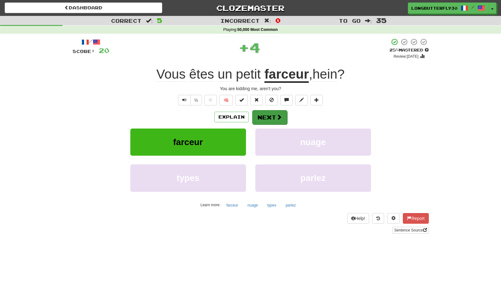
click at [267, 114] on button "Next" at bounding box center [269, 117] width 35 height 14
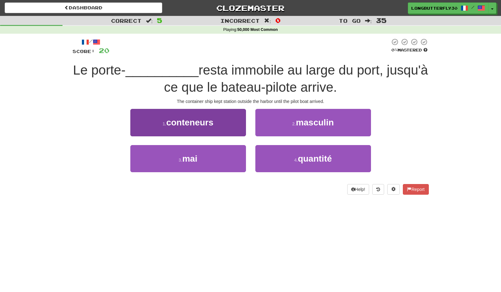
click at [238, 120] on button "1 . conteneurs" at bounding box center [188, 122] width 116 height 27
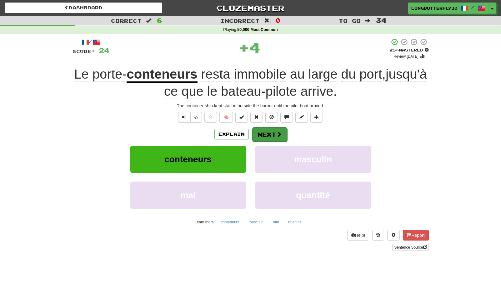
click at [270, 130] on button "Next" at bounding box center [269, 134] width 35 height 14
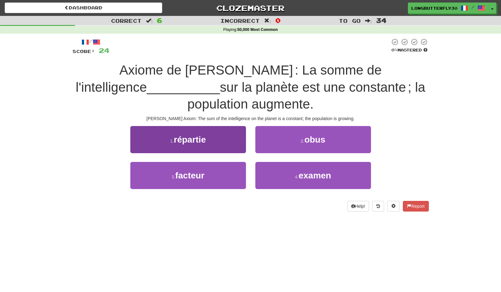
click at [232, 127] on button "1 . répartie" at bounding box center [188, 139] width 116 height 27
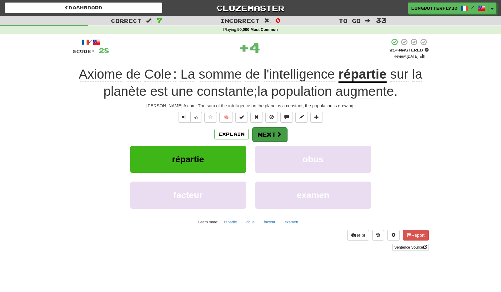
click at [268, 132] on button "Next" at bounding box center [269, 134] width 35 height 14
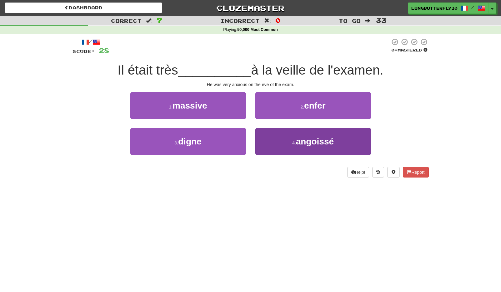
click at [272, 133] on button "4 . angoissé" at bounding box center [313, 141] width 116 height 27
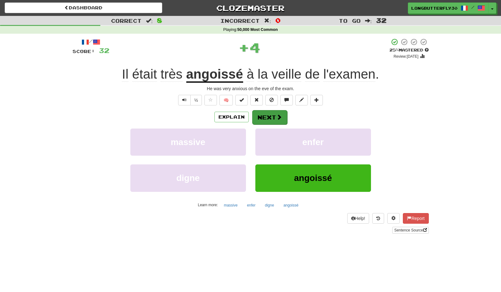
click at [274, 115] on button "Next" at bounding box center [269, 117] width 35 height 14
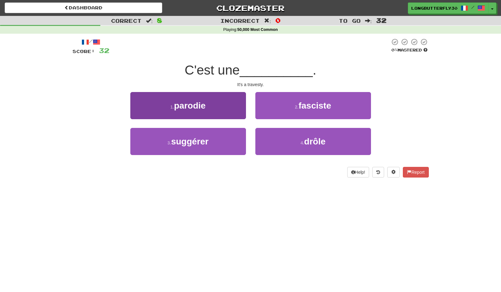
click at [226, 113] on button "1 . parodie" at bounding box center [188, 105] width 116 height 27
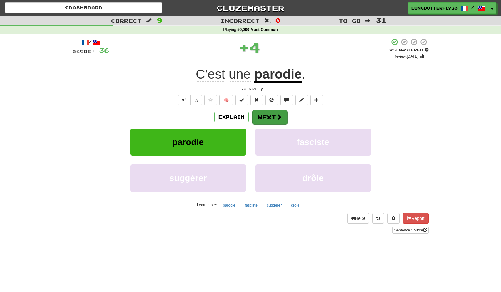
click at [270, 116] on button "Next" at bounding box center [269, 117] width 35 height 14
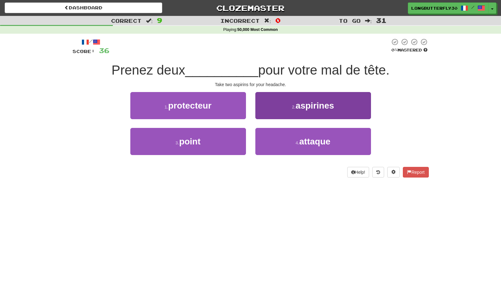
click at [295, 108] on small "2 ." at bounding box center [294, 107] width 4 height 5
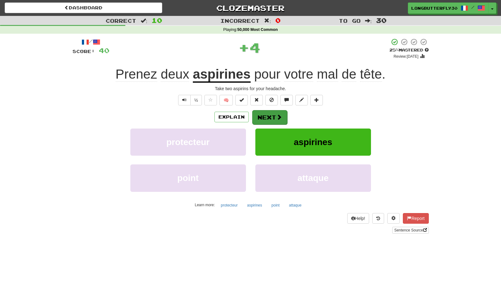
click at [283, 112] on button "Next" at bounding box center [269, 117] width 35 height 14
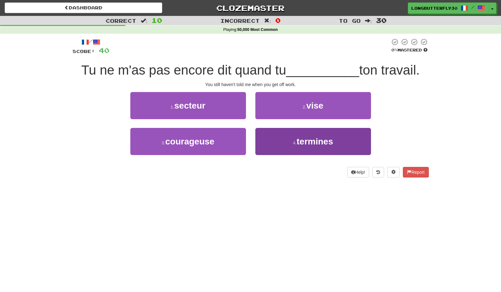
click at [285, 133] on button "4 . termines" at bounding box center [313, 141] width 116 height 27
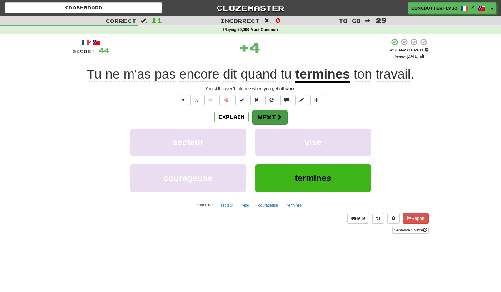
click at [276, 120] on span at bounding box center [279, 117] width 6 height 6
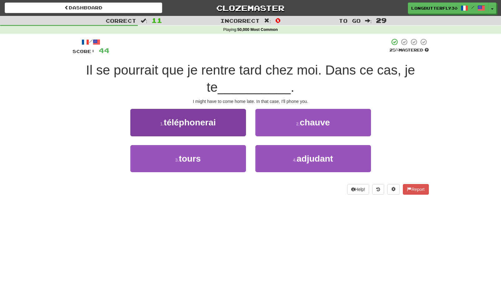
click at [235, 119] on button "1 . téléphonerai" at bounding box center [188, 122] width 116 height 27
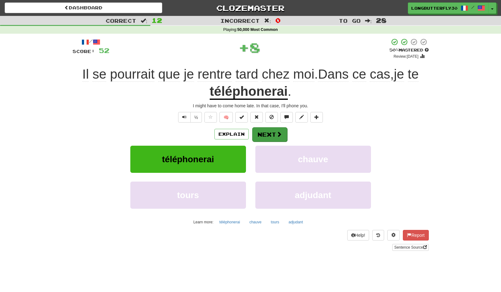
click at [268, 135] on button "Next" at bounding box center [269, 134] width 35 height 14
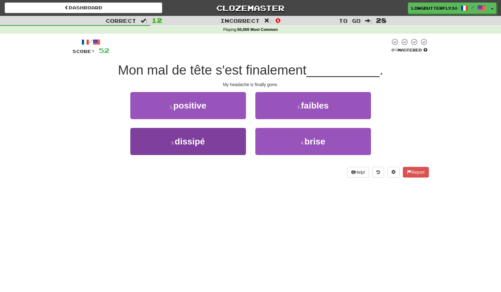
click at [235, 133] on button "3 . dissipé" at bounding box center [188, 141] width 116 height 27
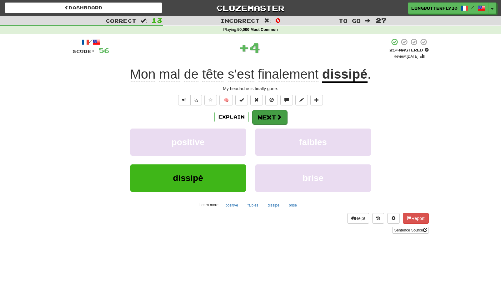
click at [268, 117] on button "Next" at bounding box center [269, 117] width 35 height 14
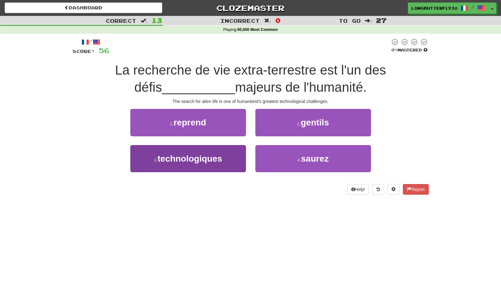
click at [236, 149] on button "3 . technologiques" at bounding box center [188, 158] width 116 height 27
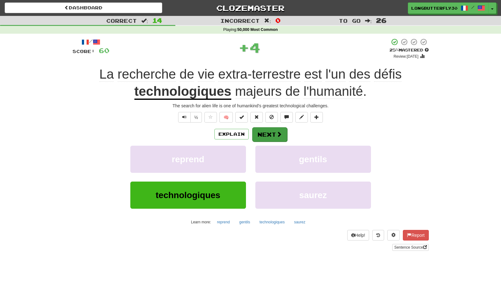
click at [262, 129] on button "Next" at bounding box center [269, 134] width 35 height 14
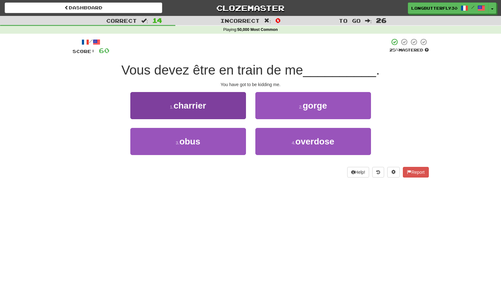
click at [230, 114] on button "1 . charrier" at bounding box center [188, 105] width 116 height 27
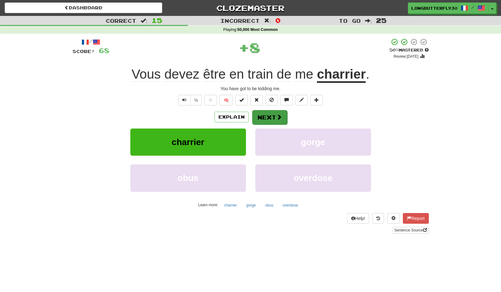
click at [259, 116] on button "Next" at bounding box center [269, 117] width 35 height 14
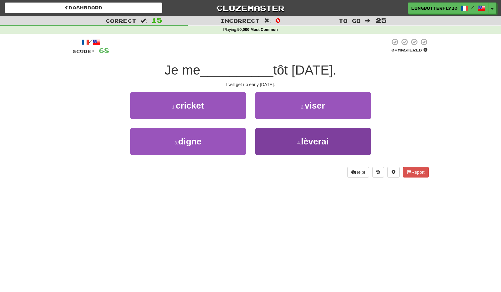
click at [273, 133] on button "4 . lèverai" at bounding box center [313, 141] width 116 height 27
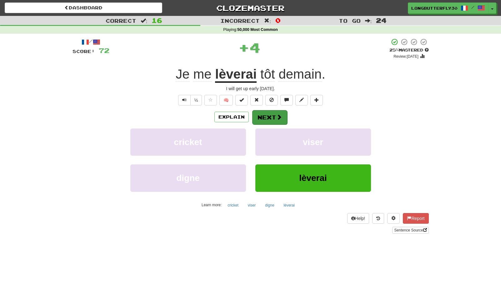
click at [264, 113] on button "Next" at bounding box center [269, 117] width 35 height 14
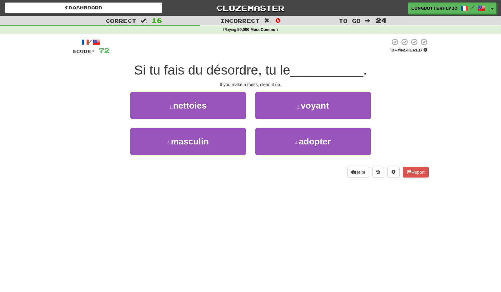
drag, startPoint x: 227, startPoint y: 106, endPoint x: 236, endPoint y: 108, distance: 9.2
click at [227, 106] on button "1 . nettoies" at bounding box center [188, 105] width 116 height 27
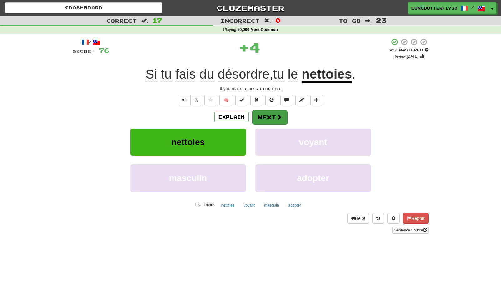
click at [262, 113] on button "Next" at bounding box center [269, 117] width 35 height 14
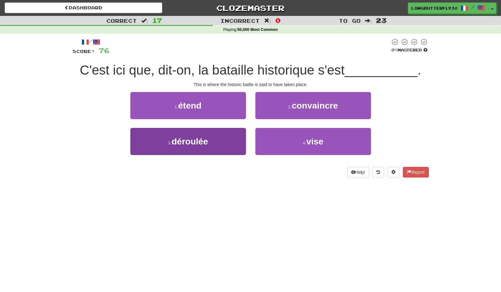
click at [220, 141] on button "3 . déroulée" at bounding box center [188, 141] width 116 height 27
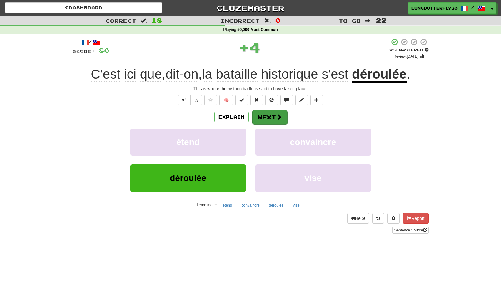
click at [257, 120] on button "Next" at bounding box center [269, 117] width 35 height 14
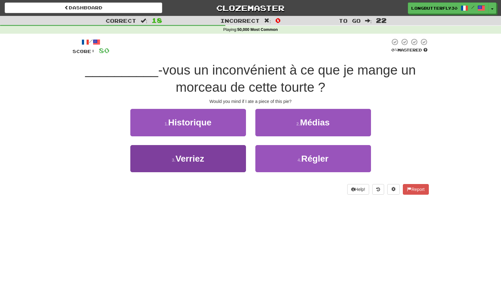
click at [237, 149] on button "3 . Verriez" at bounding box center [188, 158] width 116 height 27
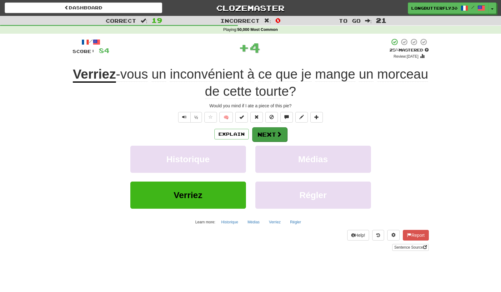
click at [265, 132] on button "Next" at bounding box center [269, 134] width 35 height 14
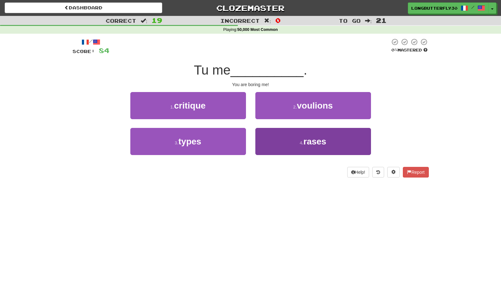
click at [275, 139] on button "4 . rases" at bounding box center [313, 141] width 116 height 27
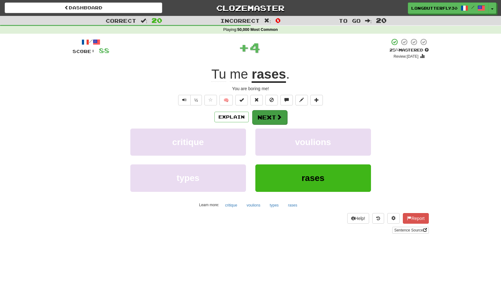
click at [260, 122] on button "Next" at bounding box center [269, 117] width 35 height 14
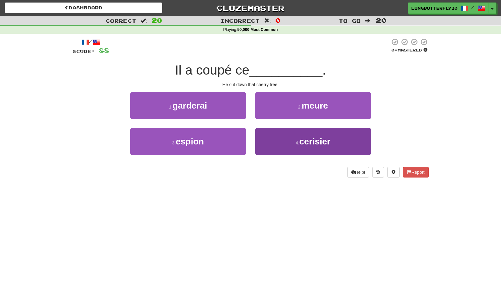
click at [272, 135] on button "4 . cerisier" at bounding box center [313, 141] width 116 height 27
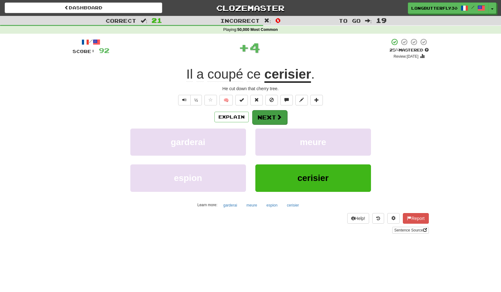
click at [266, 115] on button "Next" at bounding box center [269, 117] width 35 height 14
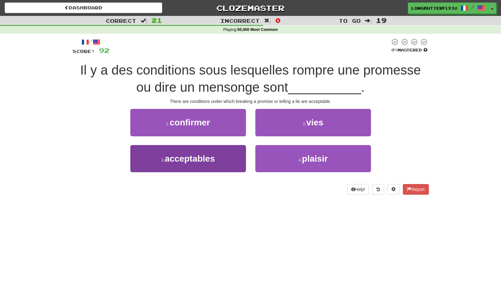
click at [228, 148] on button "3 . acceptables" at bounding box center [188, 158] width 116 height 27
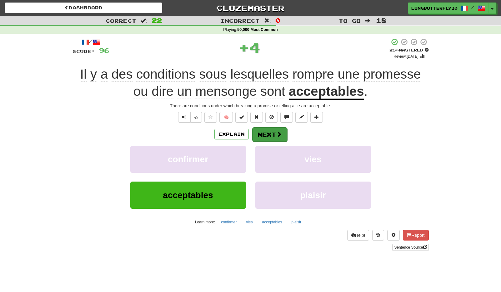
click at [258, 127] on button "Next" at bounding box center [269, 134] width 35 height 14
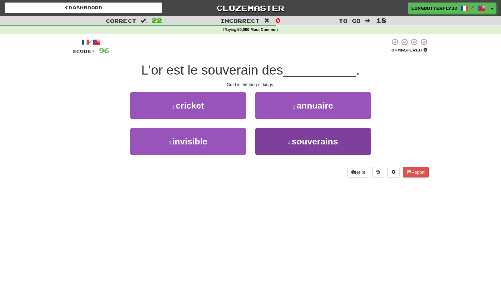
click at [280, 136] on button "4 . souverains" at bounding box center [313, 141] width 116 height 27
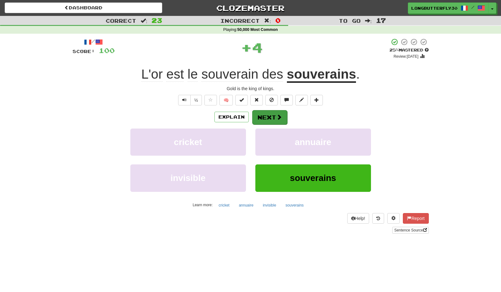
click at [264, 117] on button "Next" at bounding box center [269, 117] width 35 height 14
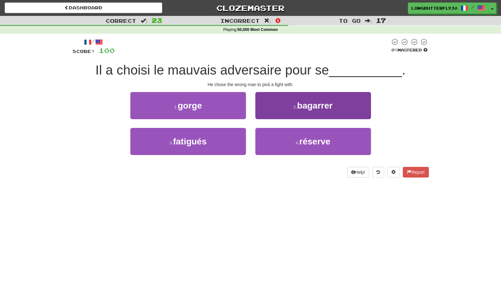
click at [282, 108] on button "2 . bagarrer" at bounding box center [313, 105] width 116 height 27
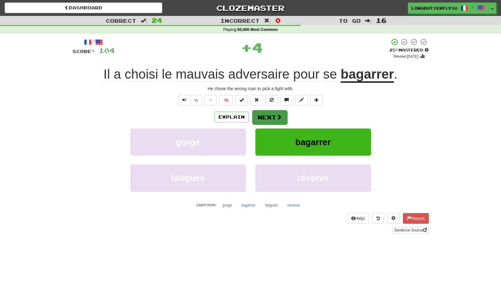
click at [267, 116] on button "Next" at bounding box center [269, 117] width 35 height 14
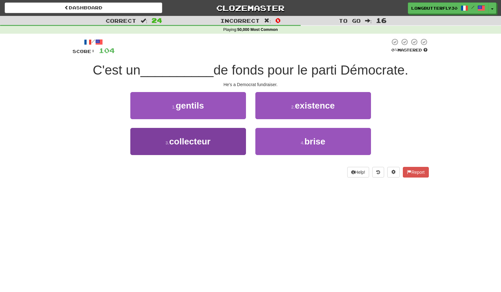
click at [229, 140] on button "3 . collecteur" at bounding box center [188, 141] width 116 height 27
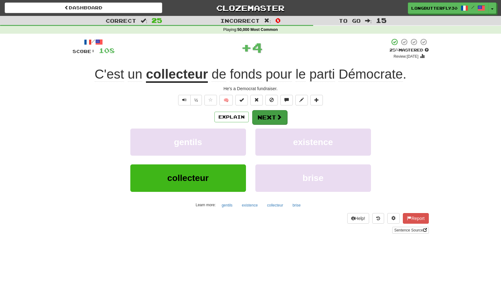
click at [267, 116] on button "Next" at bounding box center [269, 117] width 35 height 14
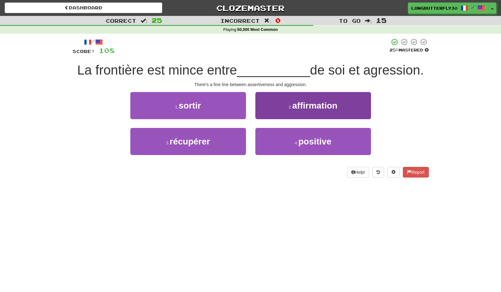
click at [281, 107] on button "2 . affirmation" at bounding box center [313, 105] width 116 height 27
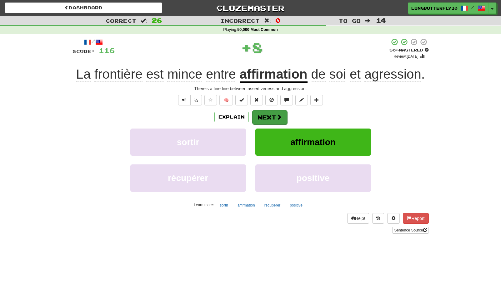
click at [271, 118] on button "Next" at bounding box center [269, 117] width 35 height 14
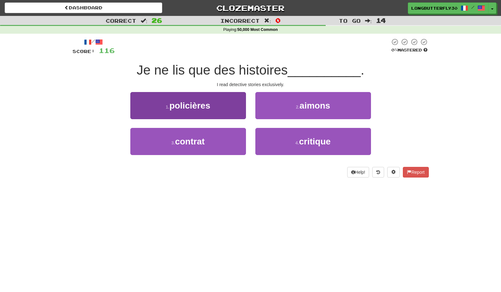
click at [229, 109] on button "1 . policières" at bounding box center [188, 105] width 116 height 27
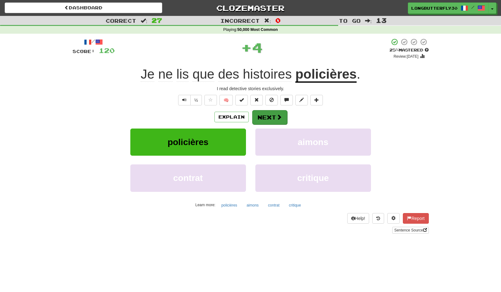
click at [265, 114] on button "Next" at bounding box center [269, 117] width 35 height 14
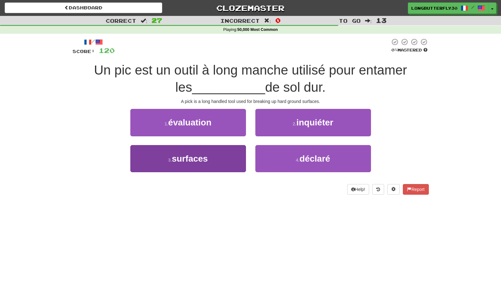
click at [225, 151] on button "3 . surfaces" at bounding box center [188, 158] width 116 height 27
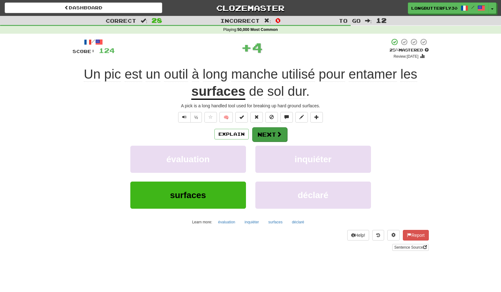
click at [272, 131] on button "Next" at bounding box center [269, 134] width 35 height 14
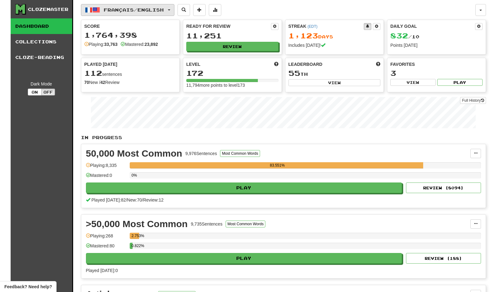
click at [138, 8] on span "Français / English" at bounding box center [134, 9] width 60 height 5
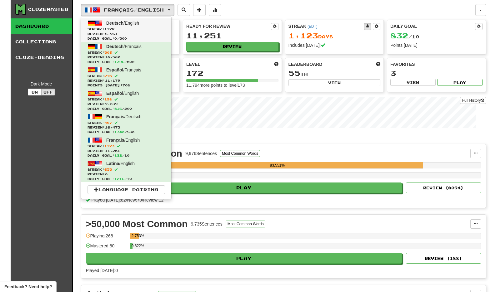
click at [140, 32] on span "Review: 8,961" at bounding box center [125, 34] width 77 height 5
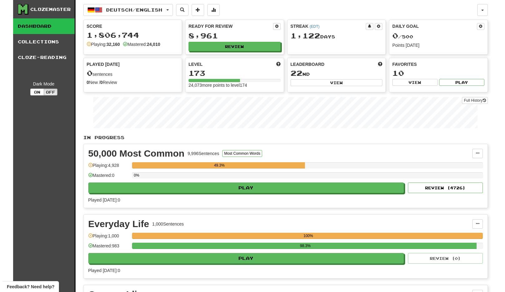
scroll to position [271, 0]
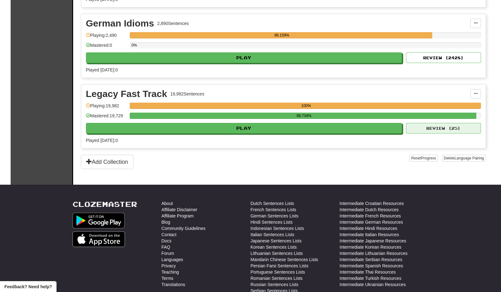
click at [420, 124] on button "Review ( 25 )" at bounding box center [443, 128] width 75 height 11
select select "**"
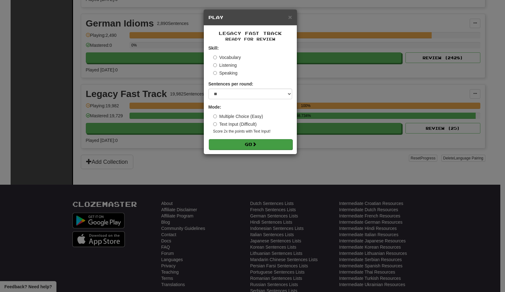
click at [281, 147] on button "Go" at bounding box center [251, 144] width 84 height 11
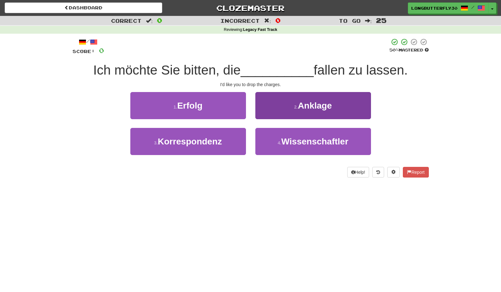
click at [308, 106] on span "Anklage" at bounding box center [315, 106] width 34 height 10
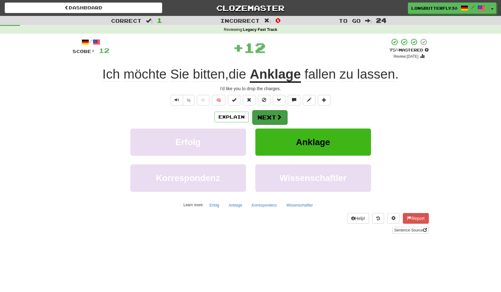
click at [277, 115] on span at bounding box center [279, 117] width 6 height 6
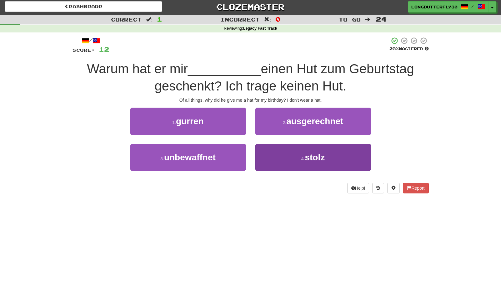
scroll to position [2, 0]
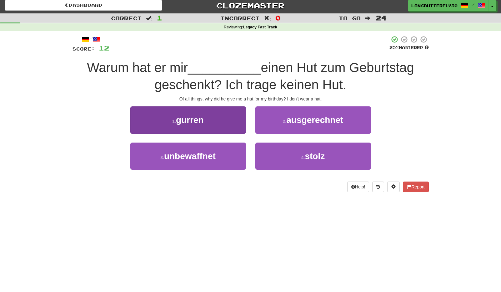
click at [232, 120] on button "1 . gurren" at bounding box center [188, 119] width 116 height 27
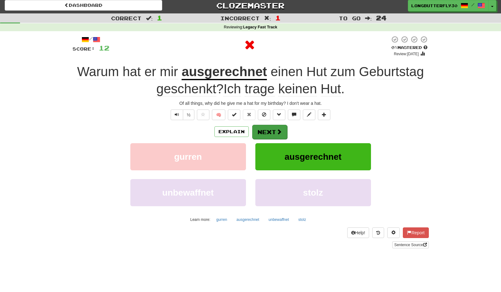
click at [265, 125] on button "Next" at bounding box center [269, 132] width 35 height 14
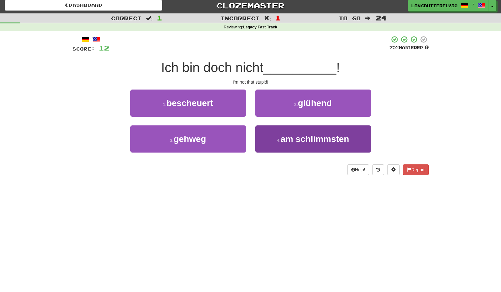
scroll to position [4, 0]
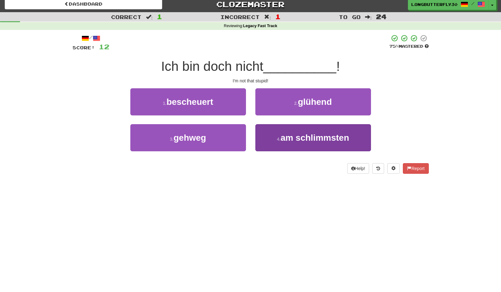
click at [280, 127] on button "4 . am schlimmsten" at bounding box center [313, 137] width 116 height 27
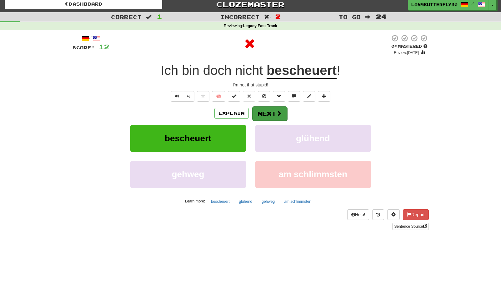
click at [272, 115] on button "Next" at bounding box center [269, 113] width 35 height 14
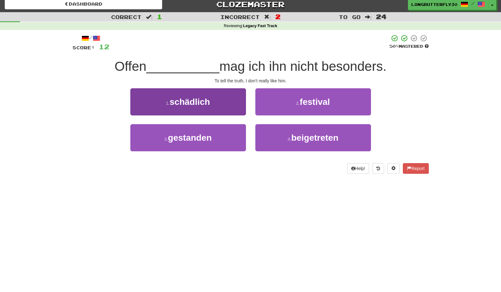
click at [229, 111] on button "1 . schädlich" at bounding box center [188, 101] width 116 height 27
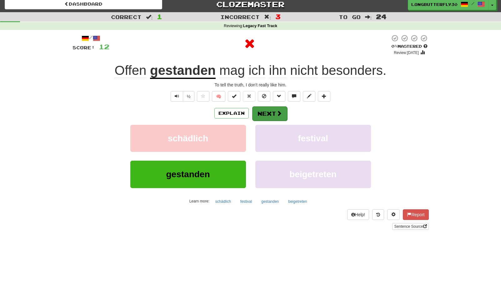
click at [261, 115] on button "Next" at bounding box center [269, 113] width 35 height 14
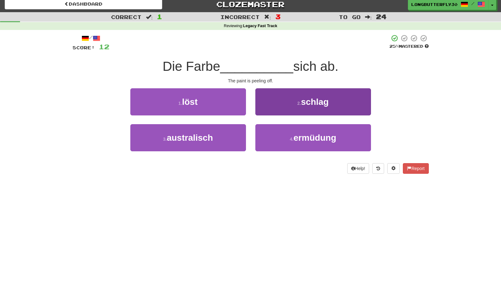
click at [282, 106] on button "2 . schlag" at bounding box center [313, 101] width 116 height 27
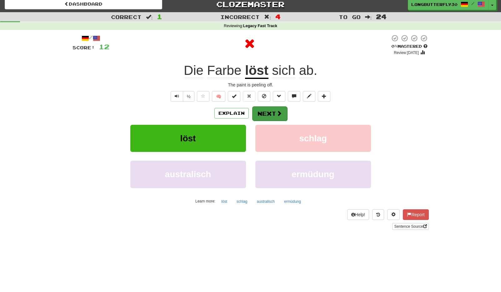
click at [270, 110] on button "Next" at bounding box center [269, 113] width 35 height 14
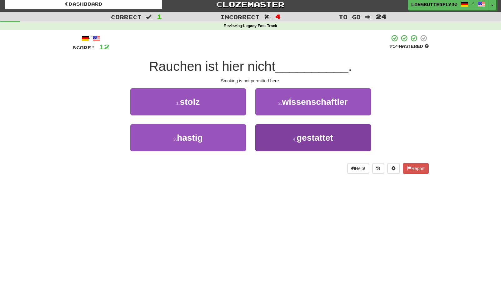
click at [283, 132] on button "4 . gestattet" at bounding box center [313, 137] width 116 height 27
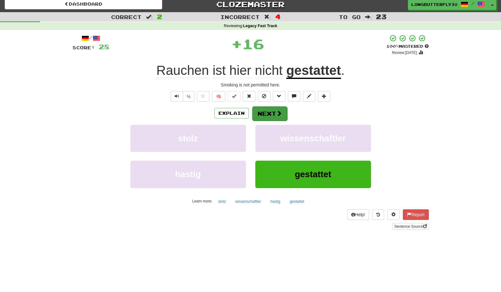
click at [264, 117] on button "Next" at bounding box center [269, 113] width 35 height 14
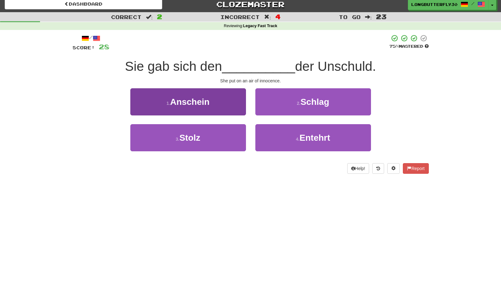
click at [233, 103] on button "1 . Anschein" at bounding box center [188, 101] width 116 height 27
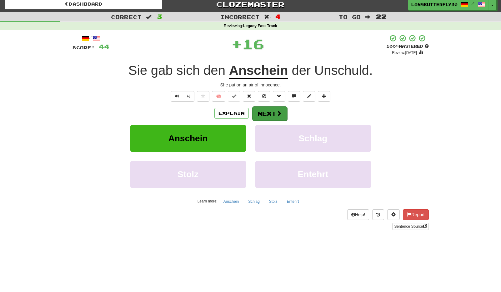
click at [264, 112] on button "Next" at bounding box center [269, 113] width 35 height 14
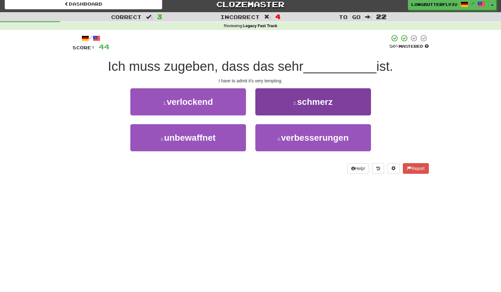
click at [286, 103] on button "2 . schmerz" at bounding box center [313, 101] width 116 height 27
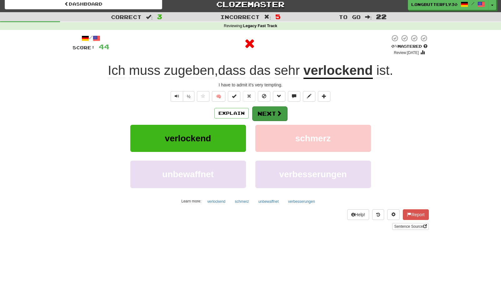
click at [274, 110] on button "Next" at bounding box center [269, 113] width 35 height 14
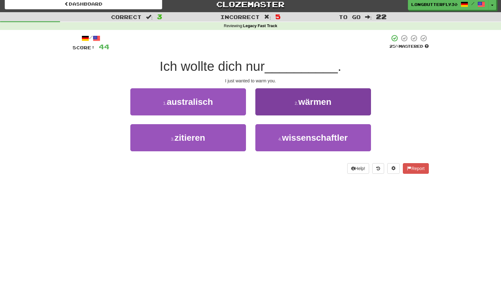
click at [295, 108] on button "2 . wärmen" at bounding box center [313, 101] width 116 height 27
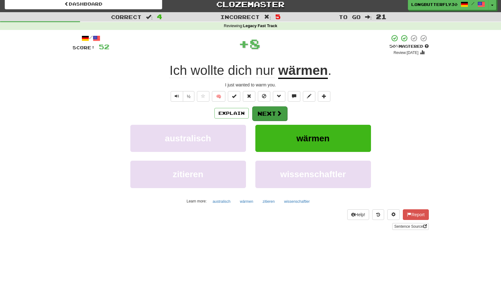
click at [276, 113] on span at bounding box center [279, 114] width 6 height 6
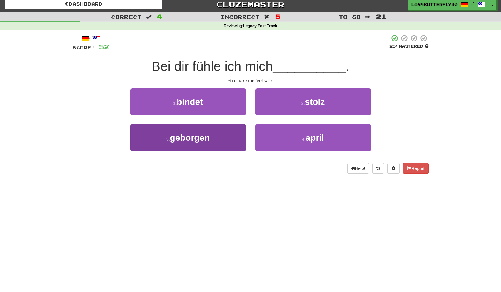
click at [233, 134] on button "3 . geborgen" at bounding box center [188, 137] width 116 height 27
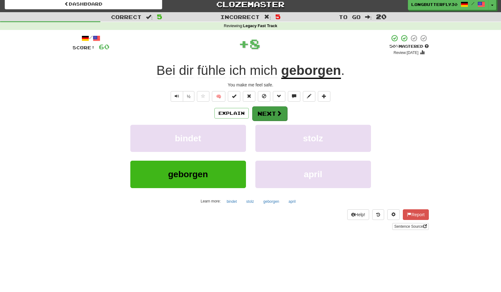
click at [265, 116] on button "Next" at bounding box center [269, 113] width 35 height 14
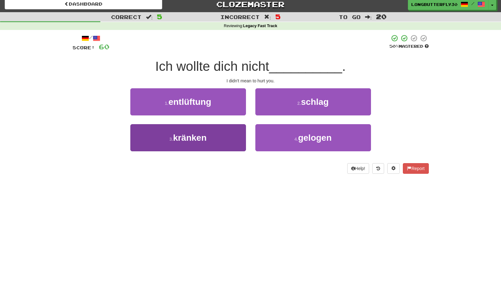
click at [236, 141] on button "3 . kränken" at bounding box center [188, 137] width 116 height 27
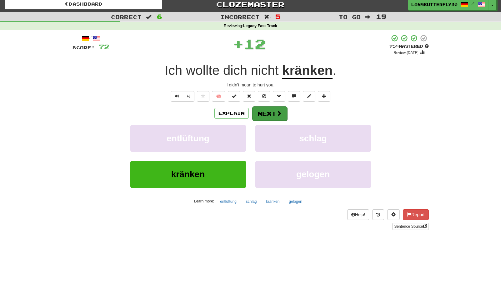
click at [276, 115] on span at bounding box center [279, 114] width 6 height 6
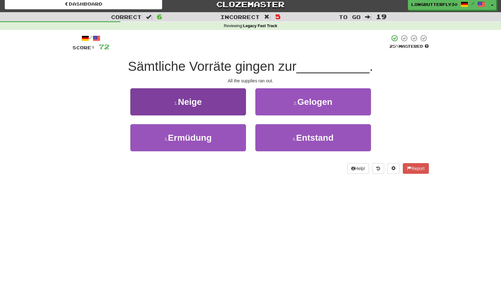
click at [237, 108] on button "1 . Neige" at bounding box center [188, 101] width 116 height 27
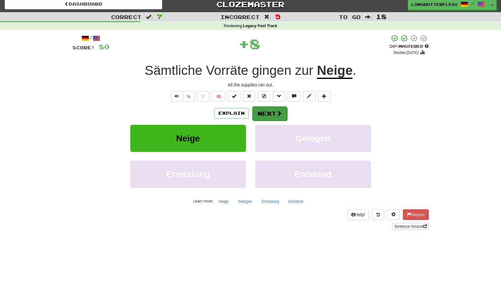
click at [272, 114] on button "Next" at bounding box center [269, 113] width 35 height 14
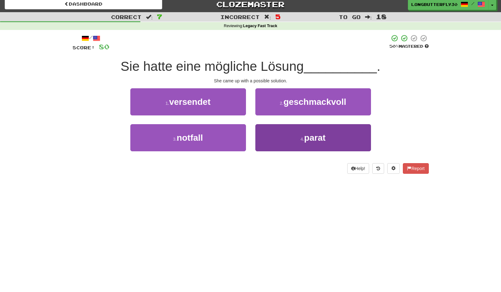
click at [285, 131] on button "4 . parat" at bounding box center [313, 137] width 116 height 27
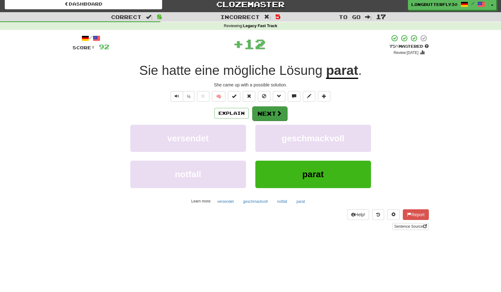
click at [278, 117] on button "Next" at bounding box center [269, 113] width 35 height 14
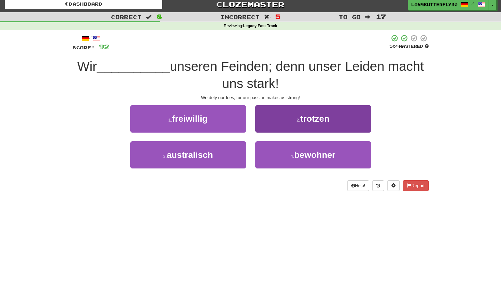
click at [278, 120] on button "2 . trotzen" at bounding box center [313, 118] width 116 height 27
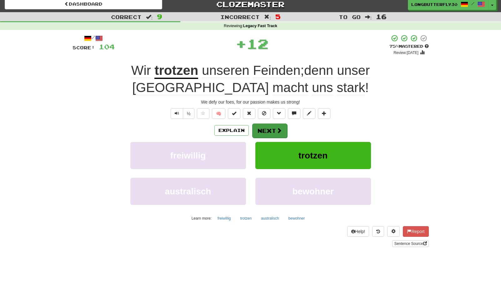
click at [269, 126] on button "Next" at bounding box center [269, 131] width 35 height 14
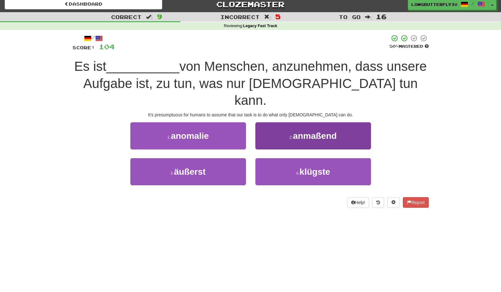
click at [313, 125] on button "2 . anmaßend" at bounding box center [313, 135] width 116 height 27
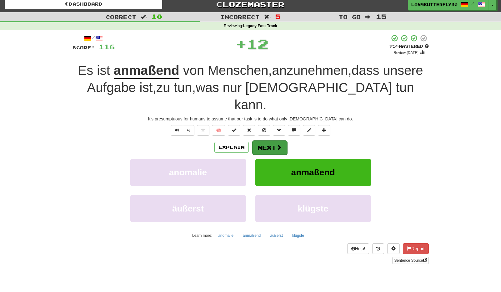
click at [283, 141] on button "Next" at bounding box center [269, 148] width 35 height 14
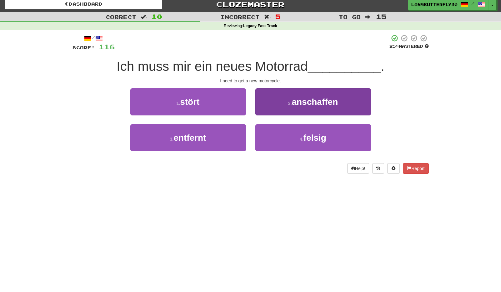
click at [301, 110] on button "2 . anschaffen" at bounding box center [313, 101] width 116 height 27
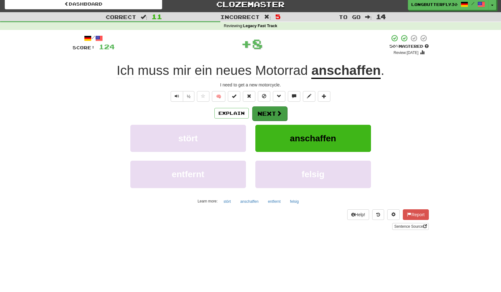
click at [283, 115] on button "Next" at bounding box center [269, 113] width 35 height 14
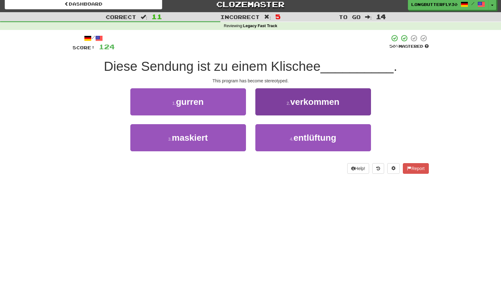
click at [279, 109] on button "2 . verkommen" at bounding box center [313, 101] width 116 height 27
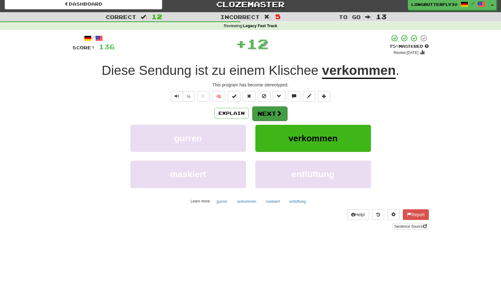
click at [269, 115] on button "Next" at bounding box center [269, 113] width 35 height 14
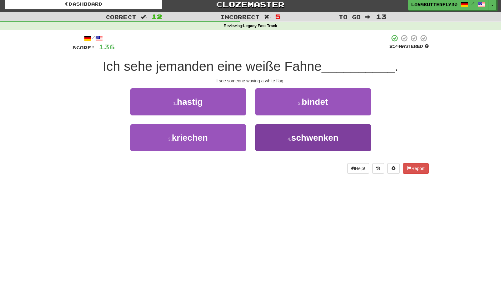
click at [293, 136] on span "schwenken" at bounding box center [314, 138] width 47 height 10
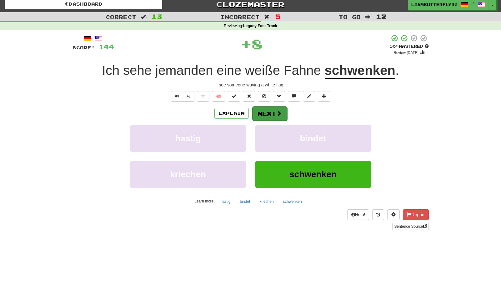
click at [276, 117] on button "Next" at bounding box center [269, 113] width 35 height 14
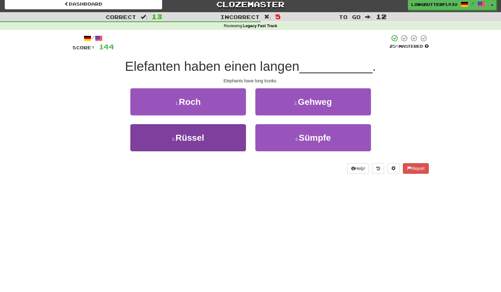
click at [241, 134] on button "3 . Rüssel" at bounding box center [188, 137] width 116 height 27
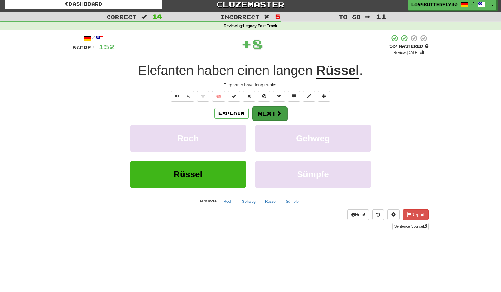
click at [270, 112] on button "Next" at bounding box center [269, 113] width 35 height 14
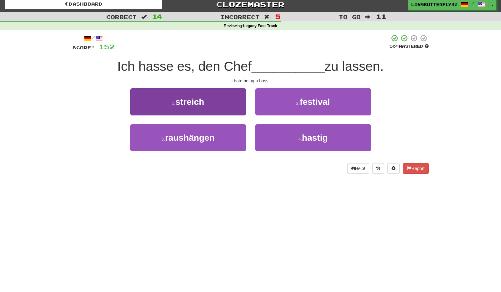
click at [232, 108] on button "1 . streich" at bounding box center [188, 101] width 116 height 27
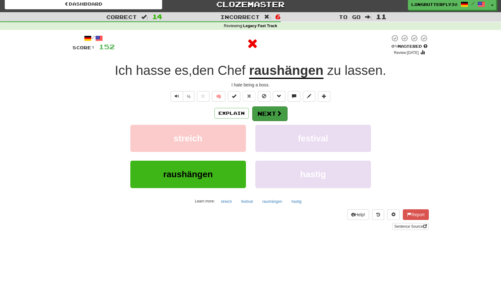
click at [259, 112] on button "Next" at bounding box center [269, 113] width 35 height 14
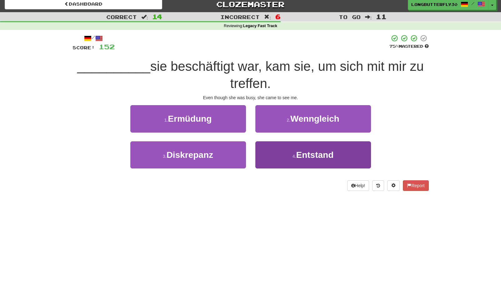
click at [273, 147] on button "4 . Entstand" at bounding box center [313, 154] width 116 height 27
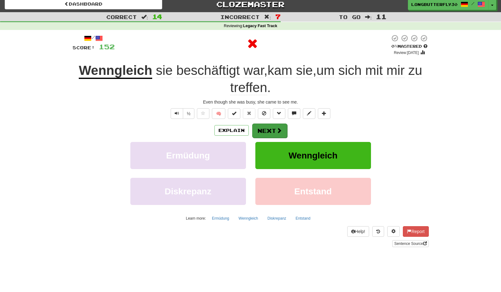
click at [267, 130] on button "Next" at bounding box center [269, 131] width 35 height 14
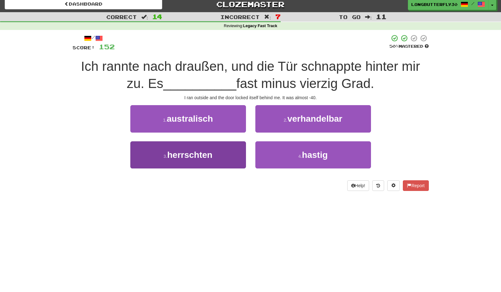
click at [242, 151] on button "3 . herrschten" at bounding box center [188, 154] width 116 height 27
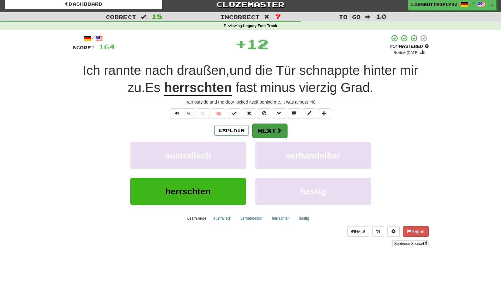
click at [268, 136] on button "Next" at bounding box center [269, 131] width 35 height 14
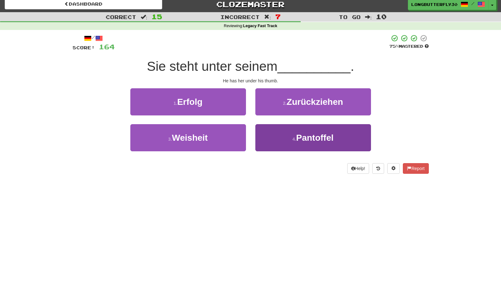
click at [291, 134] on button "4 . Pantoffel" at bounding box center [313, 137] width 116 height 27
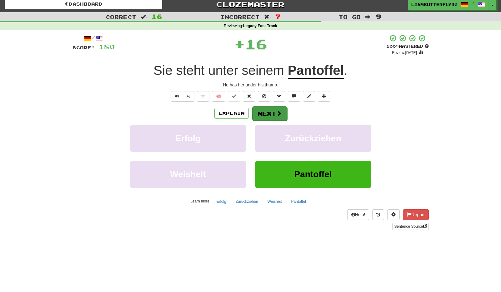
click at [282, 119] on div "Explain Next Erfolg Zurückziehen Weisheit Pantoffel Learn more: Erfolg Zurückzi…" at bounding box center [250, 156] width 356 height 100
click at [279, 115] on span at bounding box center [279, 114] width 6 height 6
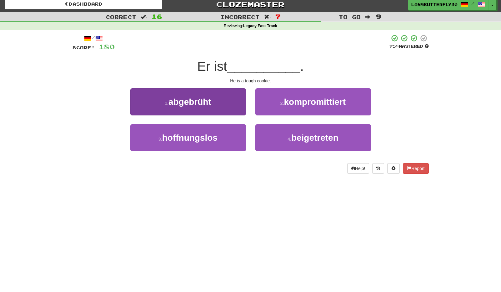
click at [234, 113] on button "1 . abgebrüht" at bounding box center [188, 101] width 116 height 27
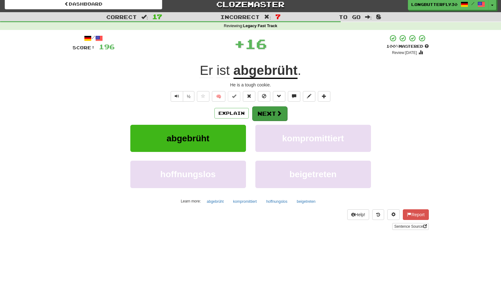
click at [264, 113] on button "Next" at bounding box center [269, 113] width 35 height 14
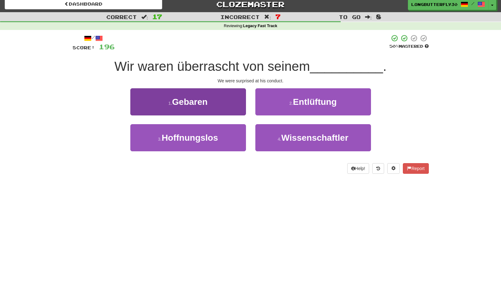
click at [236, 107] on button "1 . Gebaren" at bounding box center [188, 101] width 116 height 27
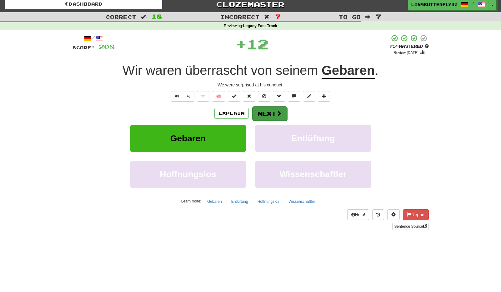
click at [268, 108] on button "Next" at bounding box center [269, 113] width 35 height 14
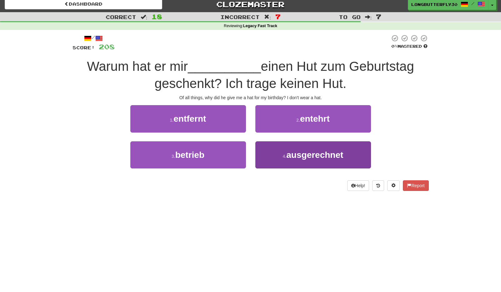
click at [277, 150] on button "4 . ausgerechnet" at bounding box center [313, 154] width 116 height 27
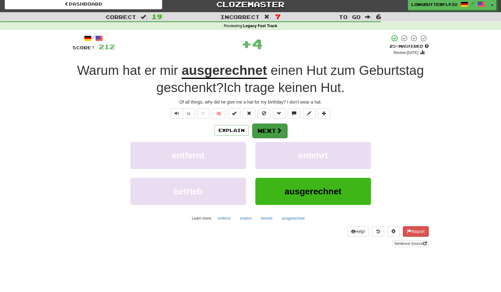
click at [269, 134] on button "Next" at bounding box center [269, 131] width 35 height 14
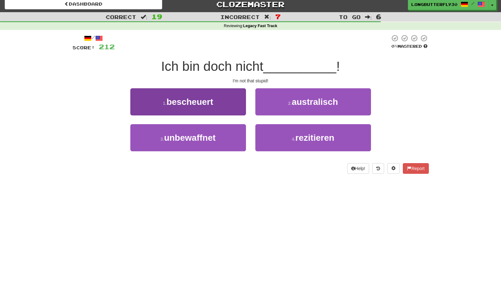
click at [233, 108] on button "1 . bescheuert" at bounding box center [188, 101] width 116 height 27
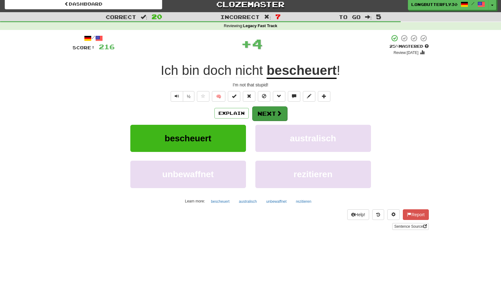
click at [259, 108] on button "Next" at bounding box center [269, 113] width 35 height 14
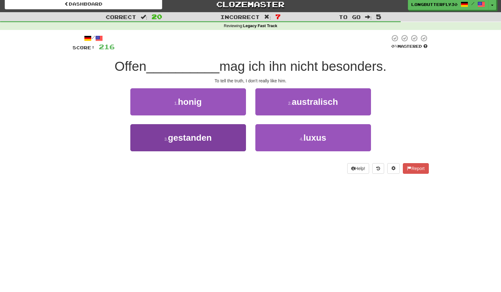
click at [236, 132] on button "3 . gestanden" at bounding box center [188, 137] width 116 height 27
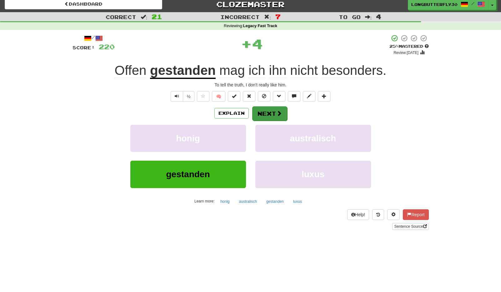
click at [266, 116] on button "Next" at bounding box center [269, 113] width 35 height 14
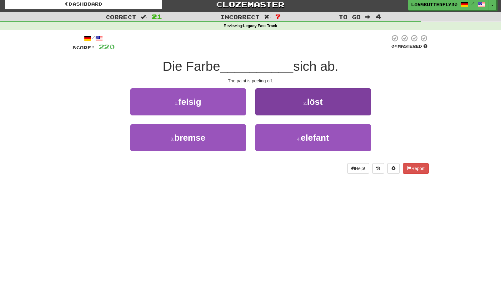
click at [287, 107] on button "2 . löst" at bounding box center [313, 101] width 116 height 27
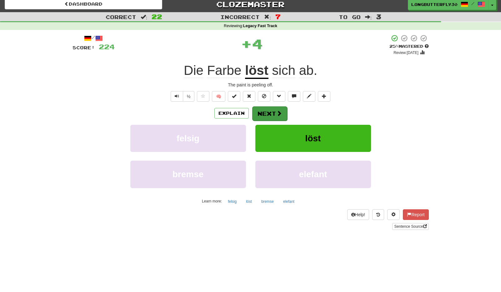
click at [270, 111] on button "Next" at bounding box center [269, 113] width 35 height 14
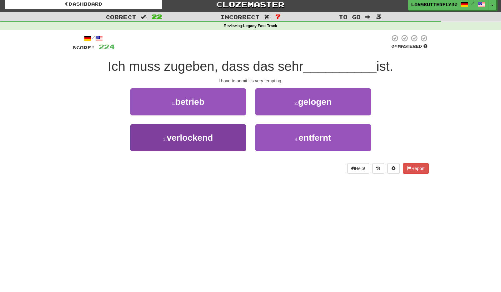
click at [224, 136] on button "3 . verlockend" at bounding box center [188, 137] width 116 height 27
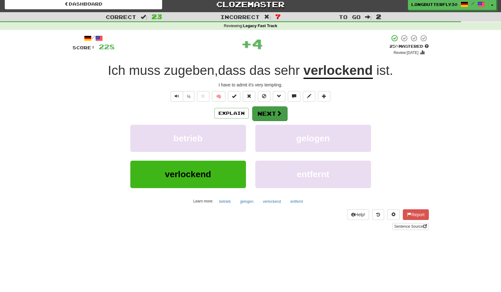
click at [262, 115] on button "Next" at bounding box center [269, 113] width 35 height 14
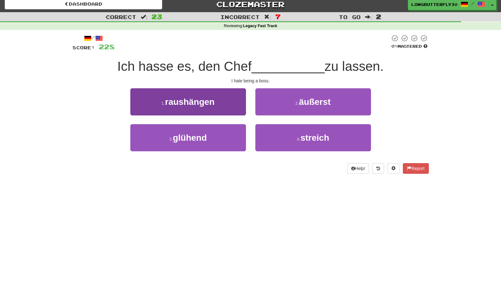
click at [237, 106] on button "1 . raushängen" at bounding box center [188, 101] width 116 height 27
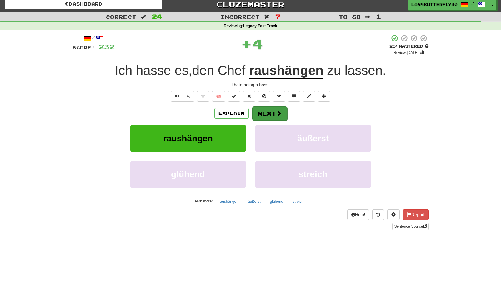
click at [264, 113] on button "Next" at bounding box center [269, 113] width 35 height 14
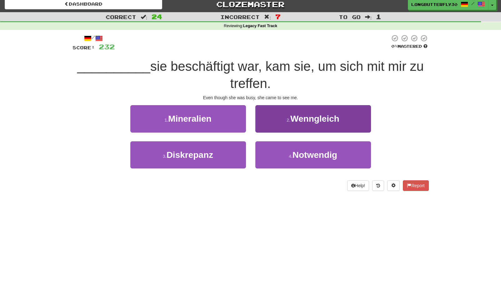
click at [294, 126] on button "2 . Wenngleich" at bounding box center [313, 118] width 116 height 27
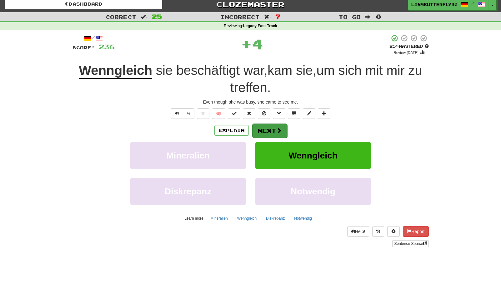
click at [275, 124] on button "Next" at bounding box center [269, 131] width 35 height 14
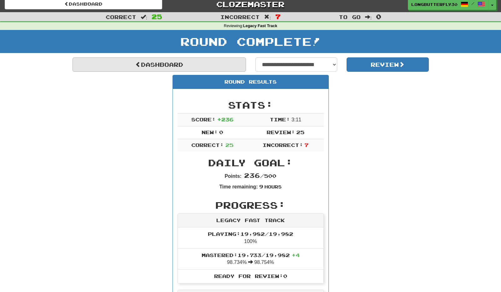
click at [228, 63] on link "Dashboard" at bounding box center [158, 64] width 173 height 14
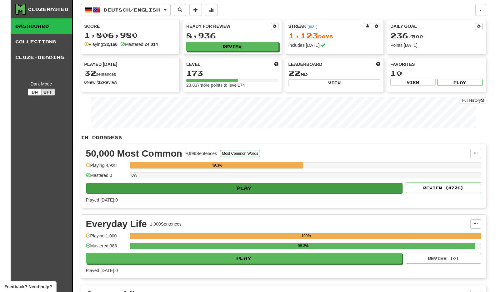
click at [310, 188] on button "Play" at bounding box center [244, 188] width 316 height 11
select select "**"
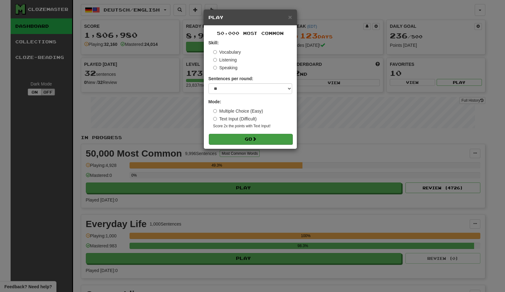
click at [273, 137] on button "Go" at bounding box center [251, 139] width 84 height 11
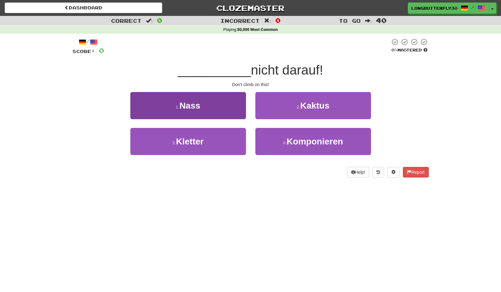
drag, startPoint x: 215, startPoint y: 139, endPoint x: 233, endPoint y: 131, distance: 20.0
click at [216, 139] on button "3 . Kletter" at bounding box center [188, 141] width 116 height 27
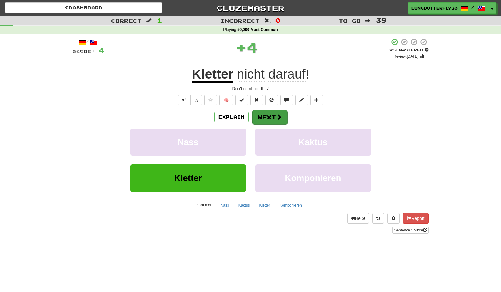
click at [272, 120] on button "Next" at bounding box center [269, 117] width 35 height 14
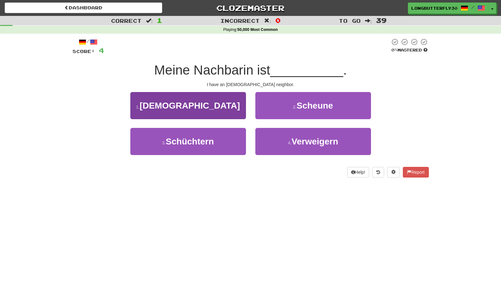
click at [228, 112] on button "1 . [DEMOGRAPHIC_DATA]" at bounding box center [188, 105] width 116 height 27
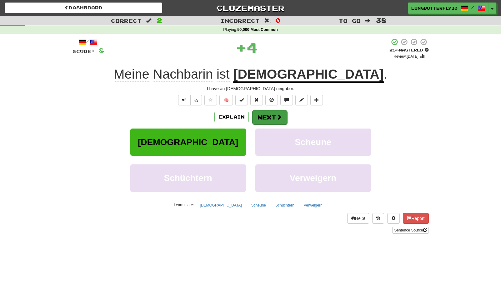
click at [267, 118] on button "Next" at bounding box center [269, 117] width 35 height 14
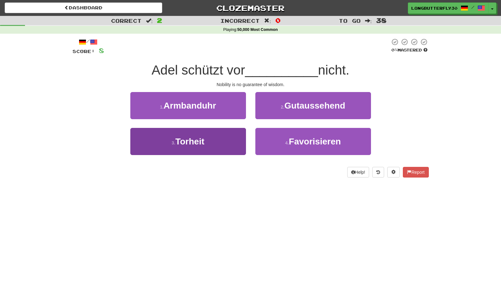
click at [220, 138] on button "3 . Torheit" at bounding box center [188, 141] width 116 height 27
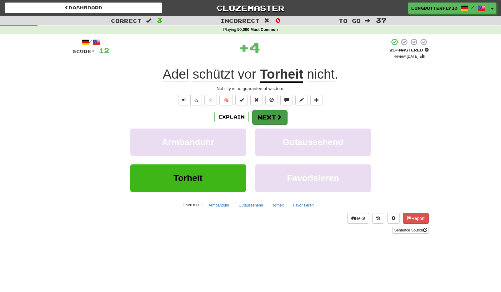
click at [283, 120] on button "Next" at bounding box center [269, 117] width 35 height 14
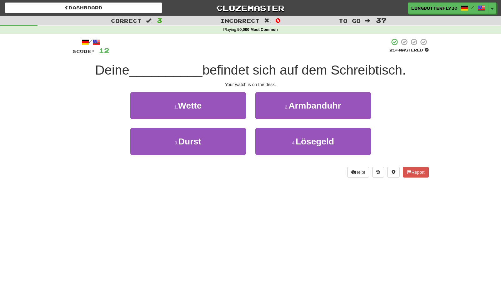
click at [286, 108] on small "2 ." at bounding box center [287, 107] width 4 height 5
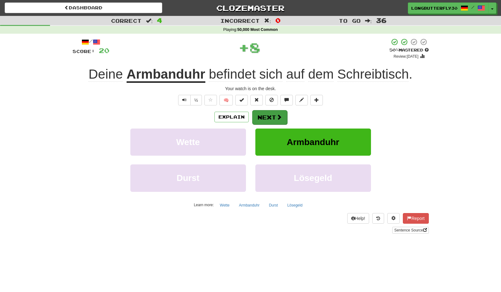
click at [272, 114] on button "Next" at bounding box center [269, 117] width 35 height 14
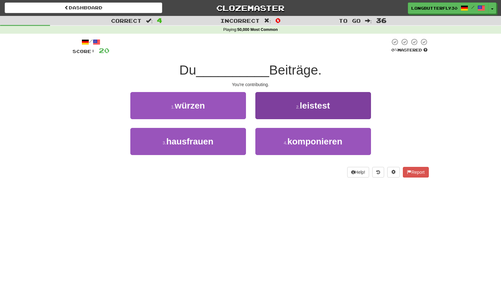
click at [289, 108] on button "2 . leistest" at bounding box center [313, 105] width 116 height 27
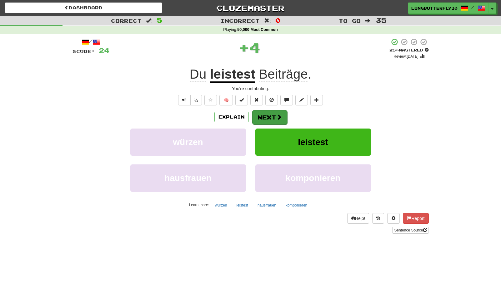
click at [277, 116] on span at bounding box center [279, 117] width 6 height 6
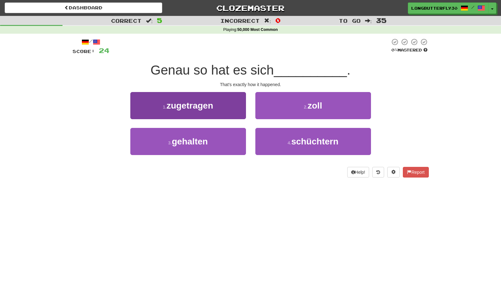
click at [232, 110] on button "1 . zugetragen" at bounding box center [188, 105] width 116 height 27
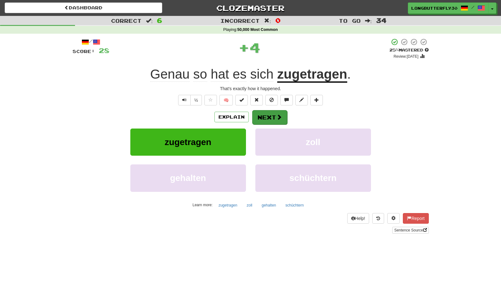
click at [273, 118] on button "Next" at bounding box center [269, 117] width 35 height 14
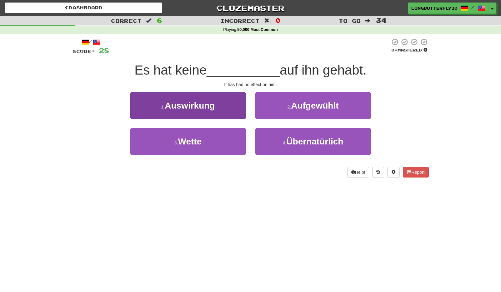
click at [235, 106] on button "1 . Auswirkung" at bounding box center [188, 105] width 116 height 27
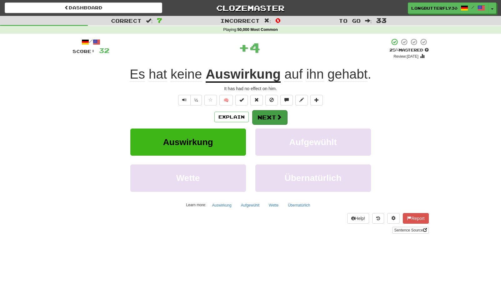
click at [270, 112] on button "Next" at bounding box center [269, 117] width 35 height 14
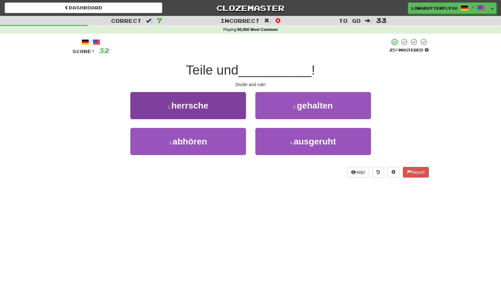
click at [231, 108] on button "1 . herrsche" at bounding box center [188, 105] width 116 height 27
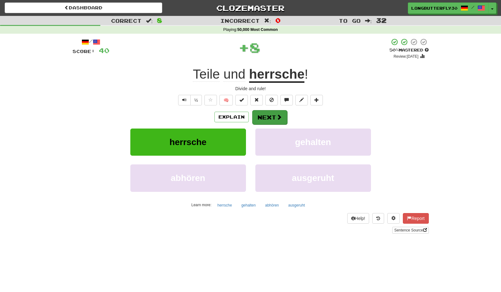
click at [266, 112] on button "Next" at bounding box center [269, 117] width 35 height 14
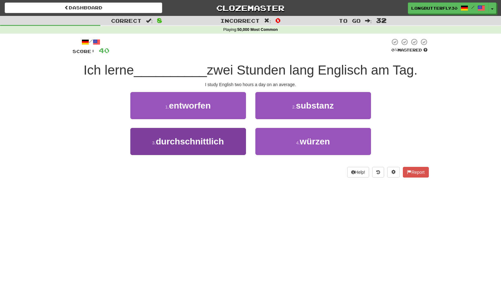
click at [238, 137] on button "3 . durchschnittlich" at bounding box center [188, 141] width 116 height 27
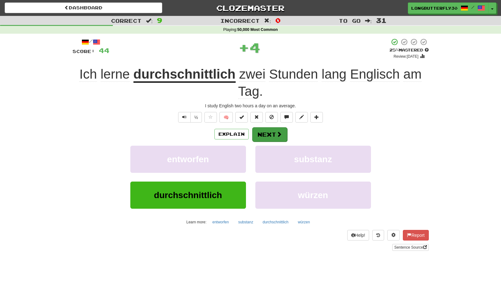
click at [275, 130] on button "Next" at bounding box center [269, 134] width 35 height 14
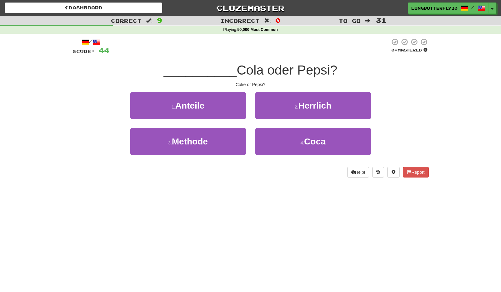
drag, startPoint x: 286, startPoint y: 136, endPoint x: 283, endPoint y: 126, distance: 10.8
click at [286, 136] on button "4 . Coca" at bounding box center [313, 141] width 116 height 27
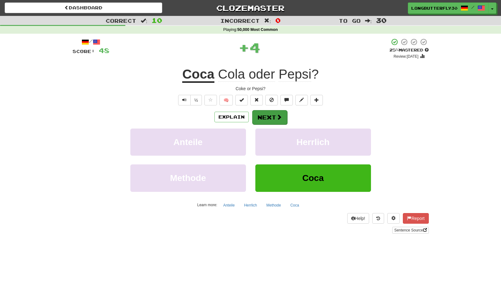
click at [271, 118] on button "Next" at bounding box center [269, 117] width 35 height 14
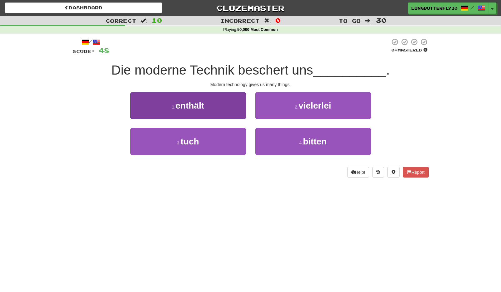
click at [226, 111] on button "1 . enthält" at bounding box center [188, 105] width 116 height 27
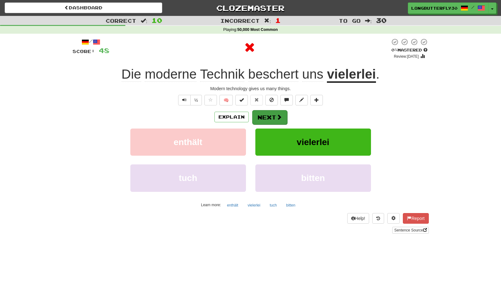
click at [281, 111] on button "Next" at bounding box center [269, 117] width 35 height 14
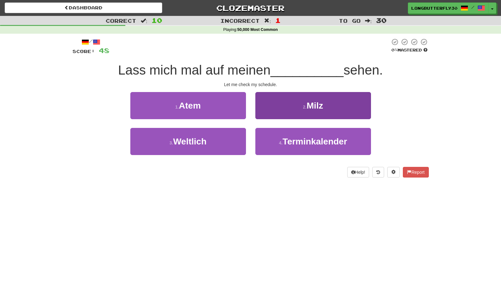
click at [298, 130] on button "4 . Terminkalender" at bounding box center [313, 141] width 116 height 27
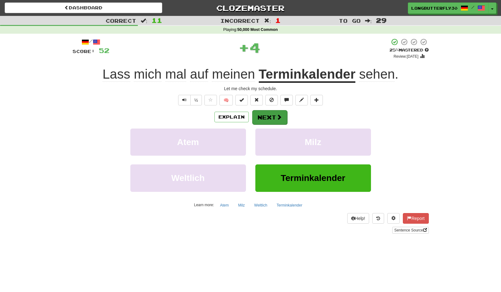
click at [279, 117] on span at bounding box center [279, 117] width 6 height 6
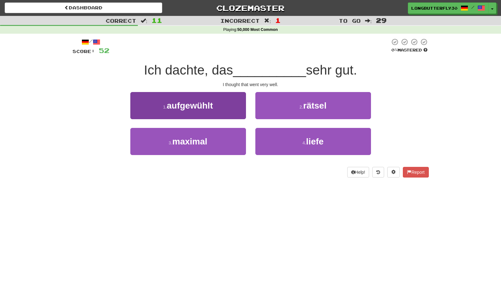
click at [235, 110] on button "1 . aufgewühlt" at bounding box center [188, 105] width 116 height 27
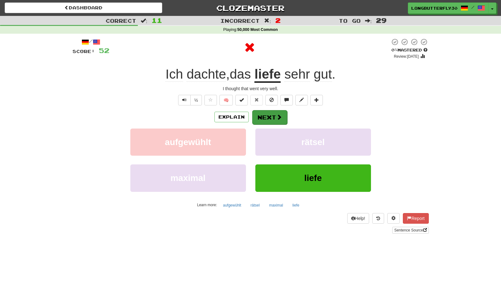
click at [268, 116] on button "Next" at bounding box center [269, 117] width 35 height 14
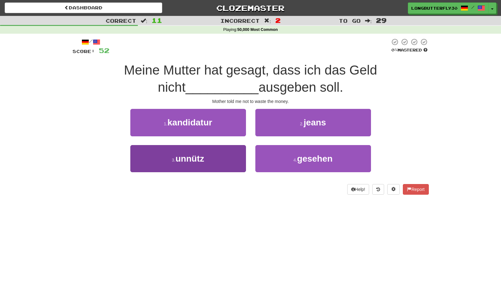
click at [235, 154] on button "3 . unnütz" at bounding box center [188, 158] width 116 height 27
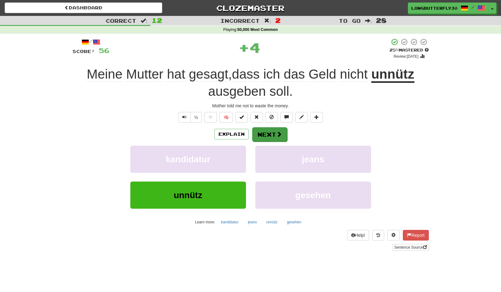
click at [267, 136] on button "Next" at bounding box center [269, 134] width 35 height 14
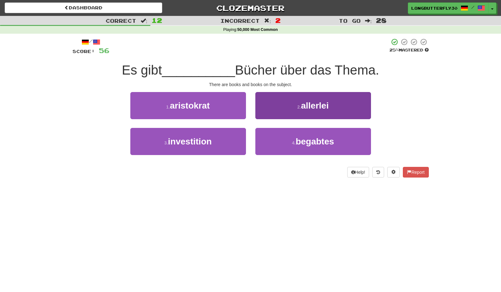
click at [292, 110] on button "2 . allerlei" at bounding box center [313, 105] width 116 height 27
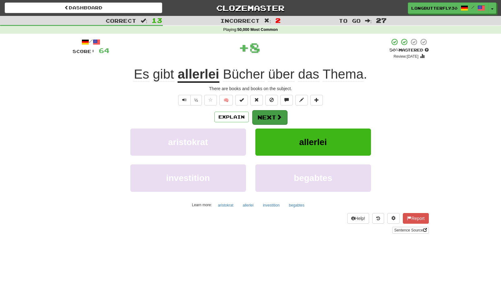
click at [274, 116] on button "Next" at bounding box center [269, 117] width 35 height 14
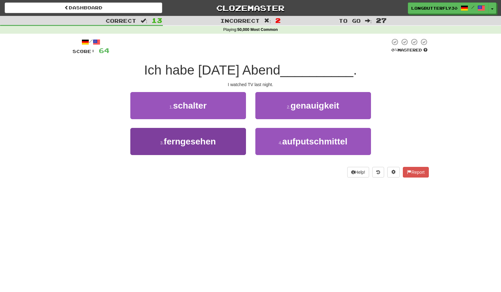
click at [210, 137] on span "ferngesehen" at bounding box center [190, 142] width 52 height 10
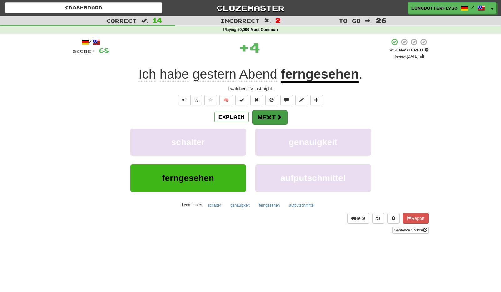
click at [257, 118] on button "Next" at bounding box center [269, 117] width 35 height 14
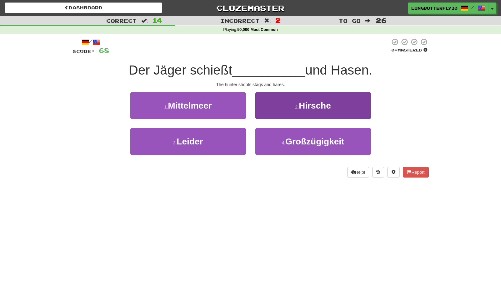
click at [288, 111] on button "2 . Hirsche" at bounding box center [313, 105] width 116 height 27
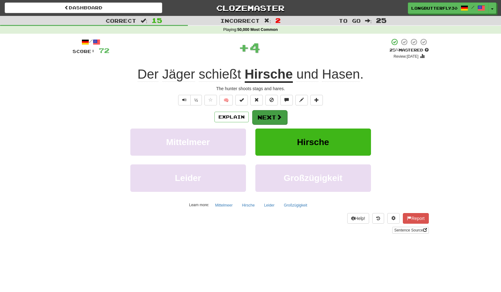
click at [272, 115] on button "Next" at bounding box center [269, 117] width 35 height 14
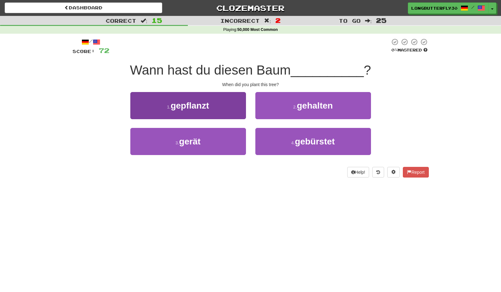
click at [224, 109] on button "1 . gepflanzt" at bounding box center [188, 105] width 116 height 27
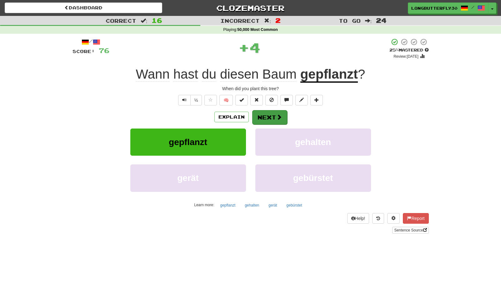
click at [263, 116] on button "Next" at bounding box center [269, 117] width 35 height 14
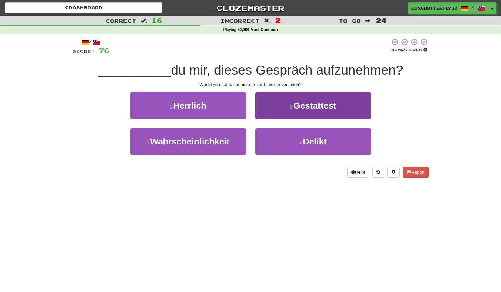
click at [302, 110] on button "2 . Gestattest" at bounding box center [313, 105] width 116 height 27
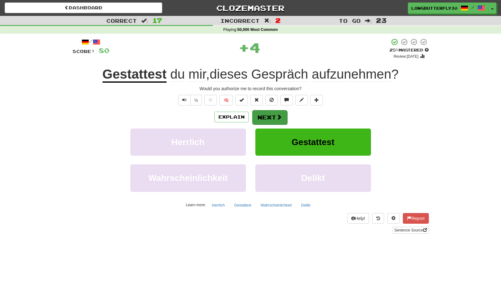
click at [283, 116] on button "Next" at bounding box center [269, 117] width 35 height 14
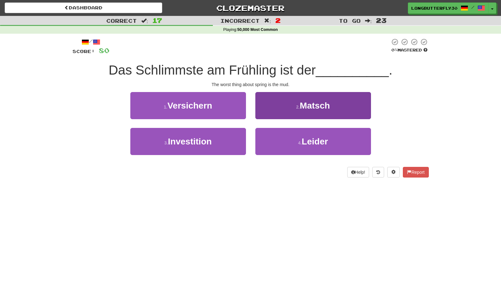
click at [296, 112] on button "2 . Matsch" at bounding box center [313, 105] width 116 height 27
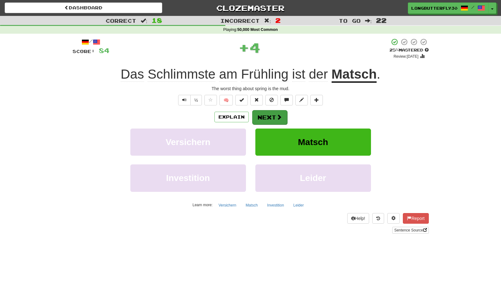
click at [283, 116] on button "Next" at bounding box center [269, 117] width 35 height 14
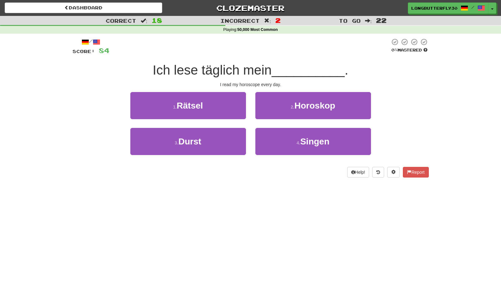
click at [276, 109] on button "2 . Horoskop" at bounding box center [313, 105] width 116 height 27
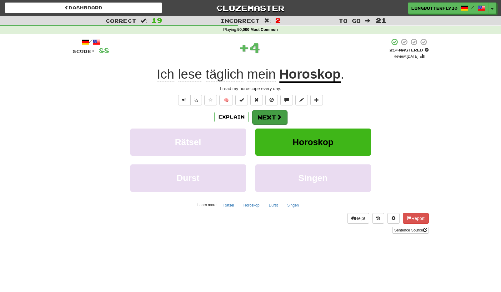
click at [272, 115] on button "Next" at bounding box center [269, 117] width 35 height 14
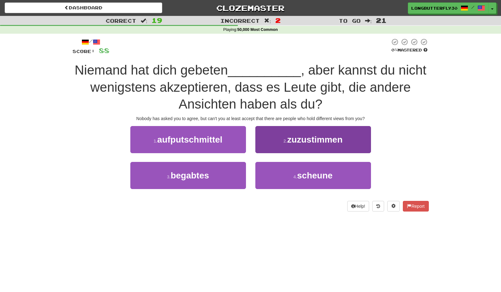
click at [272, 143] on button "2 . zuzustimmen" at bounding box center [313, 139] width 116 height 27
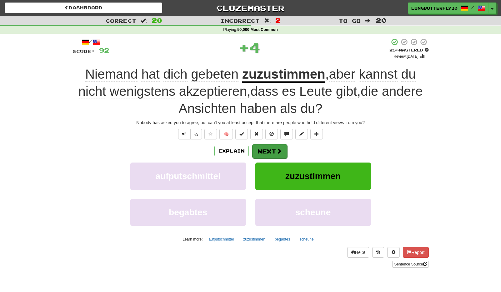
click at [270, 144] on button "Next" at bounding box center [269, 151] width 35 height 14
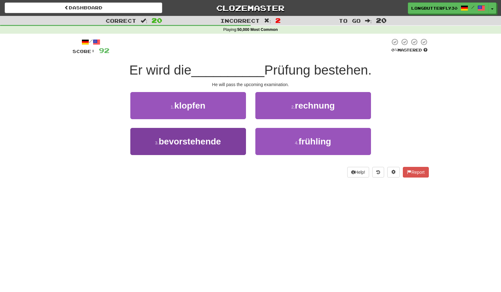
click at [232, 134] on button "3 . bevorstehende" at bounding box center [188, 141] width 116 height 27
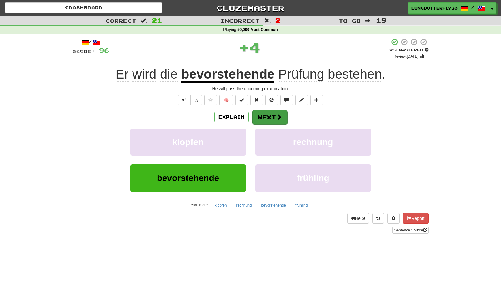
click at [261, 122] on button "Next" at bounding box center [269, 117] width 35 height 14
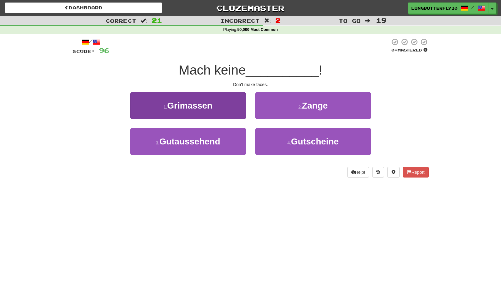
click at [221, 109] on button "1 . Grimassen" at bounding box center [188, 105] width 116 height 27
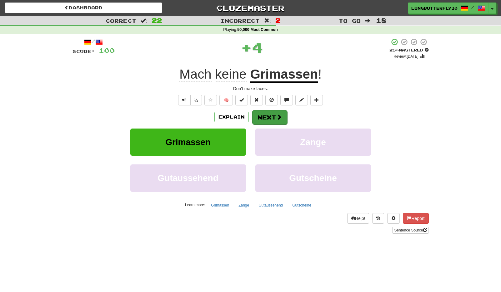
click at [257, 114] on button "Next" at bounding box center [269, 117] width 35 height 14
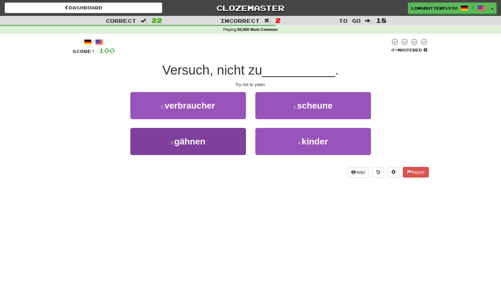
click at [227, 141] on button "3 . gähnen" at bounding box center [188, 141] width 116 height 27
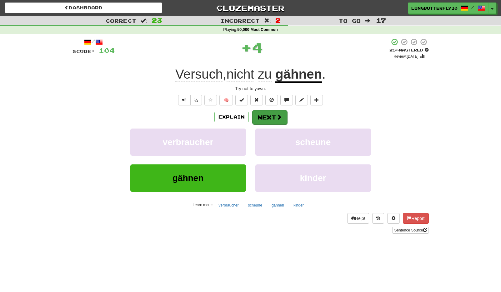
click at [272, 115] on button "Next" at bounding box center [269, 117] width 35 height 14
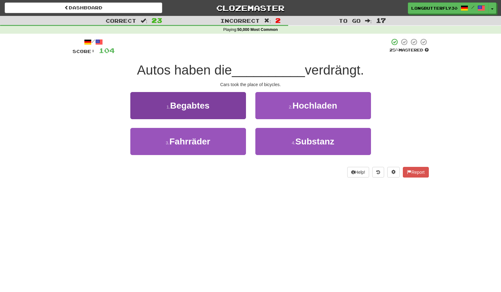
click at [228, 138] on button "3 . Fahrräder" at bounding box center [188, 141] width 116 height 27
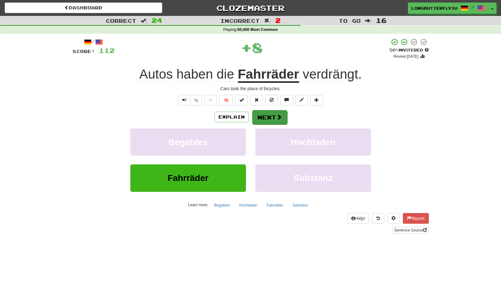
click at [274, 114] on button "Next" at bounding box center [269, 117] width 35 height 14
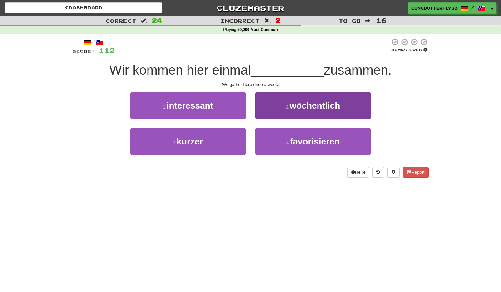
click at [291, 105] on span "wöchentlich" at bounding box center [314, 106] width 51 height 10
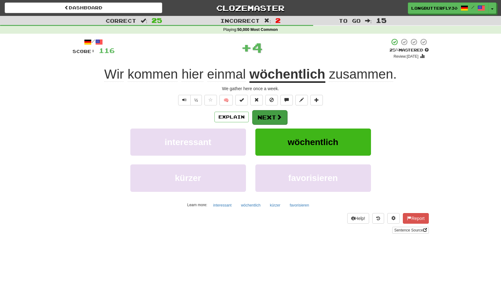
click at [276, 116] on span at bounding box center [279, 117] width 6 height 6
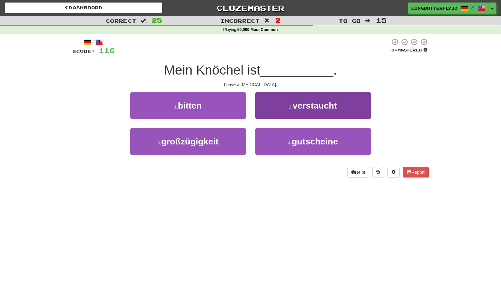
click at [299, 109] on span "verstaucht" at bounding box center [315, 106] width 44 height 10
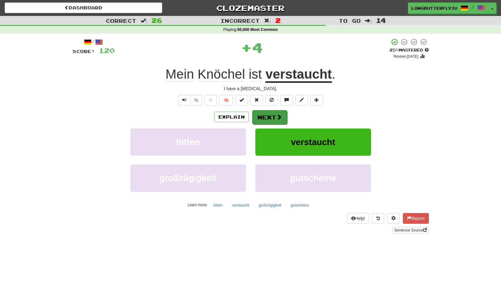
click at [276, 118] on span at bounding box center [279, 117] width 6 height 6
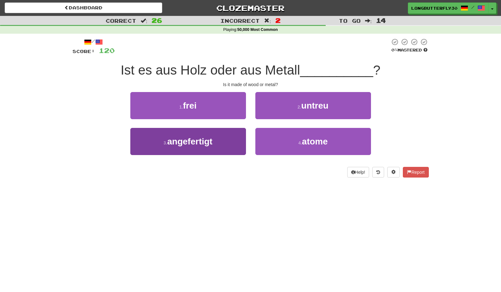
click at [213, 131] on button "3 . angefertigt" at bounding box center [188, 141] width 116 height 27
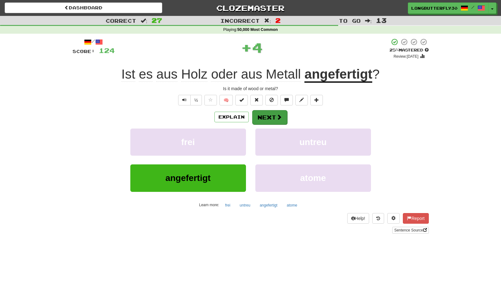
click at [269, 117] on button "Next" at bounding box center [269, 117] width 35 height 14
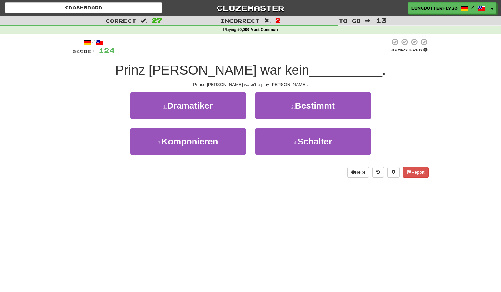
drag, startPoint x: 234, startPoint y: 108, endPoint x: 308, endPoint y: 109, distance: 74.0
click at [235, 108] on button "1 . Dramatiker" at bounding box center [188, 105] width 116 height 27
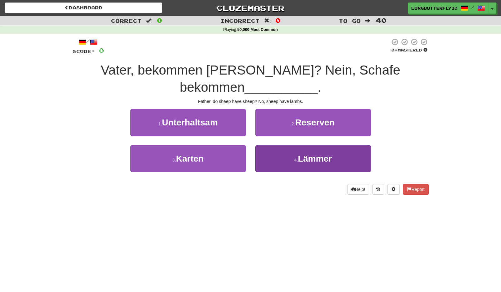
click at [295, 156] on button "4 . Lämmer" at bounding box center [313, 158] width 116 height 27
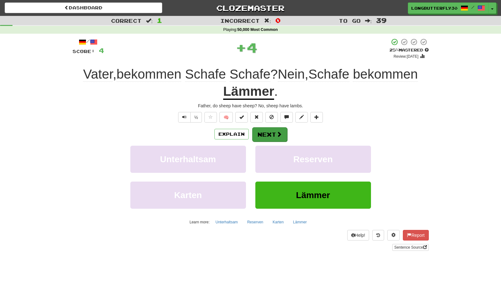
click at [279, 134] on span at bounding box center [279, 134] width 6 height 6
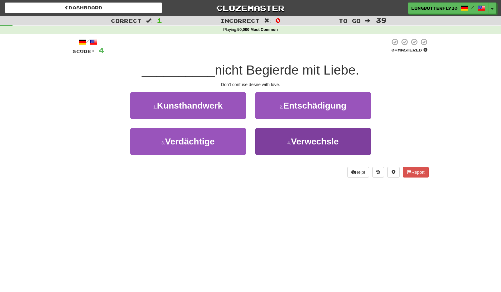
click at [287, 135] on button "4 . Verwechsle" at bounding box center [313, 141] width 116 height 27
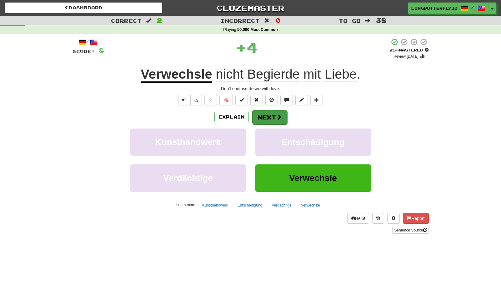
click at [274, 119] on button "Next" at bounding box center [269, 117] width 35 height 14
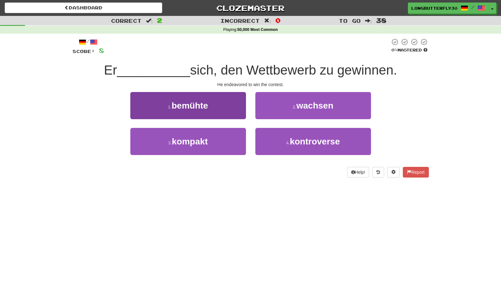
click at [231, 111] on button "1 . bemühte" at bounding box center [188, 105] width 116 height 27
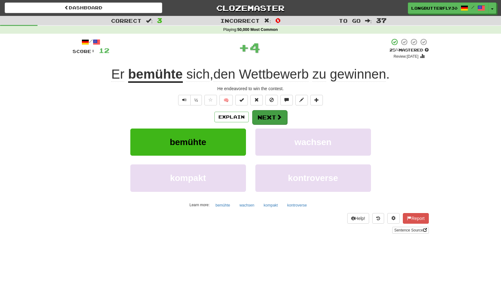
click at [274, 114] on button "Next" at bounding box center [269, 117] width 35 height 14
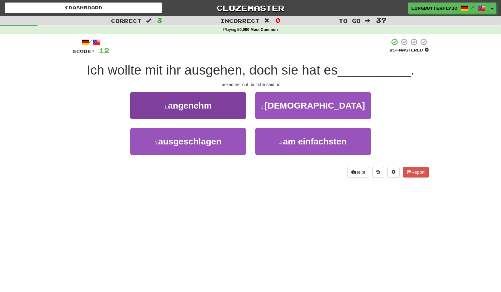
click at [239, 111] on button "1 . angenehm" at bounding box center [188, 105] width 116 height 27
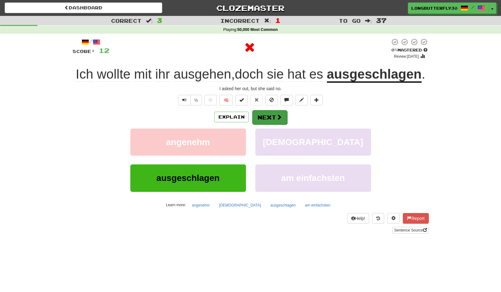
click at [266, 118] on button "Next" at bounding box center [269, 117] width 35 height 14
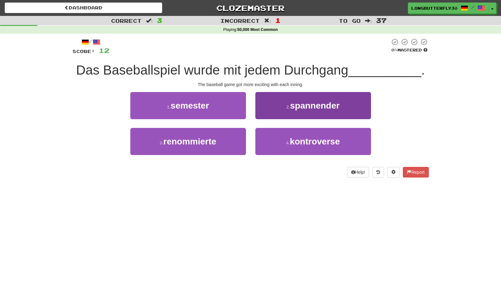
click at [292, 109] on span "spannender" at bounding box center [315, 106] width 50 height 10
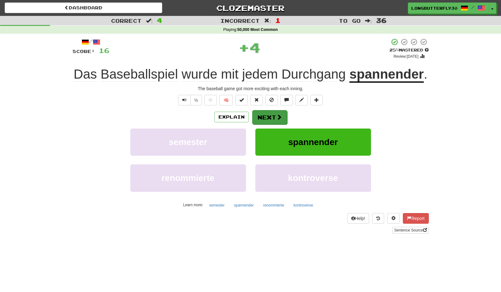
click at [277, 113] on button "Next" at bounding box center [269, 117] width 35 height 14
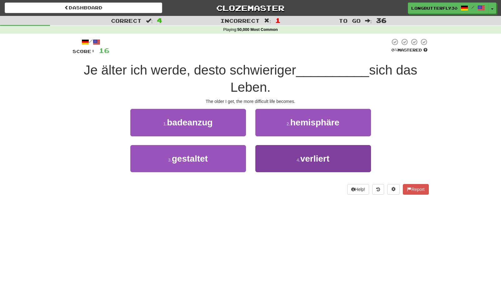
click at [287, 151] on button "4 . verliert" at bounding box center [313, 158] width 116 height 27
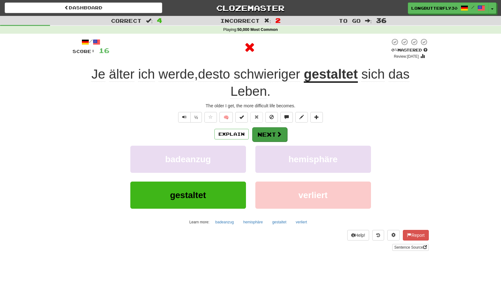
click at [278, 135] on span at bounding box center [279, 134] width 6 height 6
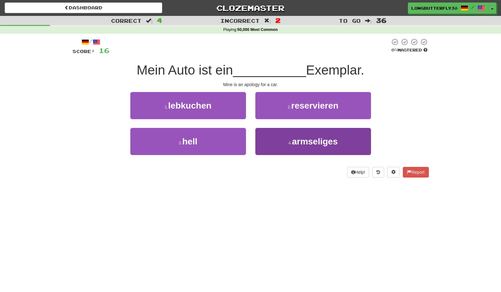
click at [296, 140] on span "armseliges" at bounding box center [315, 142] width 46 height 10
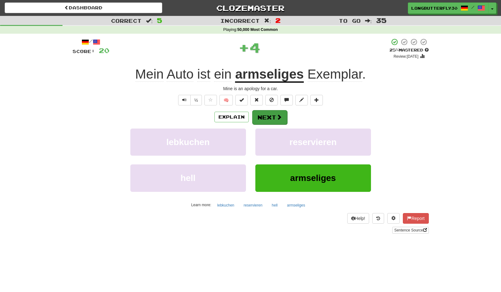
click at [274, 116] on button "Next" at bounding box center [269, 117] width 35 height 14
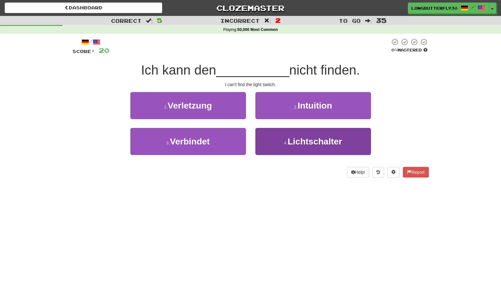
click at [291, 138] on span "Lichtschalter" at bounding box center [314, 142] width 54 height 10
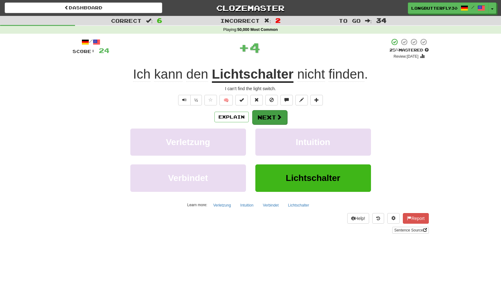
click at [278, 119] on span at bounding box center [279, 117] width 6 height 6
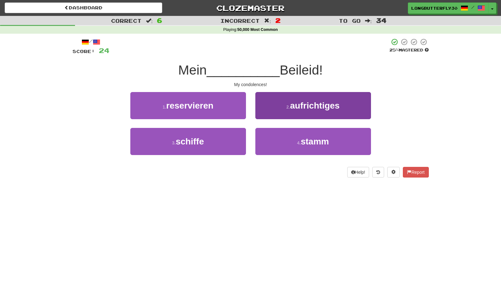
click at [293, 107] on span "aufrichtiges" at bounding box center [315, 106] width 50 height 10
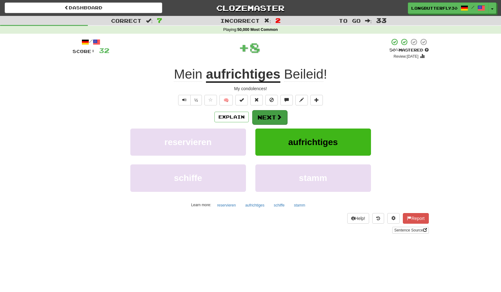
click at [278, 115] on span at bounding box center [279, 117] width 6 height 6
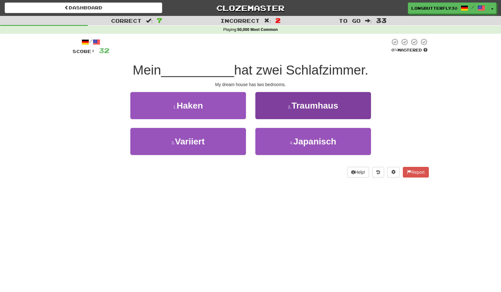
click at [316, 108] on span "Traumhaus" at bounding box center [314, 106] width 47 height 10
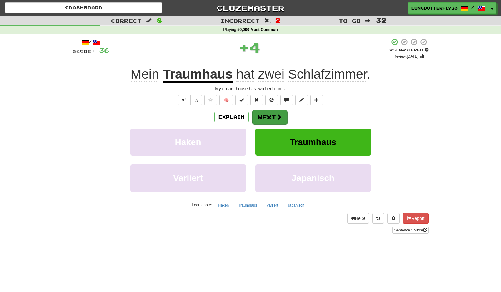
click at [276, 116] on span at bounding box center [279, 117] width 6 height 6
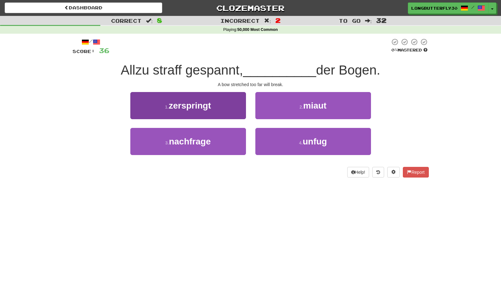
click at [241, 111] on button "1 . zerspringt" at bounding box center [188, 105] width 116 height 27
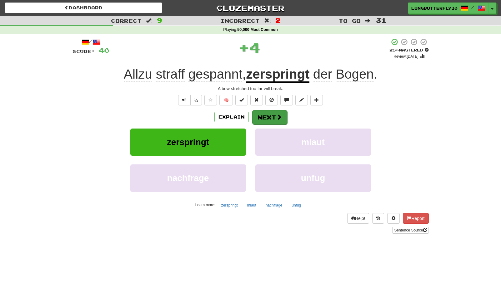
click at [272, 116] on button "Next" at bounding box center [269, 117] width 35 height 14
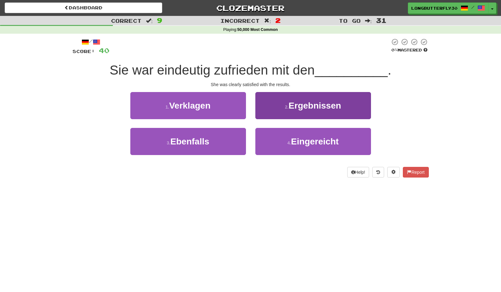
click at [294, 106] on span "Ergebnissen" at bounding box center [314, 106] width 52 height 10
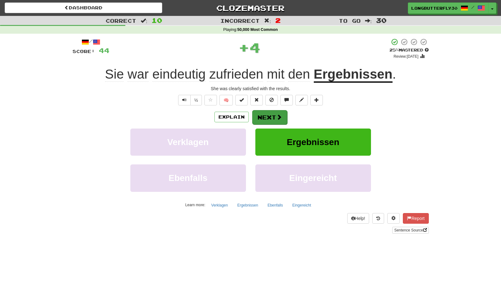
click at [274, 115] on button "Next" at bounding box center [269, 117] width 35 height 14
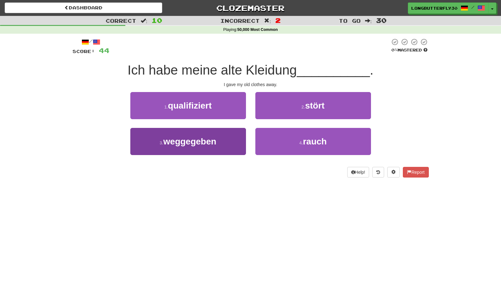
click at [231, 136] on button "3 . weggegeben" at bounding box center [188, 141] width 116 height 27
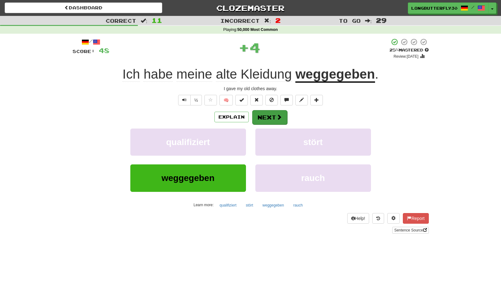
click at [274, 119] on button "Next" at bounding box center [269, 117] width 35 height 14
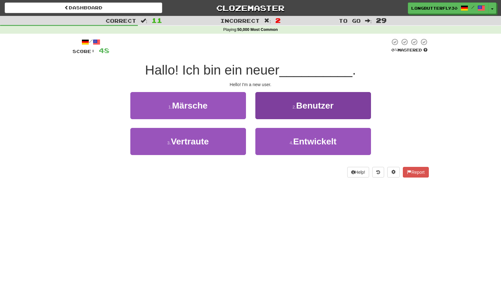
click at [299, 105] on span "Benutzer" at bounding box center [314, 106] width 37 height 10
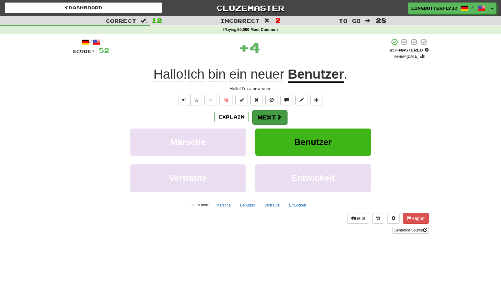
click at [275, 116] on button "Next" at bounding box center [269, 117] width 35 height 14
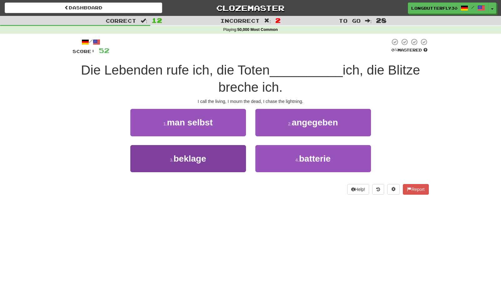
click at [226, 159] on button "3 . beklage" at bounding box center [188, 158] width 116 height 27
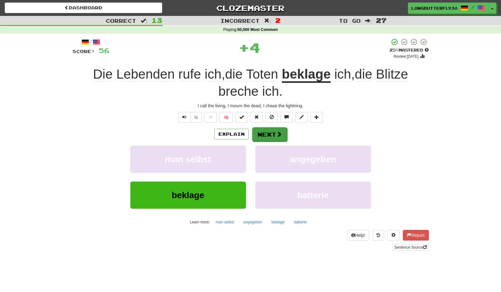
click at [272, 134] on button "Next" at bounding box center [269, 134] width 35 height 14
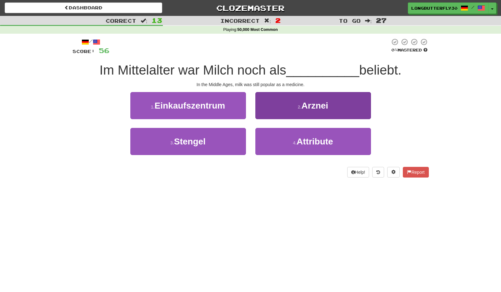
click at [301, 109] on button "2 . Arznei" at bounding box center [313, 105] width 116 height 27
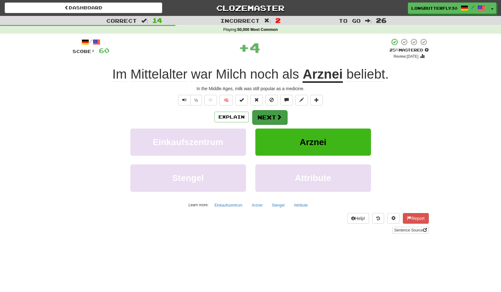
click at [273, 116] on button "Next" at bounding box center [269, 117] width 35 height 14
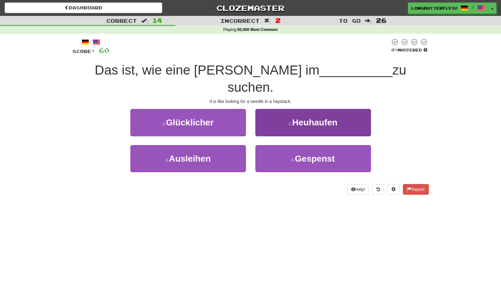
click at [294, 110] on button "2 . Heuhaufen" at bounding box center [313, 122] width 116 height 27
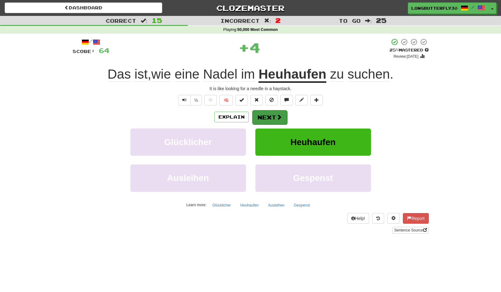
click at [282, 115] on button "Next" at bounding box center [269, 117] width 35 height 14
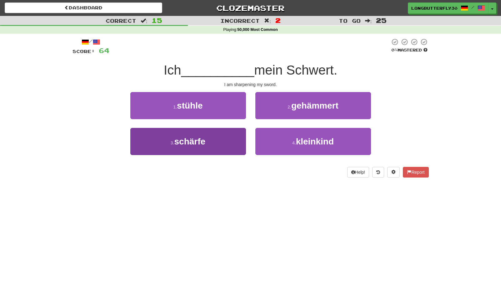
click at [220, 144] on button "3 . schärfe" at bounding box center [188, 141] width 116 height 27
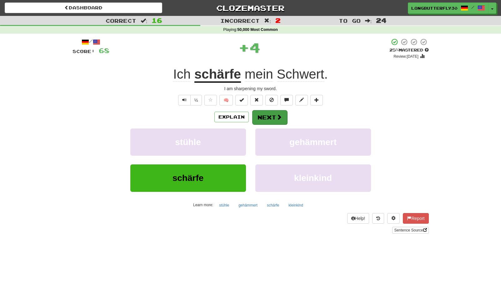
click at [277, 118] on span at bounding box center [279, 117] width 6 height 6
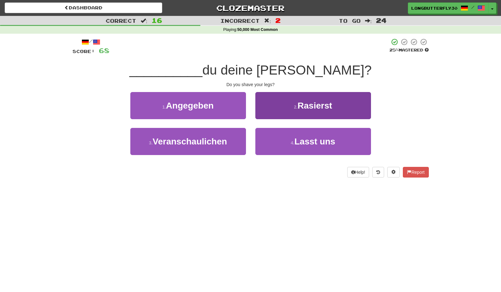
click at [300, 107] on span "Rasierst" at bounding box center [314, 106] width 35 height 10
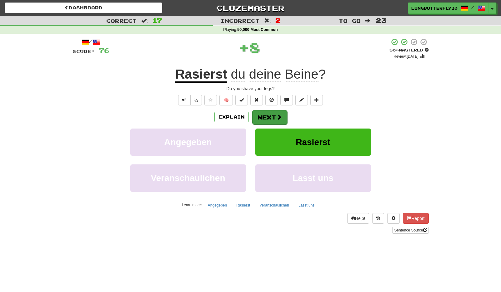
click at [276, 113] on button "Next" at bounding box center [269, 117] width 35 height 14
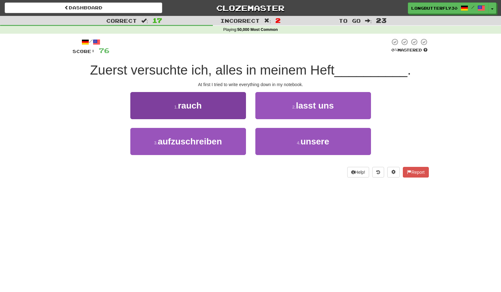
drag, startPoint x: 223, startPoint y: 141, endPoint x: 242, endPoint y: 134, distance: 20.8
click at [223, 141] on button "3 . aufzuschreiben" at bounding box center [188, 141] width 116 height 27
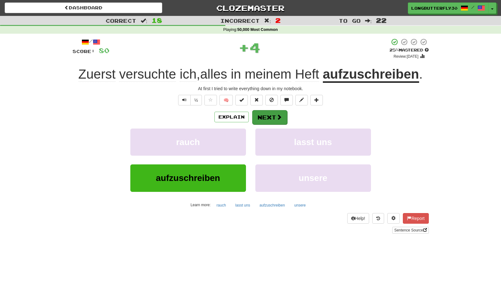
click at [272, 118] on button "Next" at bounding box center [269, 117] width 35 height 14
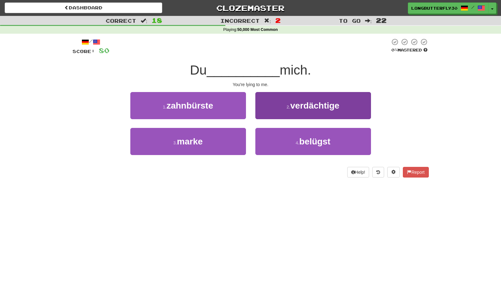
drag, startPoint x: 302, startPoint y: 138, endPoint x: 313, endPoint y: 129, distance: 15.1
click at [302, 138] on span "belügst" at bounding box center [314, 142] width 31 height 10
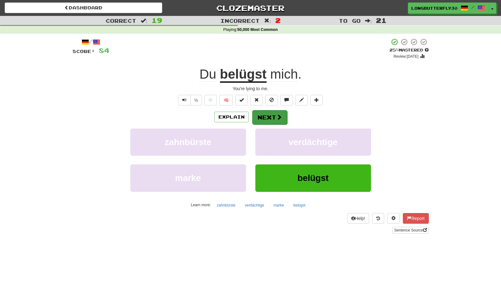
click at [262, 116] on button "Next" at bounding box center [269, 117] width 35 height 14
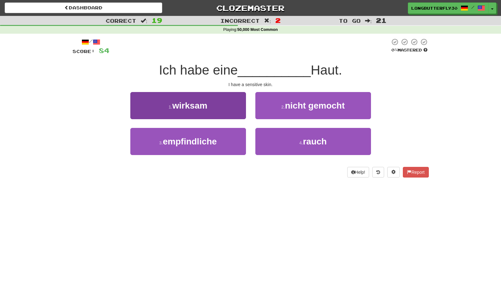
click at [222, 137] on button "3 . empfindliche" at bounding box center [188, 141] width 116 height 27
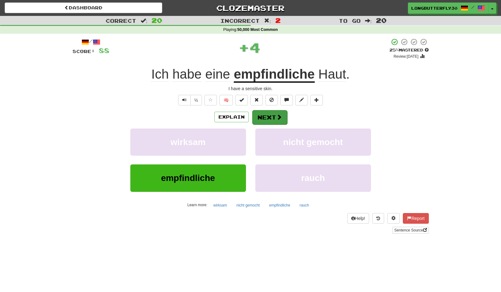
click at [271, 117] on button "Next" at bounding box center [269, 117] width 35 height 14
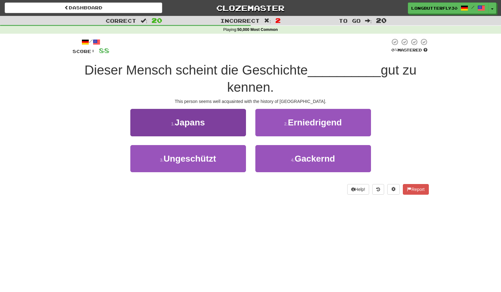
click at [227, 124] on button "1 . Japans" at bounding box center [188, 122] width 116 height 27
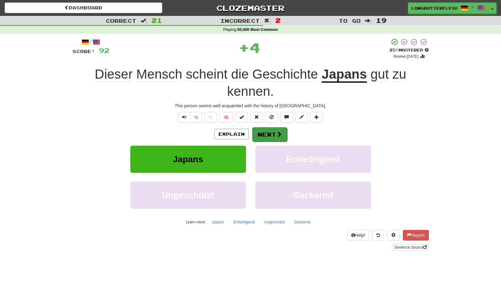
click at [264, 131] on button "Next" at bounding box center [269, 134] width 35 height 14
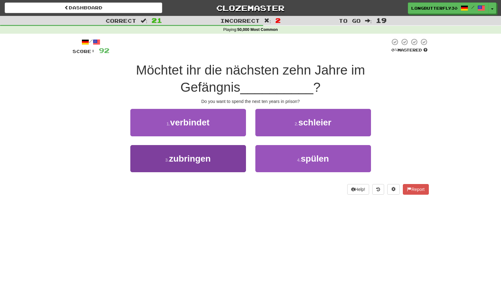
click at [225, 156] on button "3 . zubringen" at bounding box center [188, 158] width 116 height 27
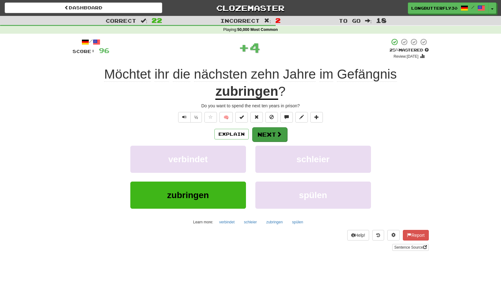
click at [266, 134] on button "Next" at bounding box center [269, 134] width 35 height 14
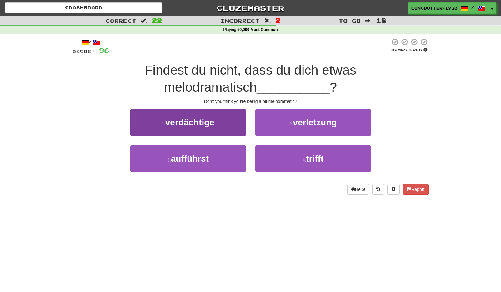
drag, startPoint x: 214, startPoint y: 156, endPoint x: 226, endPoint y: 152, distance: 12.7
click at [214, 156] on button "3 . aufführst" at bounding box center [188, 158] width 116 height 27
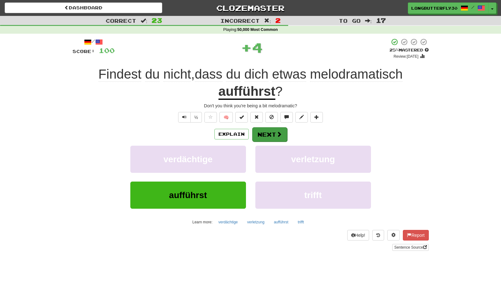
click at [261, 129] on button "Next" at bounding box center [269, 134] width 35 height 14
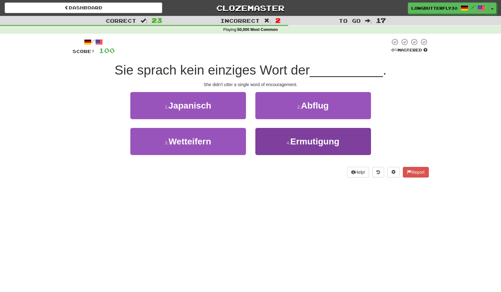
click at [296, 140] on span "Ermutigung" at bounding box center [314, 142] width 49 height 10
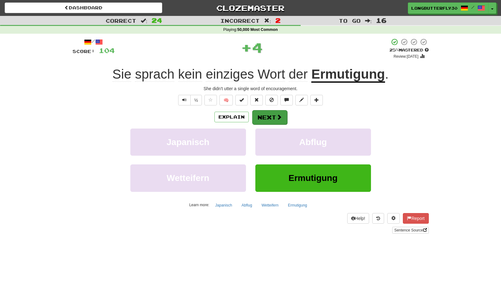
click at [281, 118] on span at bounding box center [279, 117] width 6 height 6
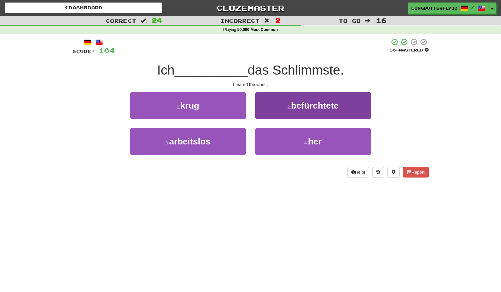
click at [280, 106] on button "2 . befürchtete" at bounding box center [313, 105] width 116 height 27
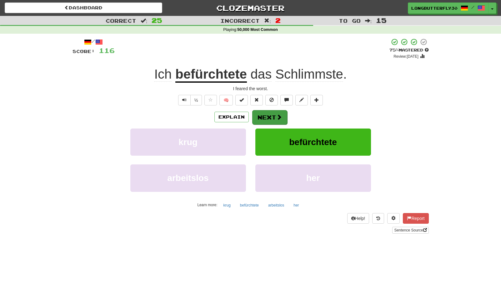
click at [271, 117] on button "Next" at bounding box center [269, 117] width 35 height 14
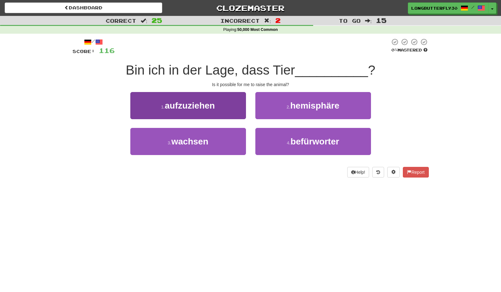
click at [225, 104] on button "1 . aufzuziehen" at bounding box center [188, 105] width 116 height 27
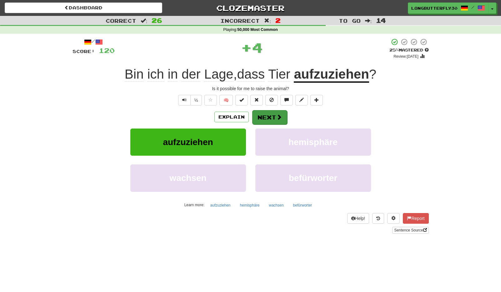
click at [268, 110] on button "Next" at bounding box center [269, 117] width 35 height 14
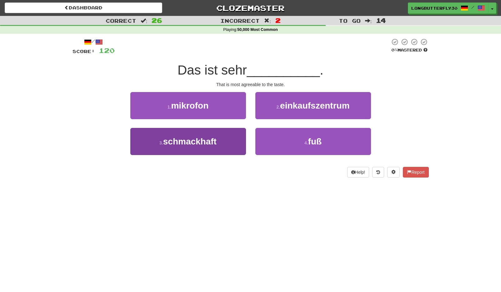
click at [225, 138] on button "3 . schmackhaft" at bounding box center [188, 141] width 116 height 27
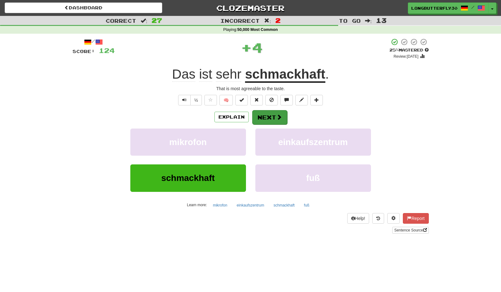
click at [266, 114] on button "Next" at bounding box center [269, 117] width 35 height 14
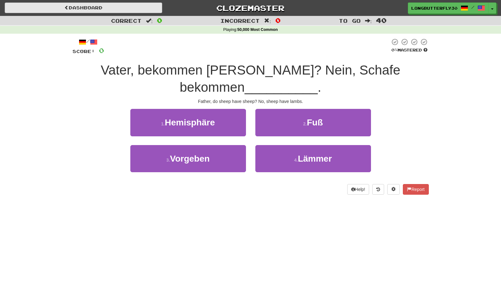
click at [95, 10] on link "Dashboard" at bounding box center [83, 7] width 157 height 11
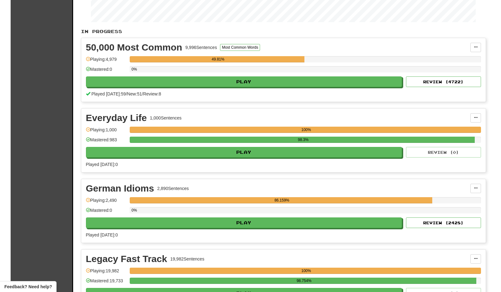
scroll to position [221, 0]
